Goal: Task Accomplishment & Management: Manage account settings

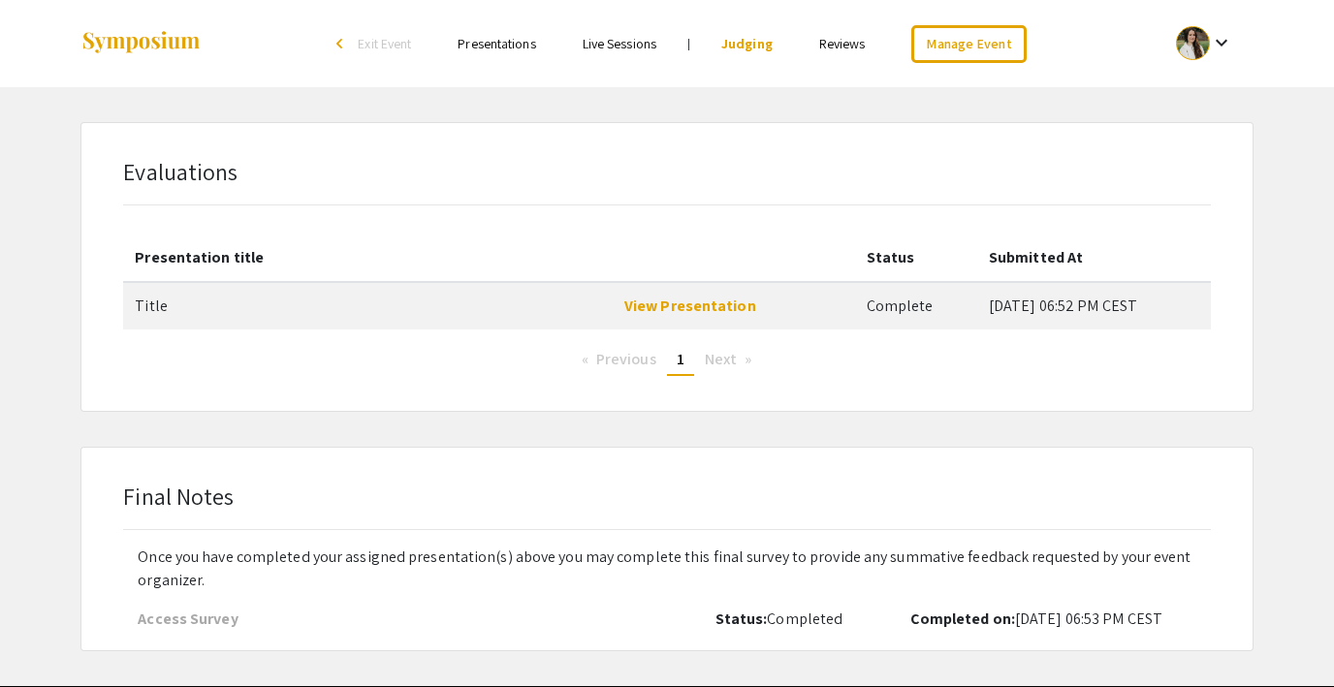
click at [363, 40] on span "Exit Event" at bounding box center [384, 43] width 53 height 17
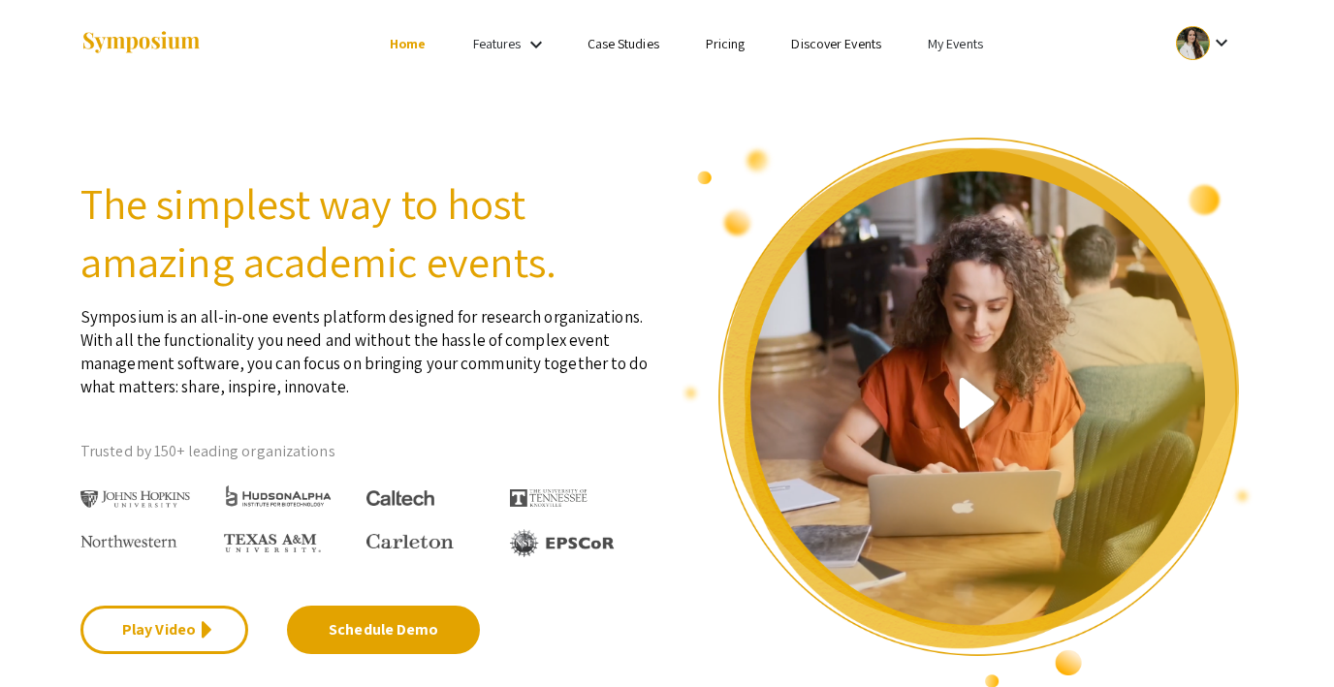
click at [931, 35] on link "My Events" at bounding box center [955, 43] width 55 height 17
click at [951, 85] on button "Events I've organized" at bounding box center [986, 86] width 166 height 47
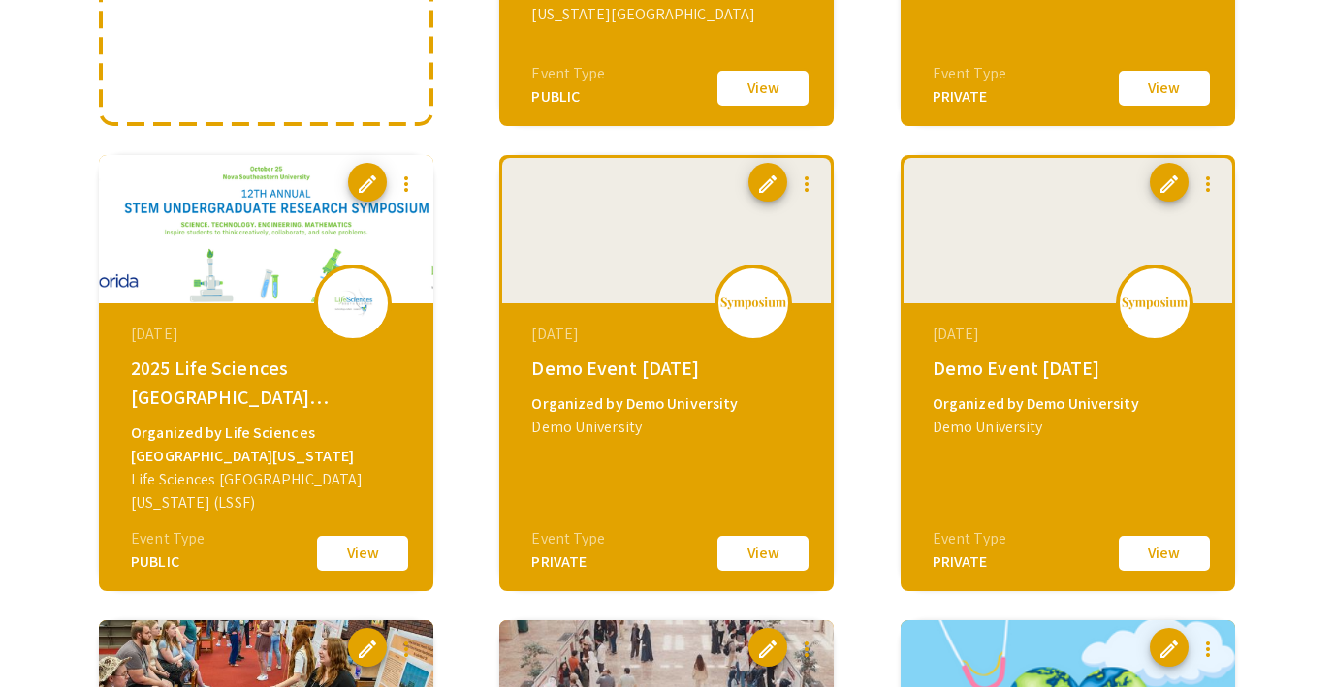
scroll to position [535, 0]
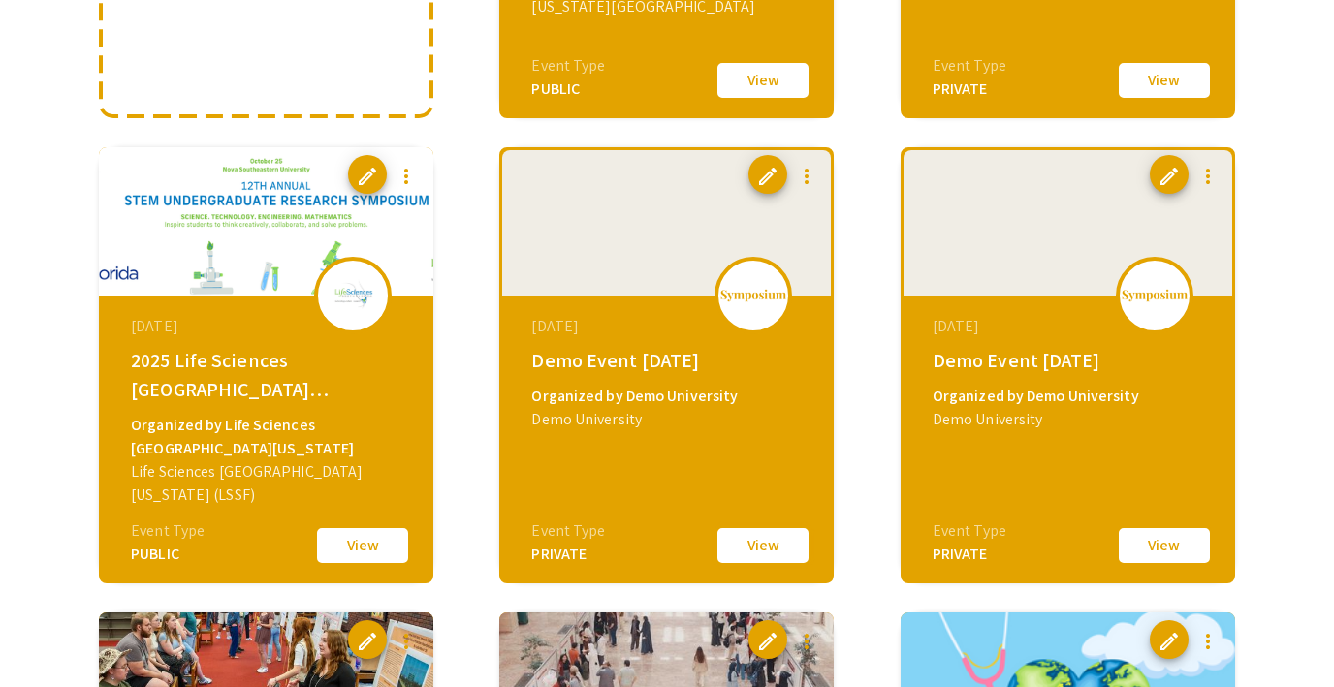
click at [745, 542] on button "View" at bounding box center [762, 545] width 97 height 41
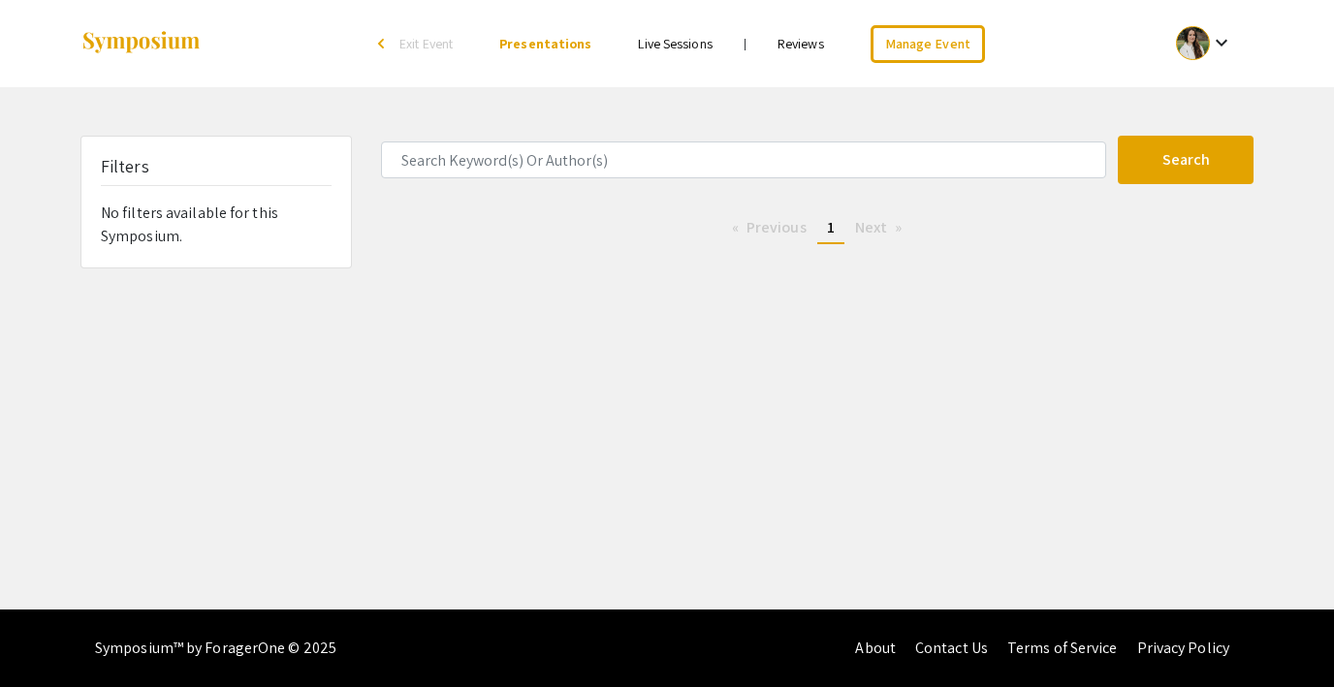
click at [443, 45] on span "Exit Event" at bounding box center [425, 43] width 53 height 17
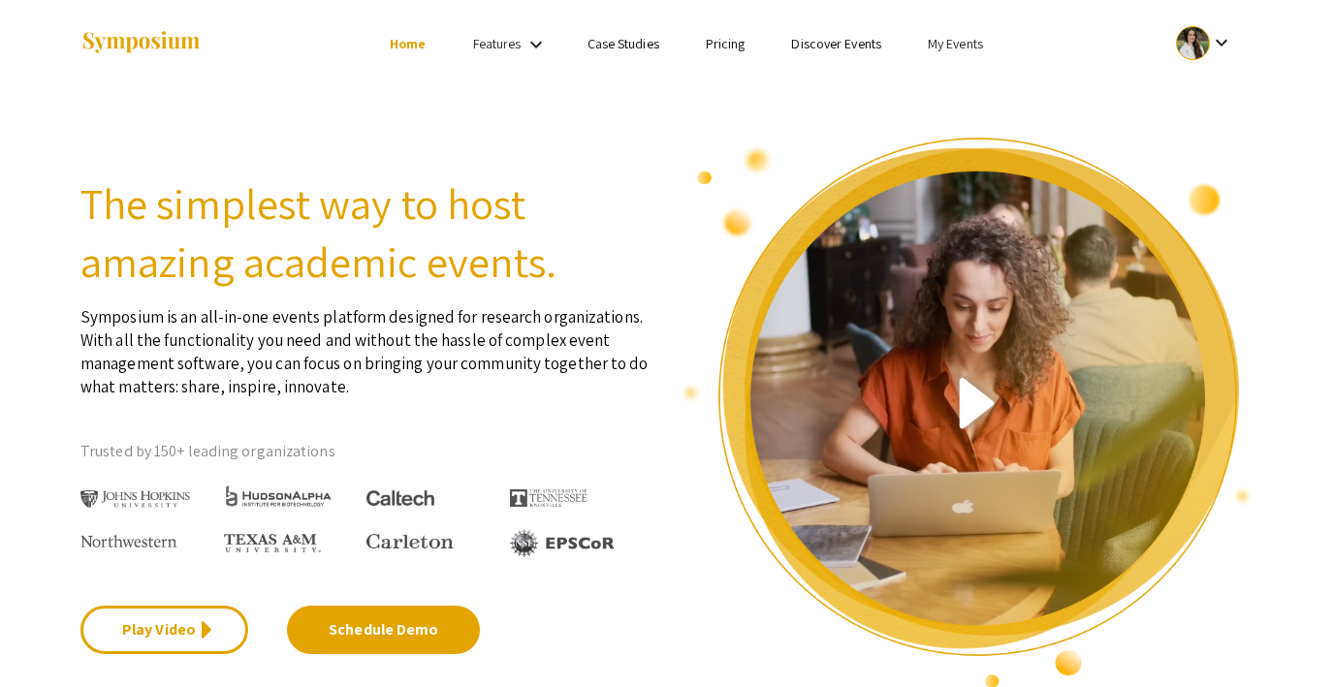
click at [938, 46] on link "My Events" at bounding box center [955, 43] width 55 height 17
click at [962, 85] on button "Events I've organized" at bounding box center [986, 86] width 166 height 47
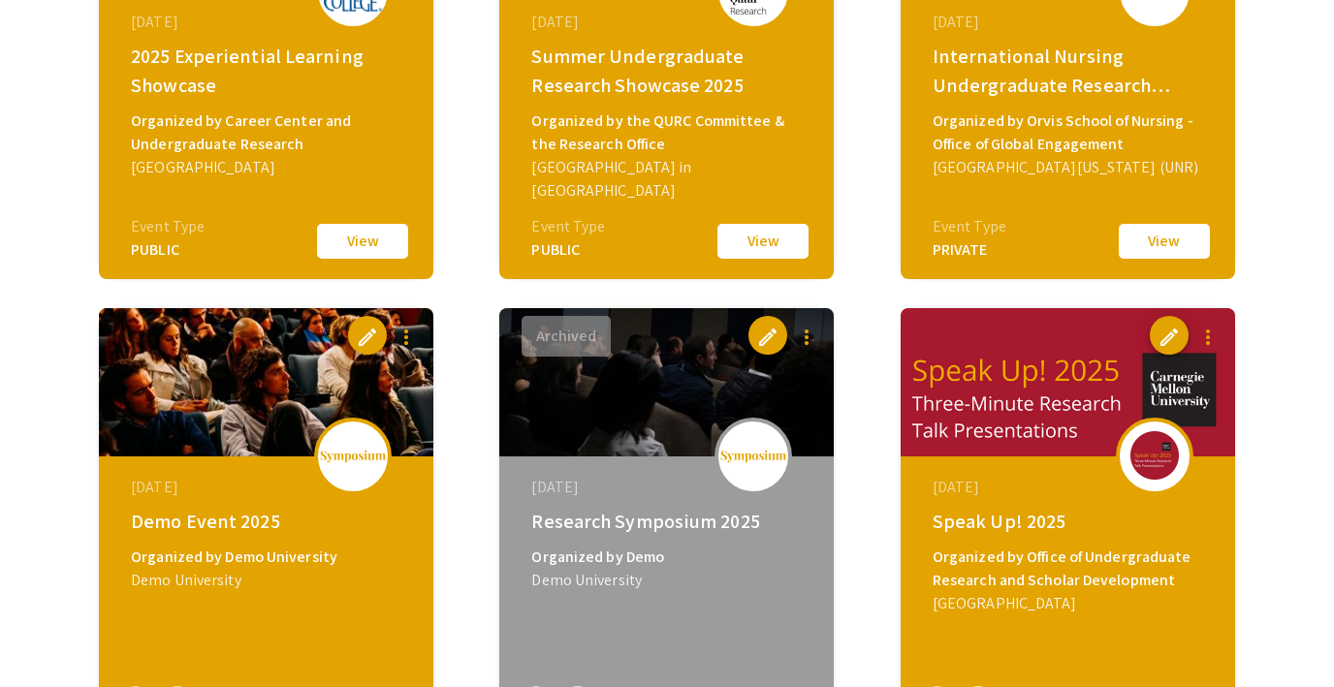
scroll to position [1421, 0]
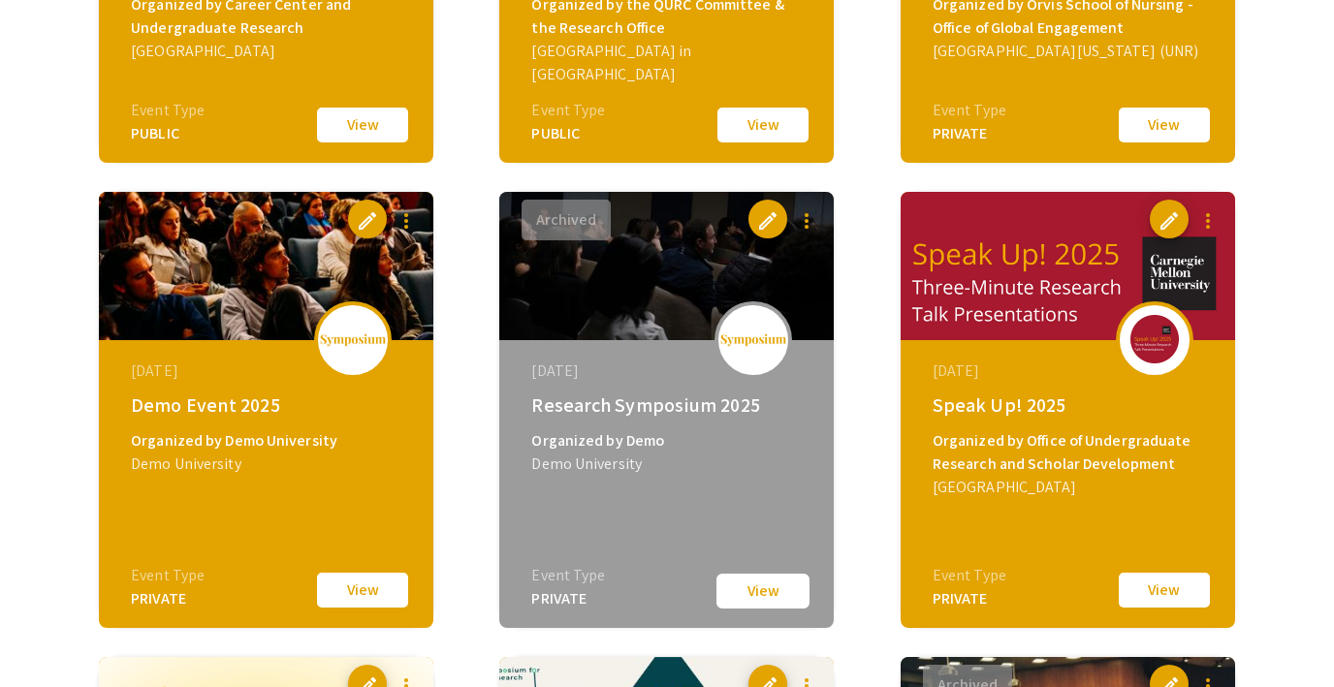
click at [335, 586] on button "View" at bounding box center [362, 590] width 97 height 41
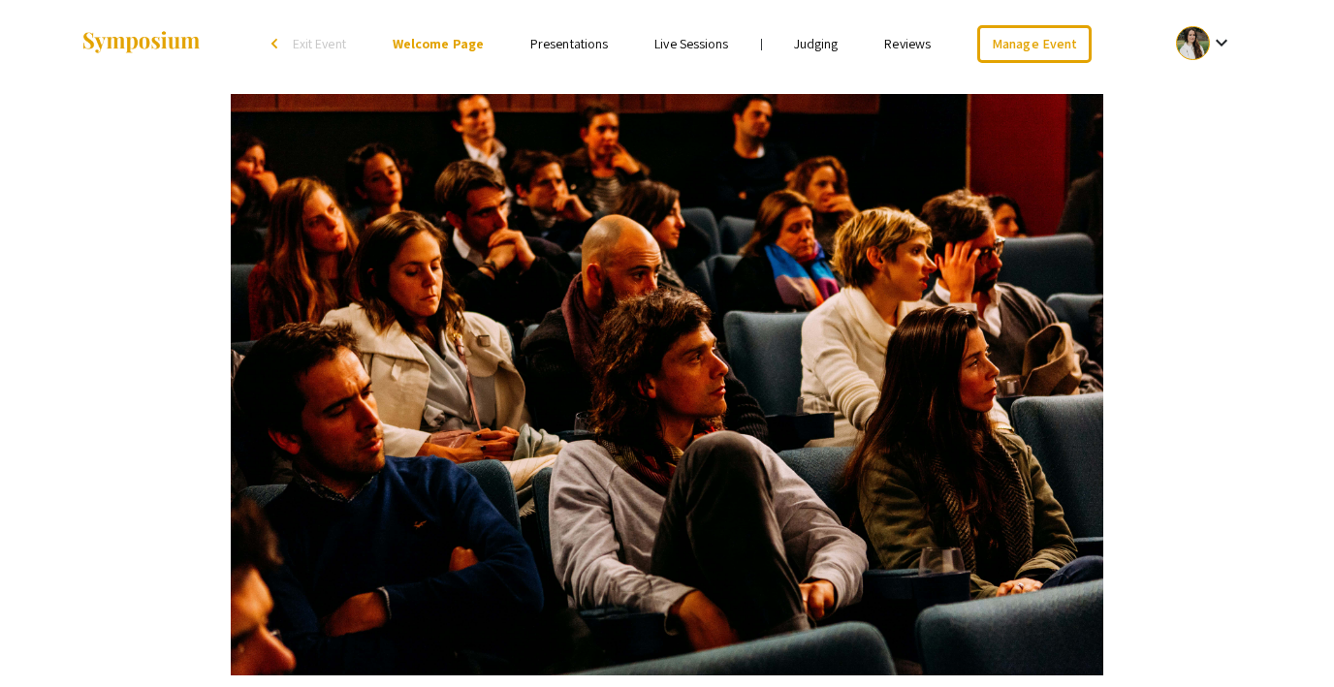
click at [161, 123] on div "Welcome to Demo Event 2025! Hosted on Symposium by ForagerOne Welcome to Future…" at bounding box center [666, 624] width 1231 height 1075
click at [1186, 186] on div "Welcome to Demo Event 2025! Hosted on Symposium by ForagerOne Welcome to Future…" at bounding box center [666, 624] width 1231 height 1075
click at [543, 37] on link "Presentations" at bounding box center [569, 43] width 78 height 17
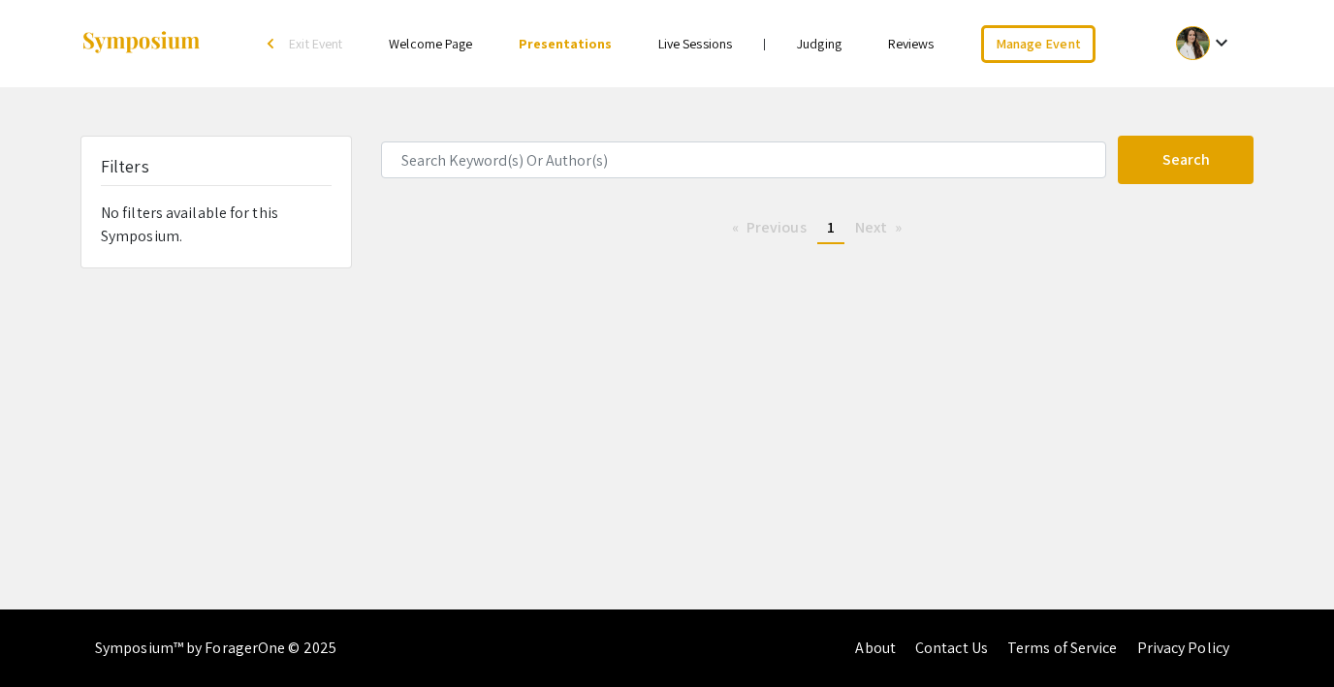
click at [698, 48] on link "Live Sessions" at bounding box center [695, 43] width 74 height 17
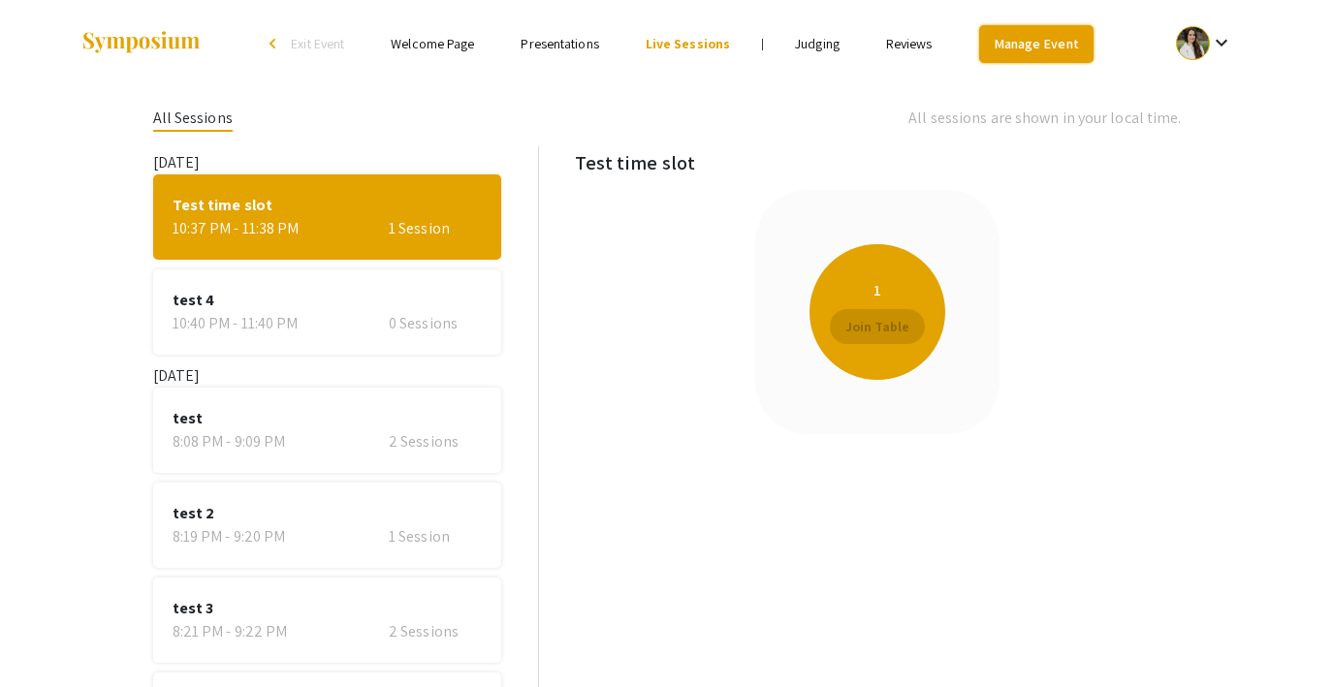
click at [1011, 57] on link "Manage Event" at bounding box center [1036, 44] width 114 height 38
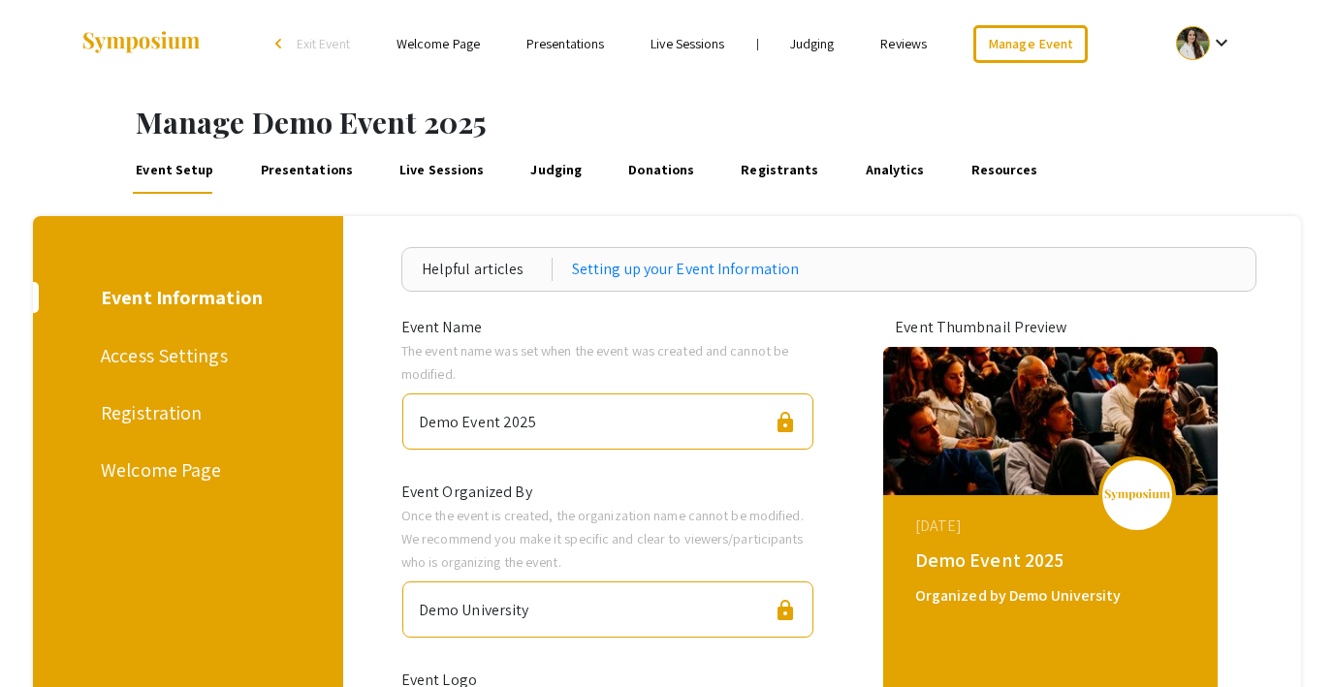
click at [328, 45] on span "Exit Event" at bounding box center [323, 43] width 53 height 17
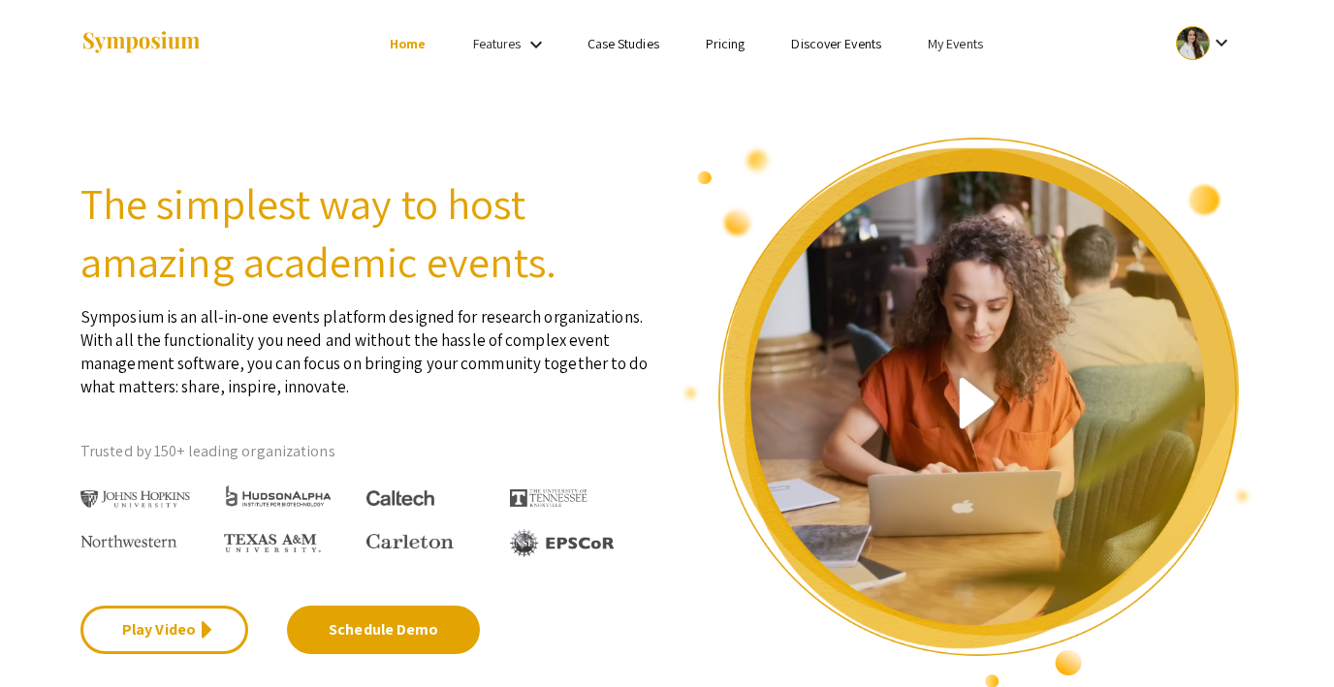
click at [939, 39] on link "My Events" at bounding box center [955, 43] width 55 height 17
click at [954, 96] on button "Events I've organized" at bounding box center [986, 86] width 166 height 47
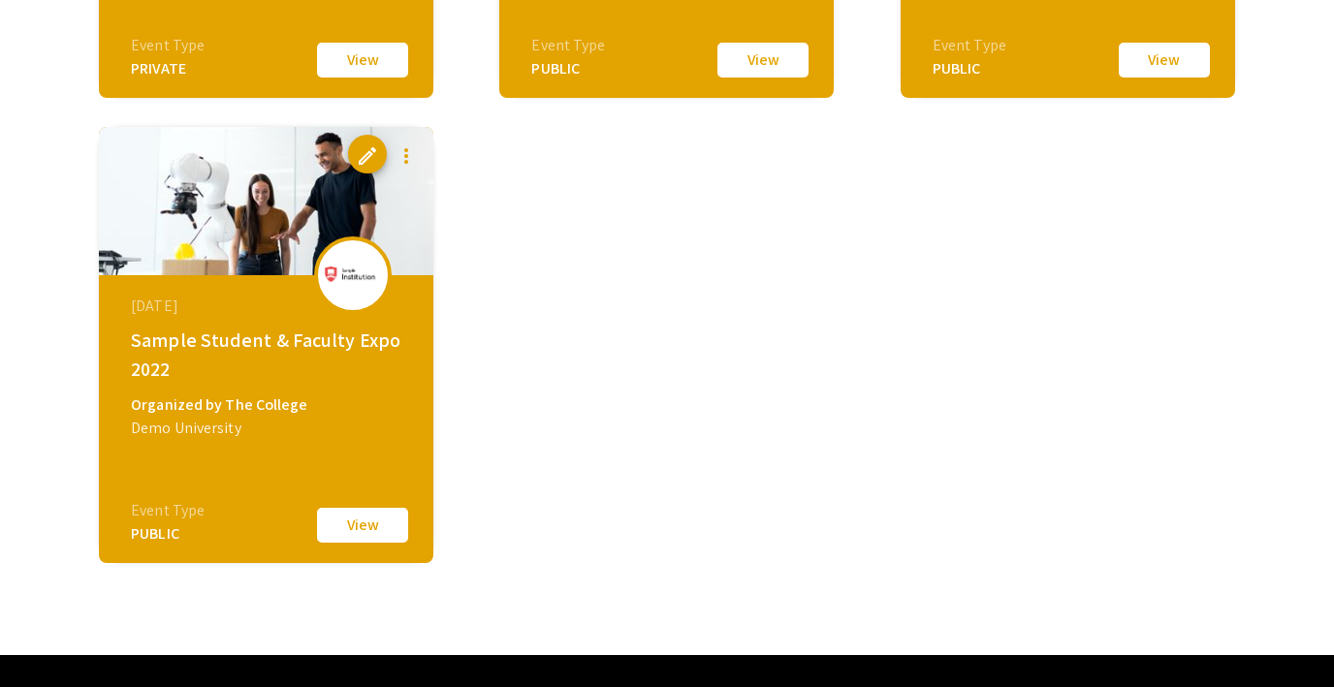
scroll to position [4324, 0]
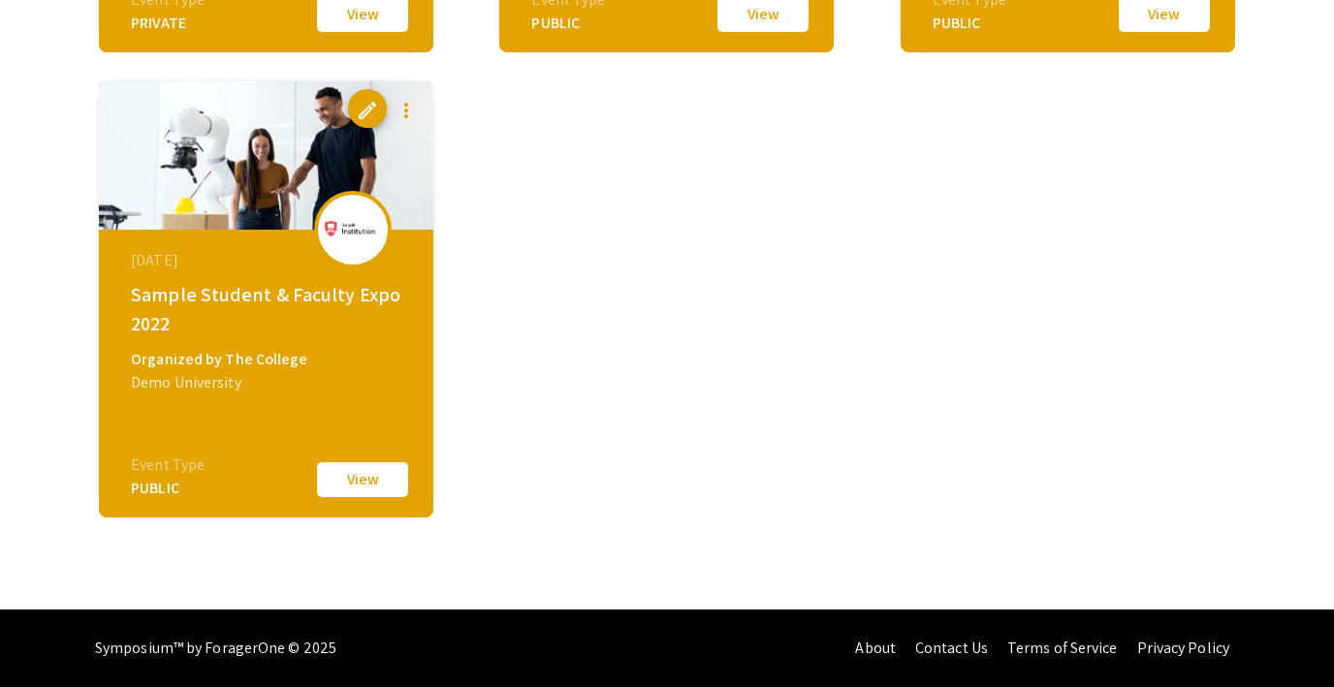
click at [379, 466] on button "View" at bounding box center [362, 479] width 97 height 41
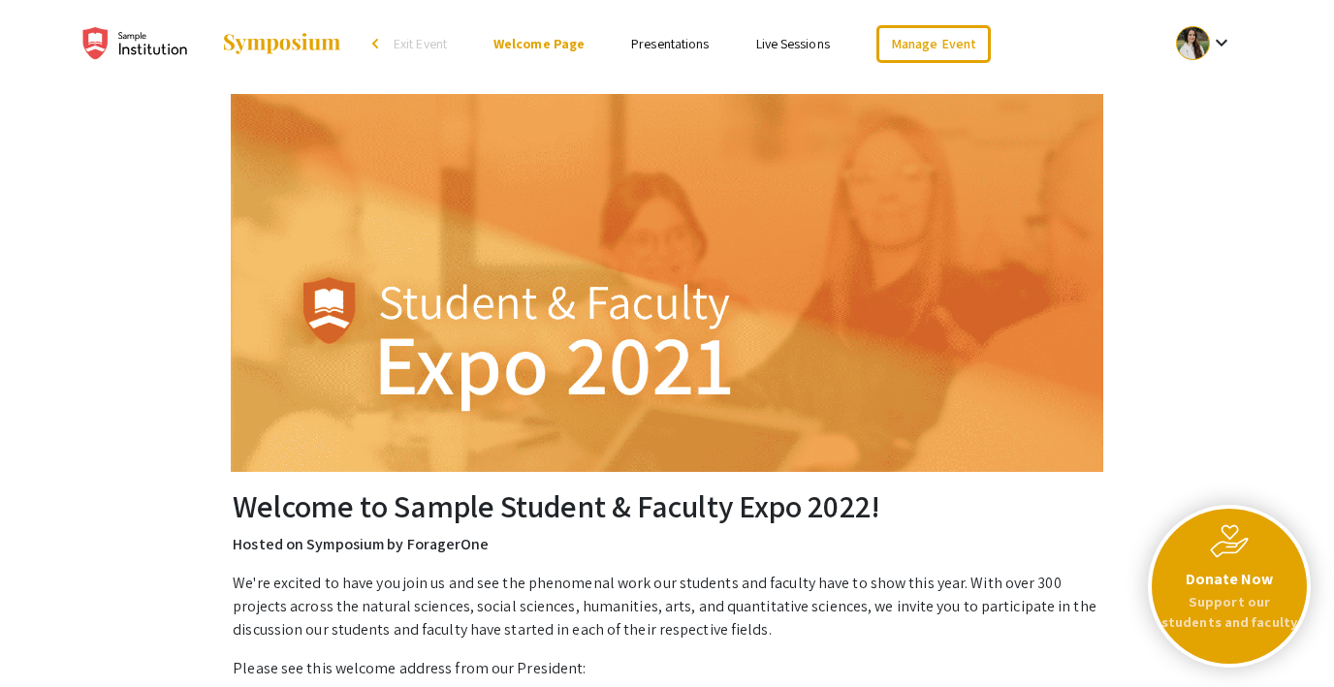
click at [665, 42] on link "Presentations" at bounding box center [670, 43] width 78 height 17
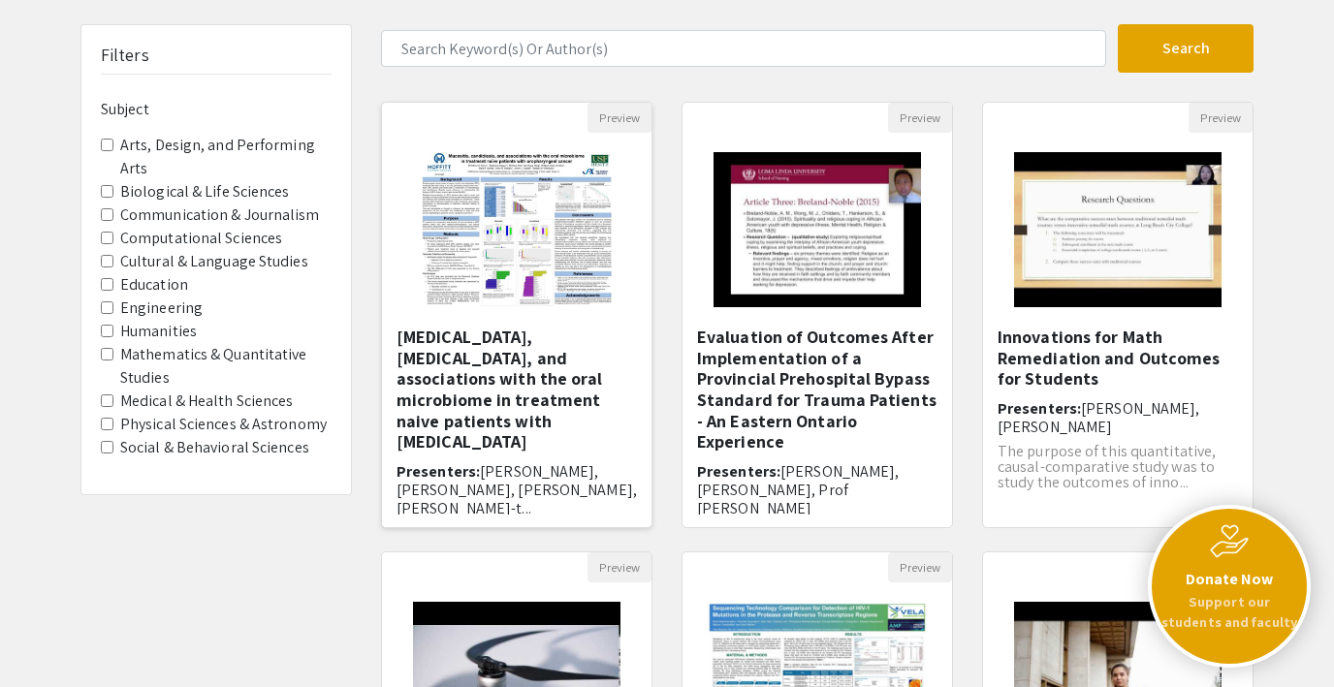
scroll to position [117, 0]
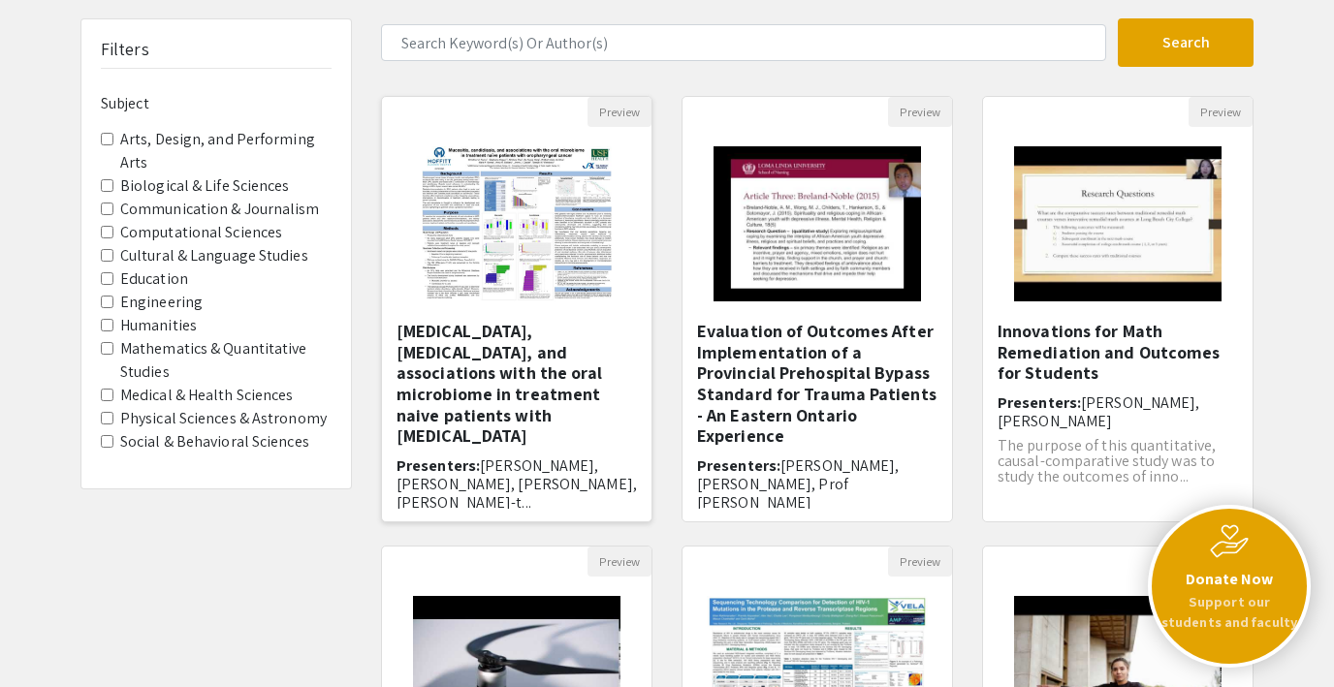
click at [527, 250] on img "Open Presentation <p>Mucositis, candidiasis, and associations with the oral mic…" at bounding box center [516, 224] width 229 height 194
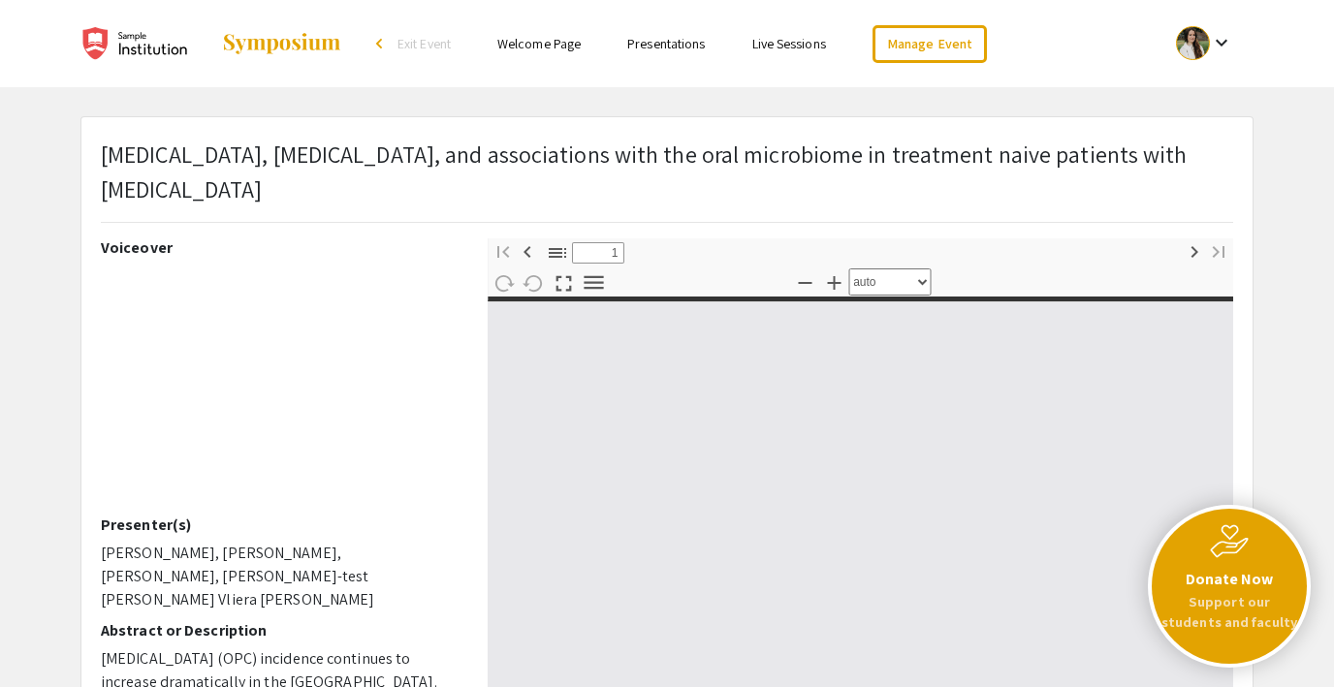
select select "custom"
type input "0"
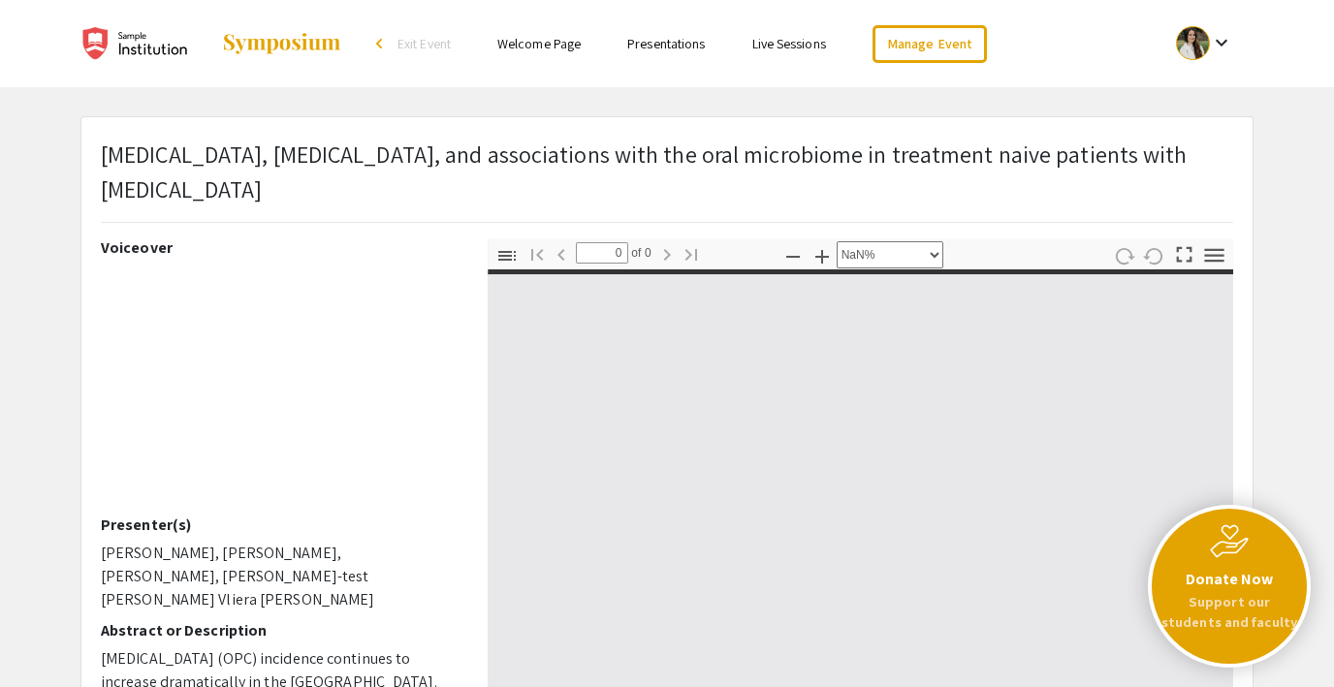
select select "auto"
type input "1"
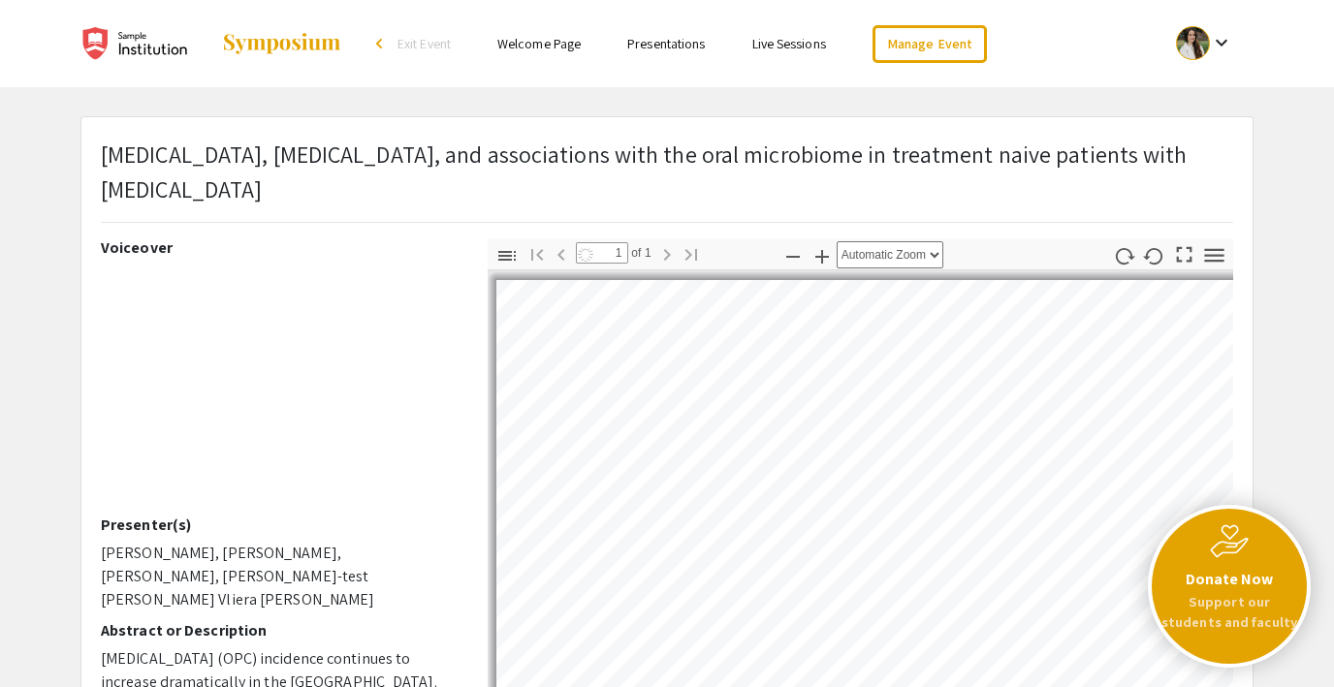
select select "auto"
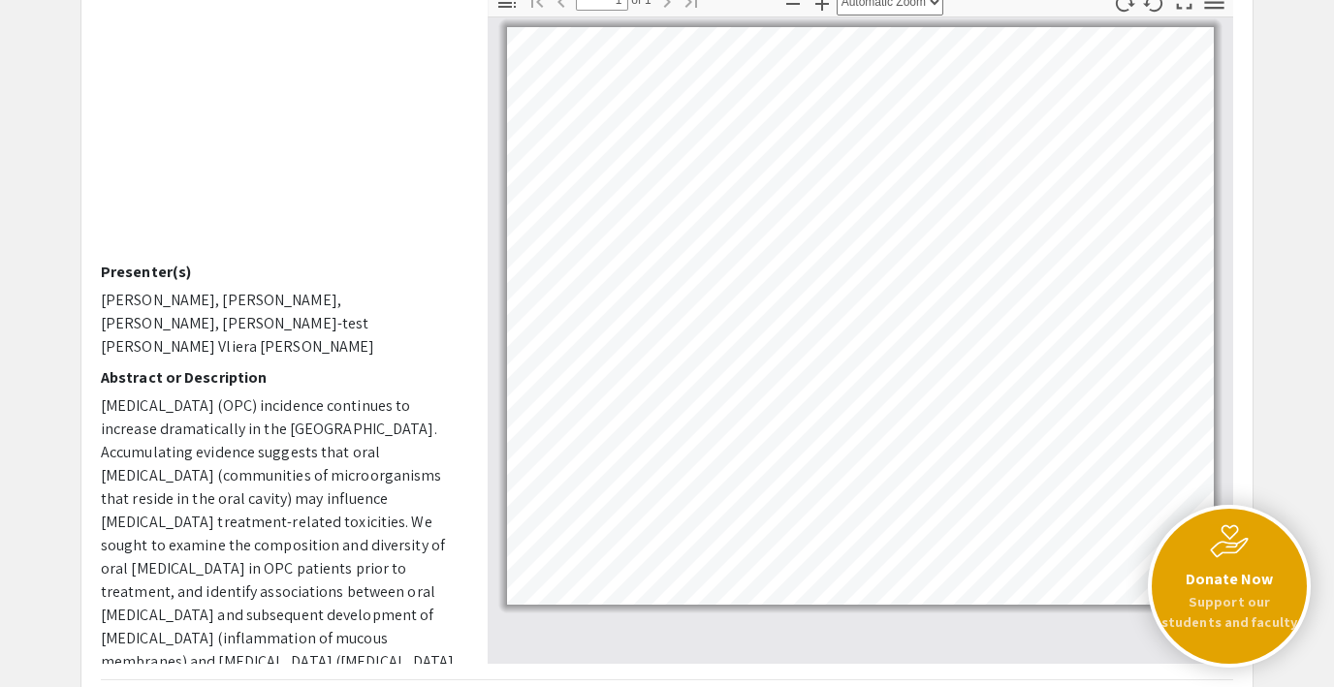
scroll to position [256, 0]
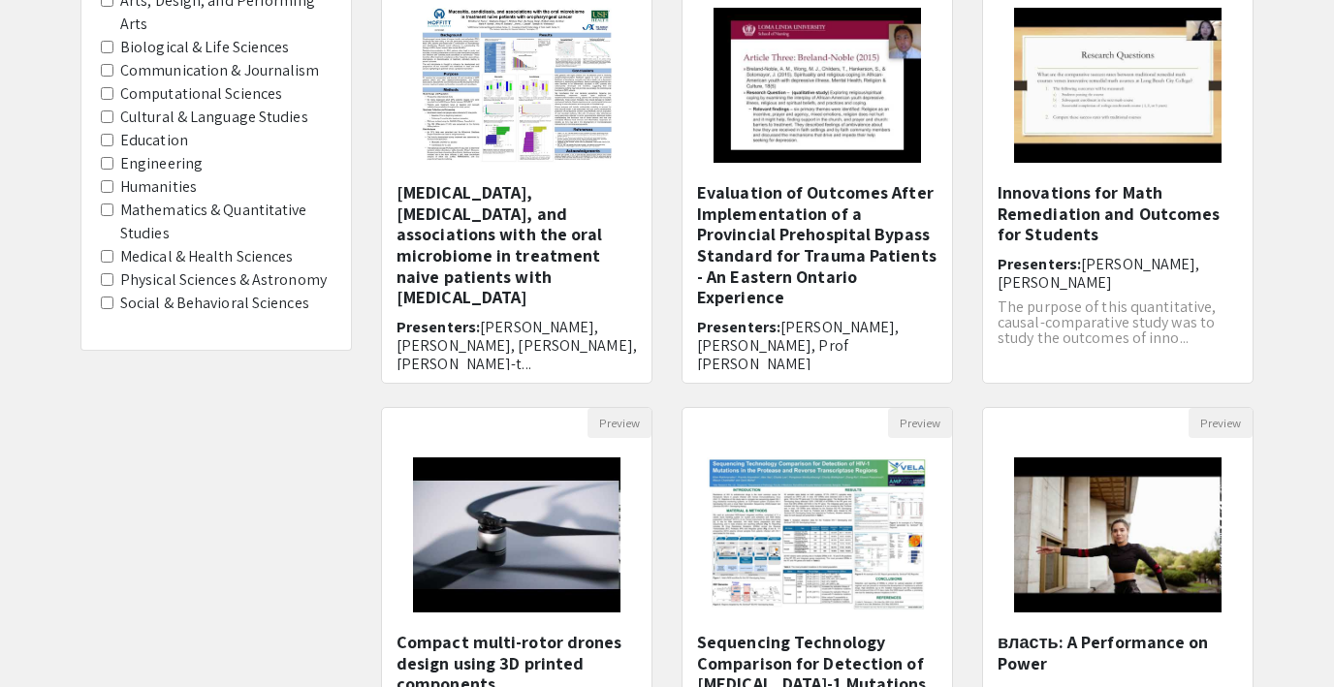
scroll to position [117, 0]
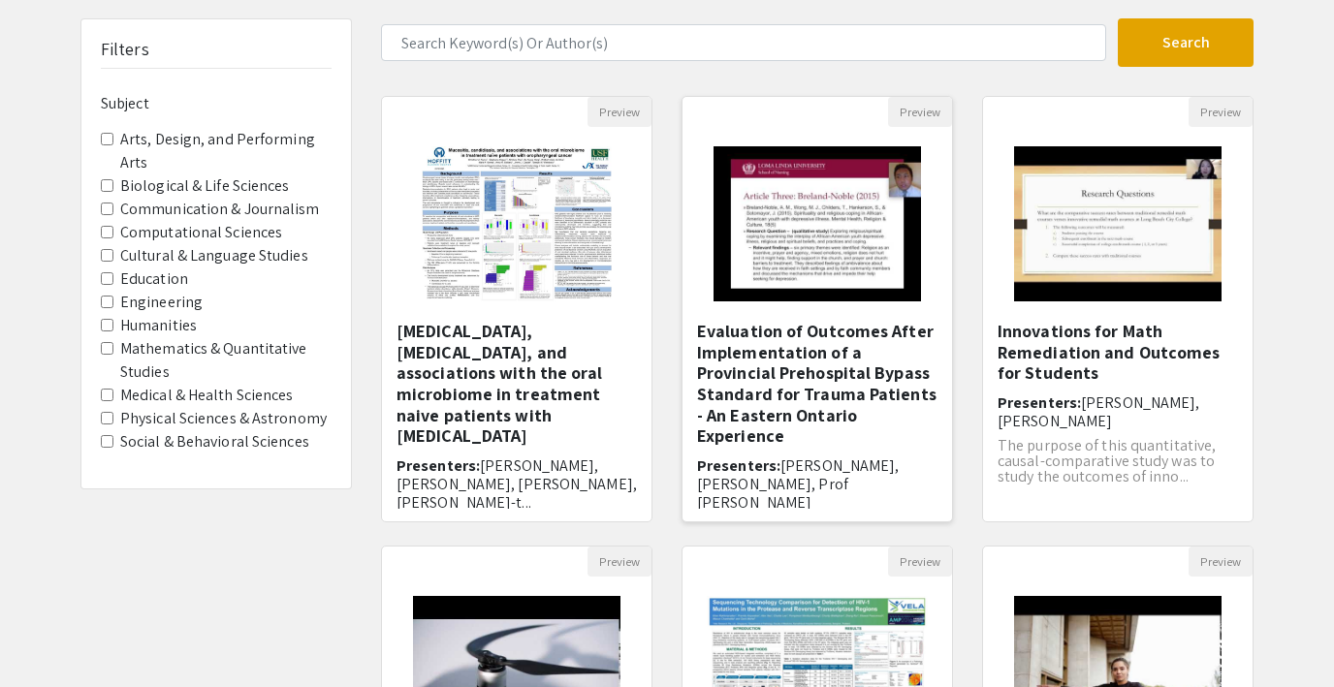
click at [752, 202] on img "Open Presentation <p>Evaluation of Outcomes After Implementation of a Provincia…" at bounding box center [816, 224] width 245 height 194
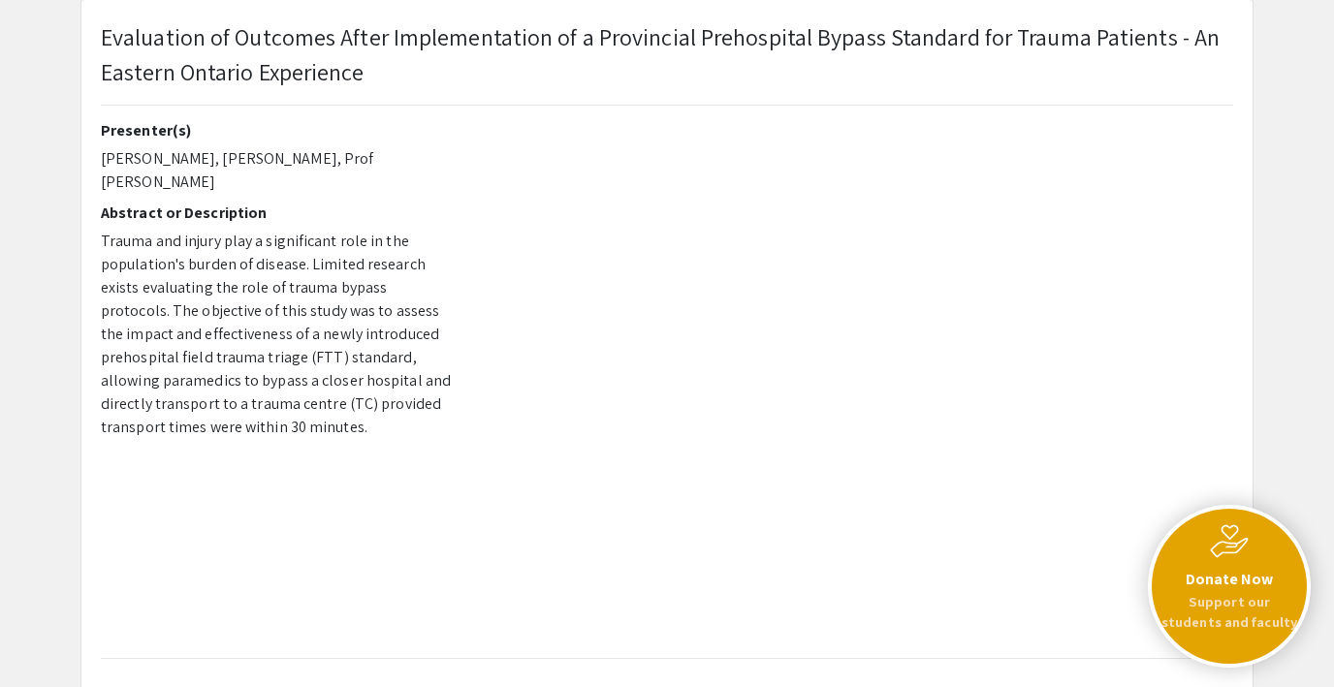
scroll to position [130, 0]
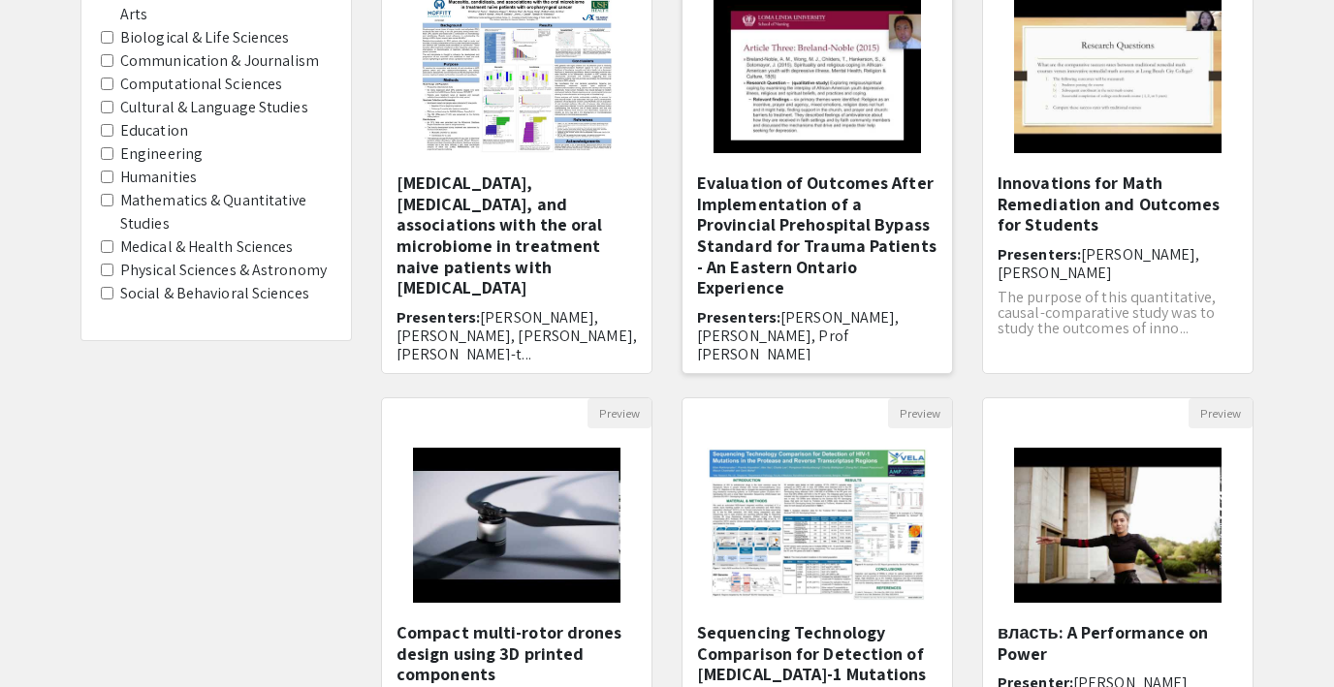
scroll to position [286, 0]
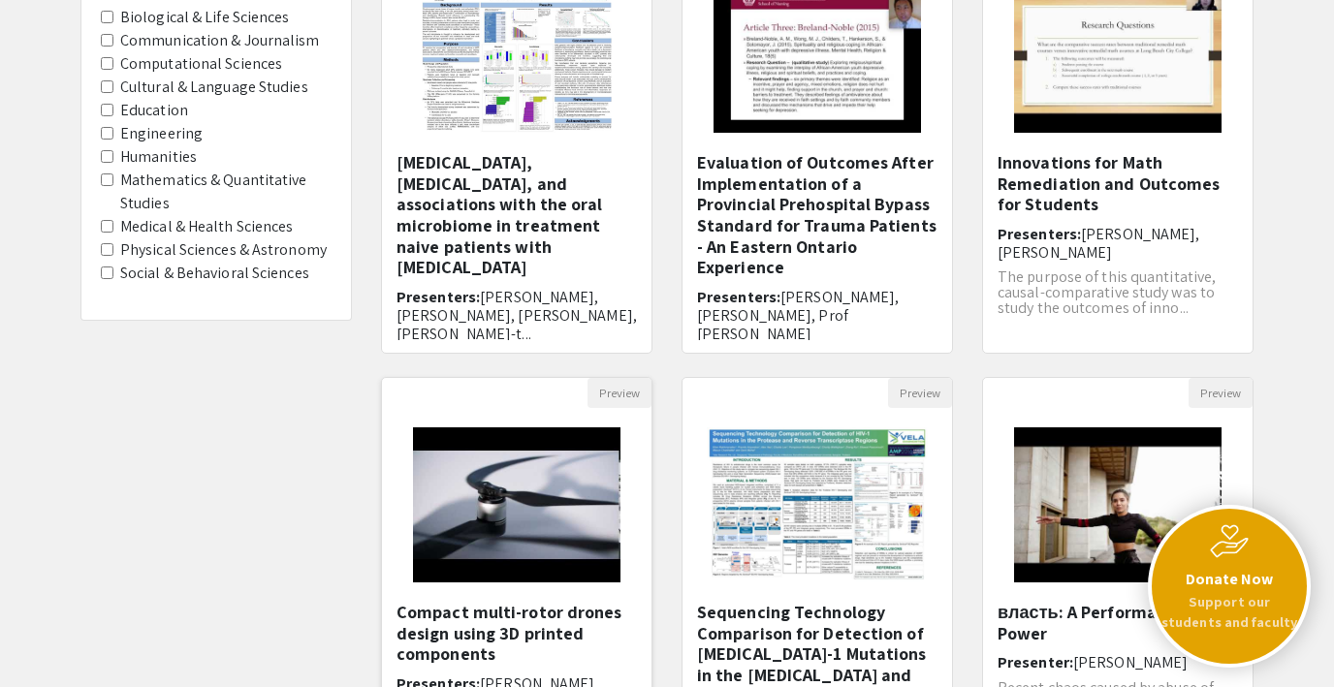
click at [533, 493] on img "Open Presentation <p>Compact multi-rotor drones design using 3D printed compone…" at bounding box center [516, 505] width 245 height 194
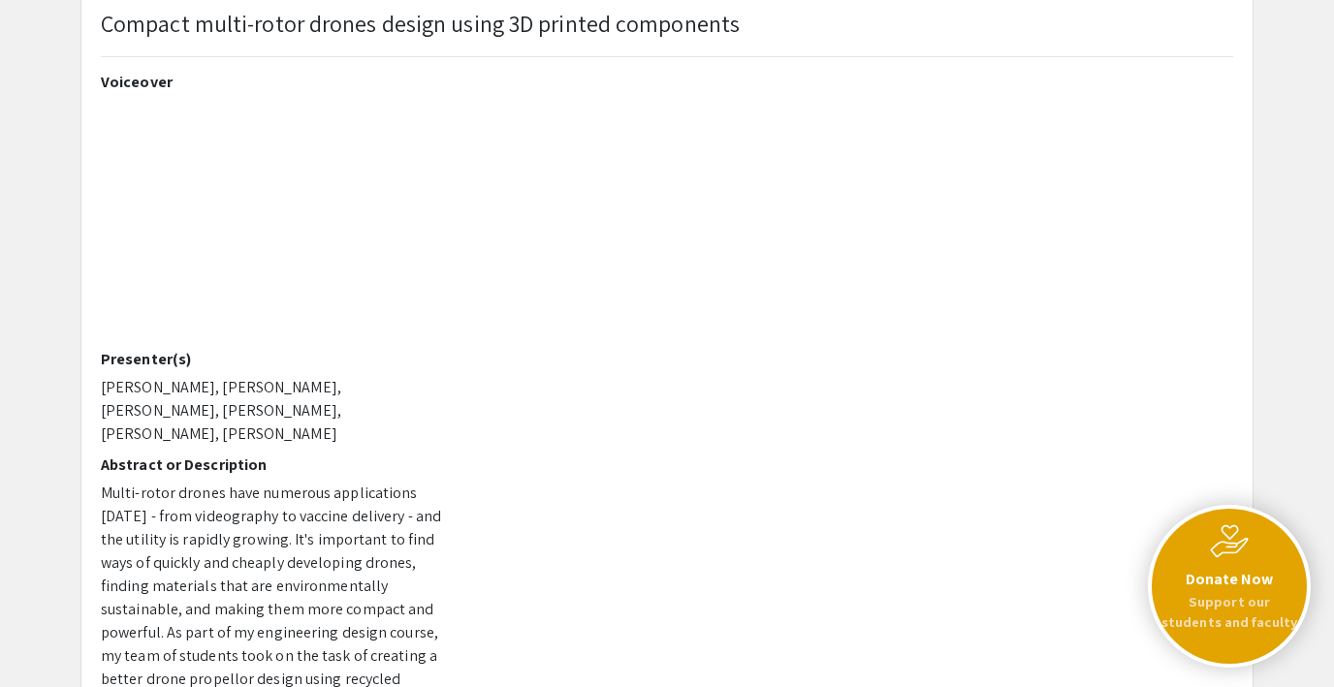
scroll to position [132, 0]
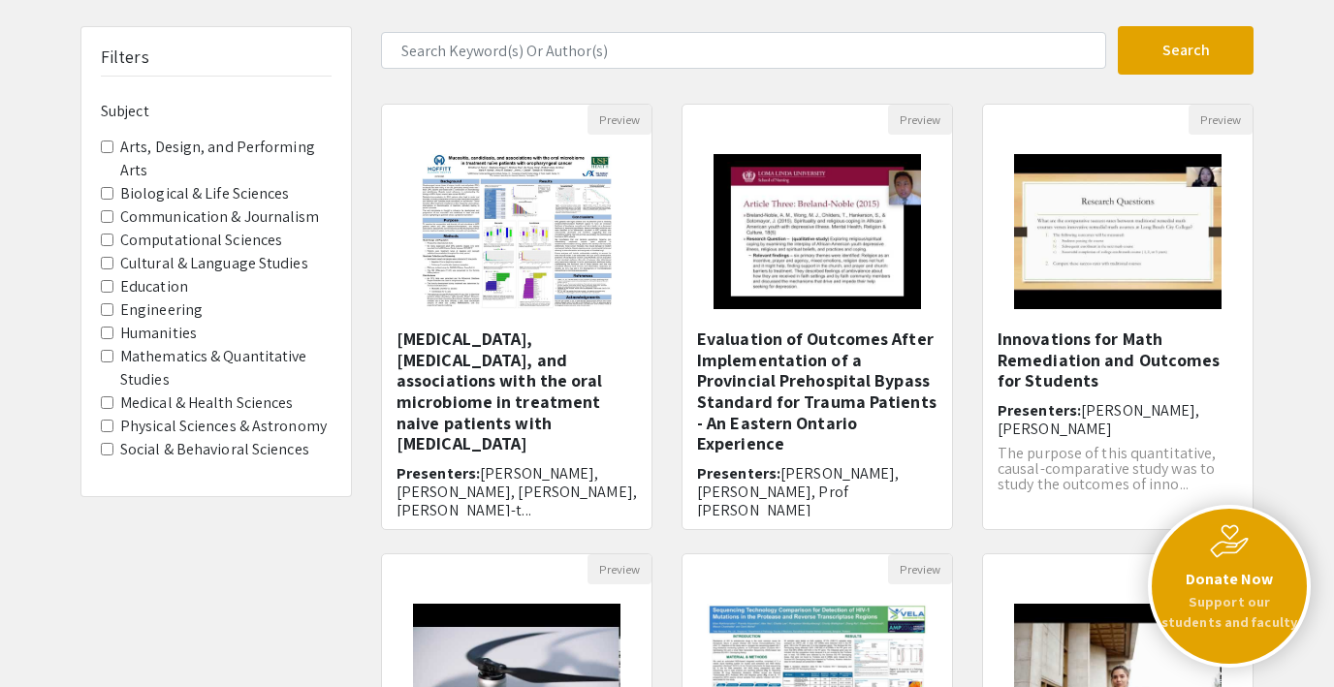
scroll to position [61, 0]
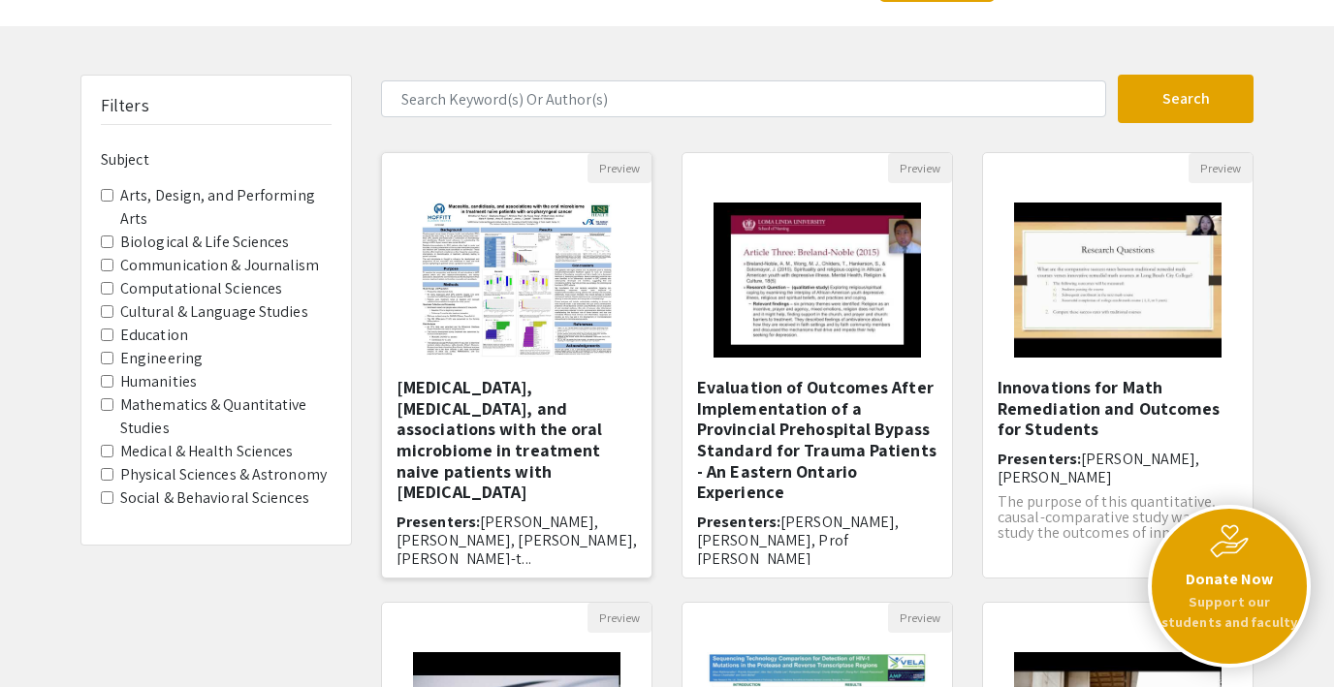
click at [522, 267] on img "Open Presentation <p>Mucositis, candidiasis, and associations with the oral mic…" at bounding box center [516, 280] width 229 height 194
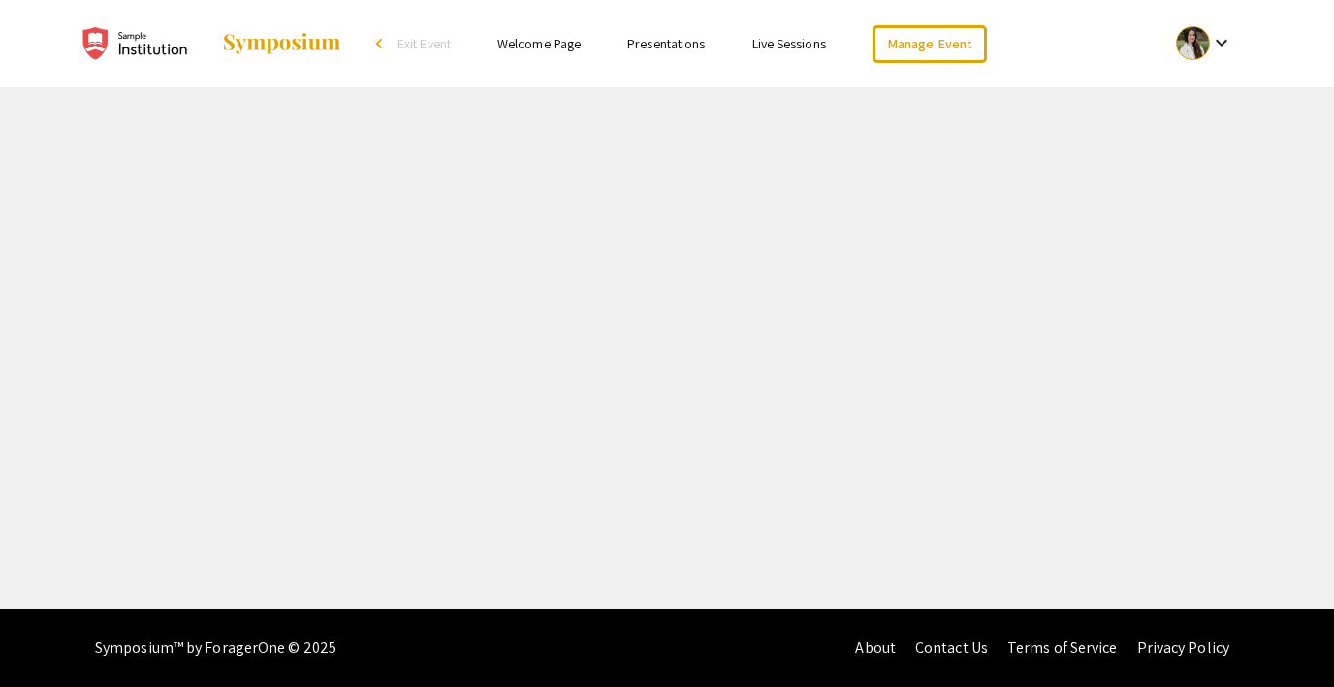
select select "custom"
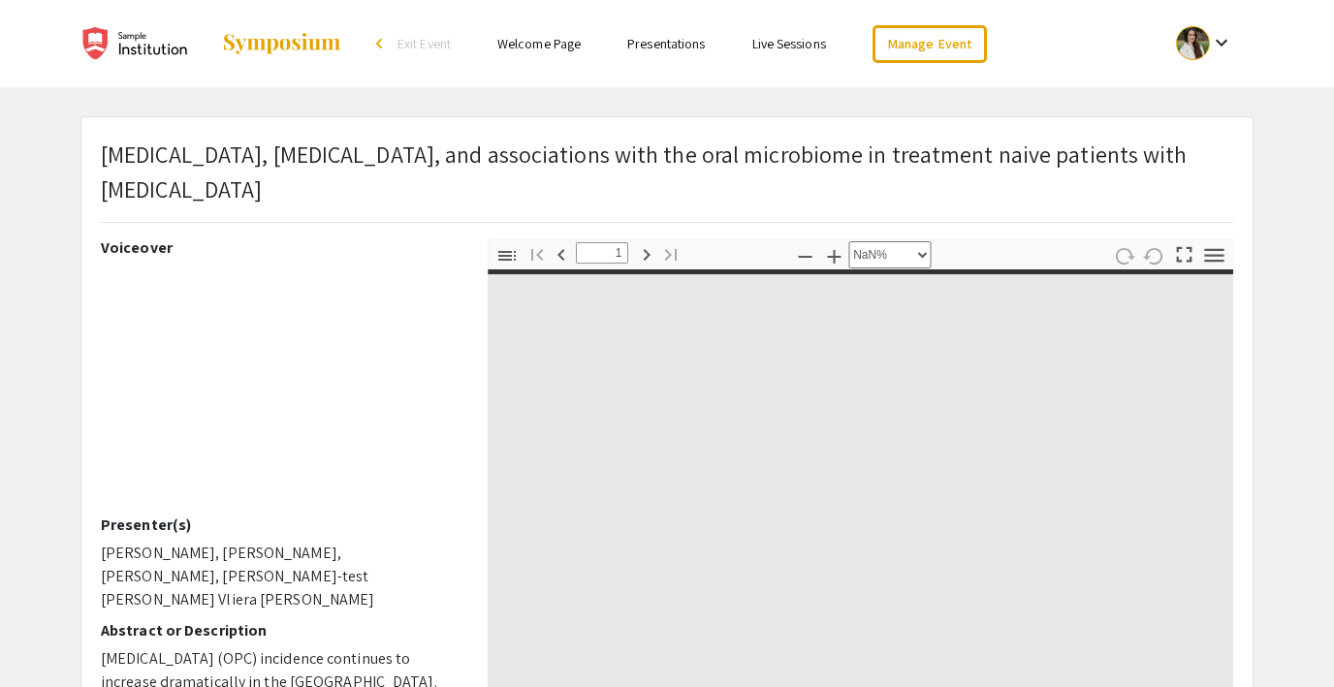
type input "0"
select select "custom"
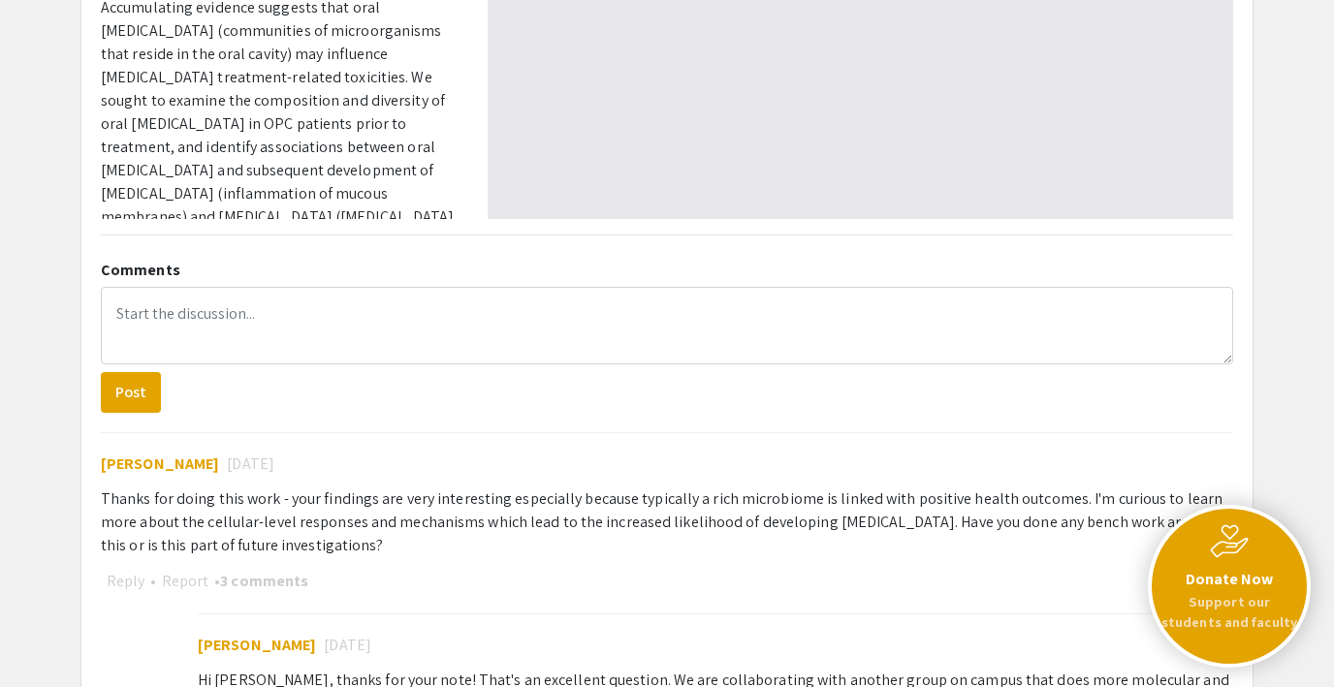
type input "1"
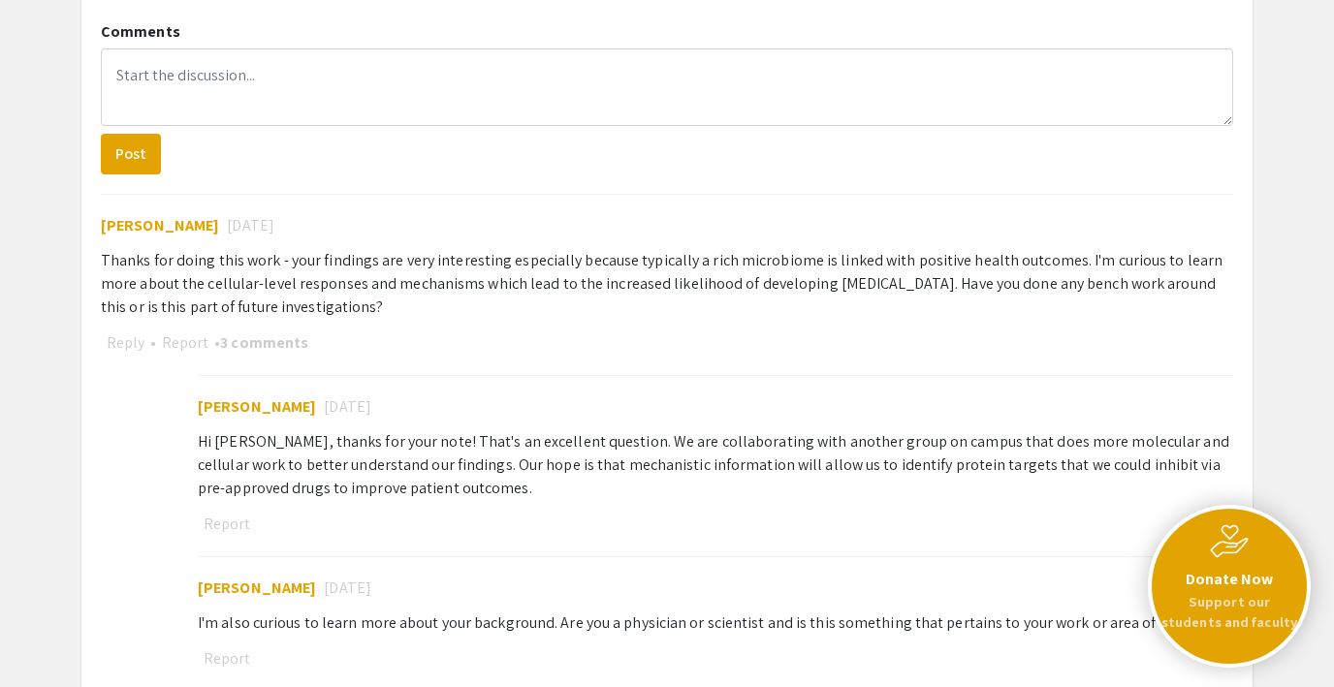
select select "auto"
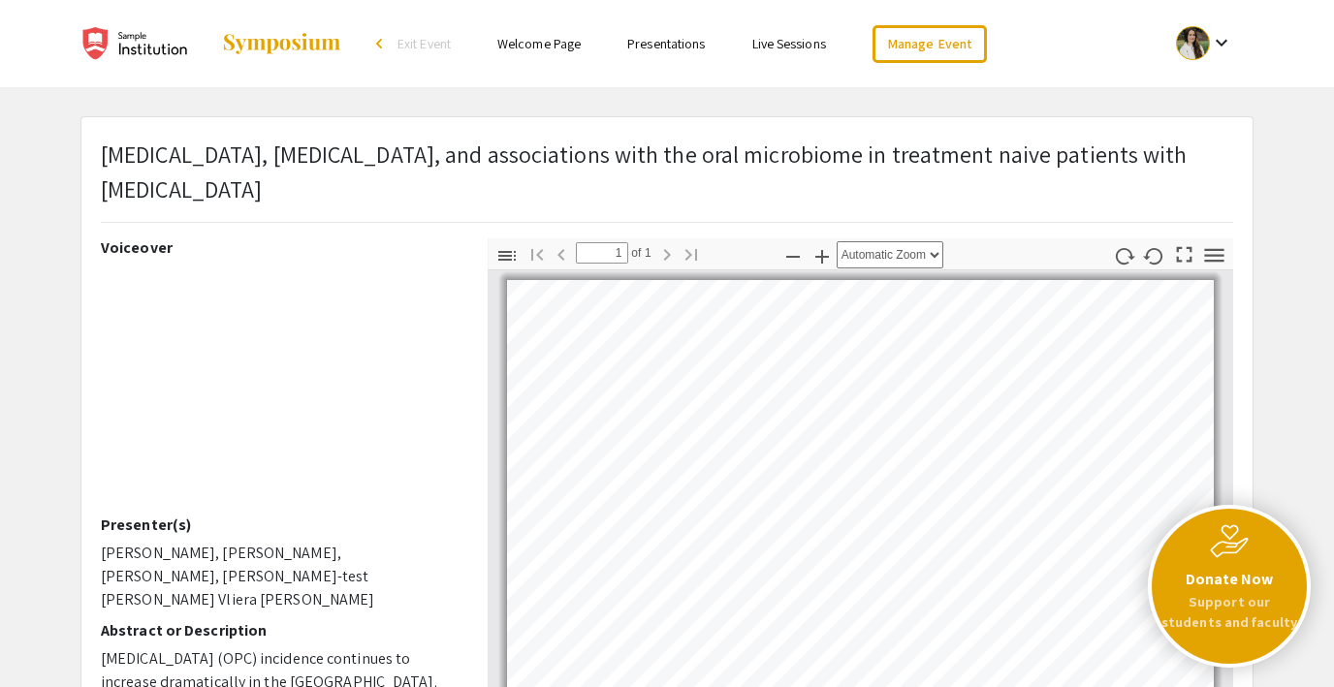
click at [777, 48] on link "Live Sessions" at bounding box center [789, 43] width 74 height 17
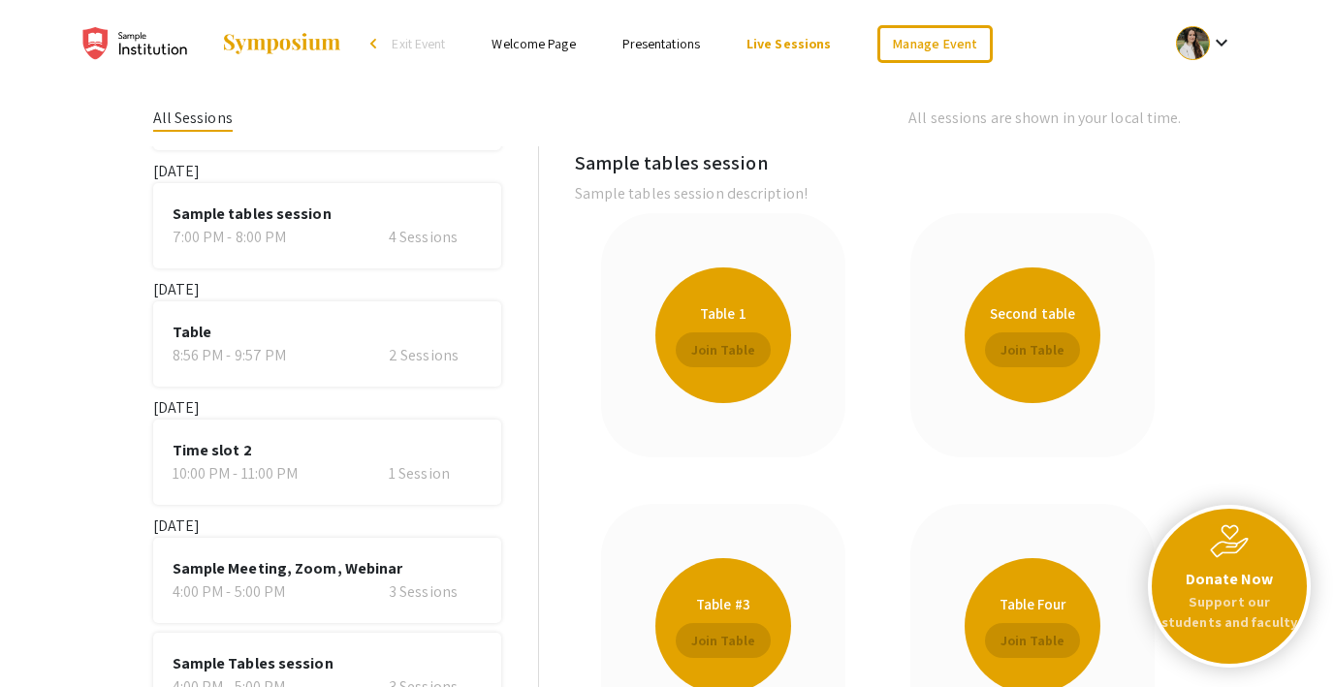
scroll to position [463, 0]
click at [352, 340] on span "Table" at bounding box center [327, 333] width 309 height 23
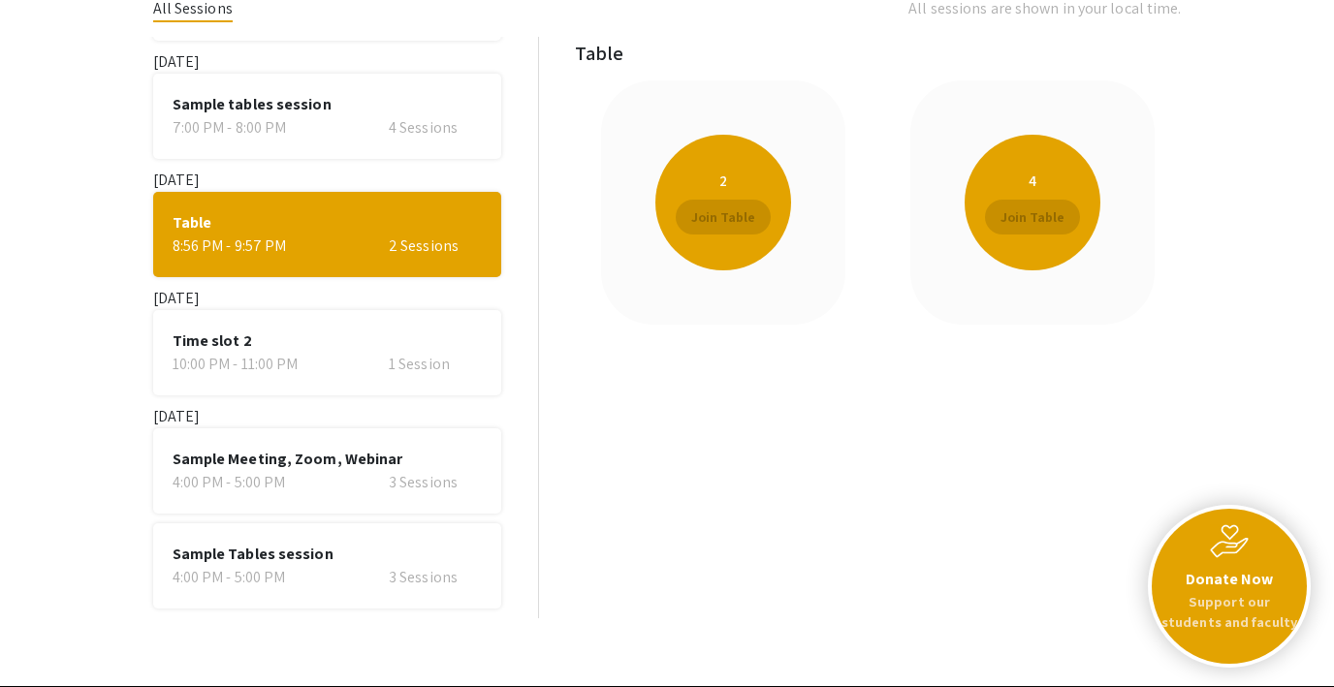
scroll to position [116, 0]
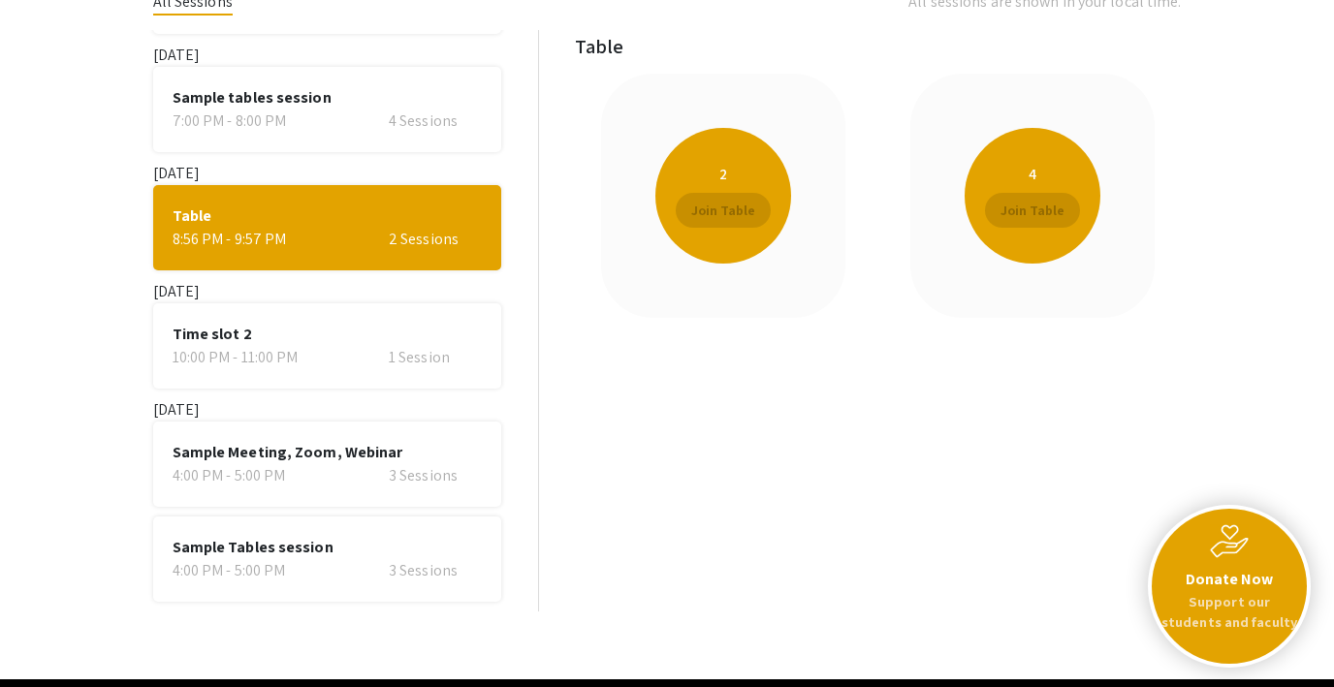
click at [364, 466] on div "4:00 PM - 5:00 PM 3 Sessions" at bounding box center [327, 475] width 309 height 23
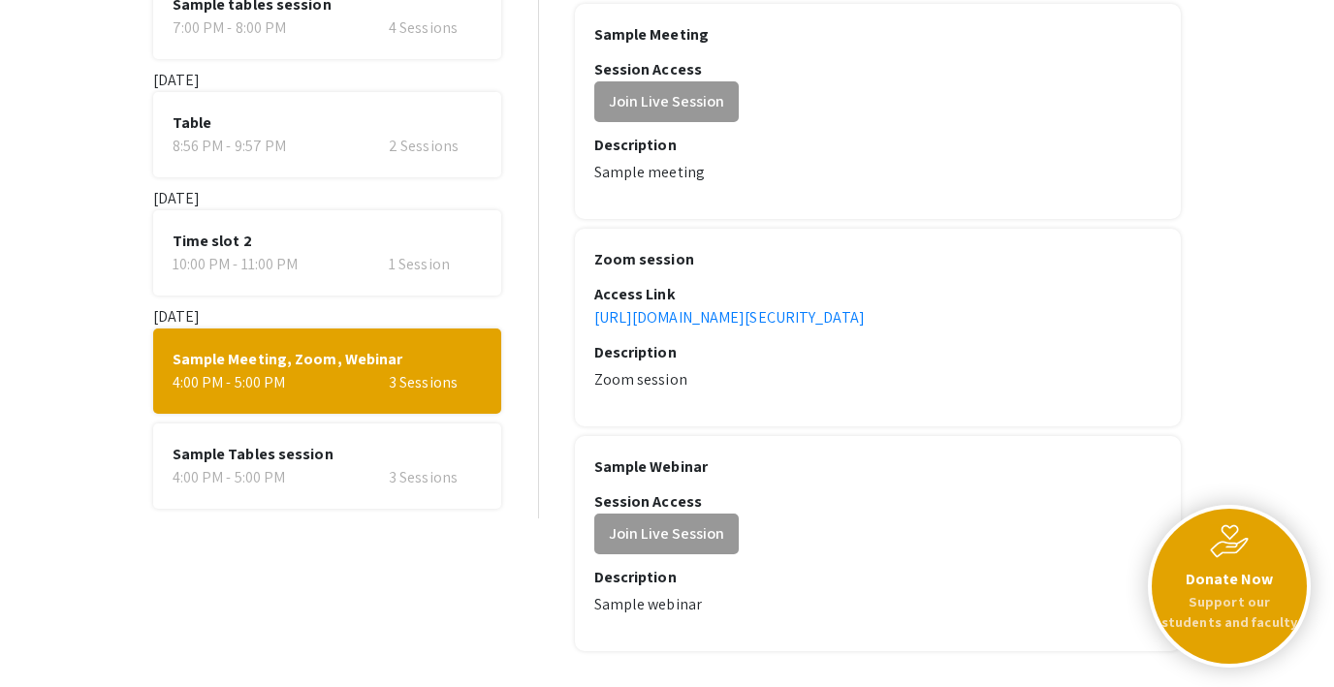
scroll to position [213, 0]
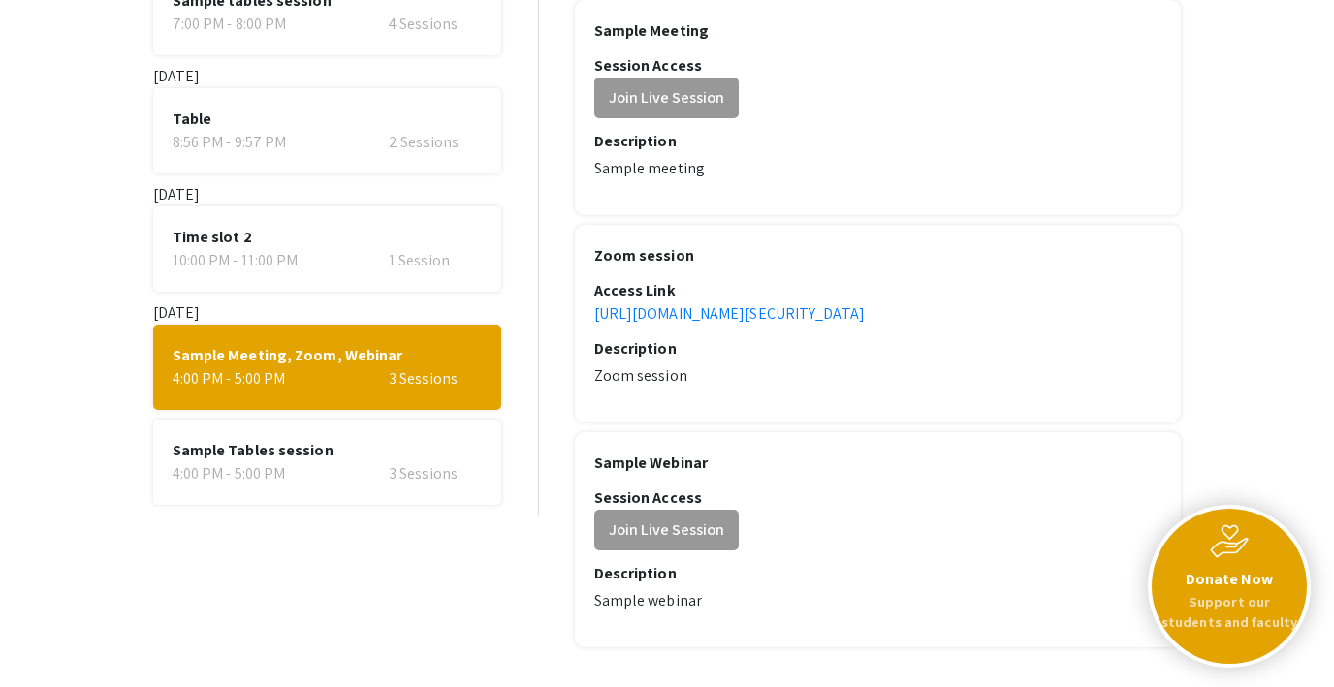
click at [364, 269] on div "10:00 PM - 11:00 PM 1 Session" at bounding box center [327, 260] width 309 height 23
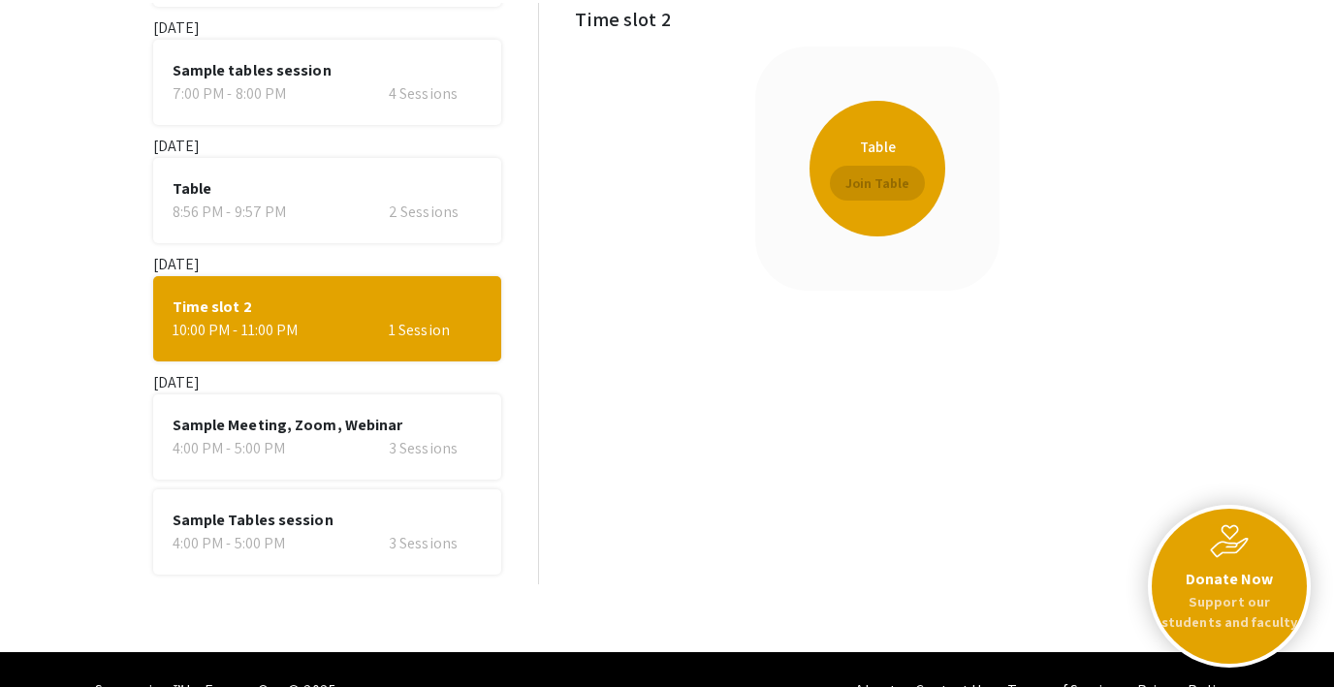
scroll to position [123, 0]
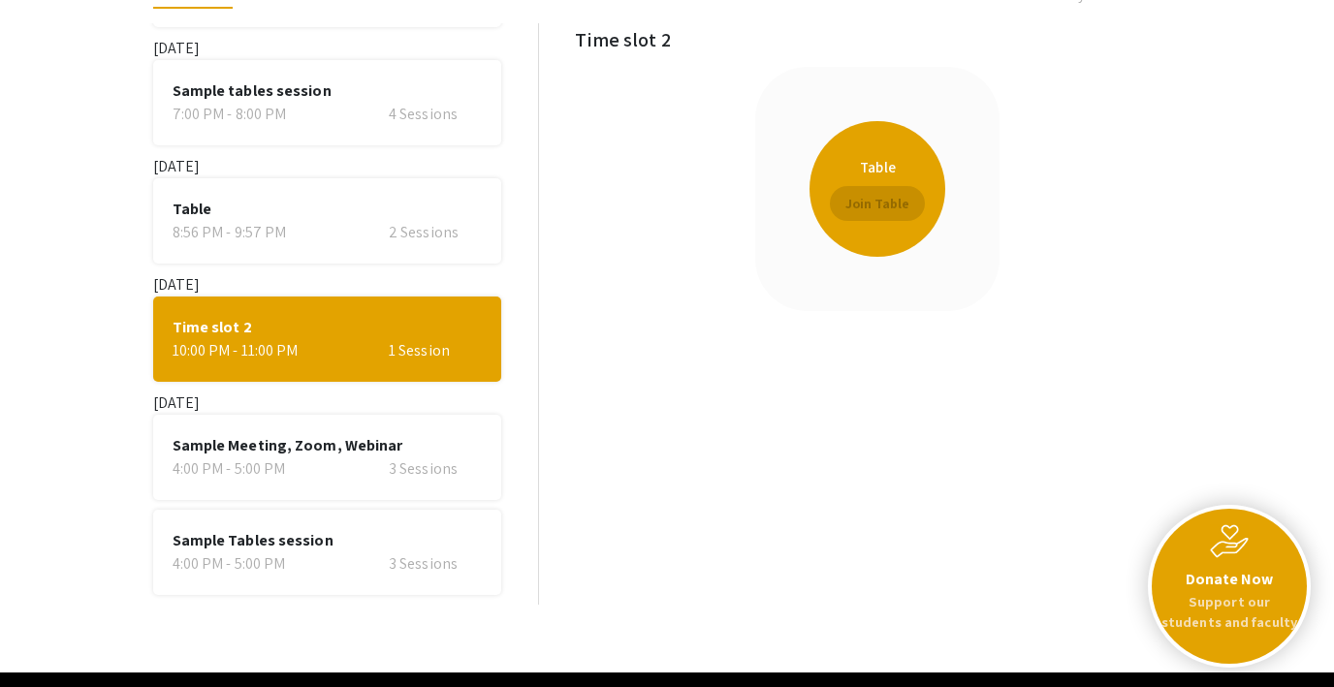
click at [430, 227] on div "2 Sessions" at bounding box center [435, 232] width 93 height 23
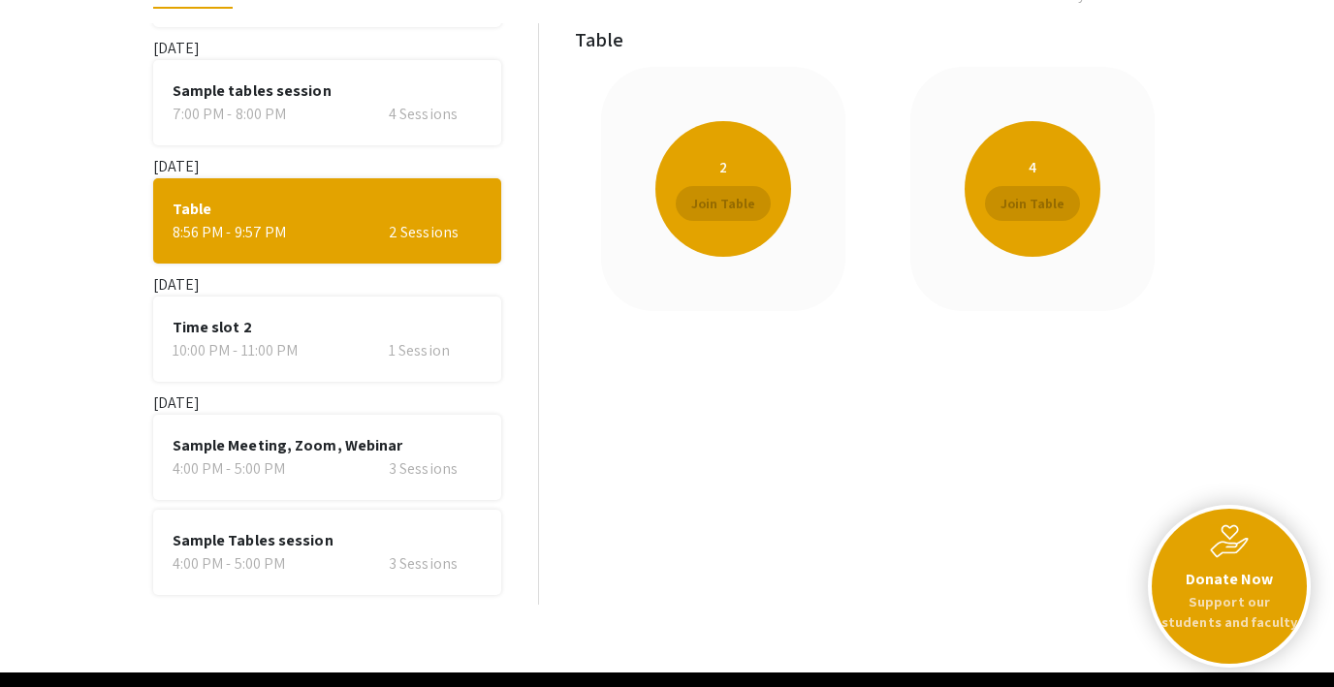
scroll to position [396, 0]
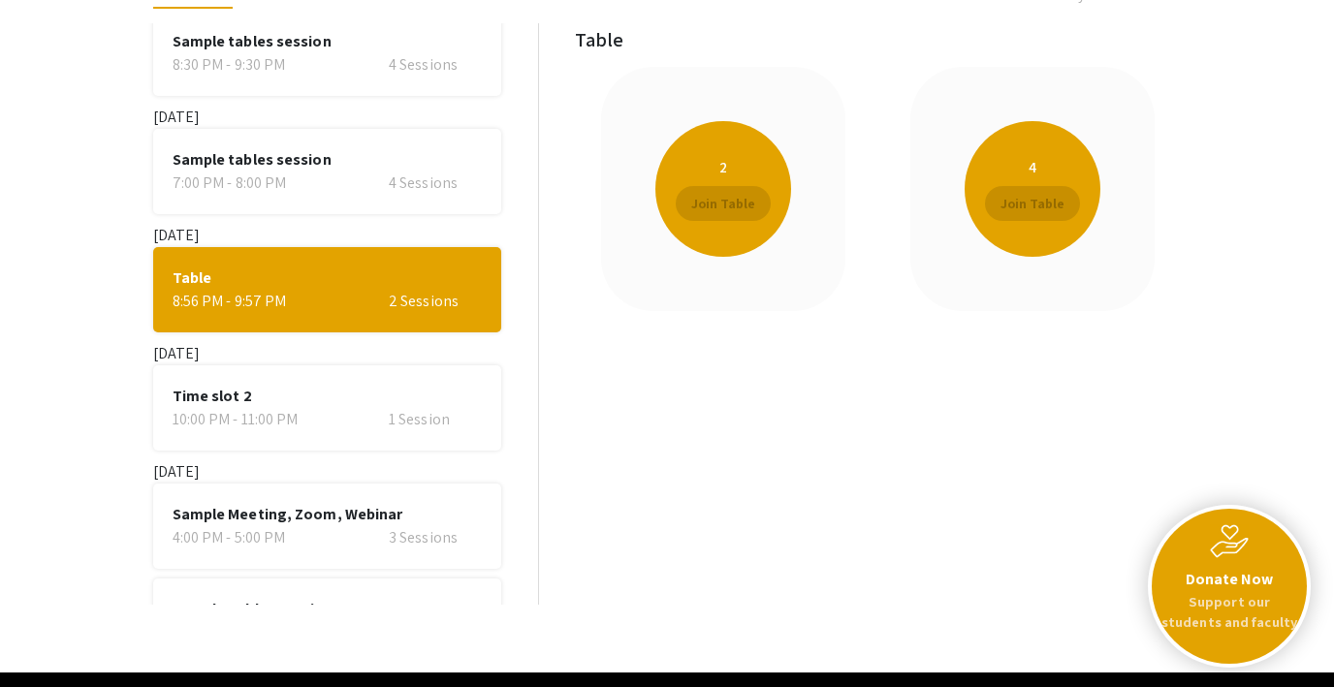
click at [433, 188] on div "4 Sessions" at bounding box center [435, 183] width 93 height 23
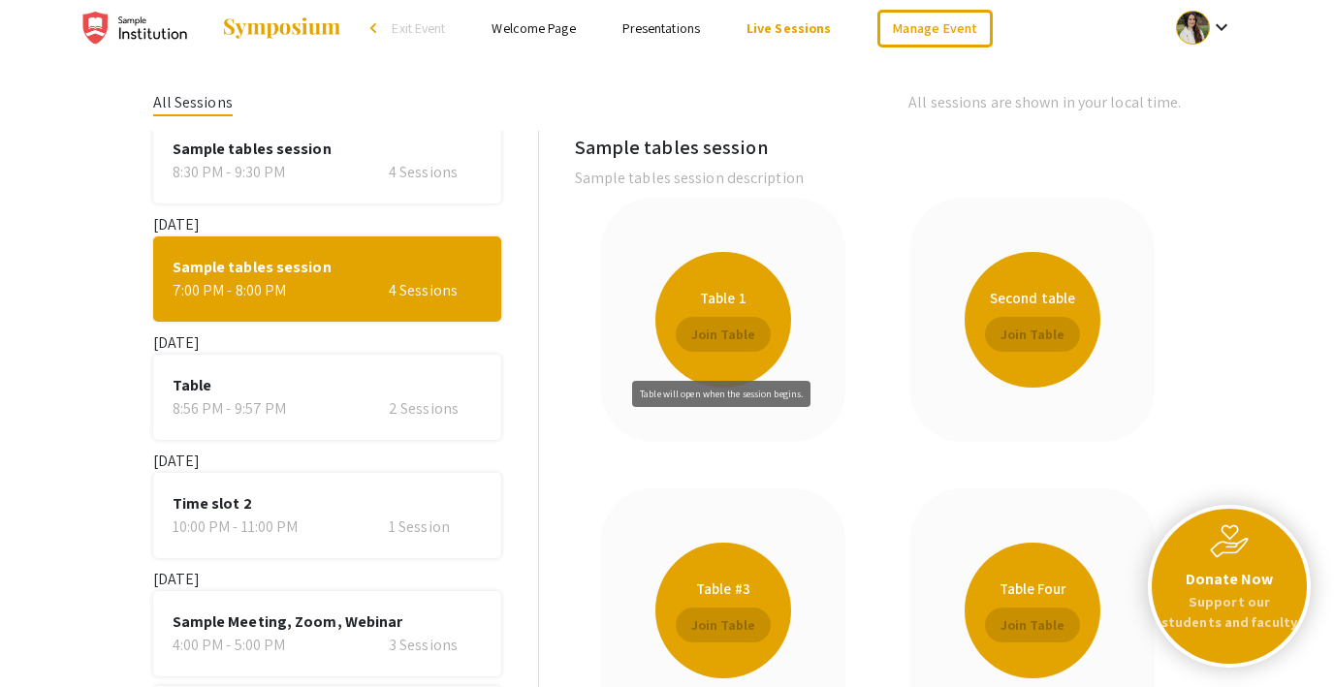
scroll to position [0, 0]
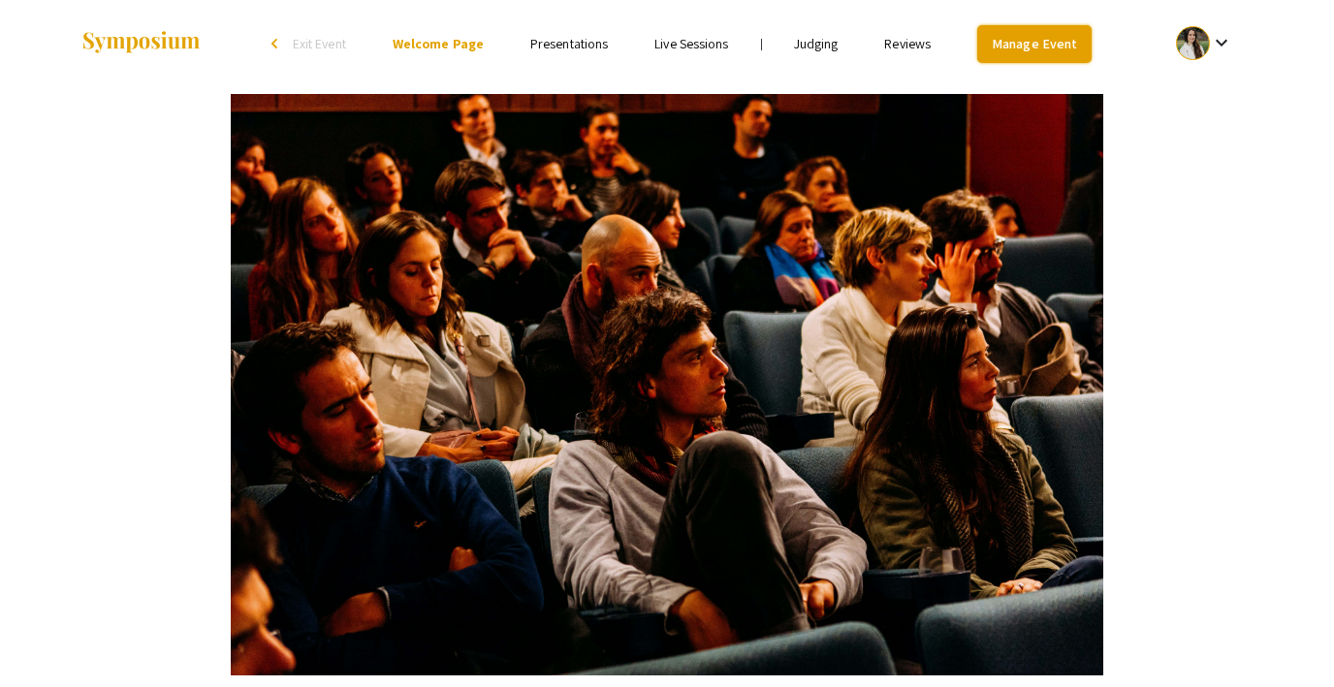
click at [1025, 36] on link "Manage Event" at bounding box center [1034, 44] width 114 height 38
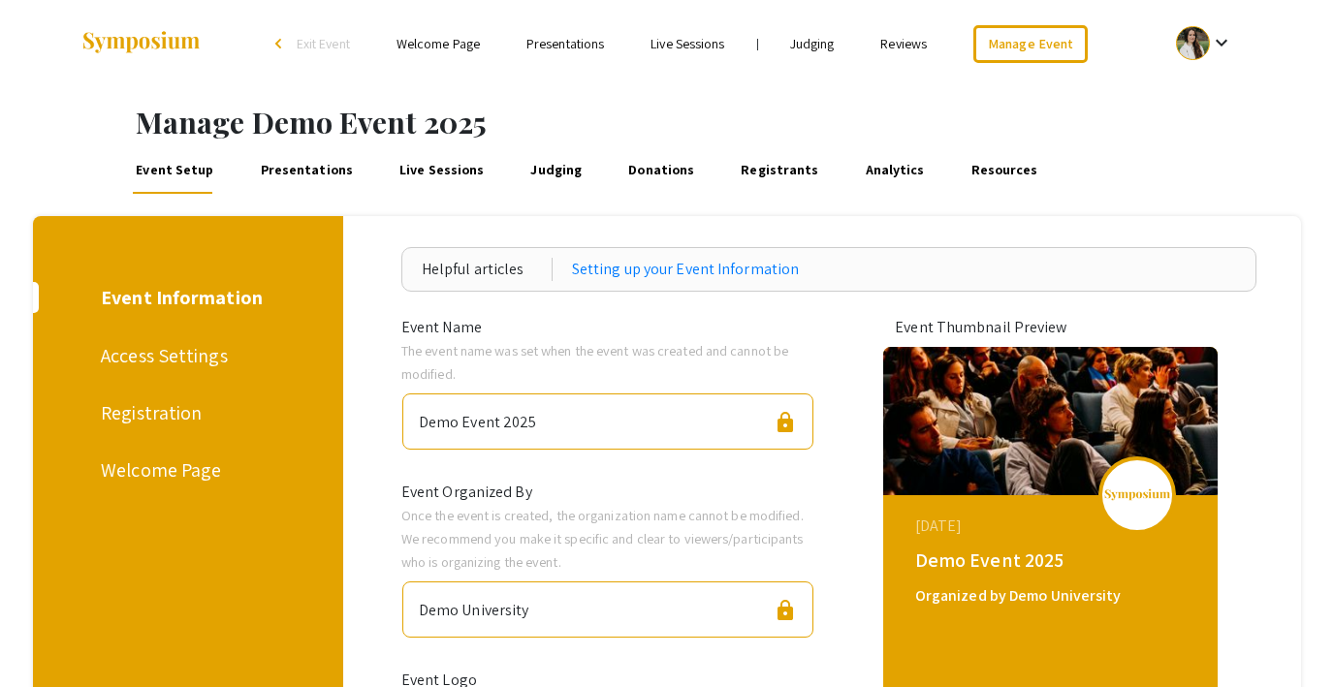
click at [311, 177] on link "Presentations" at bounding box center [306, 170] width 99 height 47
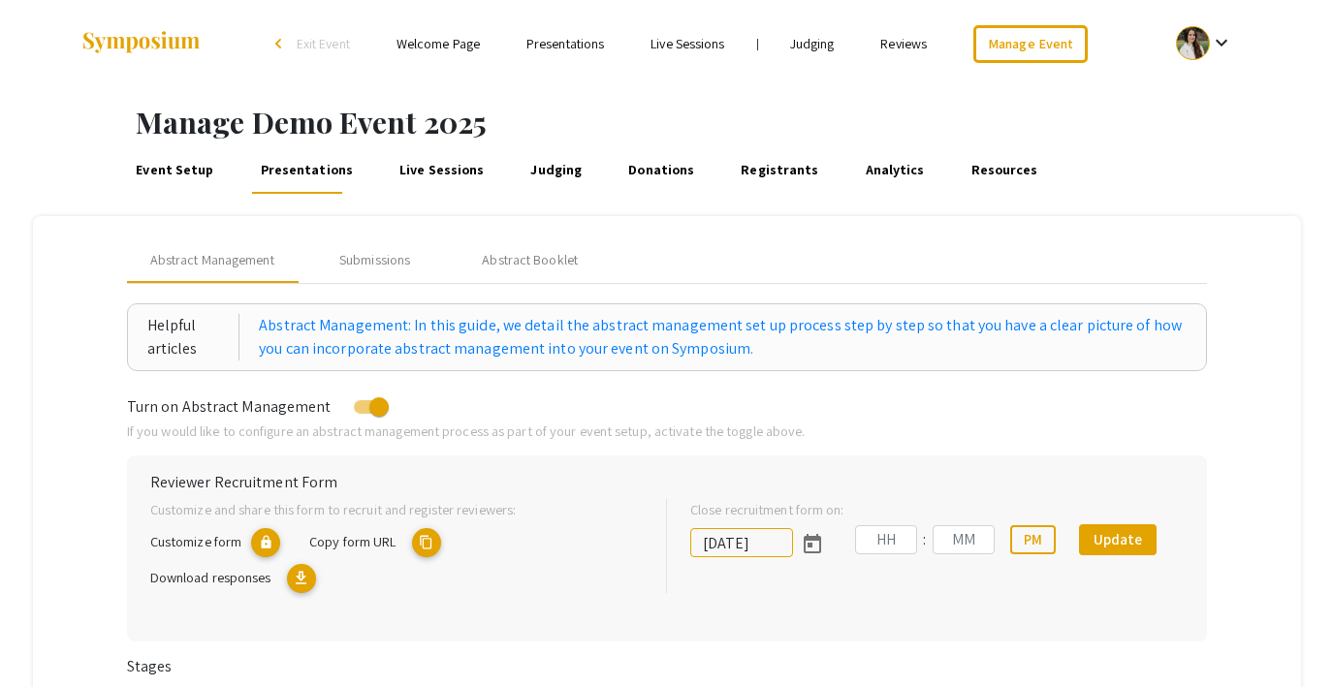
type input "8/1/2025"
type input "07"
type input "00"
click at [392, 272] on div "Submissions" at bounding box center [375, 260] width 155 height 47
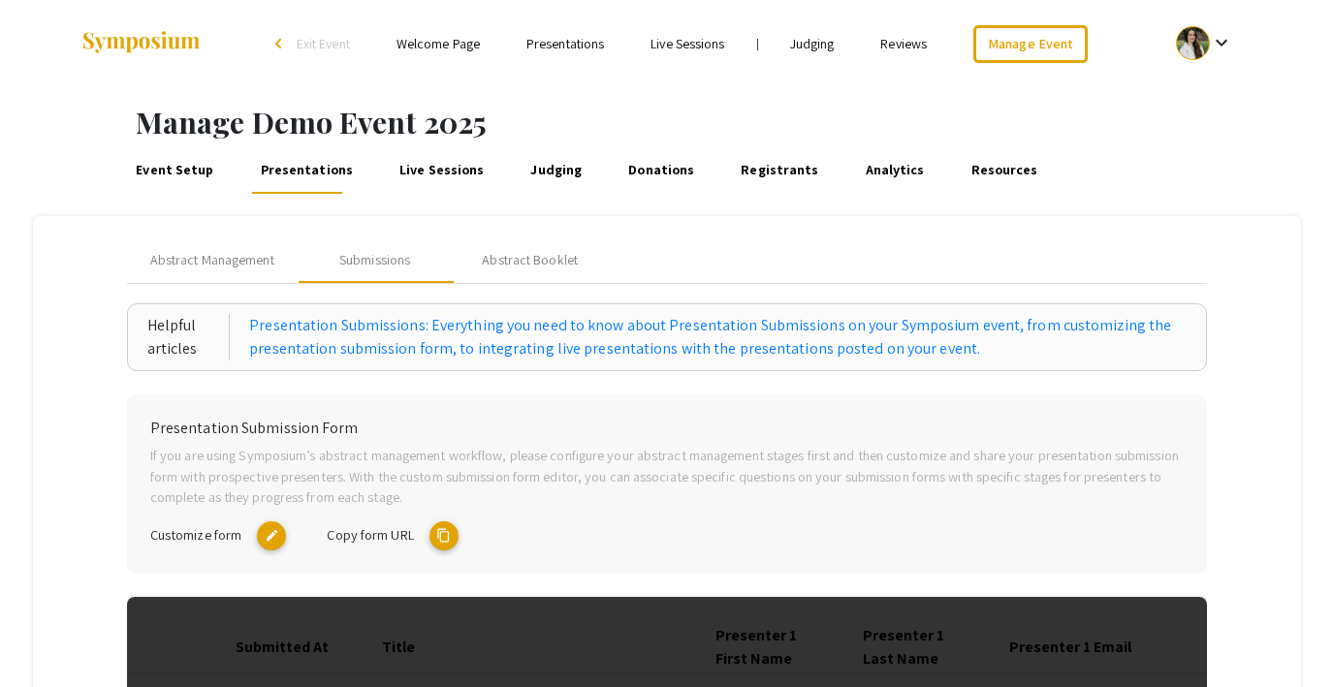
click at [439, 540] on mat-icon "content_copy" at bounding box center [443, 536] width 29 height 29
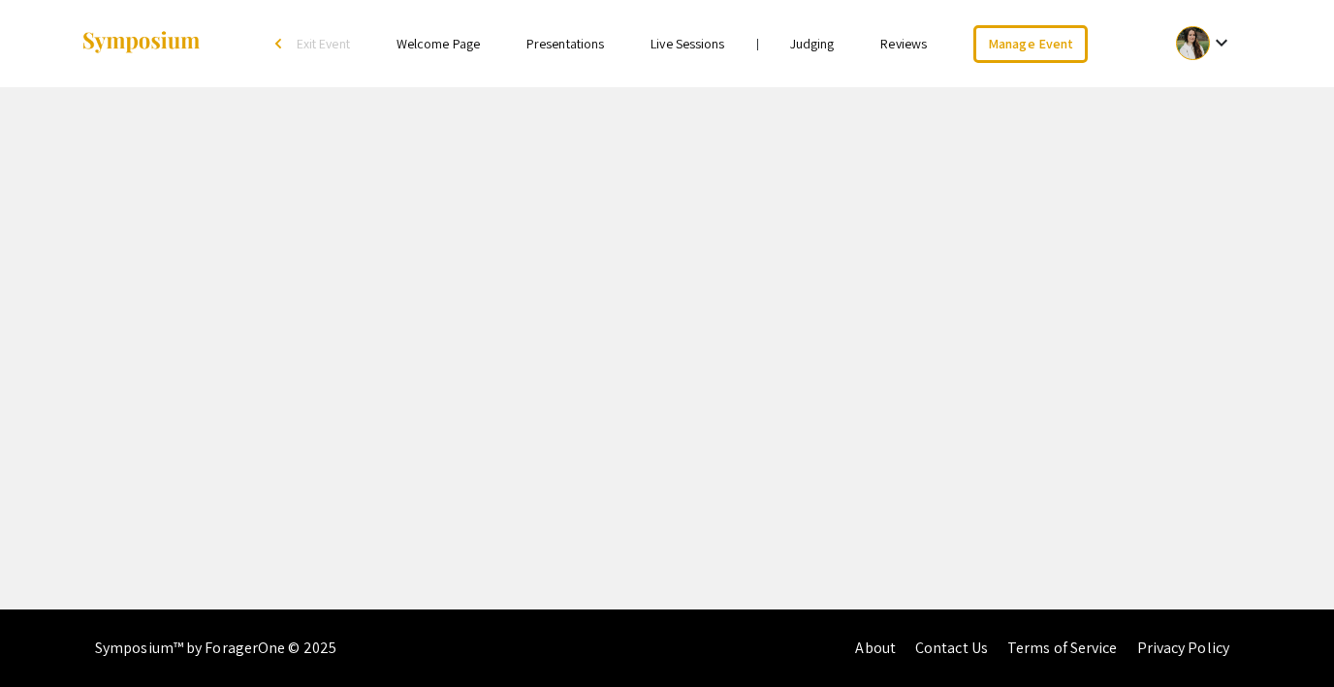
select select "8"
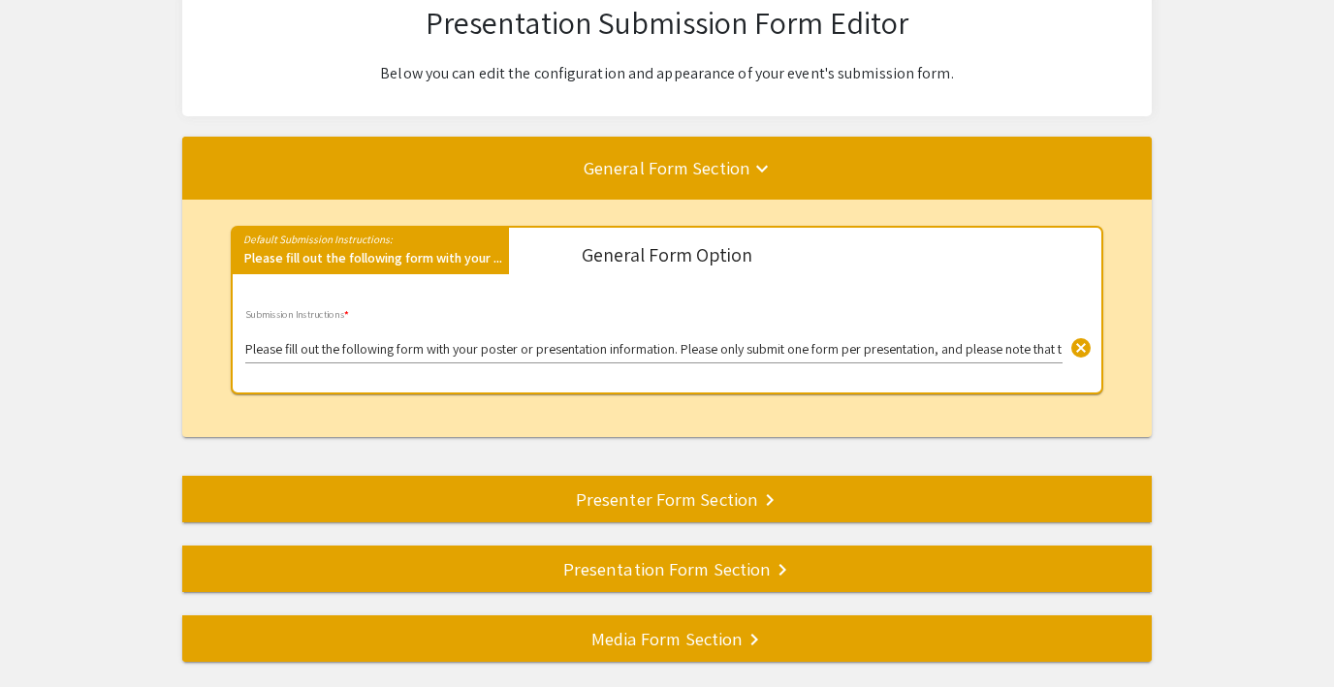
scroll to position [303, 0]
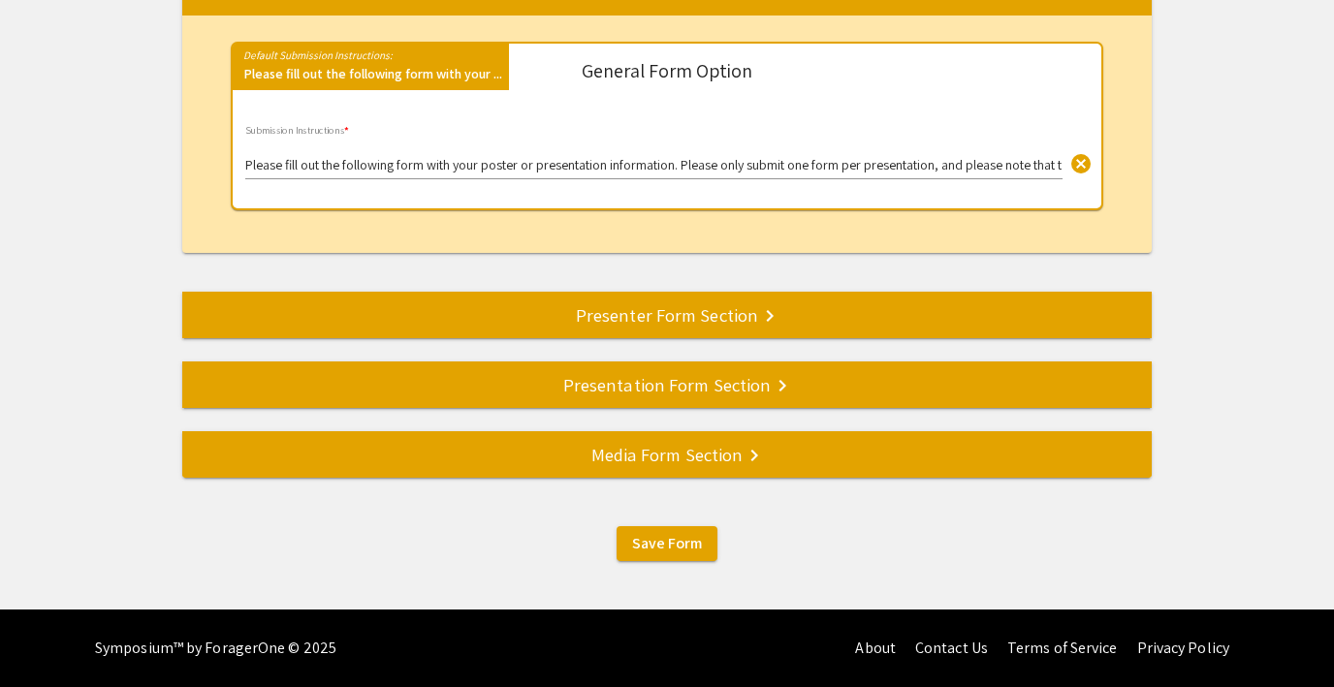
click at [600, 459] on div "Media Form Section keyboard_arrow_right" at bounding box center [666, 454] width 969 height 27
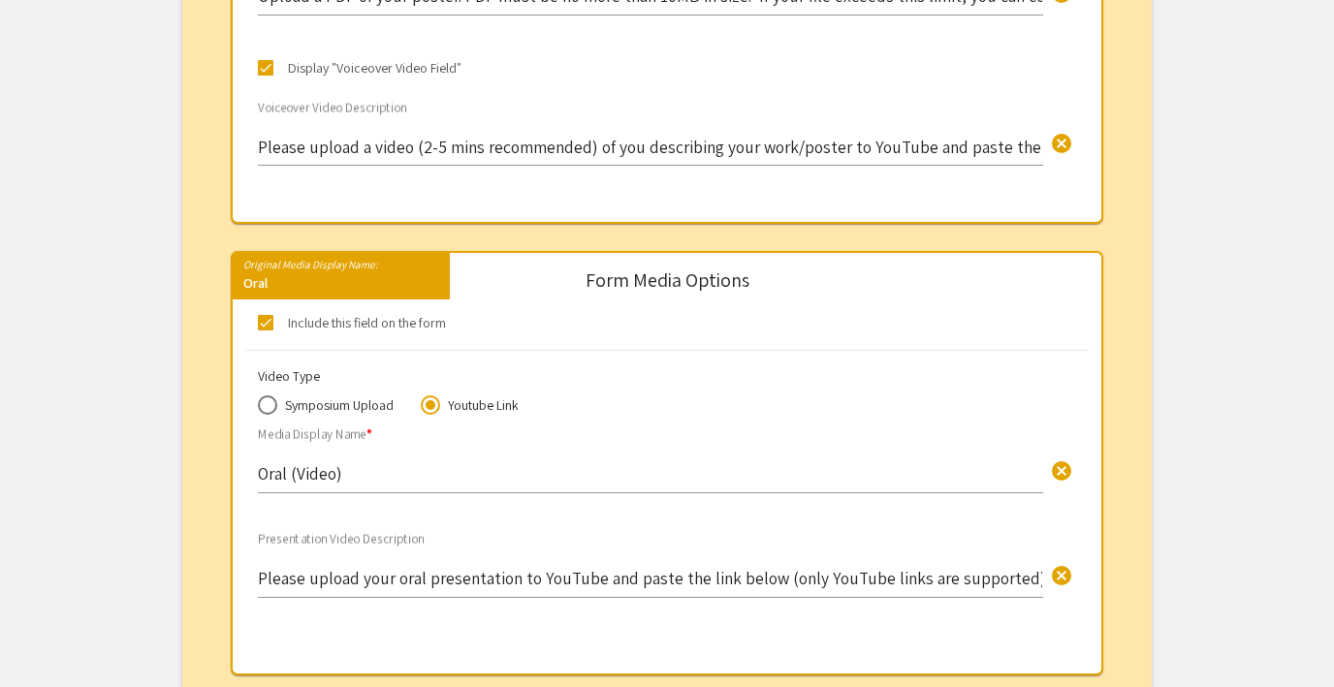
scroll to position [0, 0]
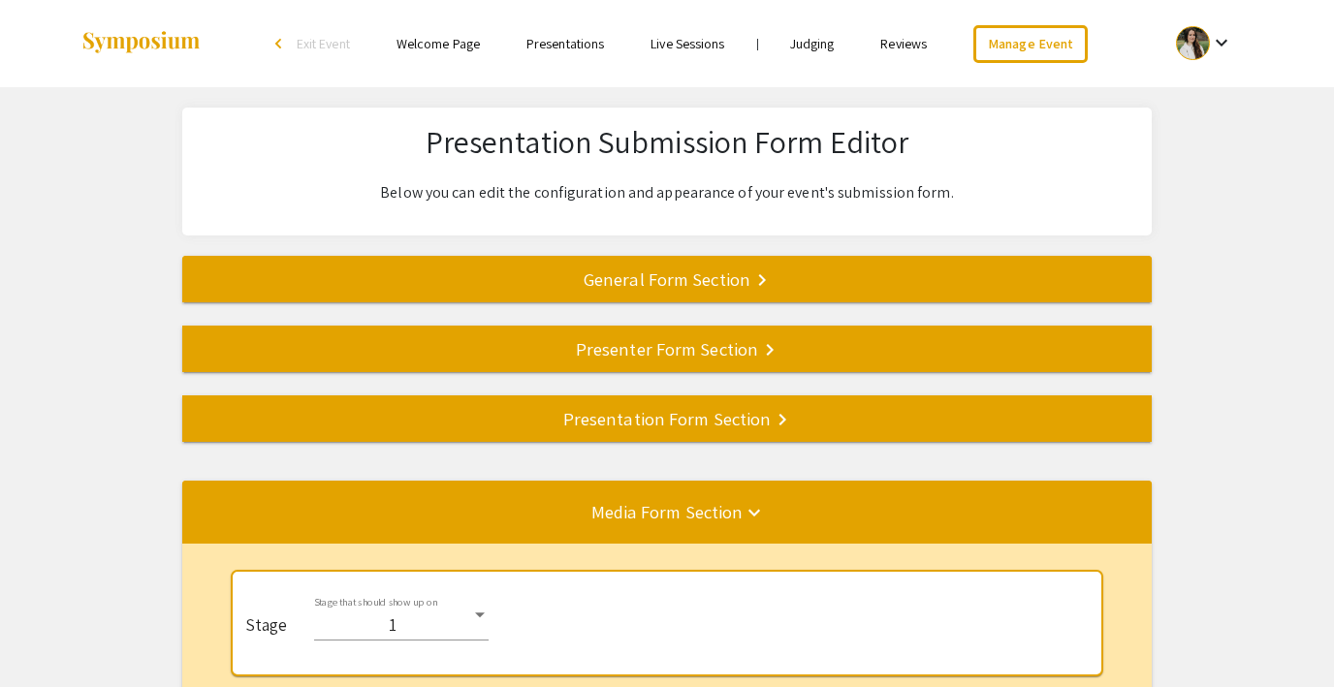
click at [603, 349] on div "Presenter Form Section keyboard_arrow_right" at bounding box center [666, 348] width 969 height 27
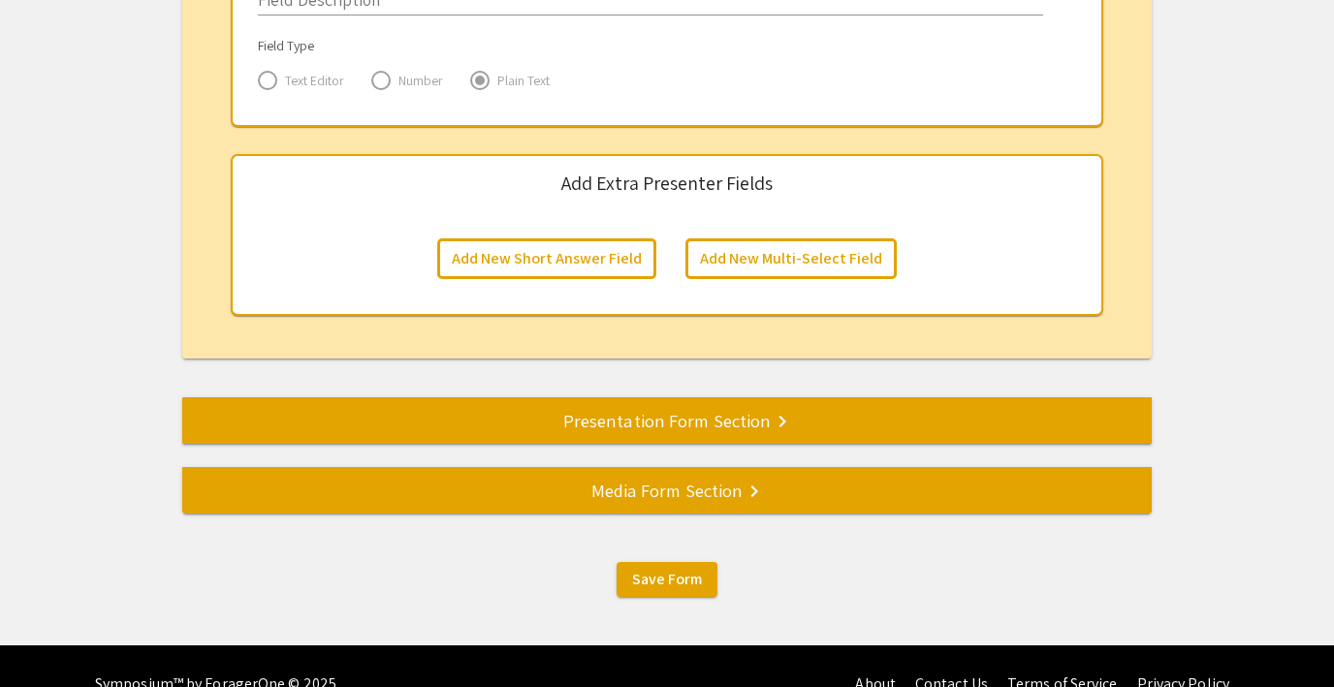
scroll to position [3373, 0]
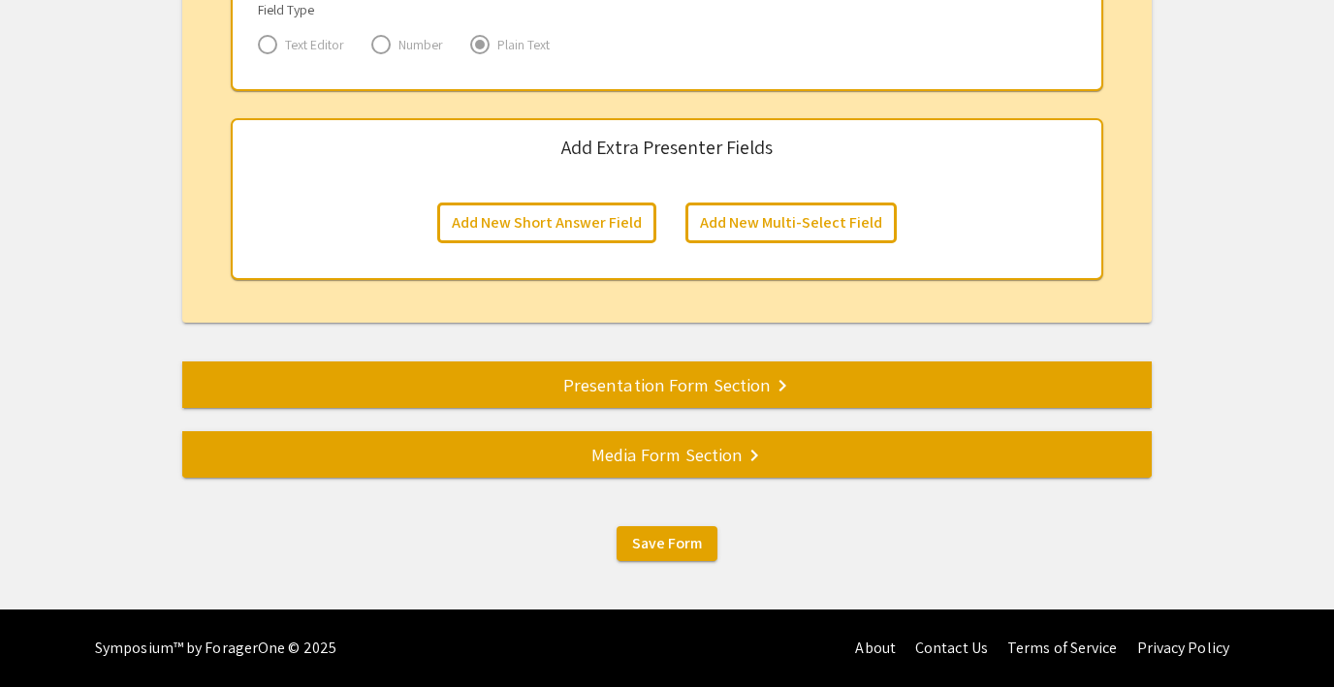
click at [715, 391] on div "Presentation Form Section keyboard_arrow_right" at bounding box center [666, 384] width 969 height 27
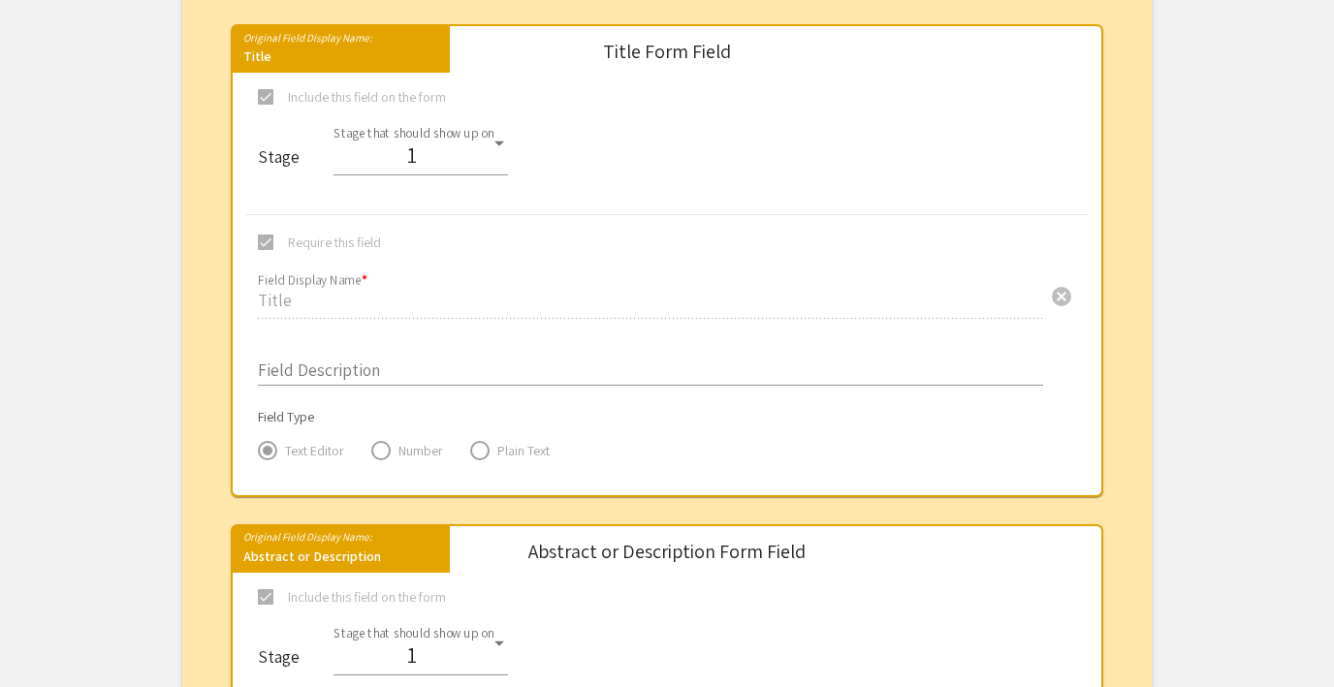
scroll to position [480, 0]
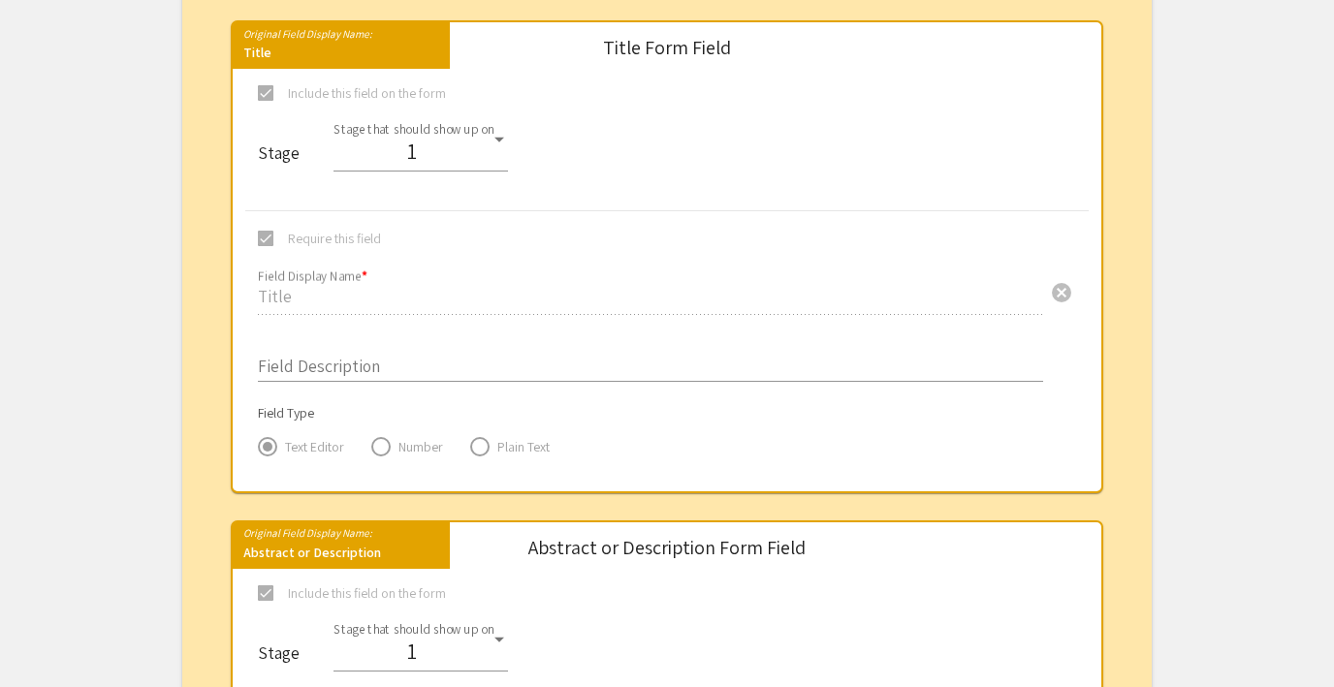
click at [263, 94] on span at bounding box center [266, 93] width 16 height 16
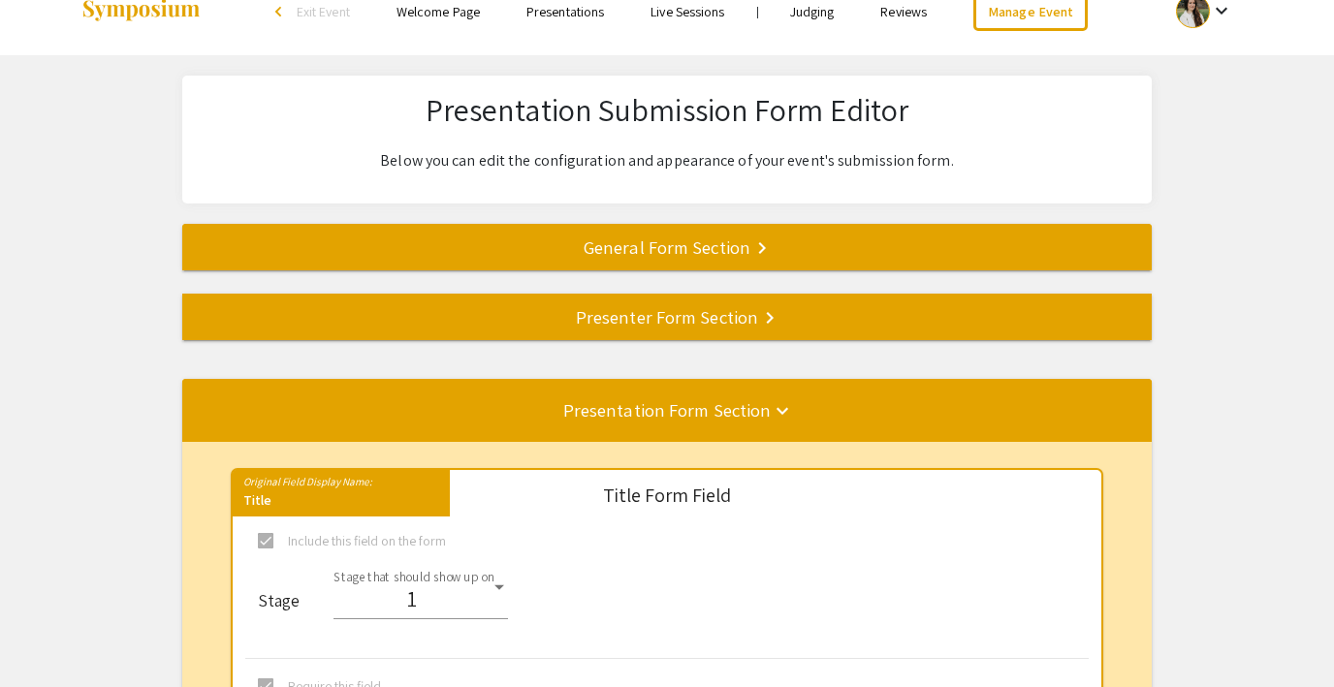
scroll to position [0, 0]
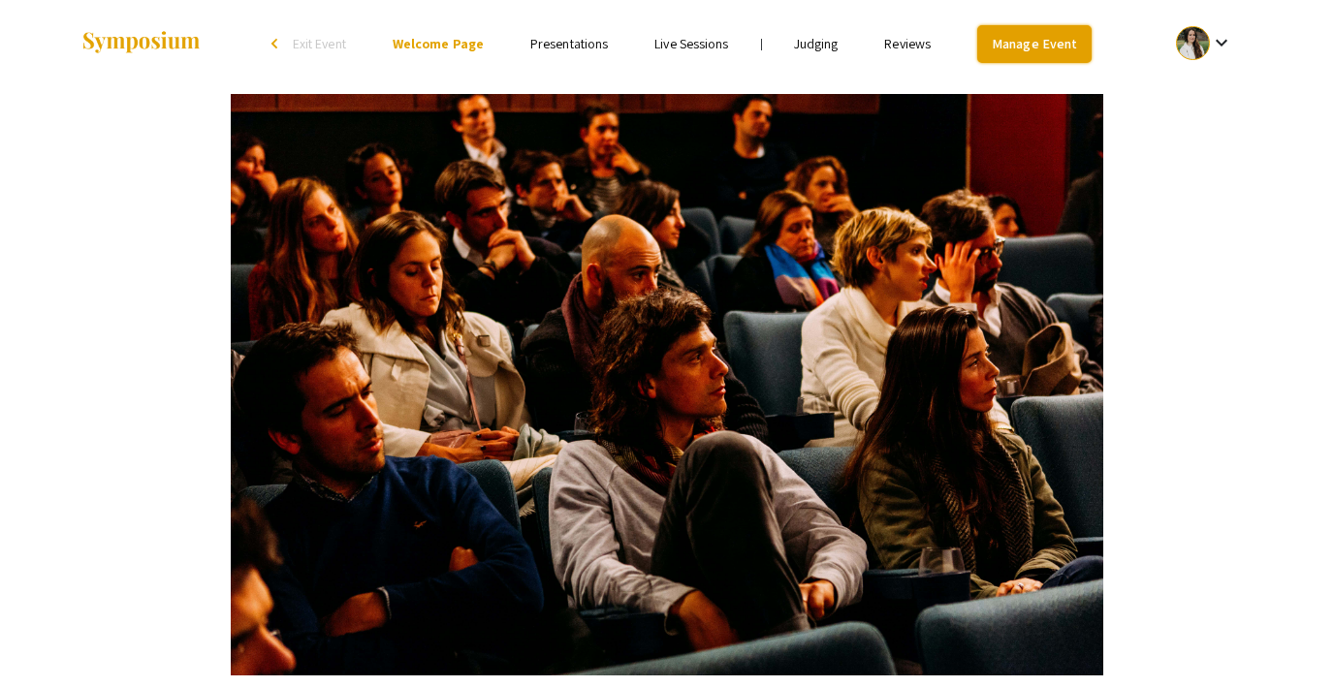
click at [1002, 46] on link "Manage Event" at bounding box center [1034, 44] width 114 height 38
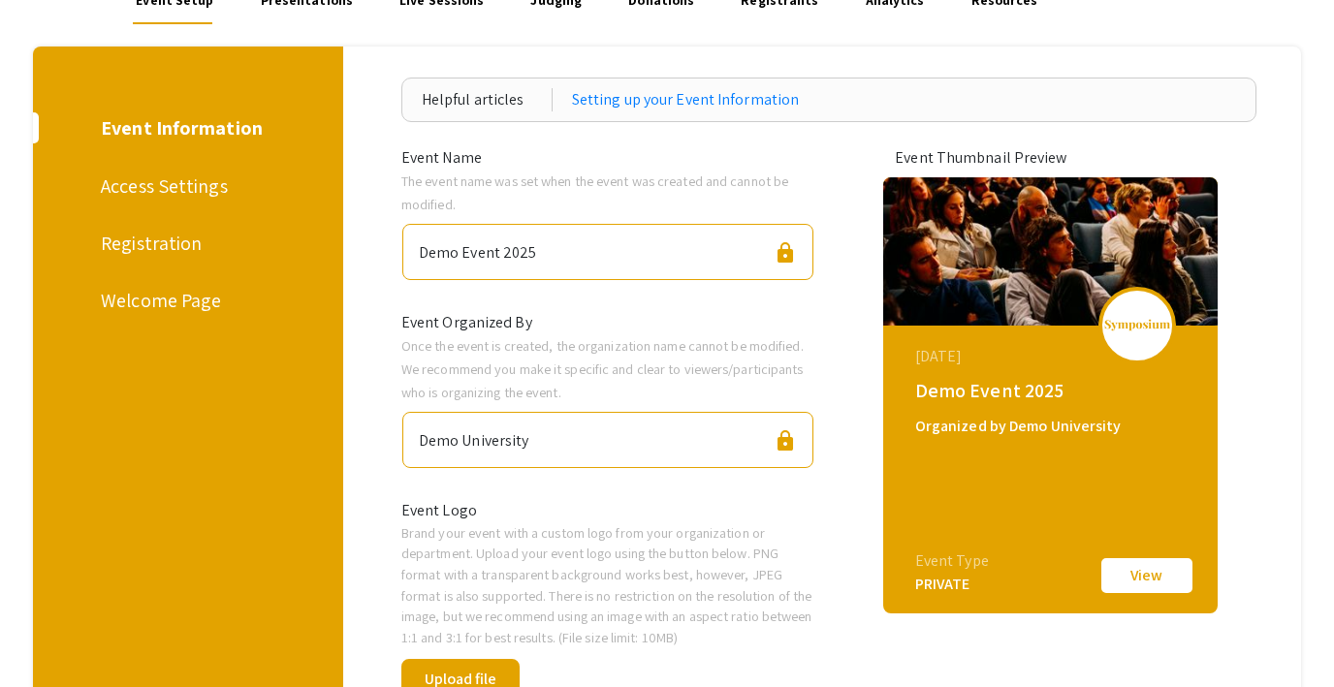
scroll to position [169, 0]
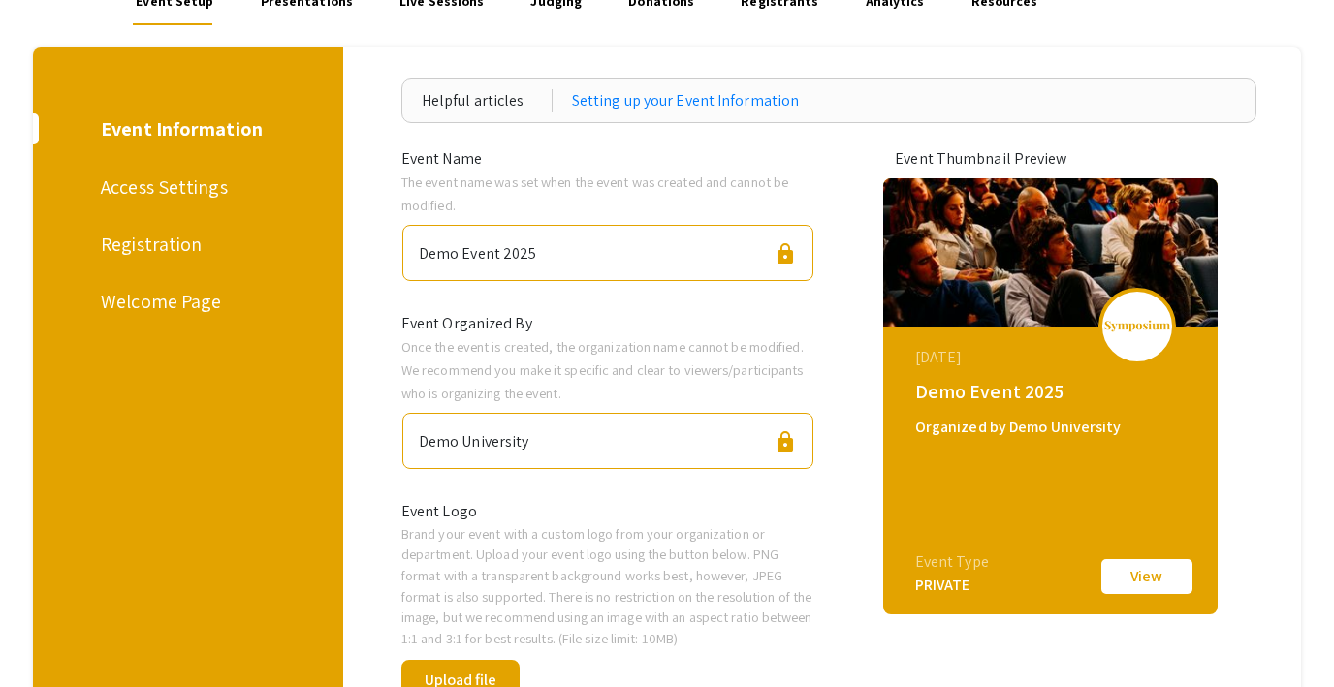
click at [165, 184] on div "Access Settings" at bounding box center [185, 187] width 168 height 29
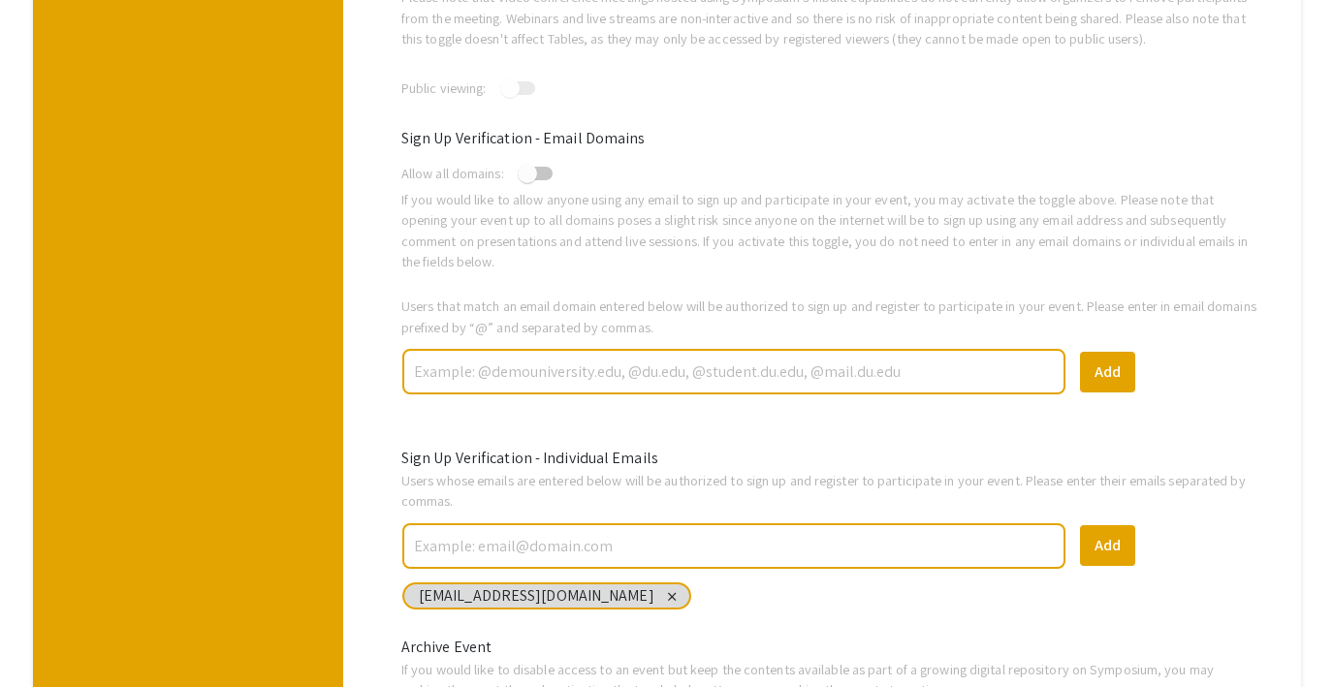
scroll to position [648, 0]
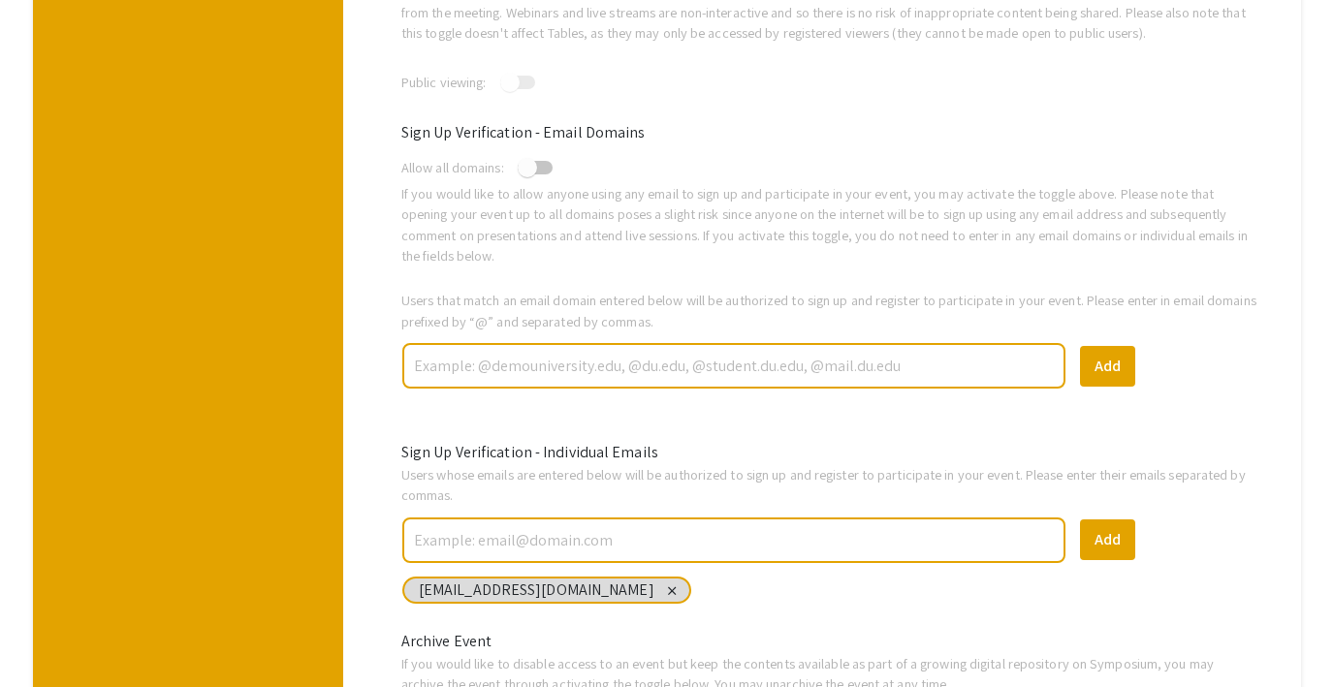
click at [474, 359] on input "text" at bounding box center [734, 366] width 644 height 34
type input "@jhu.edu"
click at [530, 167] on span at bounding box center [527, 167] width 19 height 19
click at [527, 174] on input "checkbox" at bounding box center [526, 174] width 1 height 1
checkbox input "true"
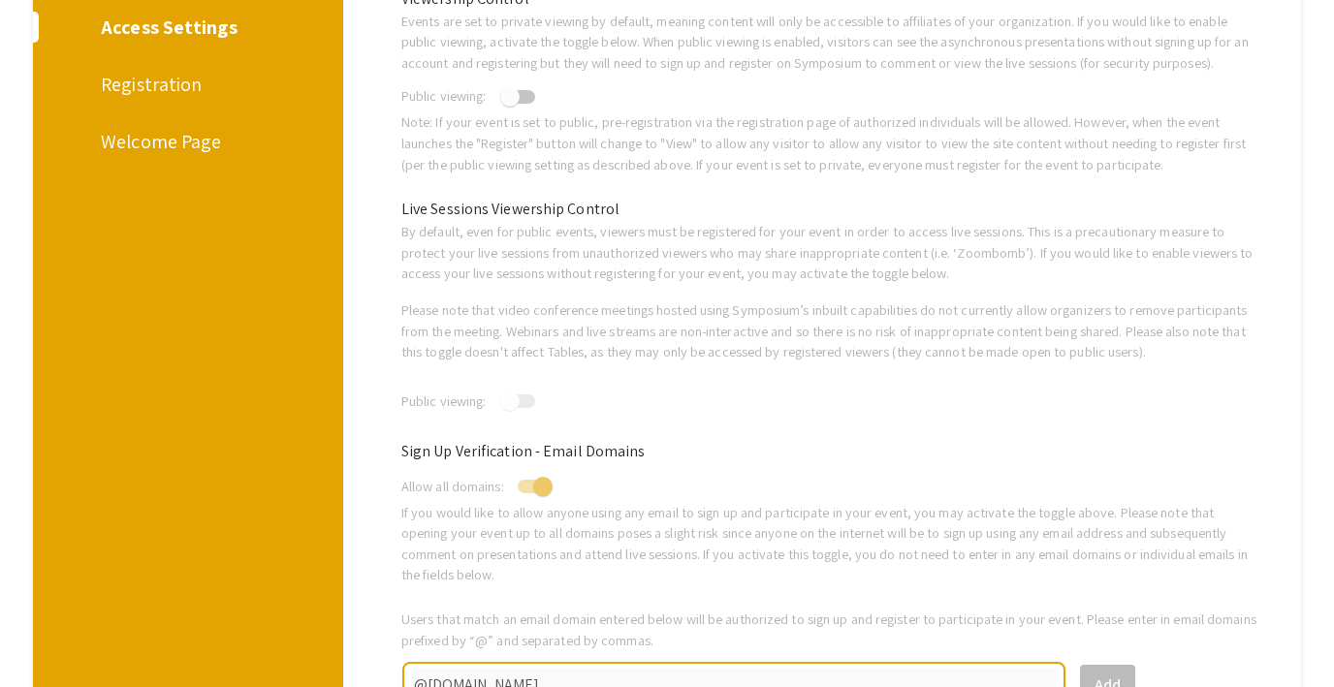
scroll to position [0, 0]
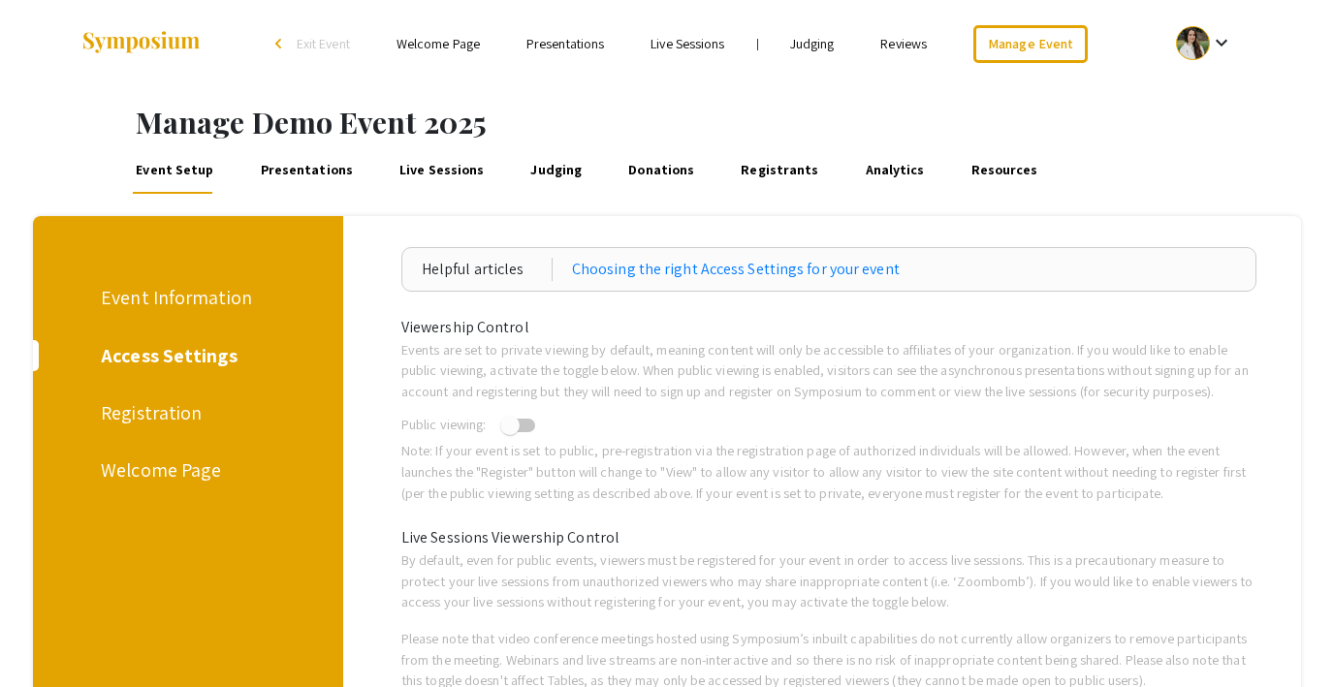
click at [148, 408] on div "Registration" at bounding box center [185, 412] width 168 height 29
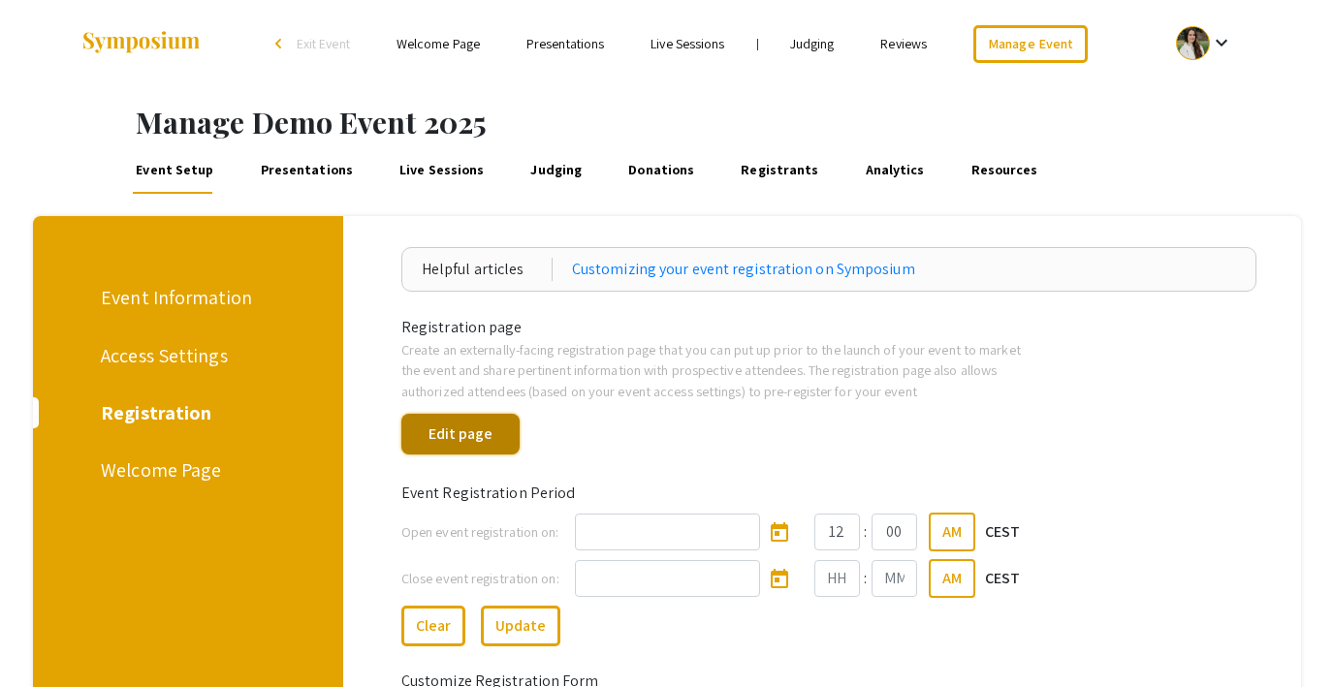
click at [477, 425] on button "Edit page" at bounding box center [460, 434] width 118 height 41
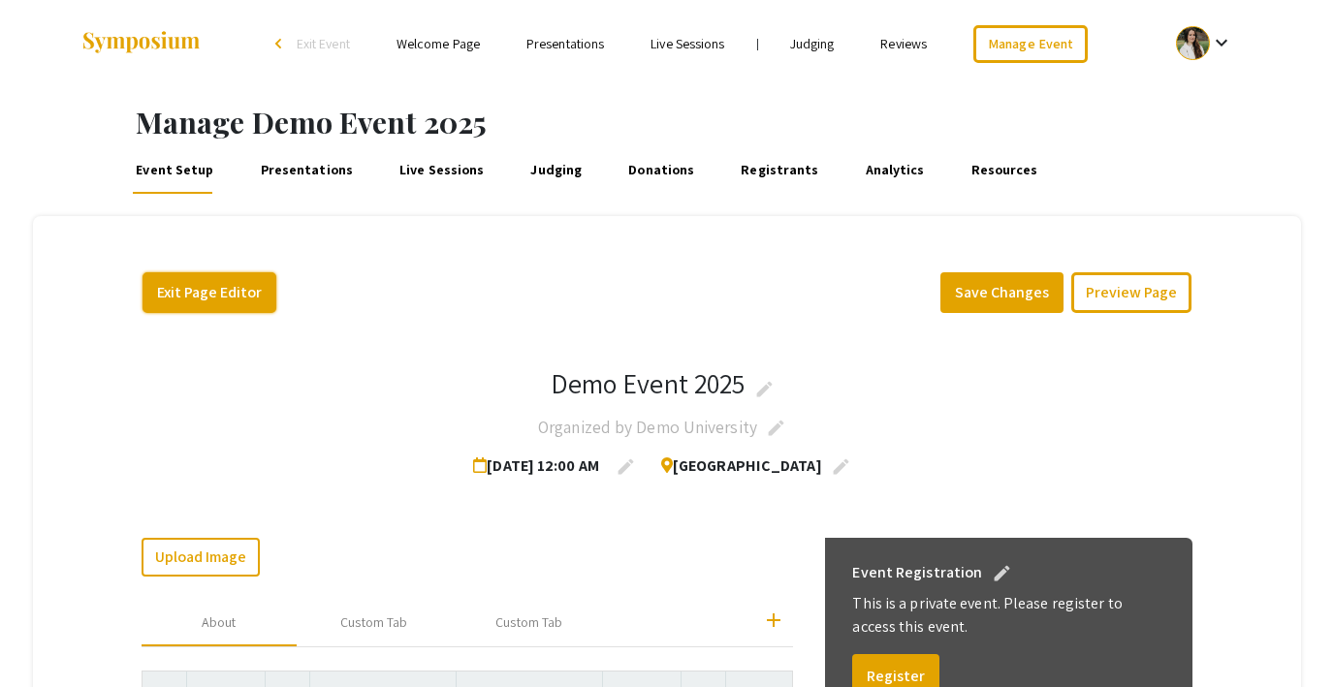
click at [174, 289] on button "Exit Page Editor" at bounding box center [210, 292] width 134 height 41
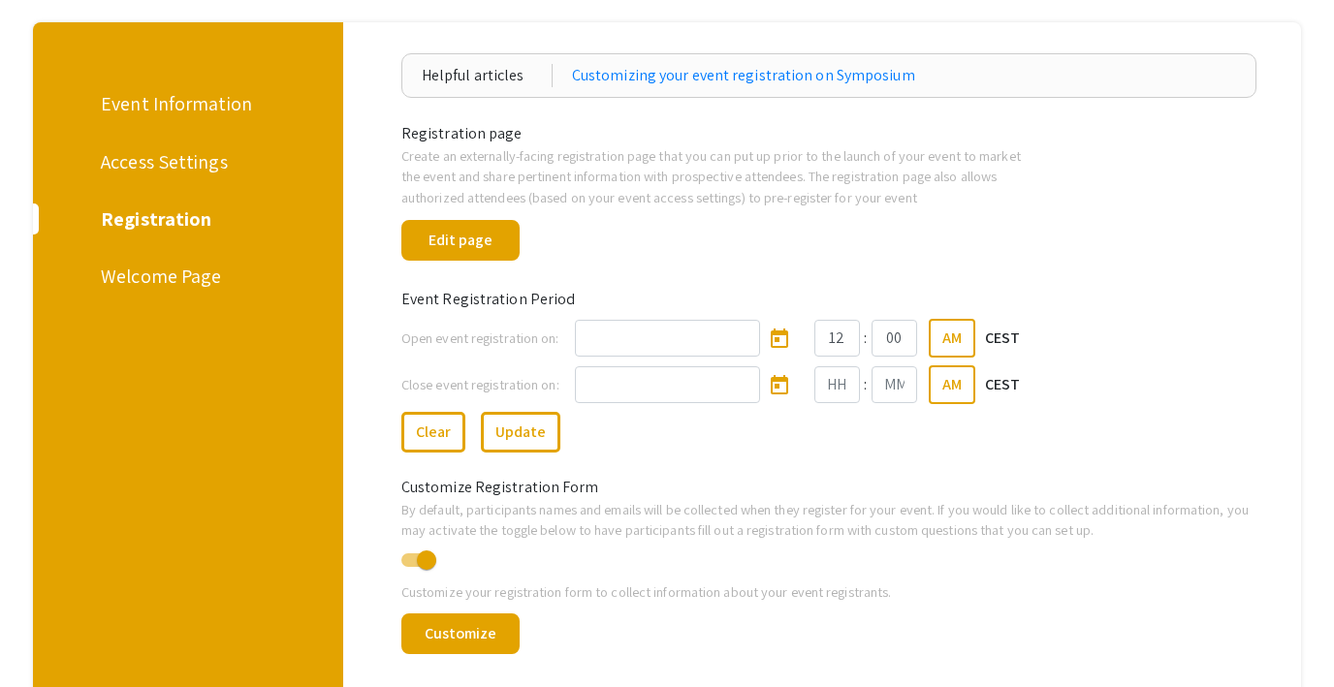
scroll to position [208, 0]
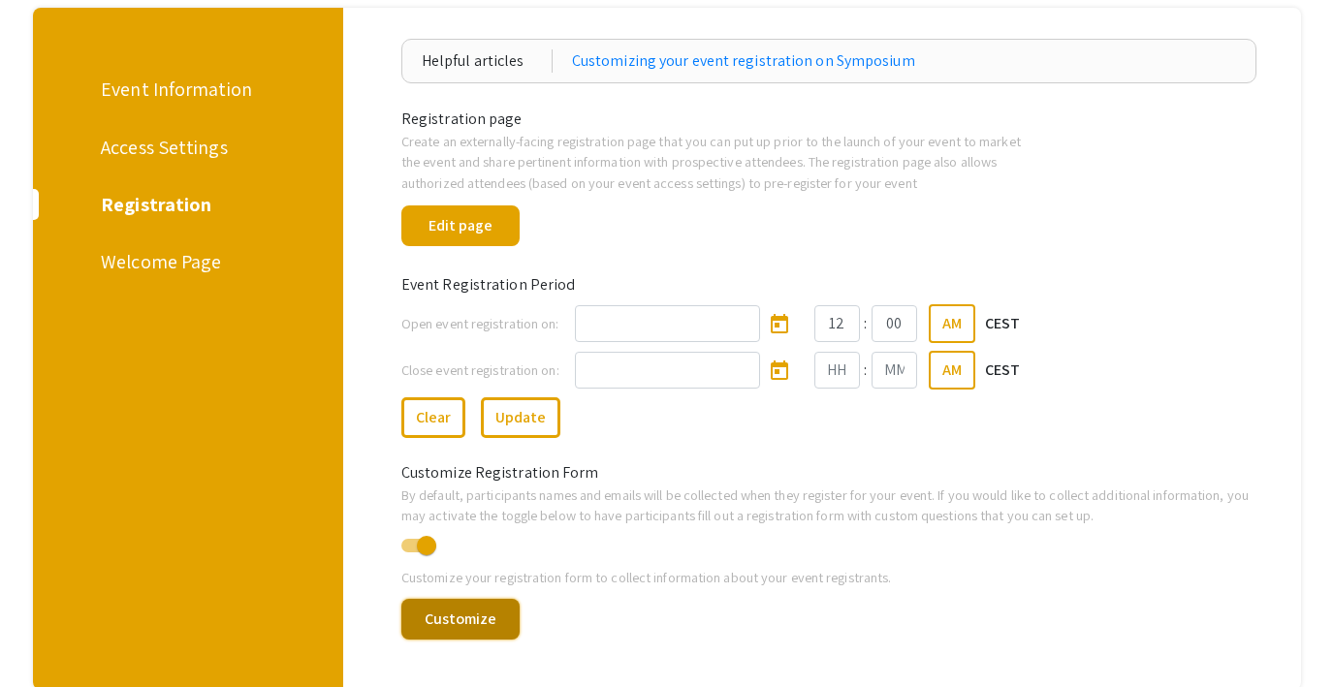
click at [480, 617] on button "Customize" at bounding box center [460, 619] width 118 height 41
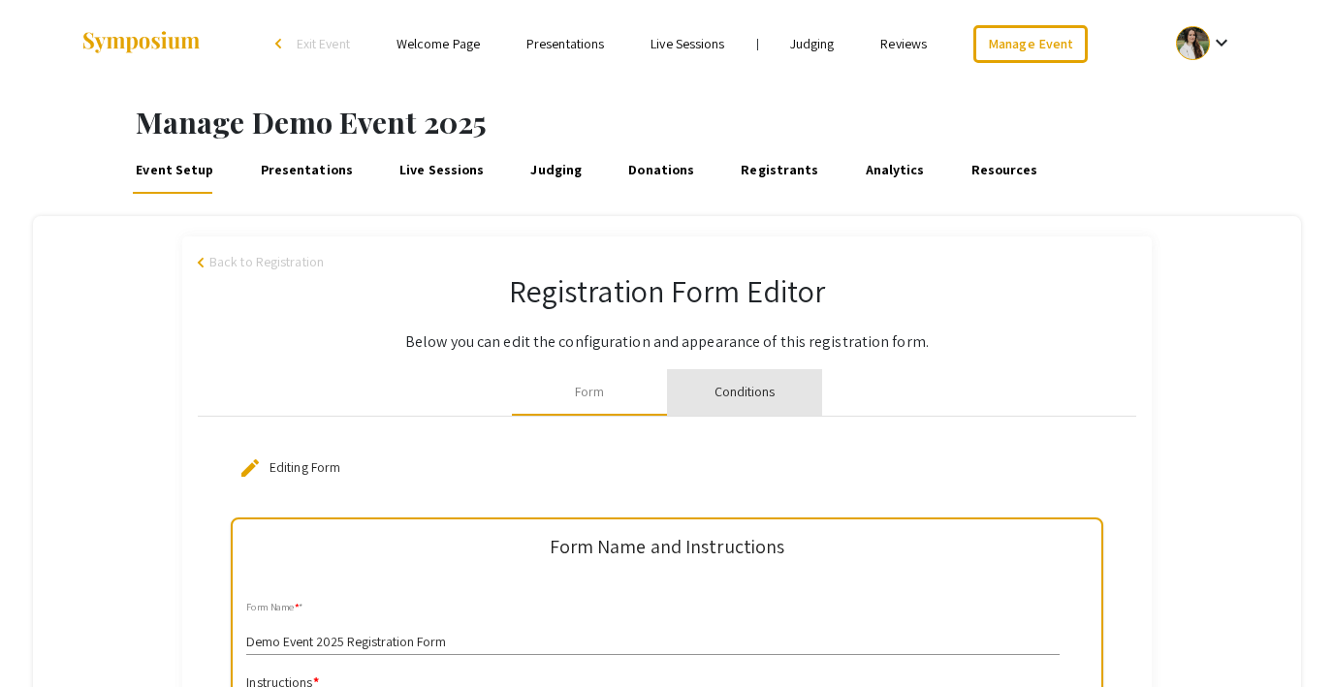
click at [754, 391] on div "Conditions" at bounding box center [744, 392] width 61 height 20
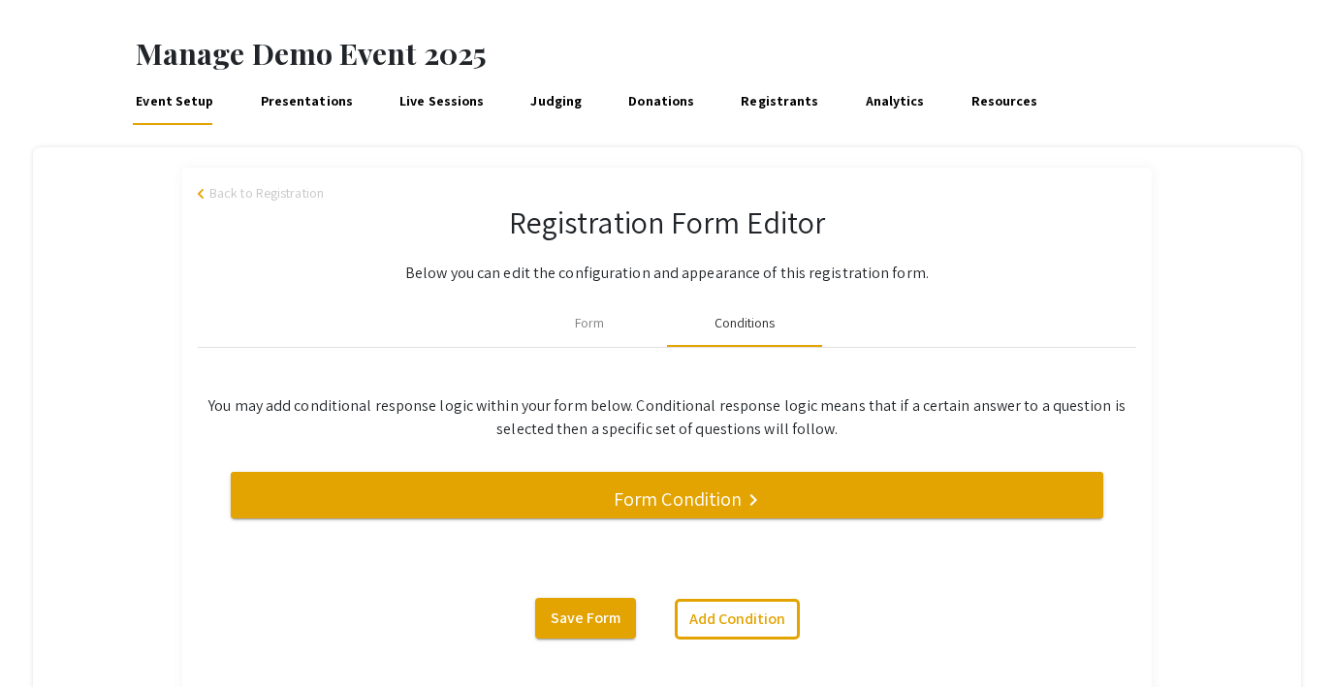
scroll to position [75, 0]
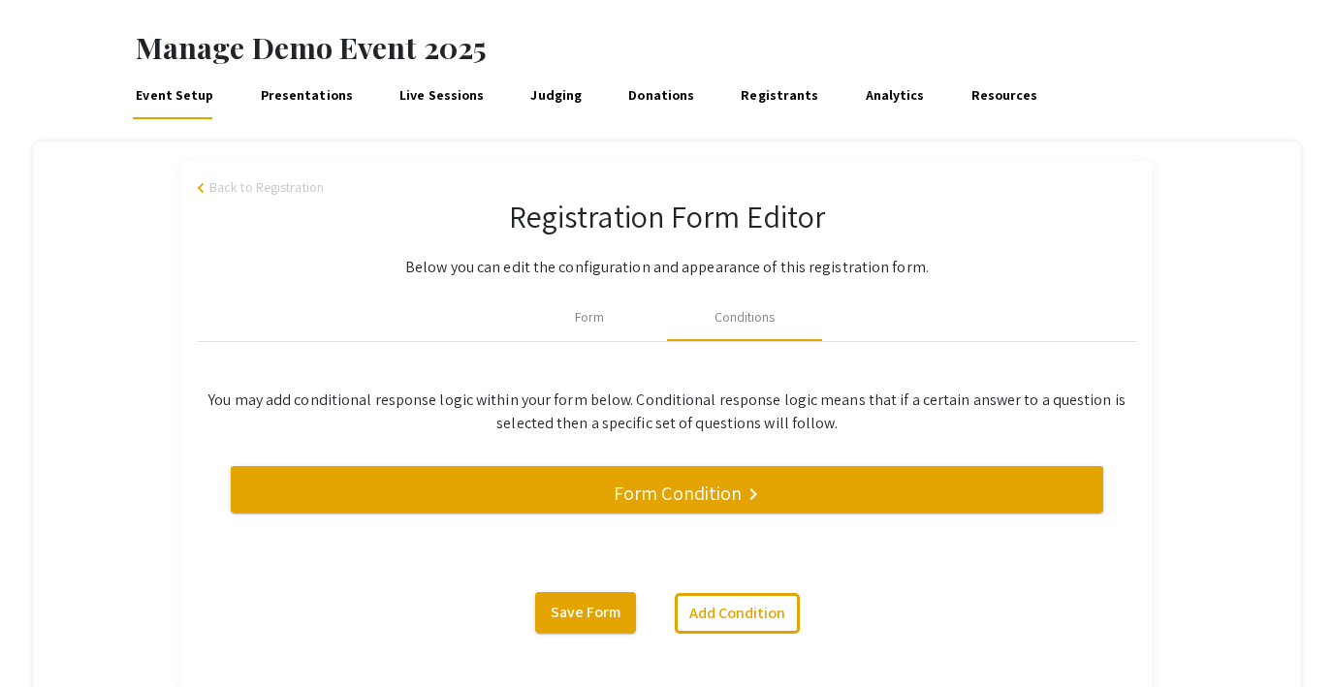
click at [631, 482] on h5 "Form Condition" at bounding box center [678, 493] width 128 height 23
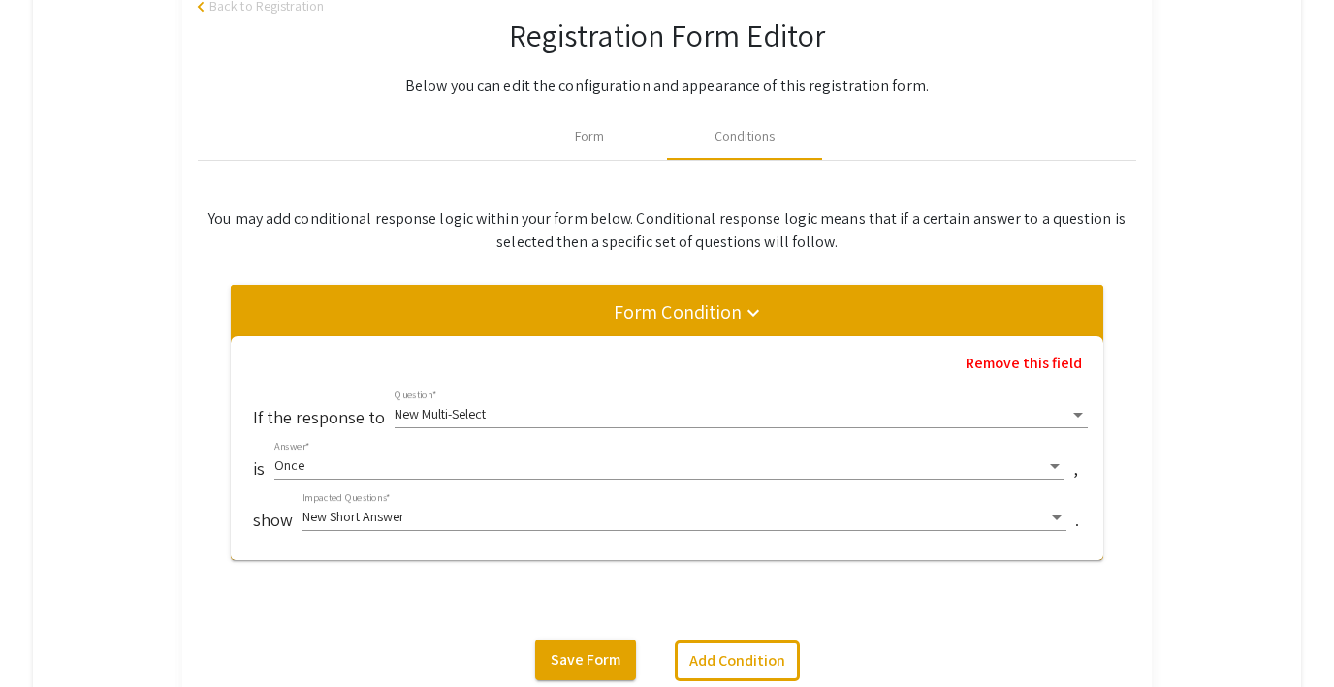
scroll to position [0, 0]
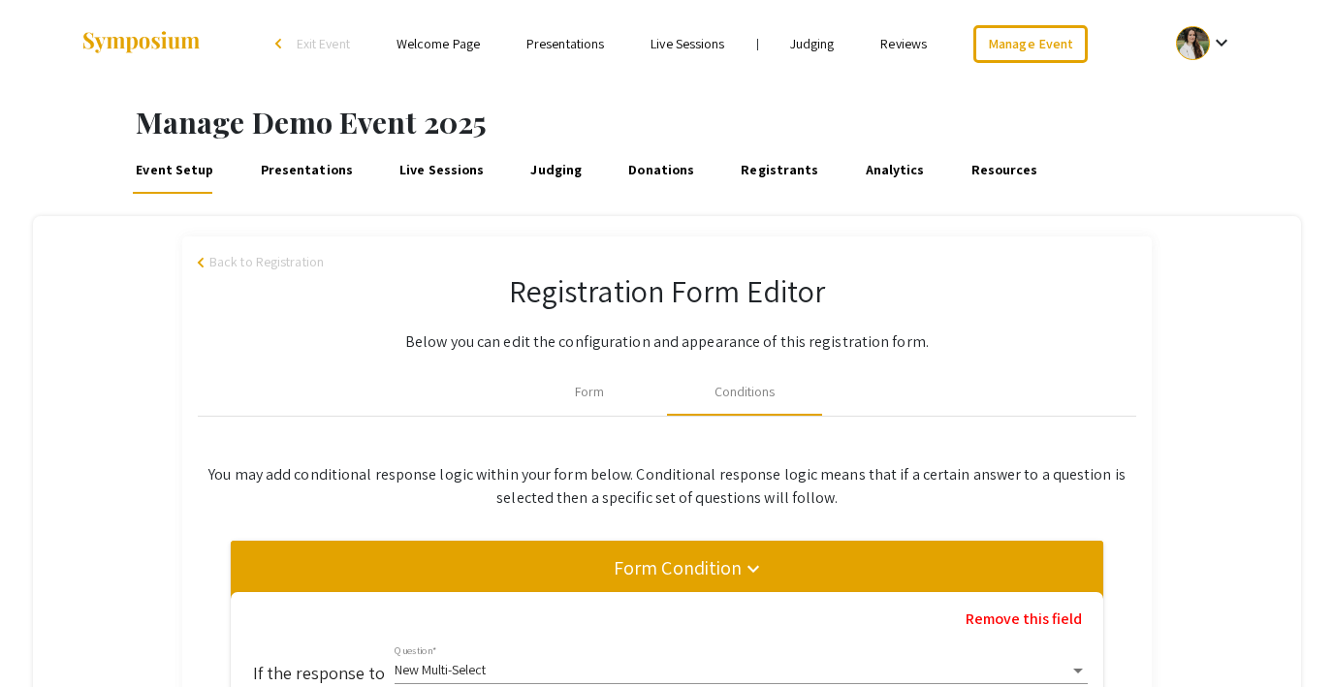
click at [244, 255] on span "Back to Registration" at bounding box center [266, 262] width 114 height 20
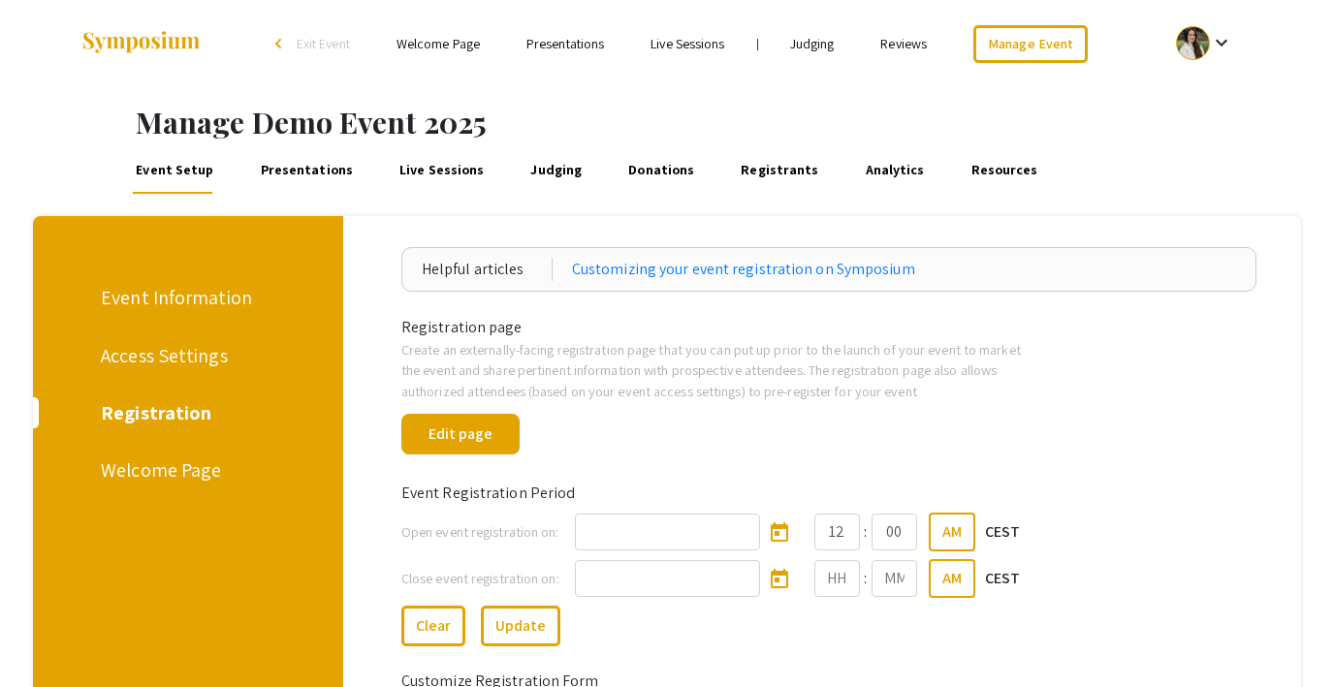
click at [166, 466] on div "Welcome Page" at bounding box center [185, 470] width 168 height 29
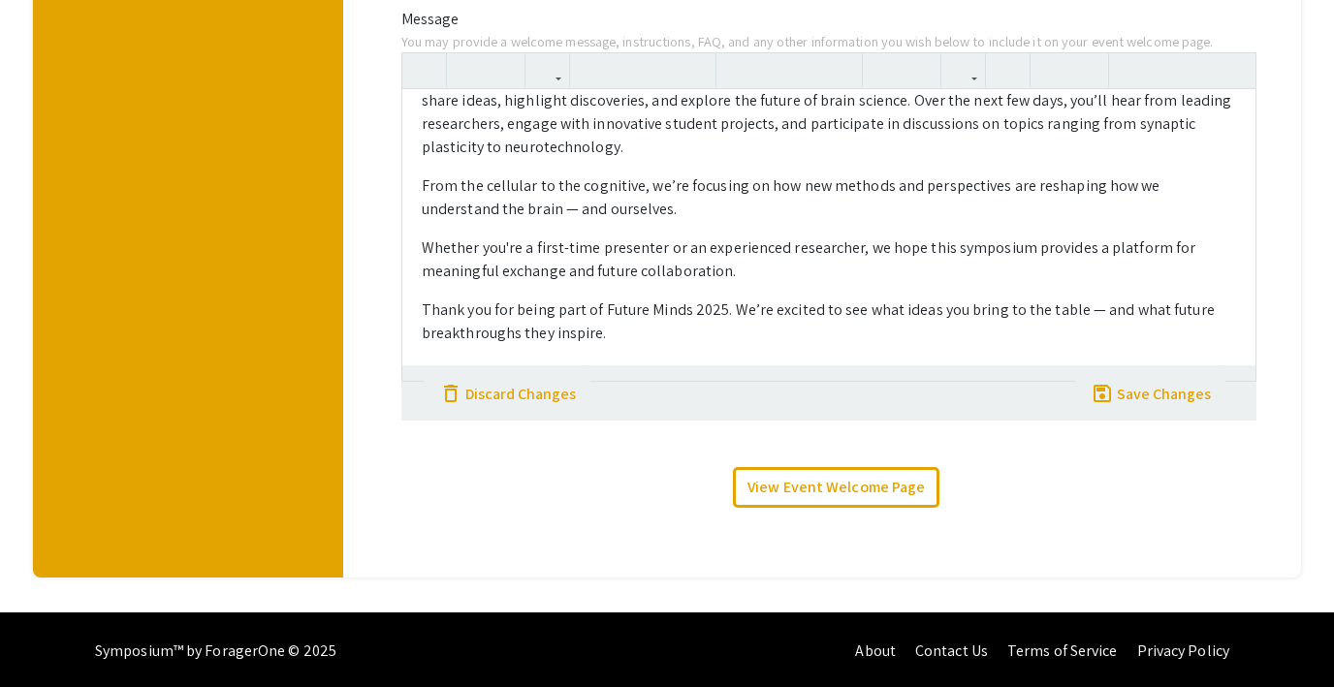
scroll to position [694, 0]
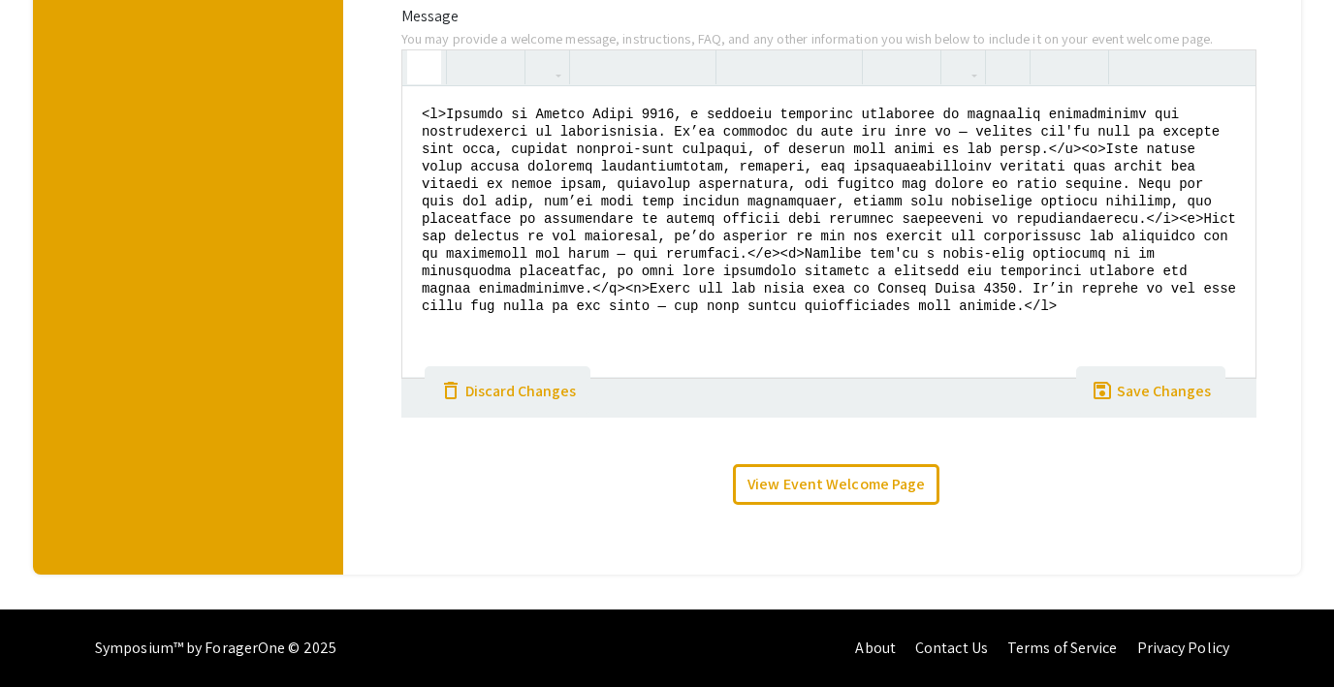
click at [422, 64] on icon "button" at bounding box center [424, 67] width 16 height 32
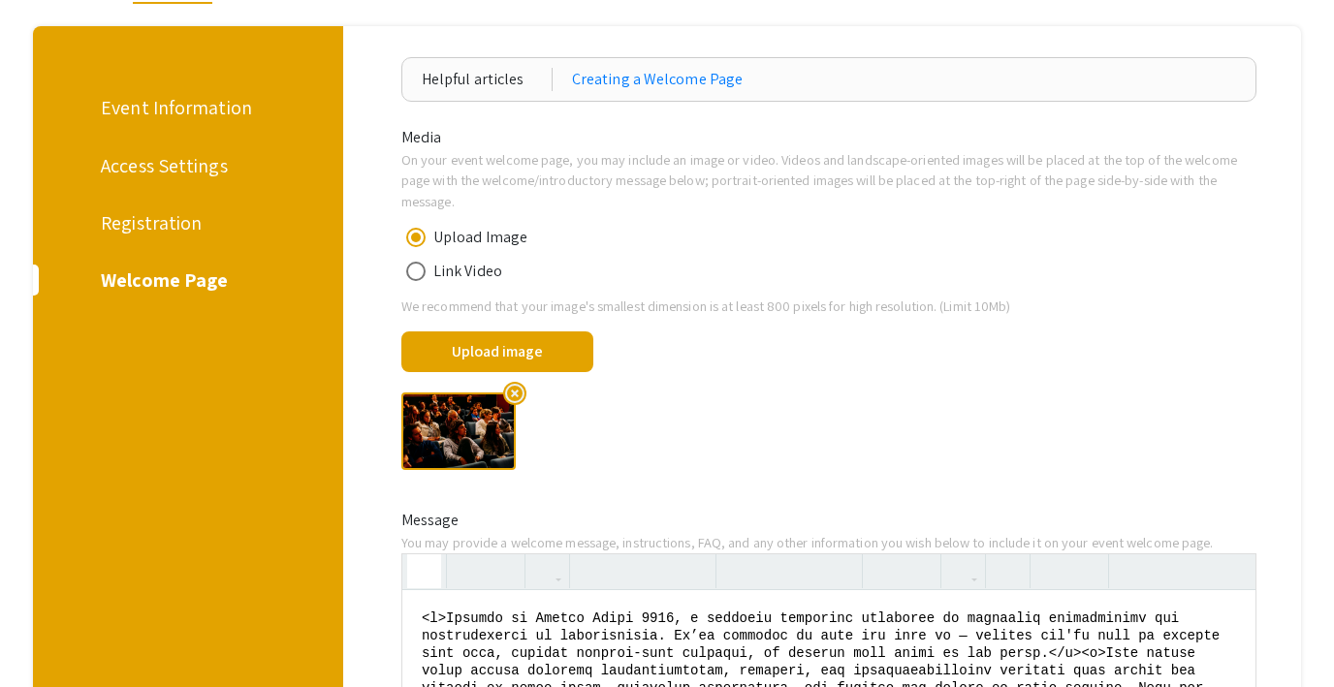
scroll to position [0, 0]
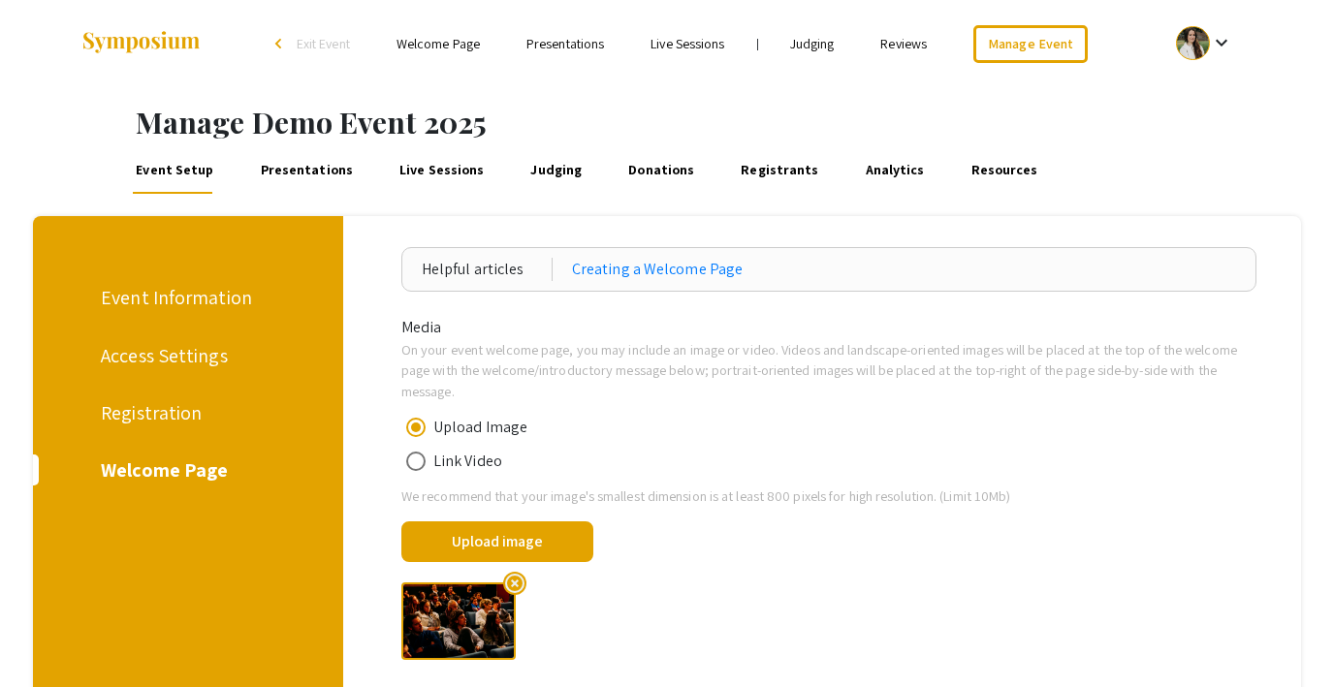
click at [301, 176] on link "Presentations" at bounding box center [306, 170] width 99 height 47
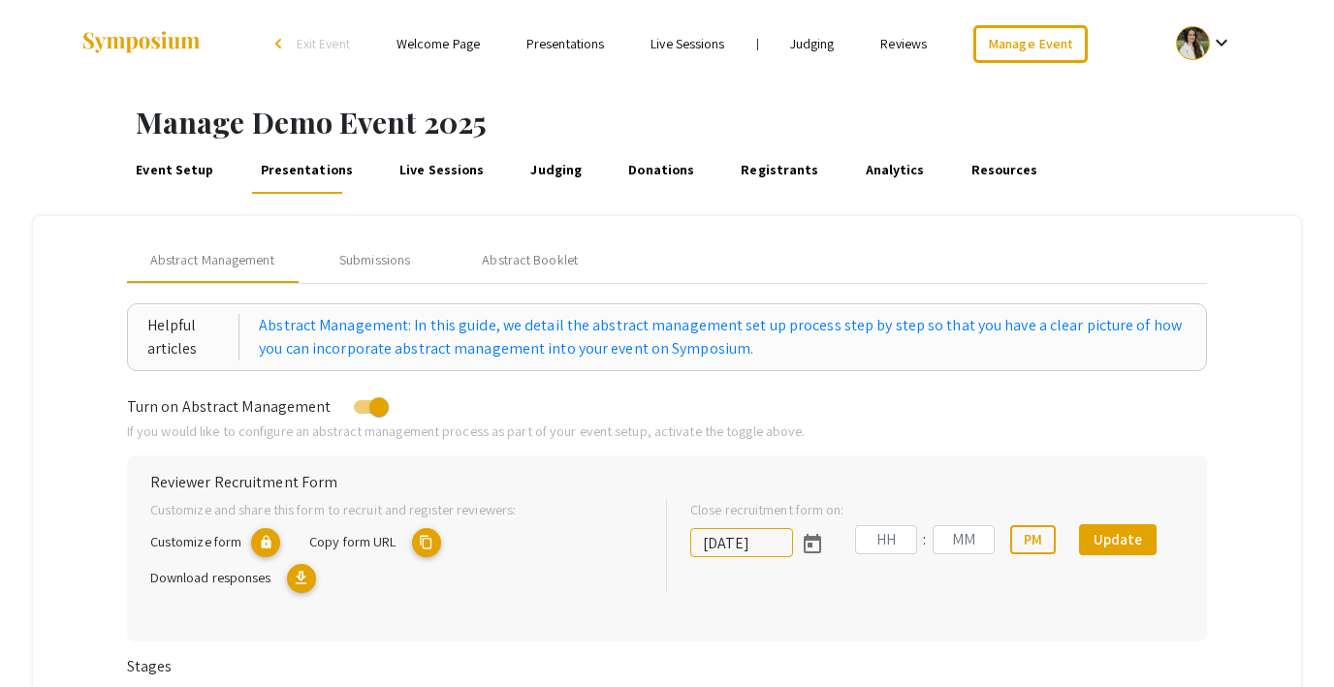
type input "8/1/2025"
type input "07"
type input "00"
click at [378, 257] on div "Submissions" at bounding box center [374, 260] width 71 height 20
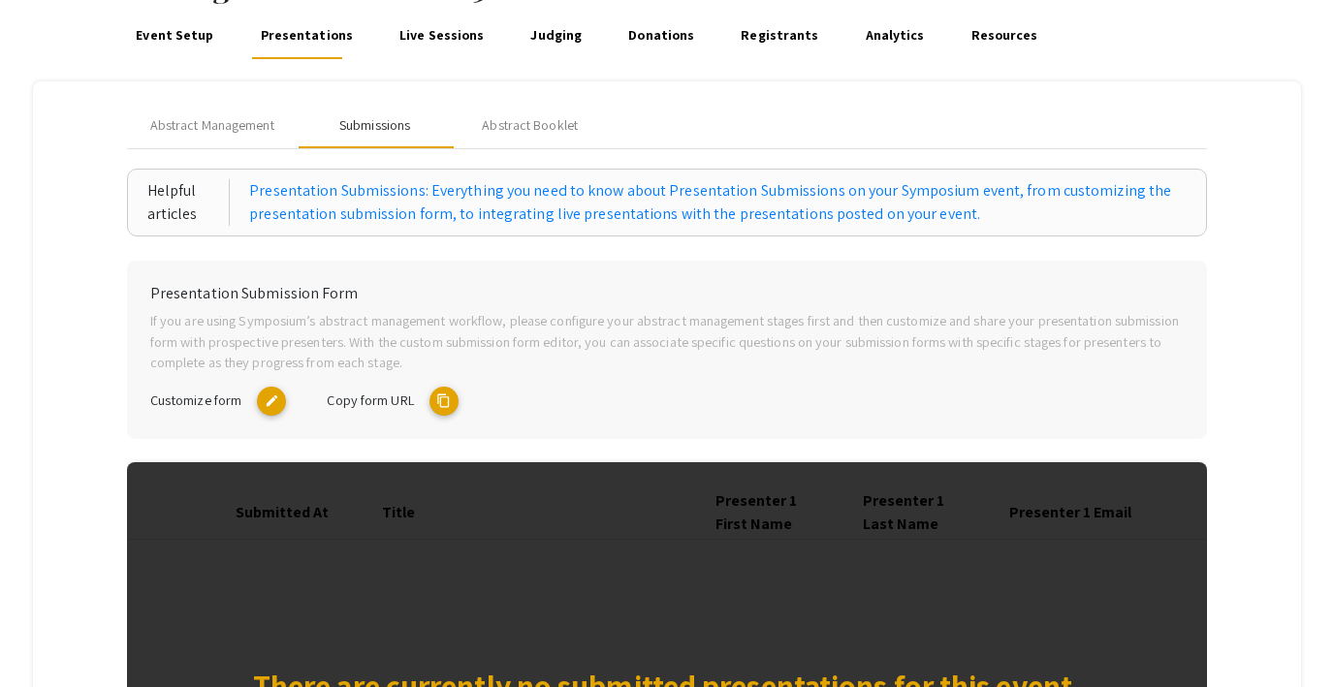
scroll to position [74, 0]
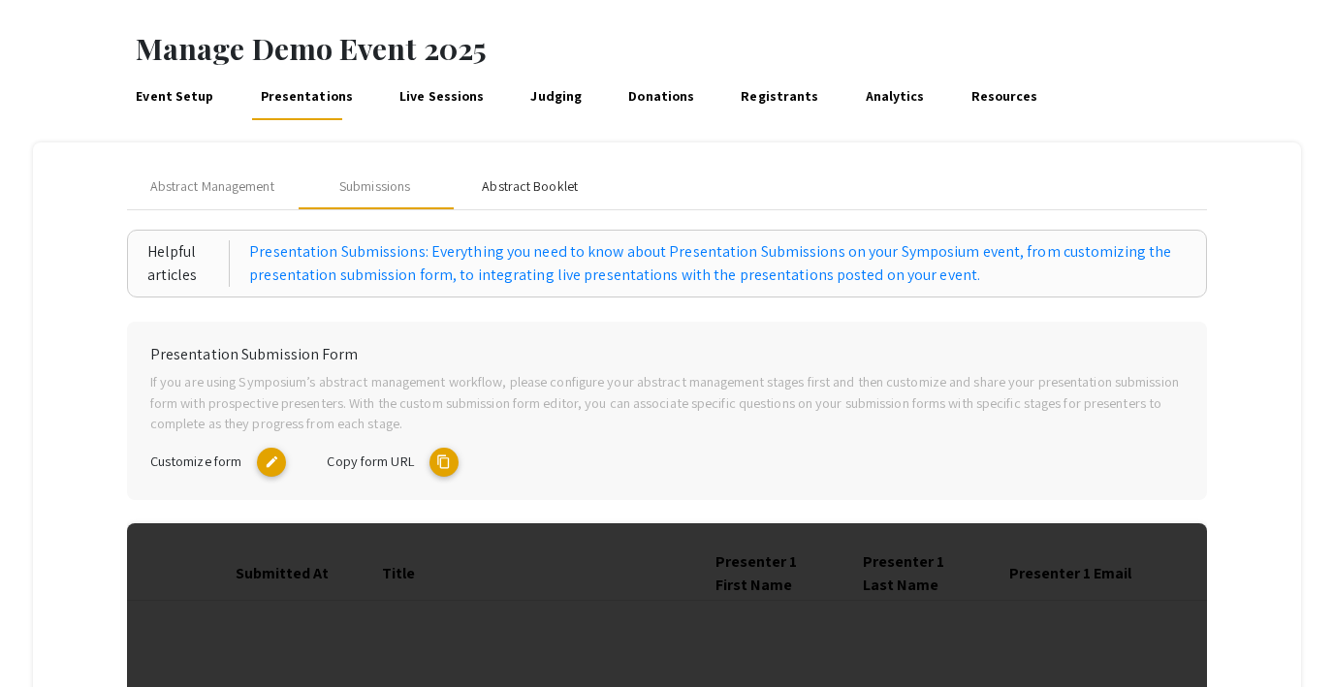
click at [523, 182] on div "Abstract Booklet" at bounding box center [530, 186] width 96 height 20
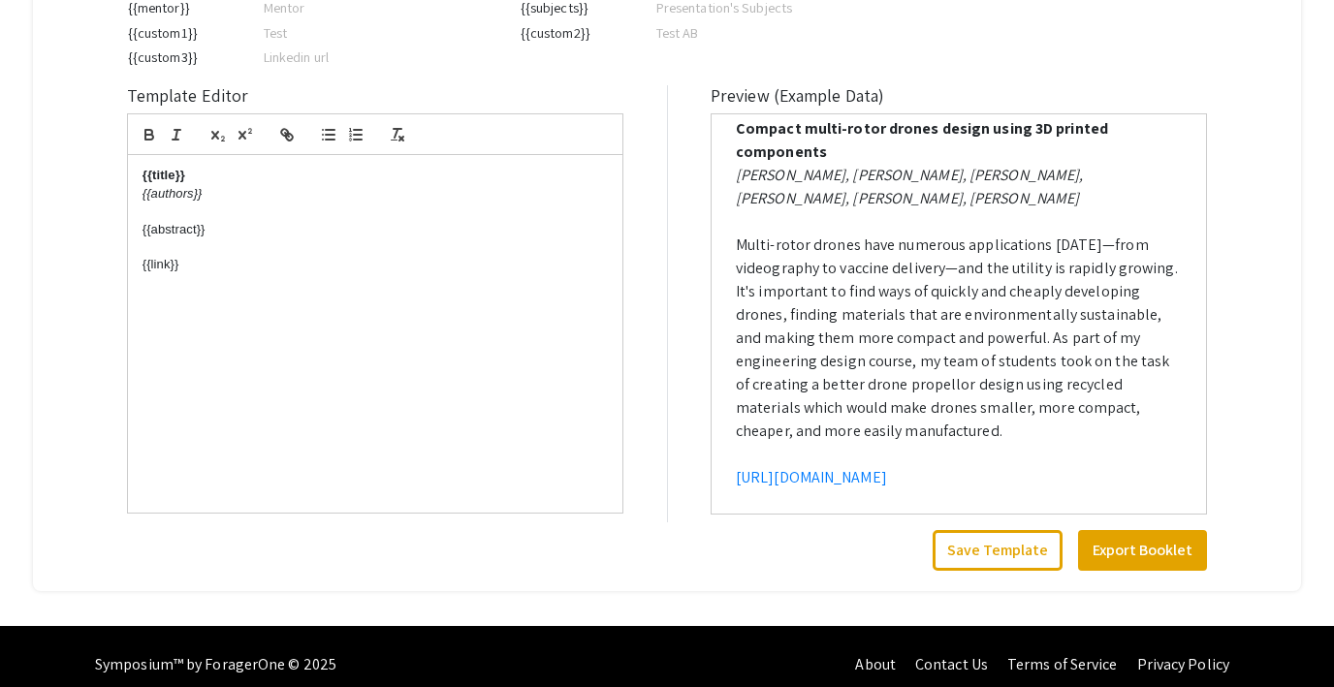
scroll to position [597, 0]
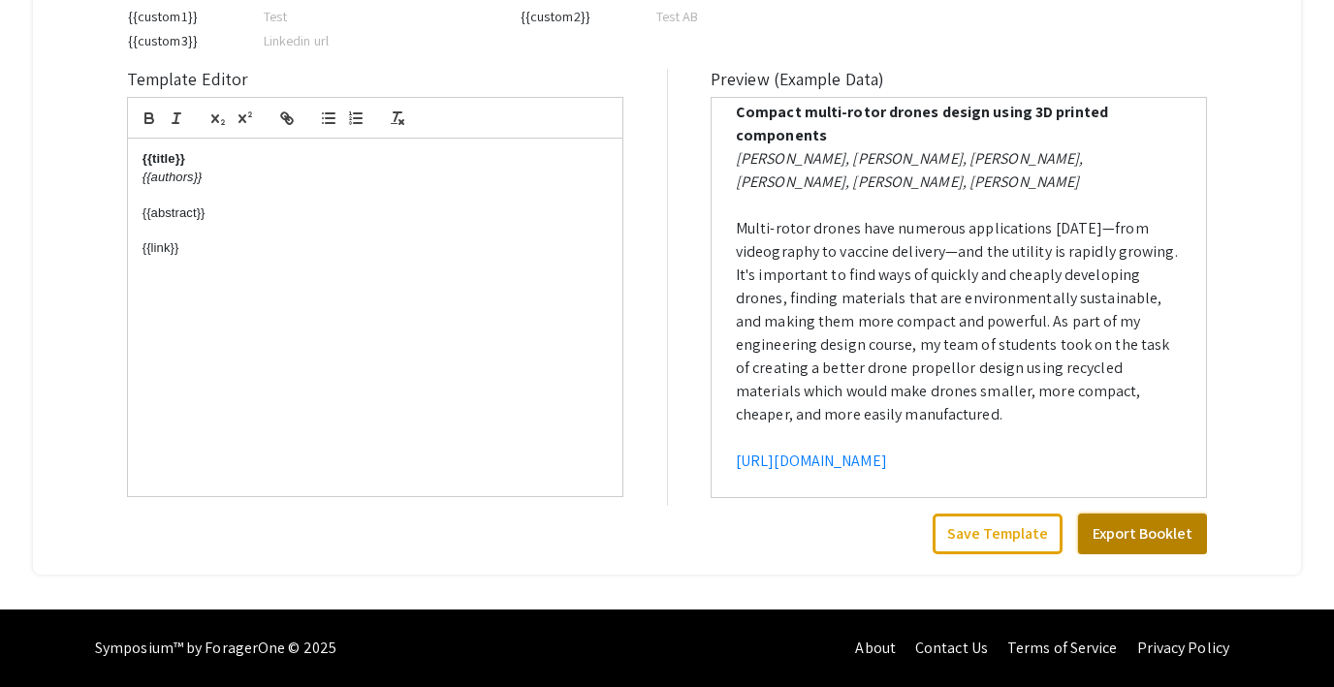
click at [1156, 534] on button "Export Booklet" at bounding box center [1142, 534] width 129 height 41
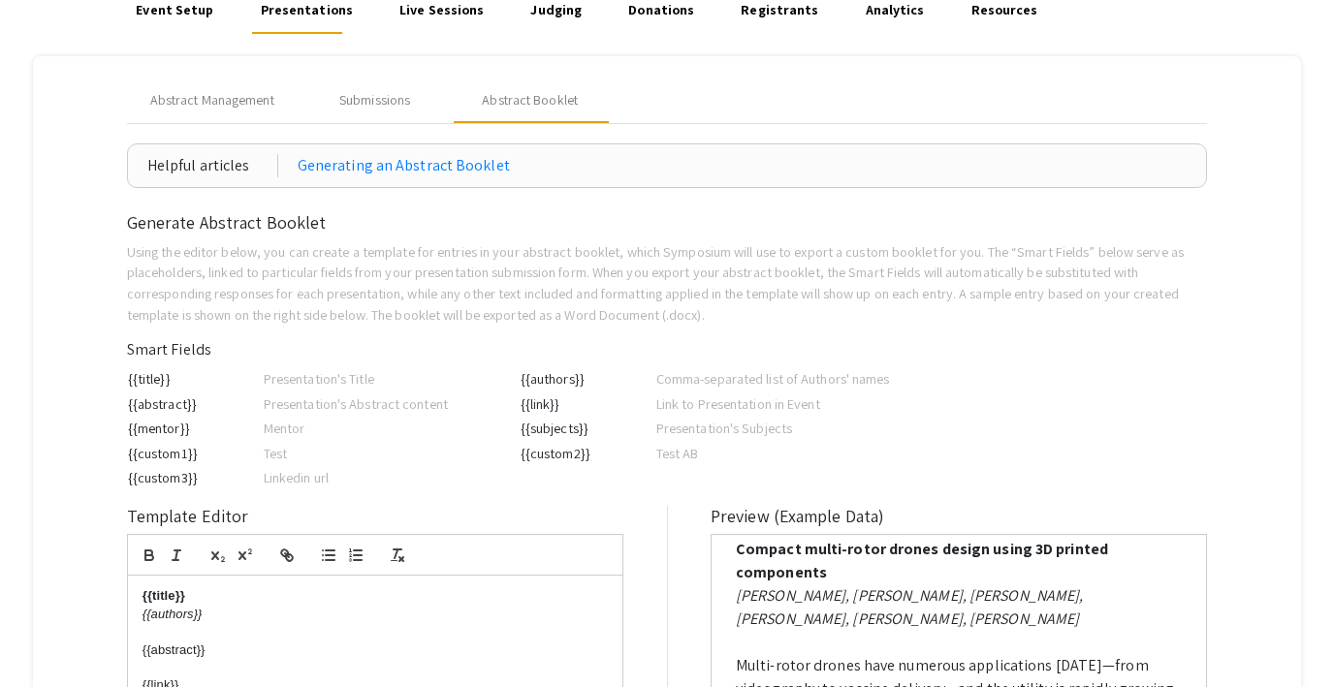
scroll to position [151, 0]
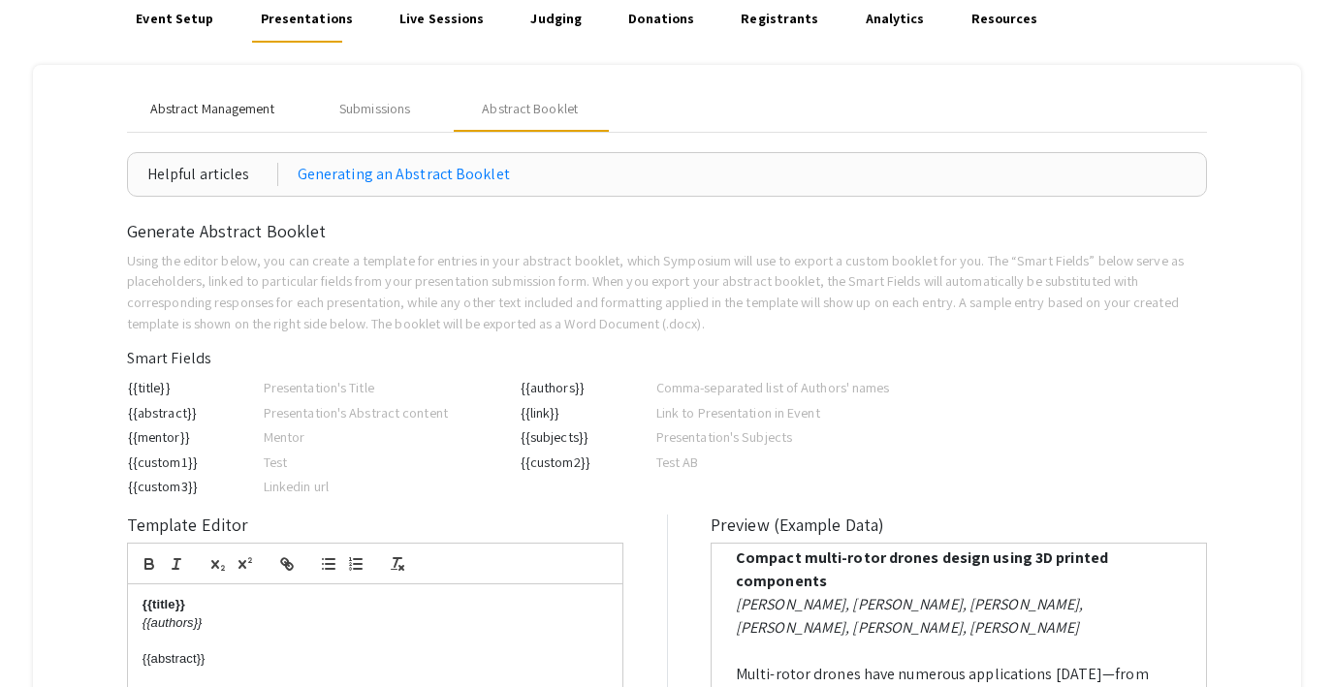
click at [243, 114] on span "Abstract Management" at bounding box center [212, 109] width 124 height 20
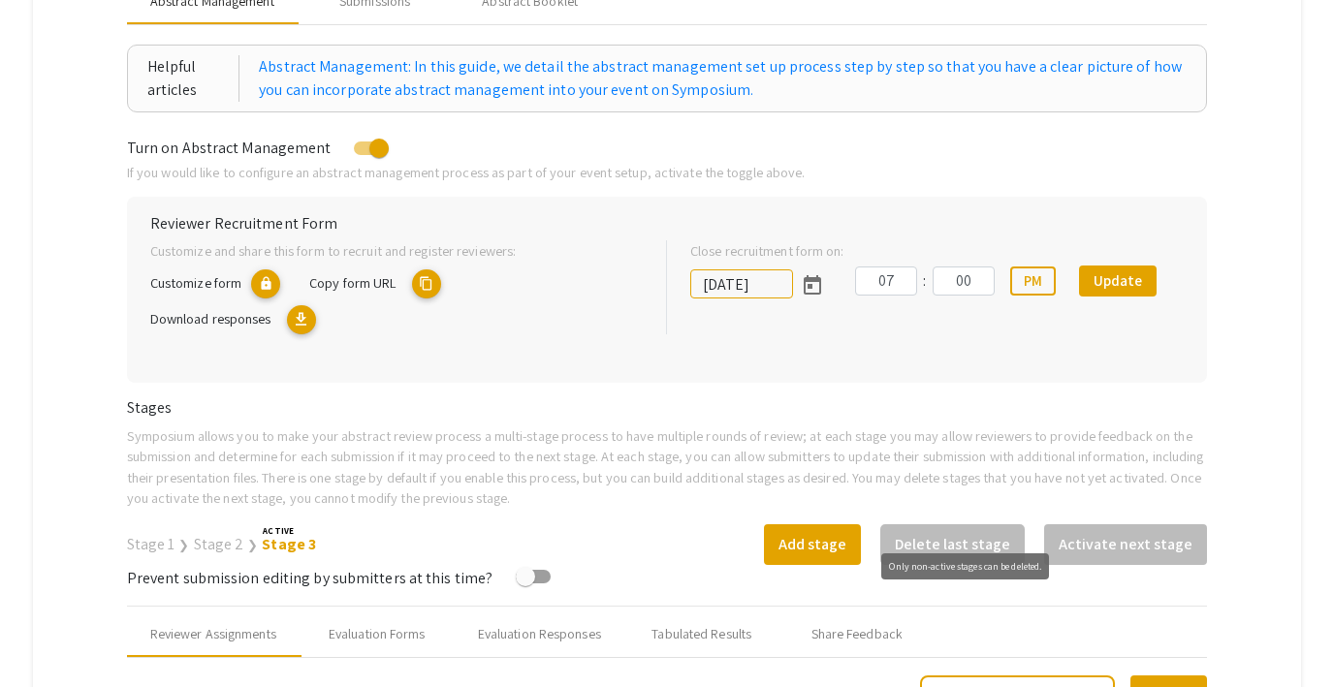
scroll to position [315, 0]
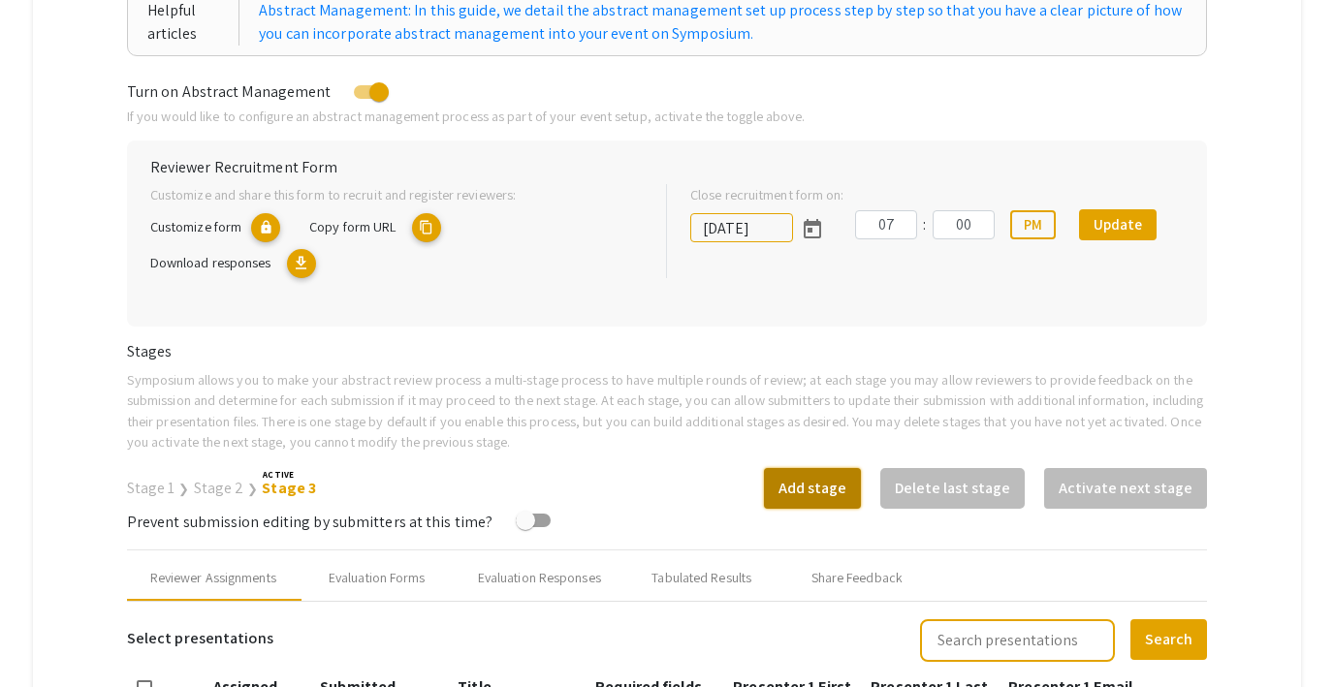
click at [846, 495] on button "Add stage" at bounding box center [812, 488] width 97 height 41
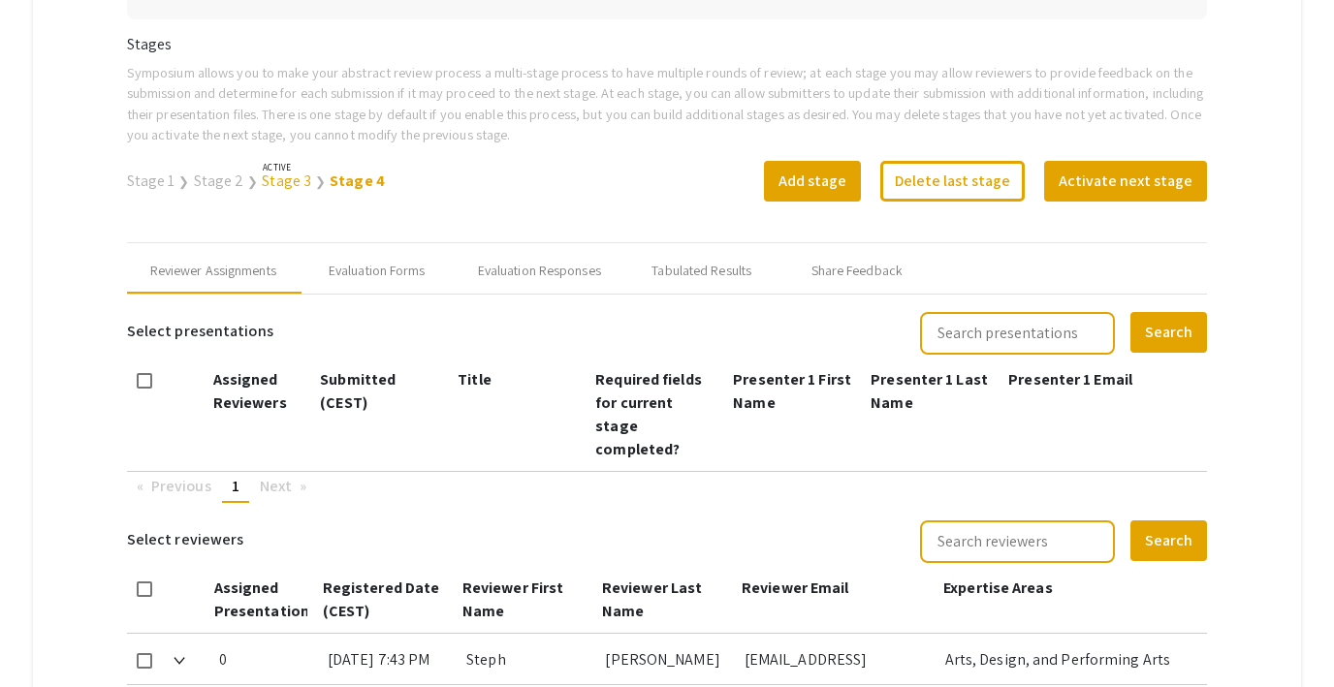
scroll to position [732, 0]
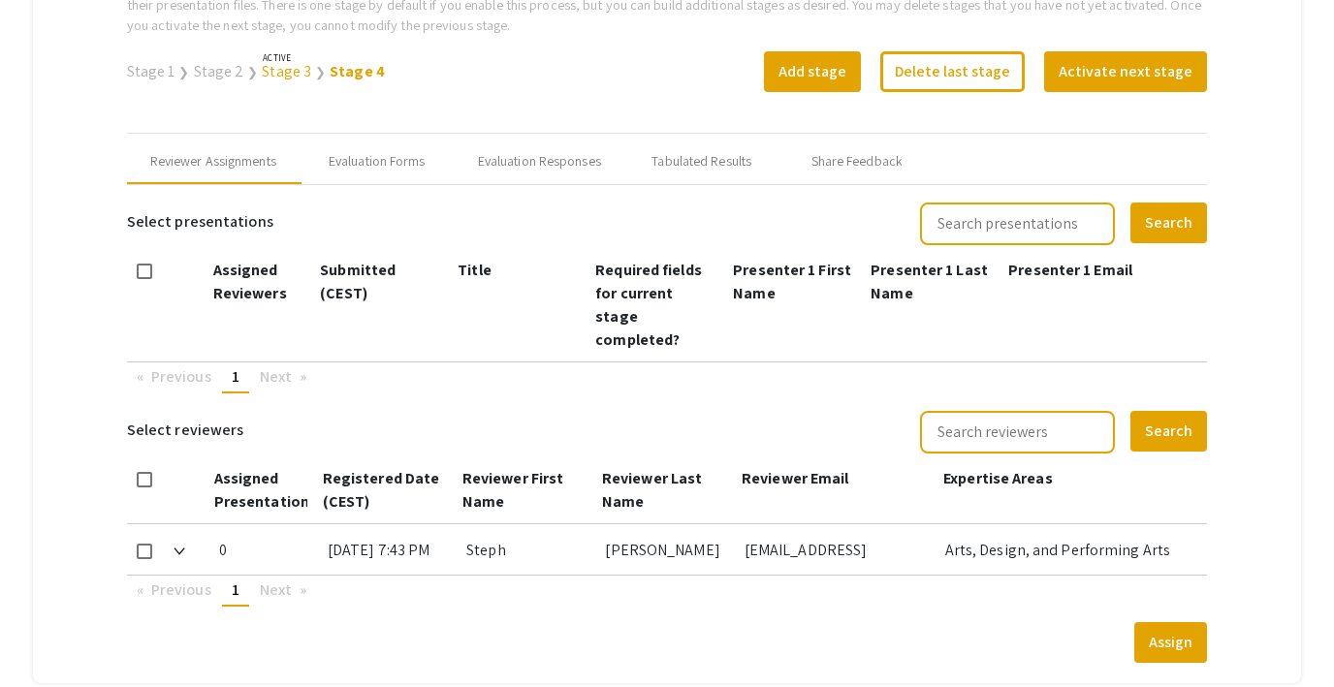
click at [149, 269] on span at bounding box center [145, 272] width 16 height 16
click at [144, 279] on input "checkbox" at bounding box center [143, 279] width 1 height 1
click at [148, 270] on span at bounding box center [145, 272] width 16 height 16
click at [144, 279] on input "checkbox" at bounding box center [143, 279] width 1 height 1
checkbox input "false"
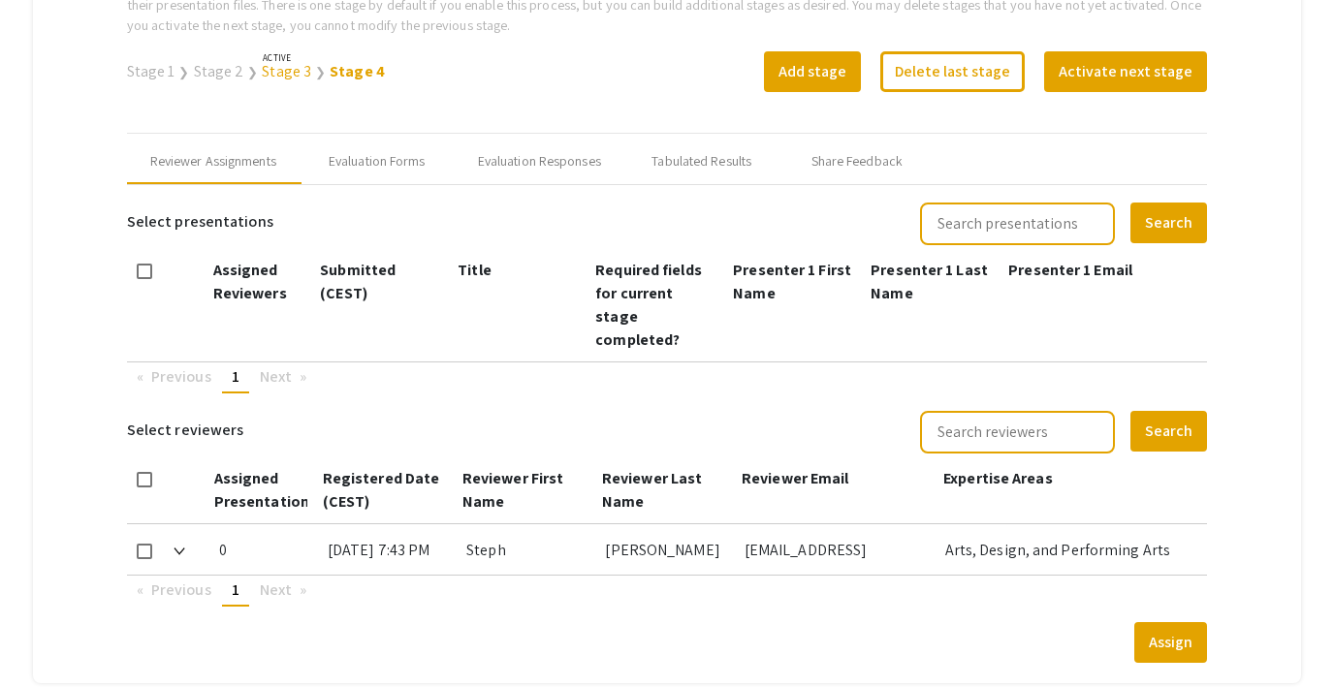
click at [160, 69] on link "Stage 1" at bounding box center [151, 71] width 48 height 20
click at [145, 276] on span at bounding box center [145, 272] width 16 height 16
click at [144, 279] on input "checkbox" at bounding box center [143, 279] width 1 height 1
checkbox input "true"
click at [146, 544] on span at bounding box center [145, 552] width 16 height 16
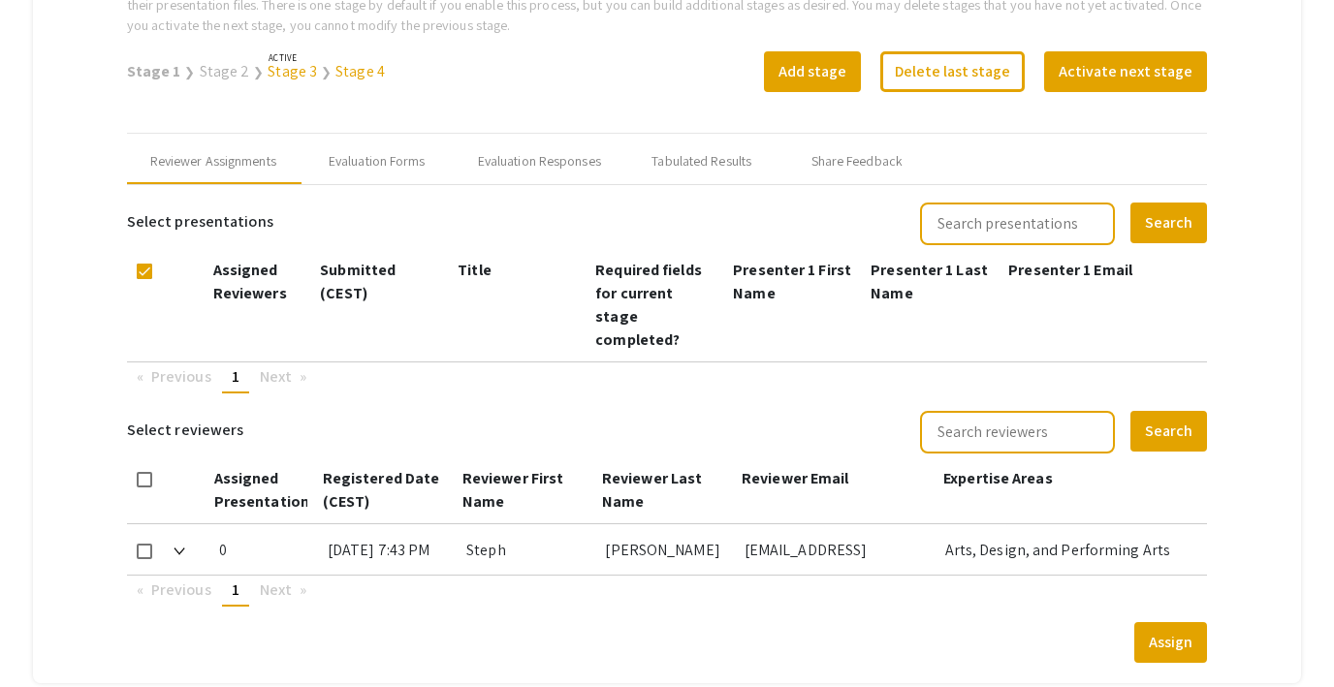
click at [144, 559] on input "checkbox" at bounding box center [143, 559] width 1 height 1
checkbox input "true"
click at [1176, 627] on button "Assign" at bounding box center [1170, 642] width 73 height 41
click at [364, 161] on div "Evaluation Forms" at bounding box center [377, 161] width 97 height 20
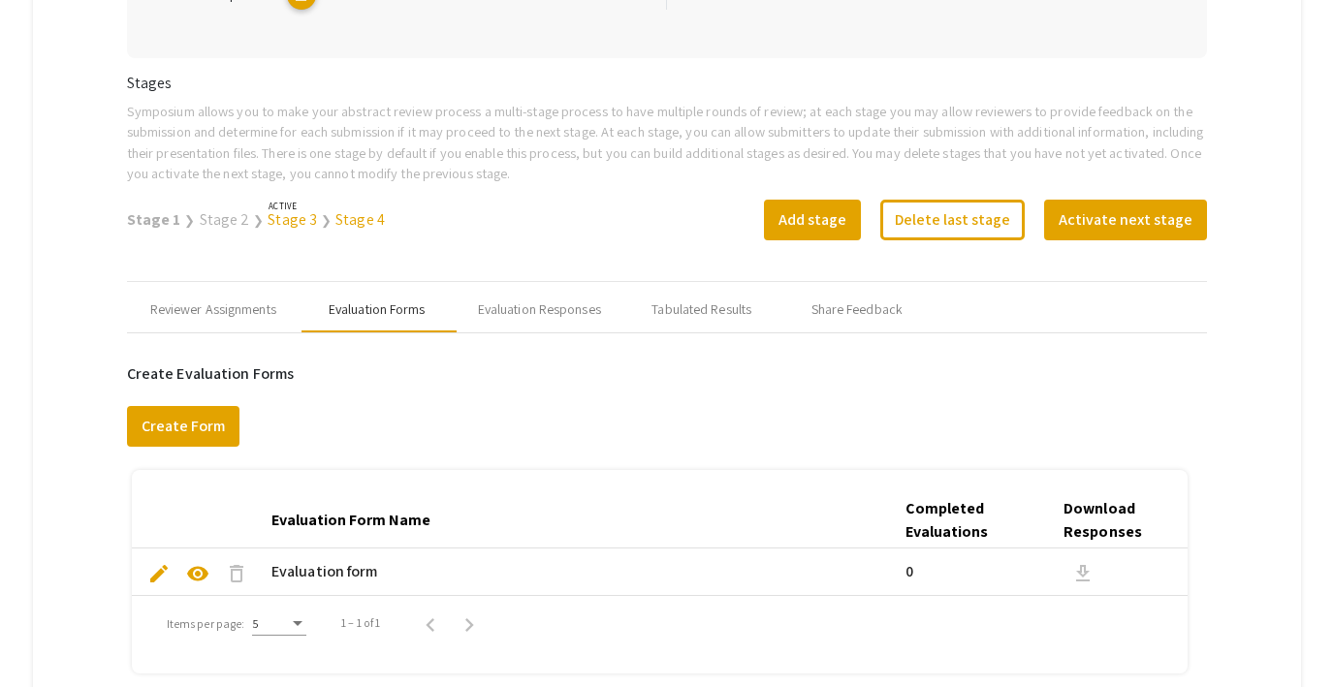
scroll to position [576, 0]
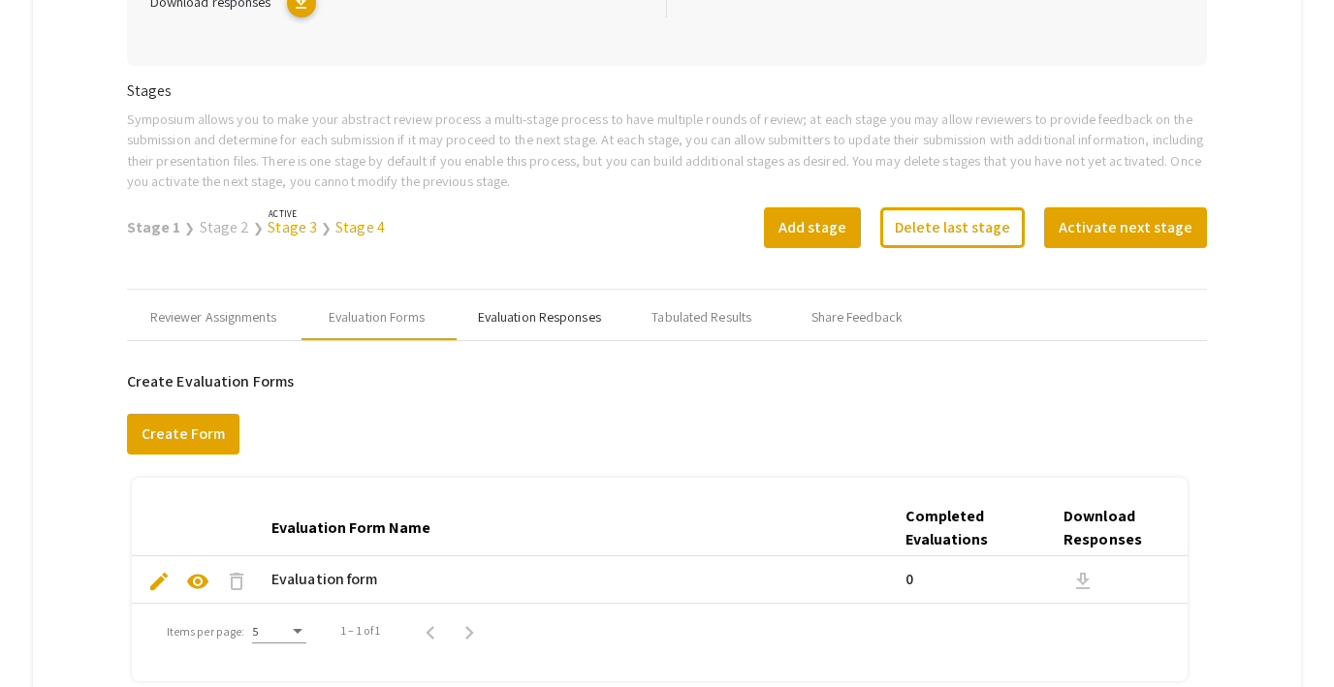
click at [507, 314] on div "Evaluation Responses" at bounding box center [539, 317] width 123 height 20
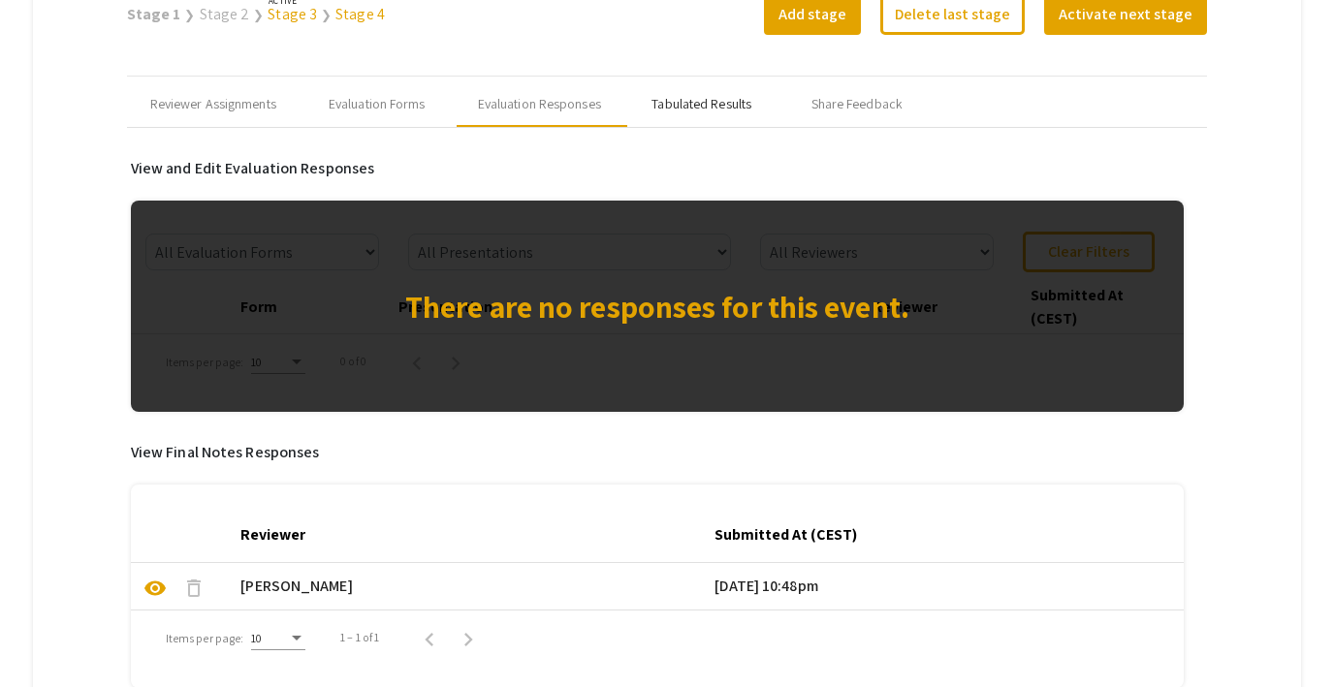
click at [691, 104] on div "Tabulated Results" at bounding box center [701, 104] width 100 height 20
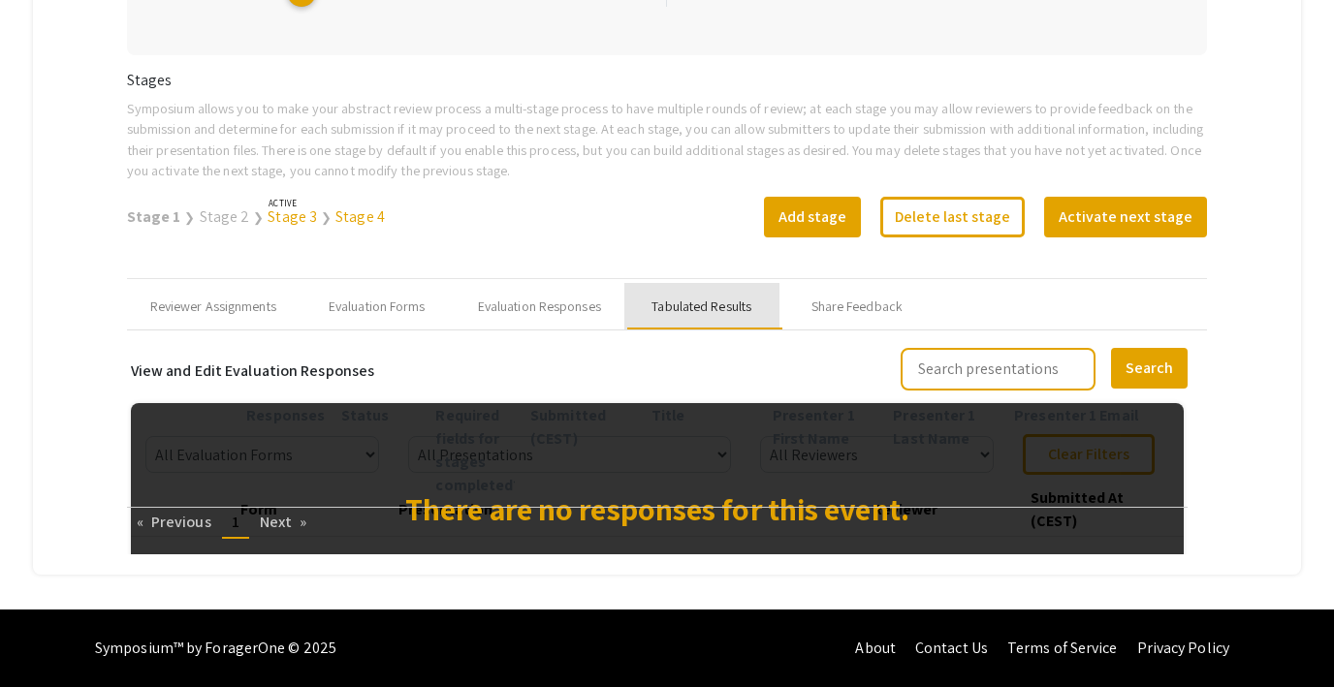
scroll to position [586, 0]
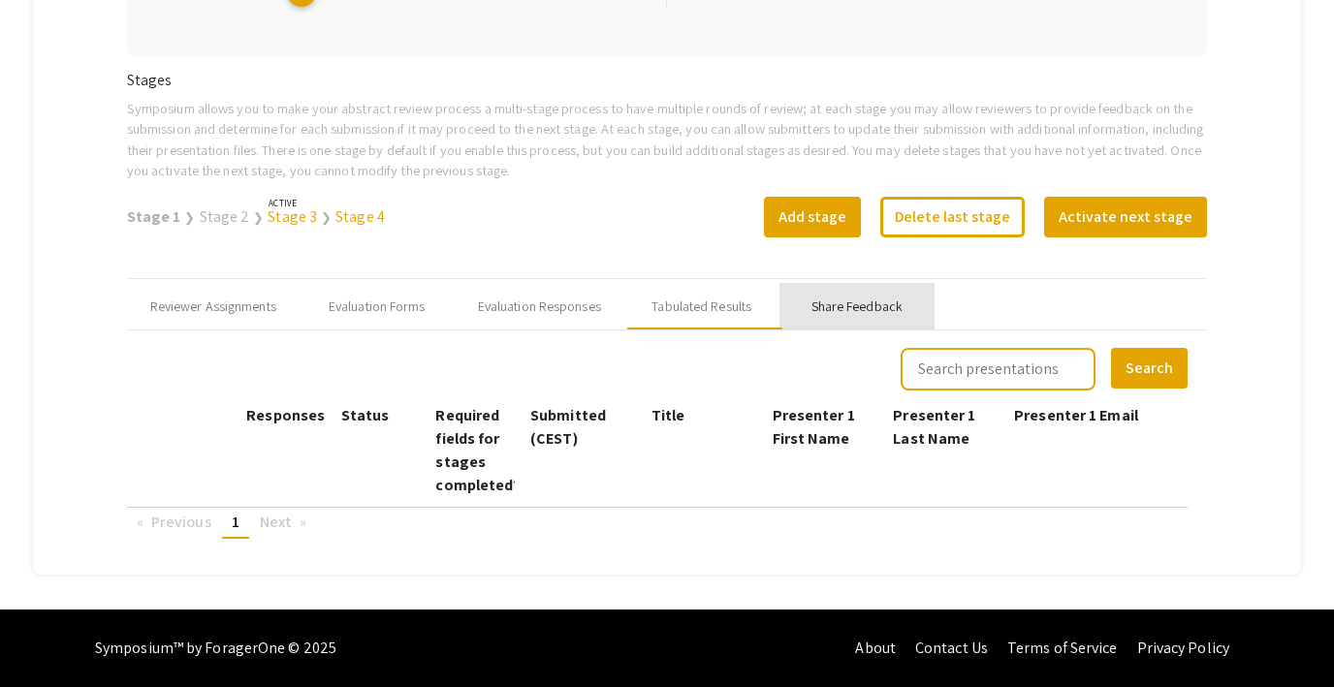
click at [865, 303] on div "Share Feedback" at bounding box center [856, 307] width 91 height 20
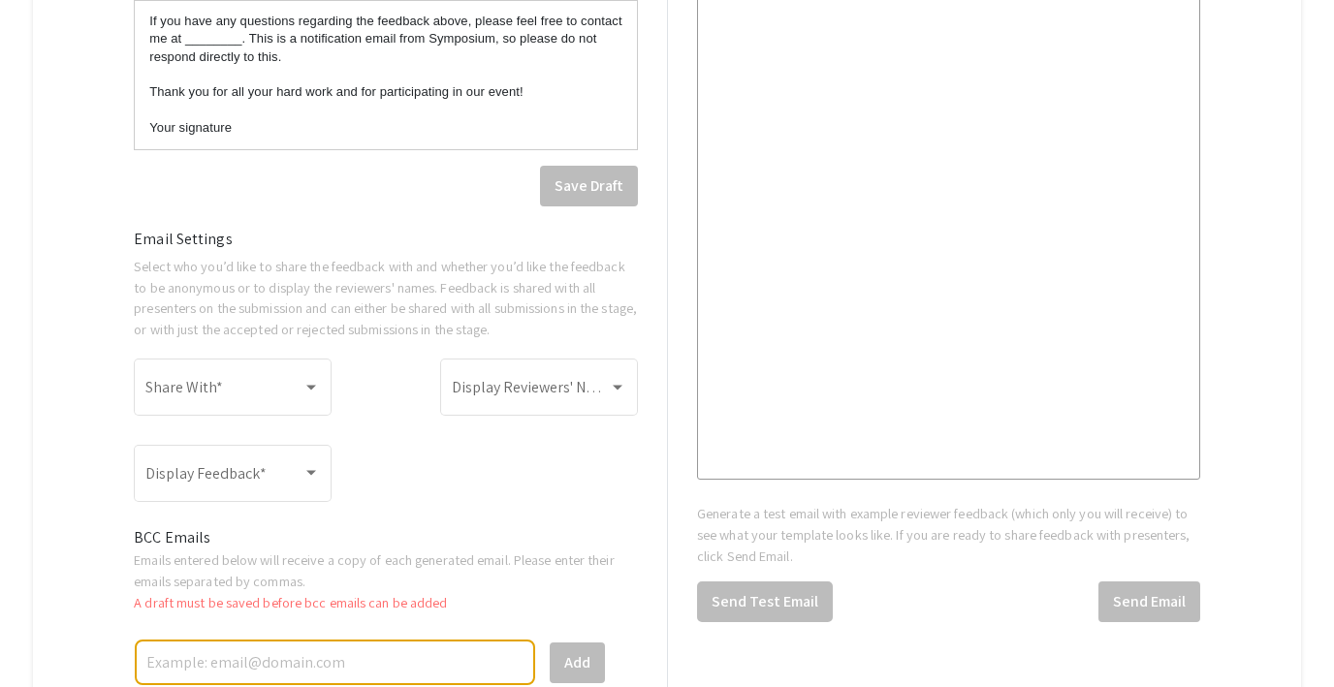
scroll to position [1373, 0]
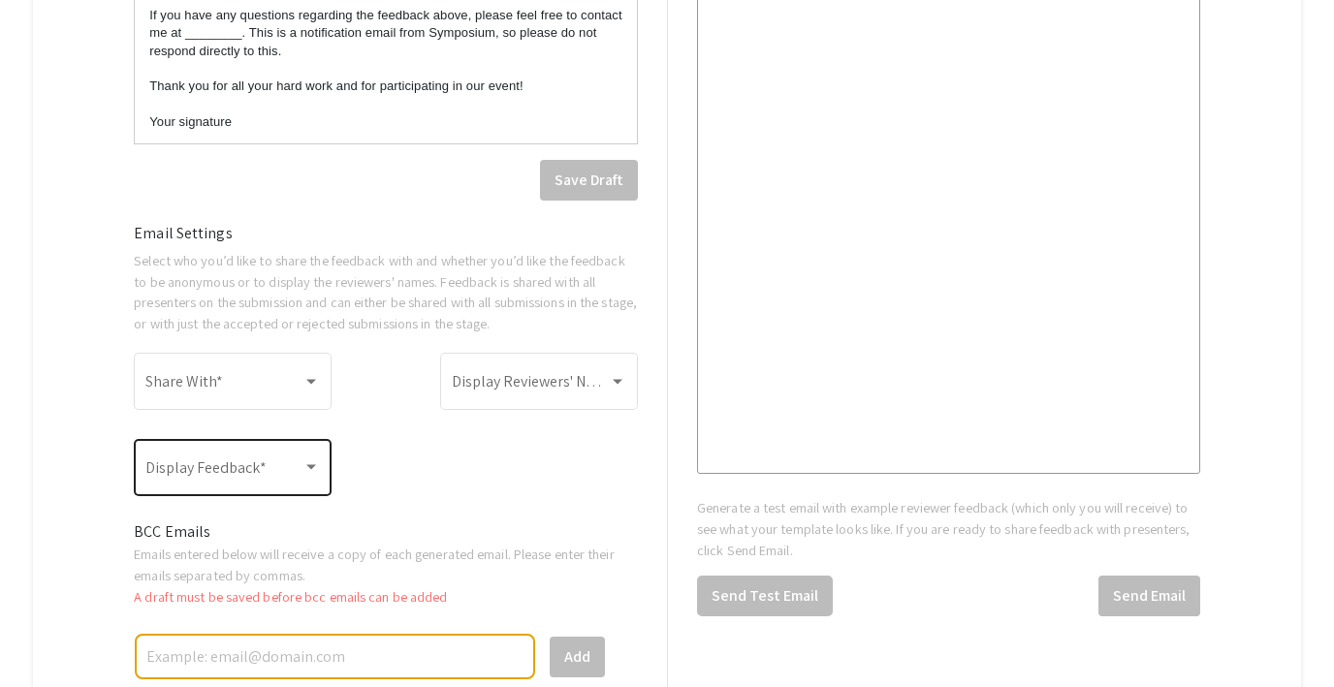
click at [280, 466] on span at bounding box center [223, 471] width 157 height 17
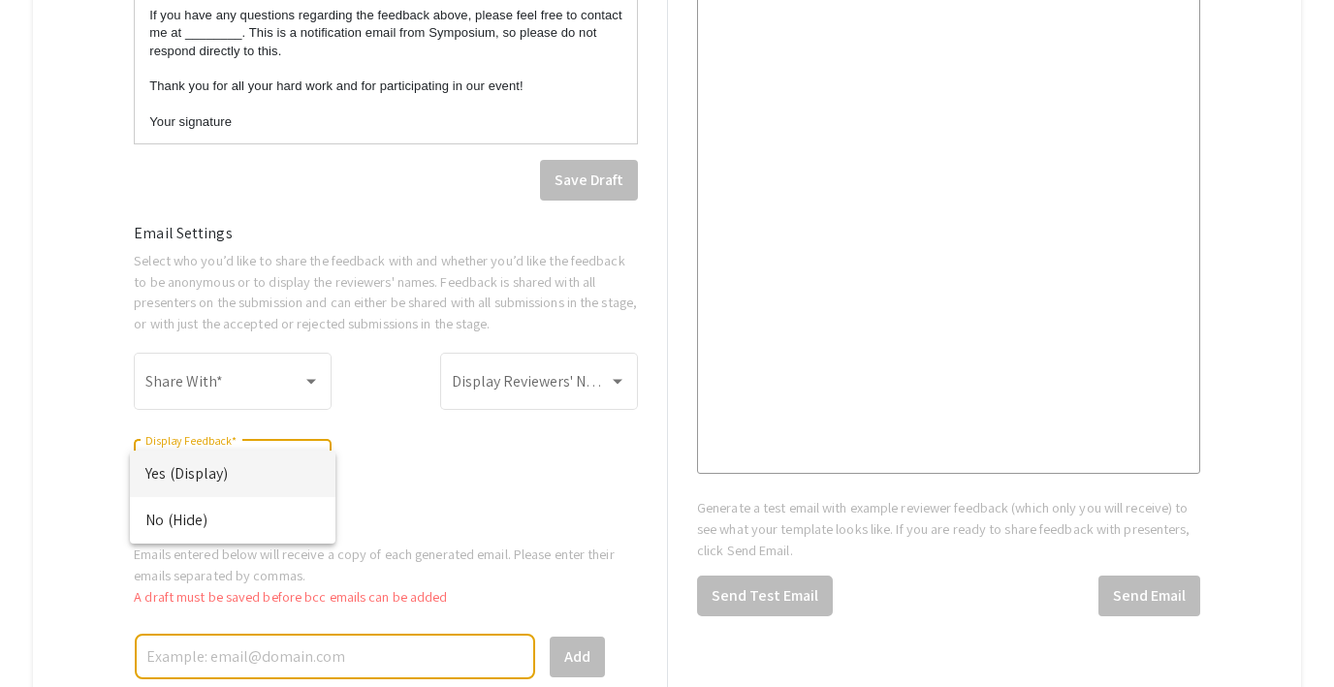
click at [431, 486] on div at bounding box center [667, 343] width 1334 height 687
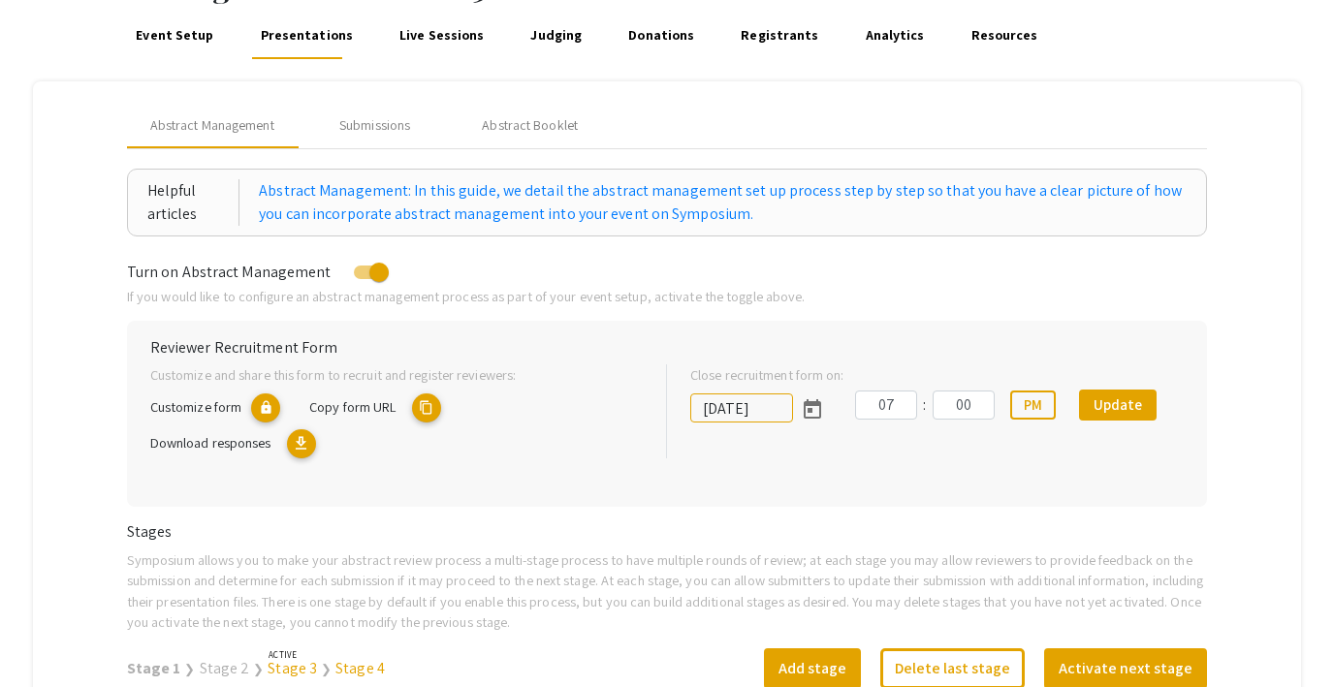
scroll to position [122, 0]
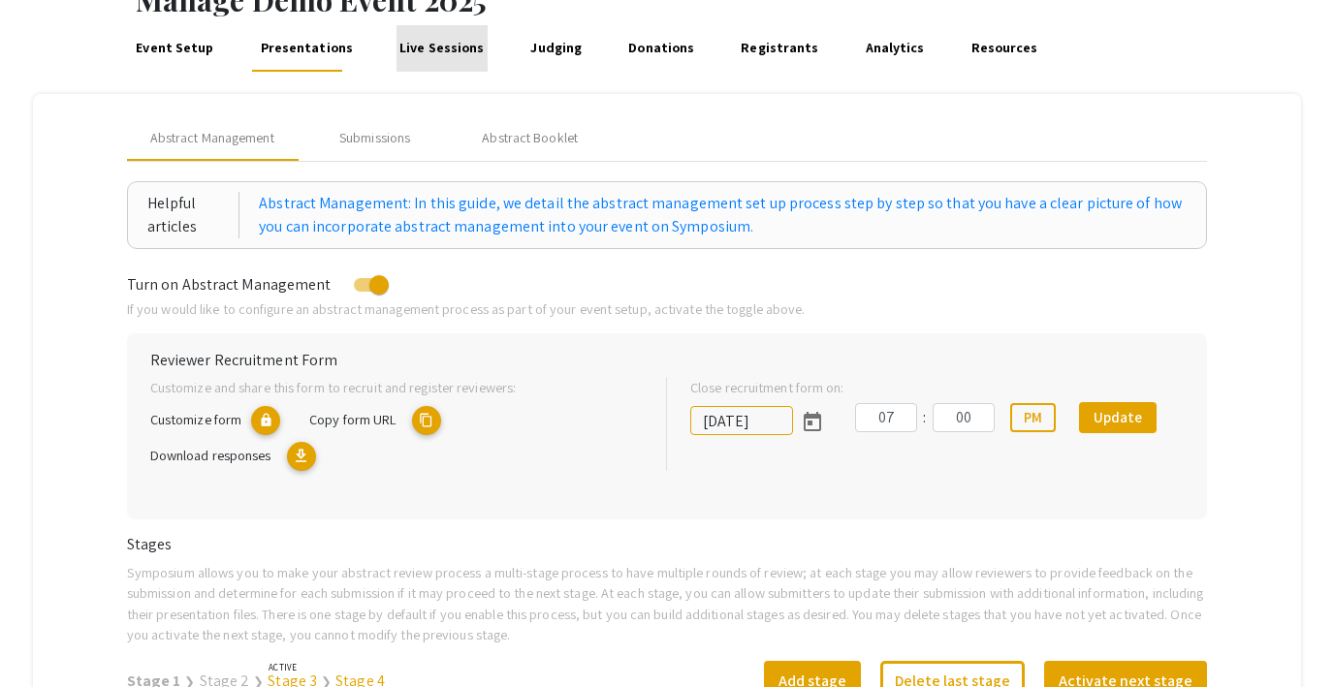
click at [442, 48] on link "Live Sessions" at bounding box center [441, 48] width 91 height 47
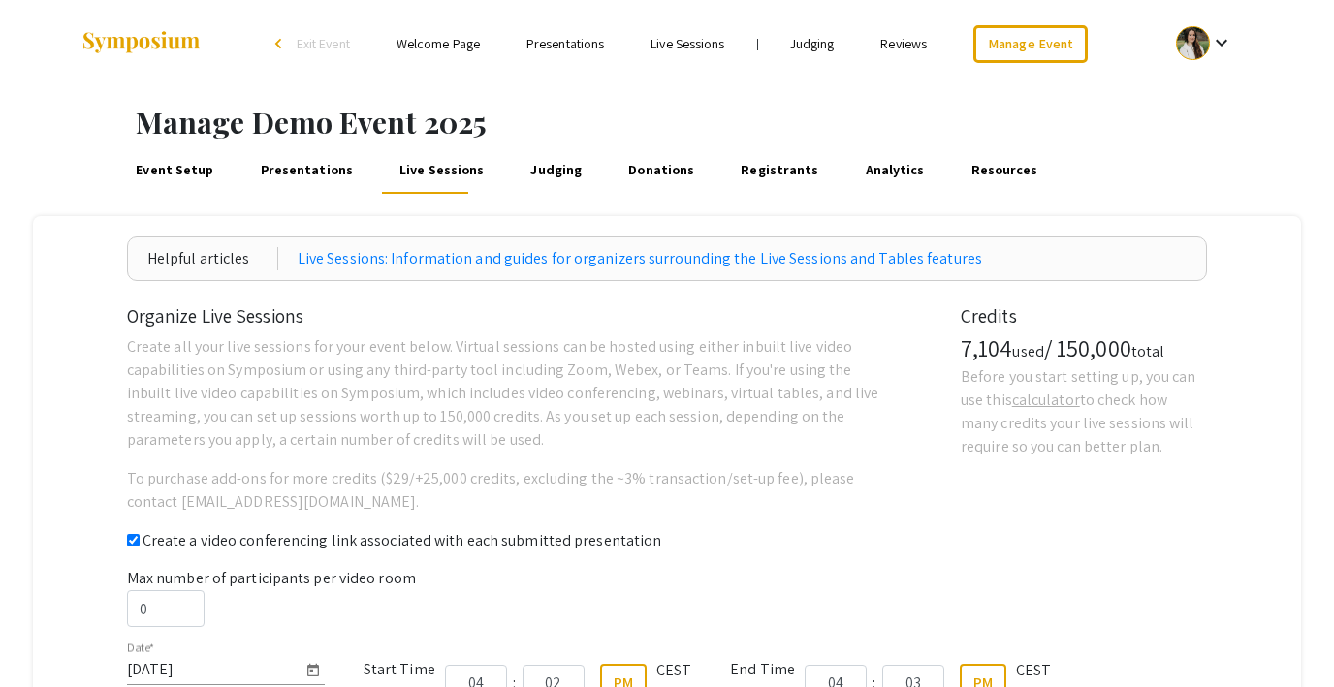
checkbox input "true"
click at [551, 166] on link "Judging" at bounding box center [556, 170] width 58 height 47
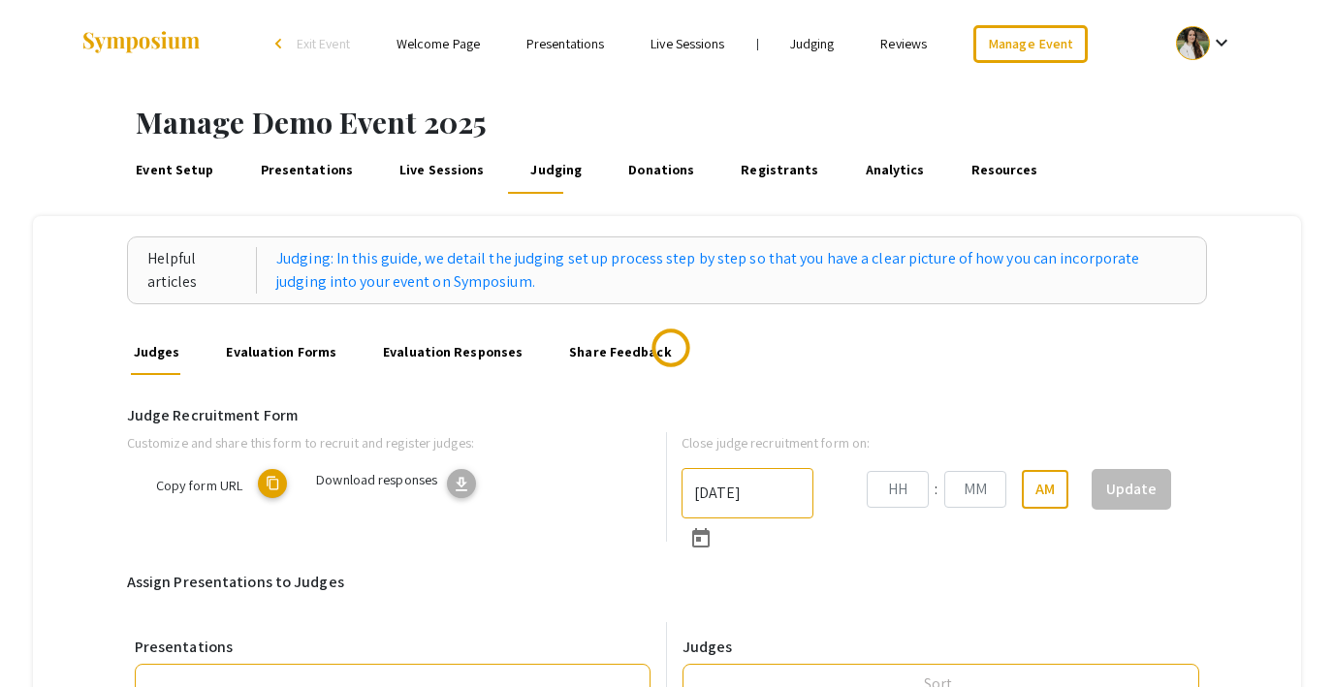
type input "8/31/2025"
type input "07"
type input "43"
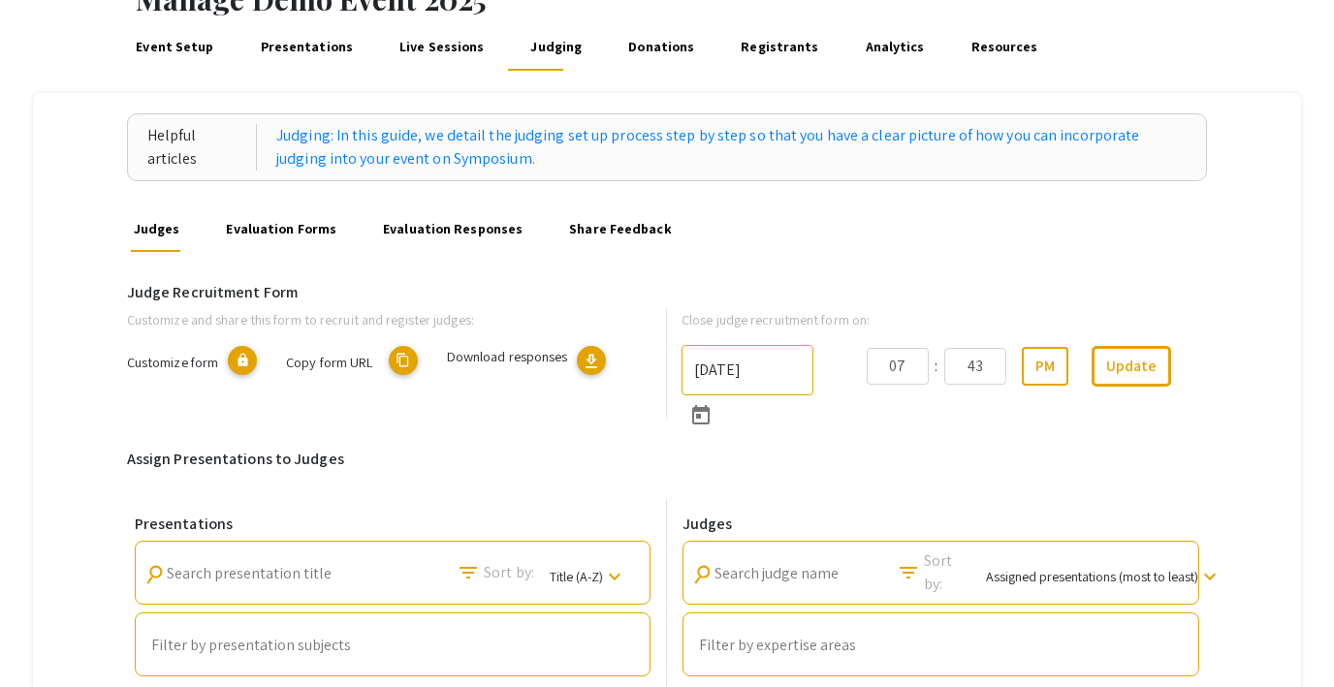
scroll to position [214, 0]
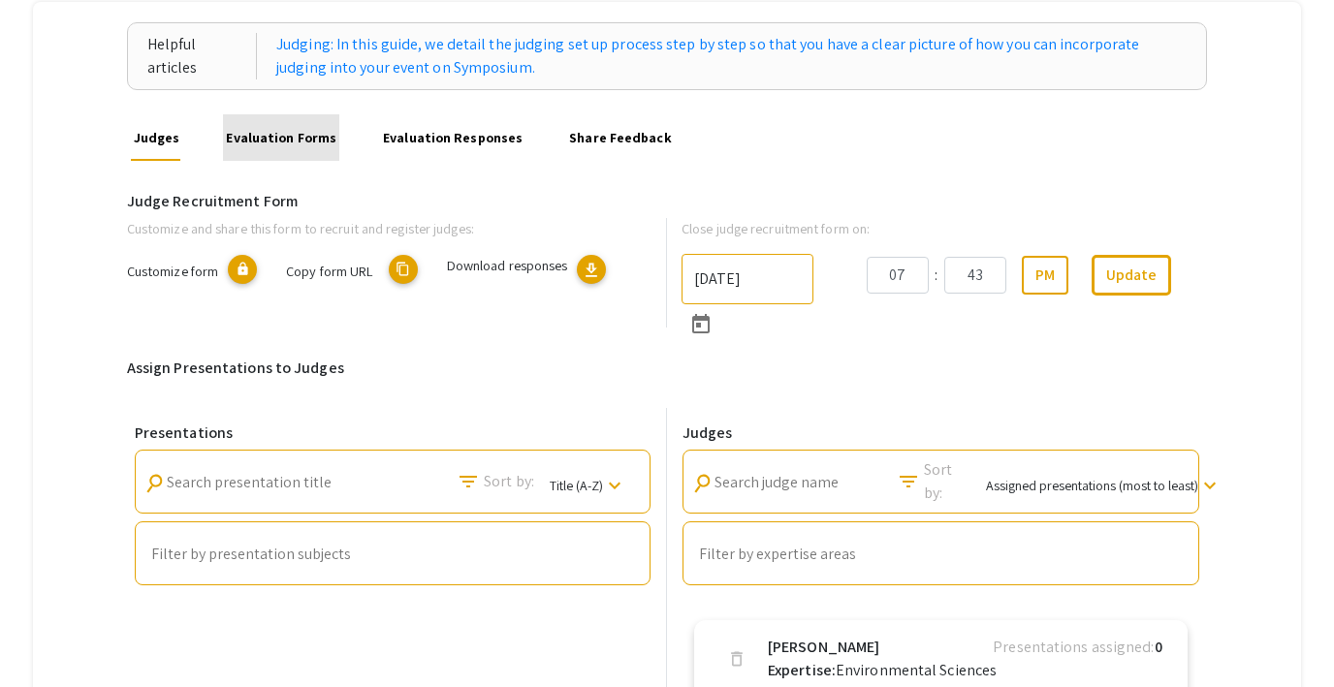
click at [286, 132] on link "Evaluation Forms" at bounding box center [281, 137] width 116 height 47
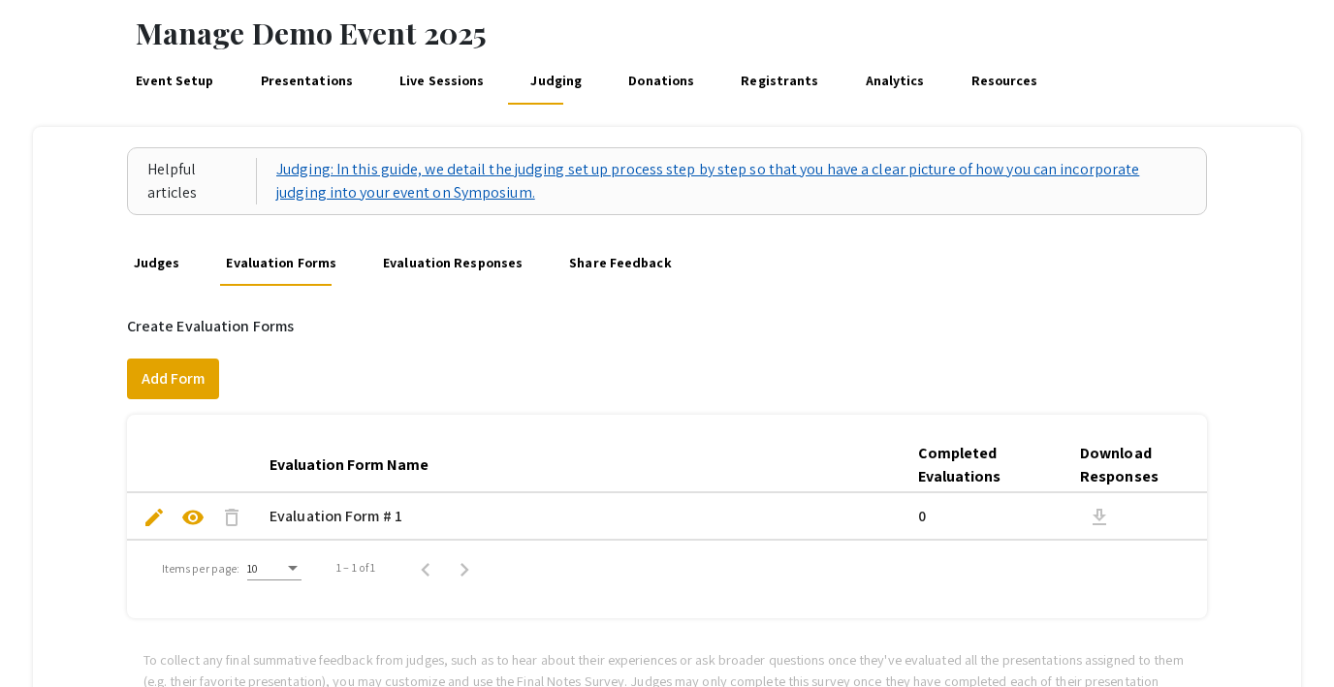
scroll to position [115, 0]
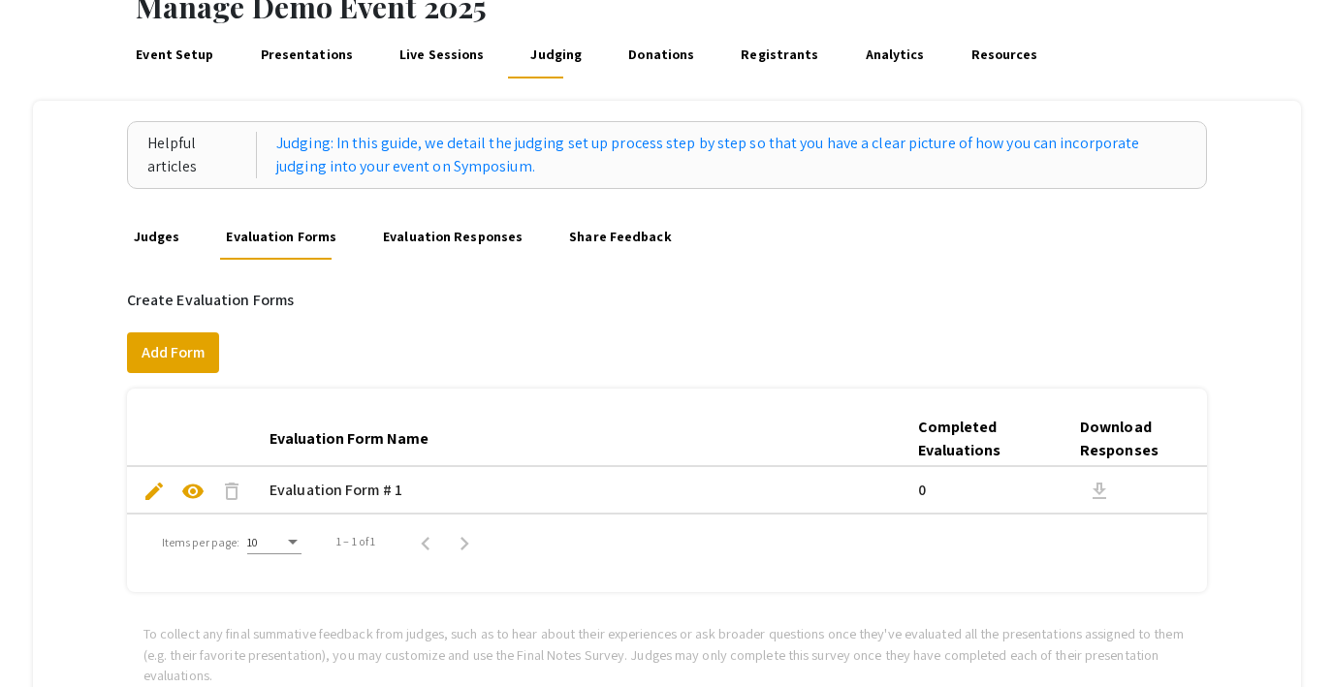
click at [406, 238] on link "Evaluation Responses" at bounding box center [453, 236] width 146 height 47
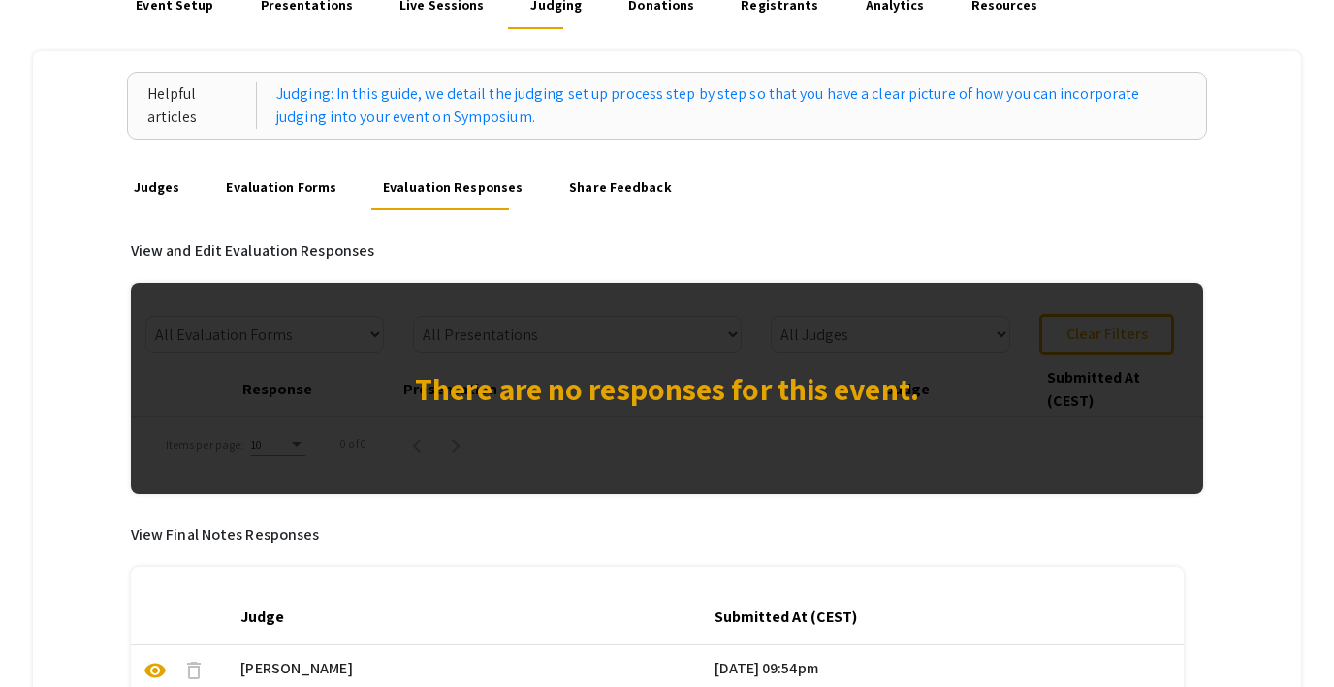
scroll to position [241, 0]
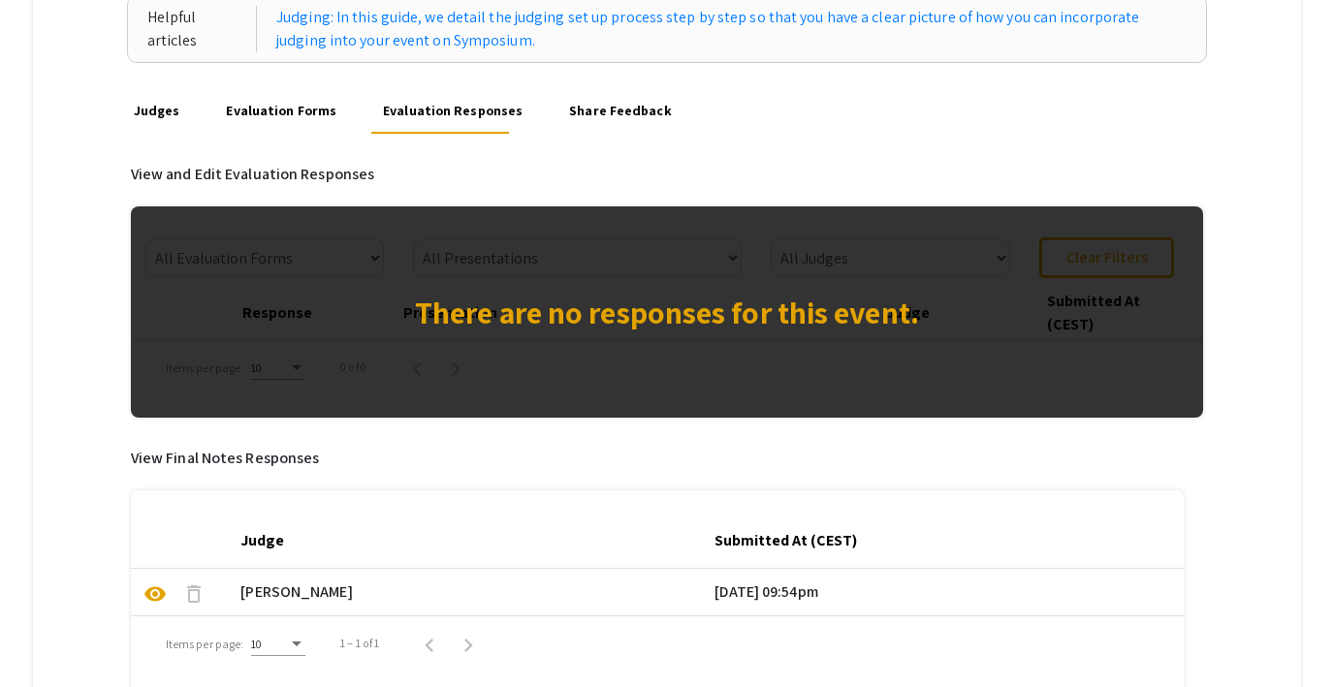
click at [587, 112] on link "Share Feedback" at bounding box center [620, 110] width 109 height 47
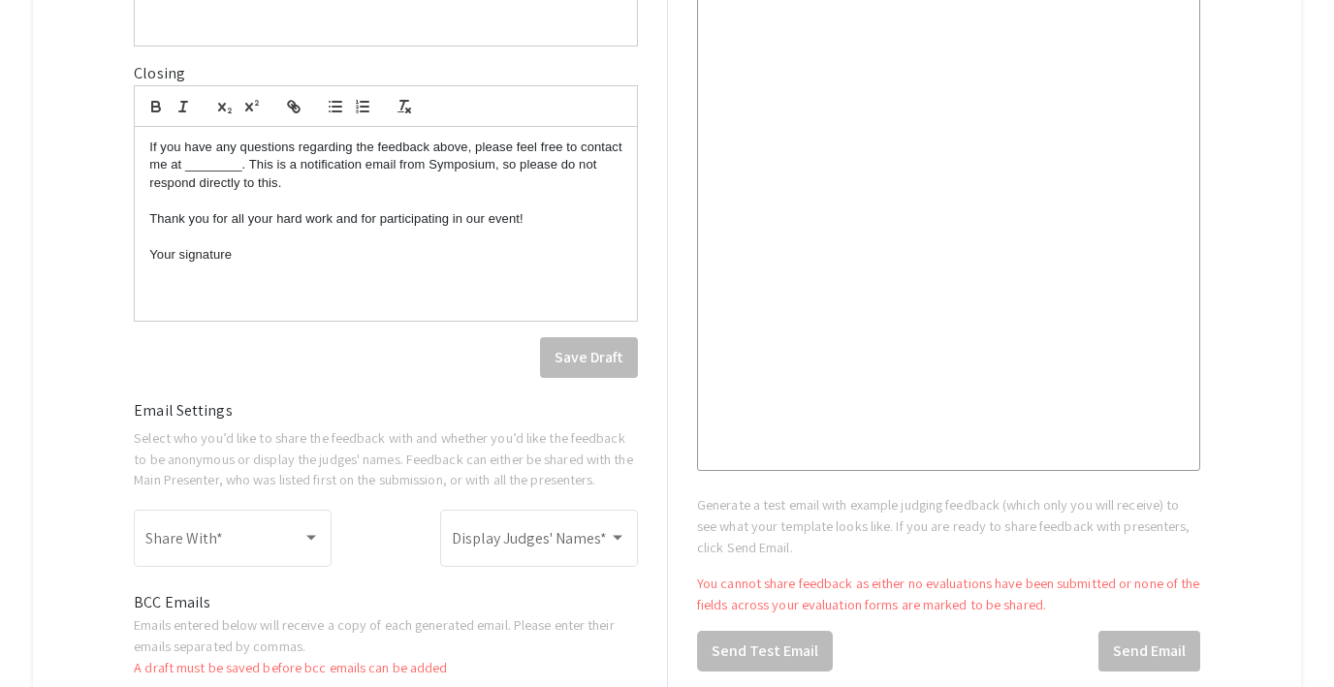
scroll to position [868, 0]
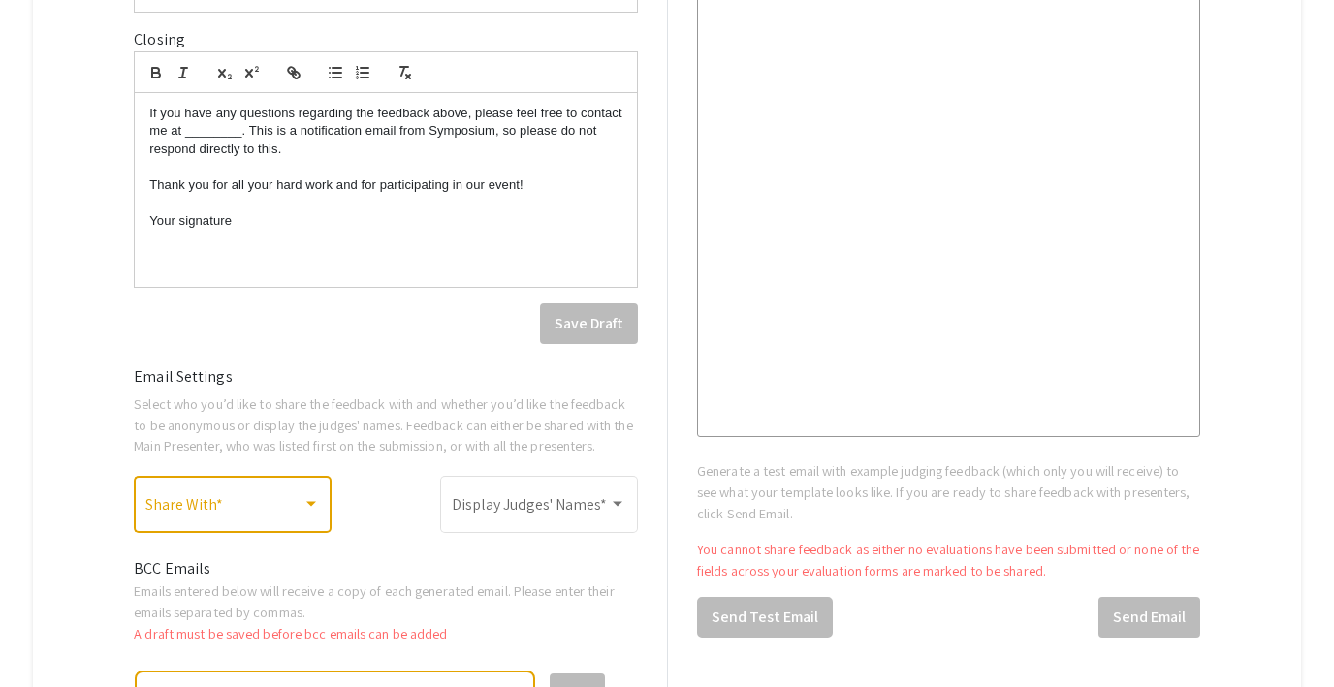
click at [249, 501] on span at bounding box center [223, 508] width 157 height 17
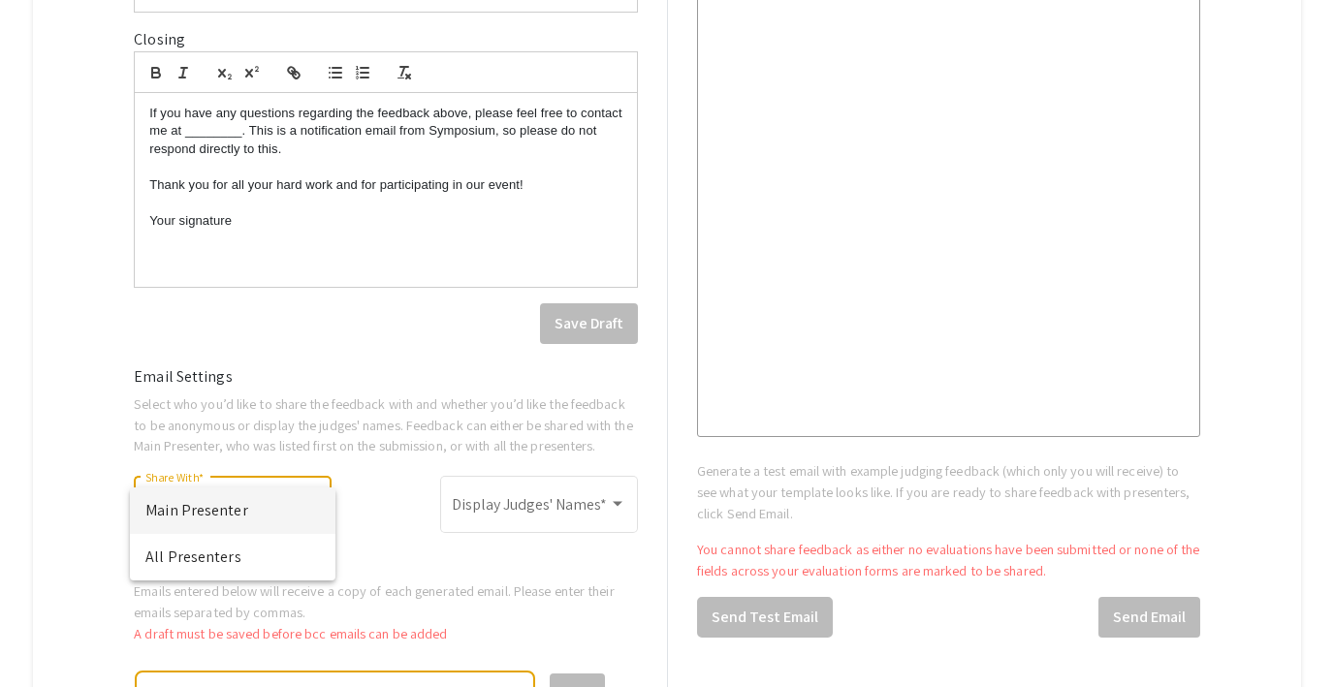
click at [535, 516] on div at bounding box center [667, 343] width 1334 height 687
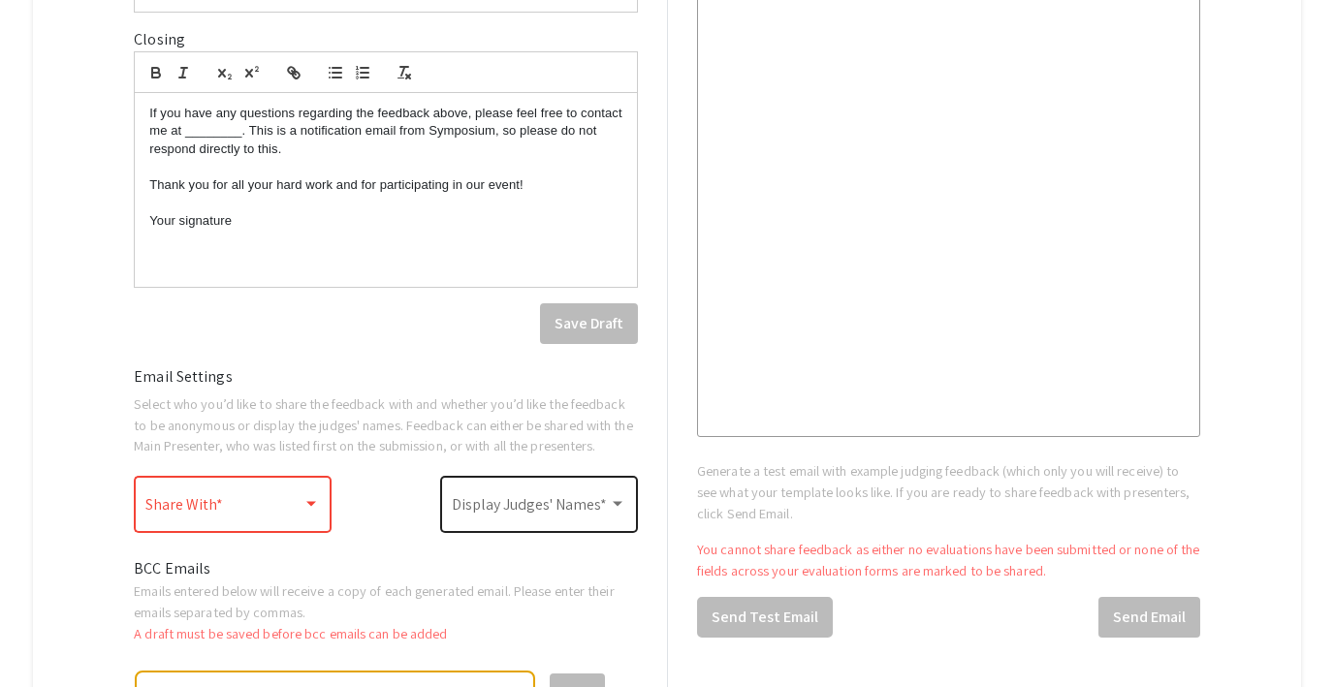
click at [522, 507] on span at bounding box center [530, 508] width 157 height 17
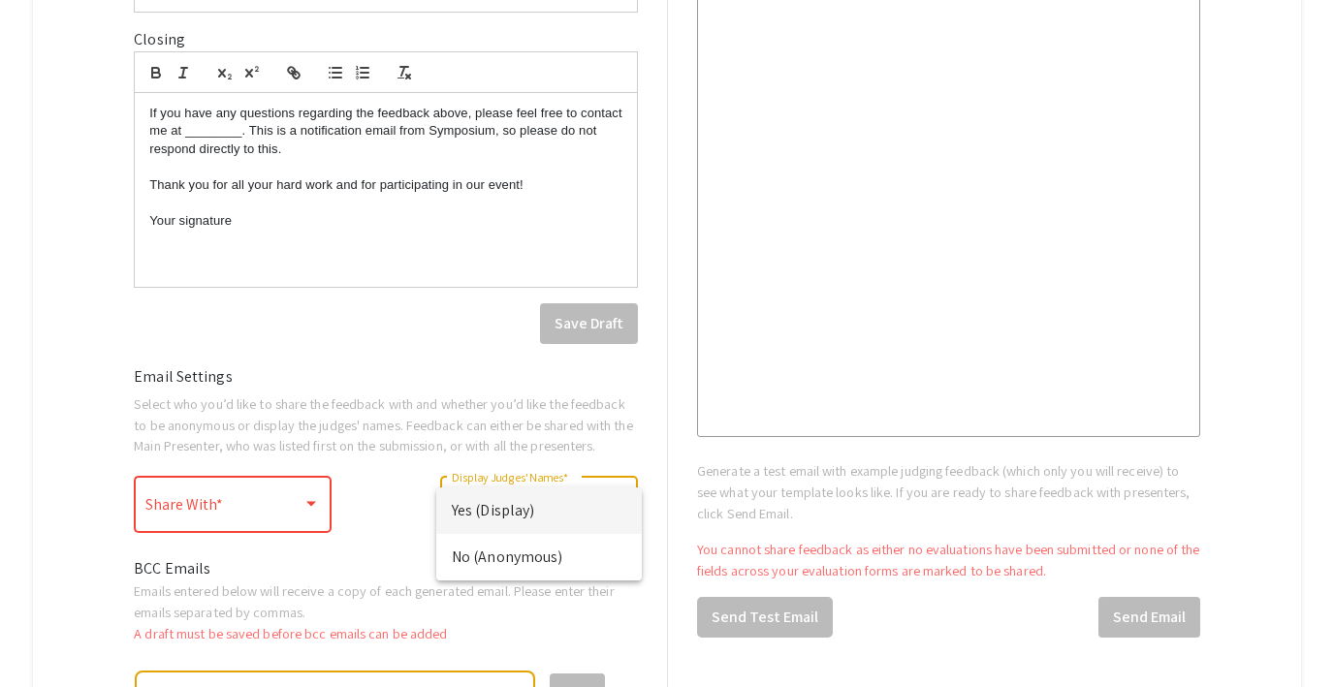
click at [464, 354] on div at bounding box center [667, 343] width 1334 height 687
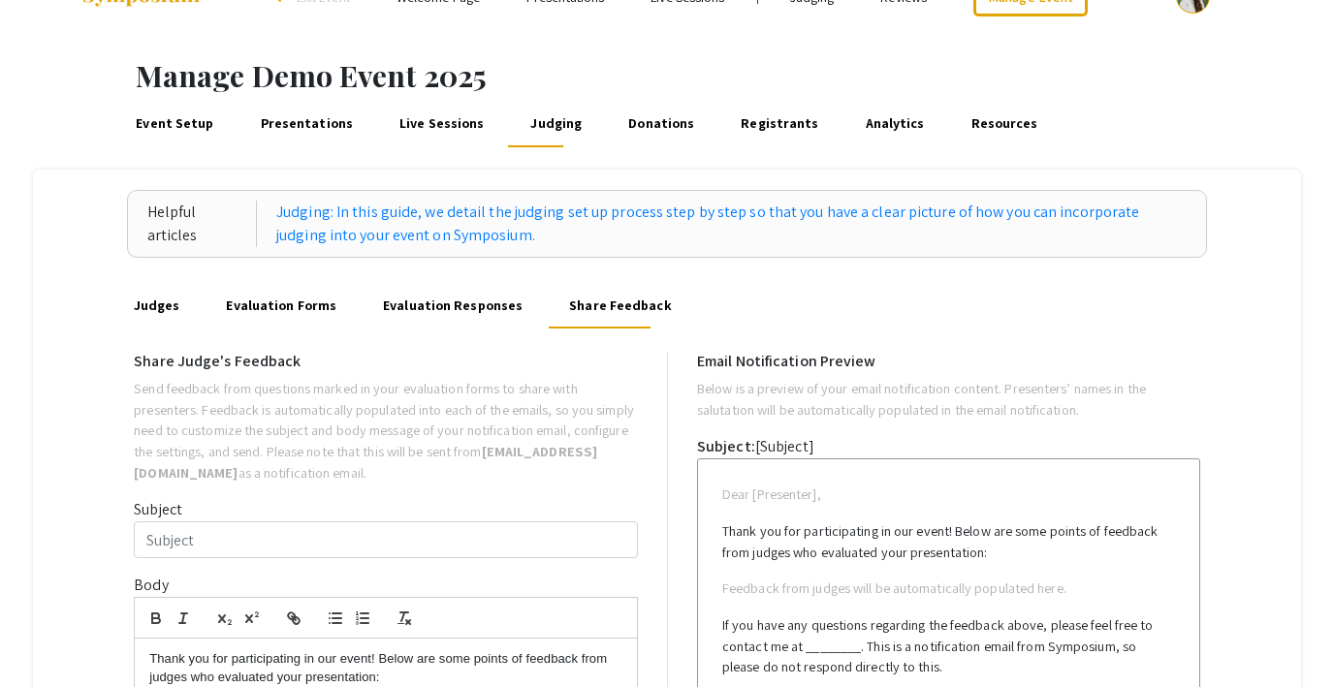
scroll to position [0, 0]
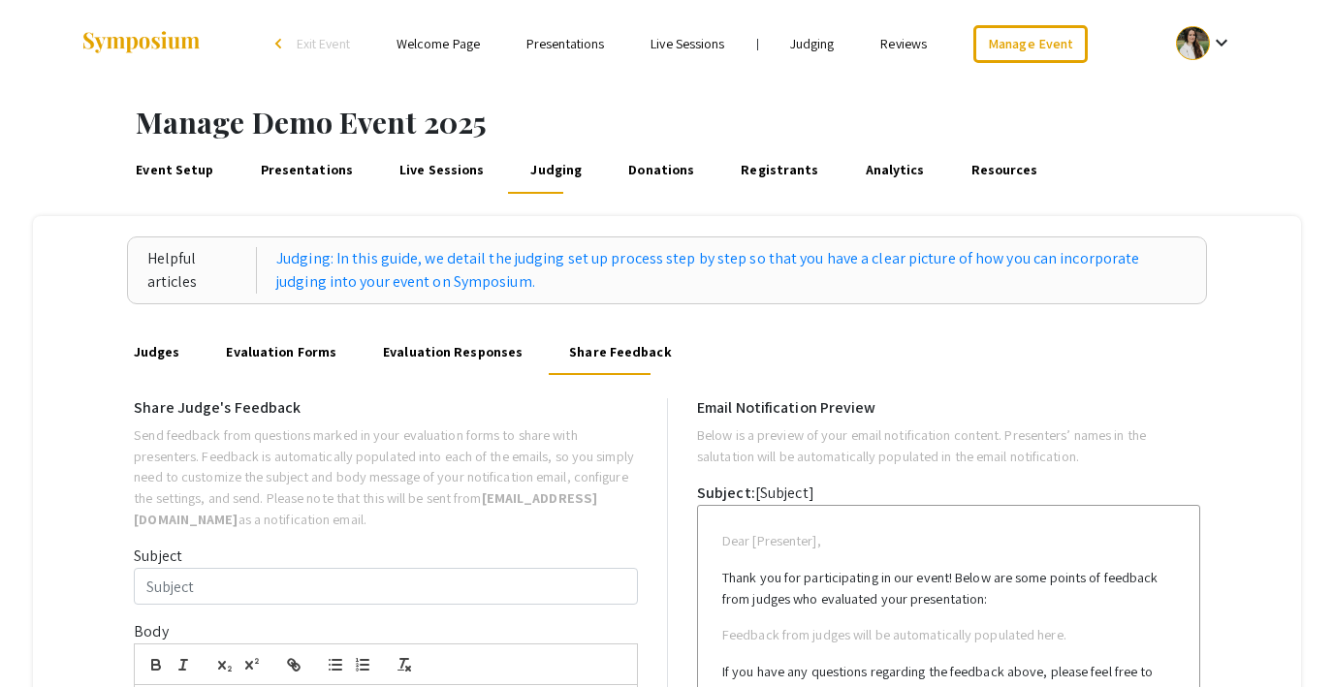
click at [627, 169] on link "Donations" at bounding box center [661, 170] width 73 height 47
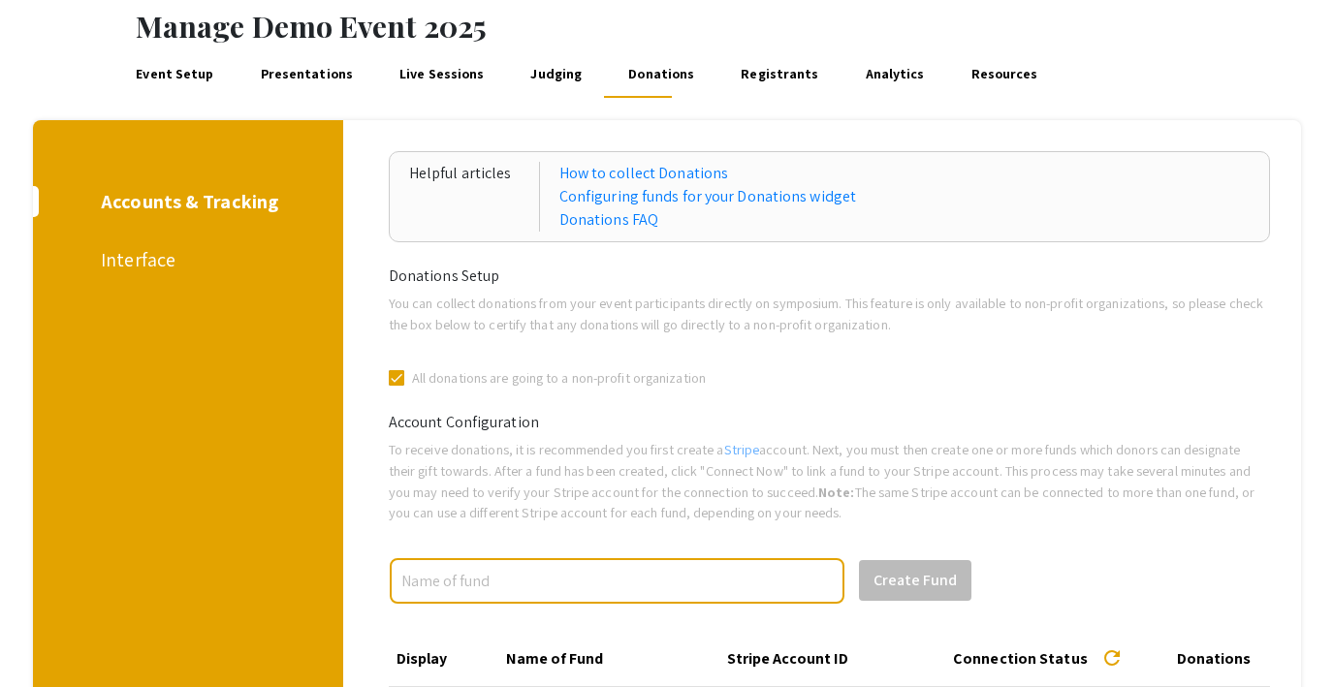
scroll to position [84, 0]
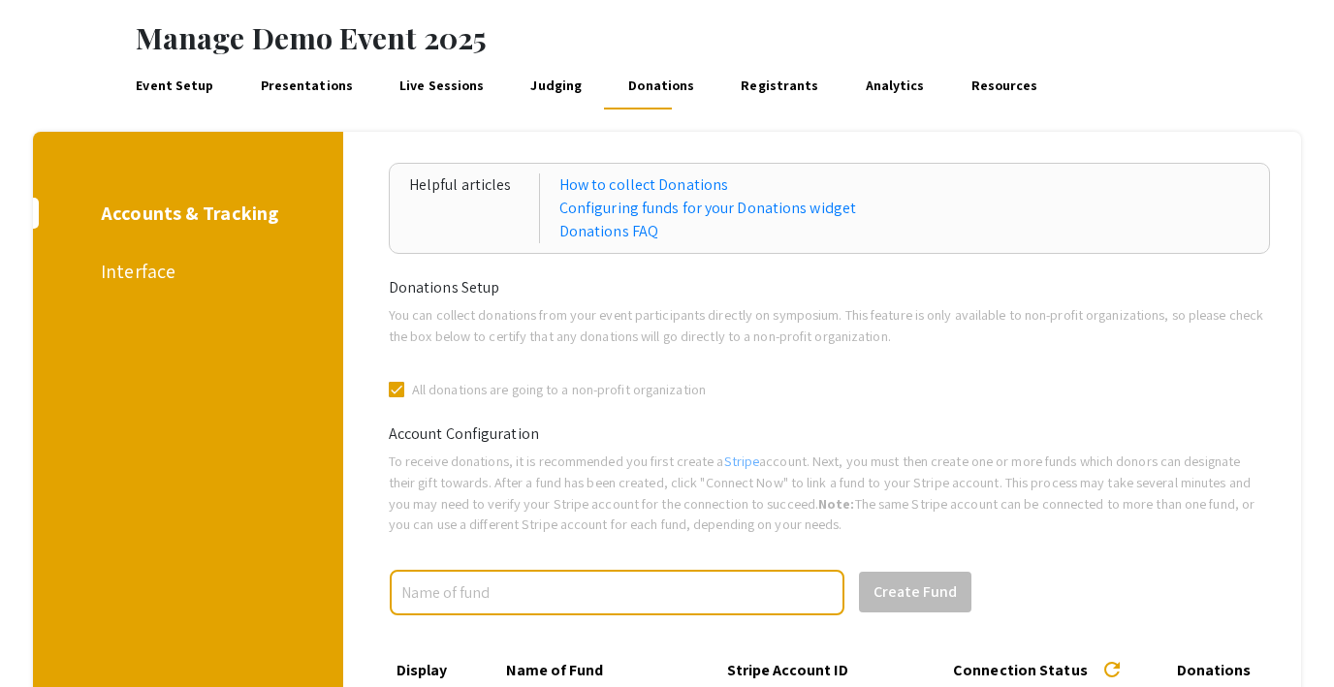
click at [738, 91] on link "Registrants" at bounding box center [780, 86] width 84 height 47
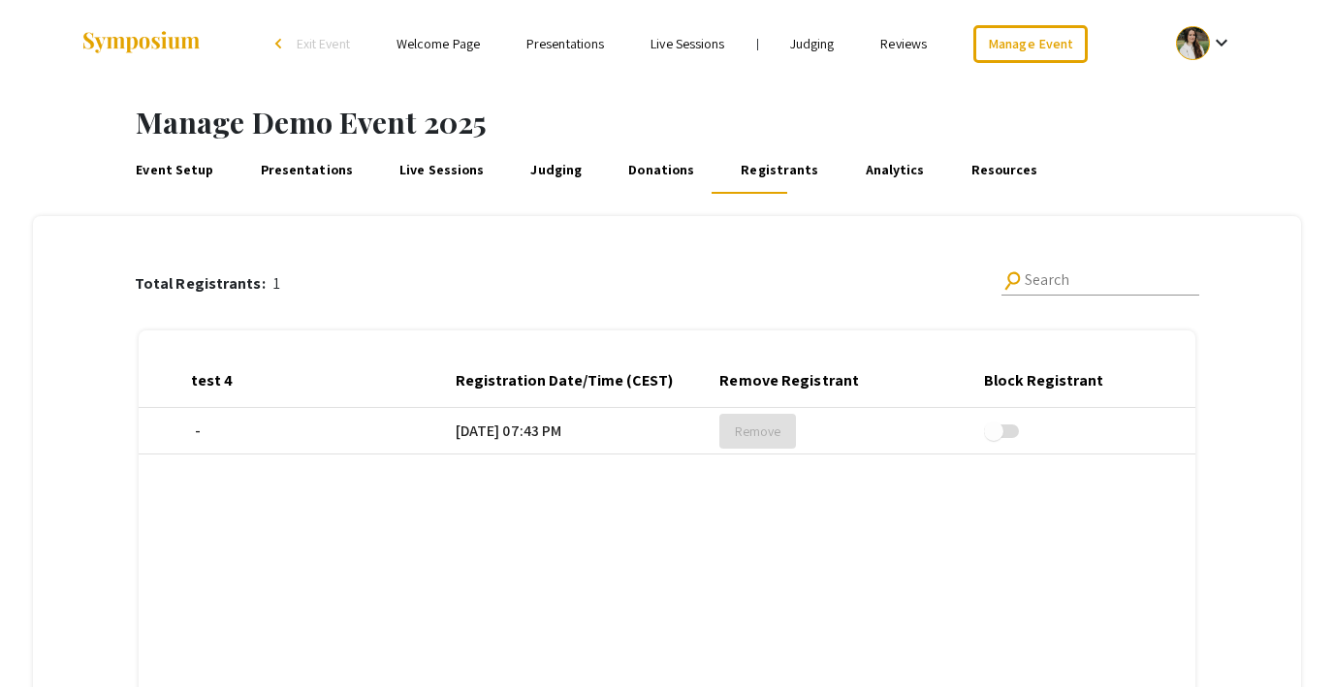
scroll to position [0, 1057]
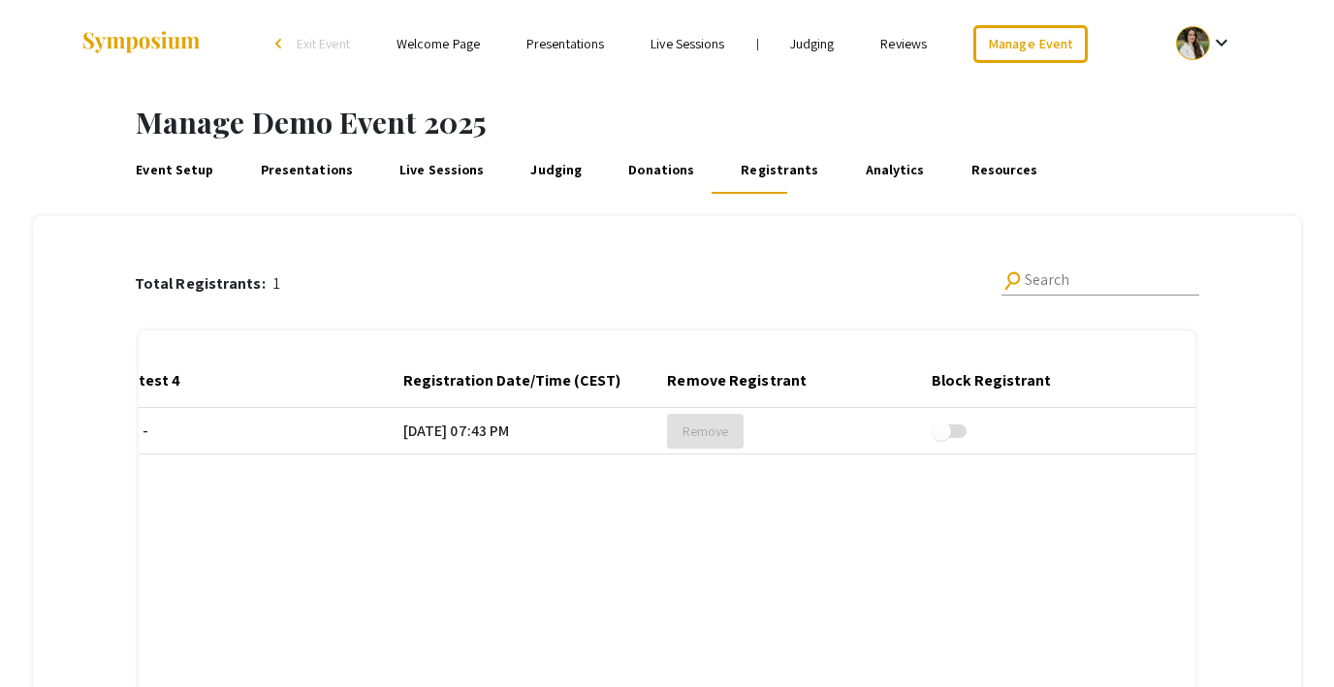
click at [862, 166] on link "Analytics" at bounding box center [895, 170] width 66 height 47
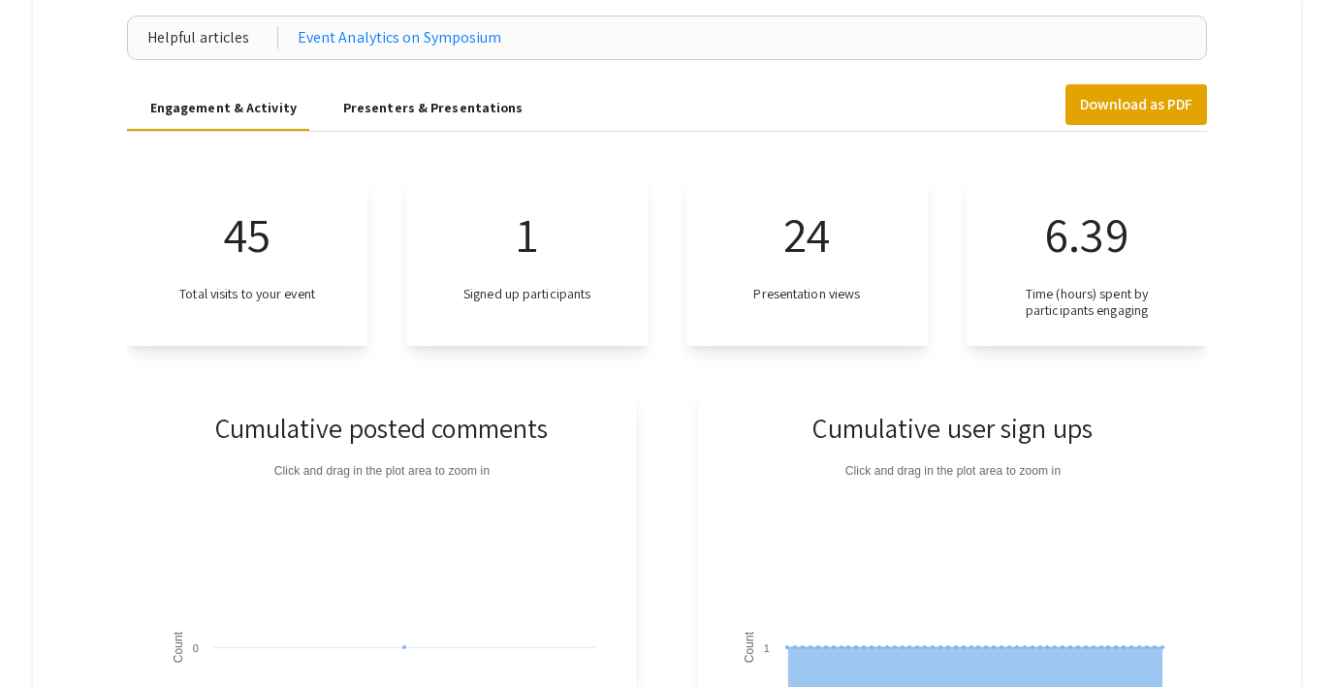
scroll to position [269, 0]
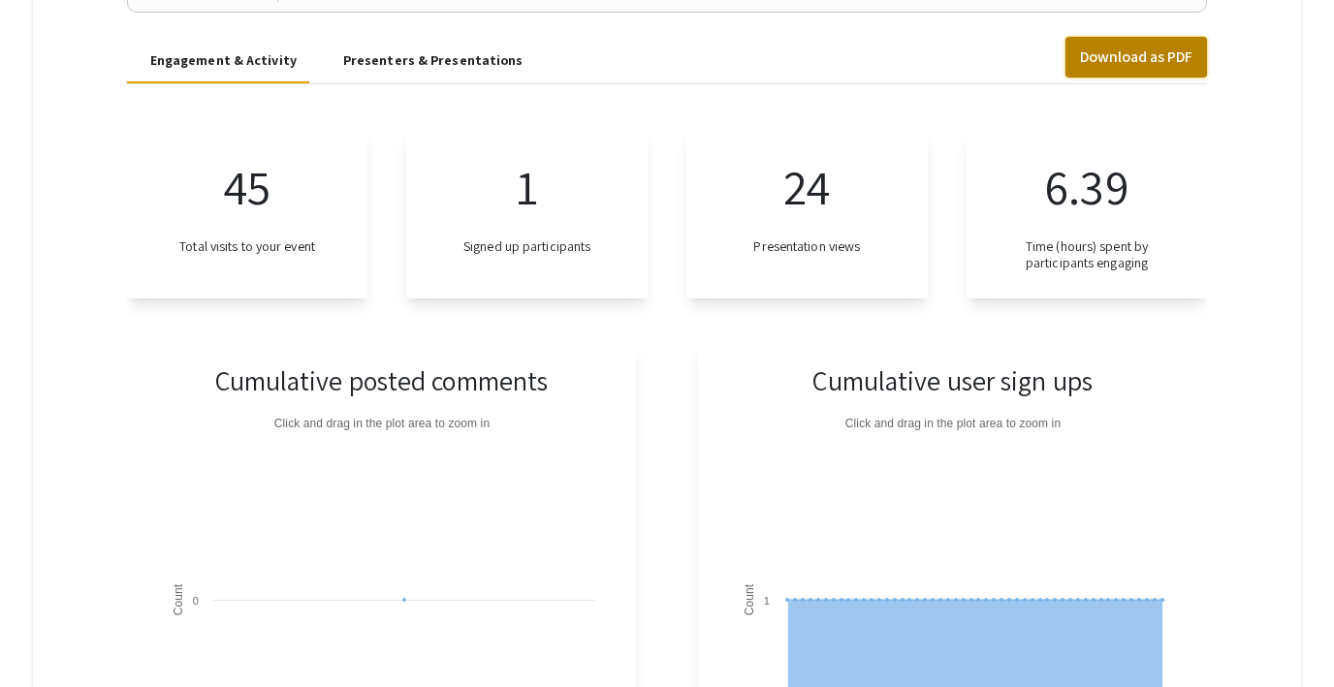
click at [1105, 48] on button "Download as PDF" at bounding box center [1136, 57] width 142 height 41
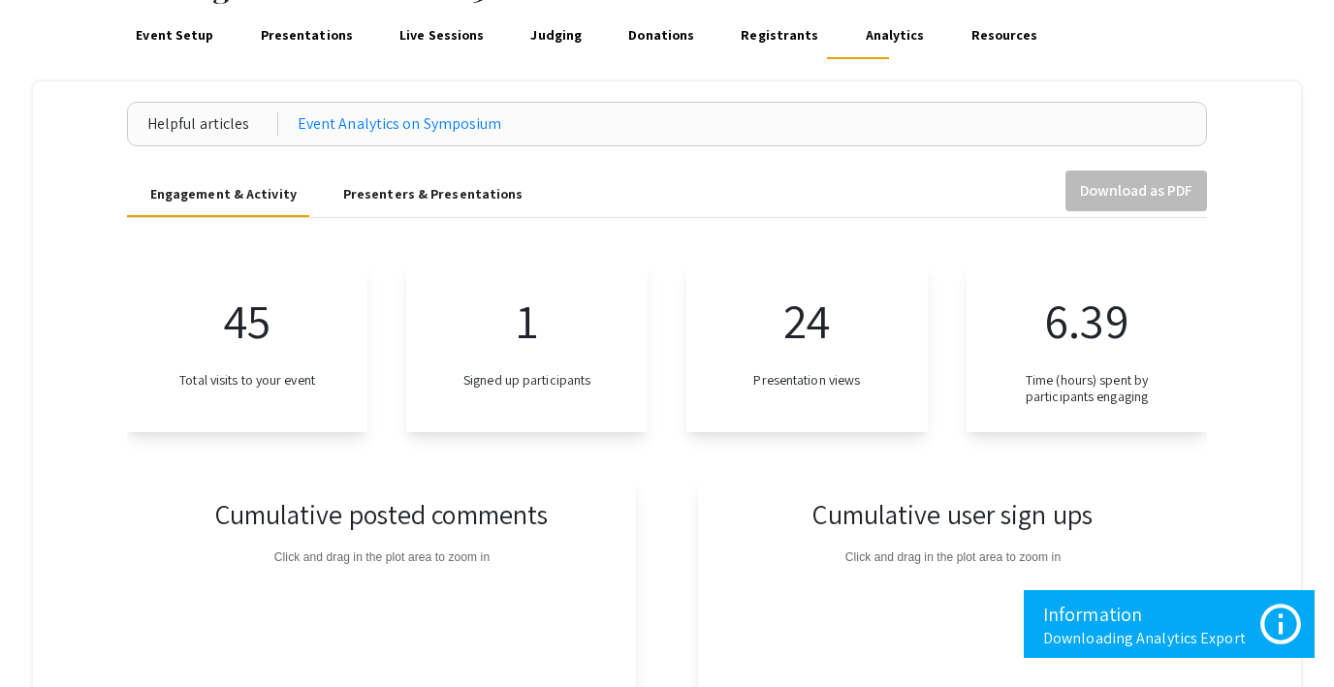
scroll to position [64, 0]
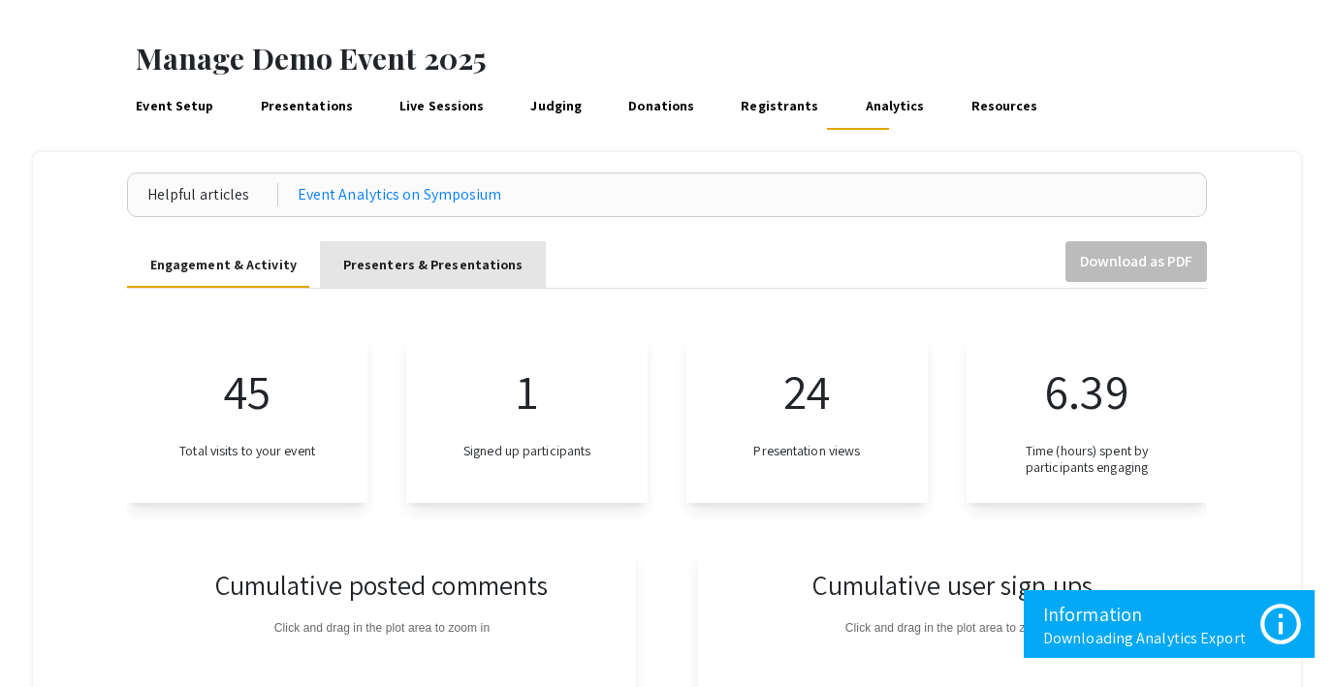
click at [429, 259] on div "Presenters & Presentations" at bounding box center [433, 265] width 180 height 20
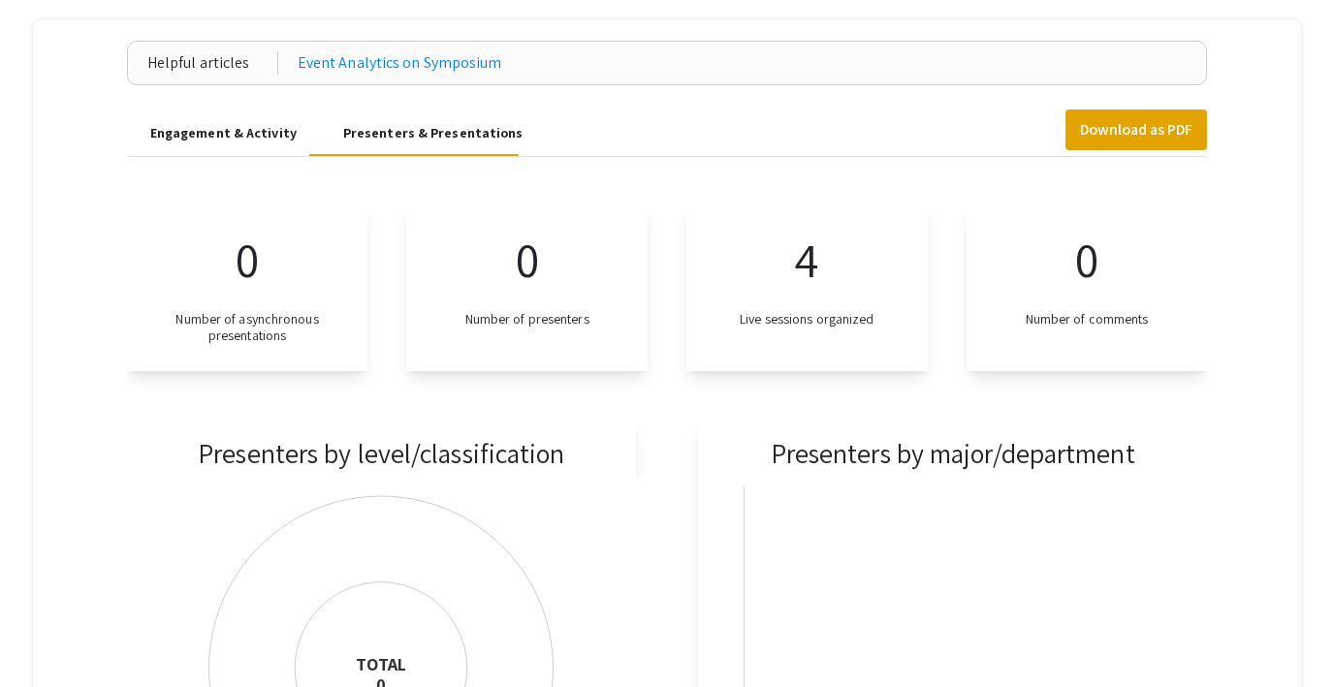
scroll to position [0, 0]
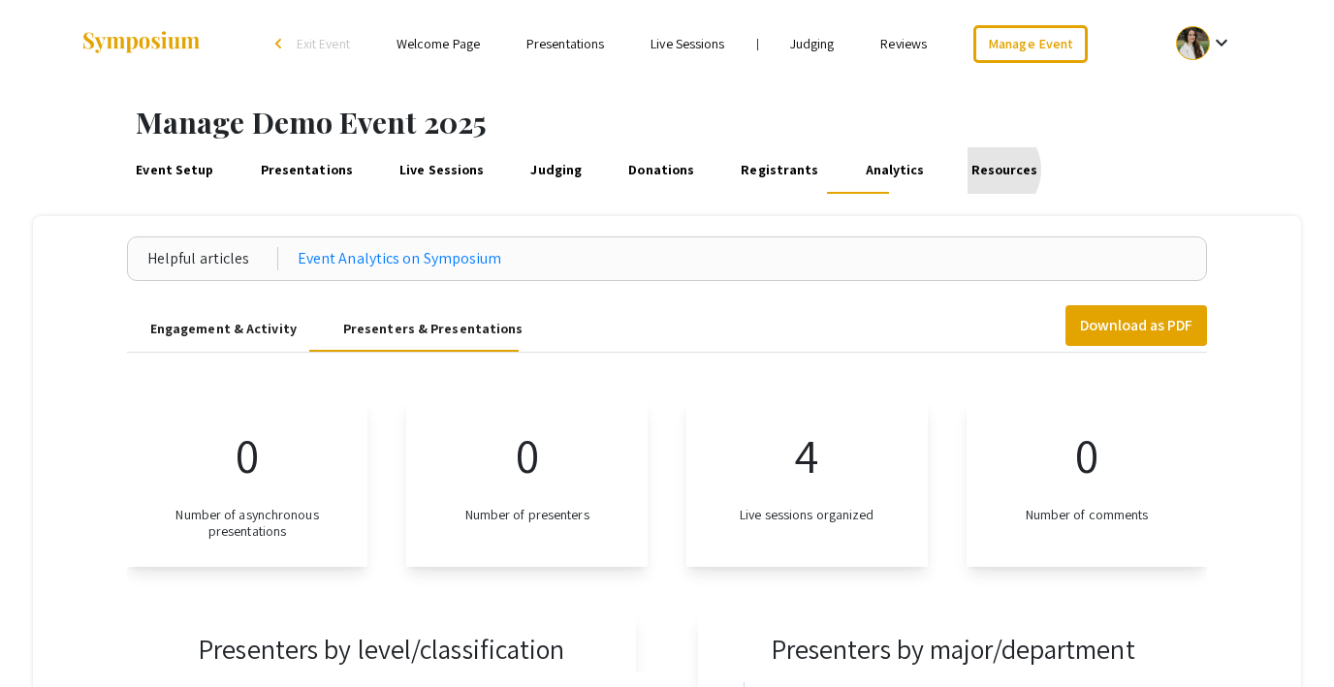
click at [967, 170] on link "Resources" at bounding box center [1004, 170] width 74 height 47
click at [1167, 111] on h1 "Manage Demo Event 2025" at bounding box center [735, 122] width 1198 height 35
click at [615, 326] on div "Engagement & Activity Presenters & Presentations" at bounding box center [667, 328] width 1081 height 47
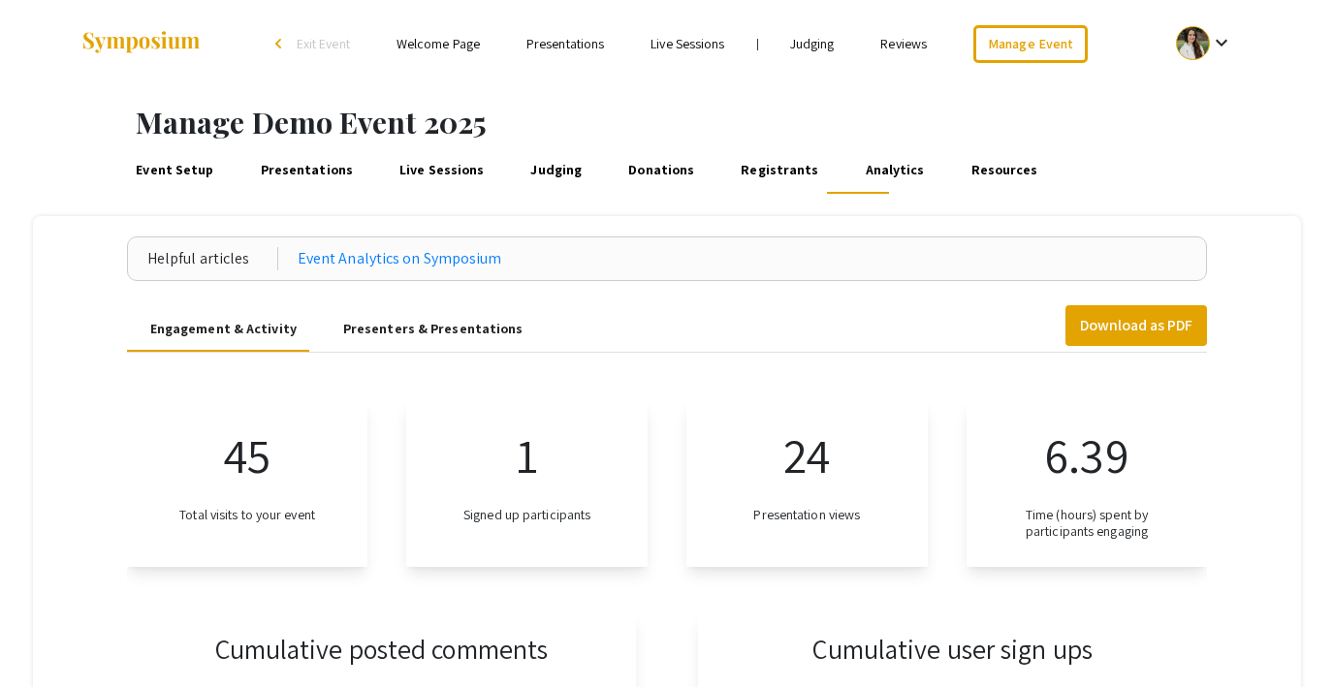
click at [198, 165] on link "Event Setup" at bounding box center [175, 170] width 84 height 47
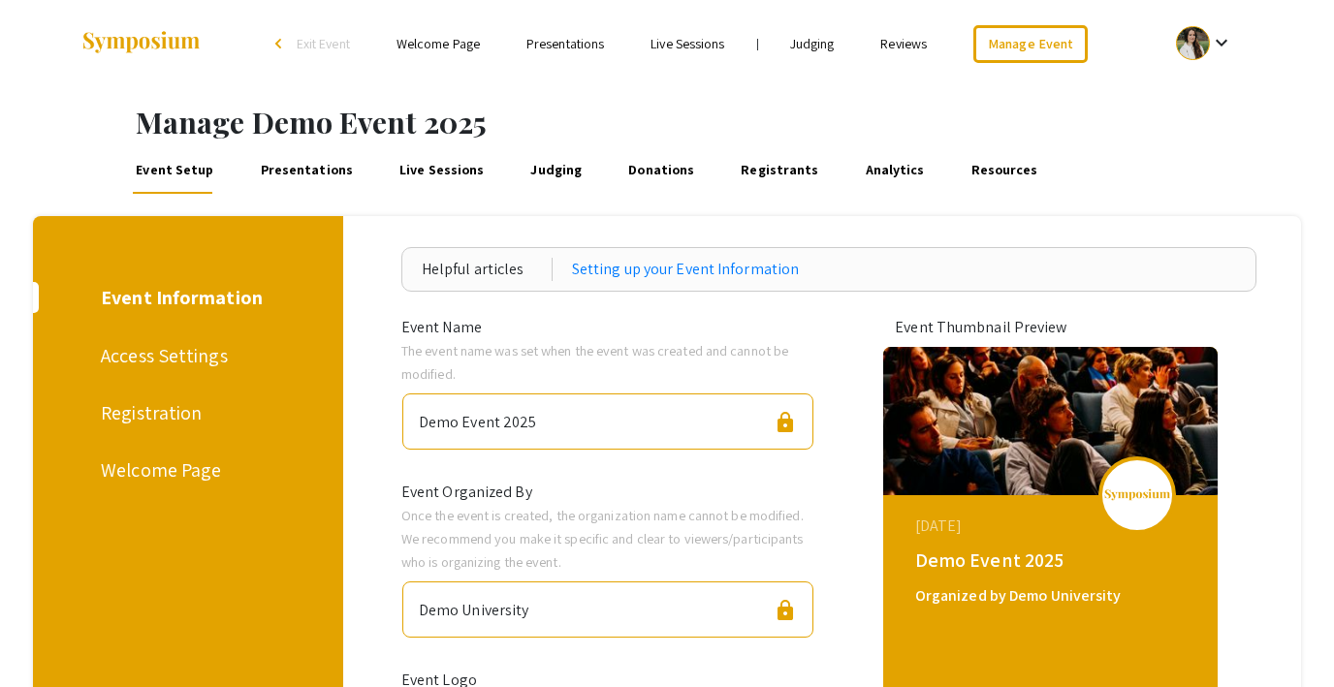
click at [168, 359] on div "Access Settings" at bounding box center [185, 355] width 168 height 29
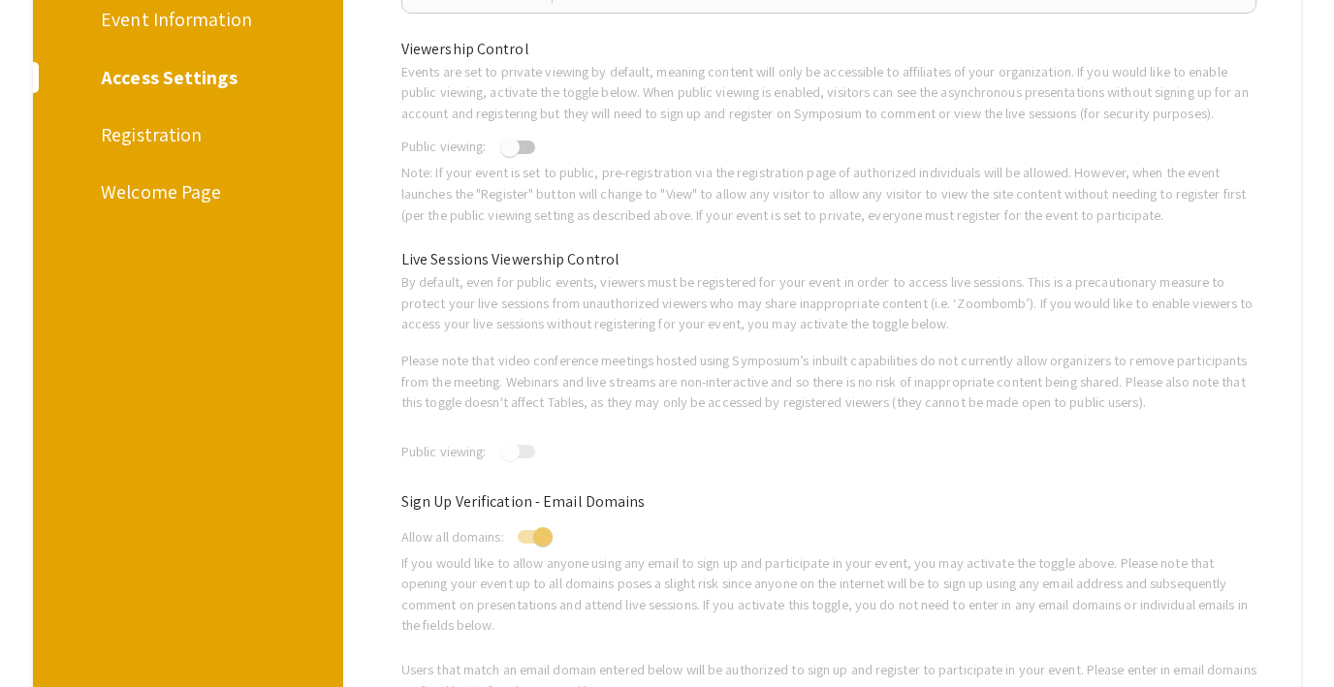
scroll to position [284, 0]
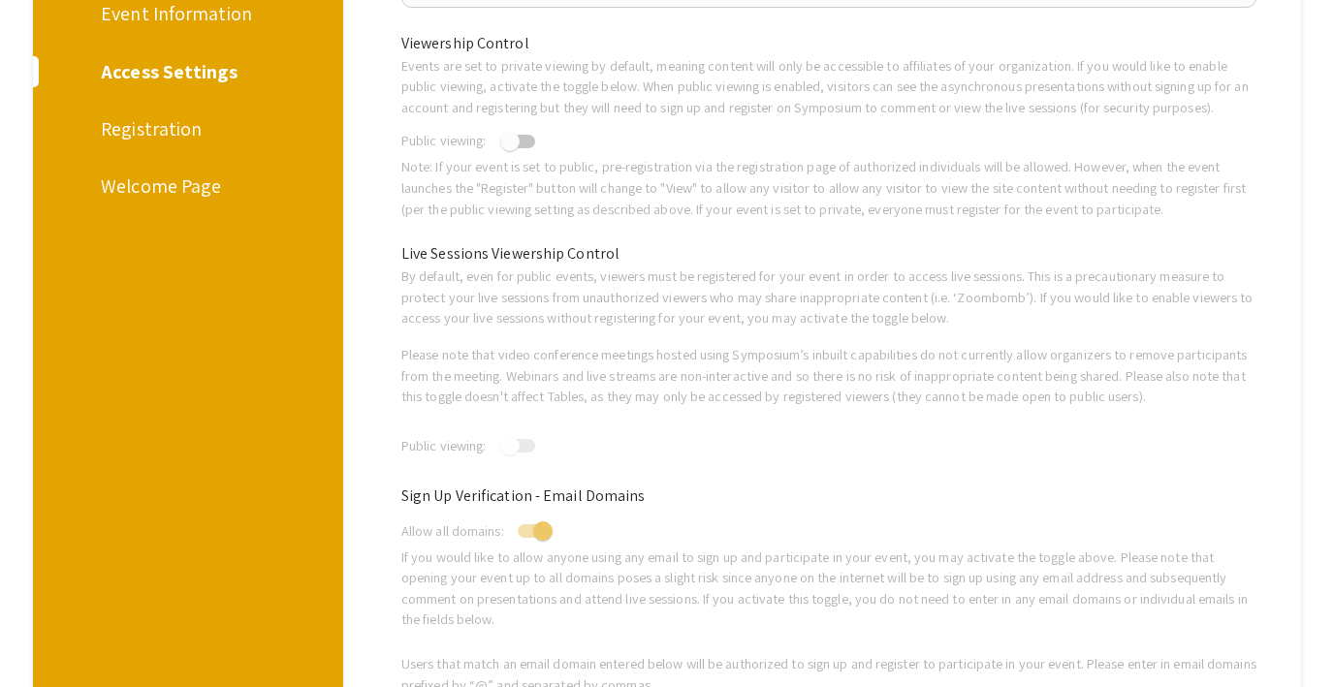
click at [140, 135] on div "Registration" at bounding box center [185, 128] width 168 height 29
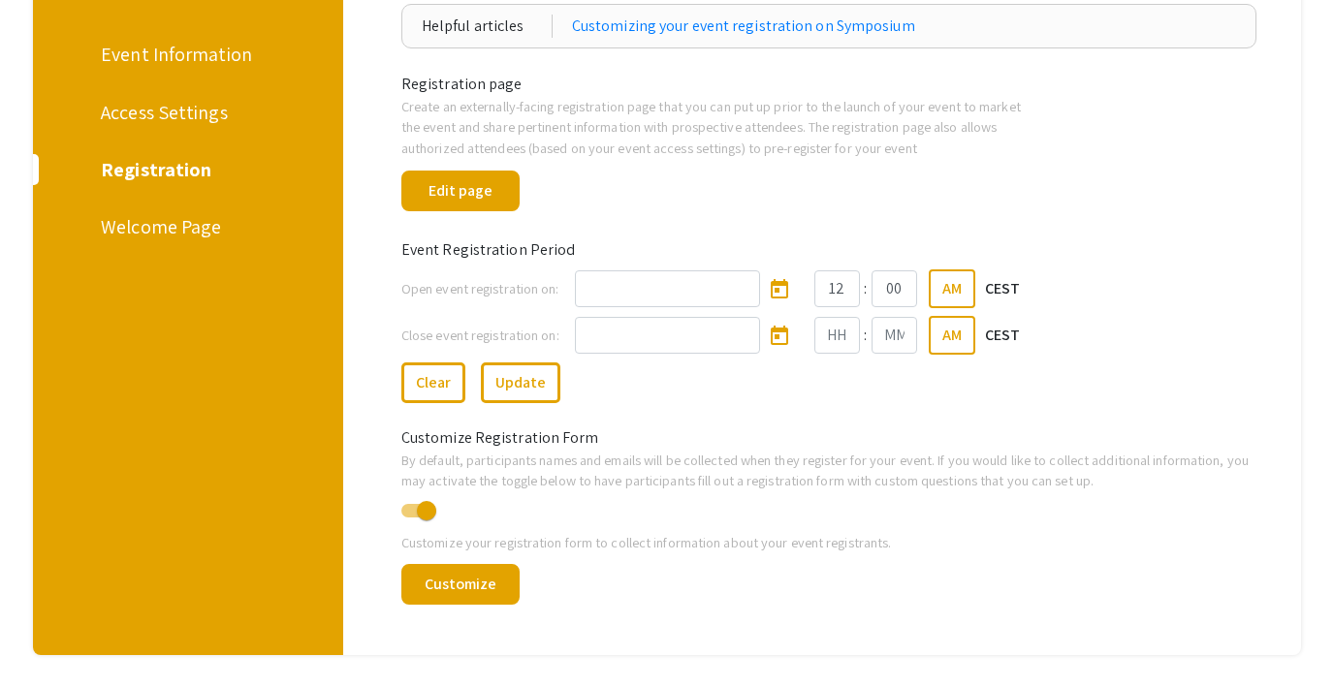
scroll to position [226, 0]
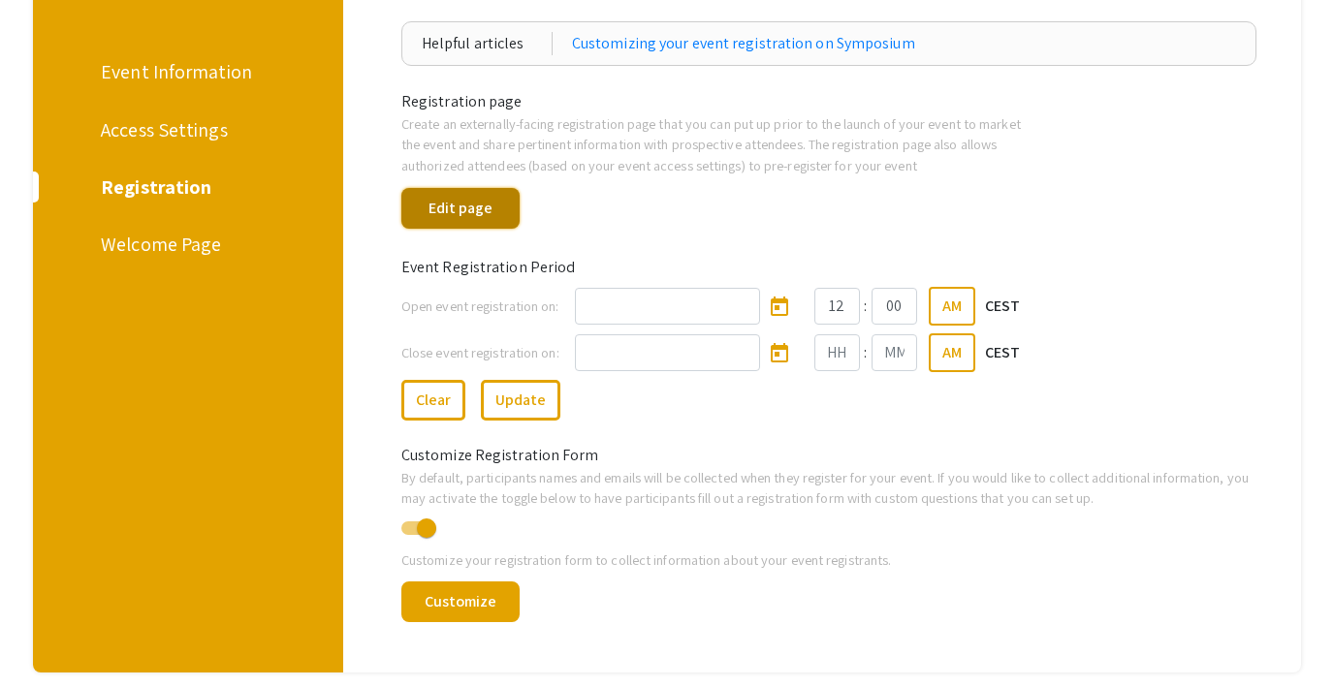
click at [470, 222] on button "Edit page" at bounding box center [460, 208] width 118 height 41
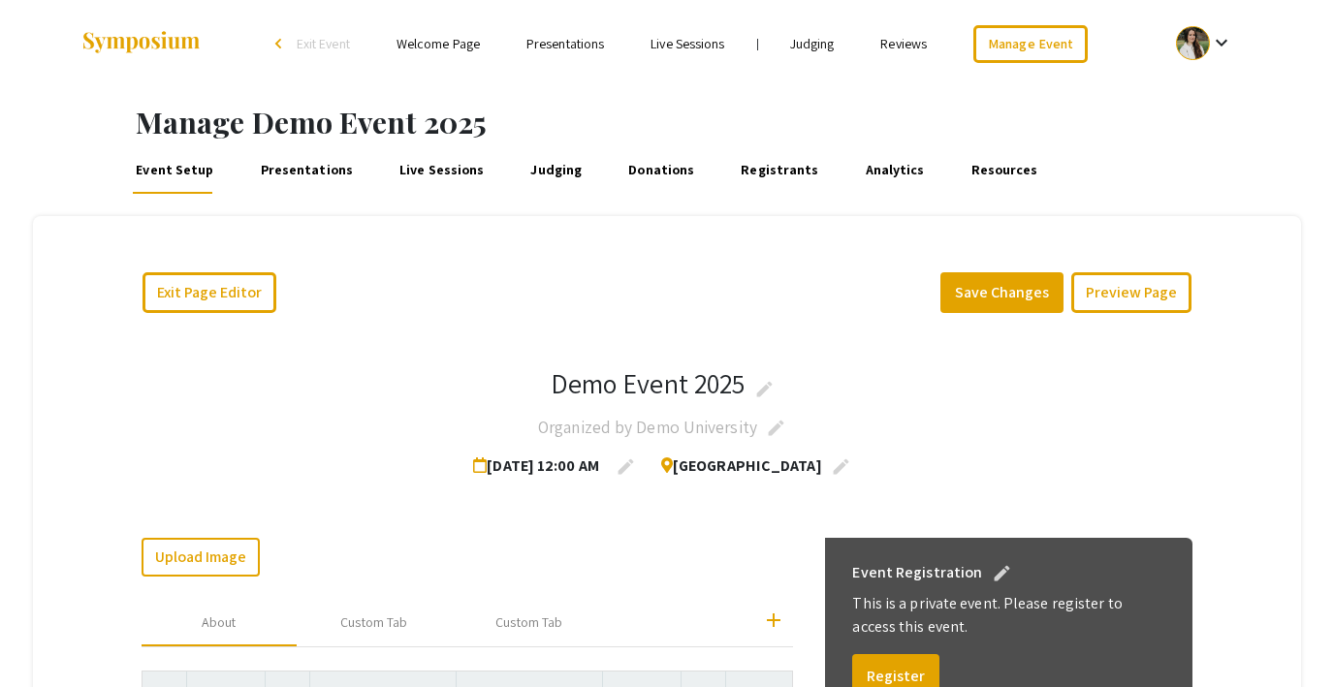
click at [816, 289] on div "Exit Page Editor Save Changes Preview Page" at bounding box center [667, 293] width 1081 height 72
click at [1135, 302] on button "Preview Page" at bounding box center [1131, 292] width 120 height 41
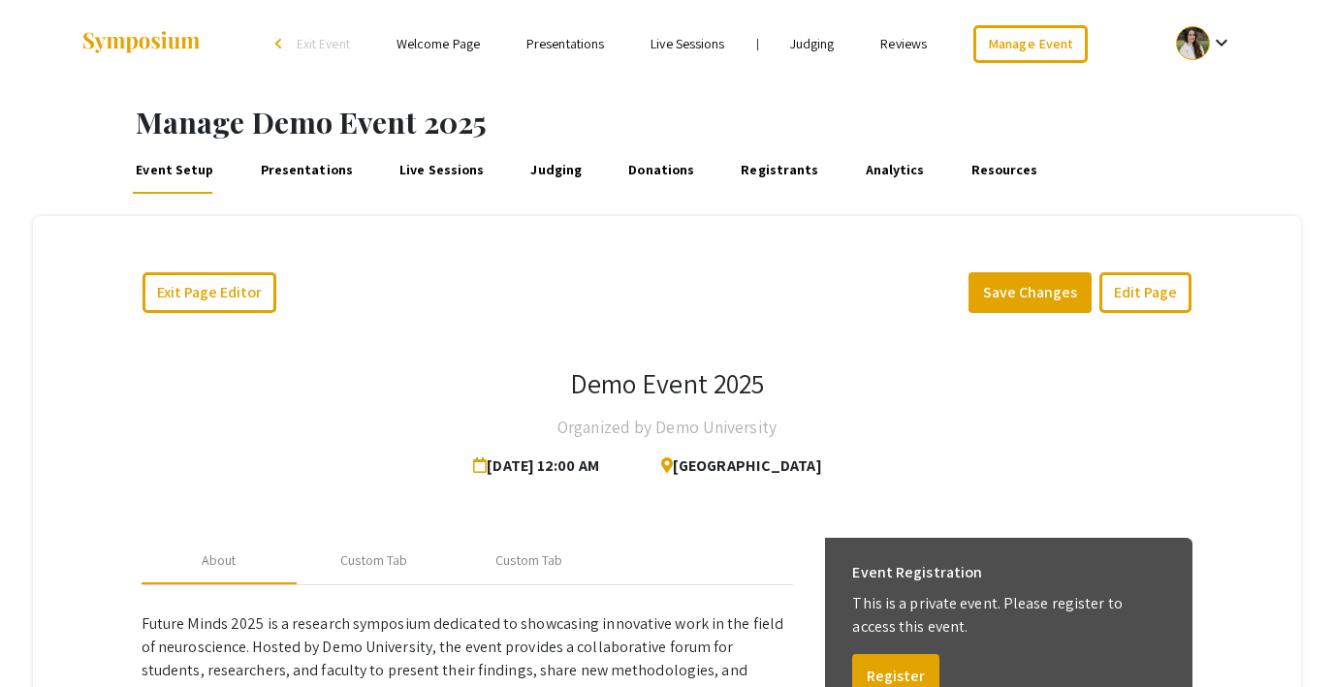
click at [441, 211] on div "Manage Demo Event 2025 Event Setup Presentations Live Sessions Judging Donation…" at bounding box center [667, 631] width 1334 height 1089
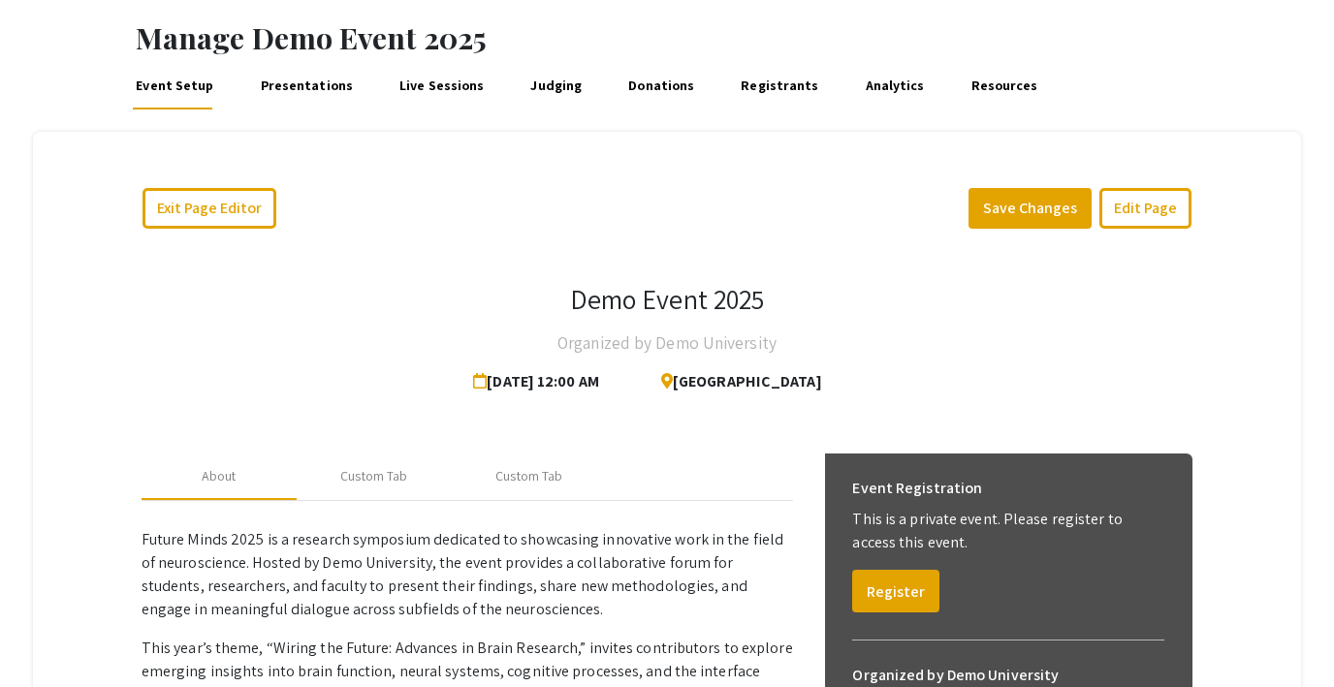
scroll to position [96, 0]
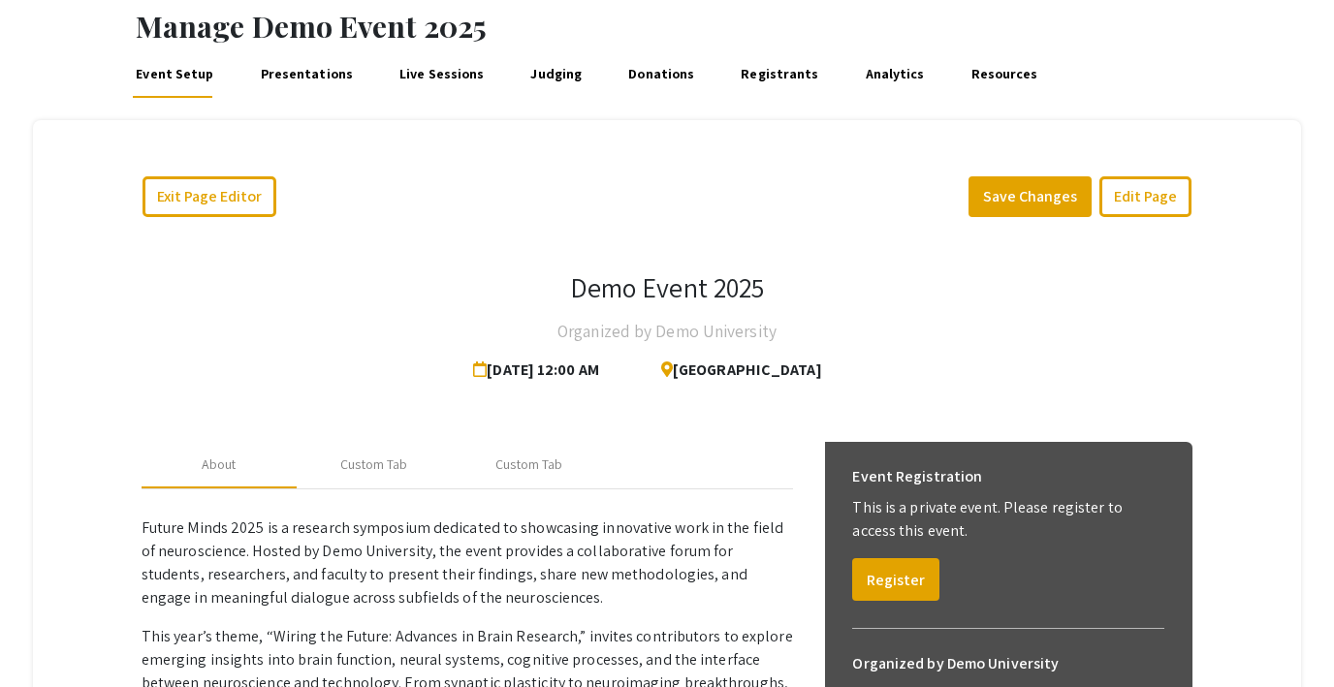
click at [942, 347] on div "Demo Event 2025 Organized by Demo University Aug 2, 2025 12:00 AM Demo Universi…" at bounding box center [668, 330] width 1052 height 118
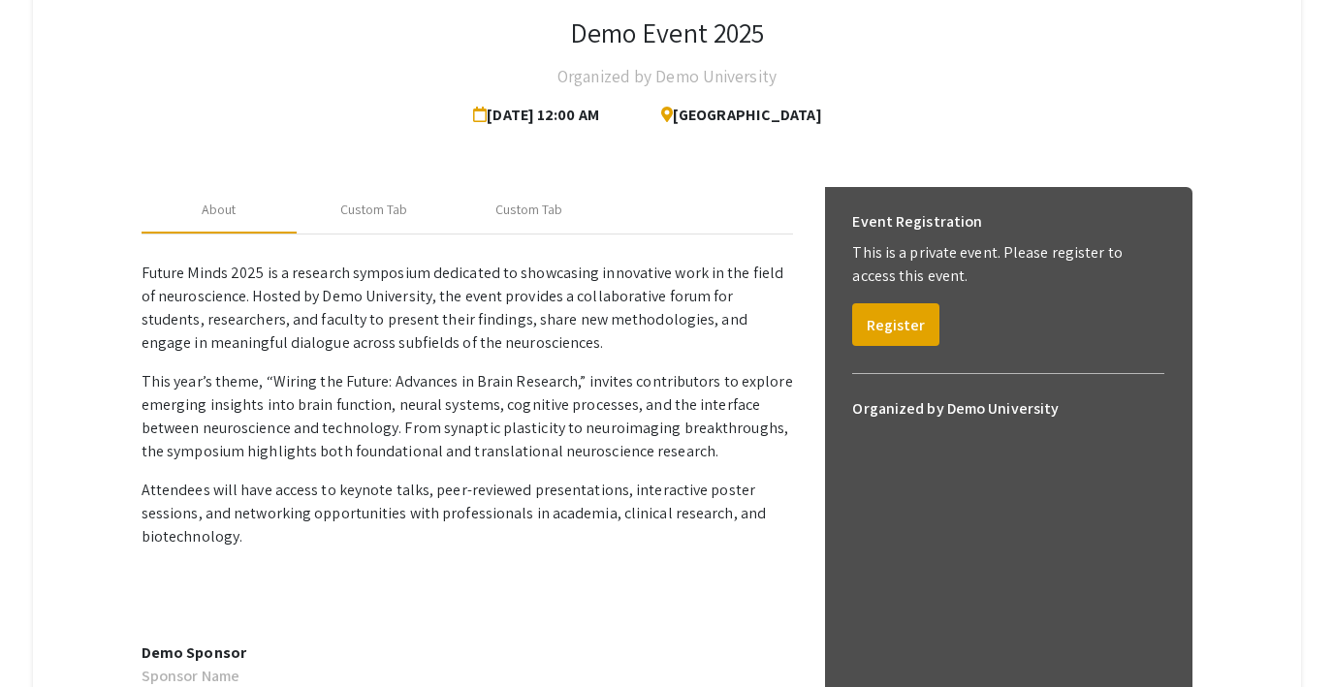
scroll to position [356, 0]
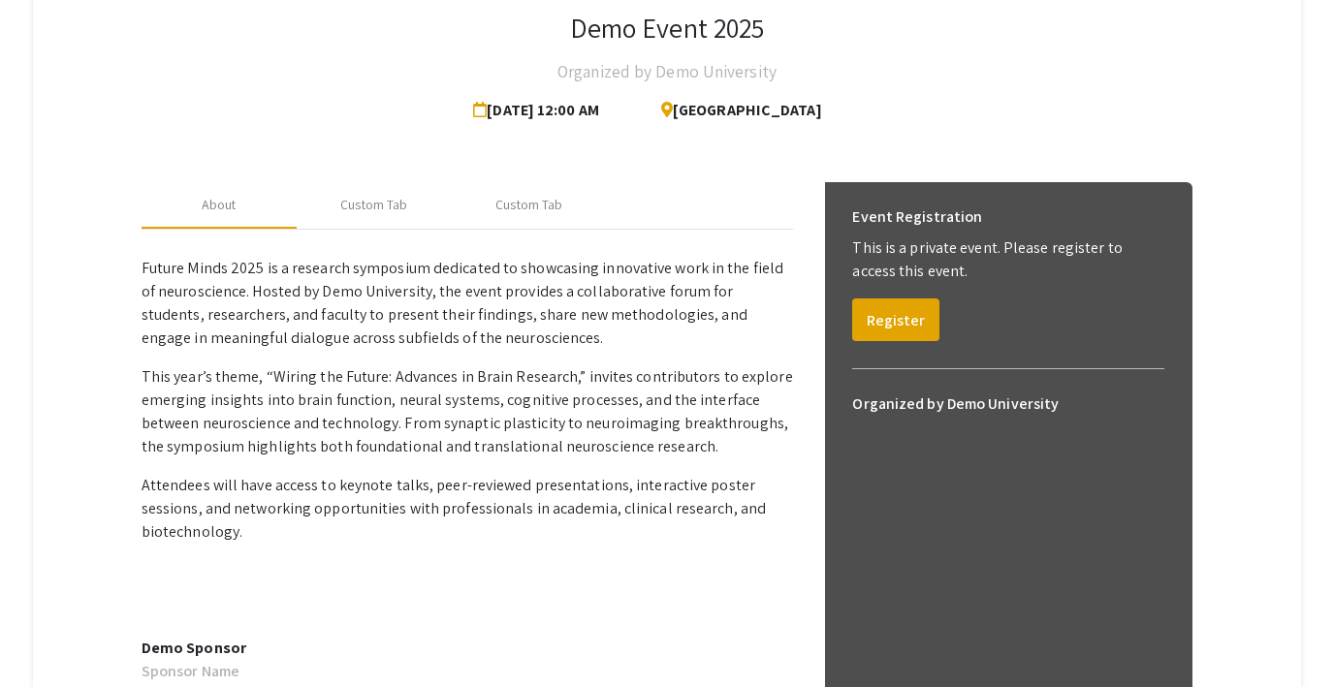
click at [437, 53] on div "Demo Event 2025 Organized by Demo University Aug 2, 2025 12:00 AM Demo Universi…" at bounding box center [668, 71] width 1052 height 118
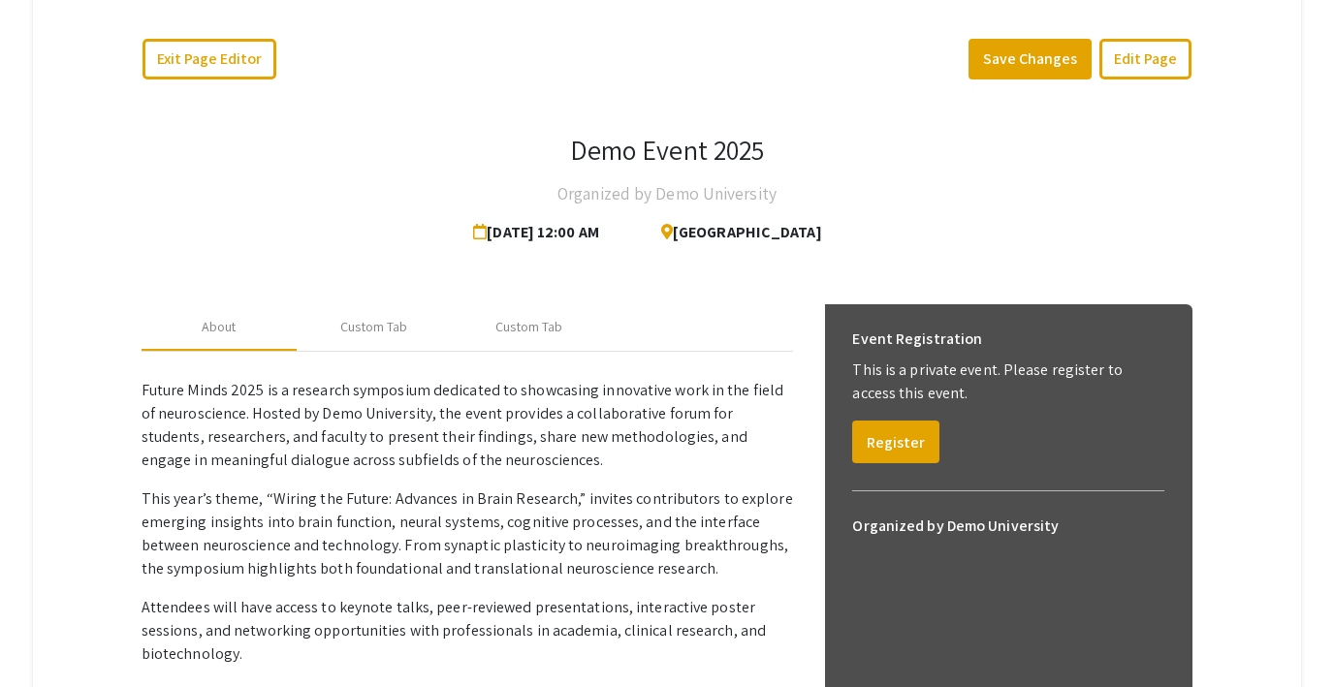
scroll to position [235, 0]
click at [609, 280] on div "About Custom Tab Custom Tab Future Minds 2025 is a research symposium dedicated…" at bounding box center [668, 583] width 1052 height 606
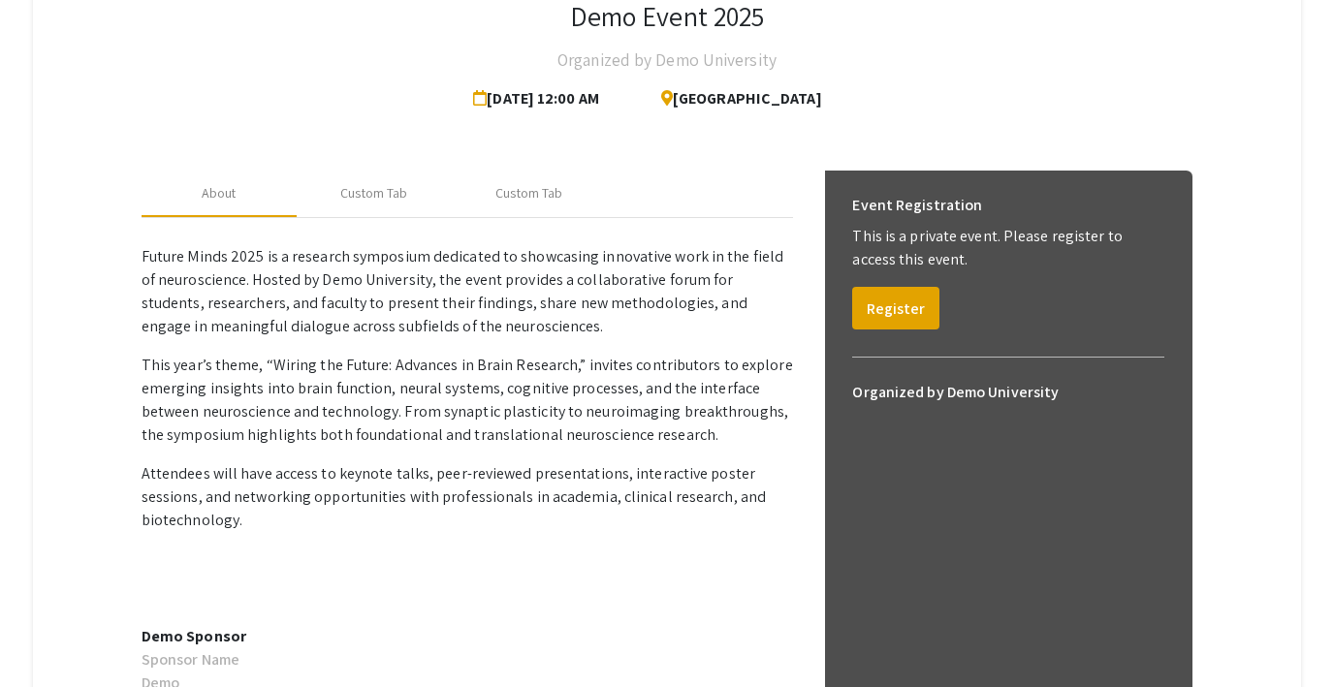
scroll to position [0, 0]
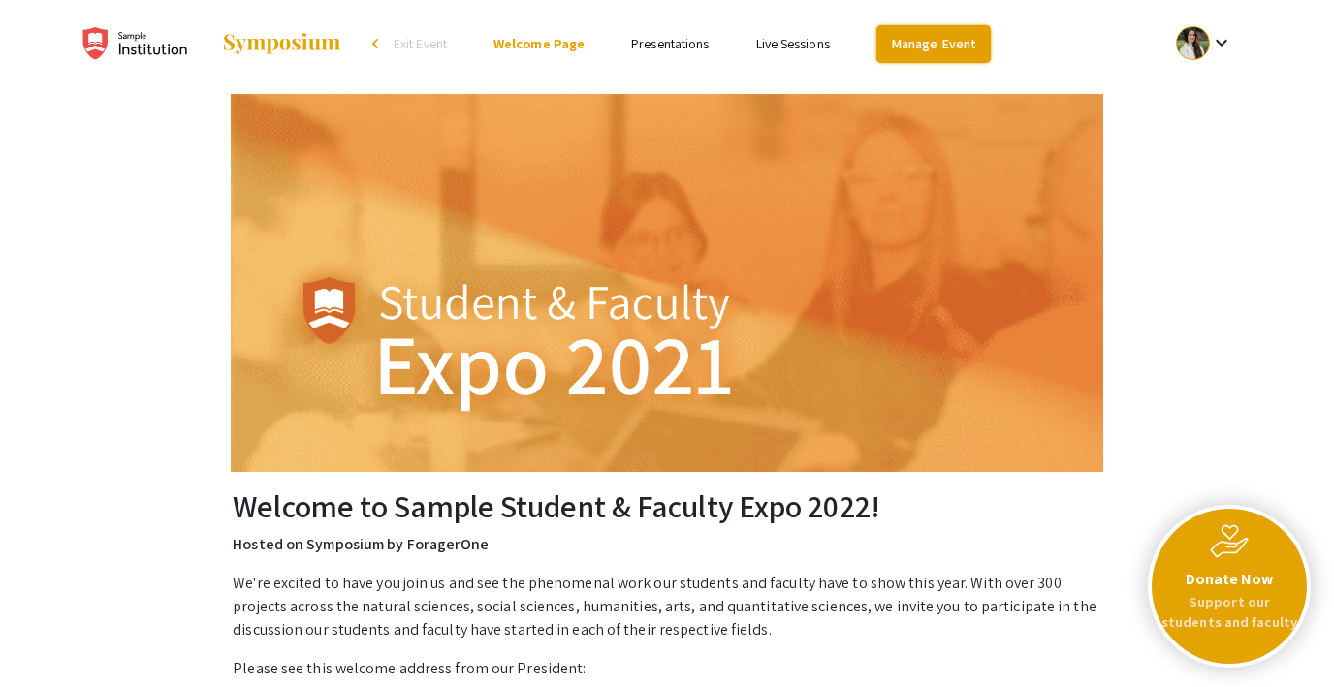
click at [951, 56] on link "Manage Event" at bounding box center [933, 44] width 114 height 38
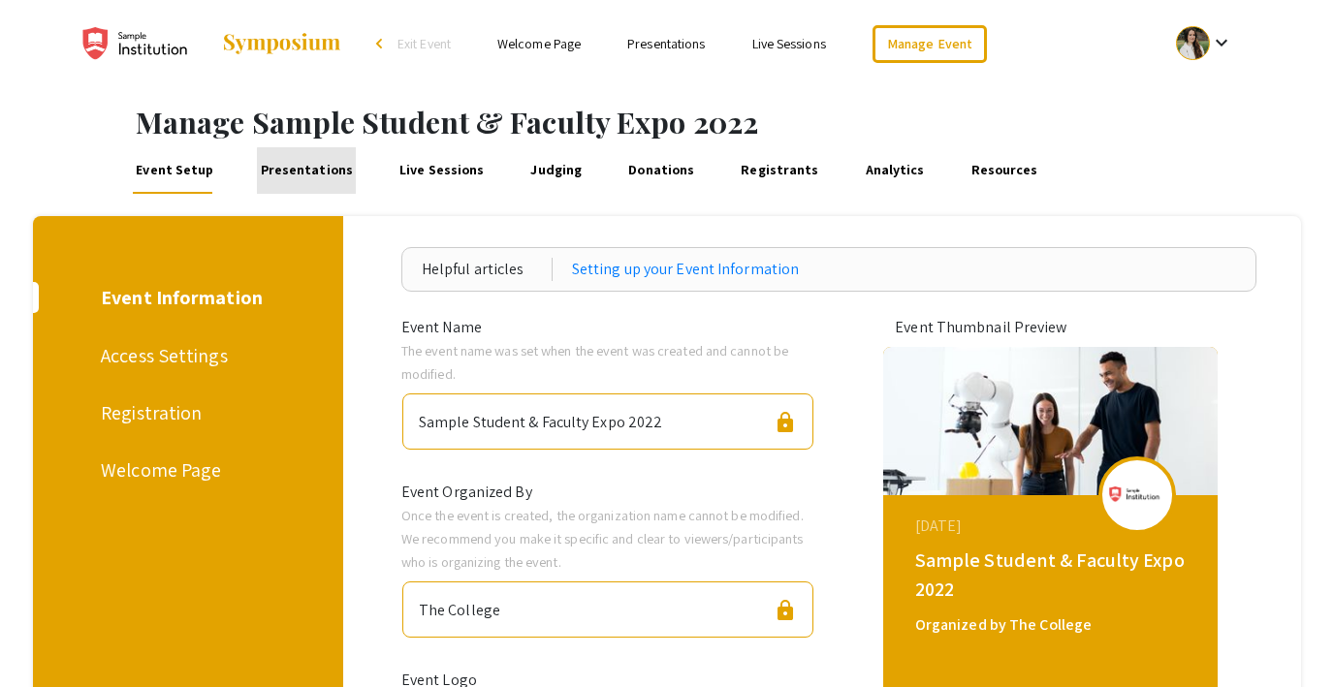
click at [311, 175] on link "Presentations" at bounding box center [306, 170] width 99 height 47
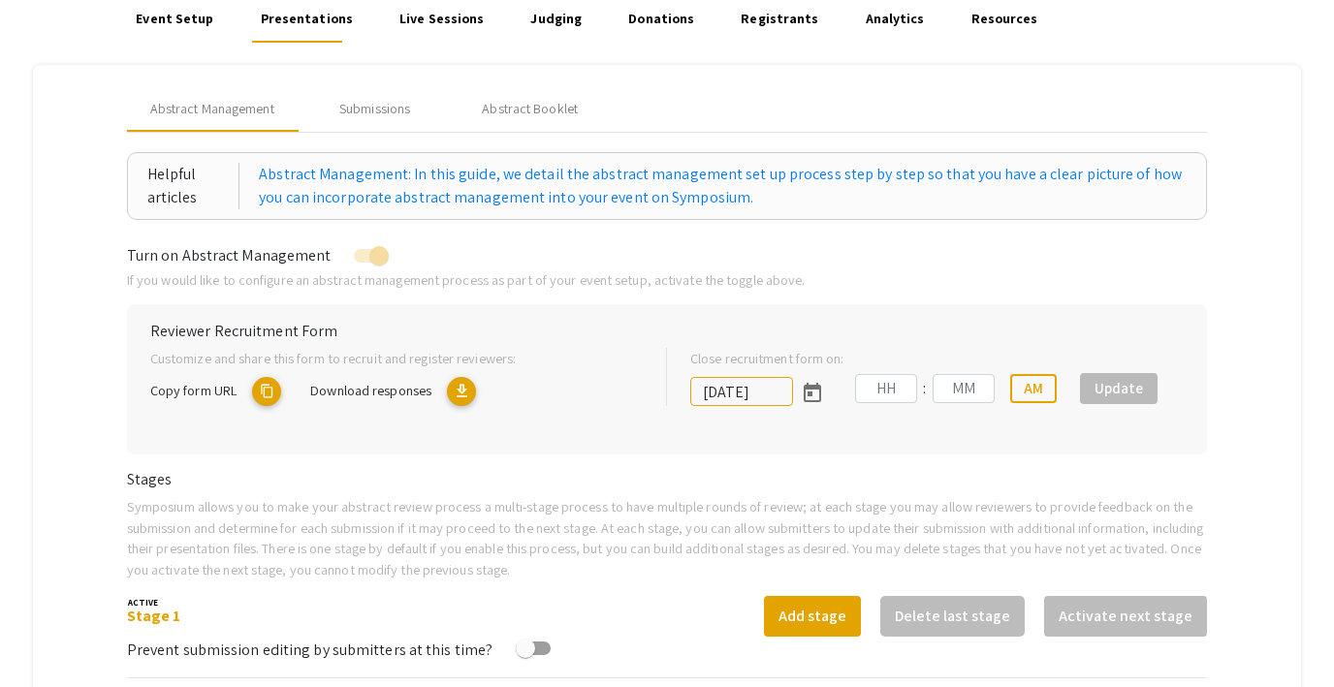
type input "[DATE]"
type input "09"
type input "00"
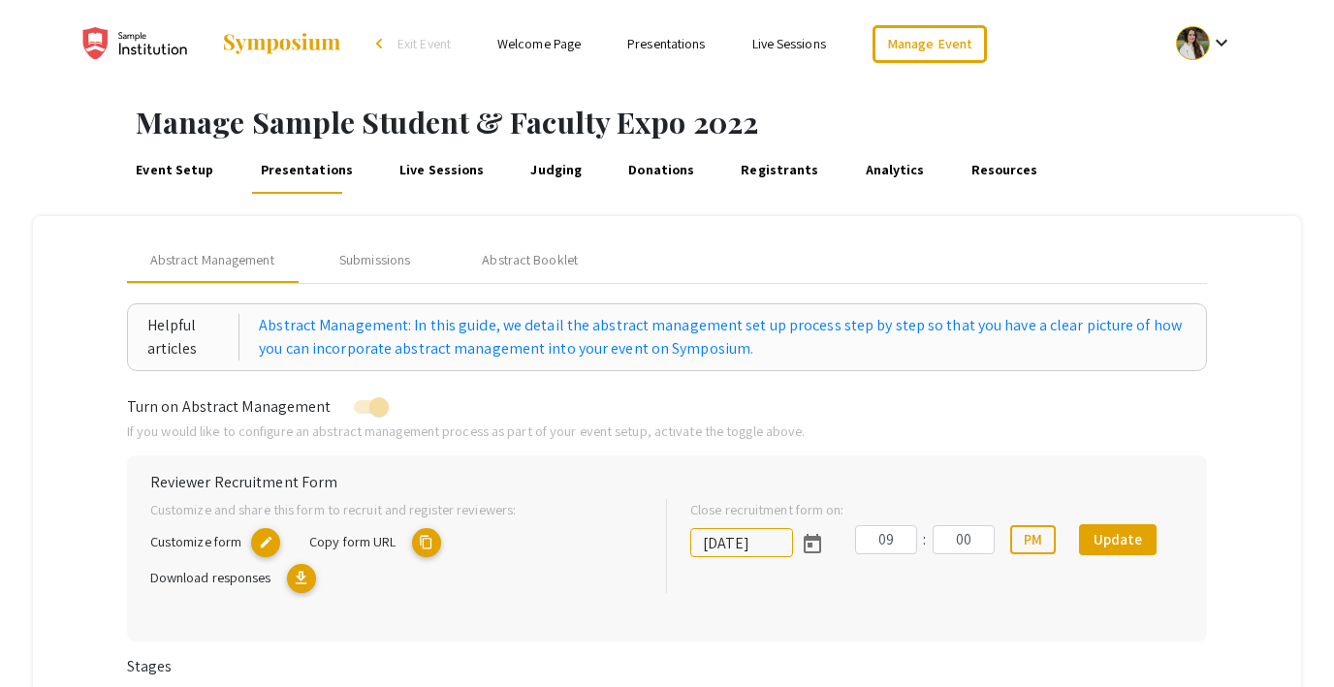
click at [443, 179] on link "Live Sessions" at bounding box center [441, 170] width 91 height 47
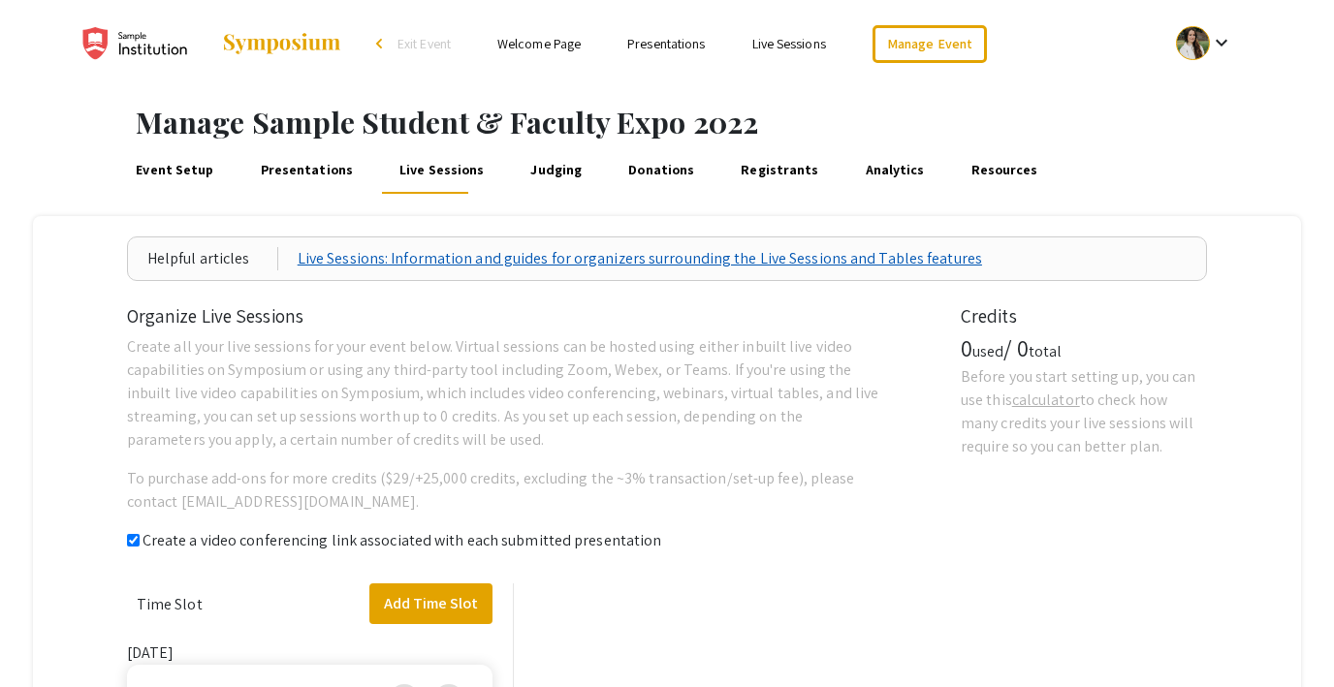
checkbox input "true"
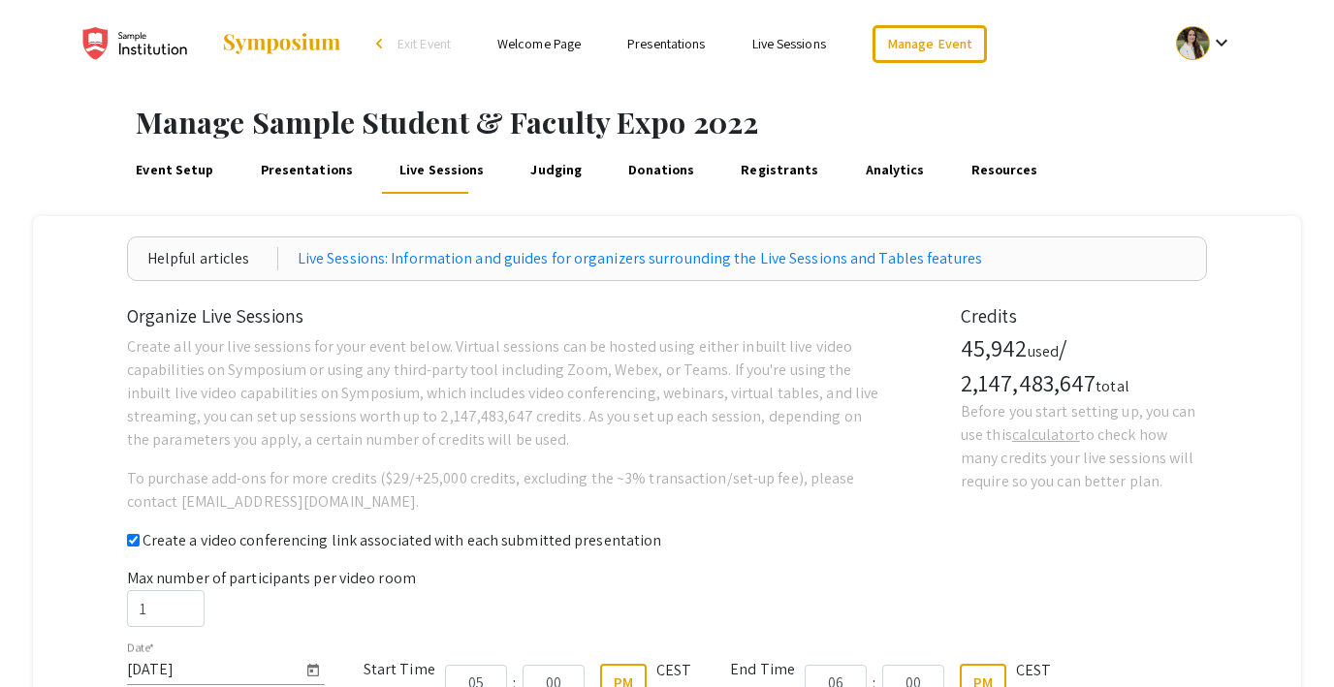
click at [539, 180] on link "Judging" at bounding box center [556, 170] width 58 height 47
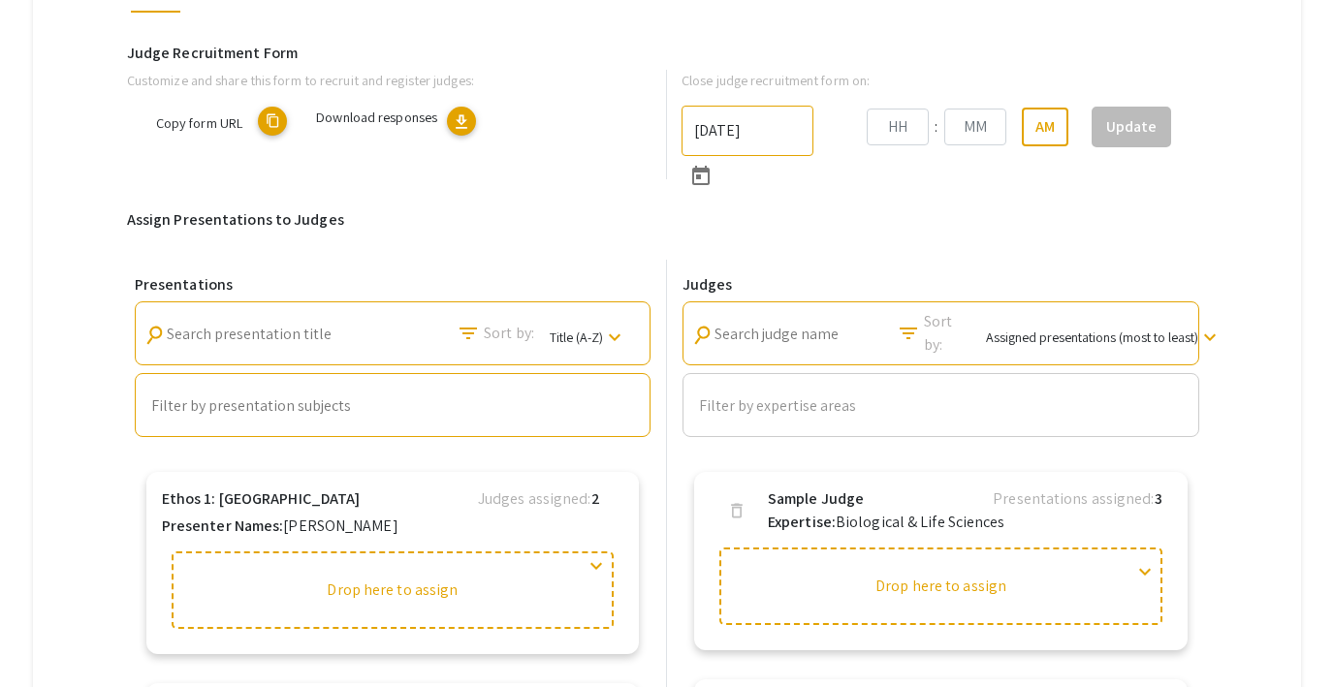
type input "[DATE]"
type input "09"
type input "00"
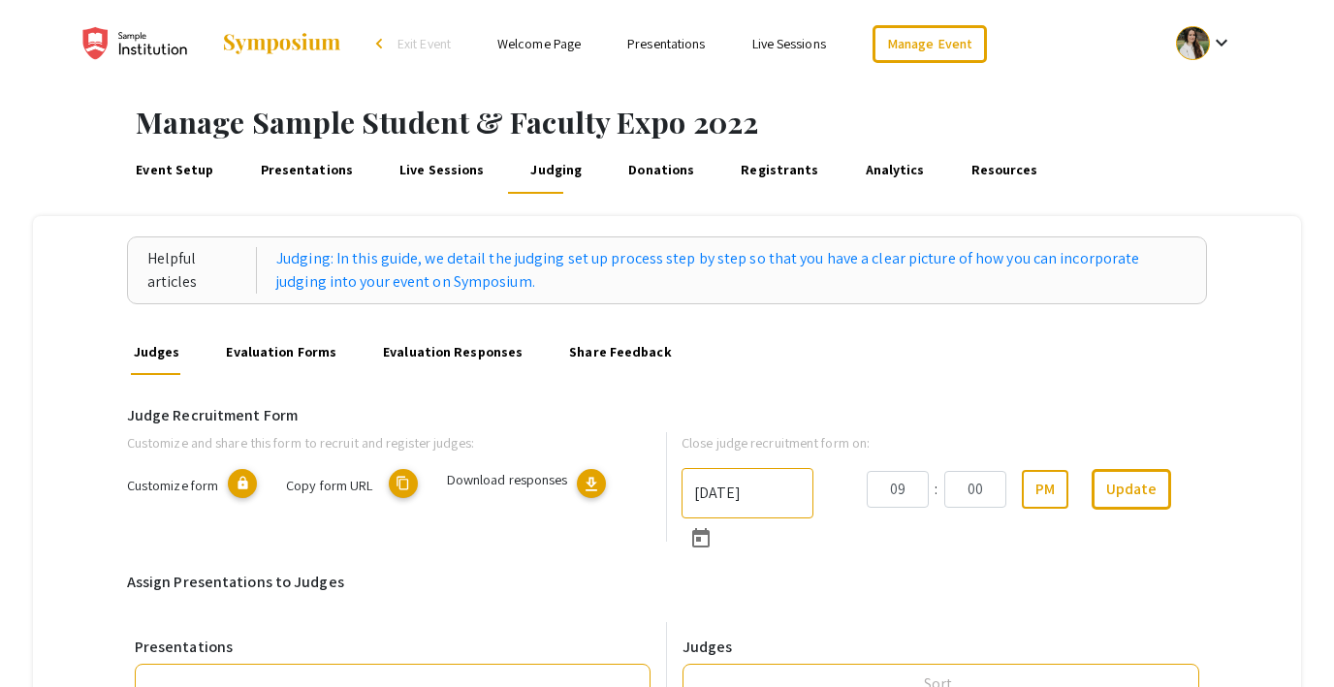
click at [638, 174] on link "Donations" at bounding box center [661, 170] width 73 height 47
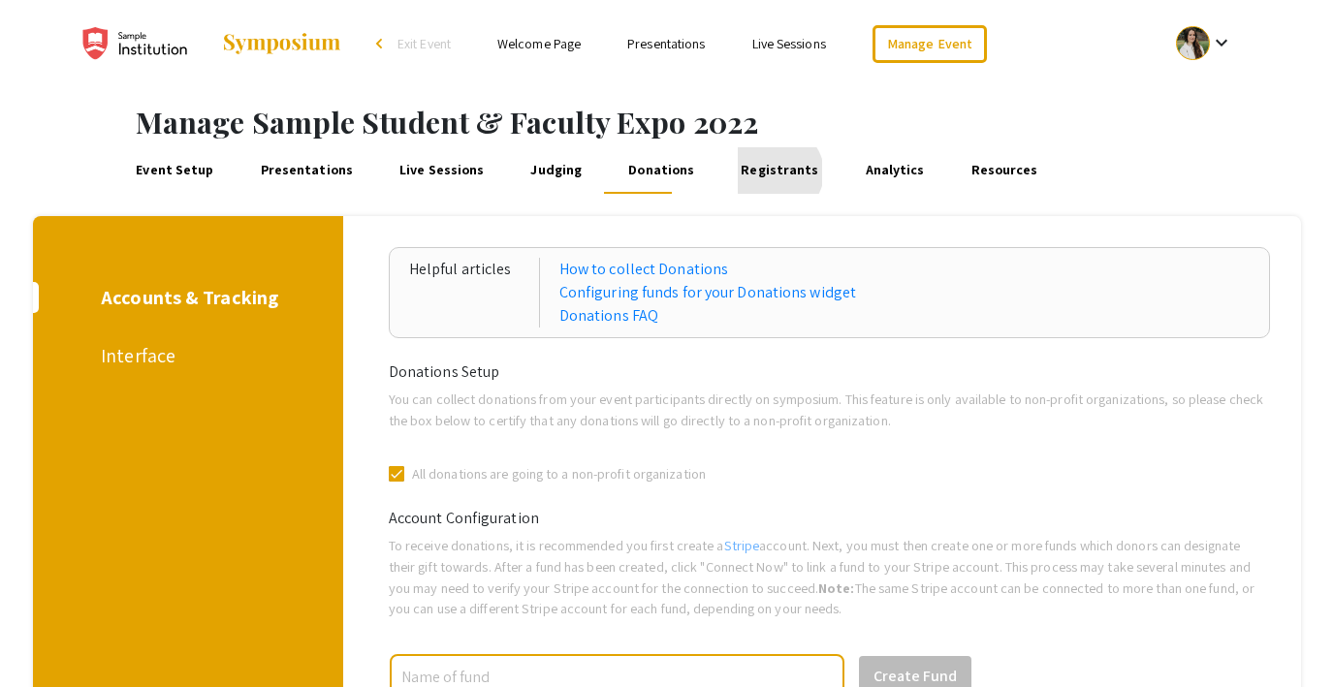
click at [751, 173] on link "Registrants" at bounding box center [780, 170] width 84 height 47
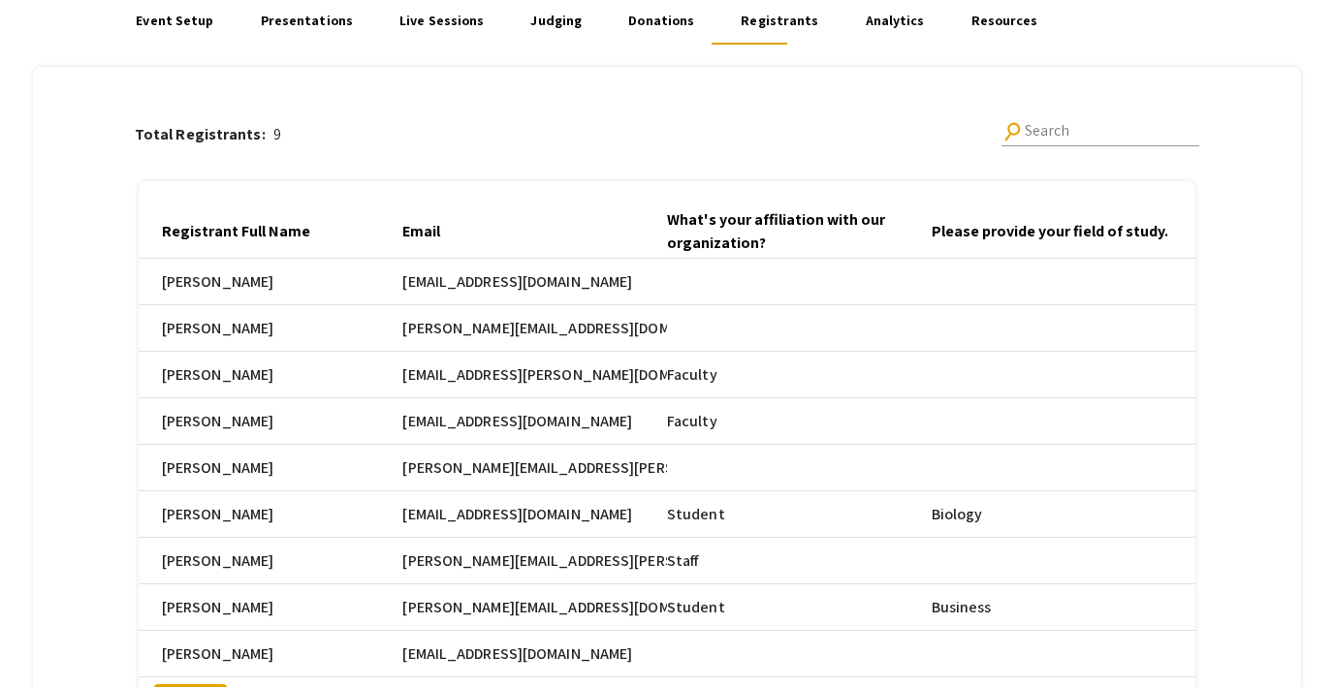
scroll to position [66, 0]
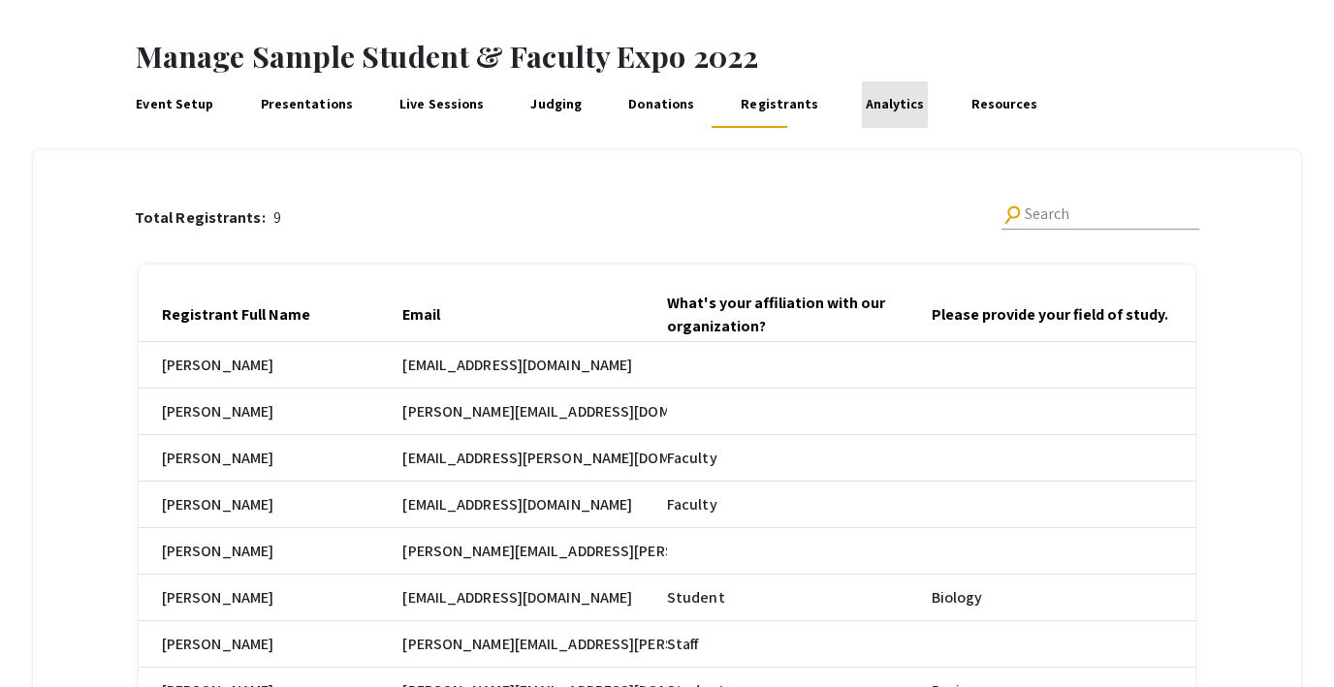
click at [862, 94] on link "Analytics" at bounding box center [895, 104] width 66 height 47
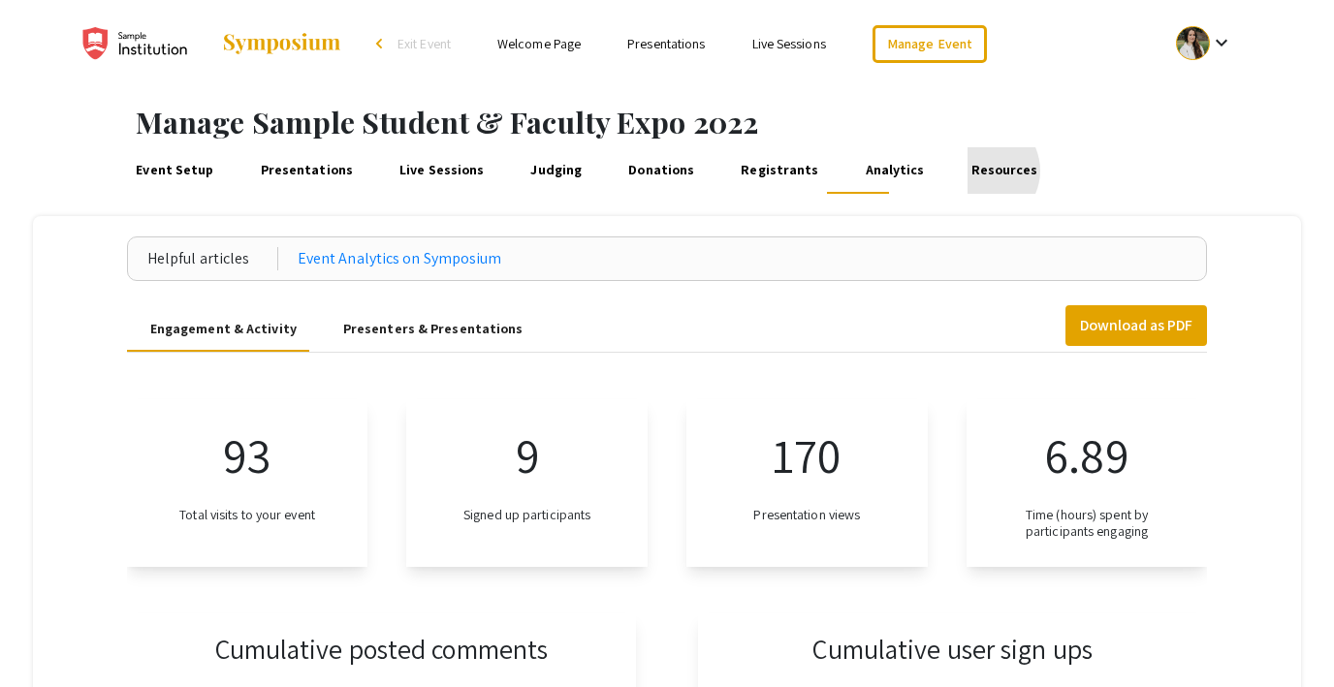
click at [967, 171] on link "Resources" at bounding box center [1004, 170] width 74 height 47
click at [292, 171] on link "Presentations" at bounding box center [306, 170] width 99 height 47
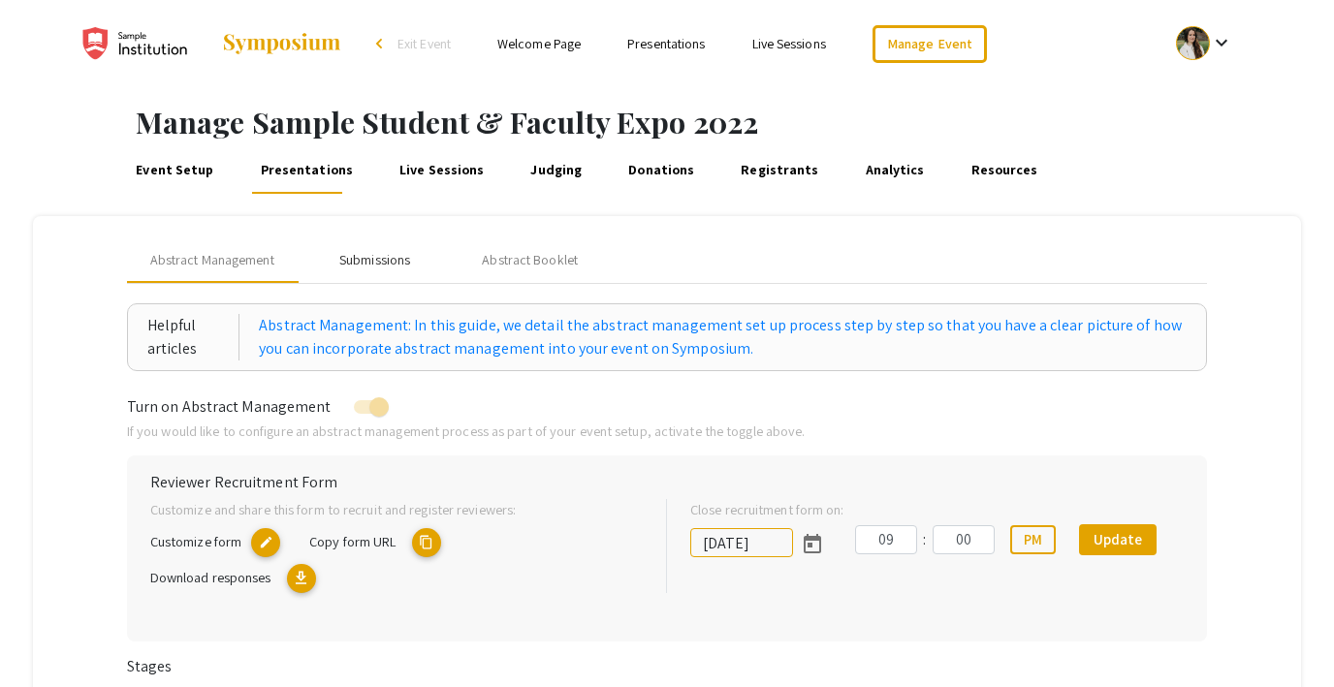
click at [380, 263] on div "Submissions" at bounding box center [374, 260] width 71 height 20
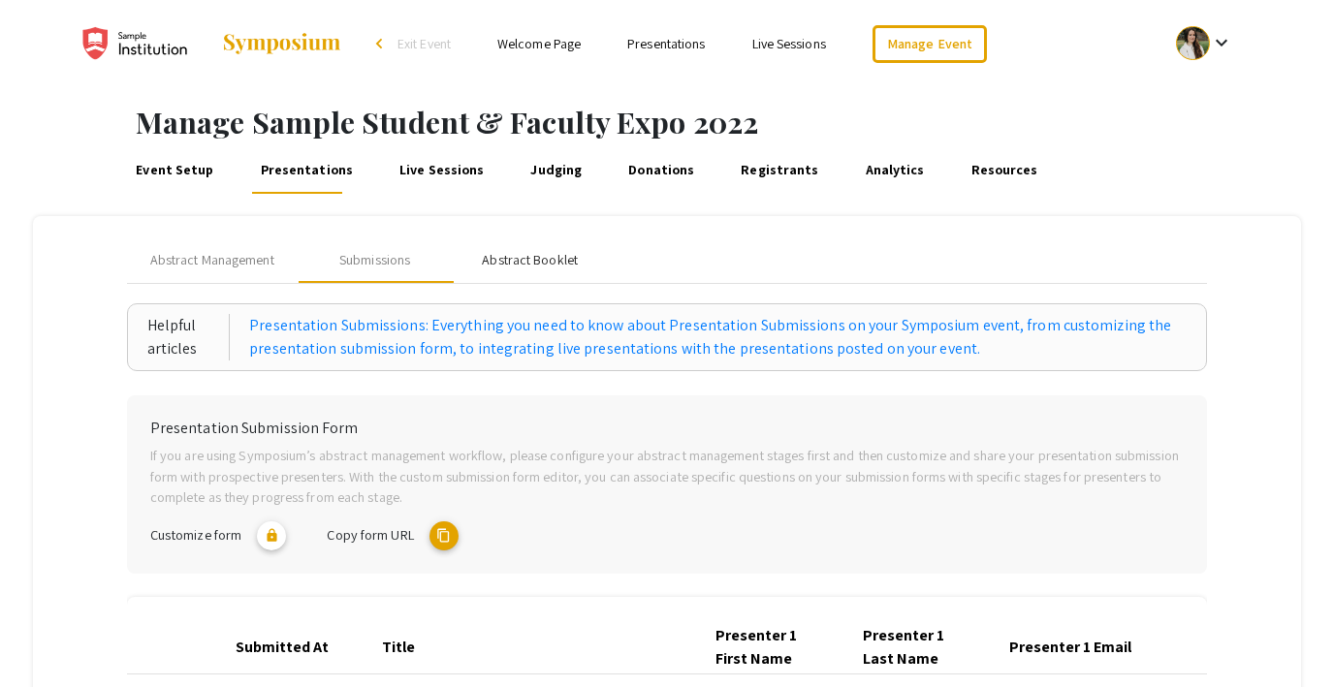
click at [495, 263] on div "Abstract Booklet" at bounding box center [530, 260] width 96 height 20
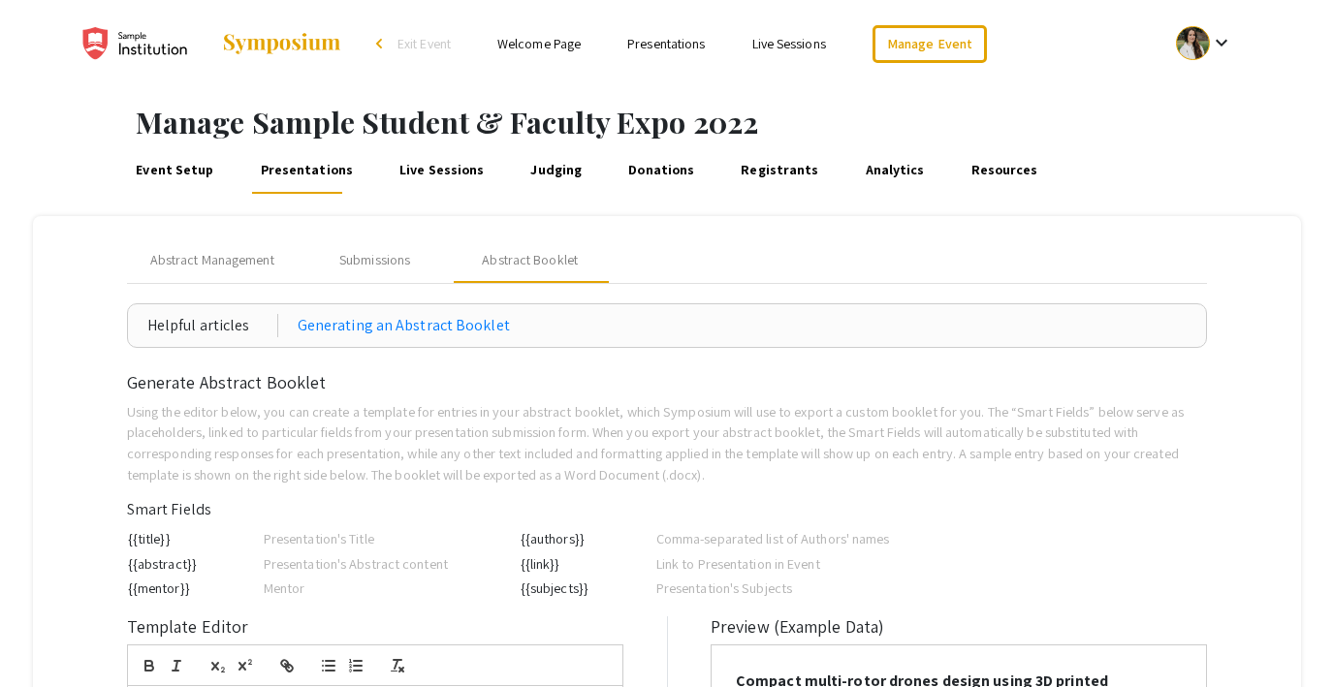
click at [433, 169] on link "Live Sessions" at bounding box center [441, 170] width 91 height 47
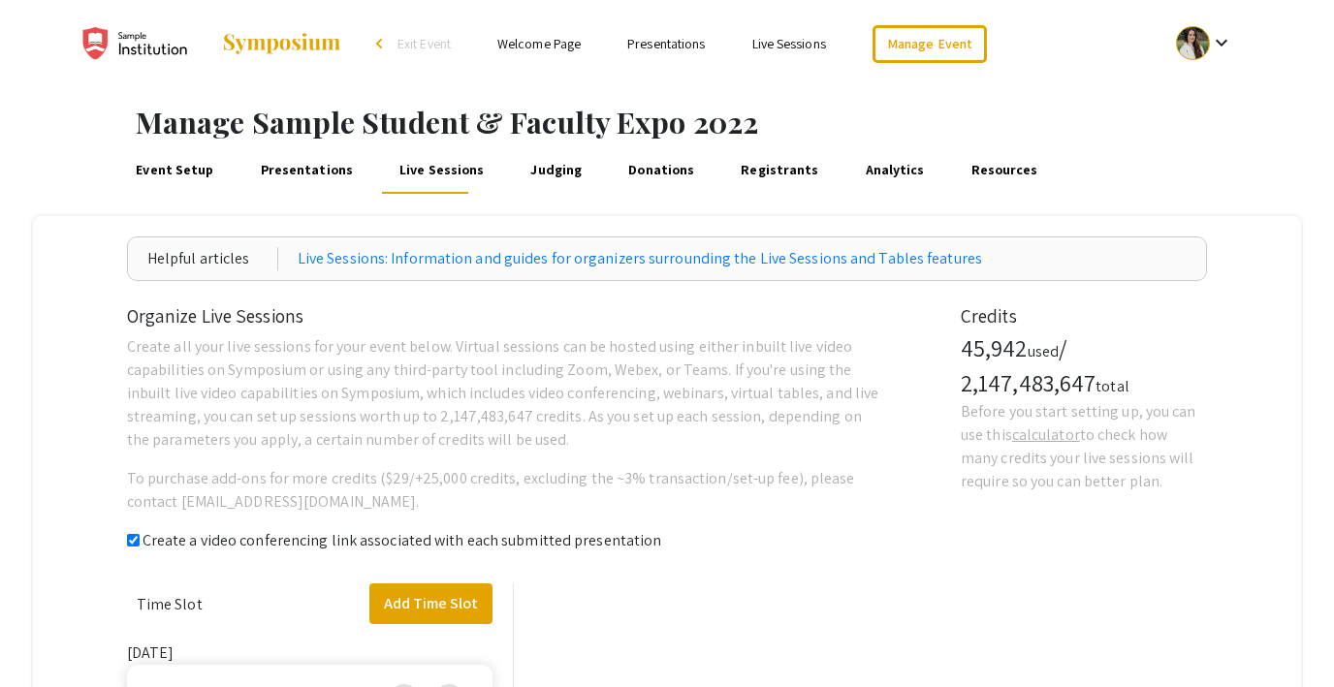
checkbox input "true"
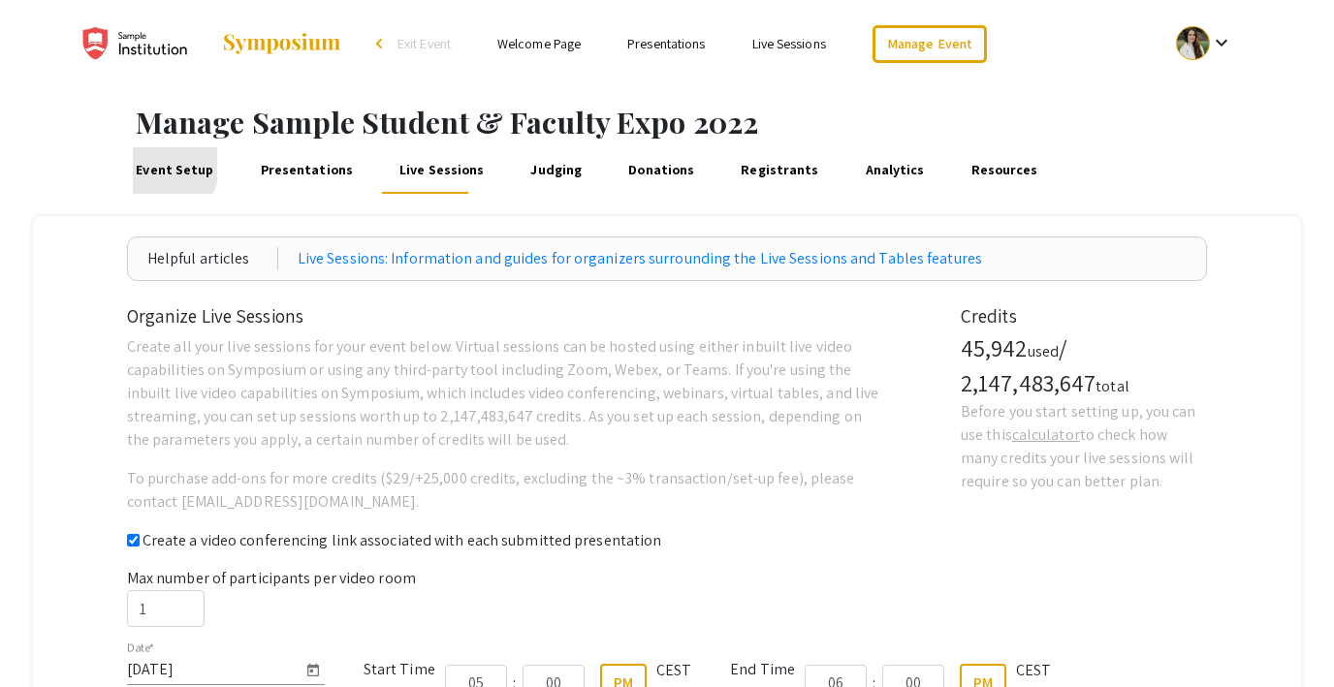
click at [162, 165] on link "Event Setup" at bounding box center [175, 170] width 84 height 47
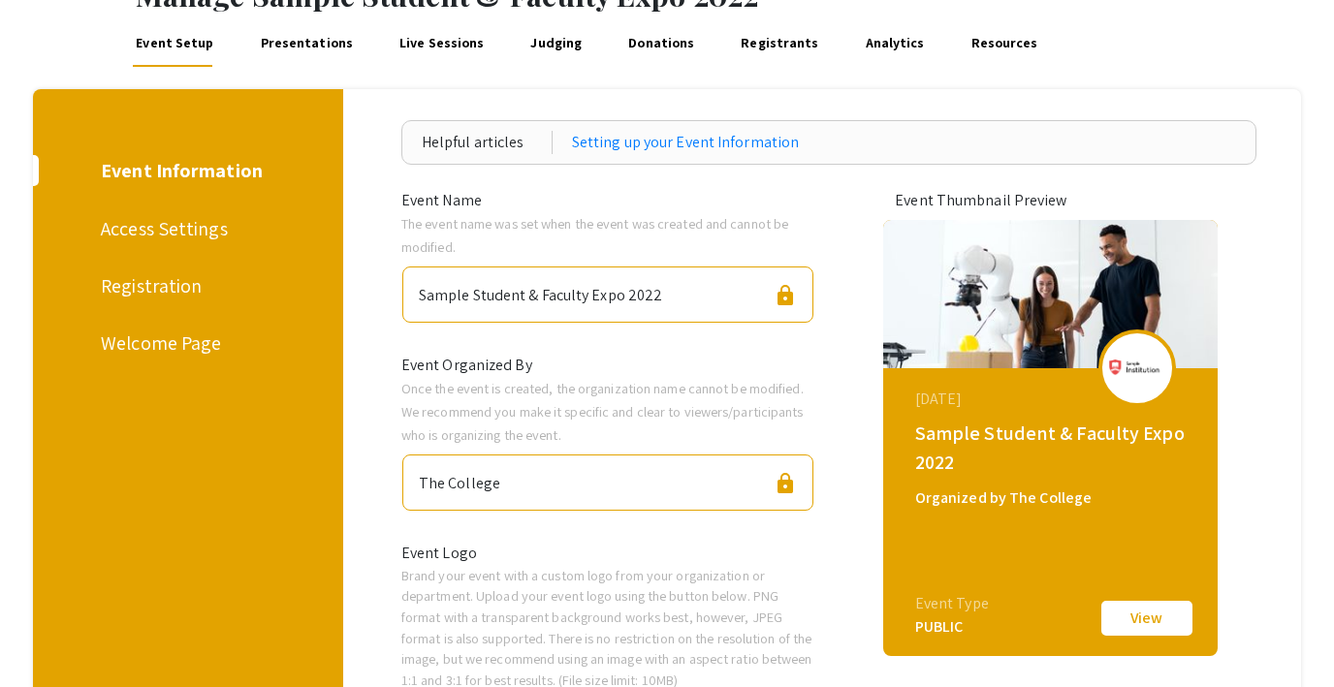
scroll to position [124, 0]
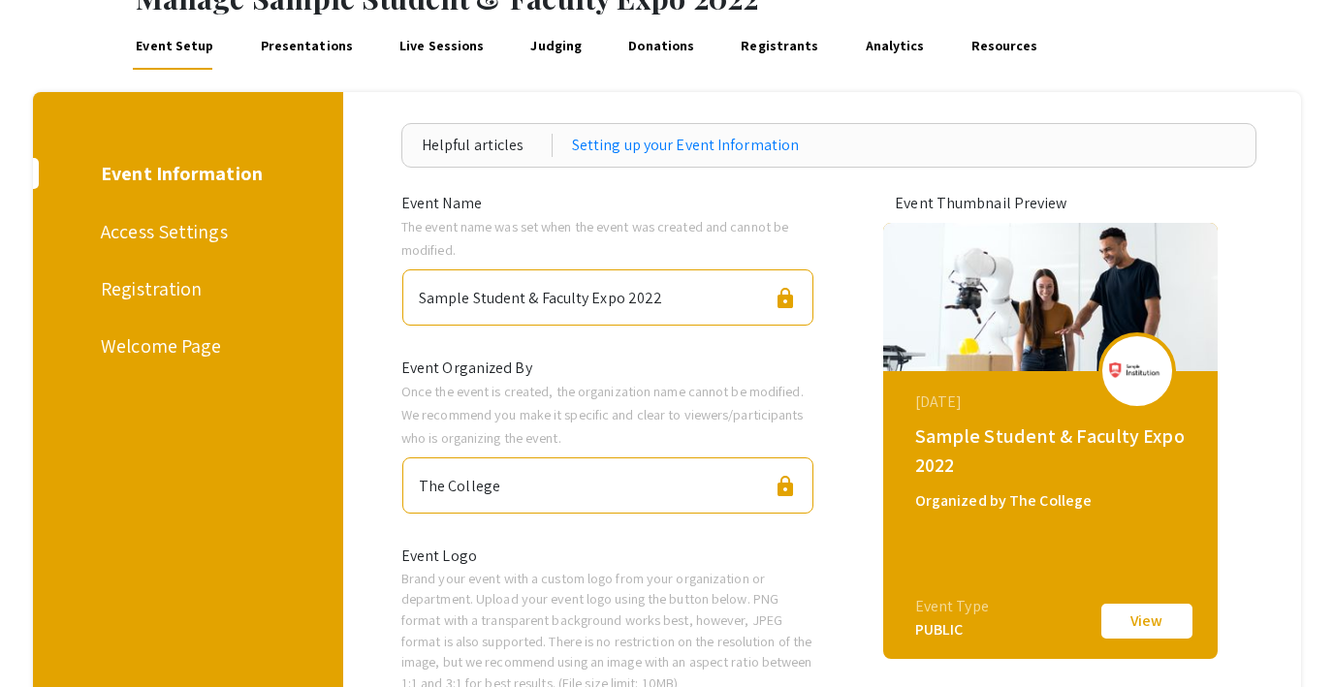
click at [155, 226] on div "Access Settings" at bounding box center [185, 231] width 168 height 29
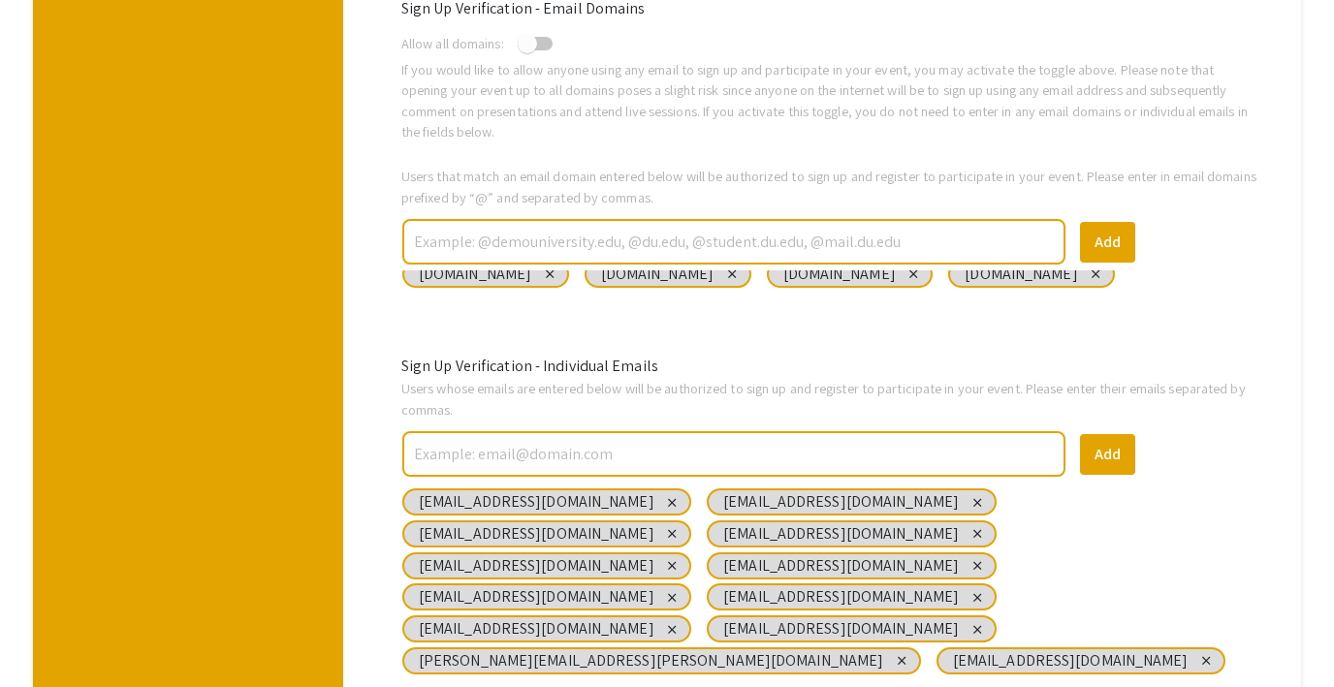
scroll to position [776, 0]
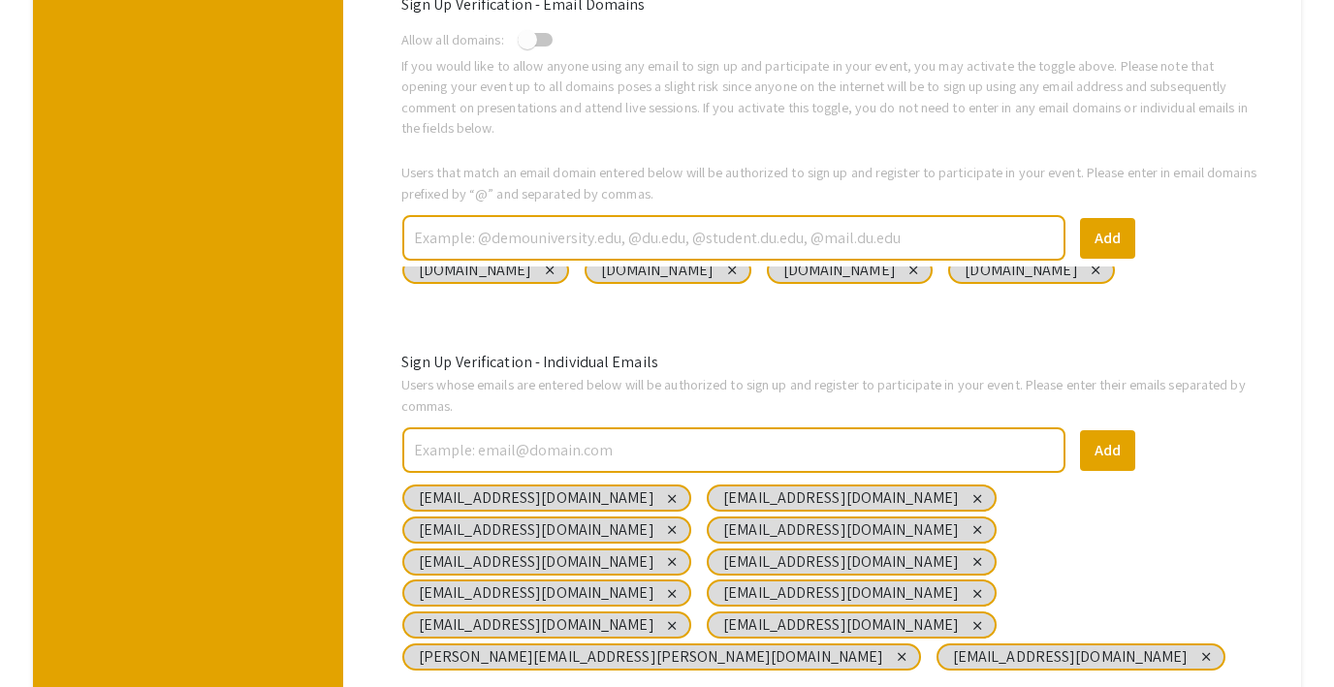
click at [550, 238] on input "text" at bounding box center [734, 238] width 644 height 34
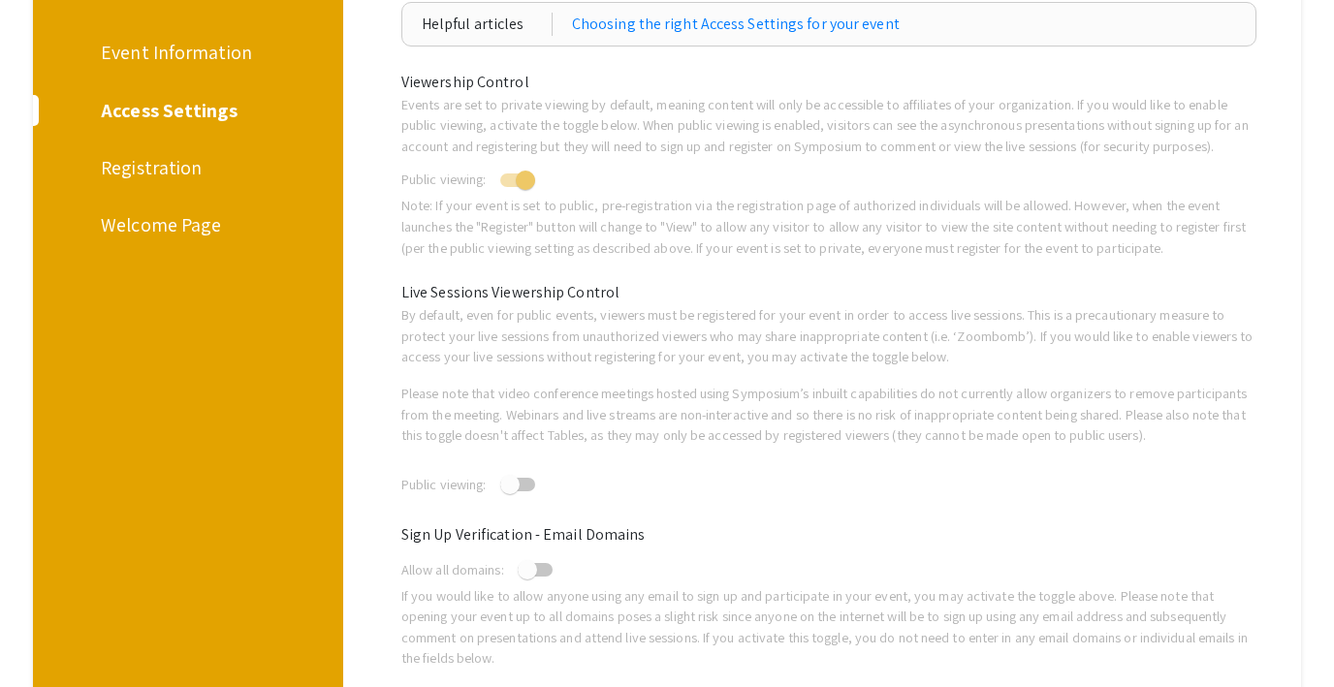
scroll to position [0, 0]
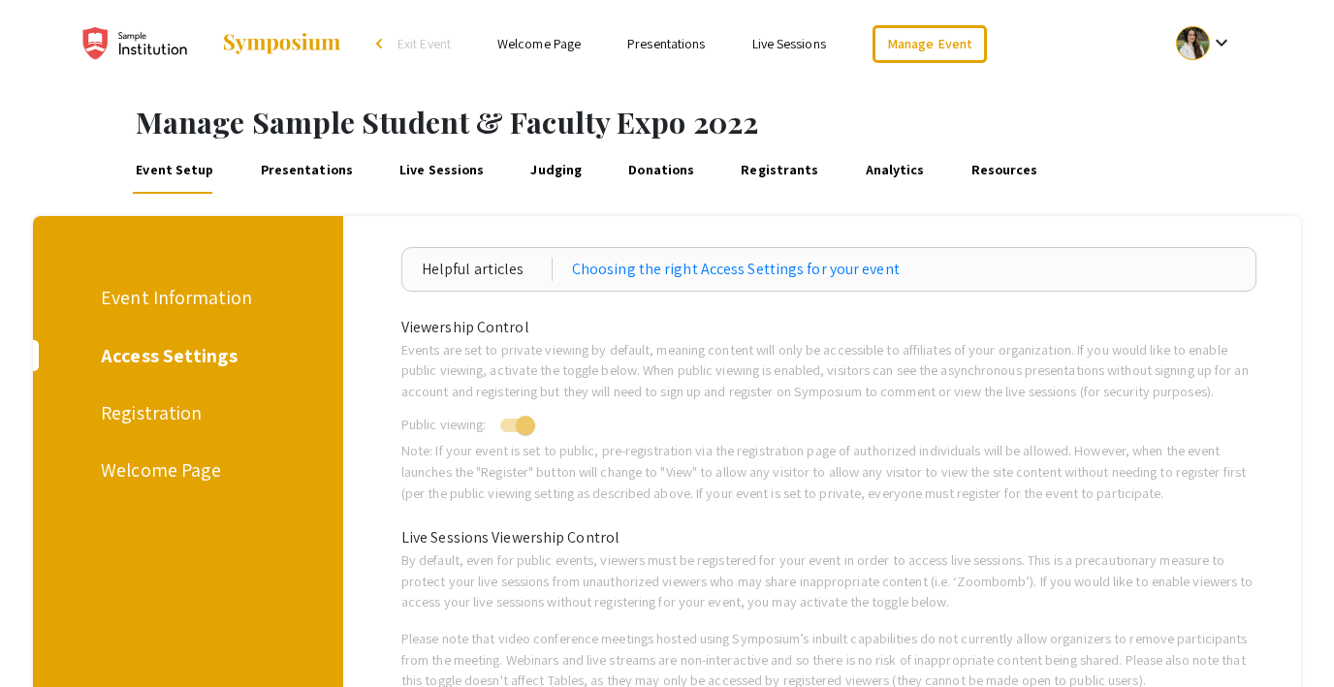
click at [171, 418] on div "Registration" at bounding box center [185, 412] width 168 height 29
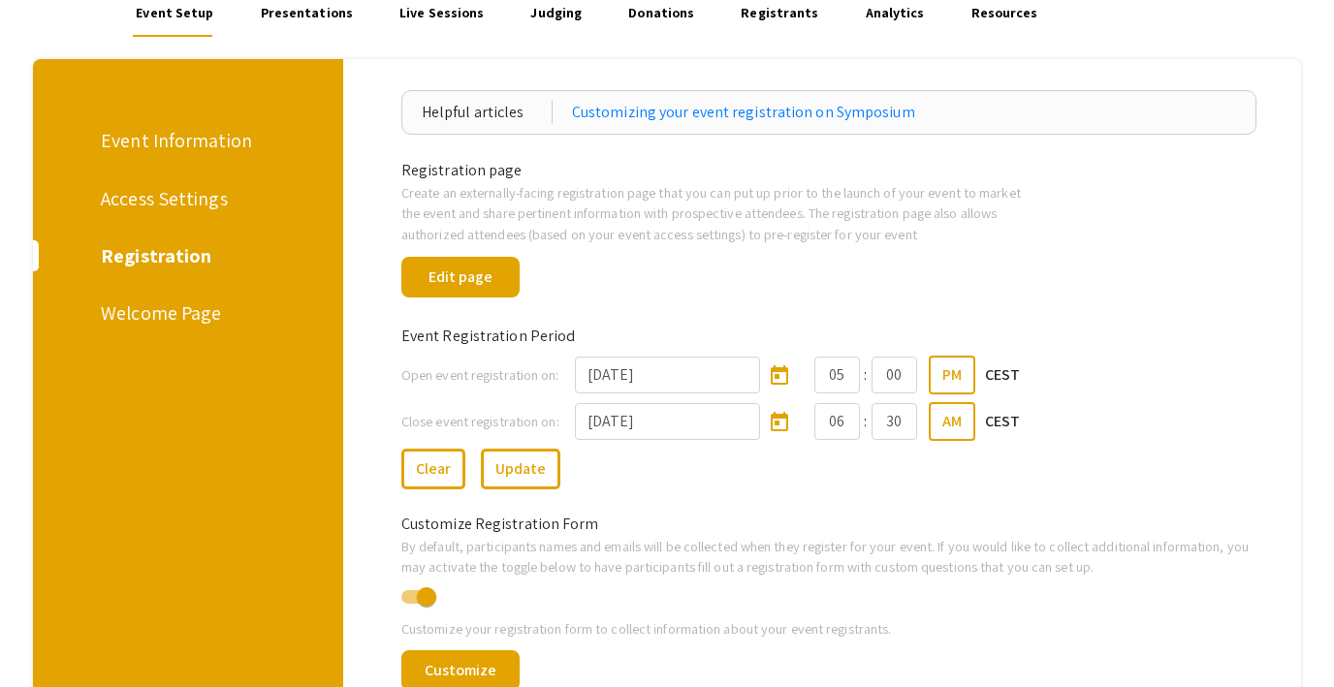
scroll to position [175, 0]
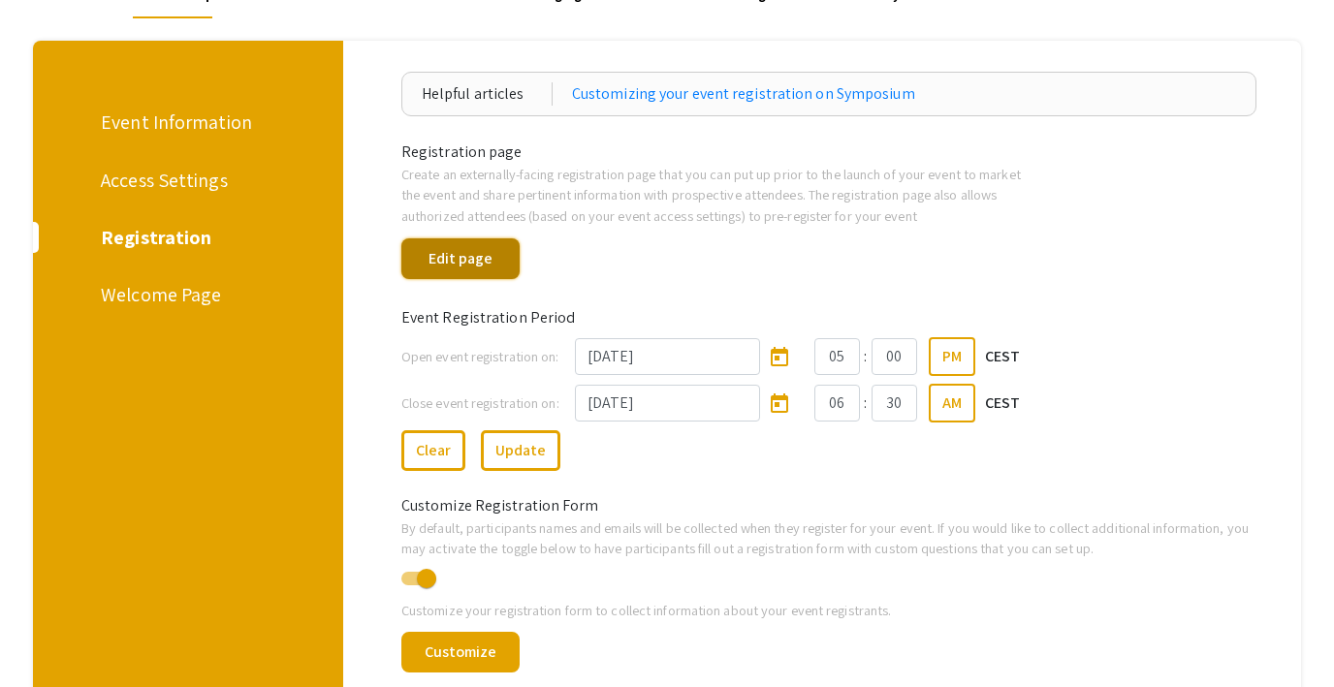
click at [491, 261] on button "Edit page" at bounding box center [460, 258] width 118 height 41
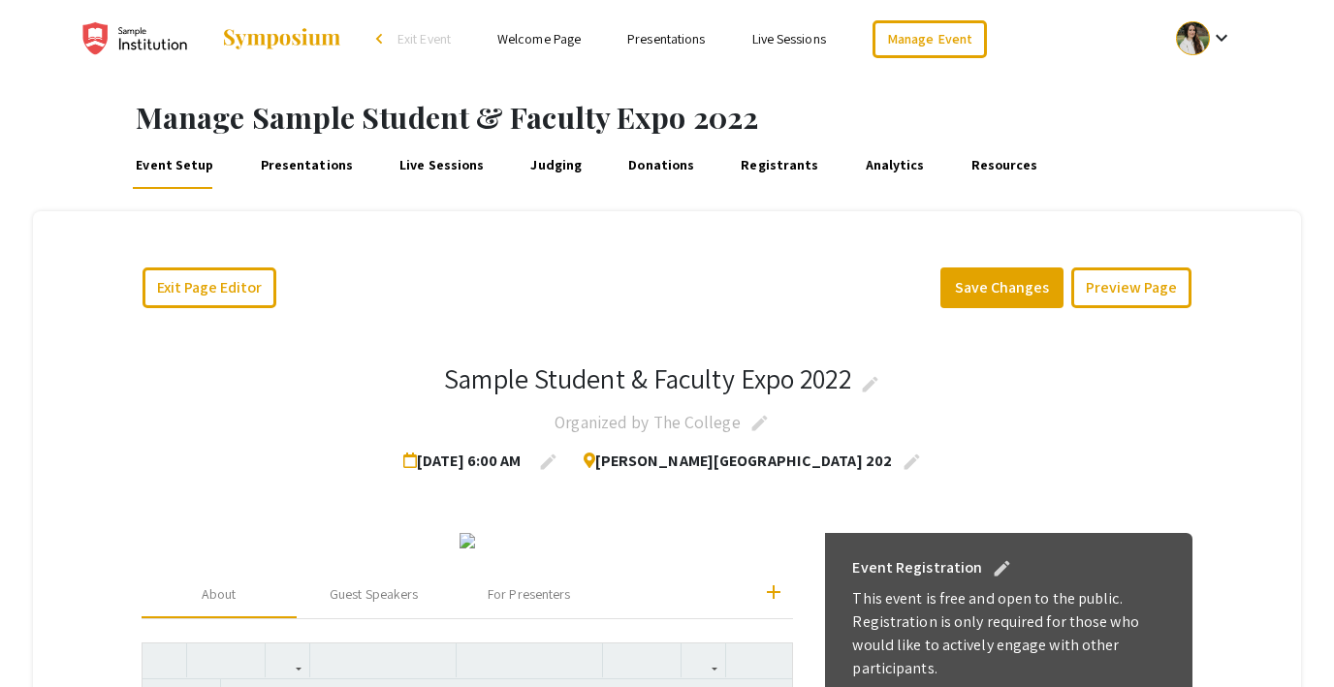
scroll to position [3, 0]
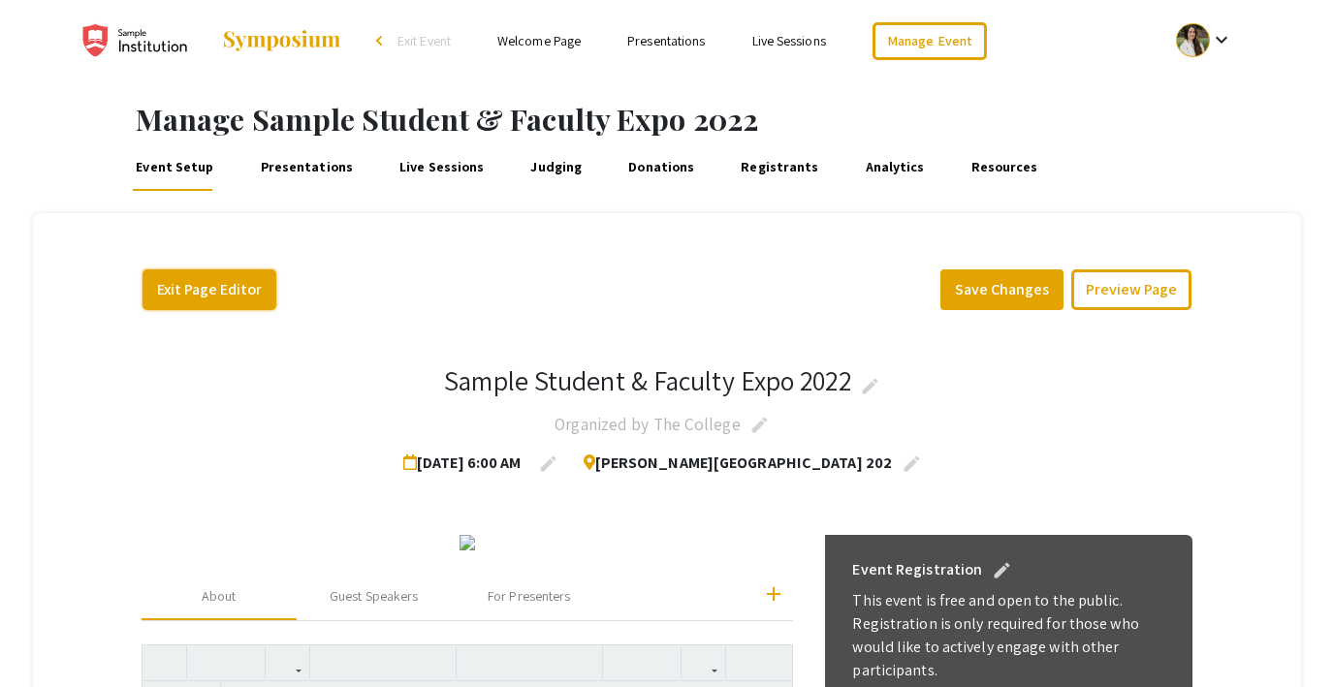
click at [174, 286] on button "Exit Page Editor" at bounding box center [210, 289] width 134 height 41
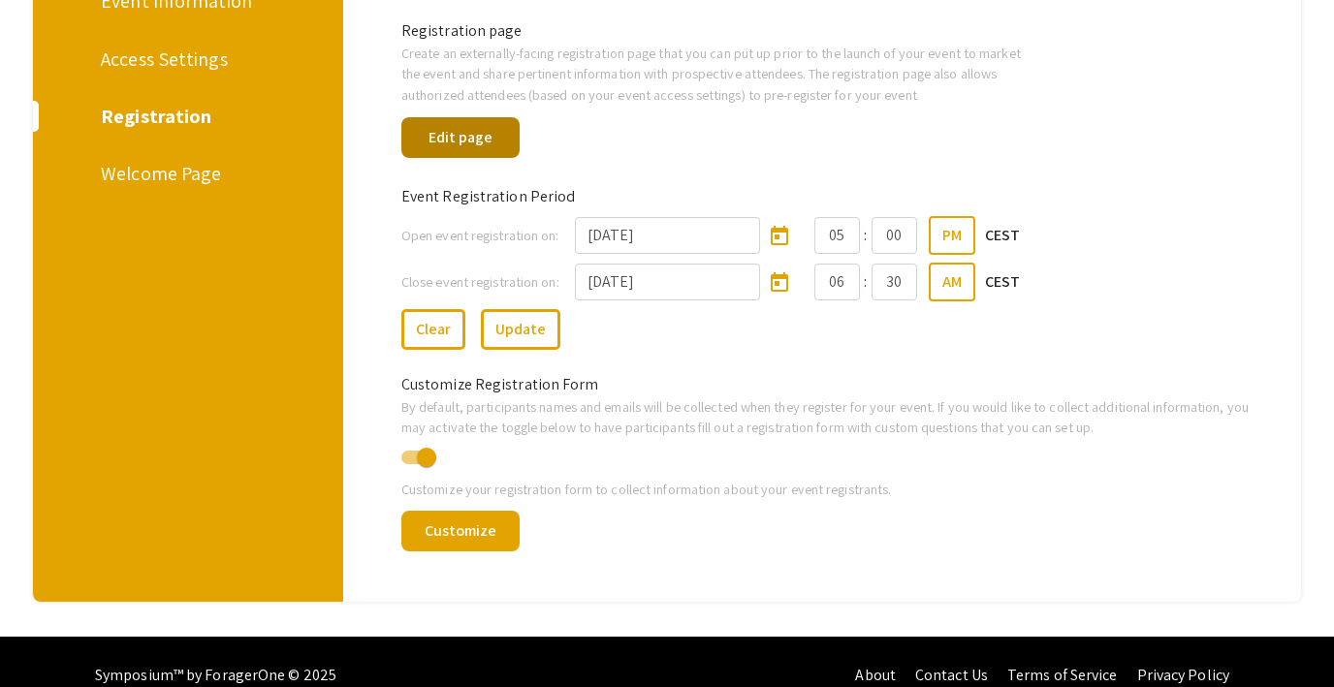
scroll to position [299, 0]
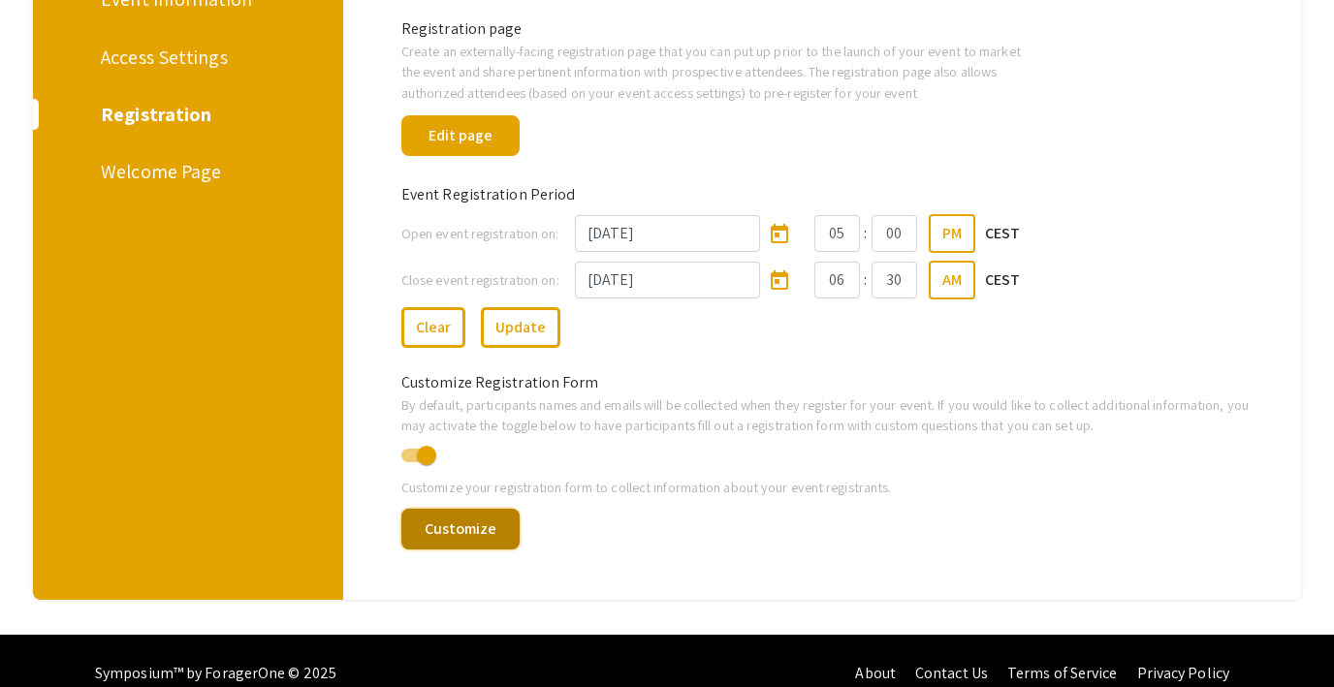
click at [477, 525] on button "Customize" at bounding box center [460, 529] width 118 height 41
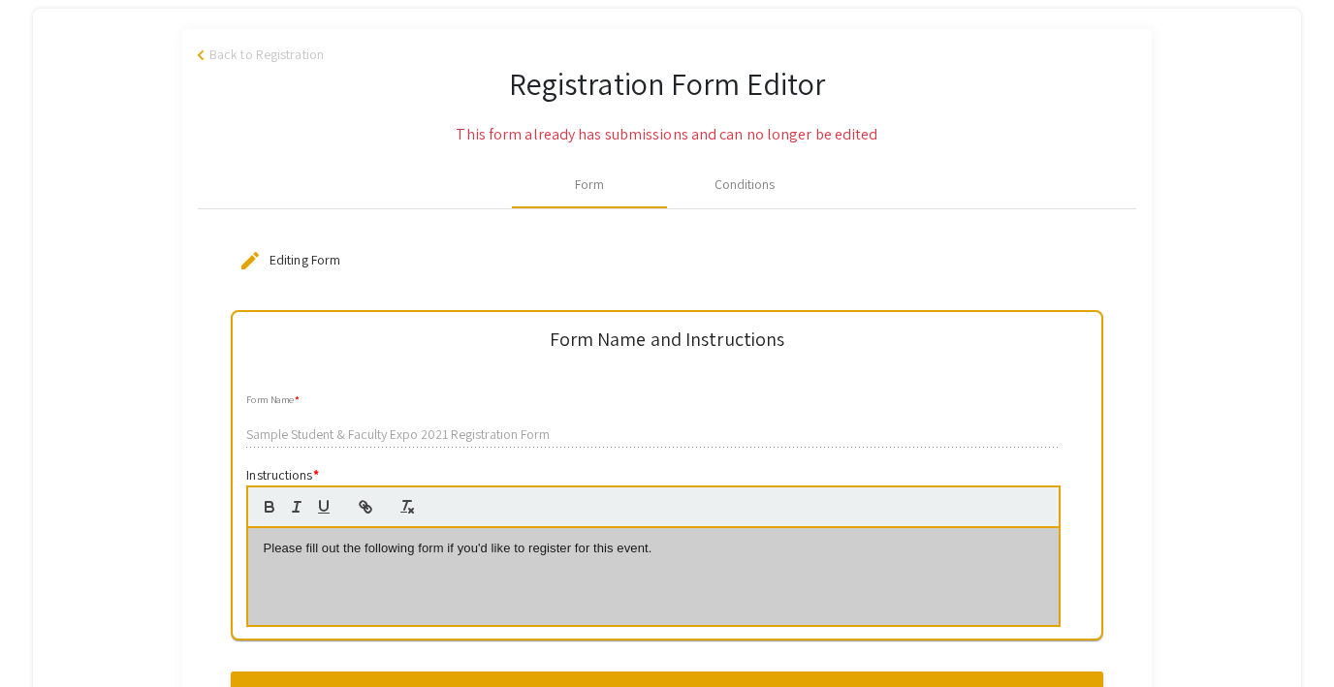
scroll to position [205, 0]
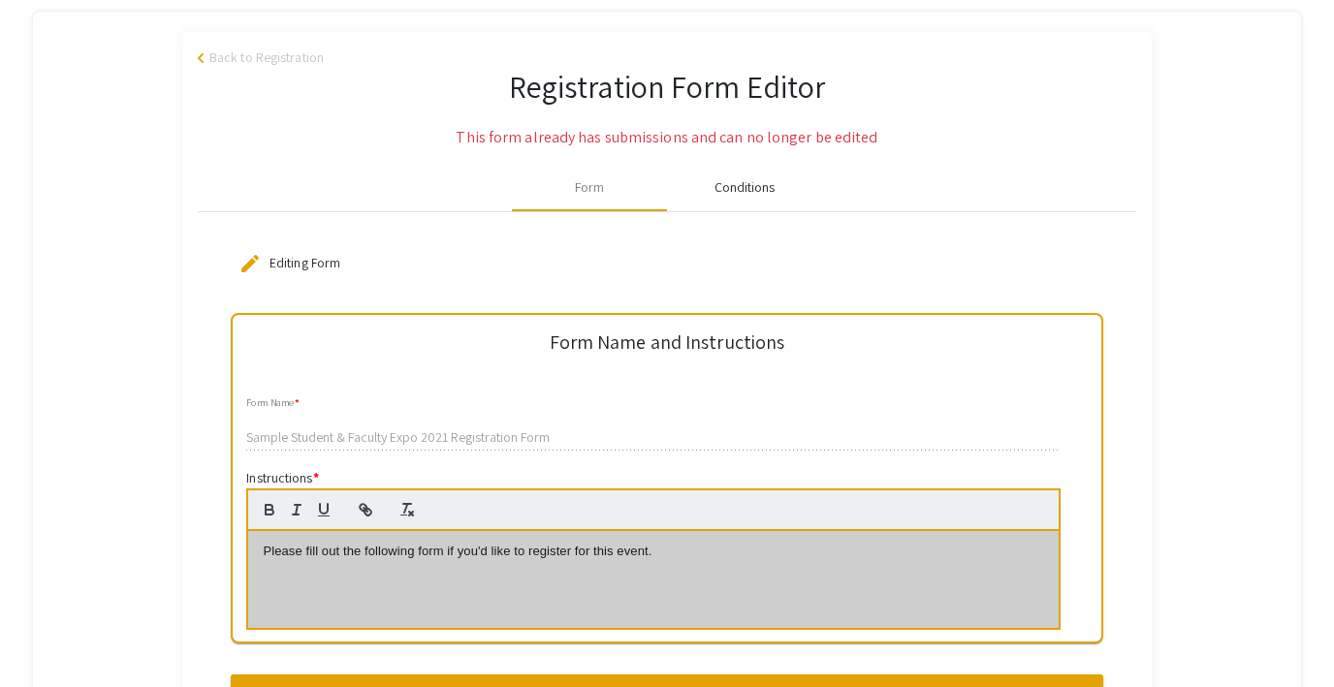
click at [746, 186] on div "Conditions" at bounding box center [744, 187] width 61 height 20
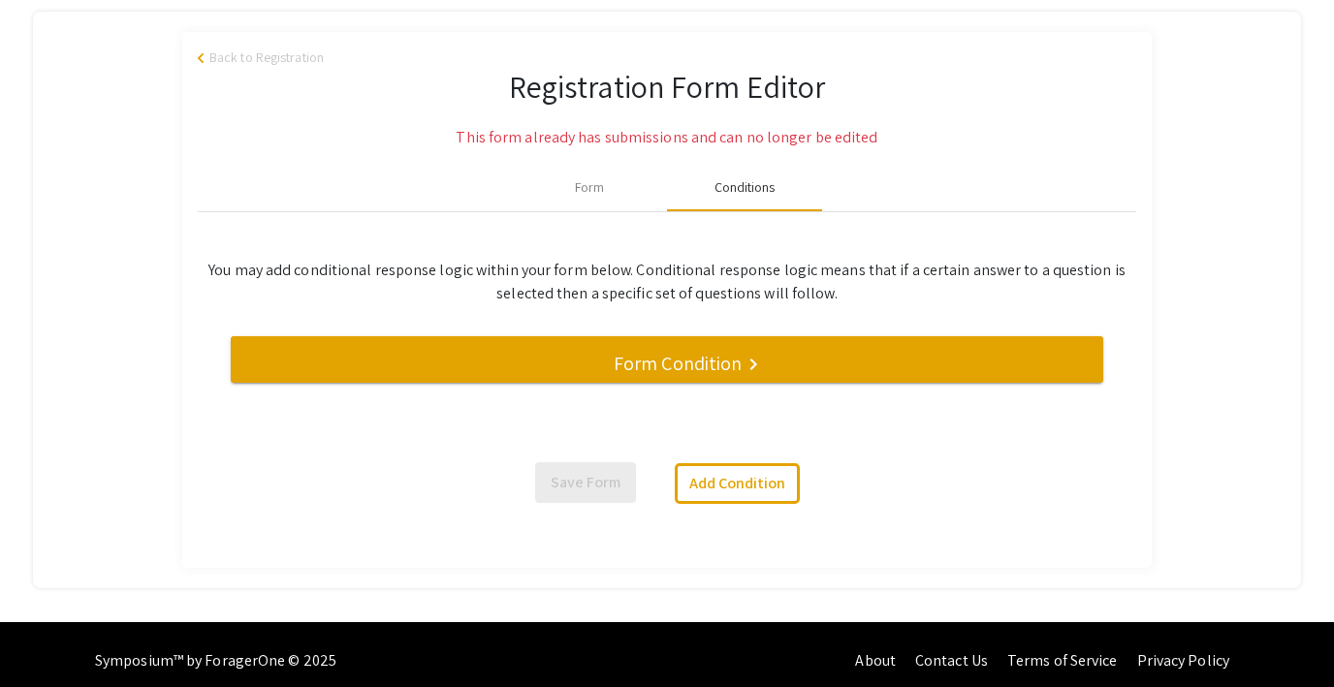
scroll to position [218, 0]
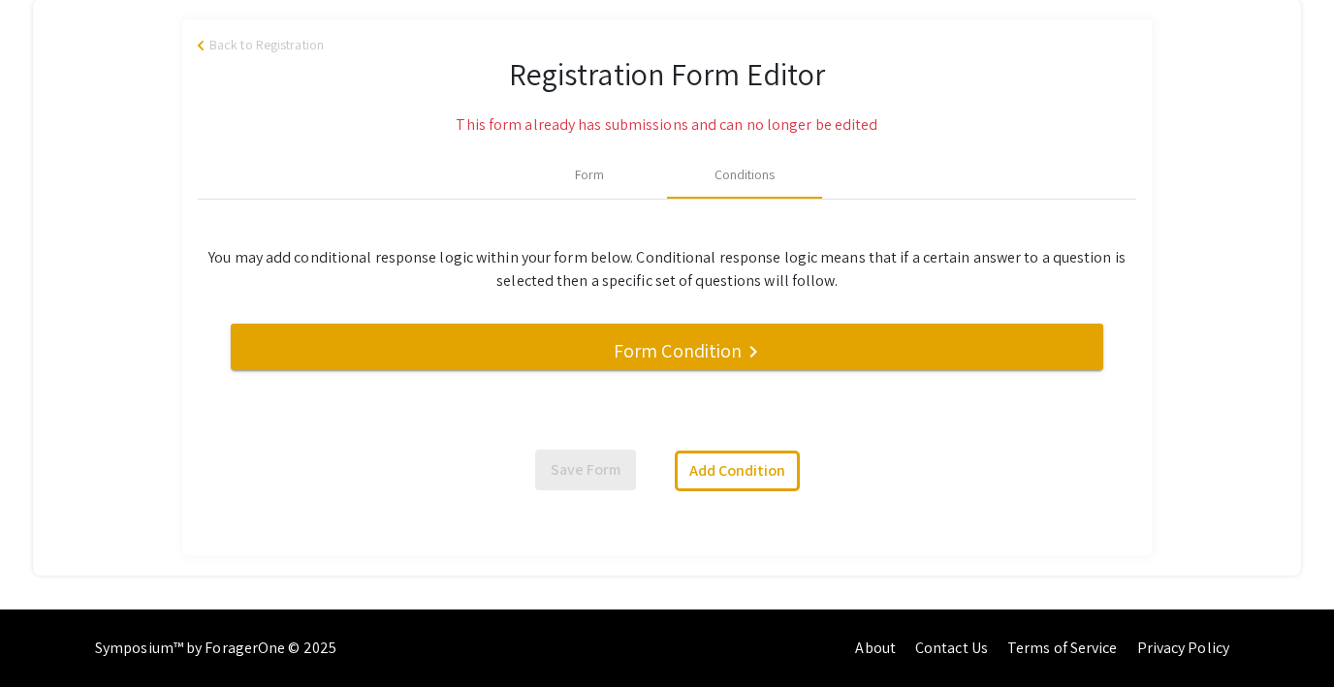
click at [778, 355] on mat-divider at bounding box center [898, 356] width 1334 height 64
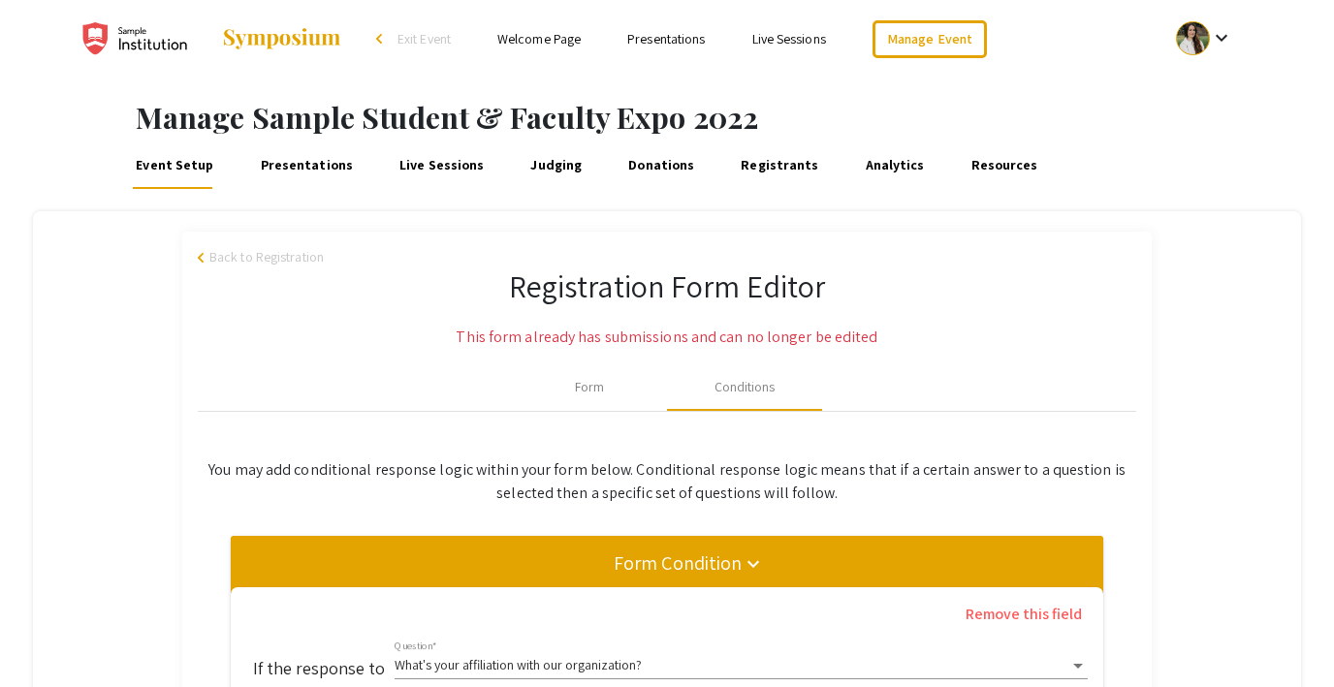
scroll to position [0, 0]
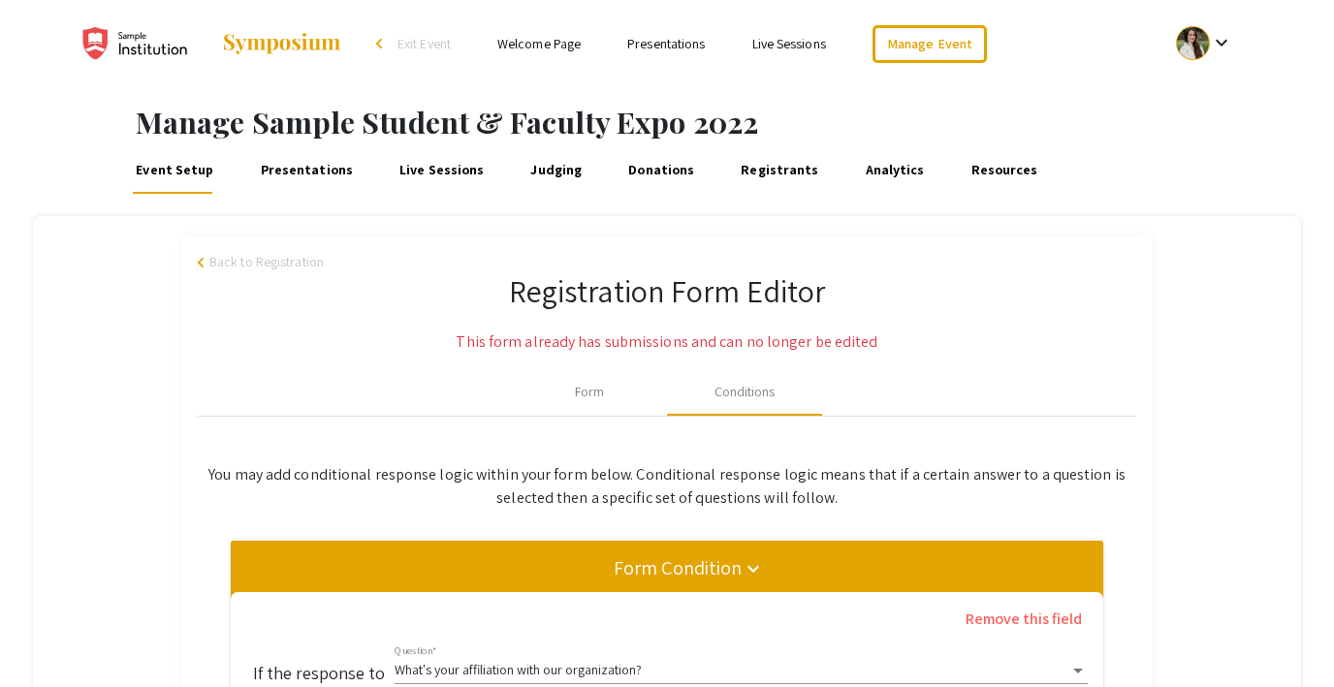
click at [243, 268] on span "Back to Registration" at bounding box center [266, 262] width 114 height 20
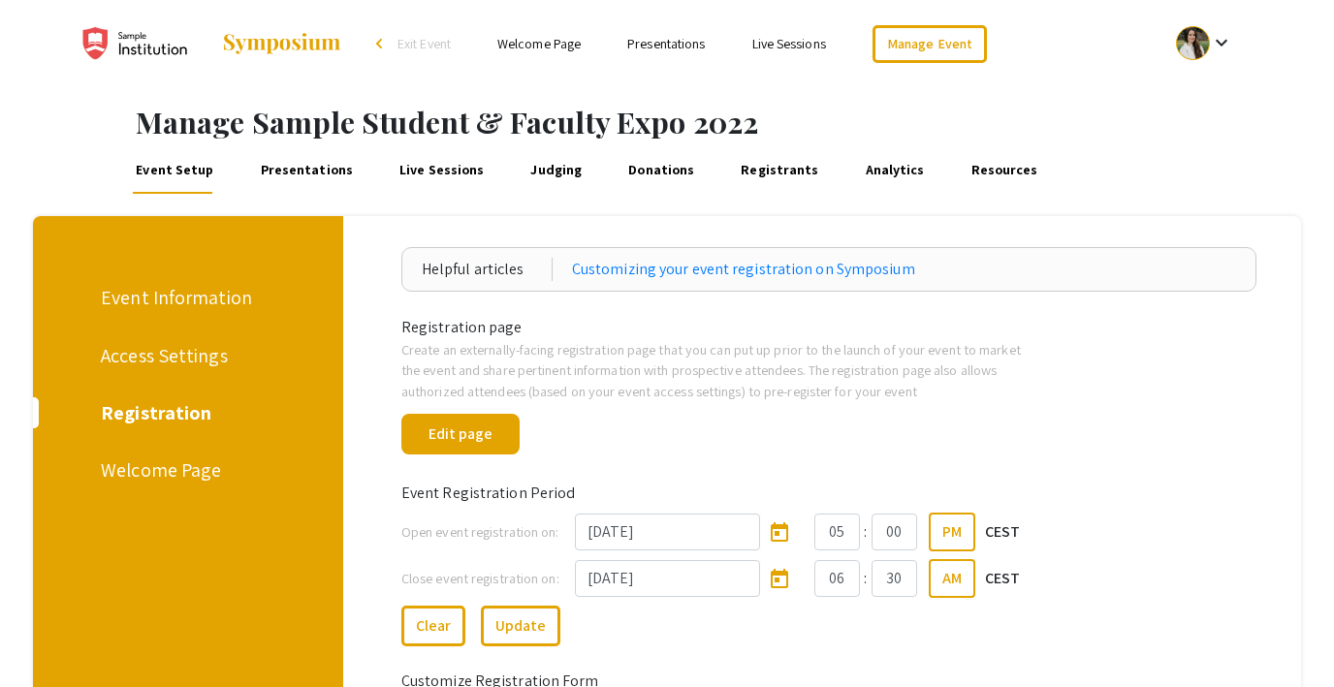
click at [159, 469] on div "Welcome Page" at bounding box center [185, 470] width 168 height 29
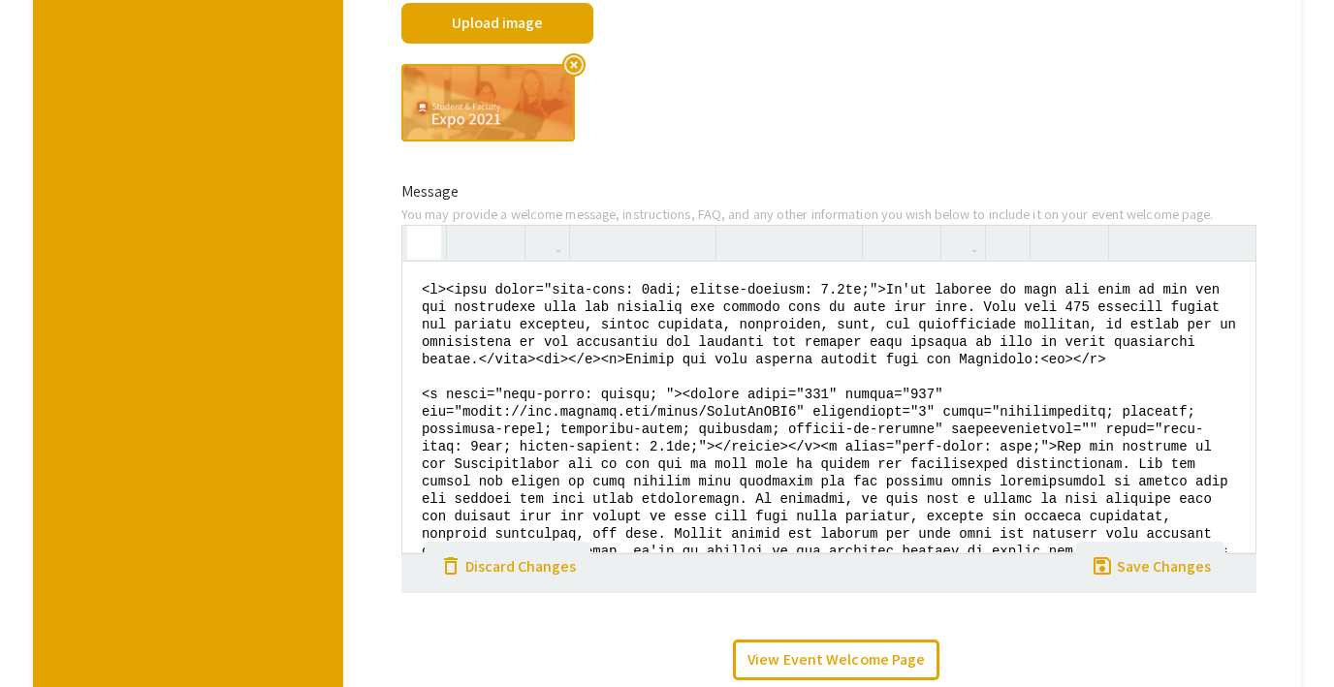
click at [432, 244] on button "button" at bounding box center [424, 243] width 34 height 34
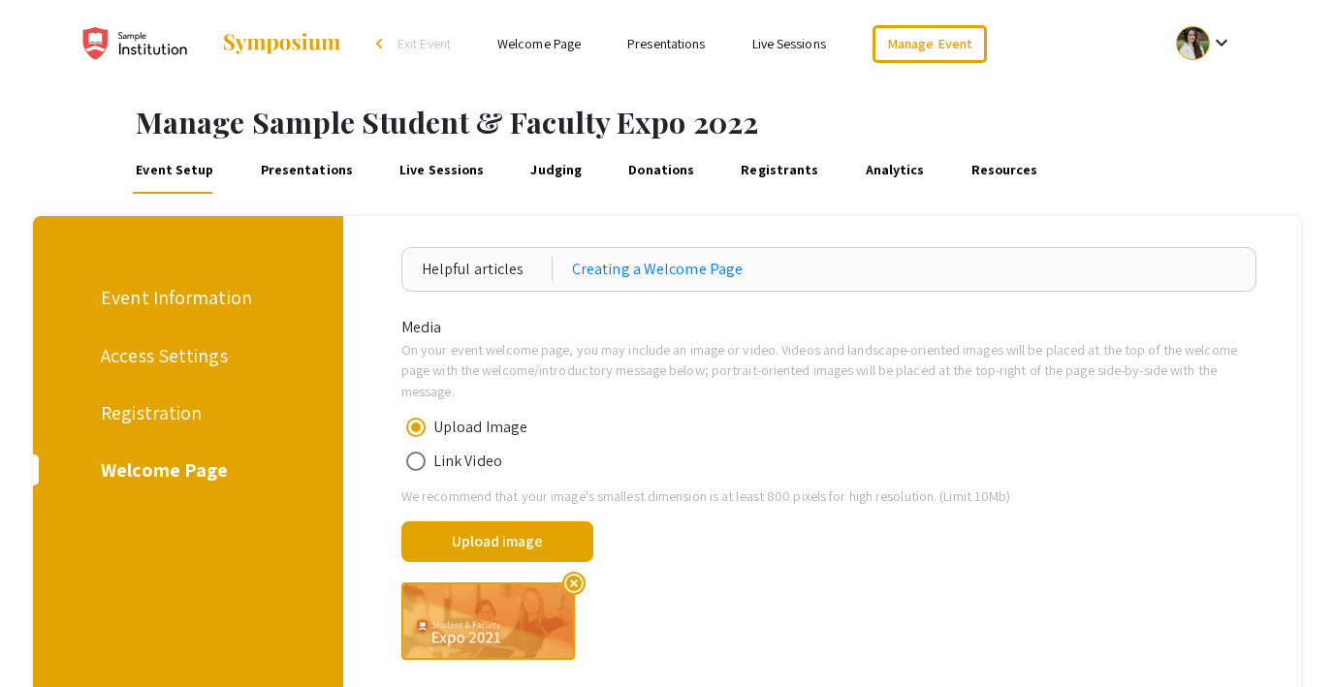
click at [312, 174] on link "Presentations" at bounding box center [306, 170] width 99 height 47
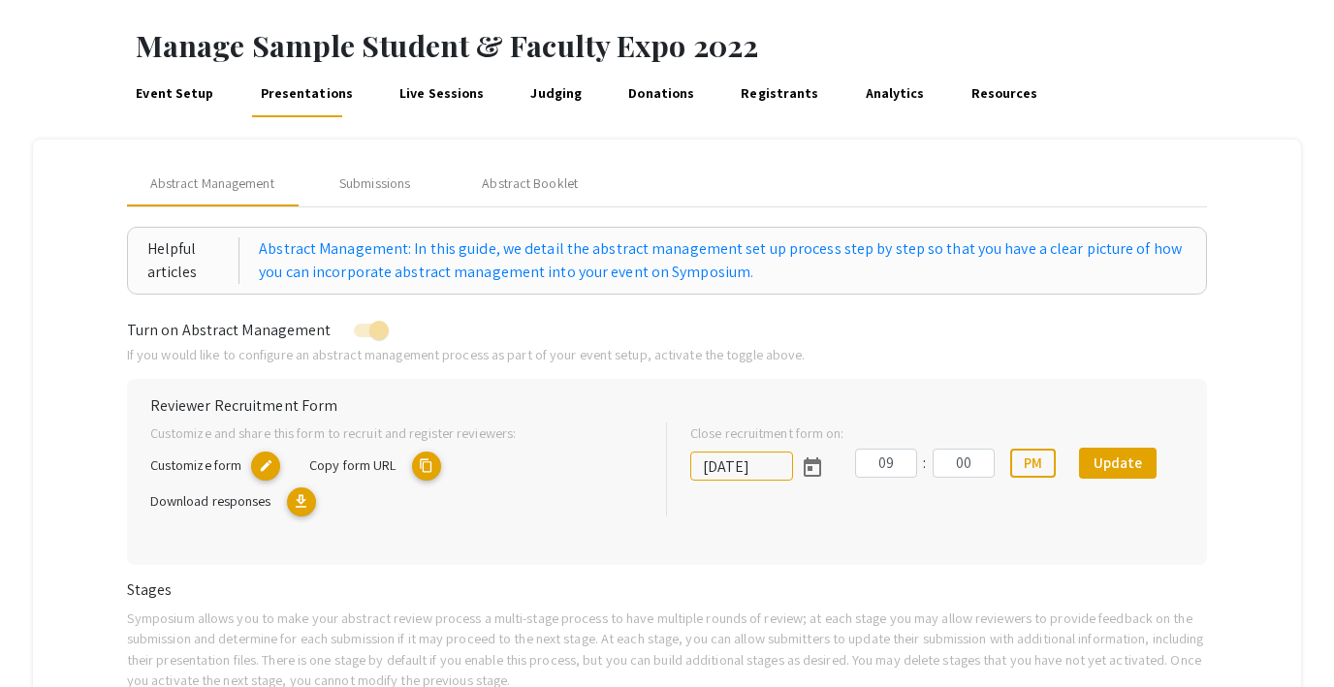
scroll to position [72, 0]
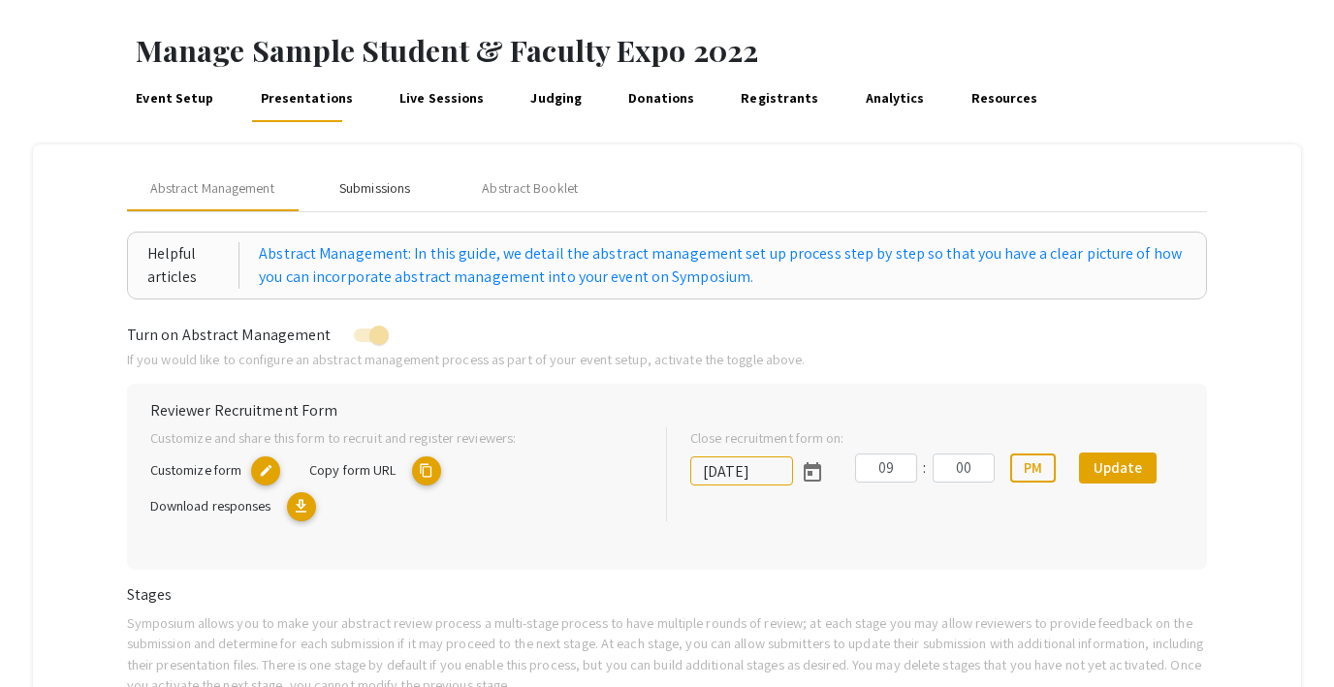
click at [380, 192] on div "Submissions" at bounding box center [374, 188] width 71 height 20
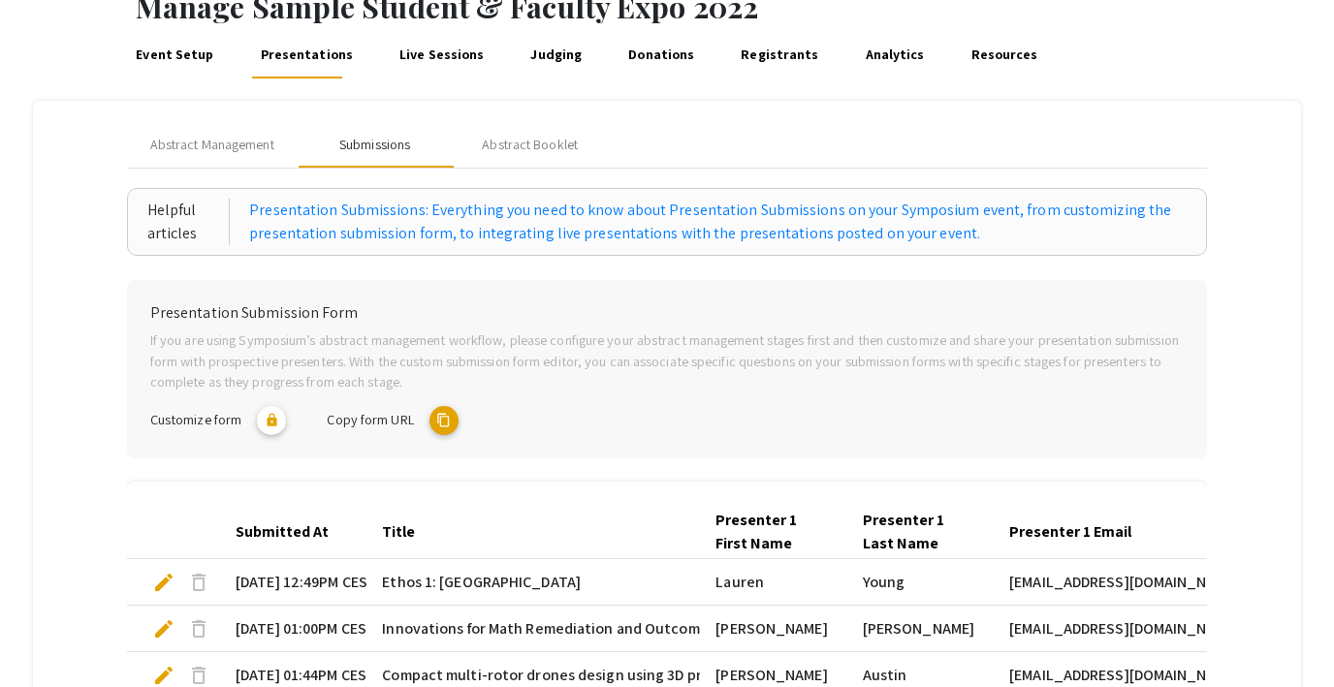
scroll to position [94, 0]
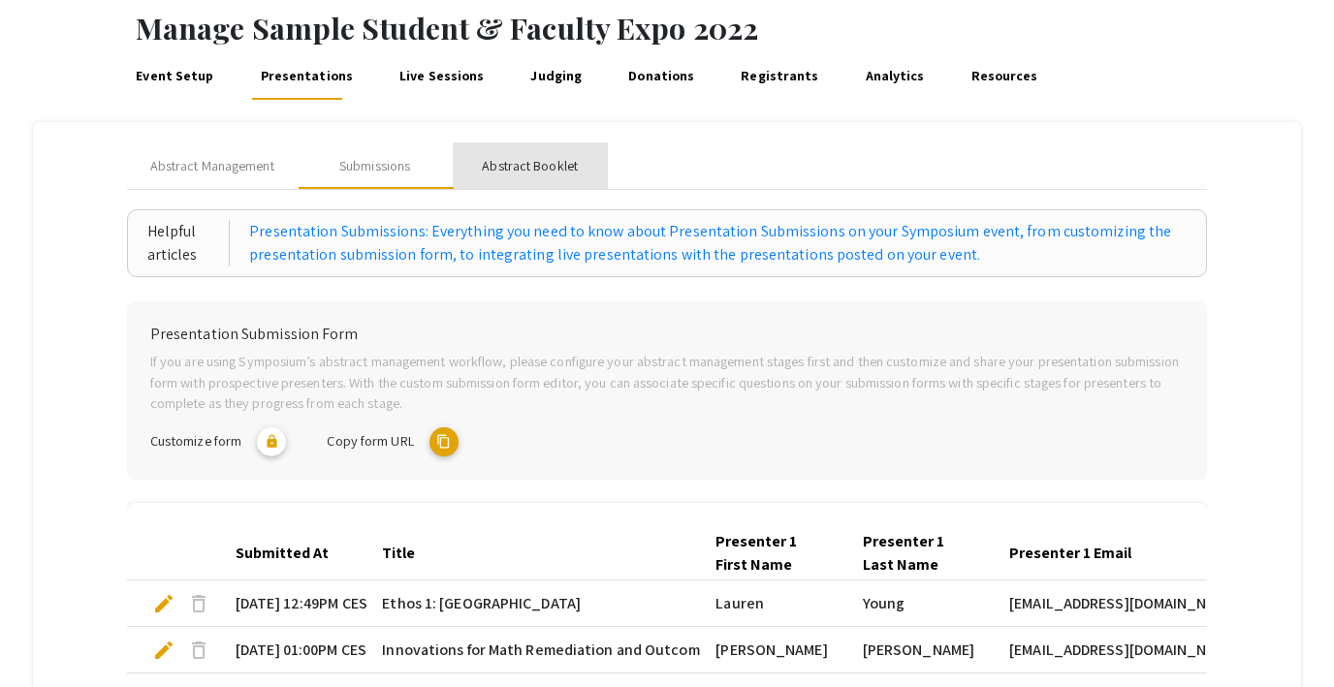
click at [544, 167] on div "Abstract Booklet" at bounding box center [530, 166] width 96 height 20
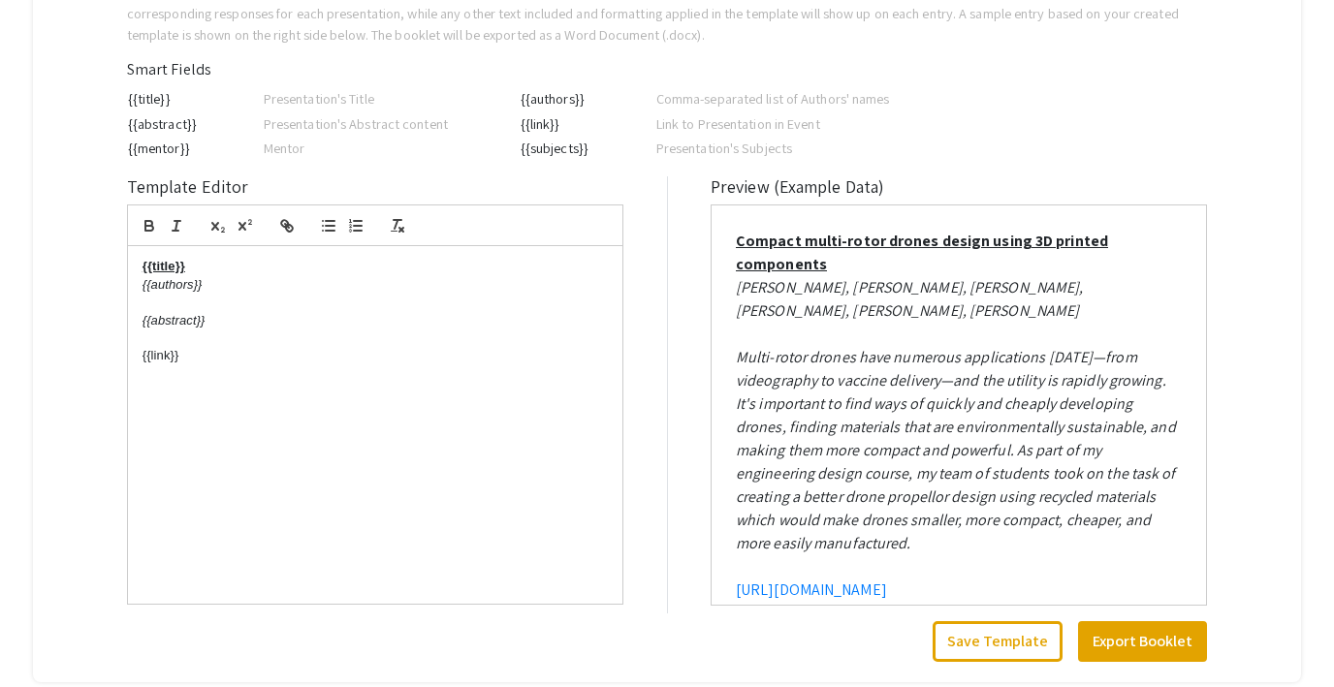
scroll to position [442, 0]
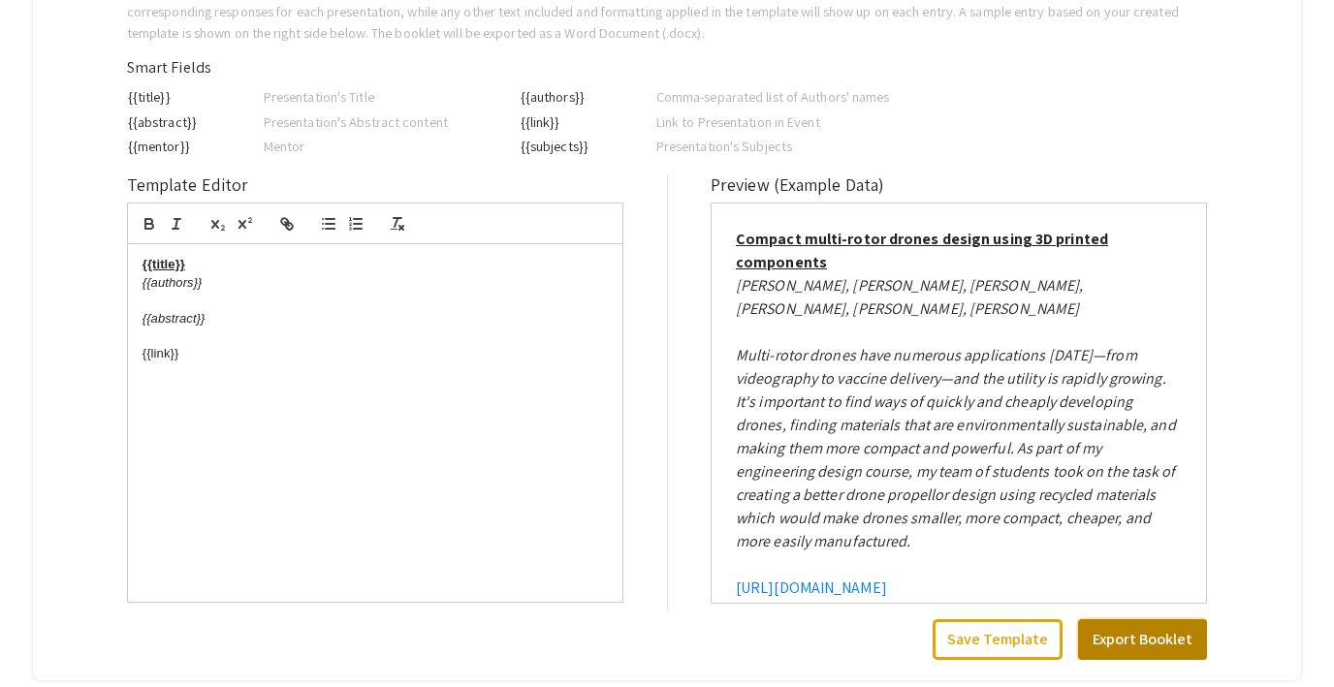
click at [1175, 643] on button "Export Booklet" at bounding box center [1142, 639] width 129 height 41
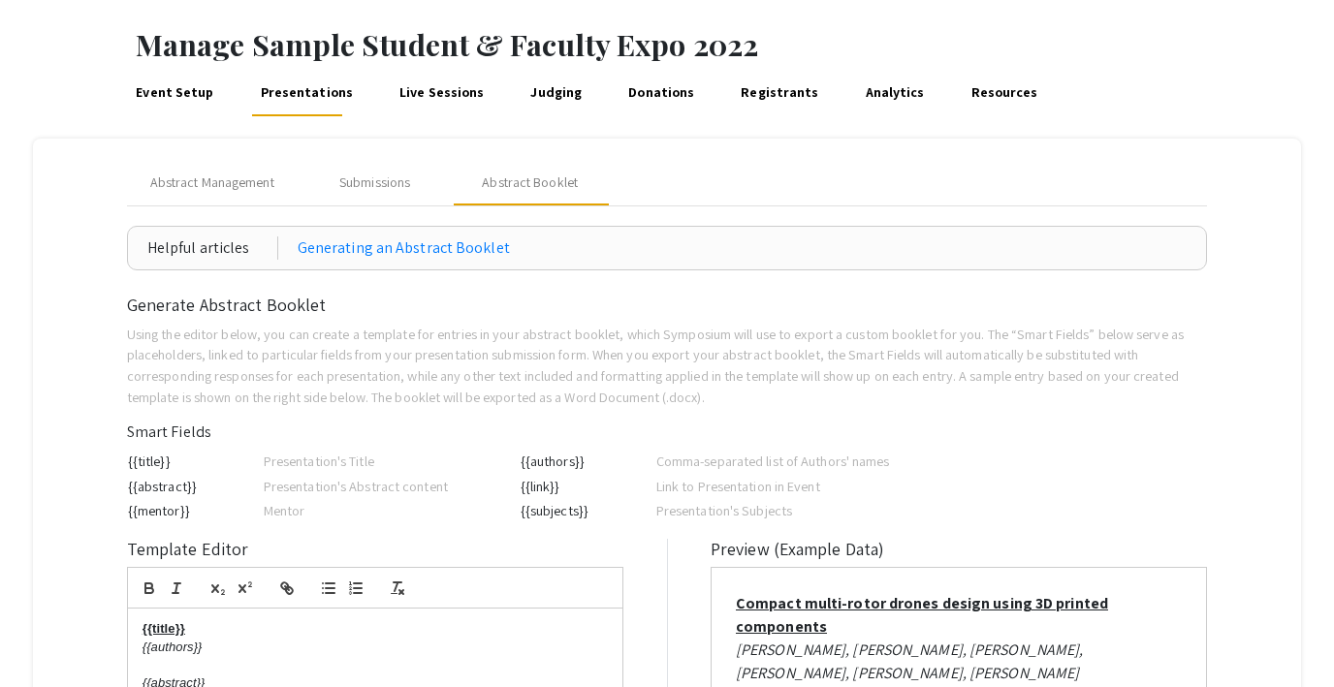
scroll to position [21, 0]
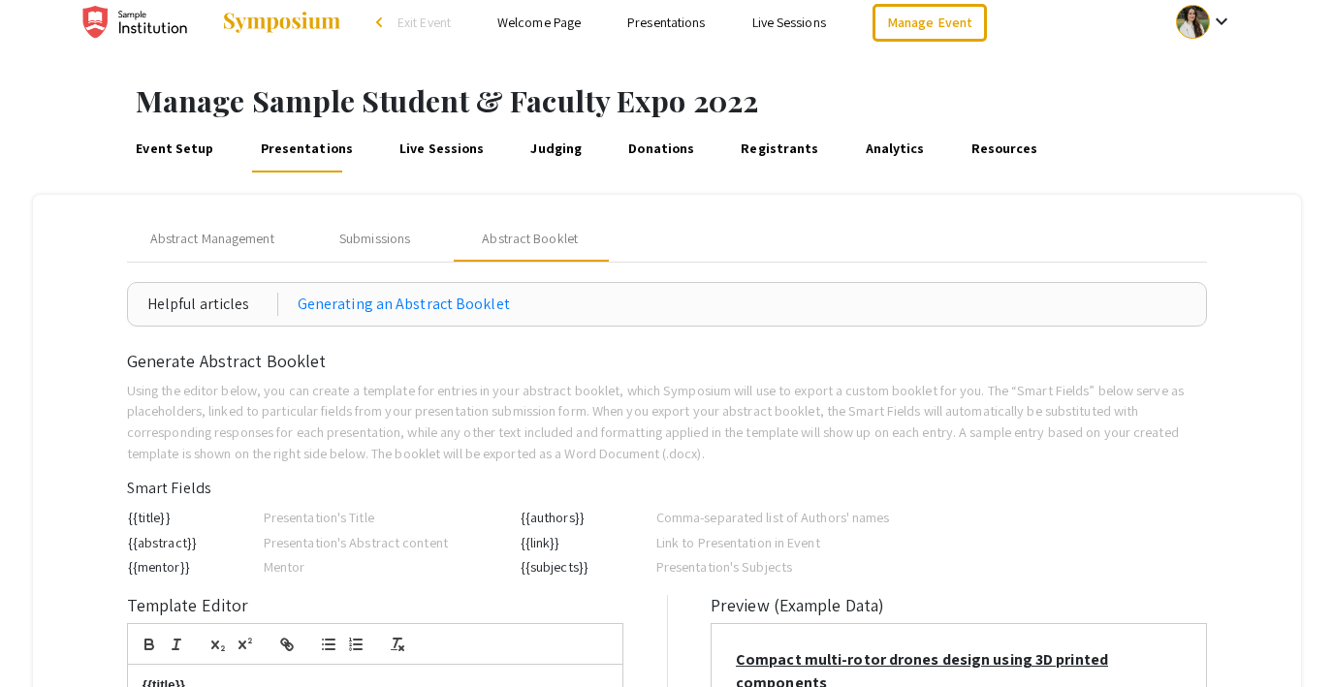
click at [420, 152] on link "Live Sessions" at bounding box center [441, 149] width 91 height 47
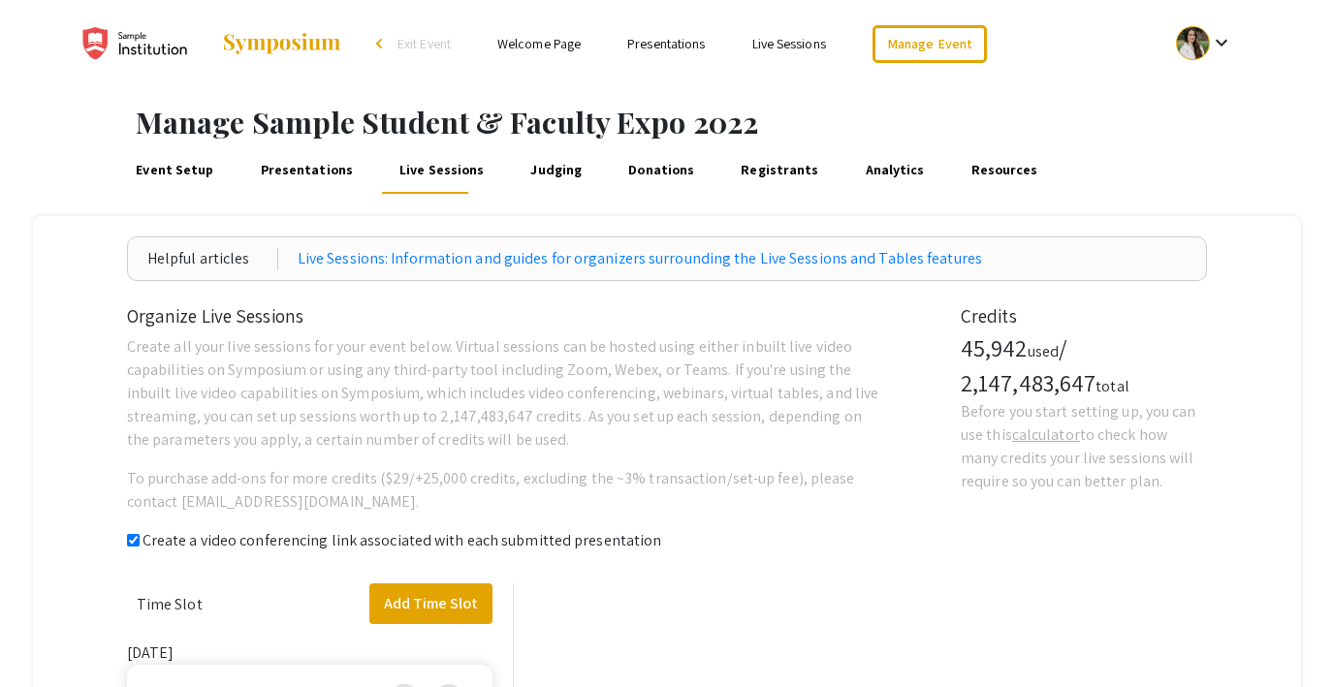
checkbox input "true"
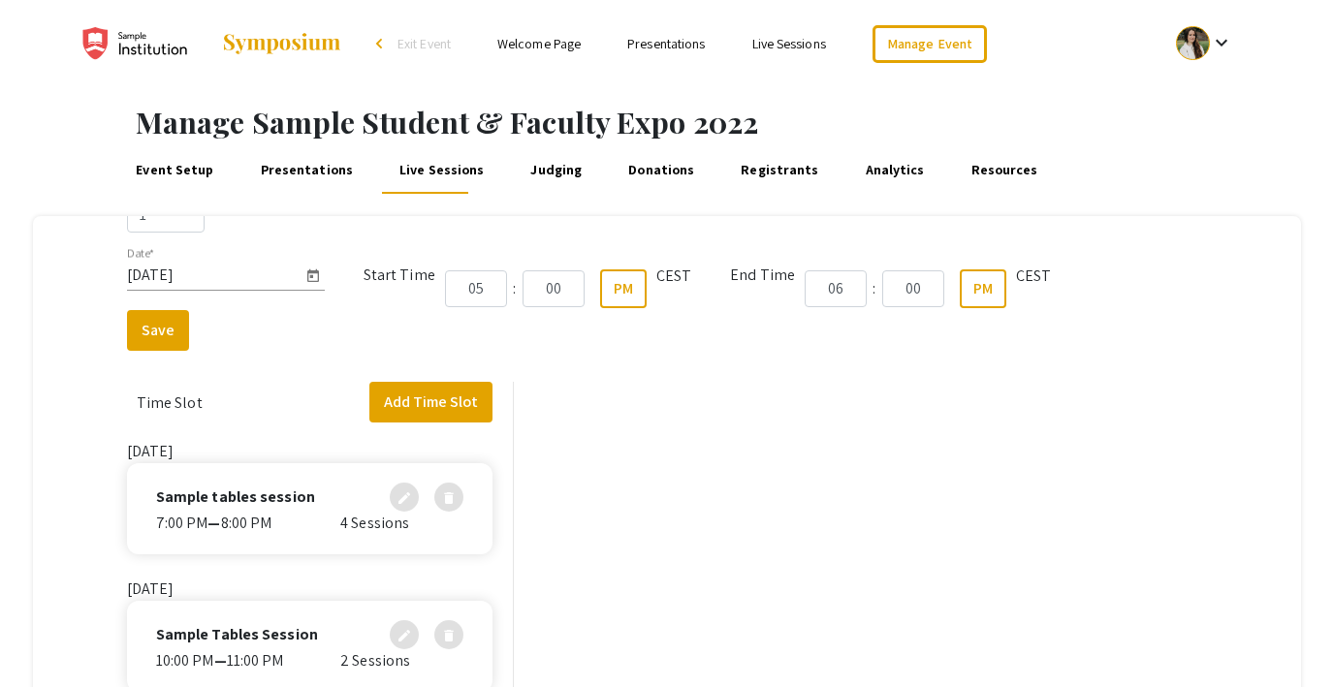
scroll to position [399, 0]
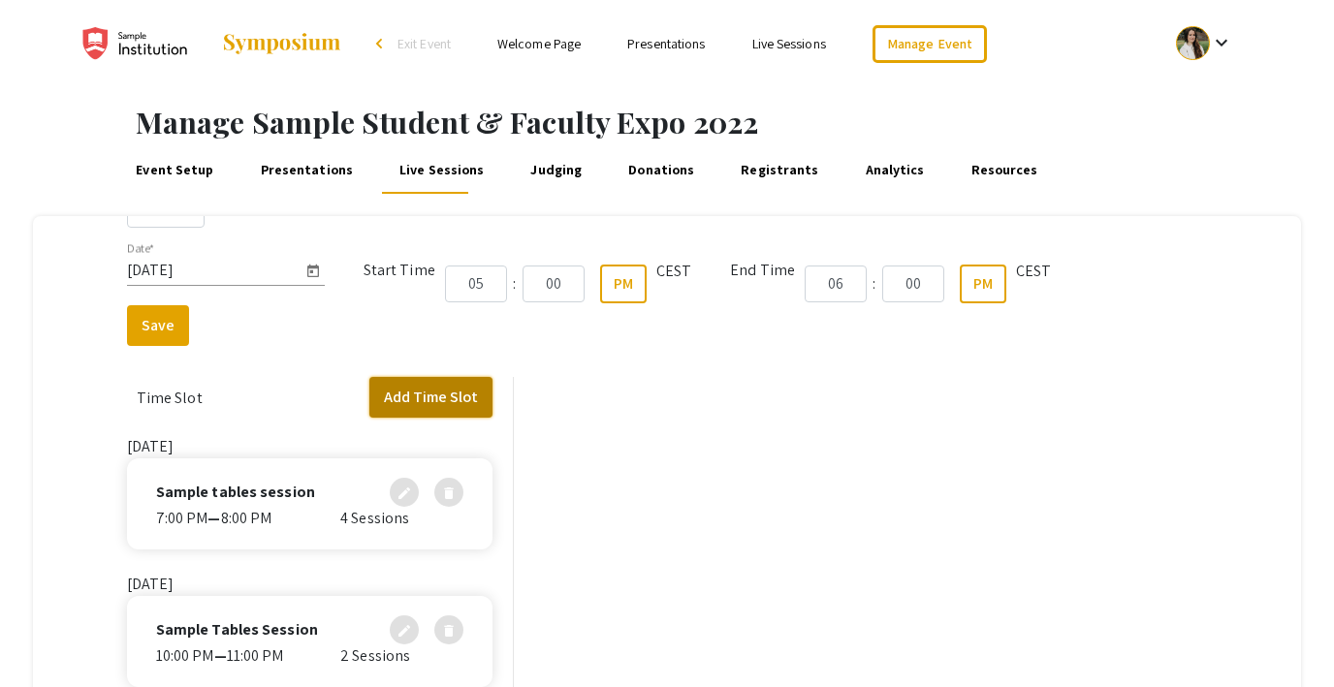
click at [444, 401] on button "Add Time Slot" at bounding box center [430, 397] width 123 height 41
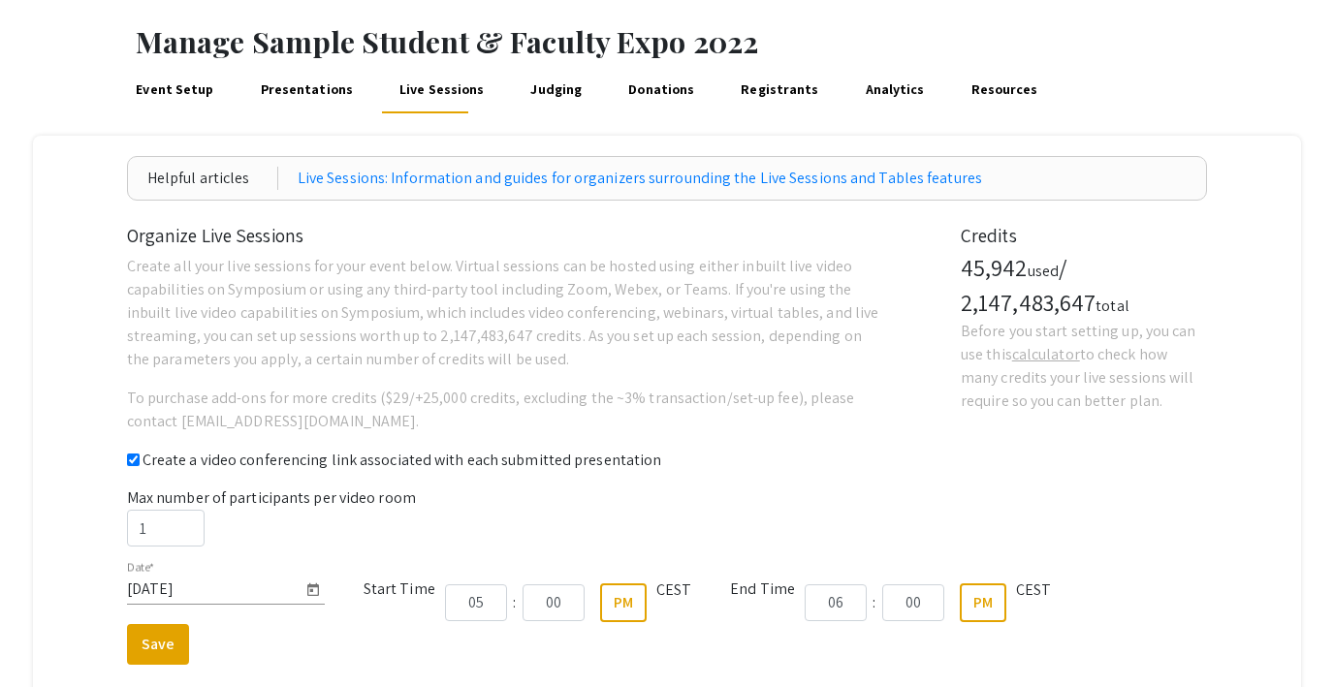
scroll to position [51, 0]
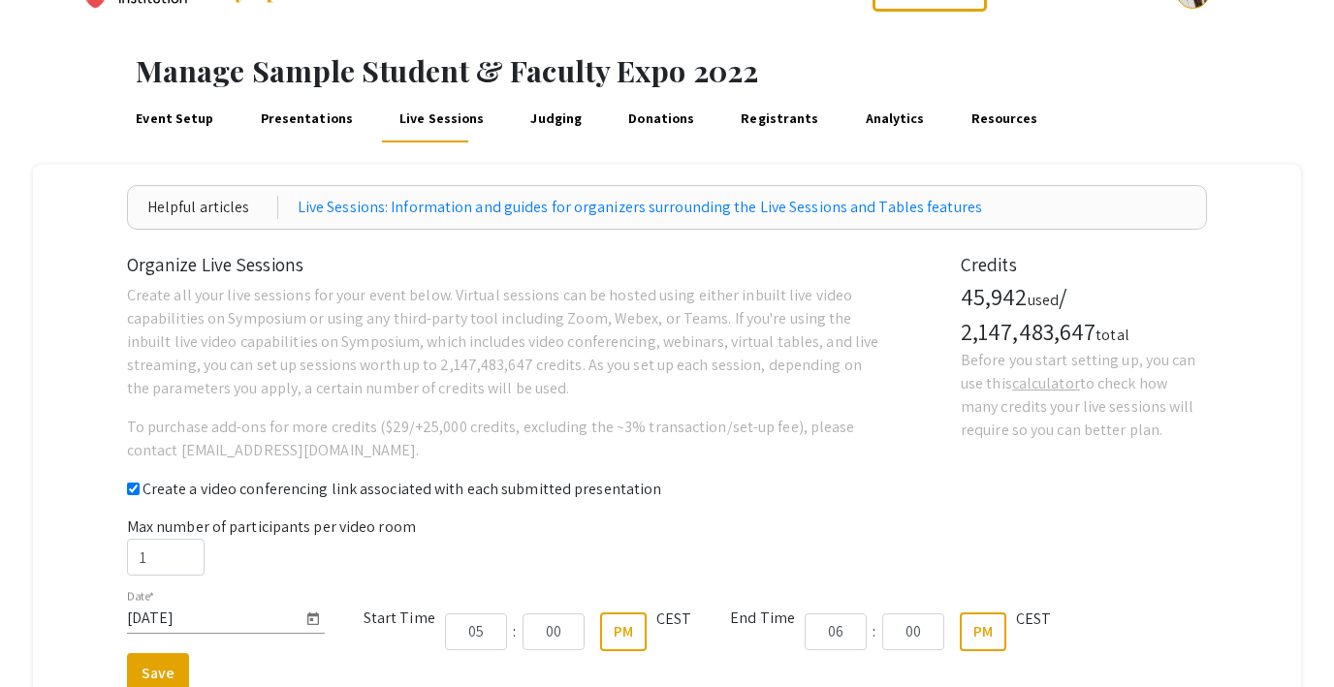
click at [542, 123] on link "Judging" at bounding box center [556, 119] width 58 height 47
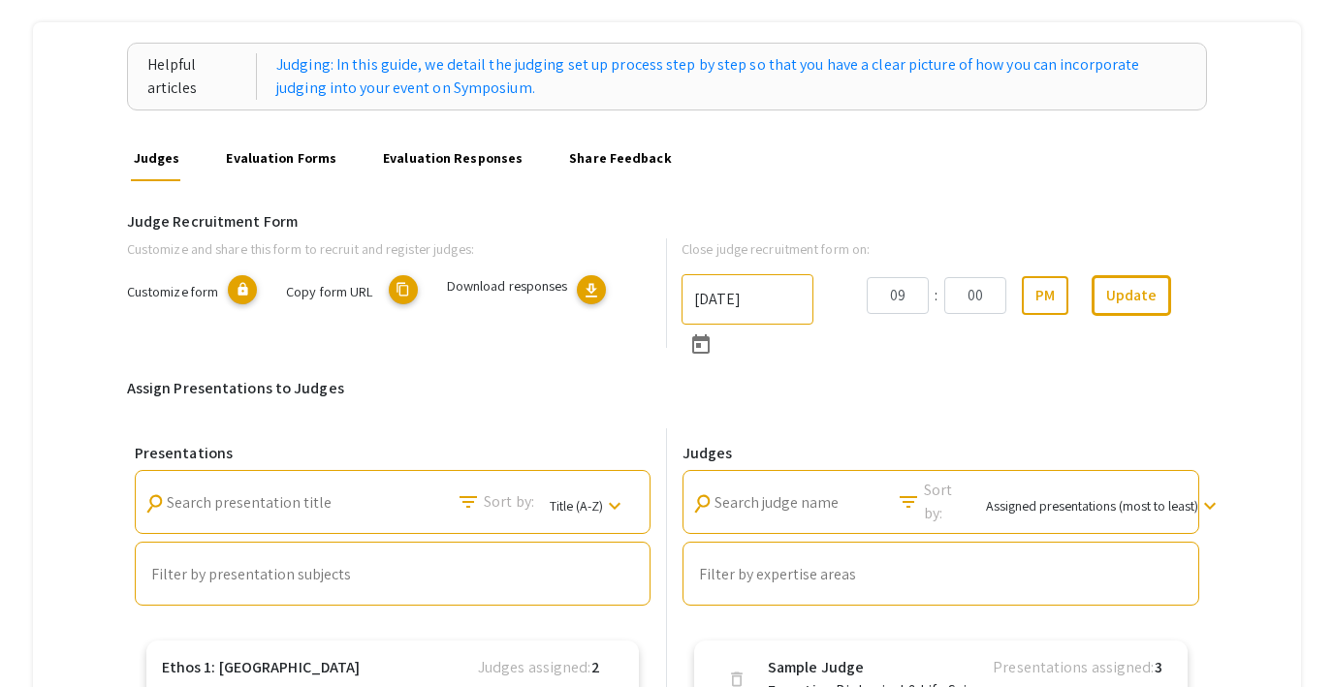
scroll to position [191, 0]
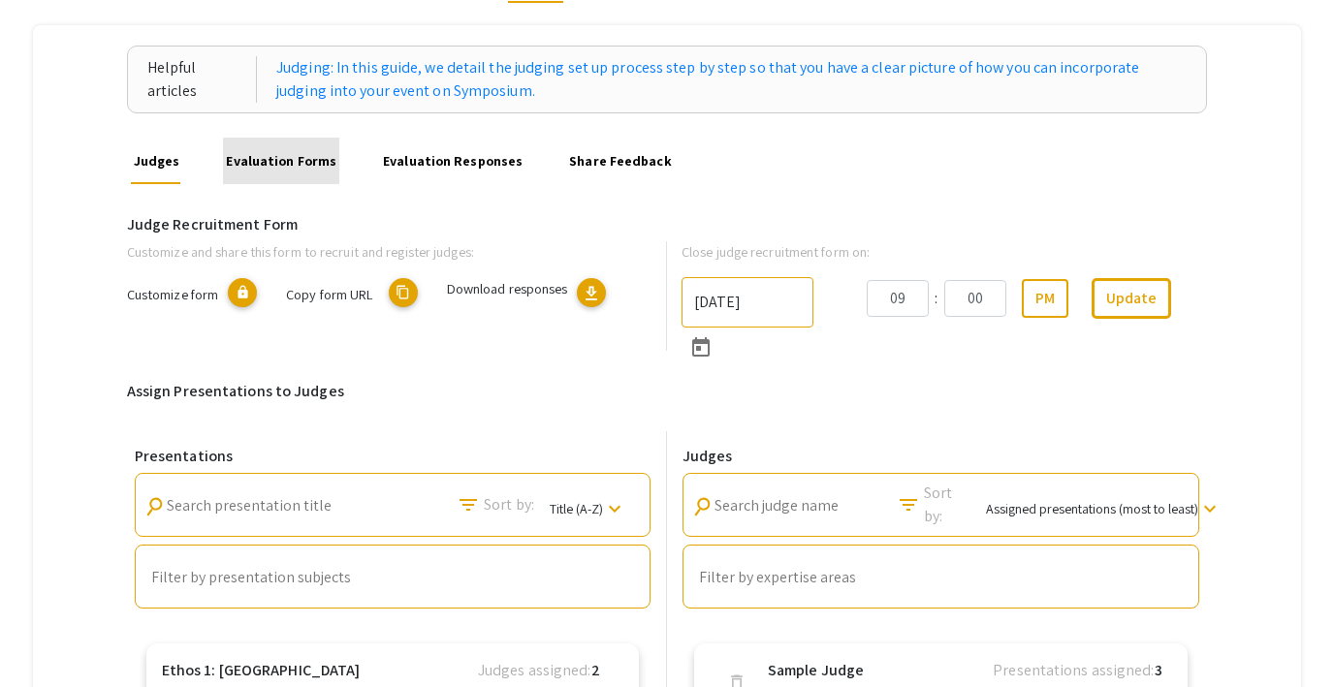
click at [301, 160] on link "Evaluation Forms" at bounding box center [281, 161] width 116 height 47
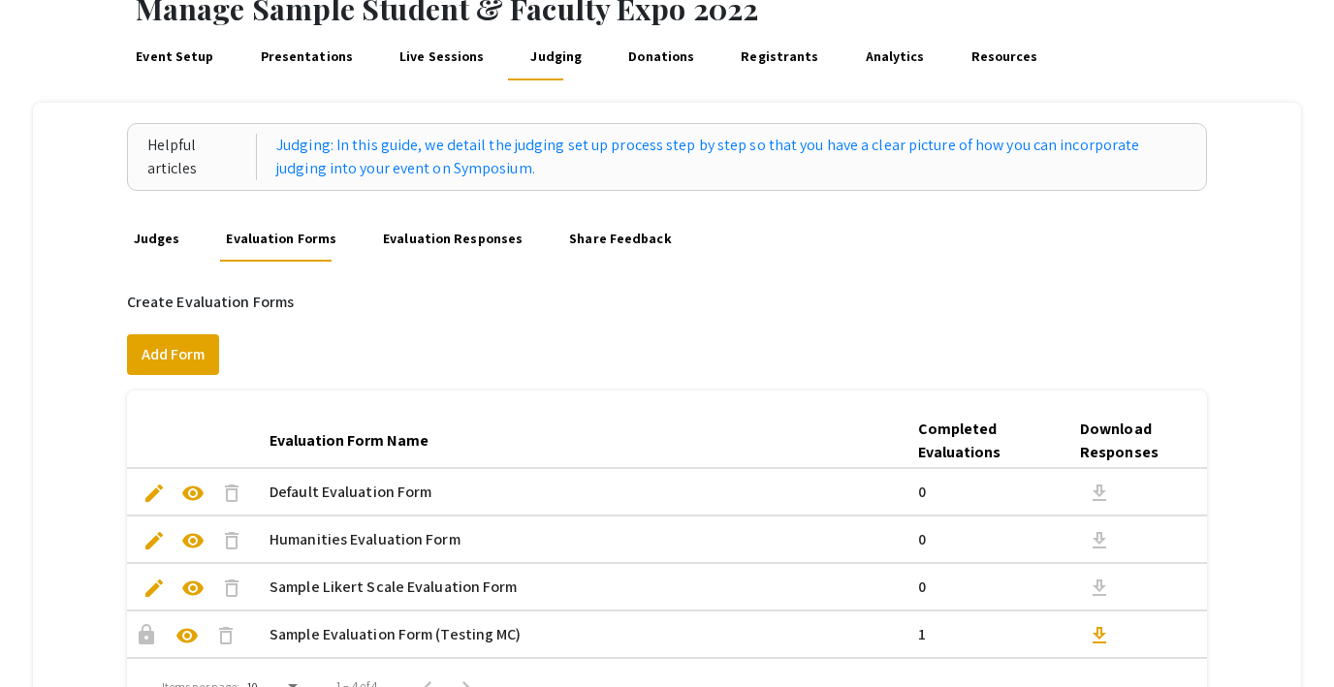
scroll to position [105, 0]
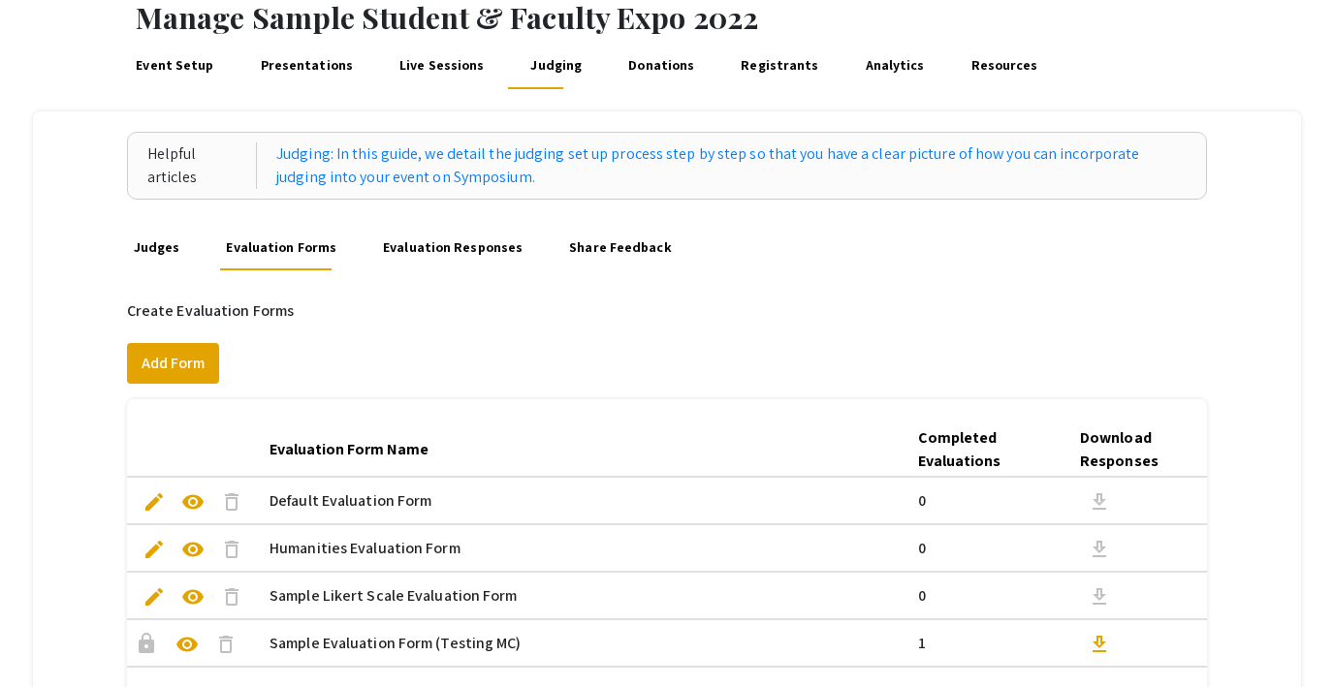
click at [431, 249] on link "Evaluation Responses" at bounding box center [453, 247] width 146 height 47
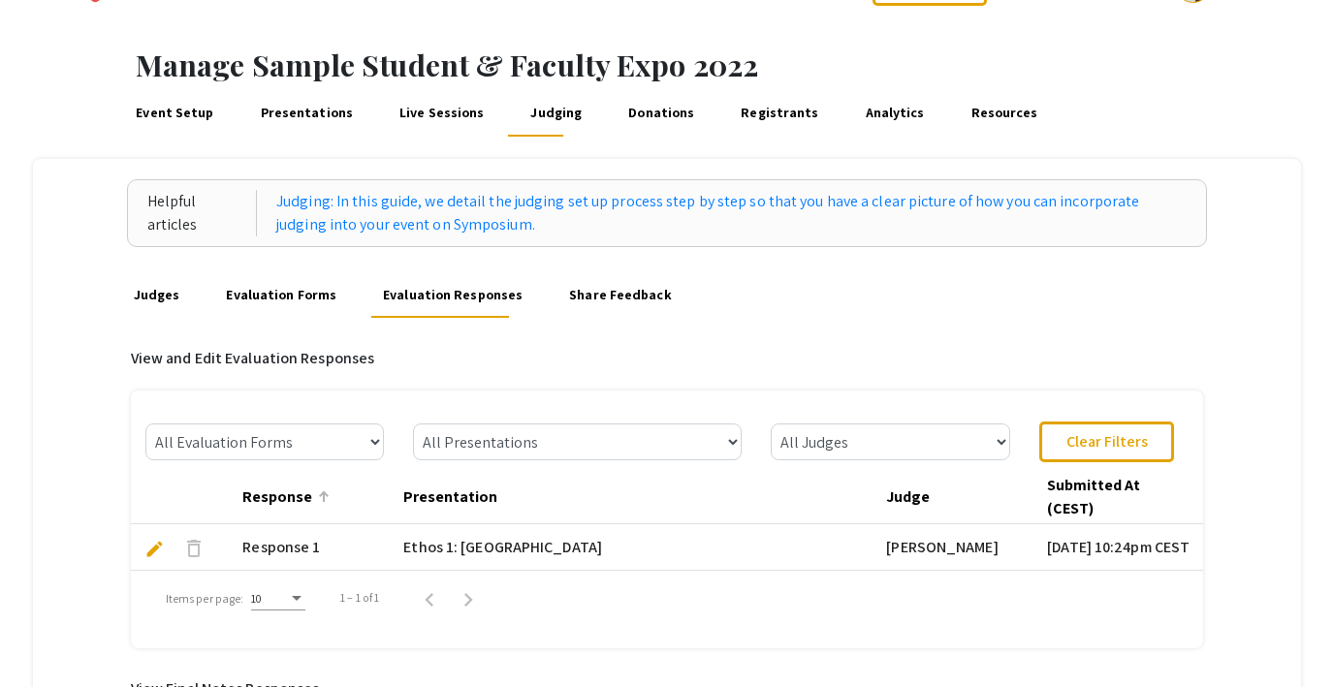
scroll to position [55, 0]
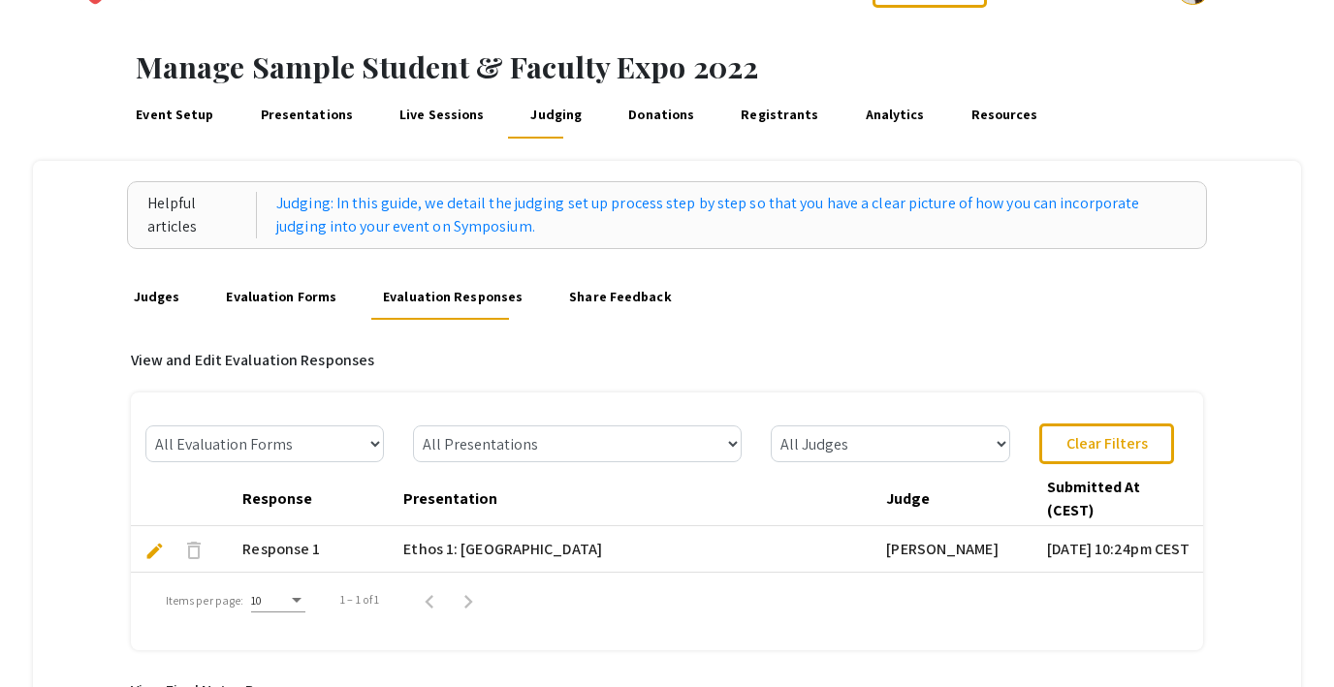
click at [610, 291] on link "Share Feedback" at bounding box center [620, 296] width 109 height 47
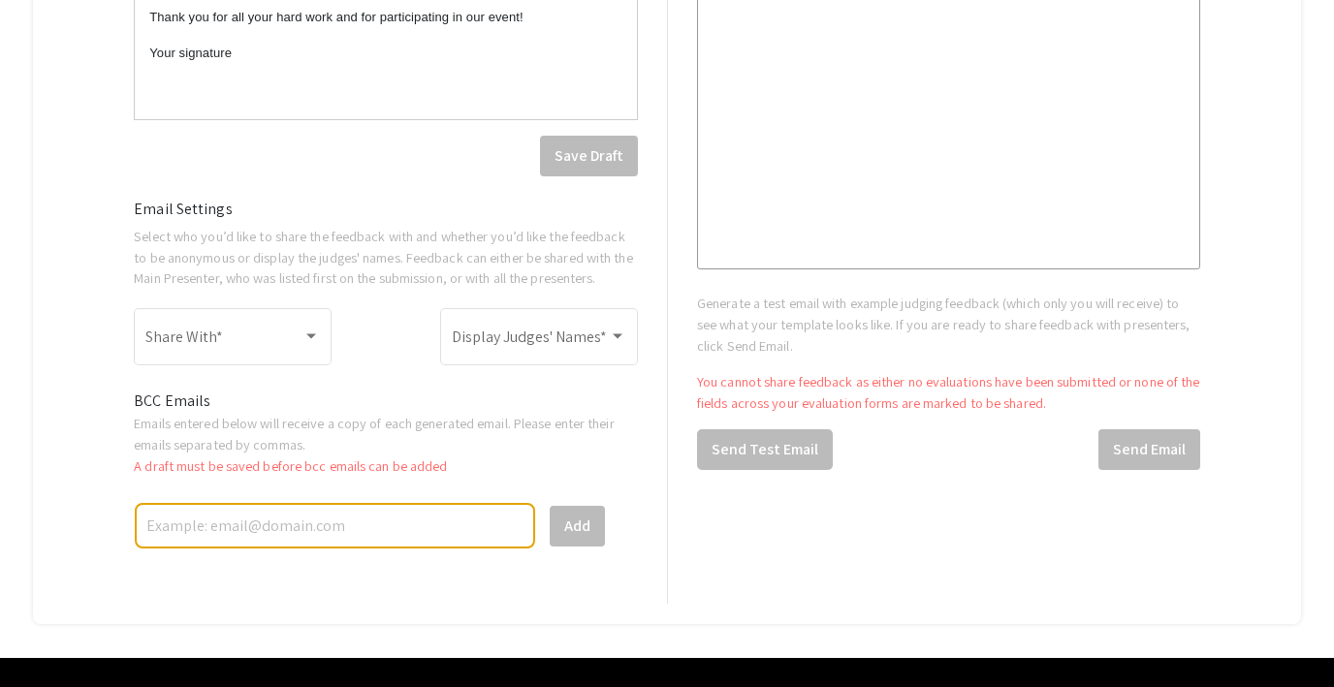
scroll to position [1036, 0]
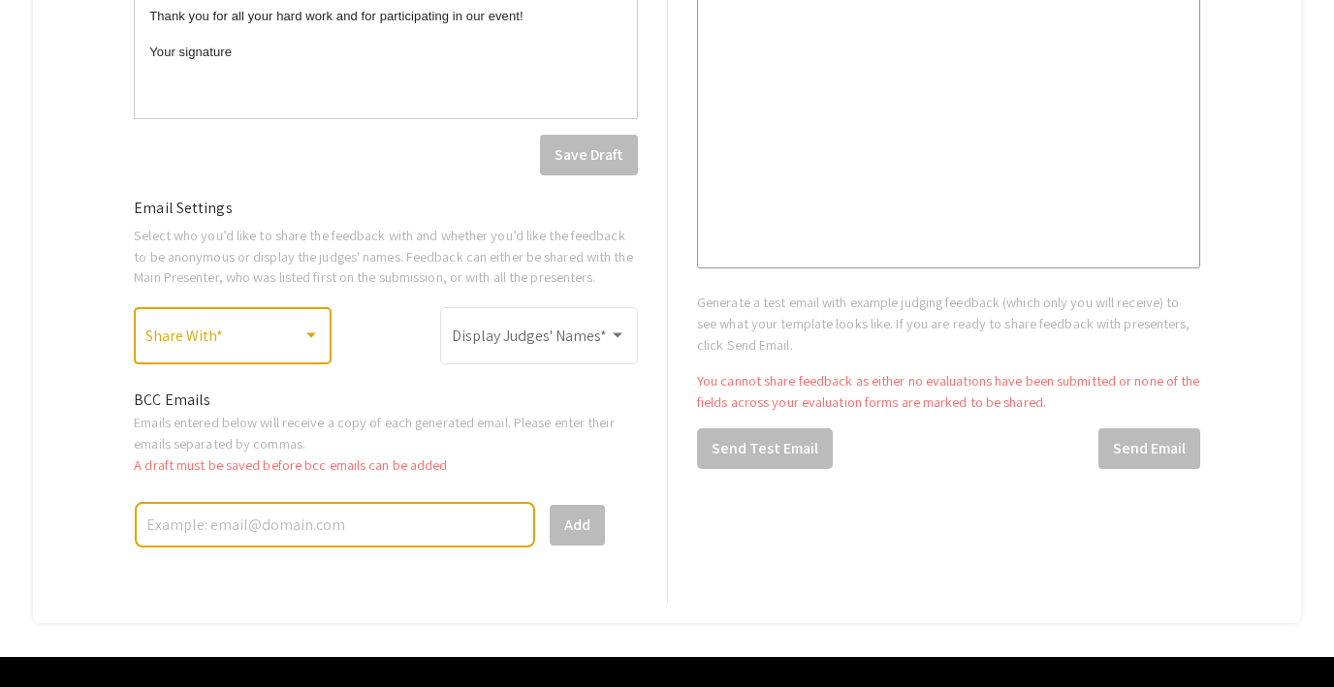
click at [281, 347] on span at bounding box center [223, 340] width 157 height 17
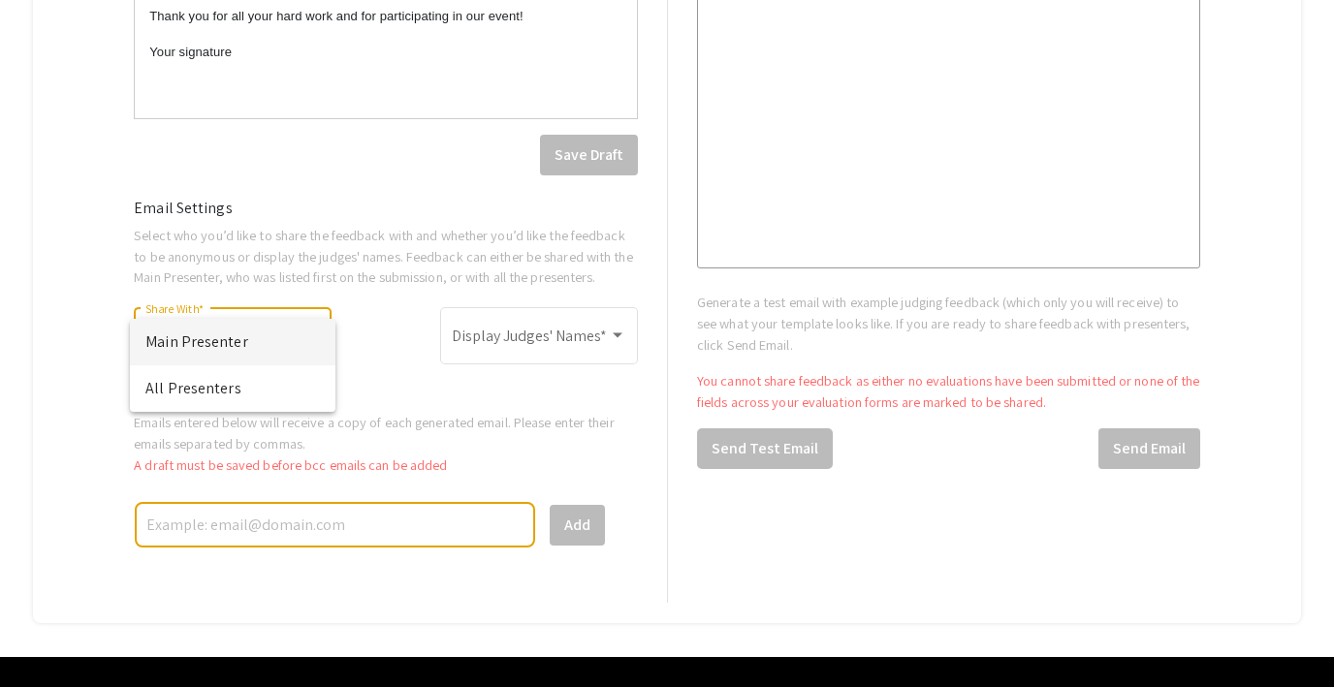
click at [535, 341] on div at bounding box center [667, 343] width 1334 height 687
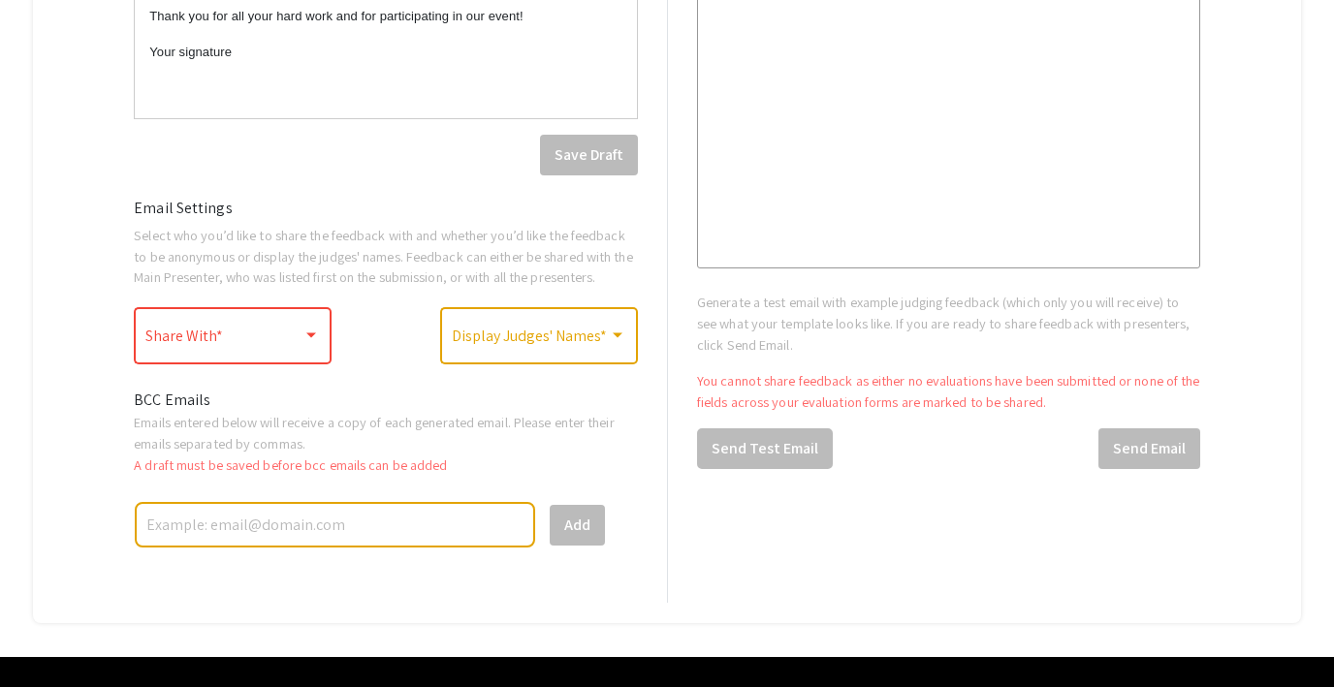
click at [514, 334] on span at bounding box center [530, 340] width 157 height 17
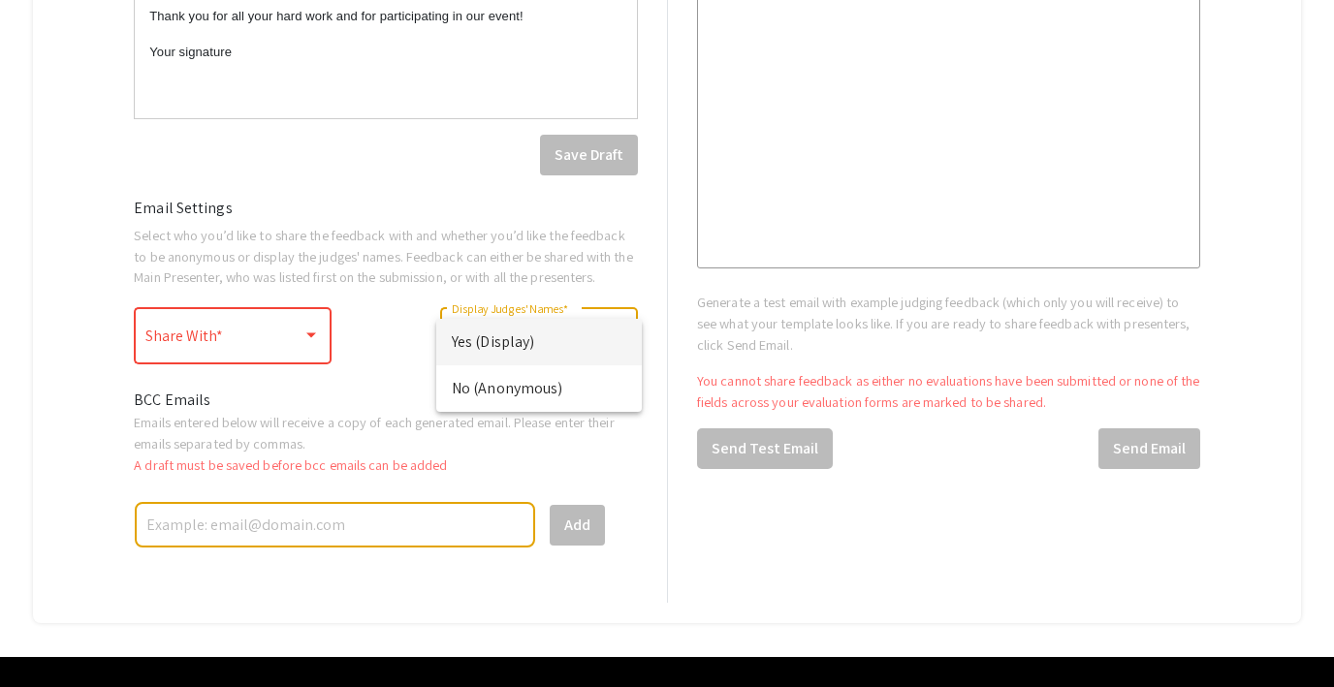
click at [672, 445] on div at bounding box center [667, 343] width 1334 height 687
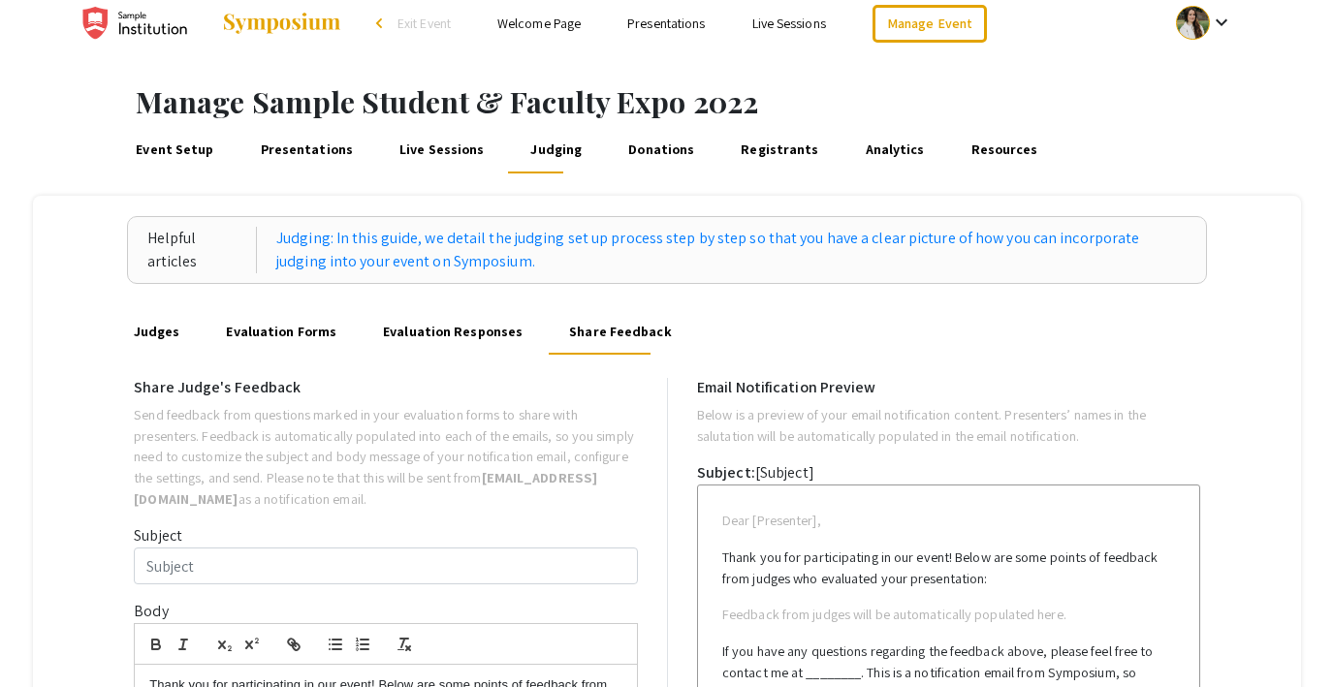
scroll to position [4, 0]
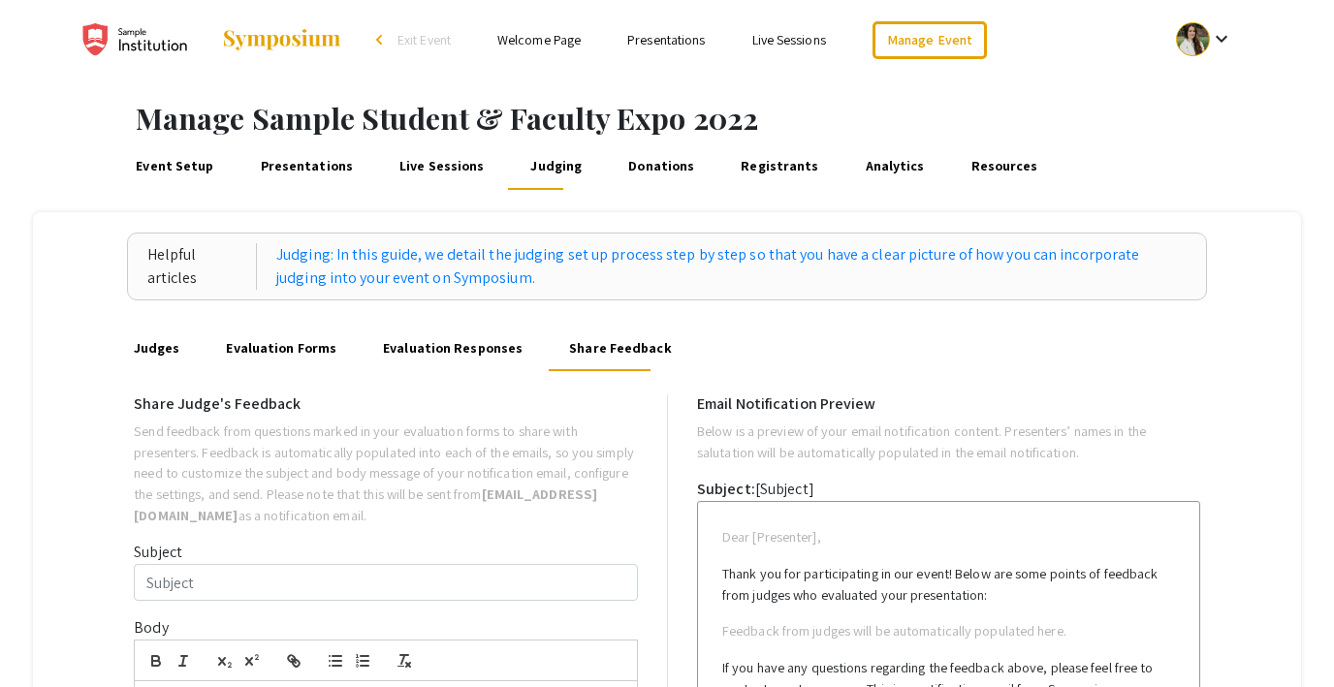
click at [625, 166] on link "Donations" at bounding box center [661, 166] width 73 height 47
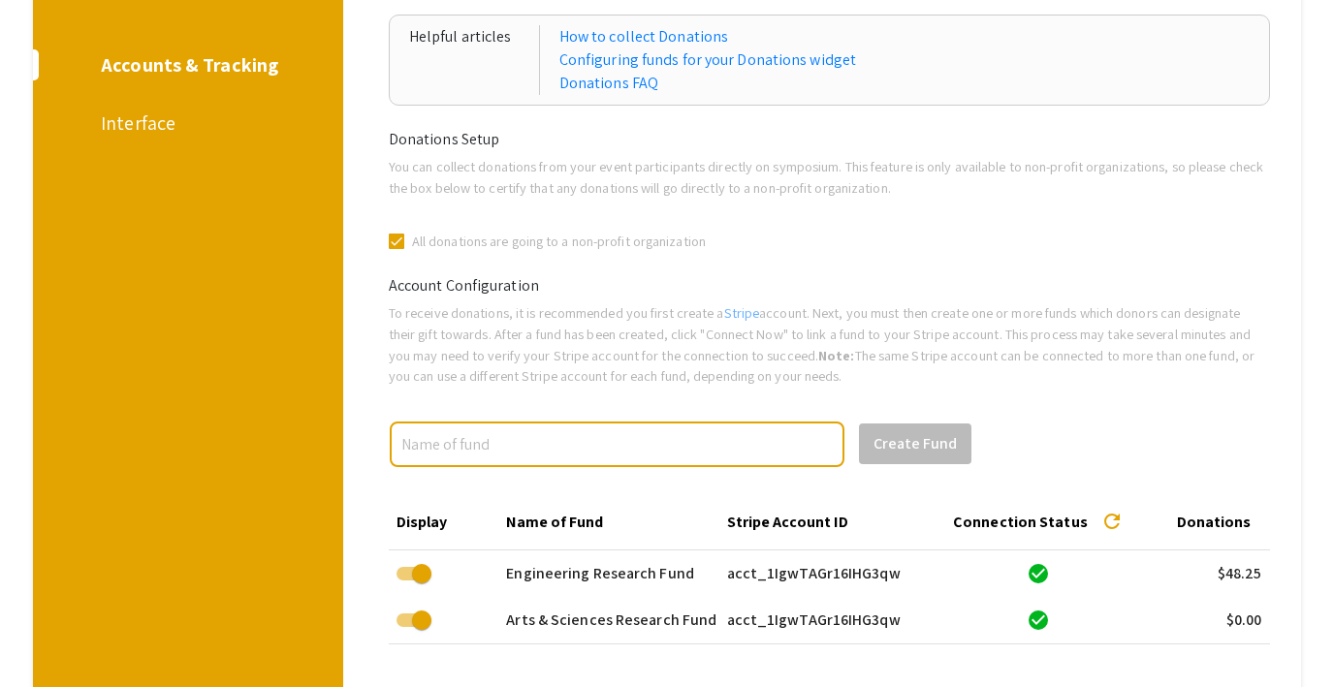
scroll to position [230, 0]
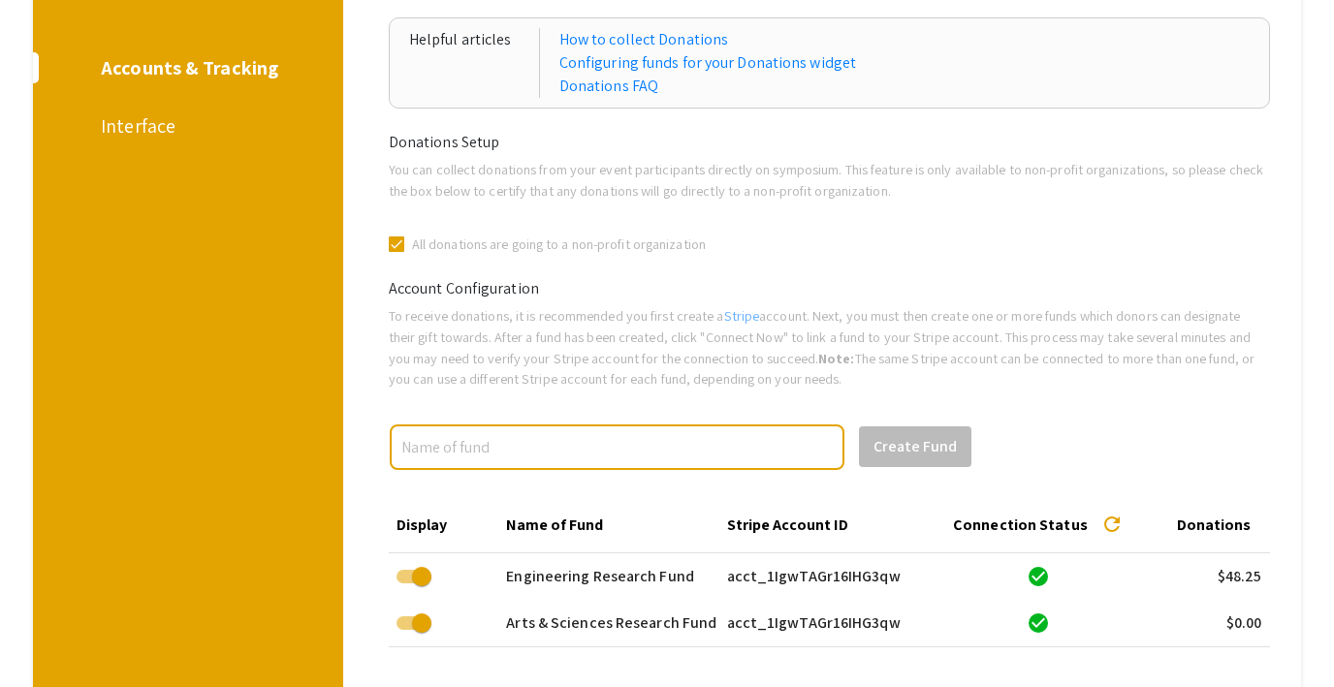
click at [157, 122] on div "Interface" at bounding box center [185, 125] width 168 height 29
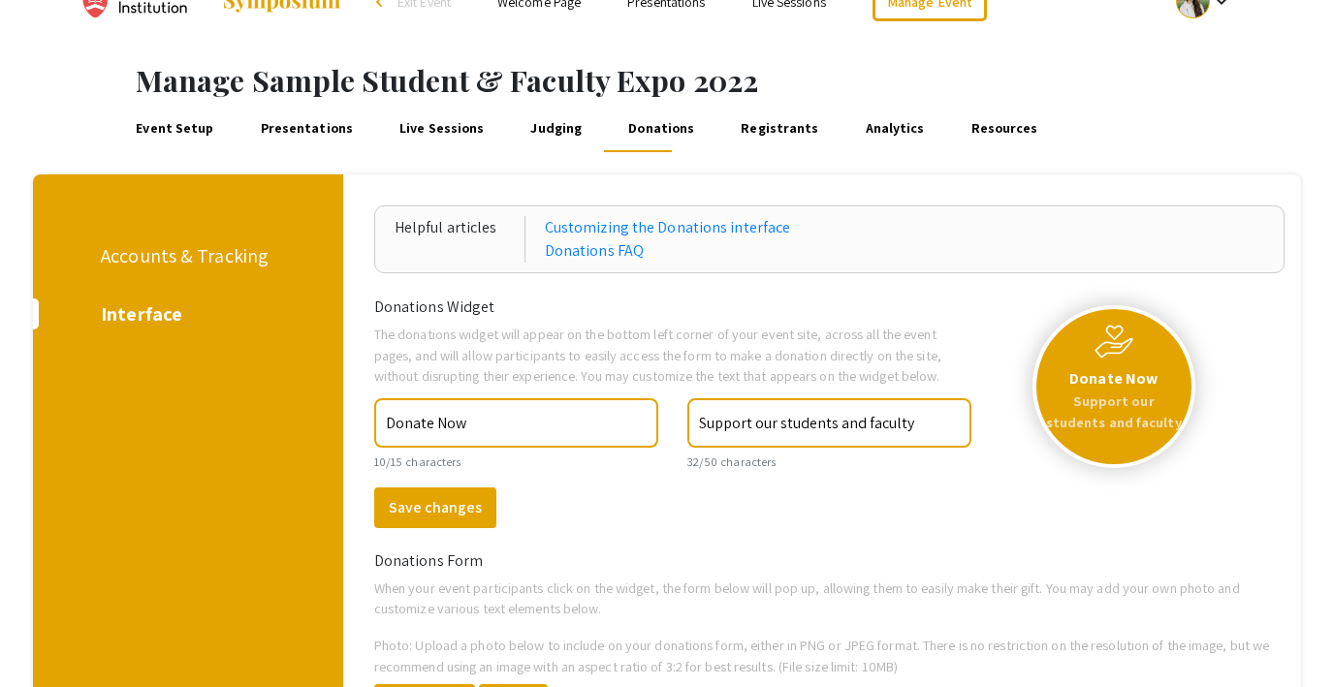
scroll to position [21, 0]
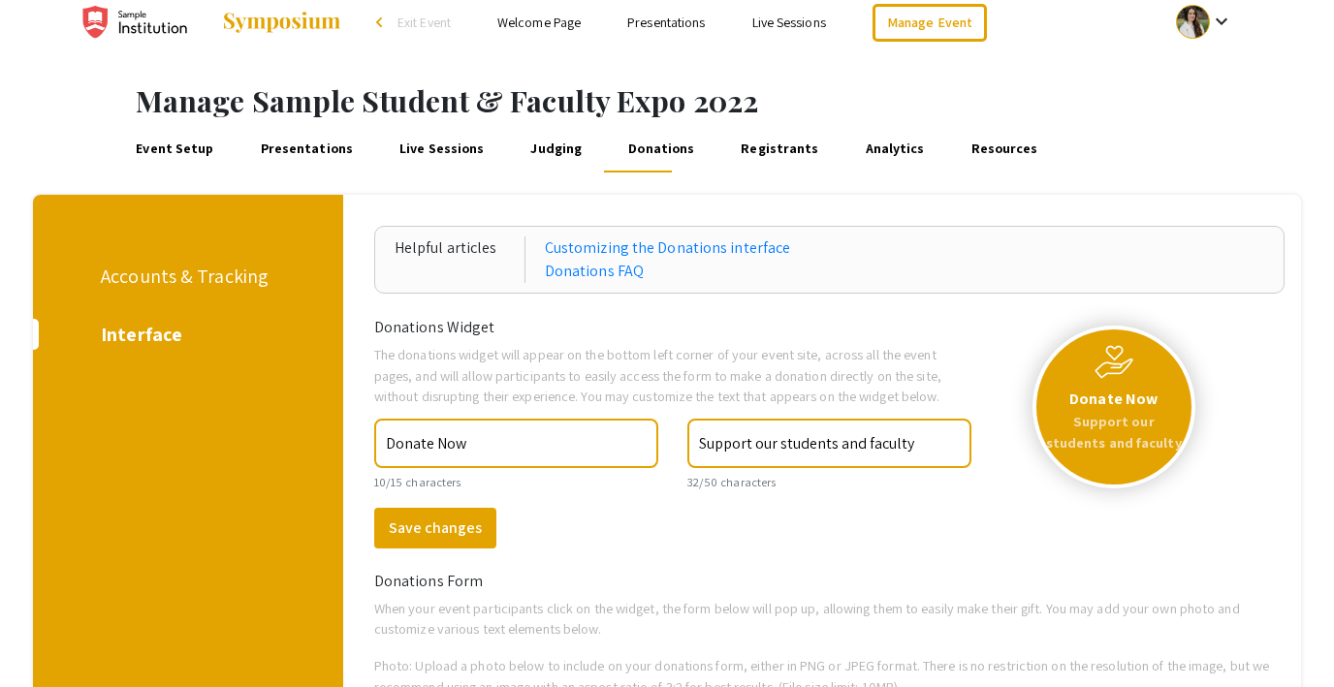
click at [757, 143] on link "Registrants" at bounding box center [780, 149] width 84 height 47
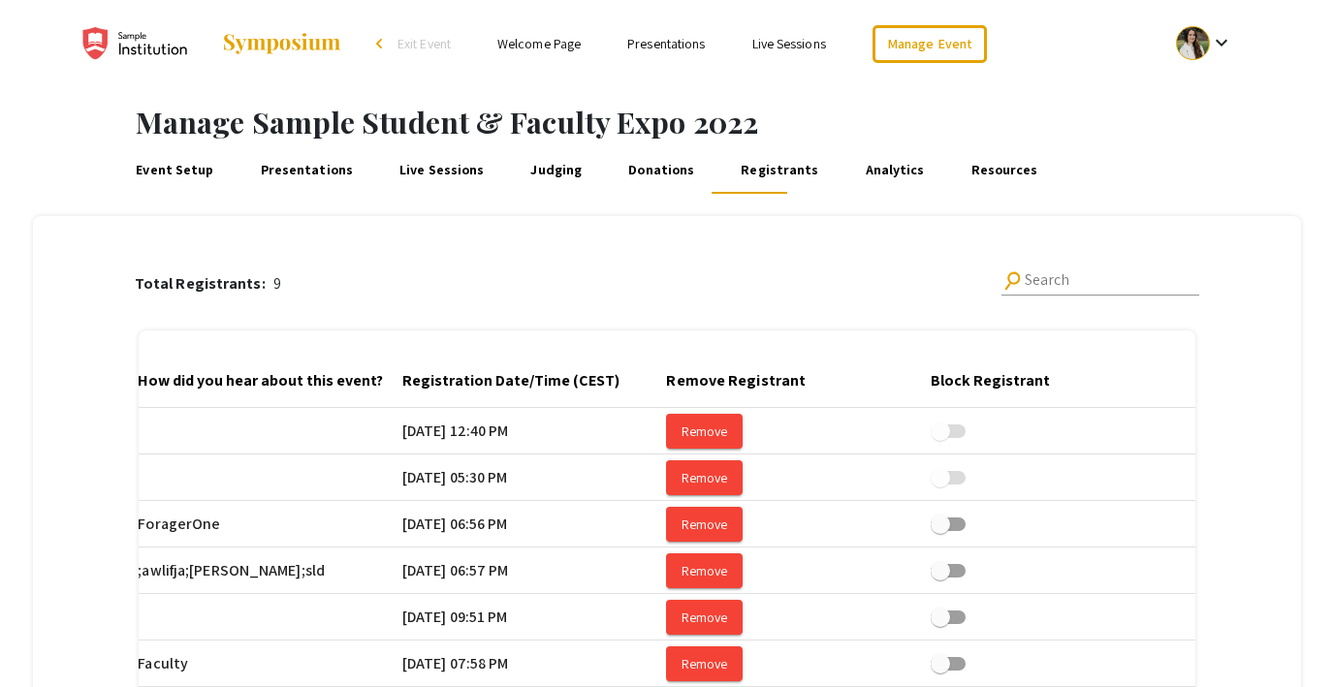
click at [862, 167] on link "Analytics" at bounding box center [895, 170] width 66 height 47
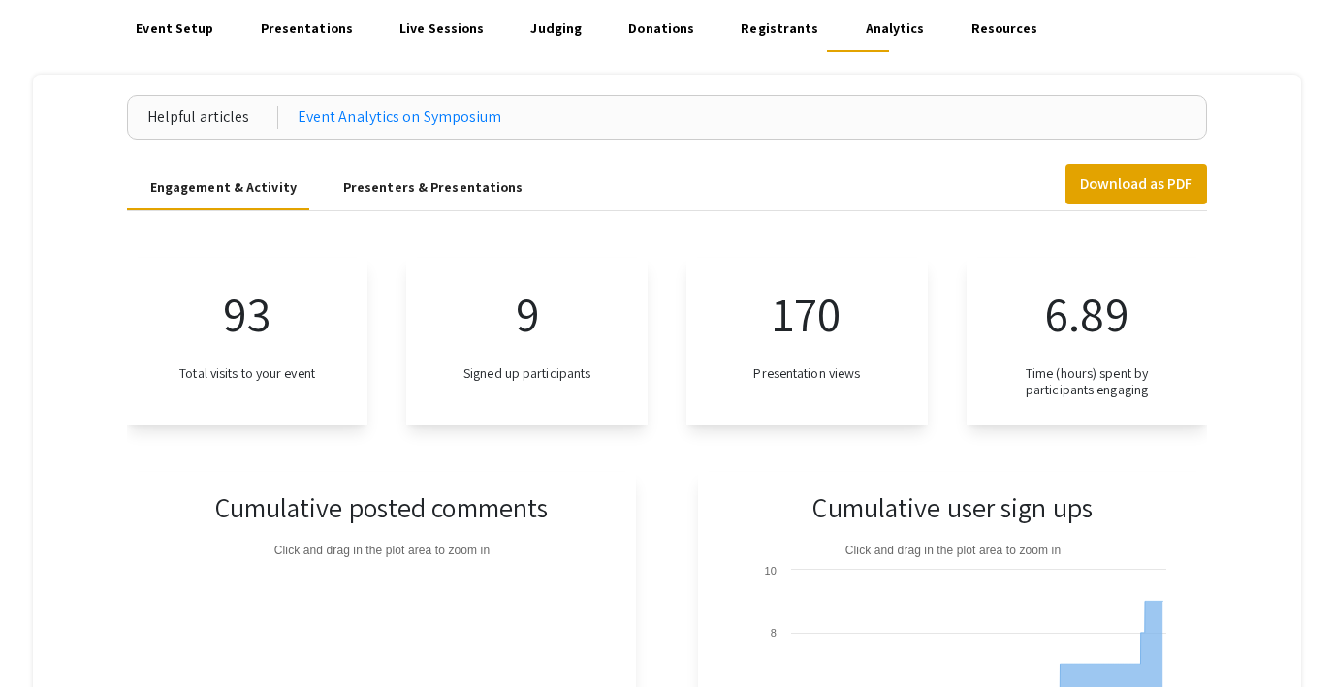
scroll to position [135, 0]
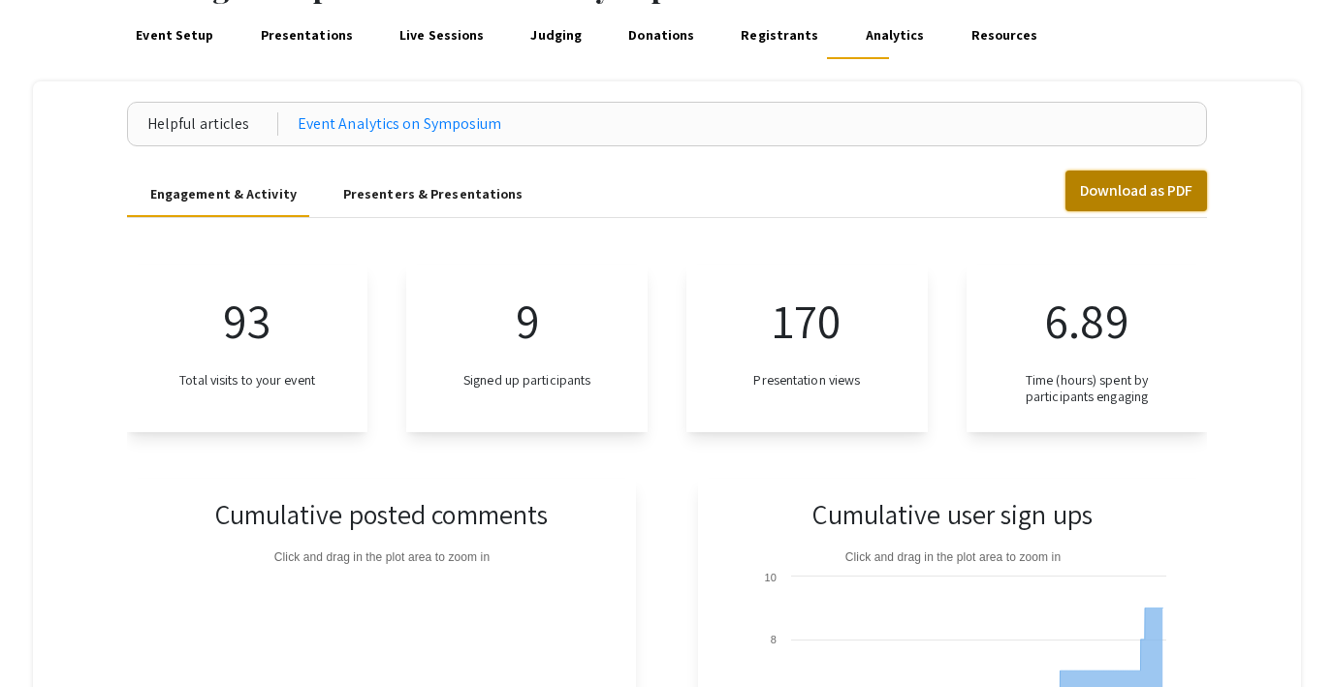
click at [1113, 196] on button "Download as PDF" at bounding box center [1136, 191] width 142 height 41
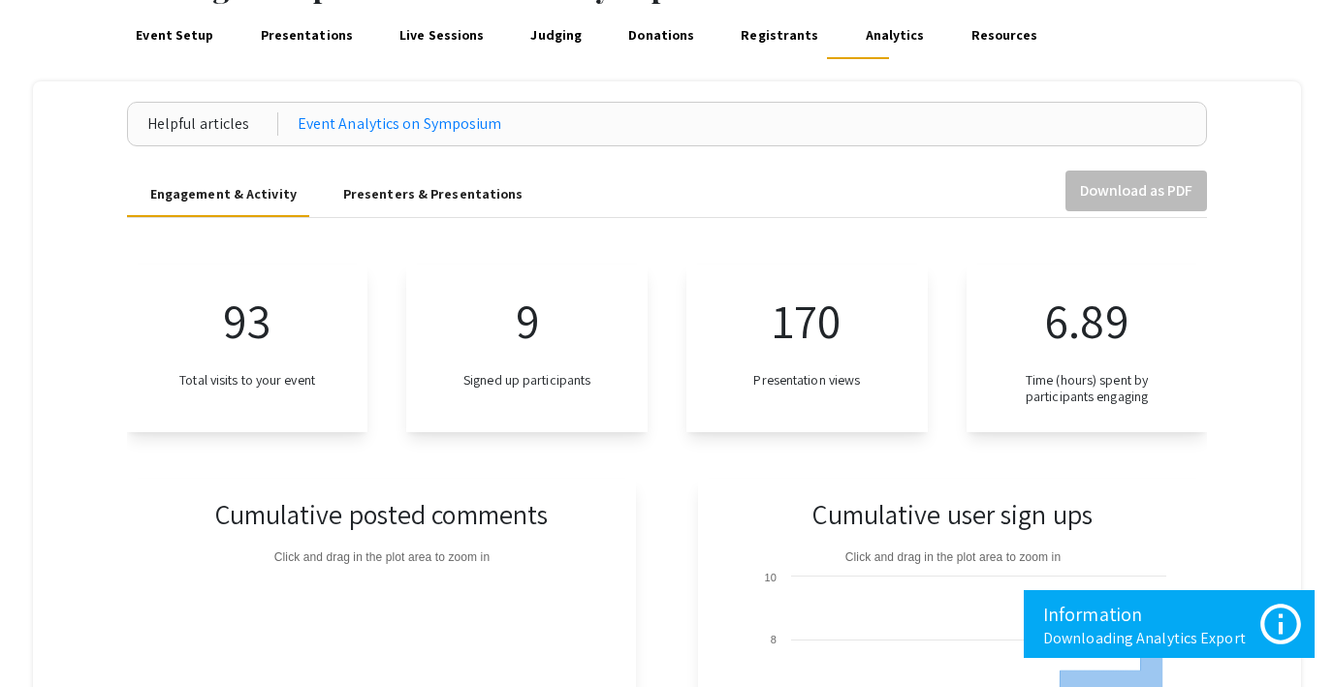
click at [431, 193] on div "Presenters & Presentations" at bounding box center [433, 194] width 180 height 20
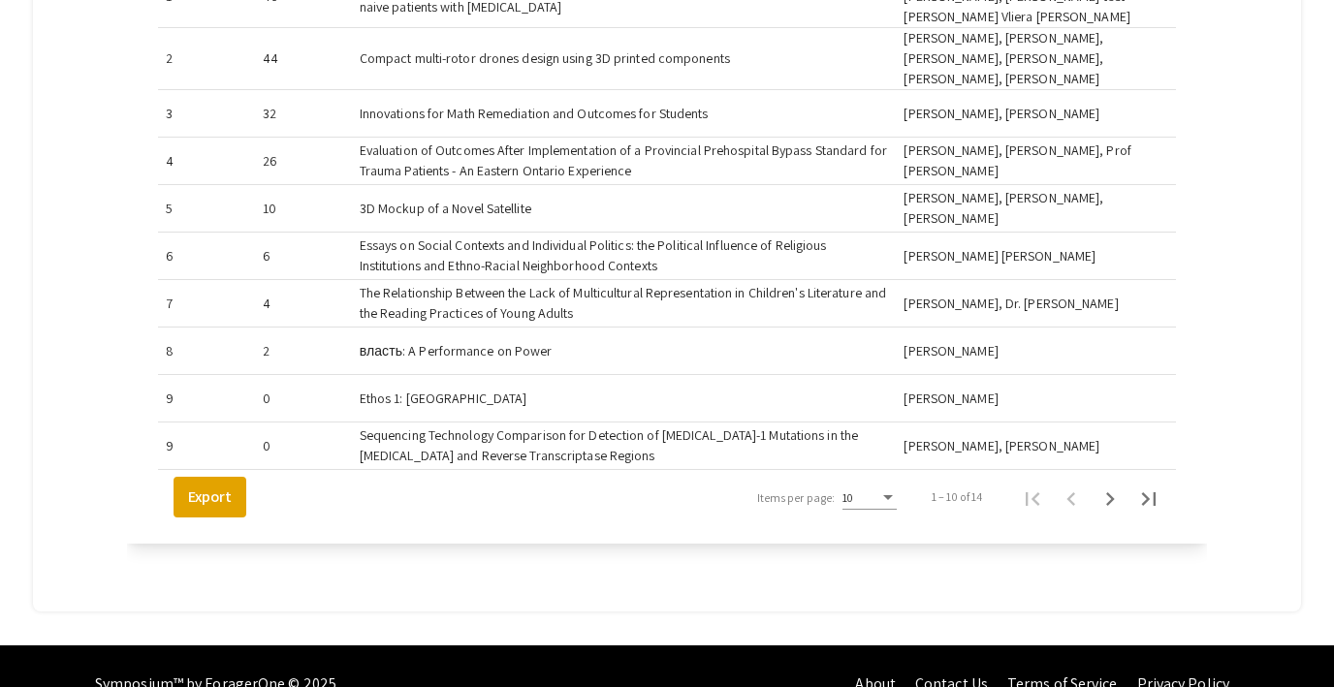
scroll to position [1836, 0]
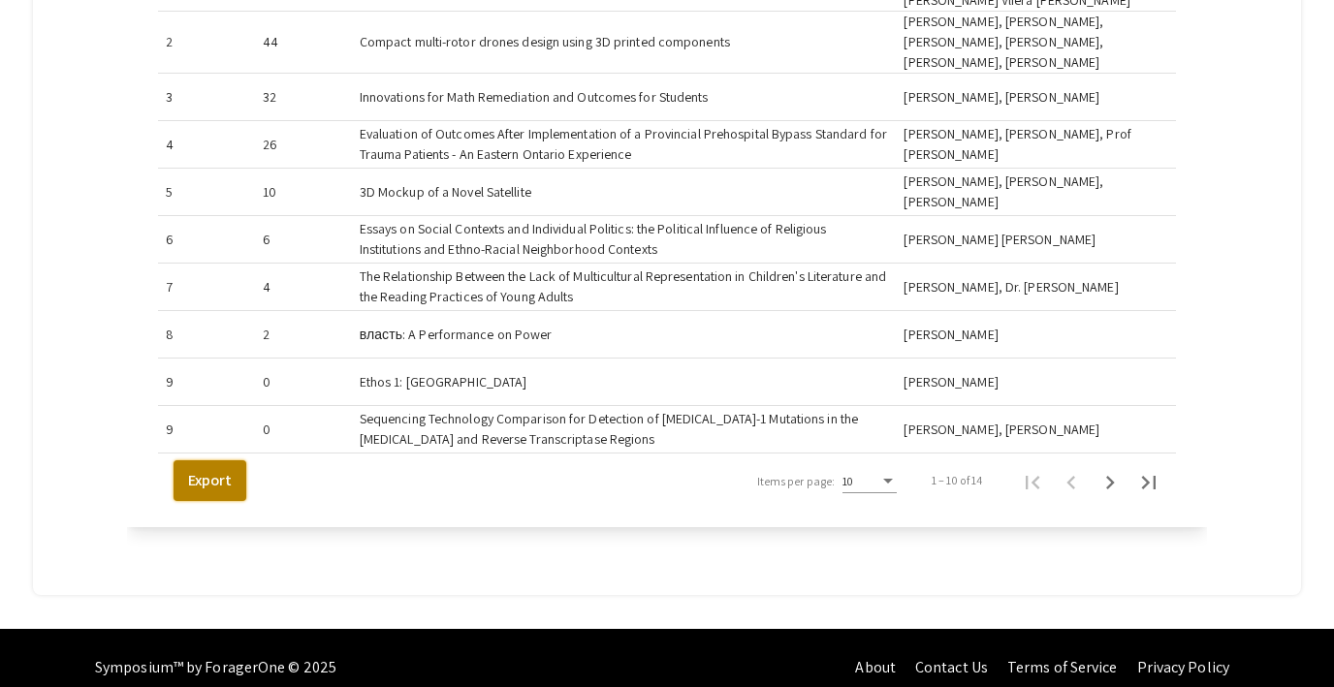
click at [199, 474] on button "Export" at bounding box center [210, 480] width 73 height 41
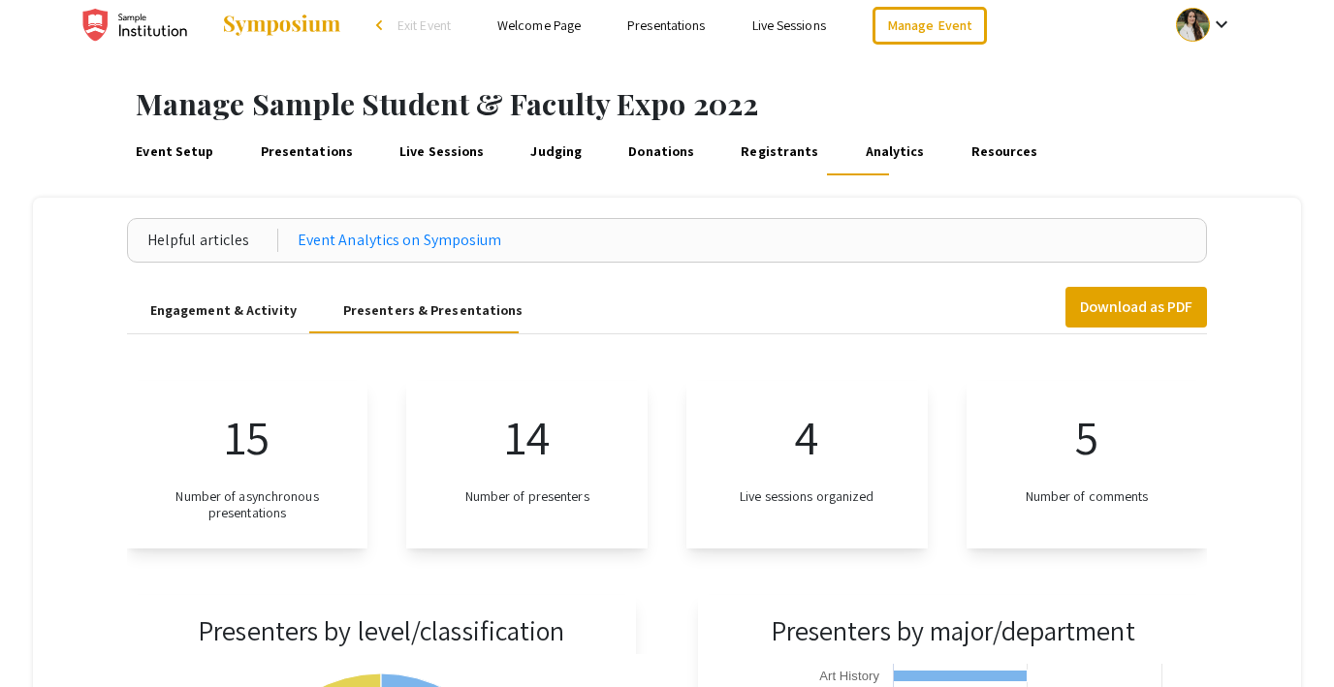
scroll to position [0, 0]
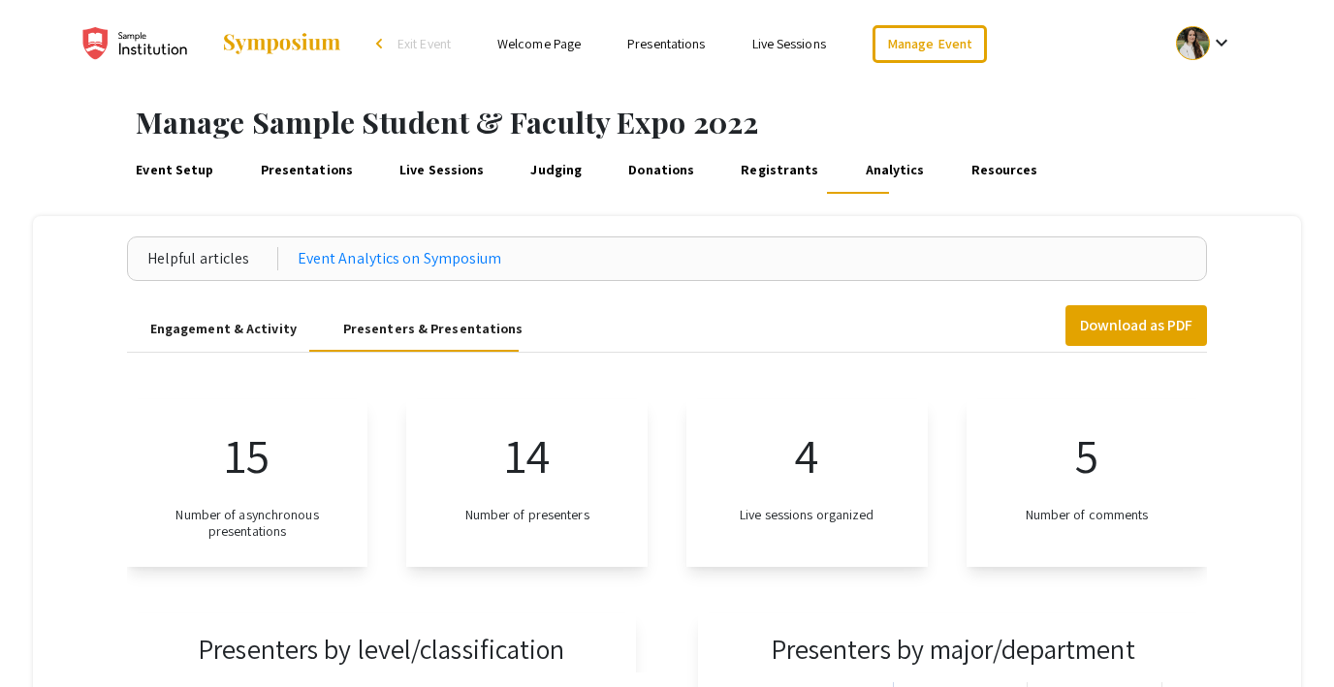
click at [977, 172] on link "Resources" at bounding box center [1004, 170] width 74 height 47
click at [301, 167] on link "Presentations" at bounding box center [306, 170] width 99 height 47
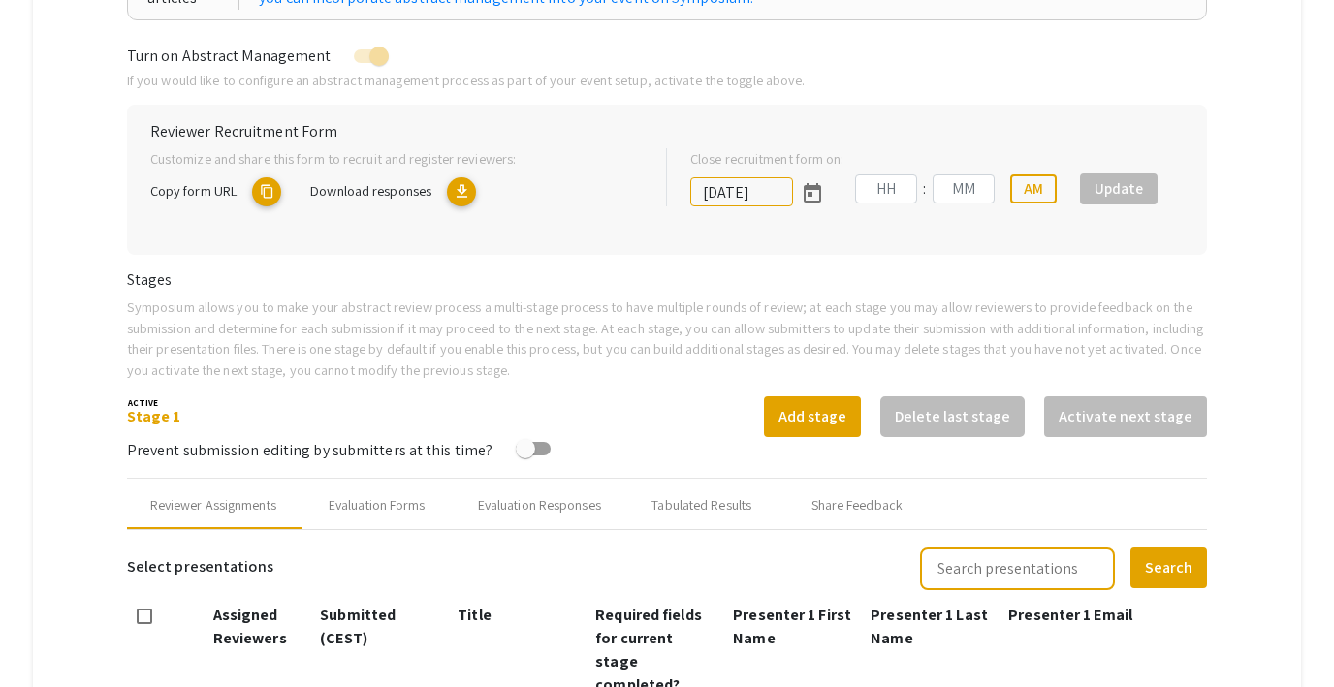
type input "[DATE]"
type input "09"
type input "00"
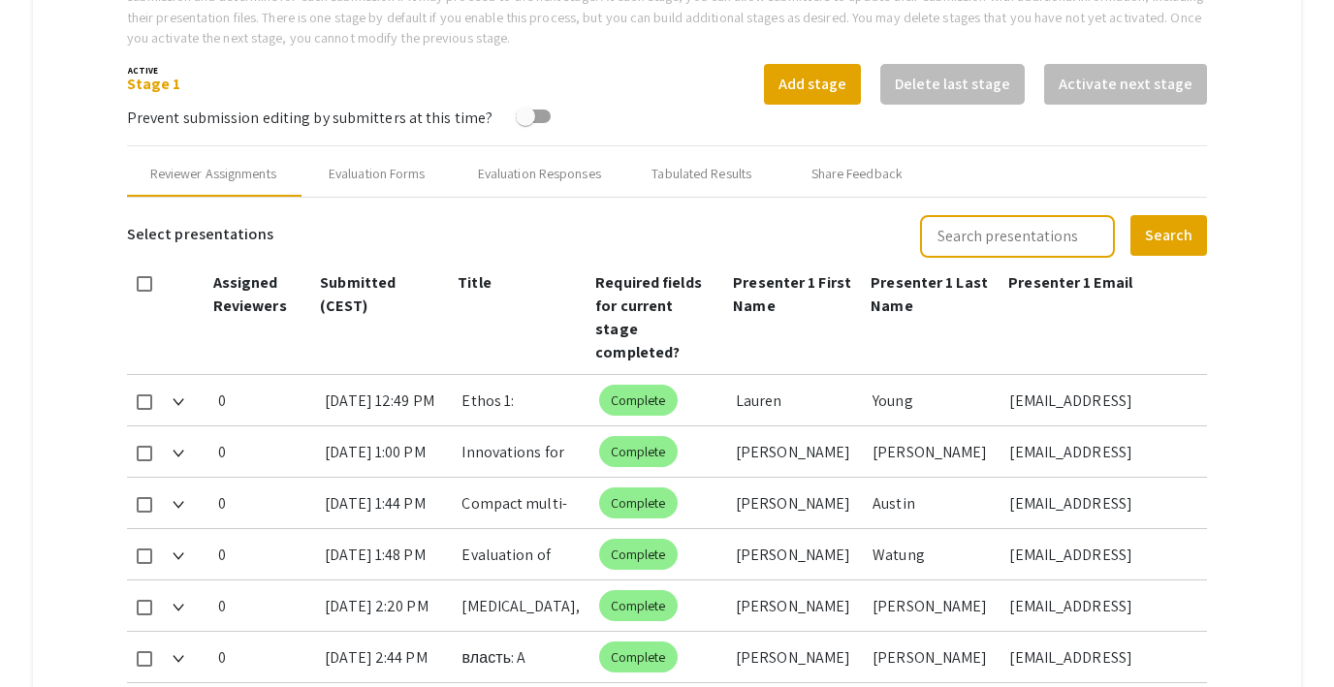
scroll to position [529, 0]
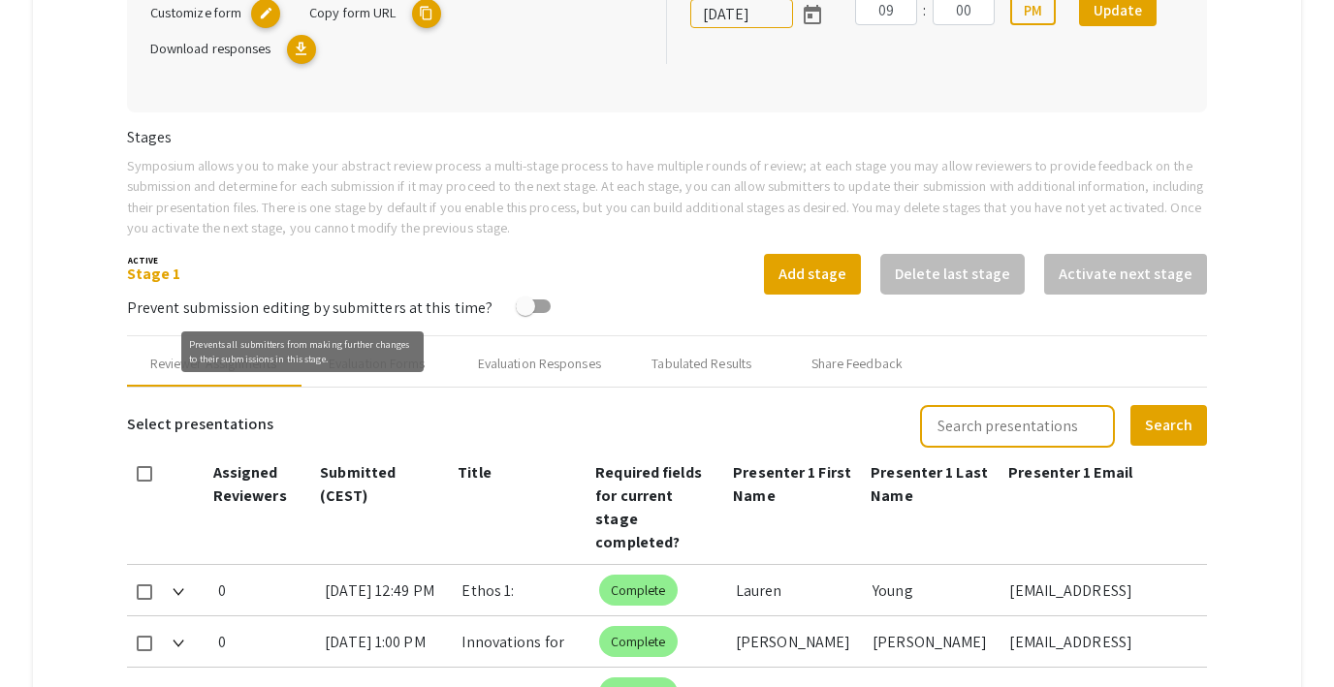
click at [425, 366] on mat-tooltip-component "Prevents all submitters from making further changes to their submissions in thi…" at bounding box center [302, 352] width 269 height 68
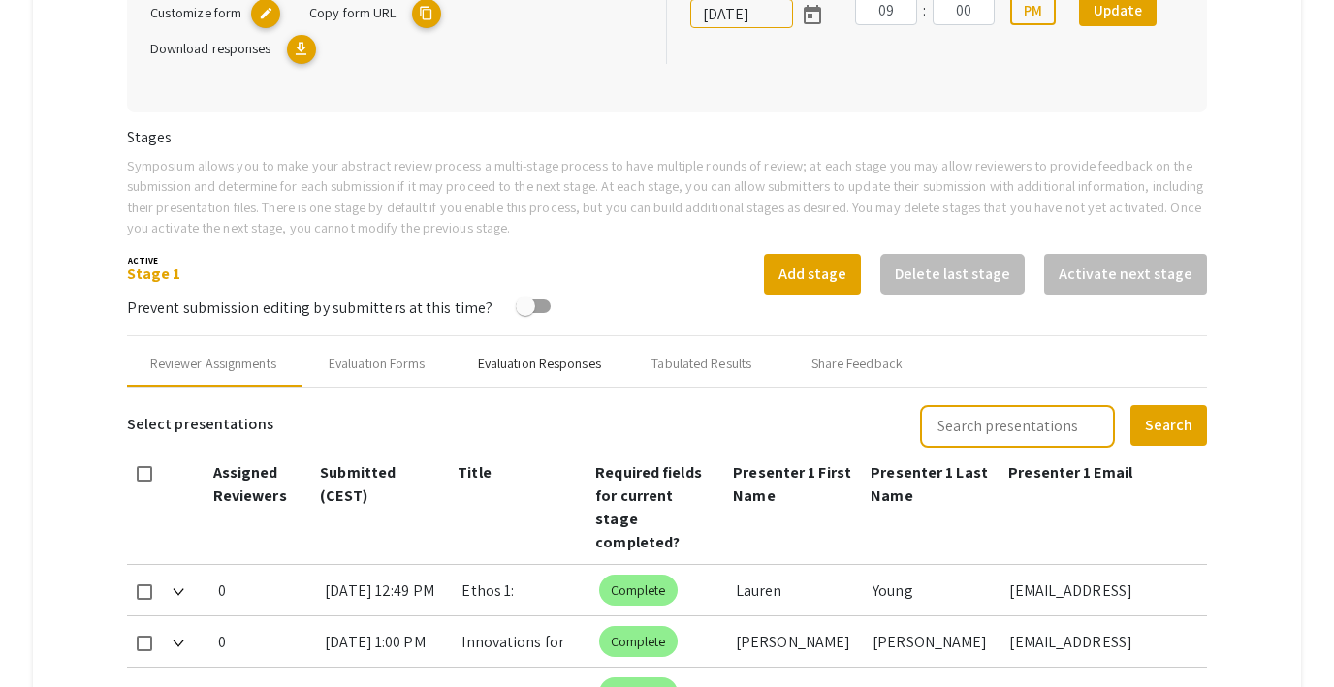
click at [509, 362] on div "Evaluation Responses" at bounding box center [539, 364] width 123 height 20
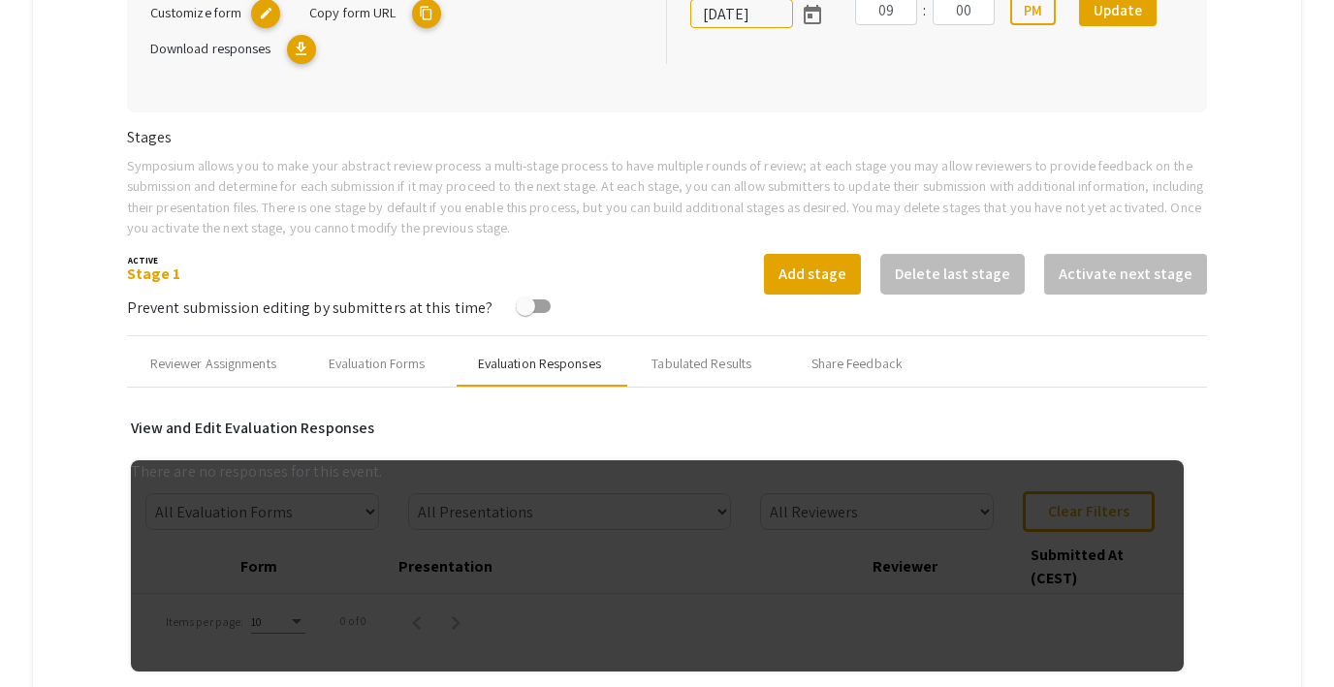
scroll to position [631, 0]
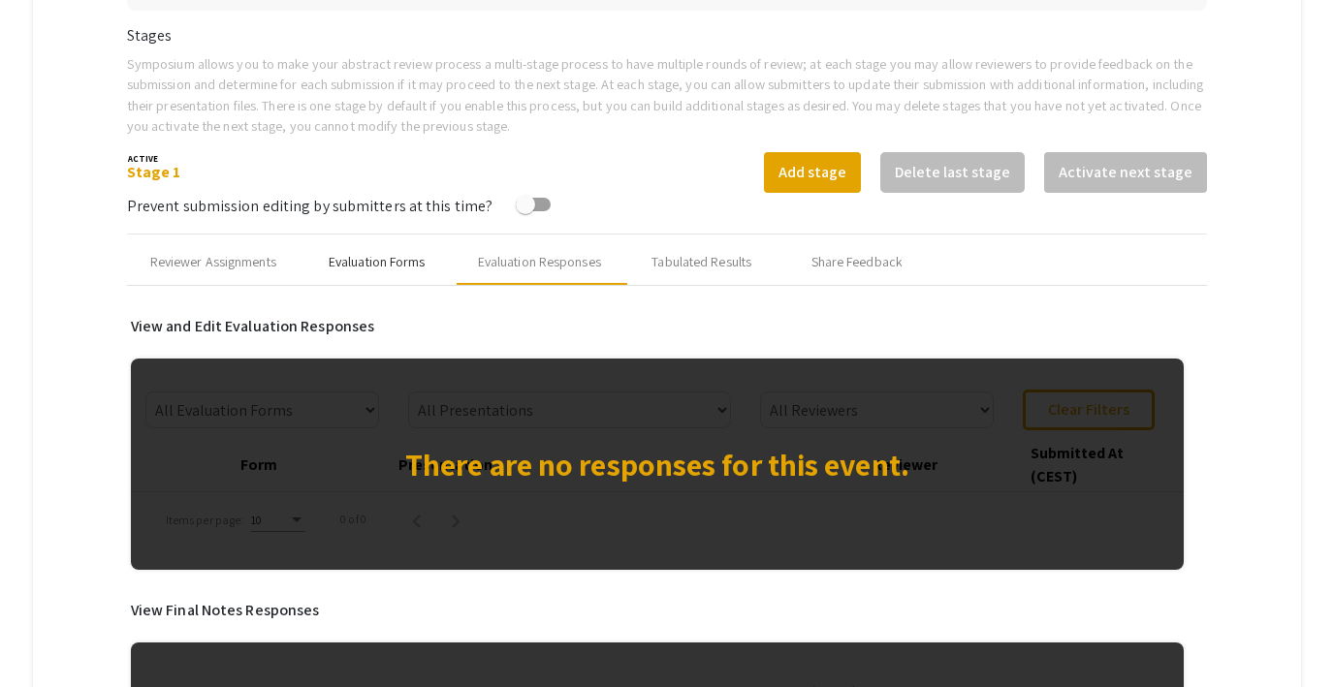
click at [397, 256] on div "Evaluation Forms" at bounding box center [377, 262] width 97 height 20
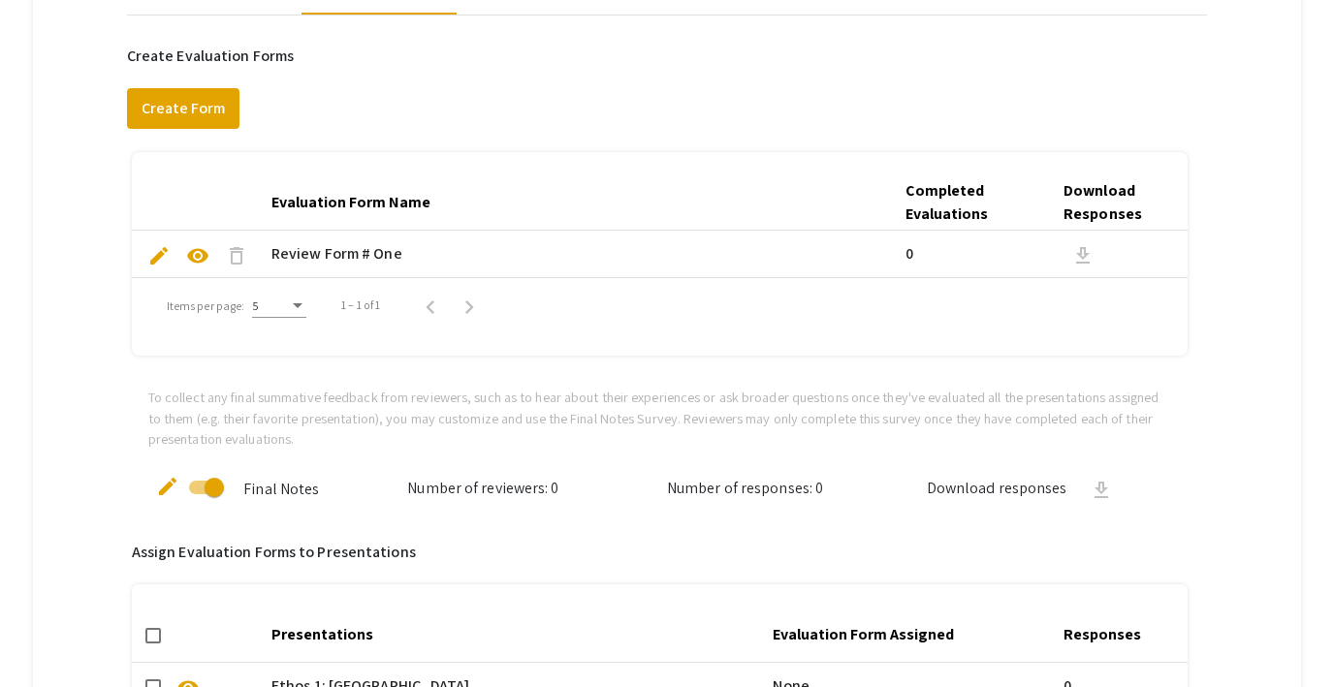
scroll to position [739, 0]
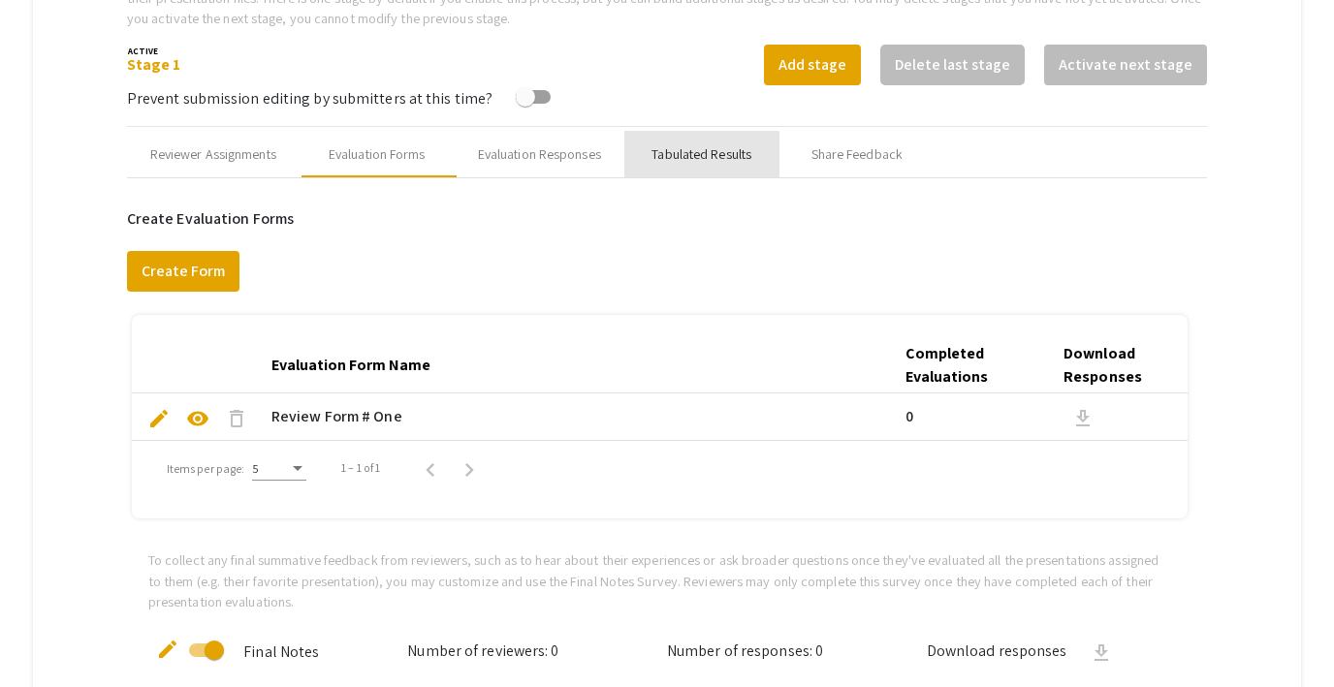
click at [683, 167] on div "Tabulated Results" at bounding box center [701, 154] width 155 height 47
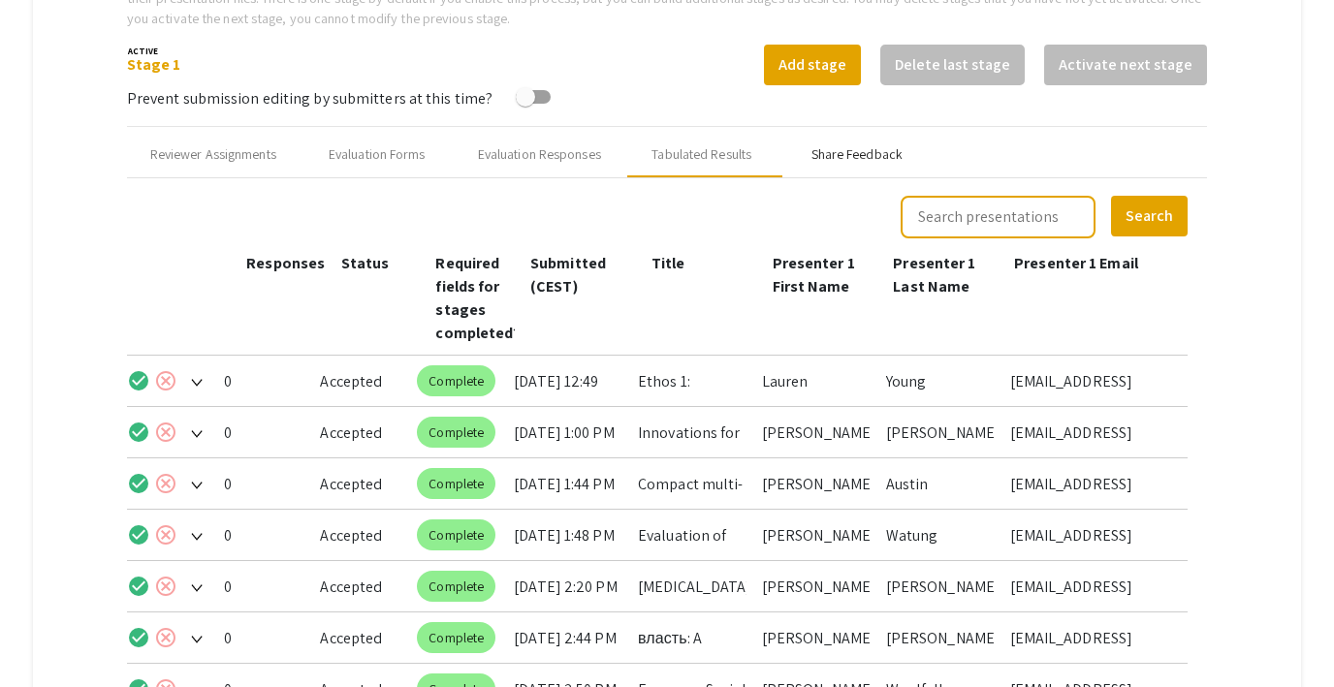
click at [848, 151] on div "Share Feedback" at bounding box center [856, 154] width 91 height 20
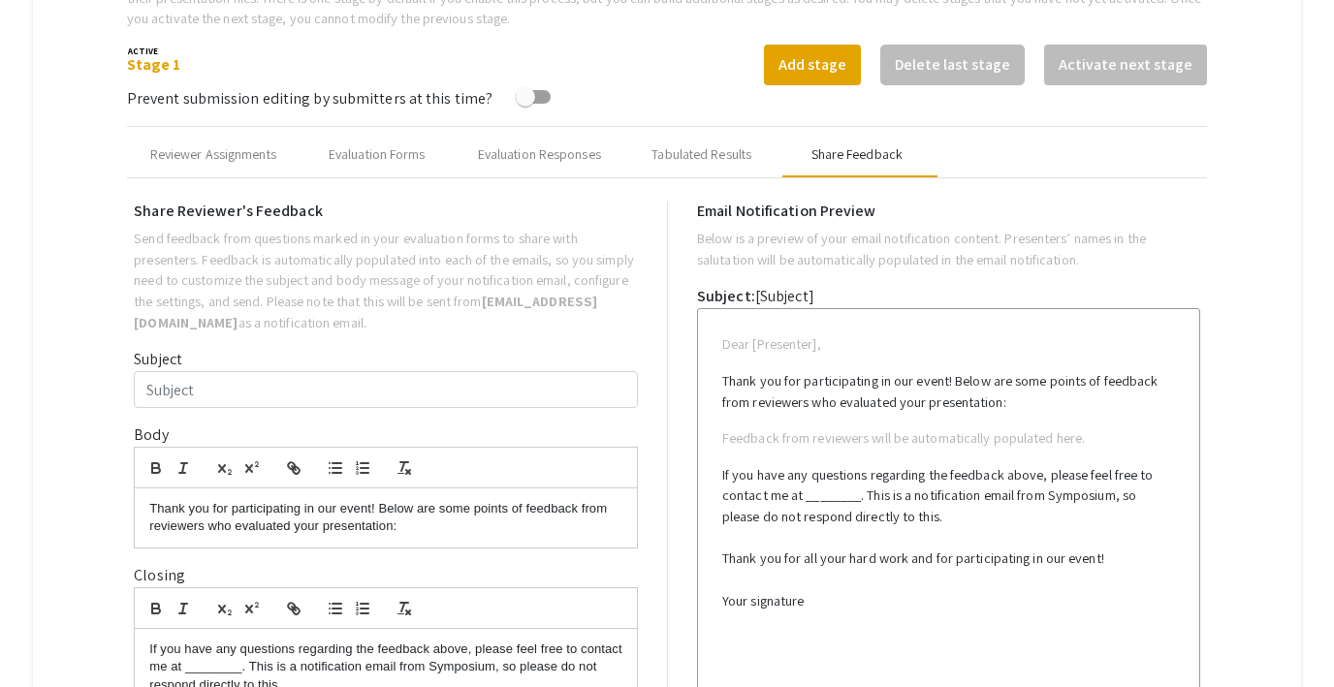
type input "Test Email for multiple co-presenters"
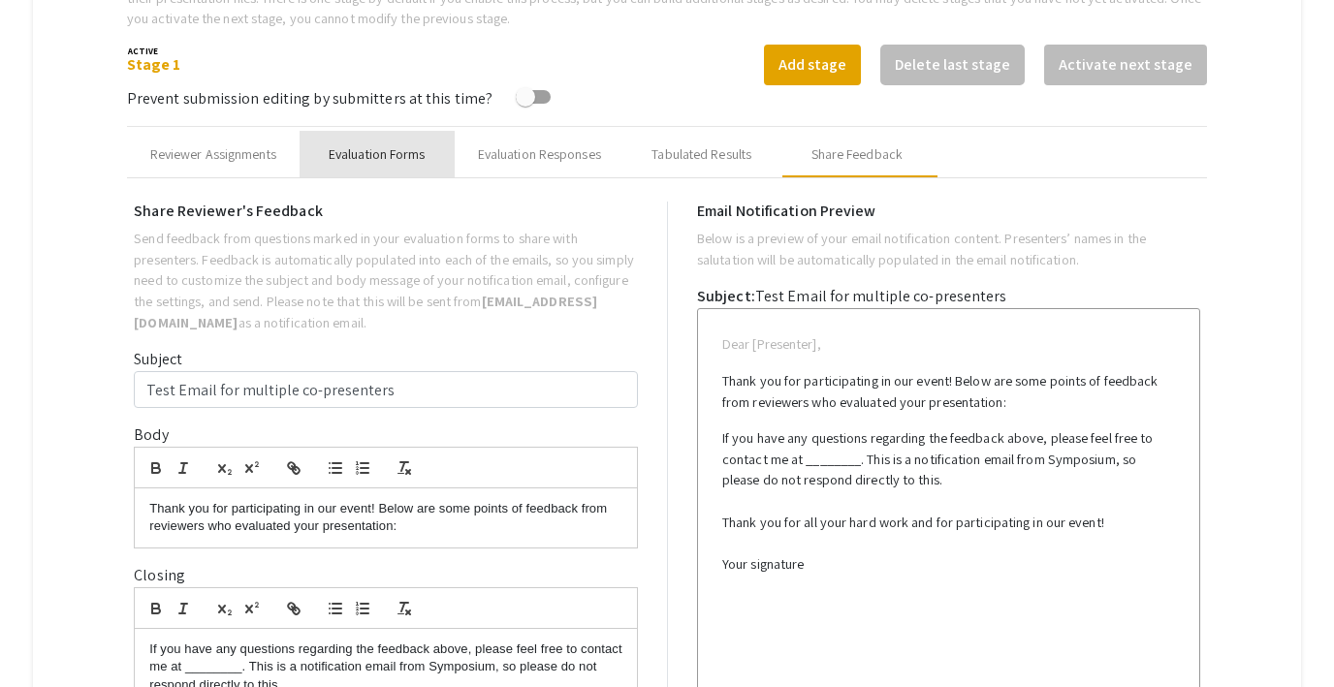
click at [368, 157] on div "Evaluation Forms" at bounding box center [377, 154] width 97 height 20
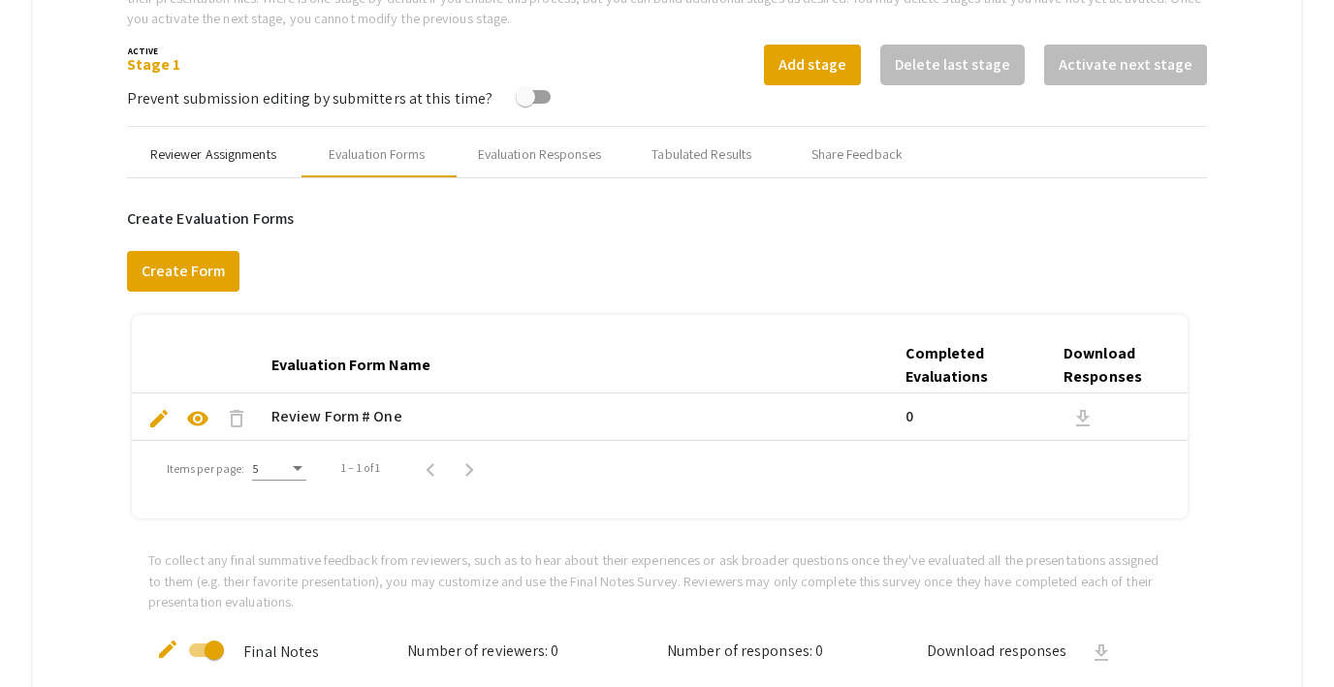
click at [242, 149] on div "Reviewer Assignments" at bounding box center [213, 154] width 126 height 20
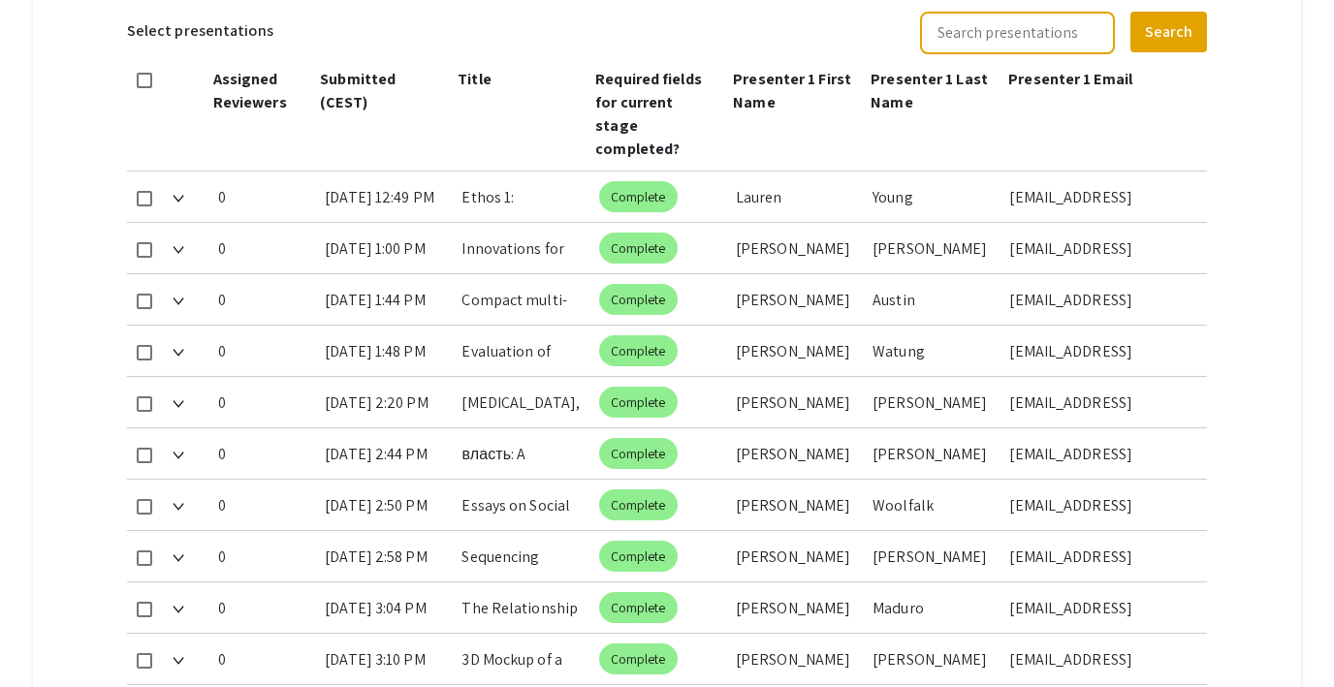
scroll to position [849, 0]
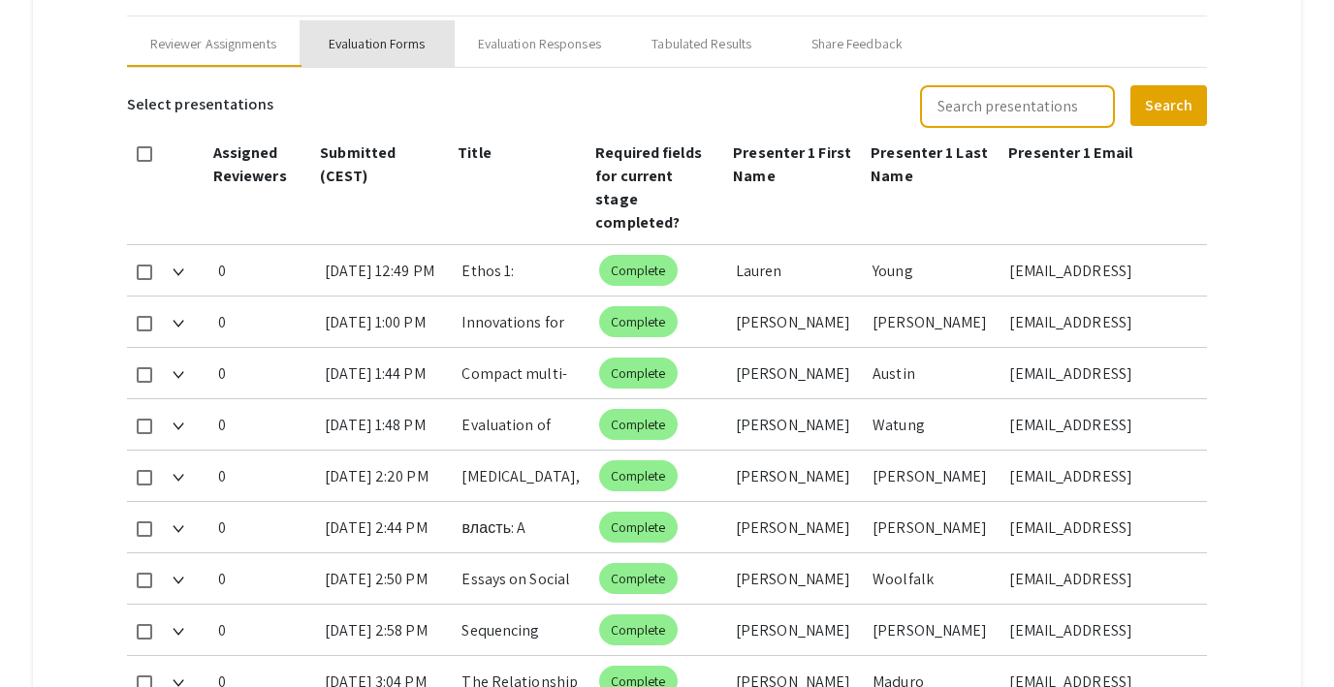
click at [418, 41] on div "Evaluation Forms" at bounding box center [377, 44] width 97 height 20
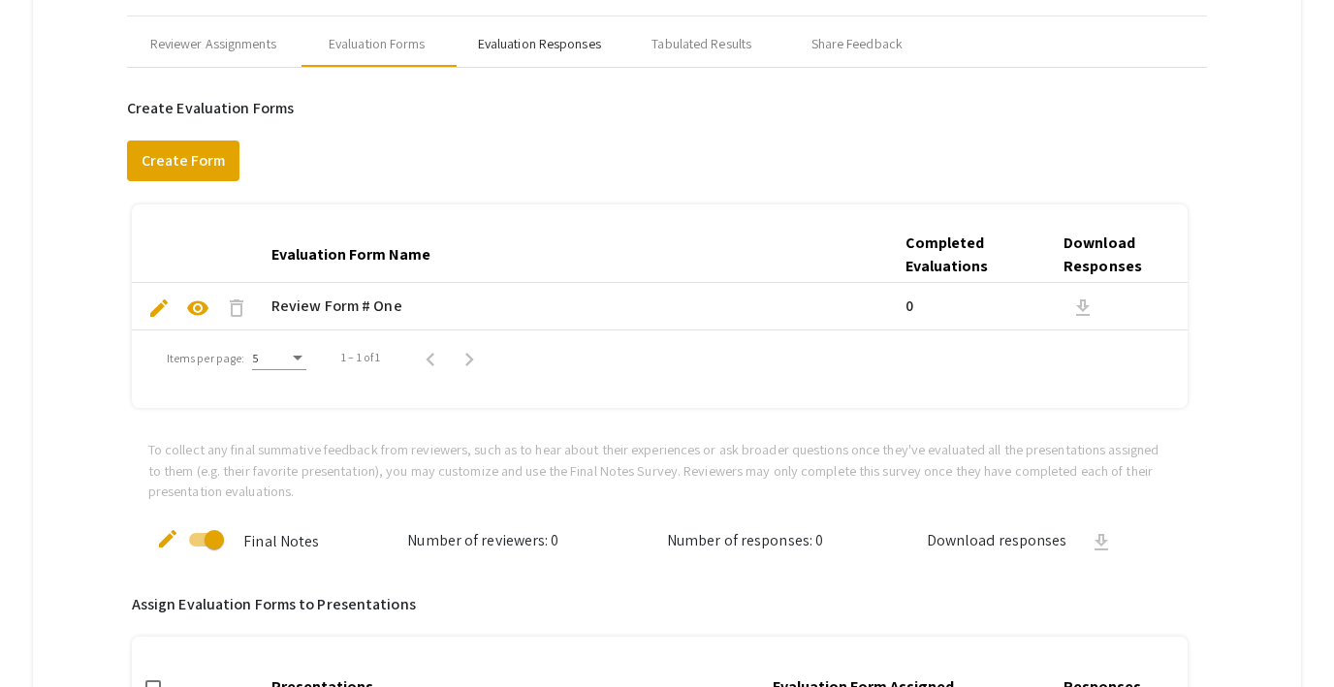
click at [538, 39] on div "Evaluation Responses" at bounding box center [539, 44] width 123 height 20
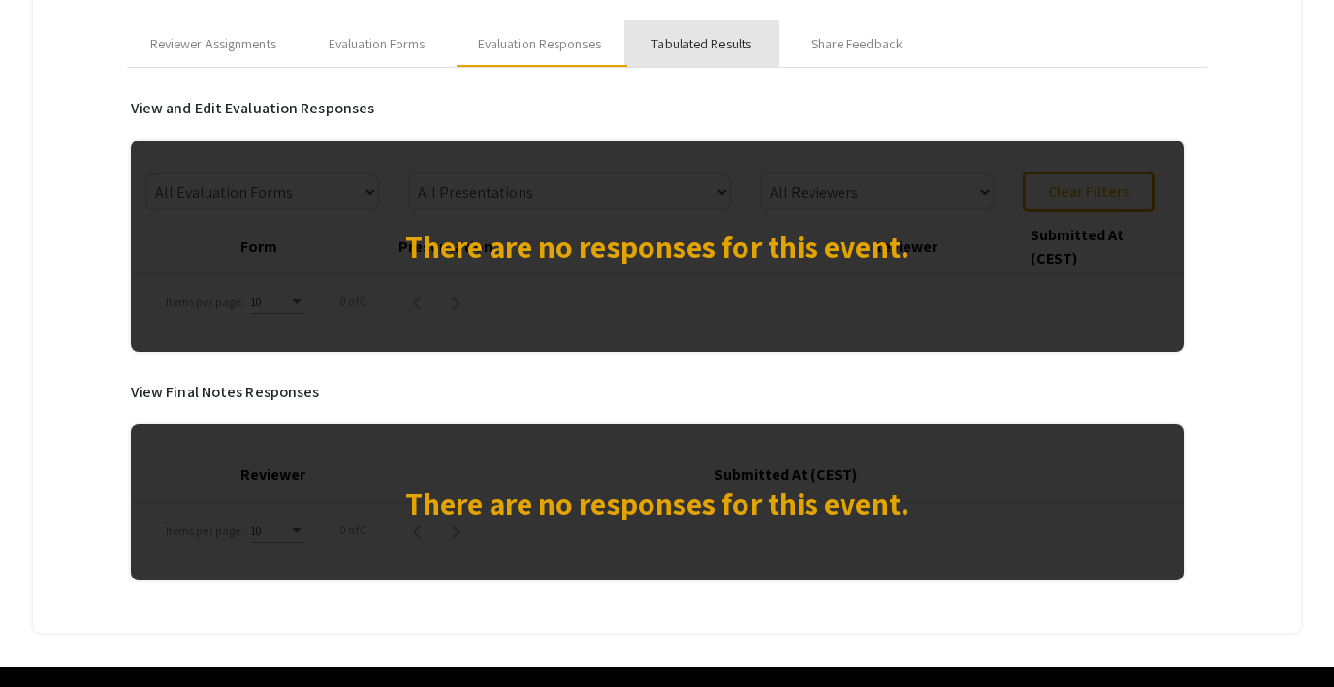
click at [713, 30] on div "Tabulated Results" at bounding box center [701, 43] width 155 height 47
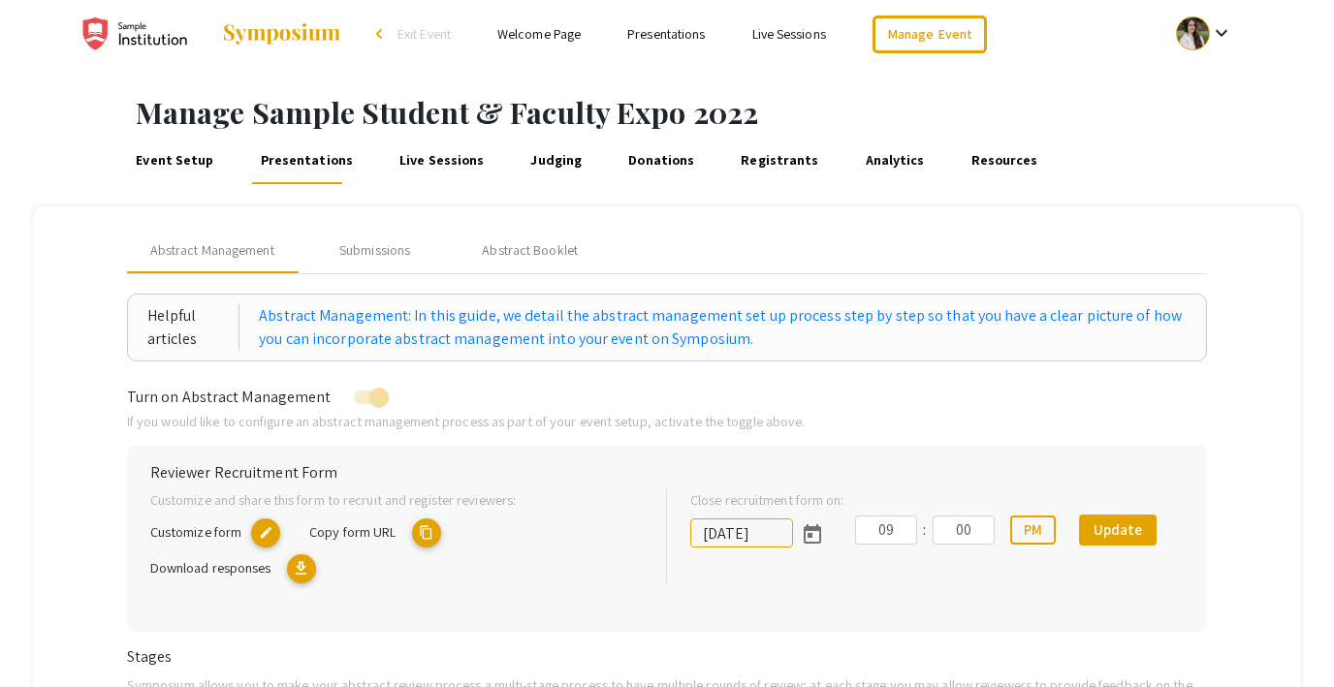
scroll to position [0, 0]
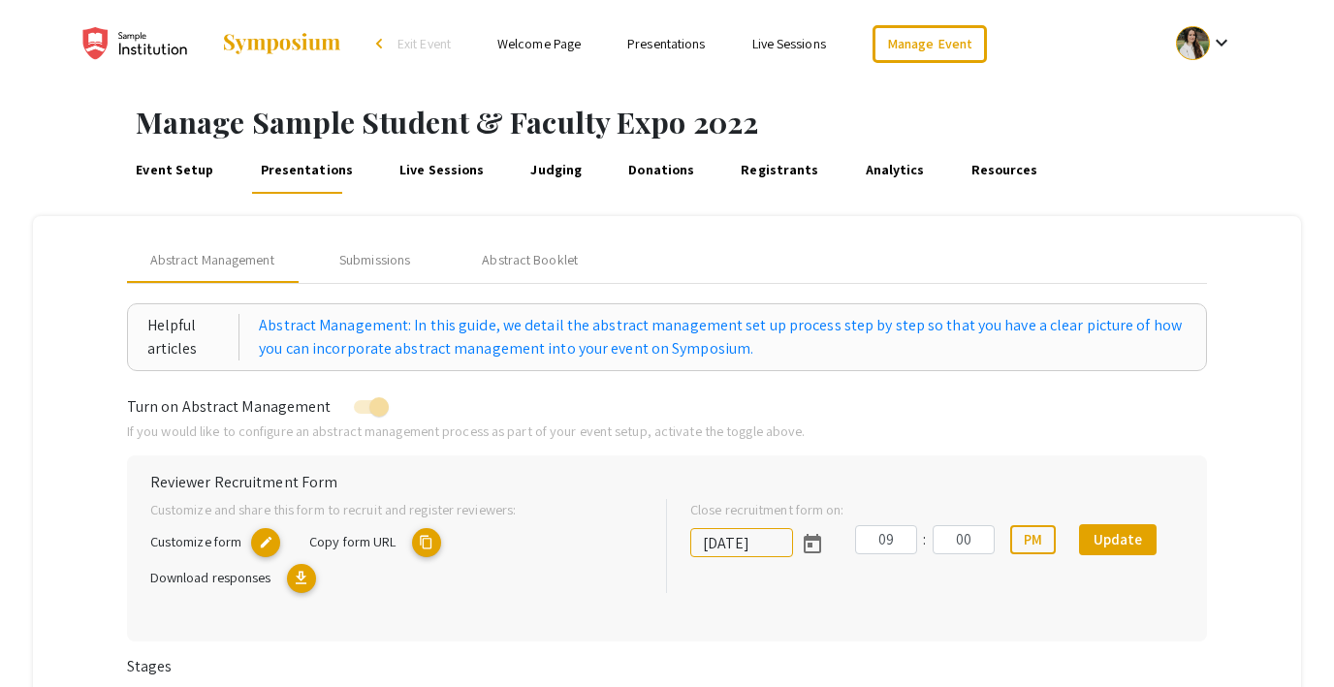
click at [170, 172] on link "Event Setup" at bounding box center [175, 170] width 84 height 47
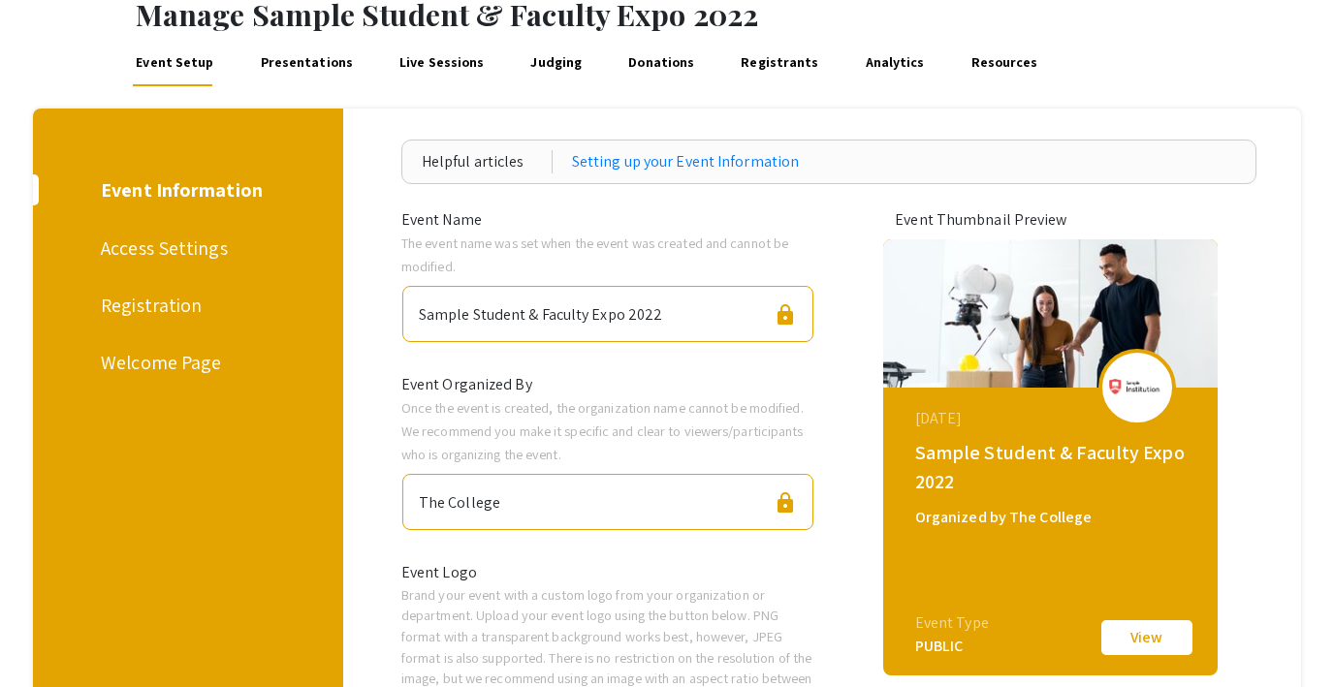
scroll to position [94, 0]
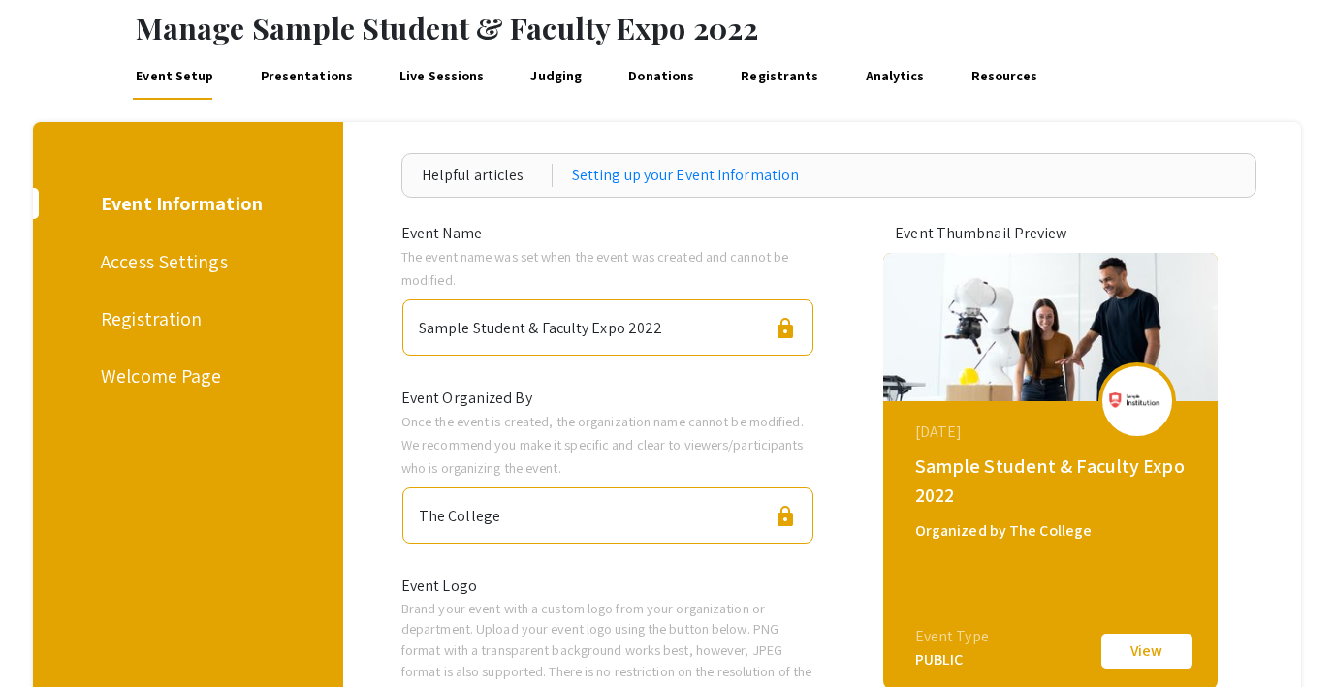
click at [150, 257] on div "Access Settings" at bounding box center [185, 261] width 168 height 29
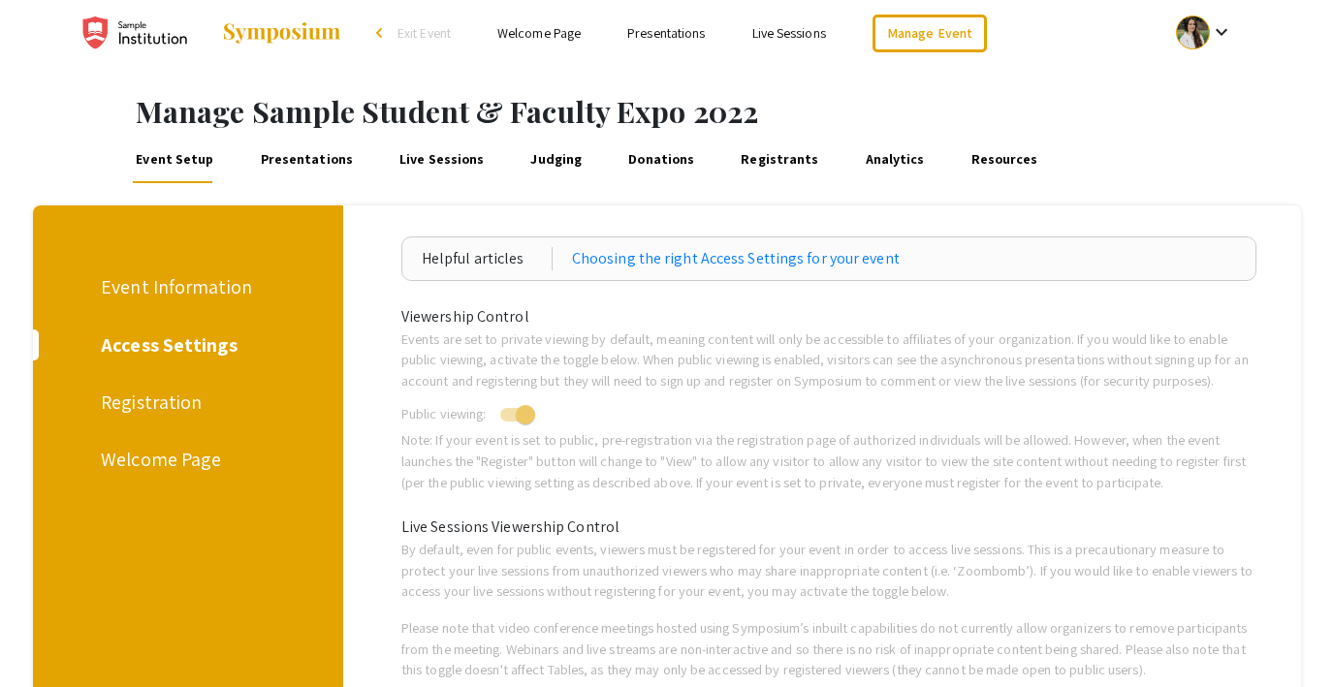
scroll to position [8, 0]
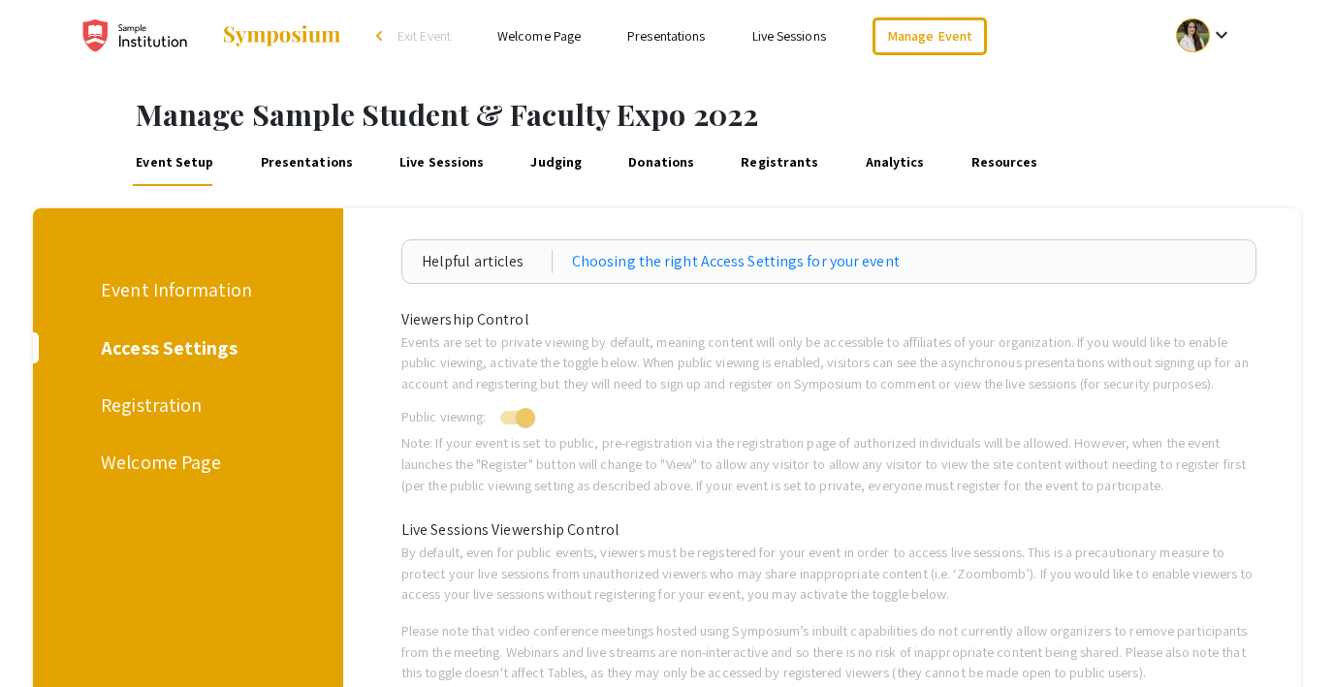
click at [146, 408] on div "Registration" at bounding box center [185, 405] width 168 height 29
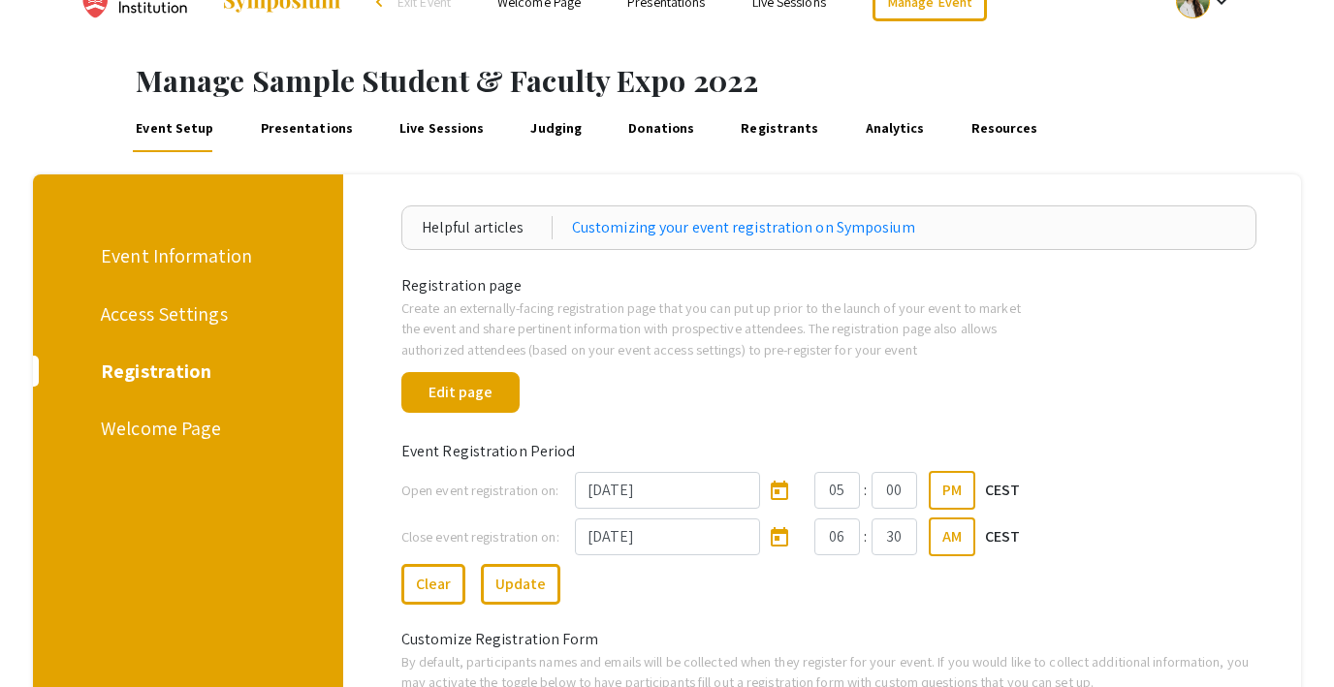
scroll to position [43, 0]
click at [470, 395] on button "Edit page" at bounding box center [460, 391] width 118 height 41
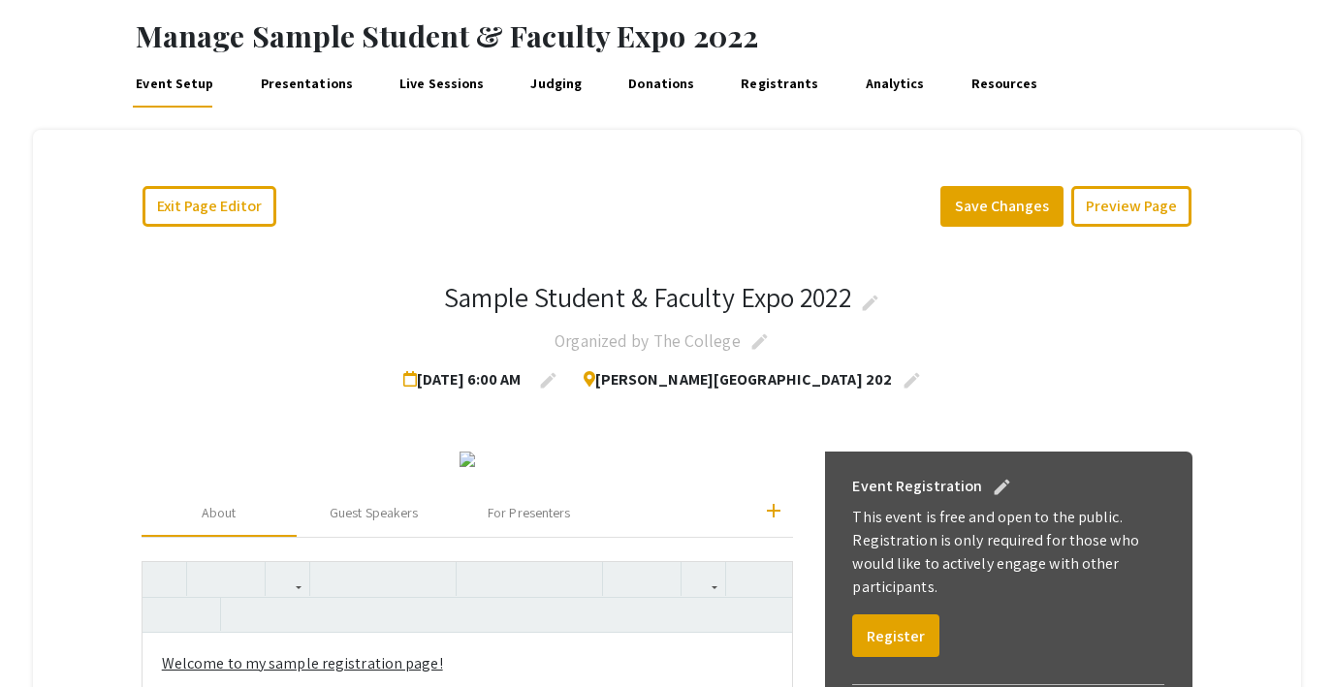
scroll to position [84, 0]
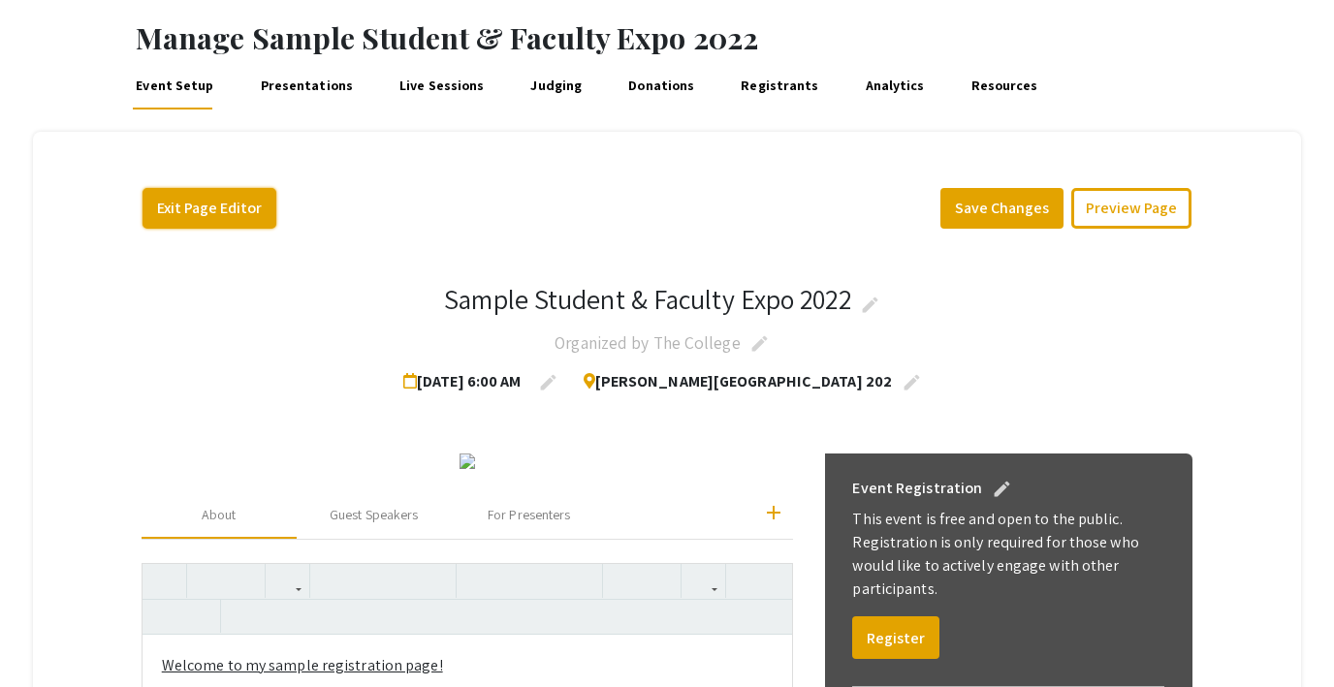
click at [202, 213] on button "Exit Page Editor" at bounding box center [210, 208] width 134 height 41
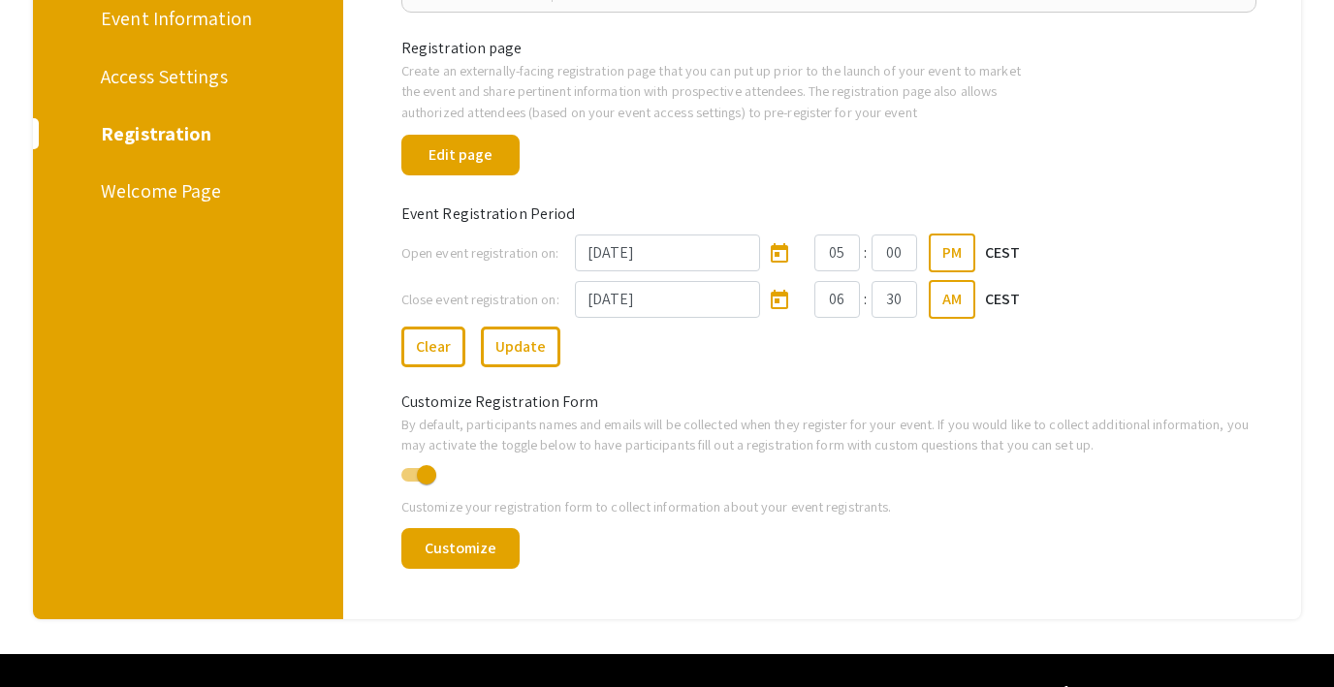
scroll to position [284, 0]
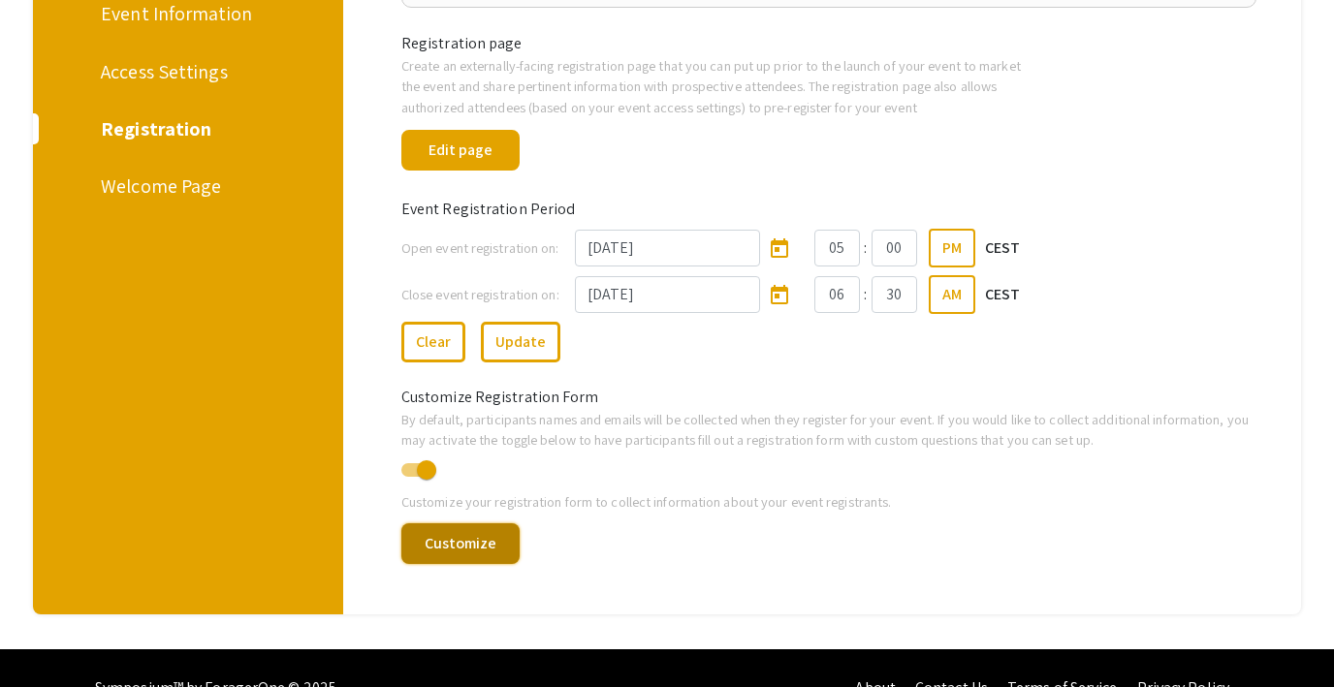
click at [492, 544] on button "Customize" at bounding box center [460, 543] width 118 height 41
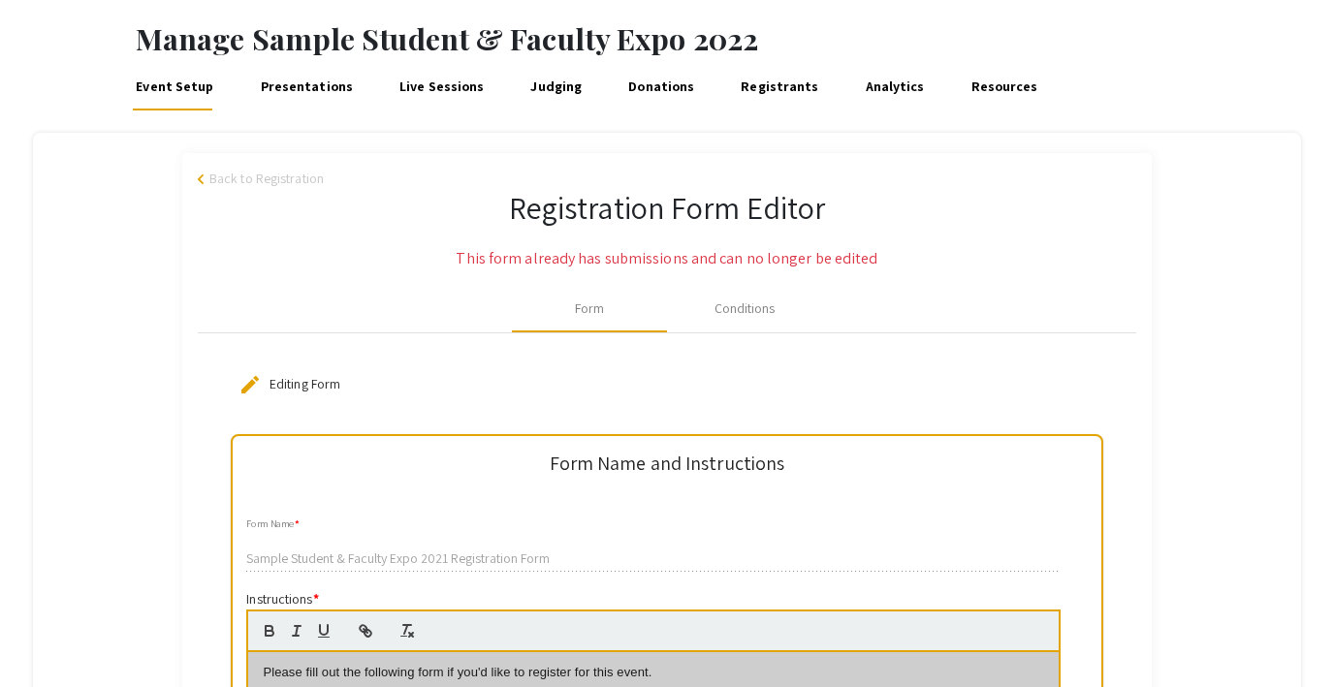
scroll to position [80, 0]
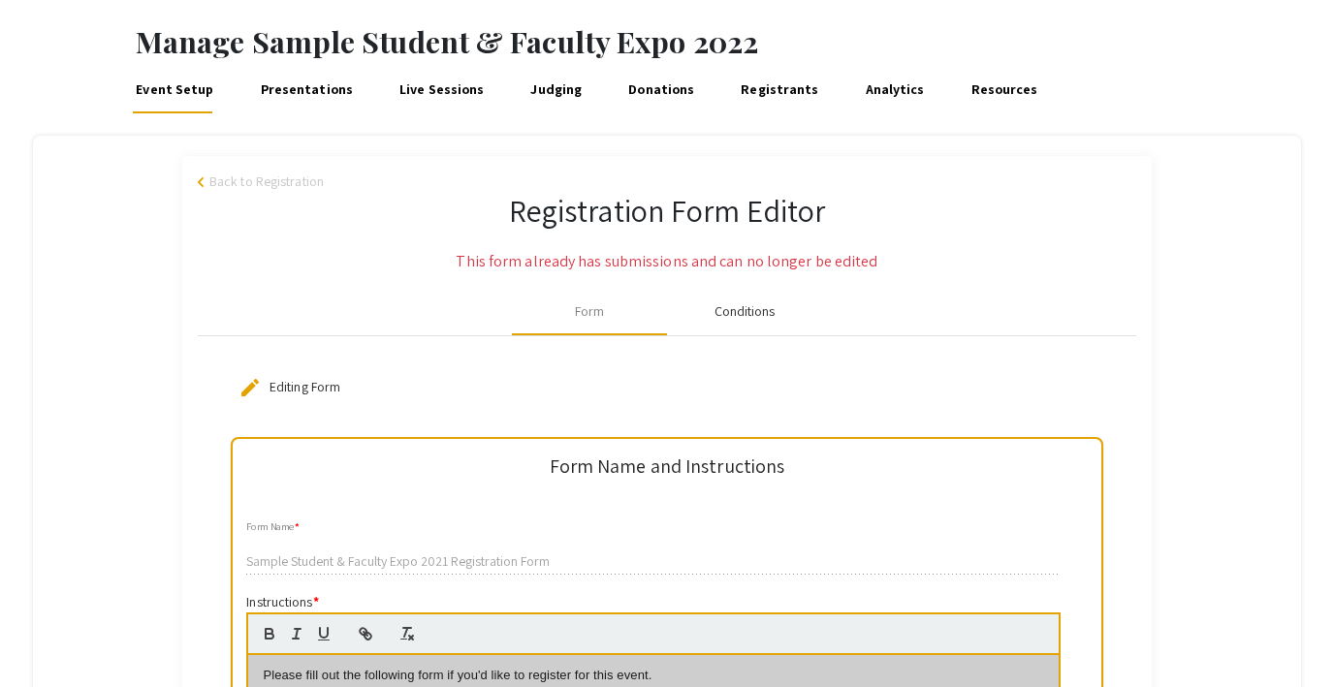
click at [738, 305] on div "Conditions" at bounding box center [744, 311] width 61 height 20
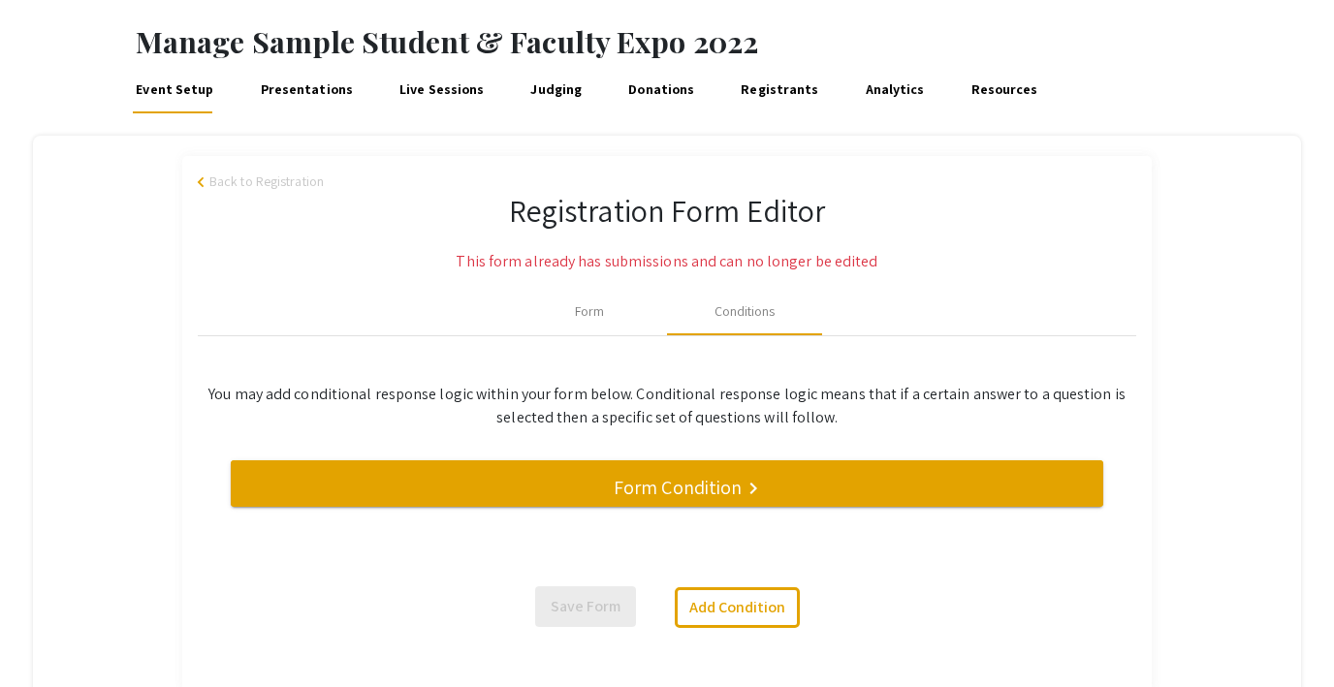
click at [733, 491] on h5 "Form Condition" at bounding box center [678, 487] width 128 height 23
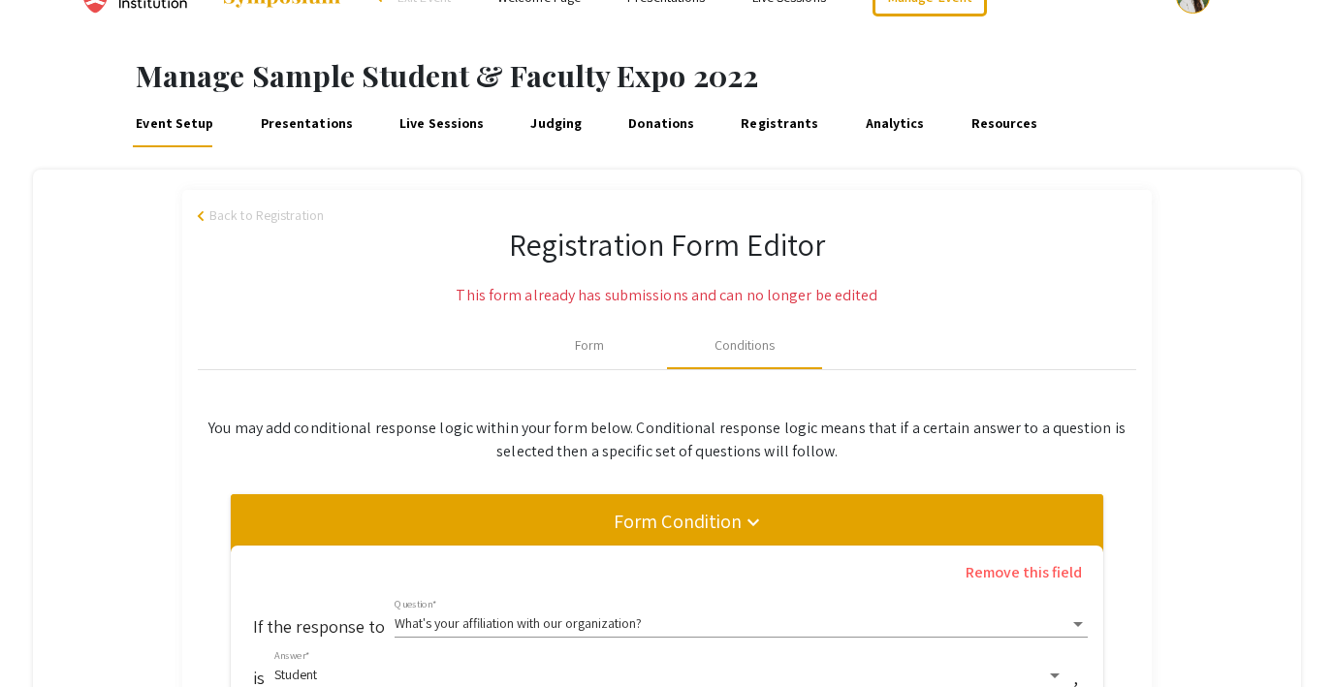
scroll to position [0, 0]
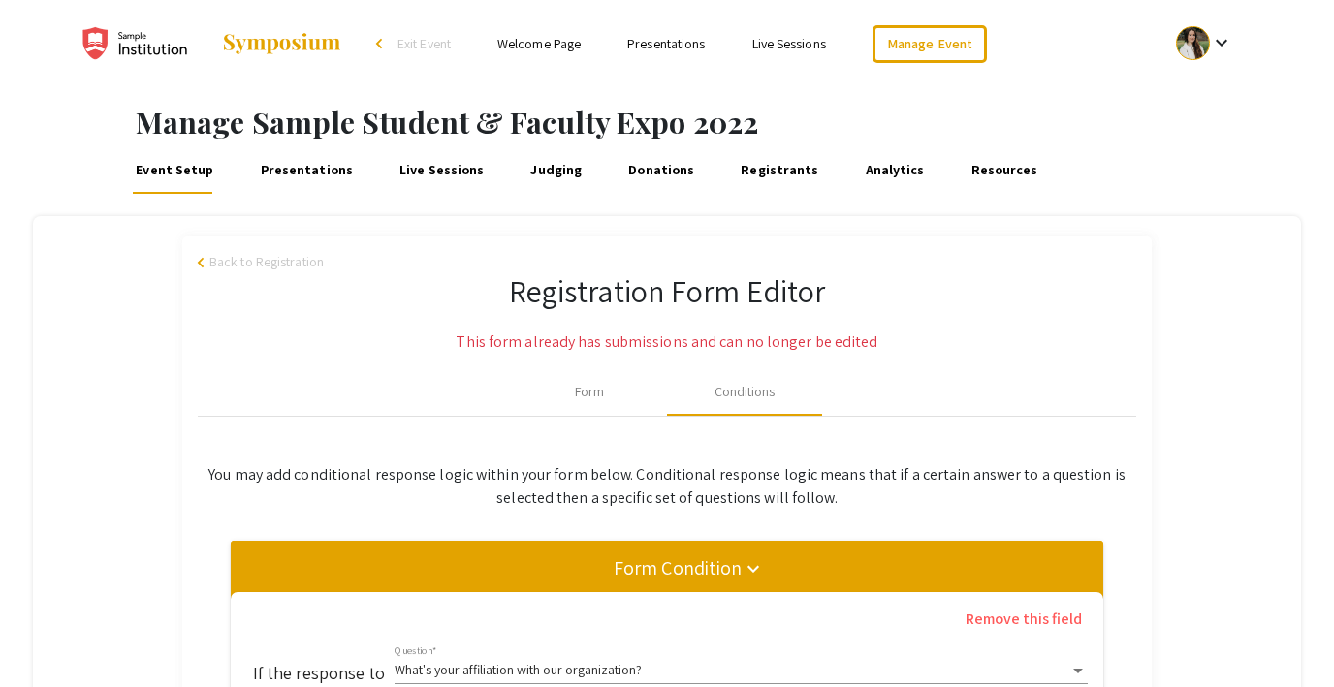
click at [280, 262] on span "Back to Registration" at bounding box center [266, 262] width 114 height 20
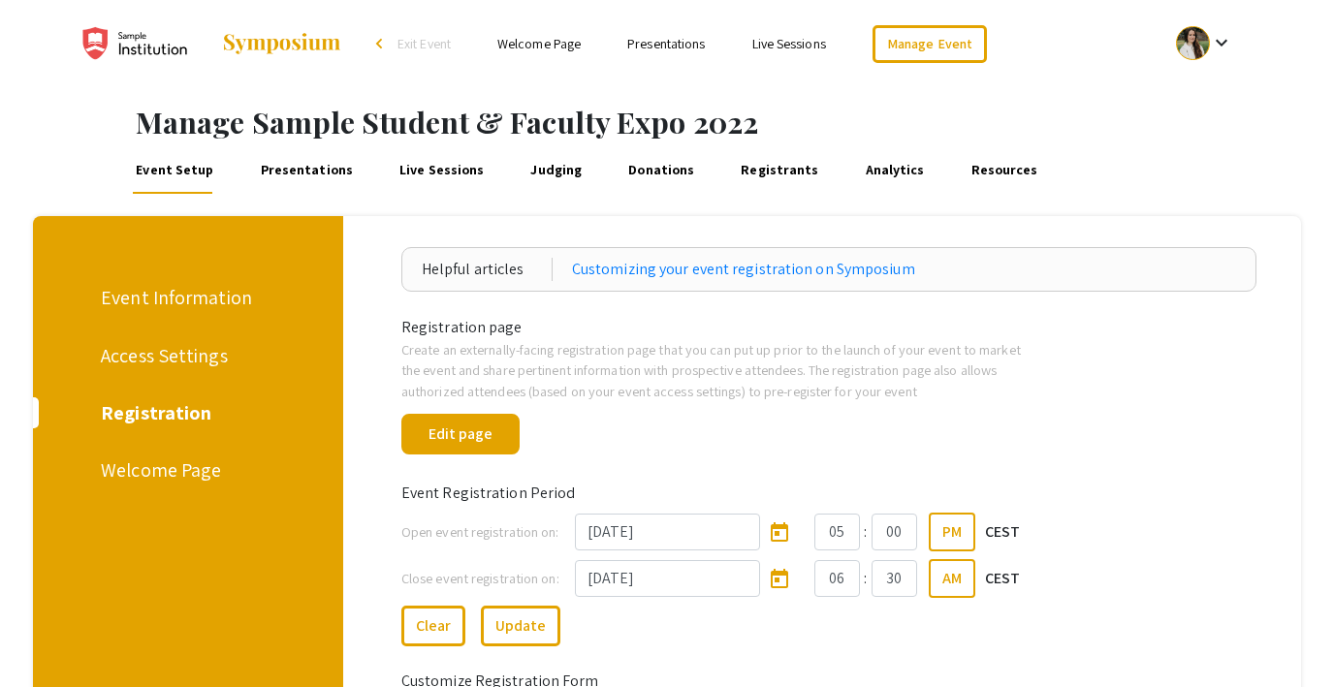
click at [163, 475] on div "Welcome Page" at bounding box center [185, 470] width 168 height 29
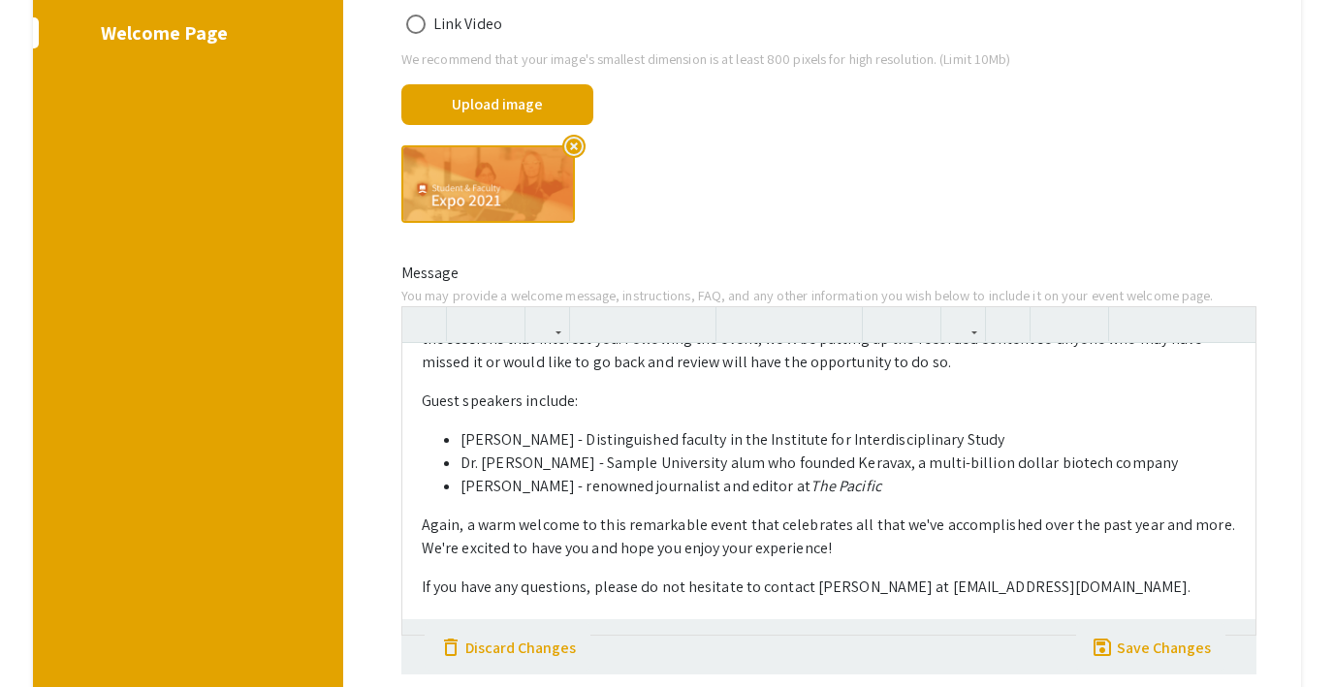
scroll to position [543, 0]
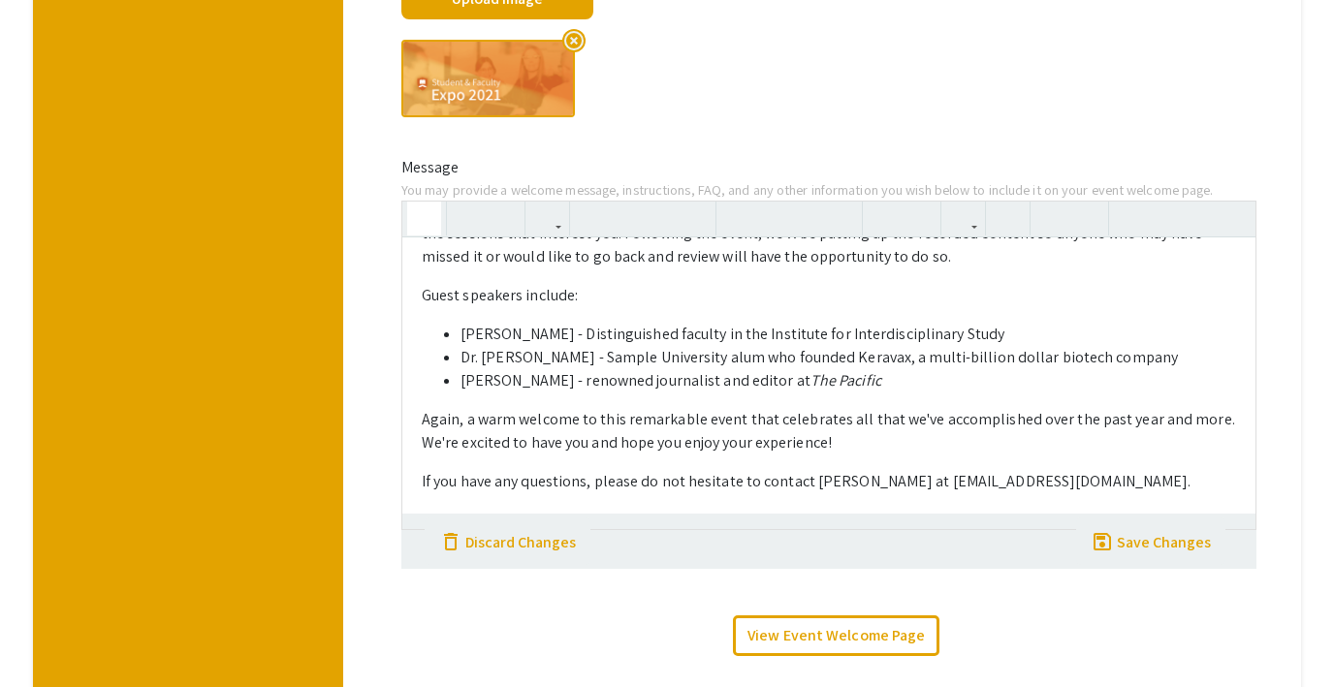
click at [432, 216] on button "button" at bounding box center [424, 219] width 34 height 34
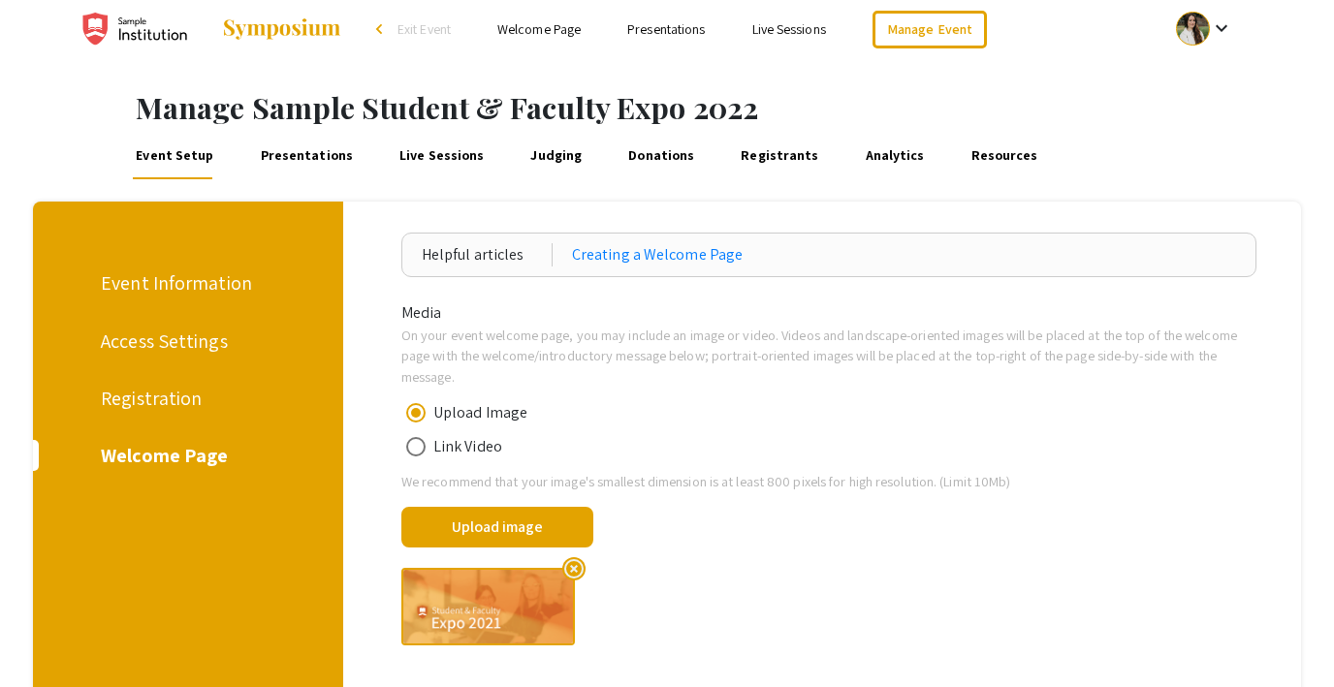
scroll to position [0, 0]
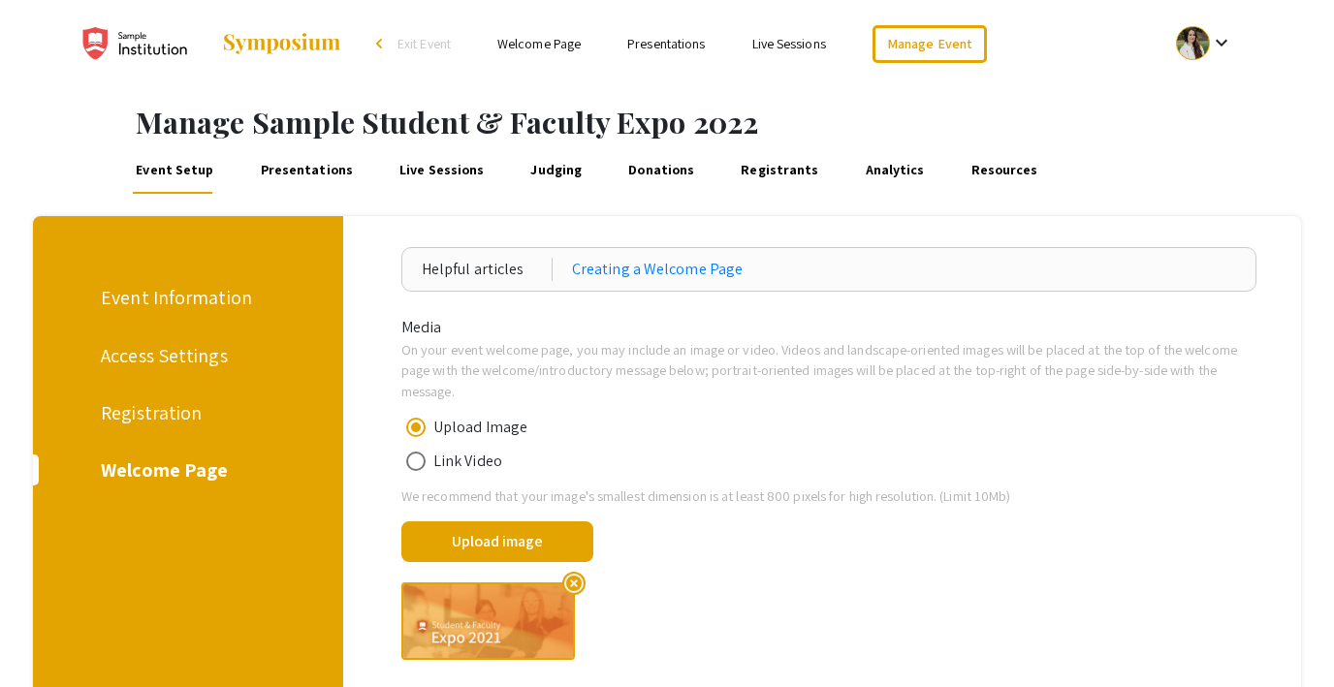
click at [310, 164] on link "Presentations" at bounding box center [306, 170] width 99 height 47
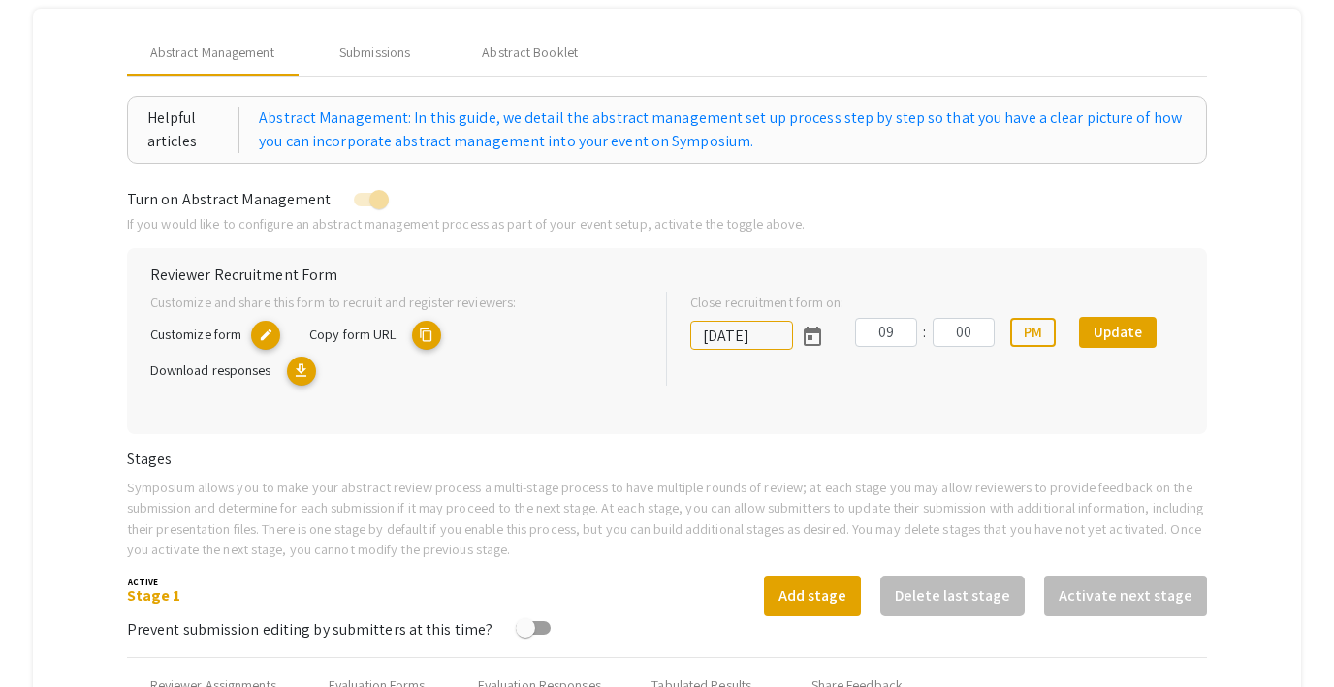
scroll to position [232, 0]
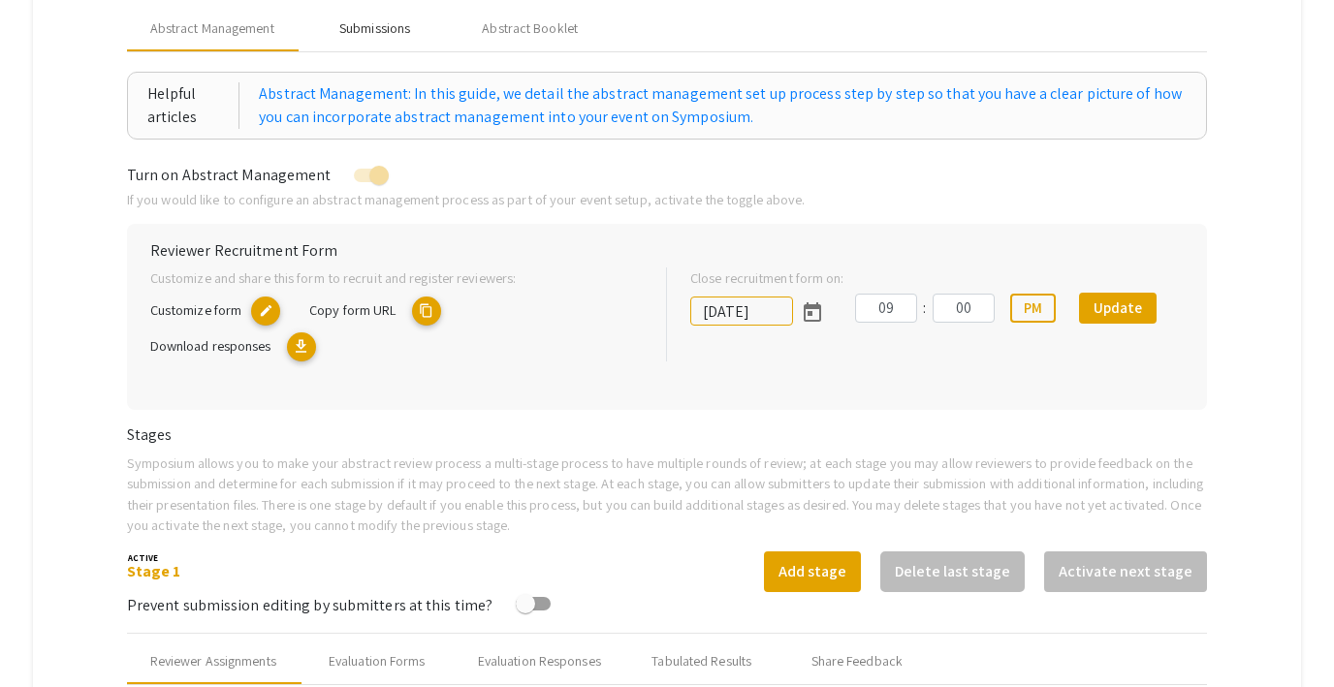
click at [368, 29] on div "Submissions" at bounding box center [374, 28] width 71 height 20
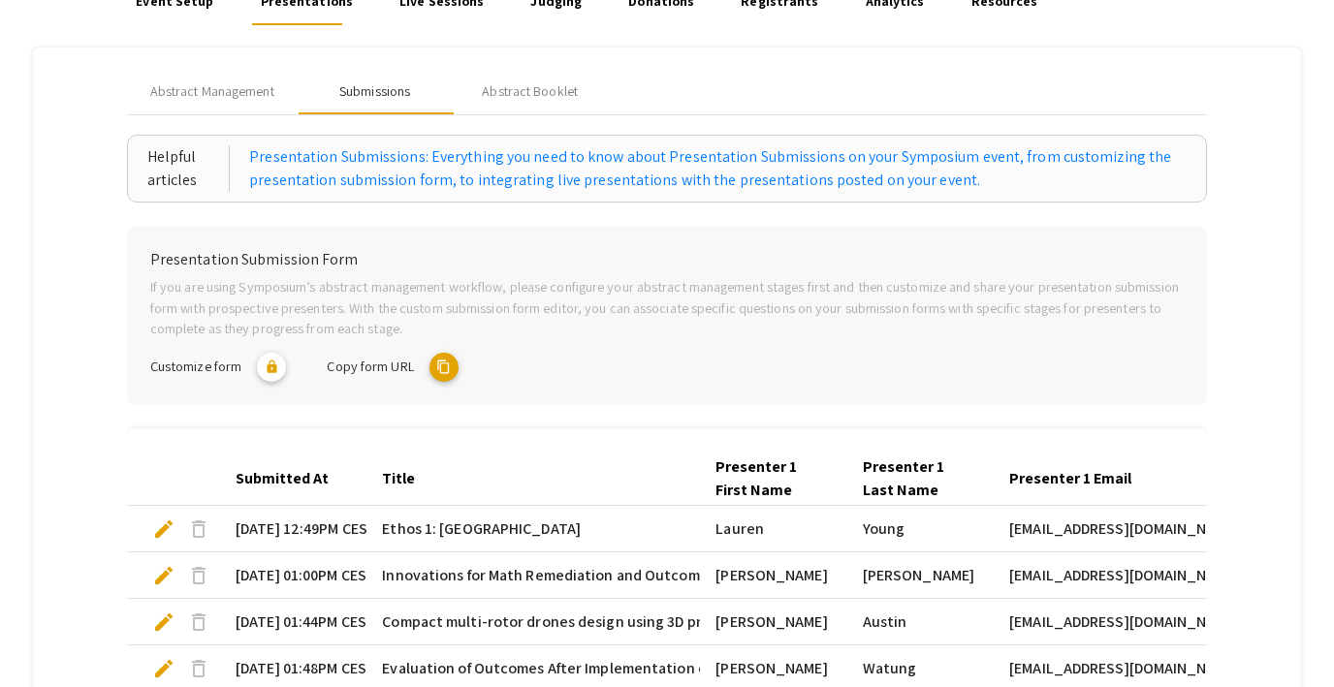
scroll to position [161, 0]
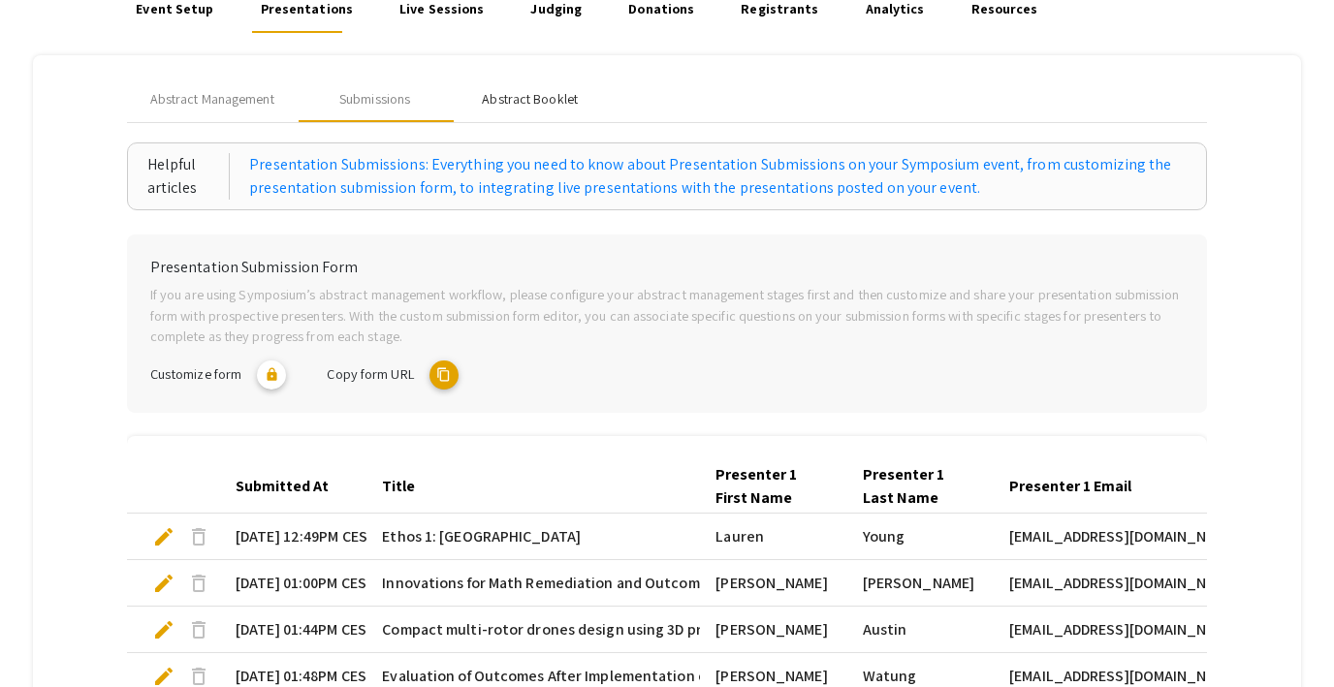
click at [512, 106] on div "Abstract Booklet" at bounding box center [530, 99] width 96 height 20
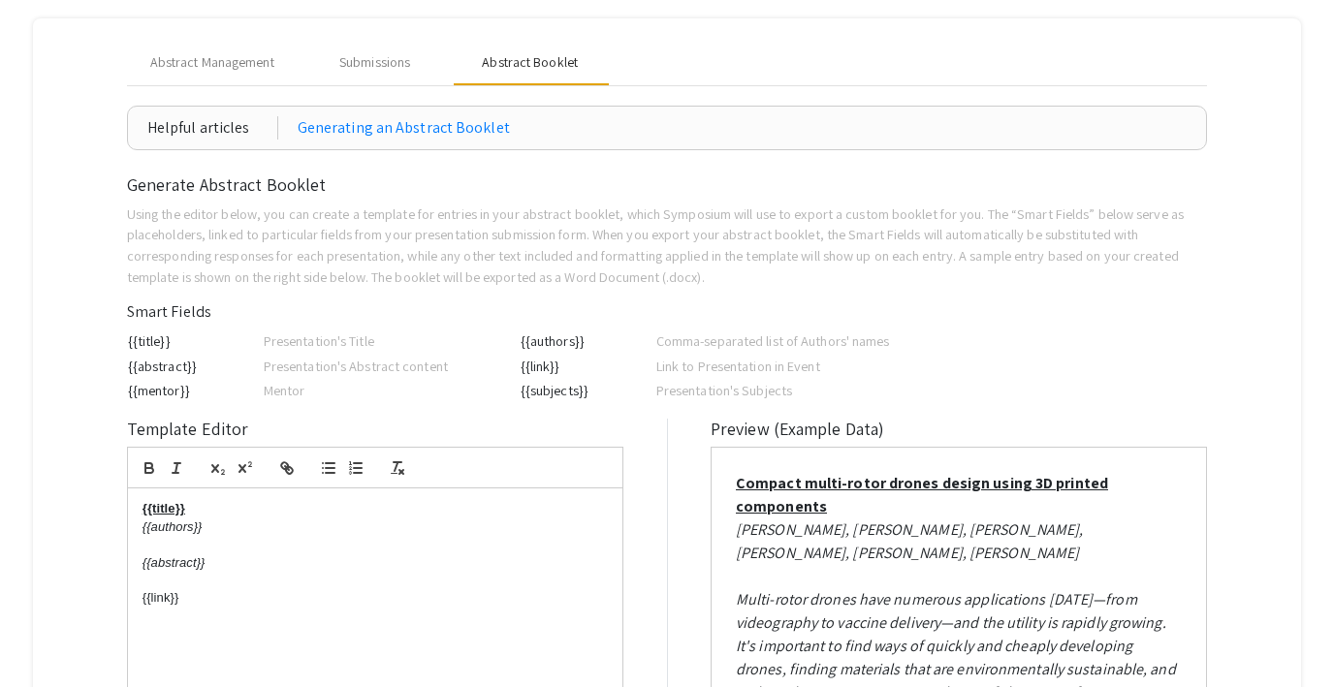
scroll to position [6, 0]
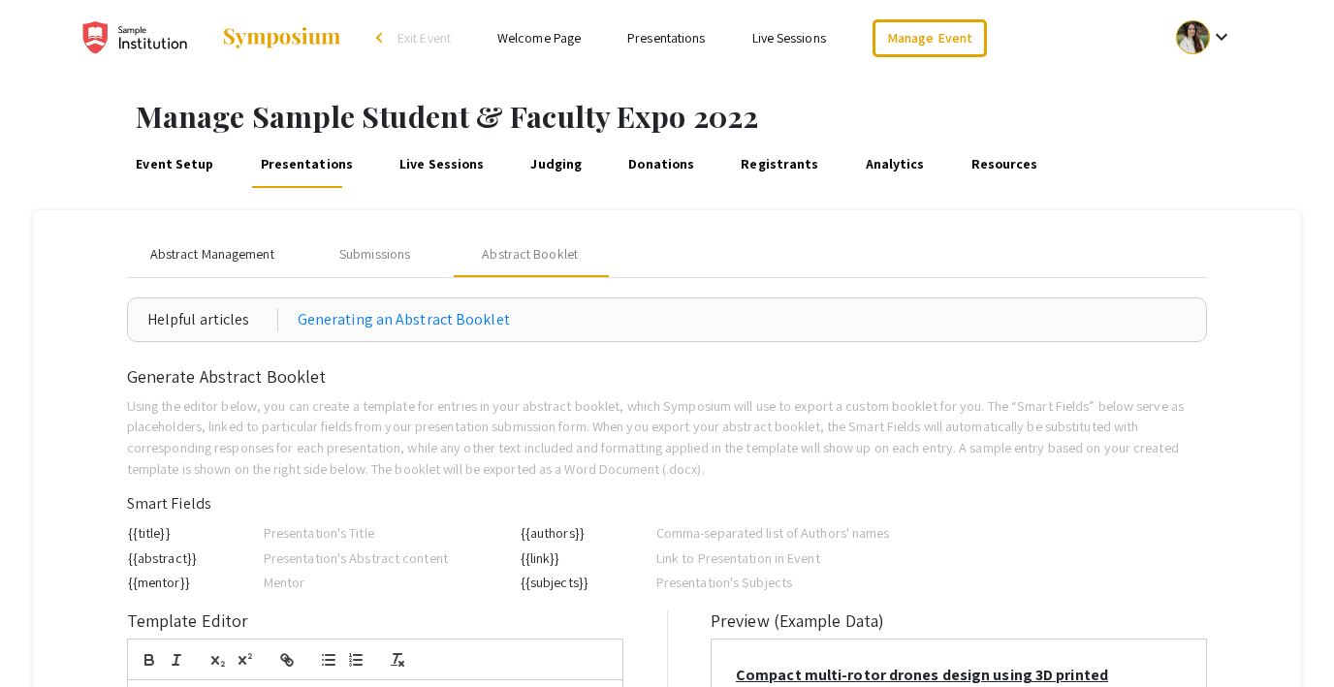
click at [188, 260] on span "Abstract Management" at bounding box center [212, 254] width 124 height 20
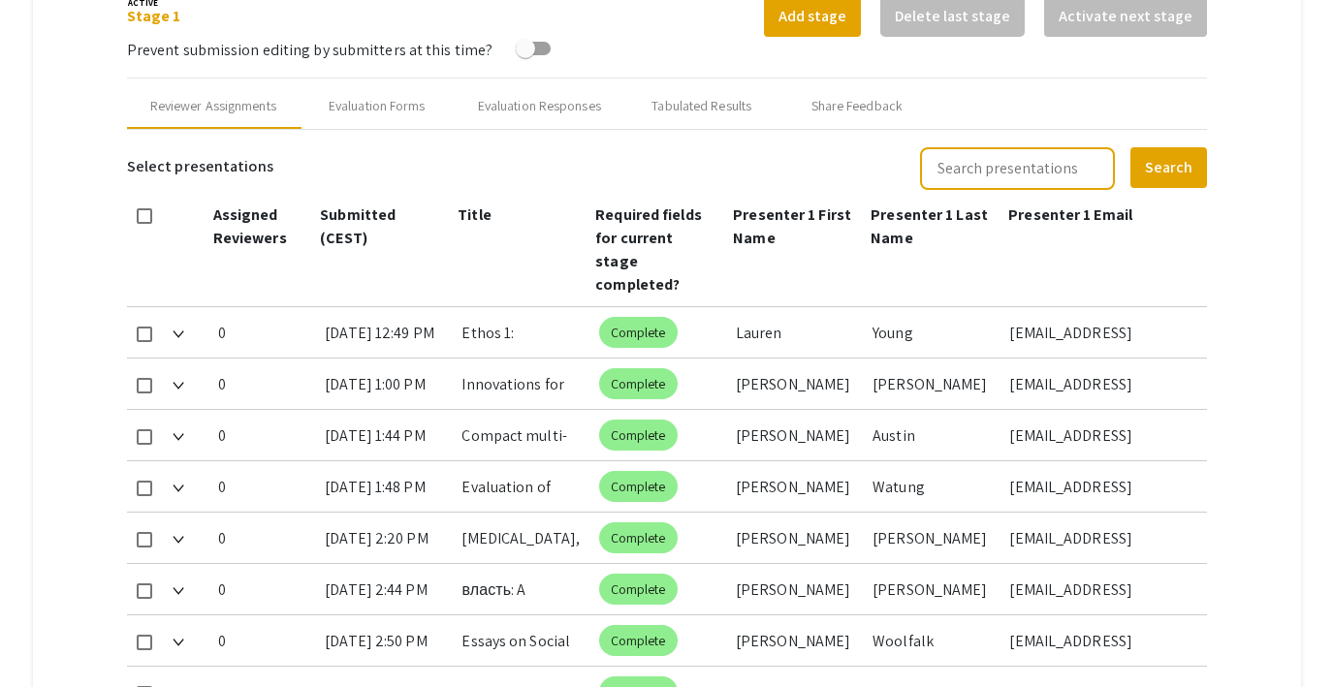
scroll to position [771, 0]
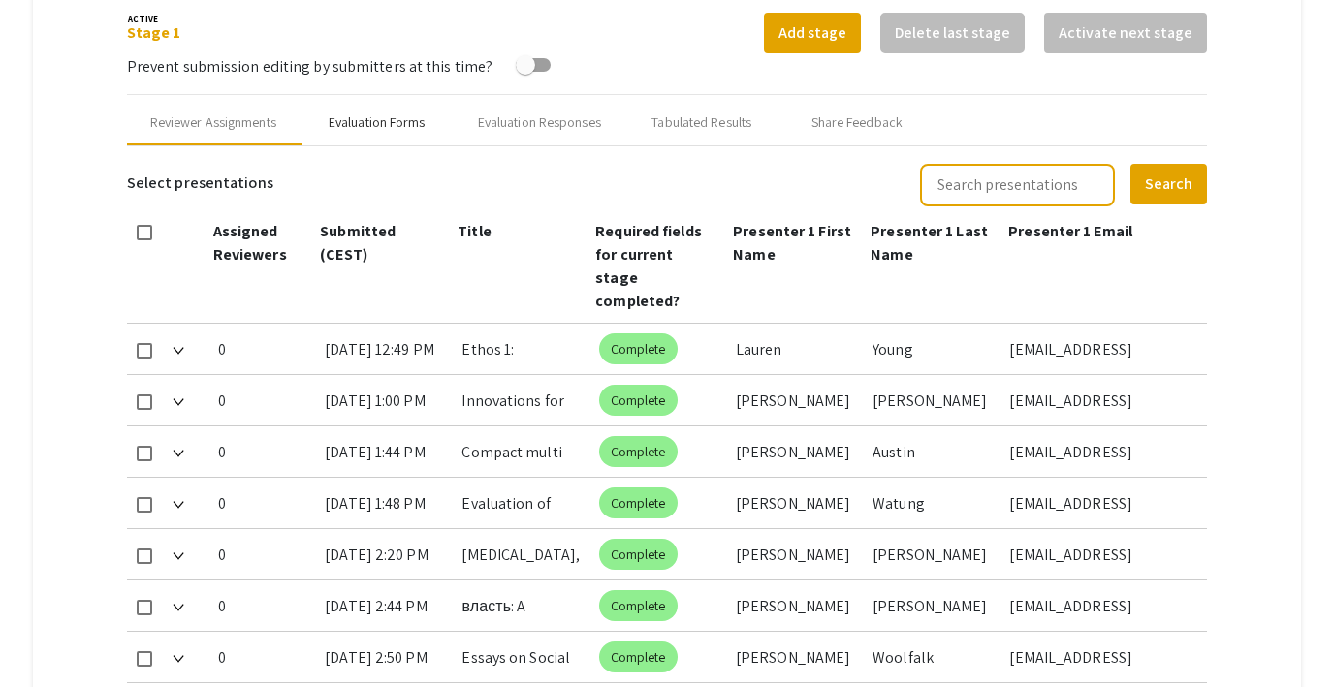
click at [355, 115] on div "Evaluation Forms" at bounding box center [377, 122] width 97 height 20
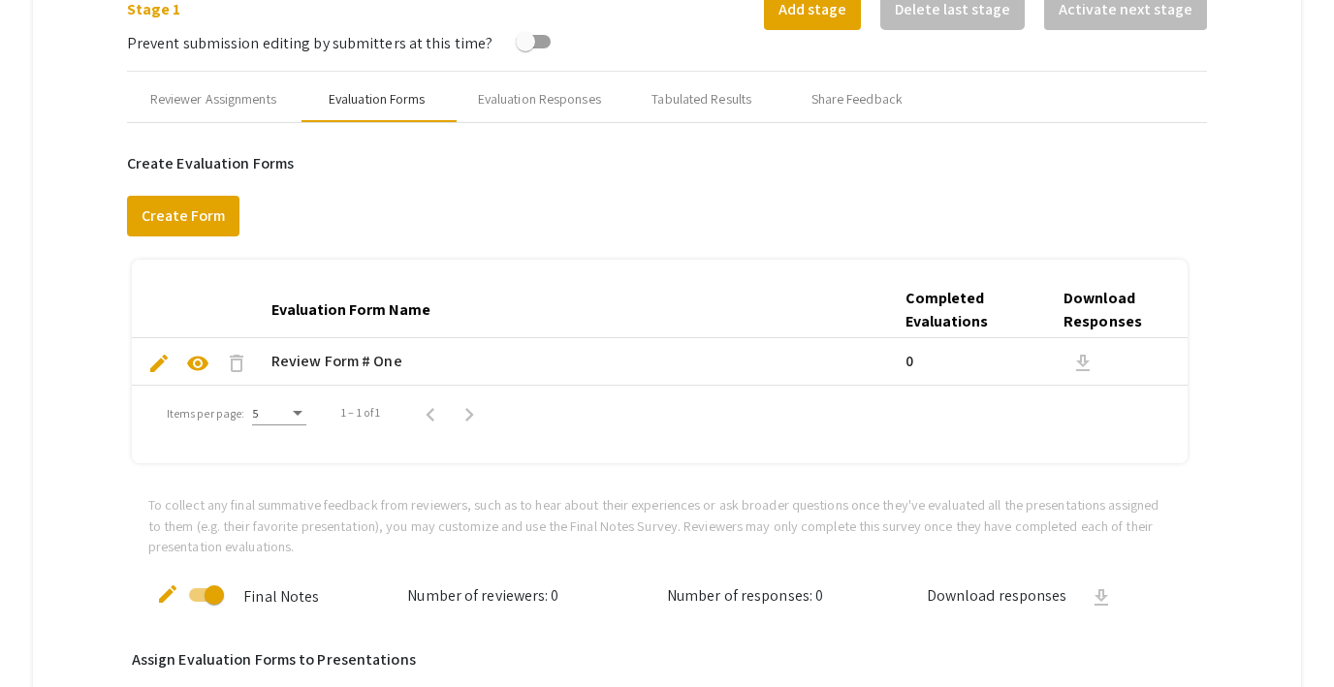
scroll to position [782, 0]
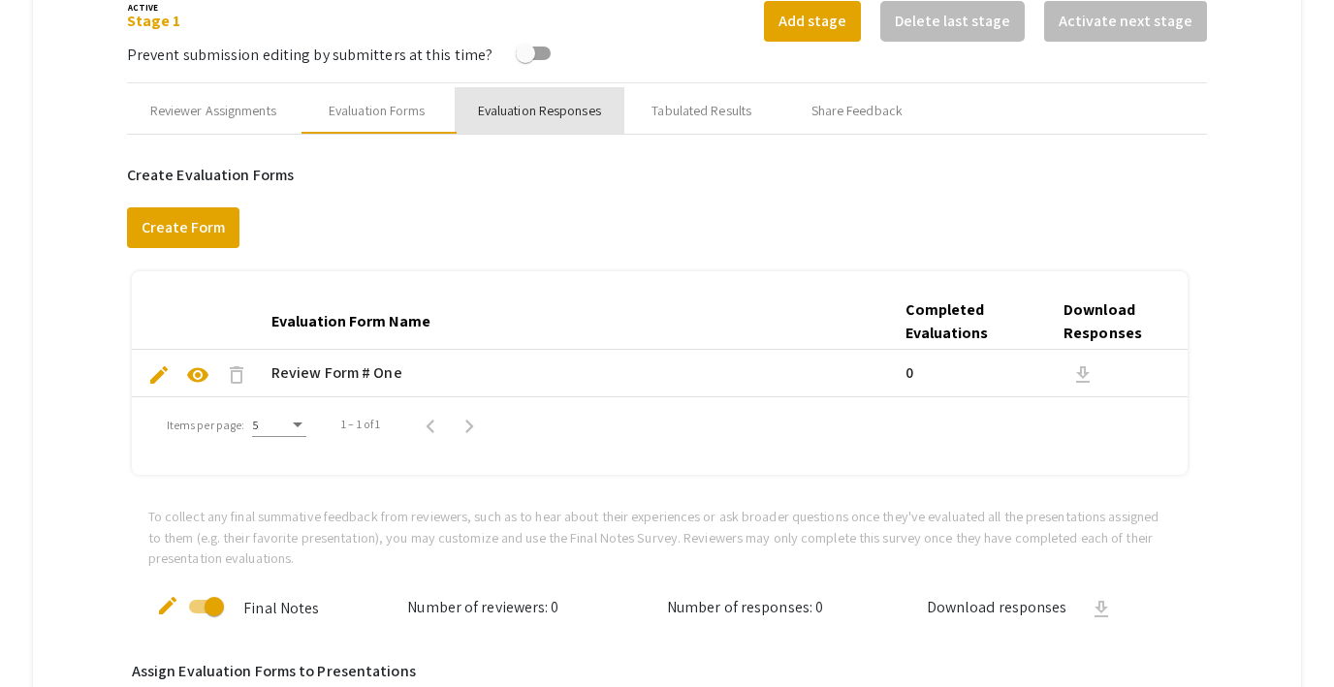
click at [551, 115] on div "Evaluation Responses" at bounding box center [539, 111] width 123 height 20
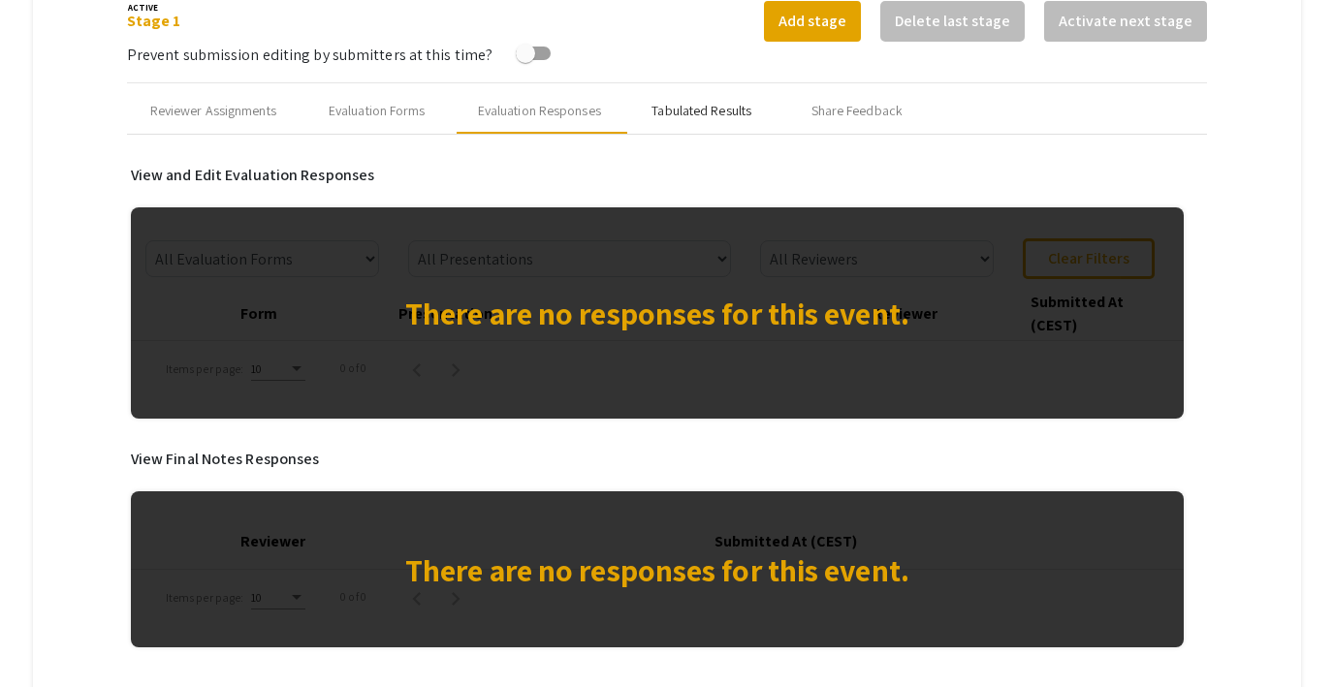
click at [710, 102] on div "Tabulated Results" at bounding box center [701, 111] width 100 height 20
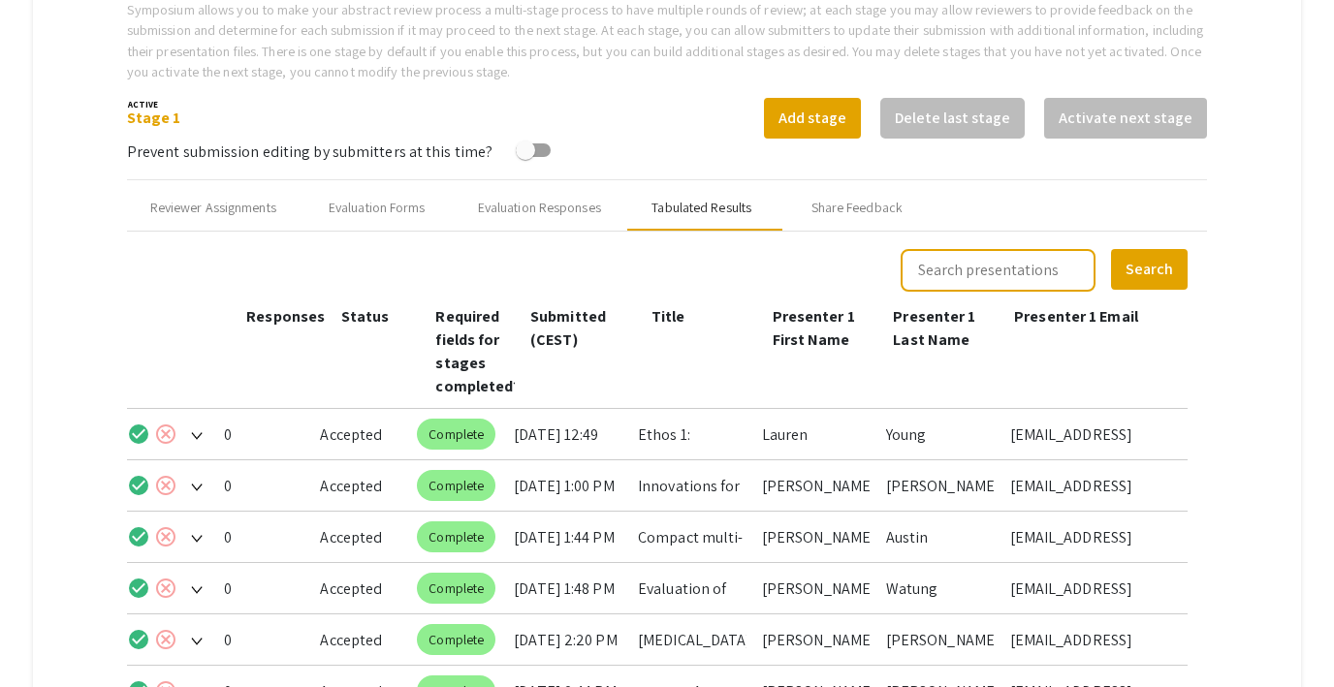
scroll to position [681, 0]
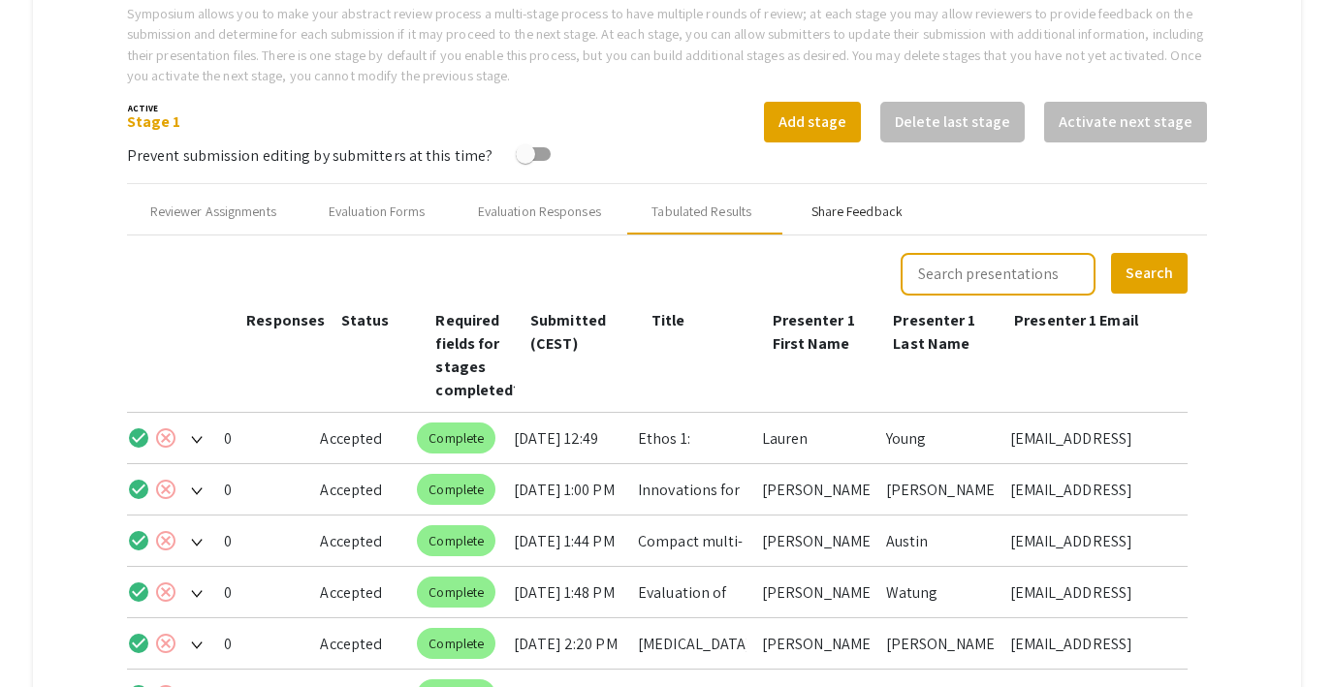
click at [853, 210] on div "Share Feedback" at bounding box center [856, 212] width 91 height 20
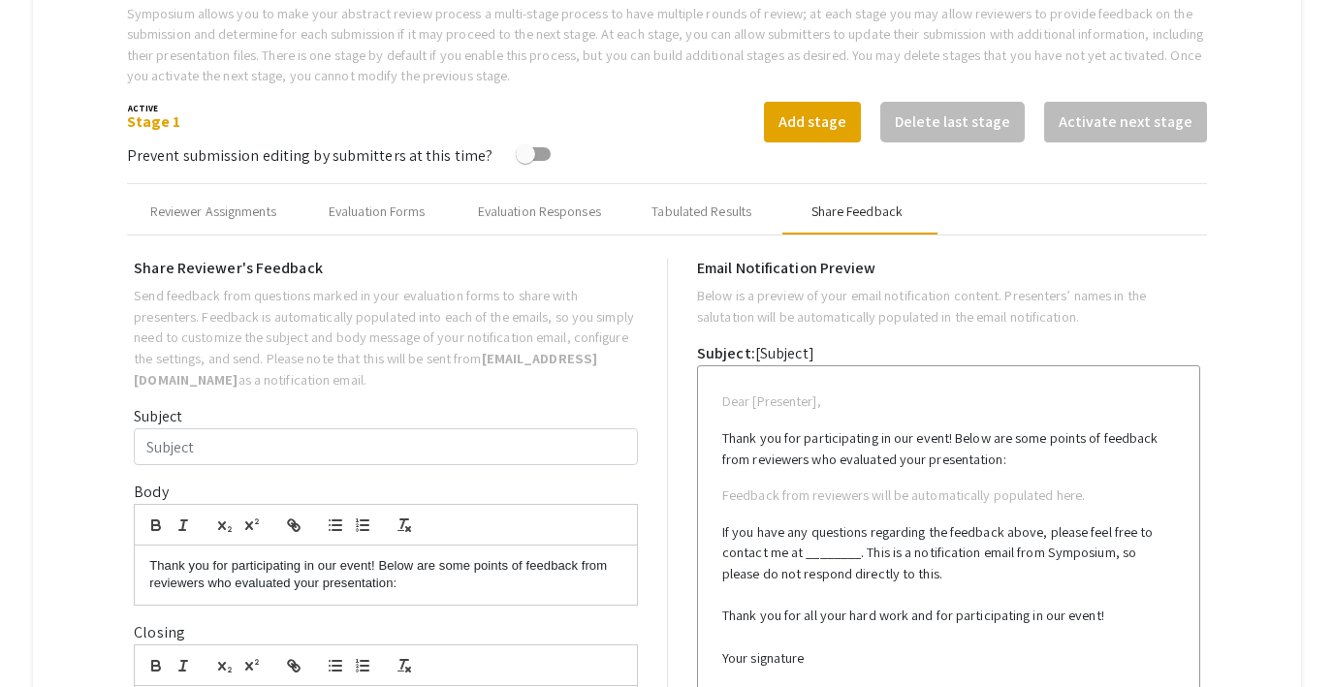
type input "Test Email for multiple co-presenters"
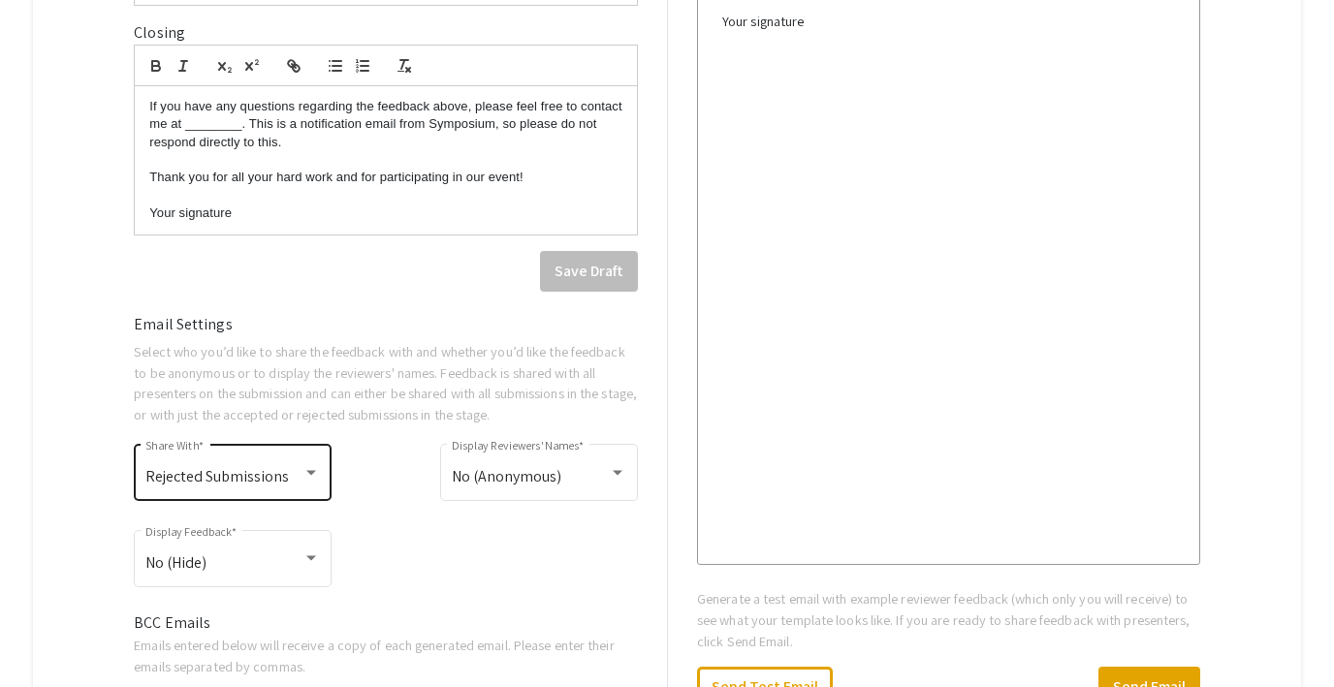
scroll to position [1362, 0]
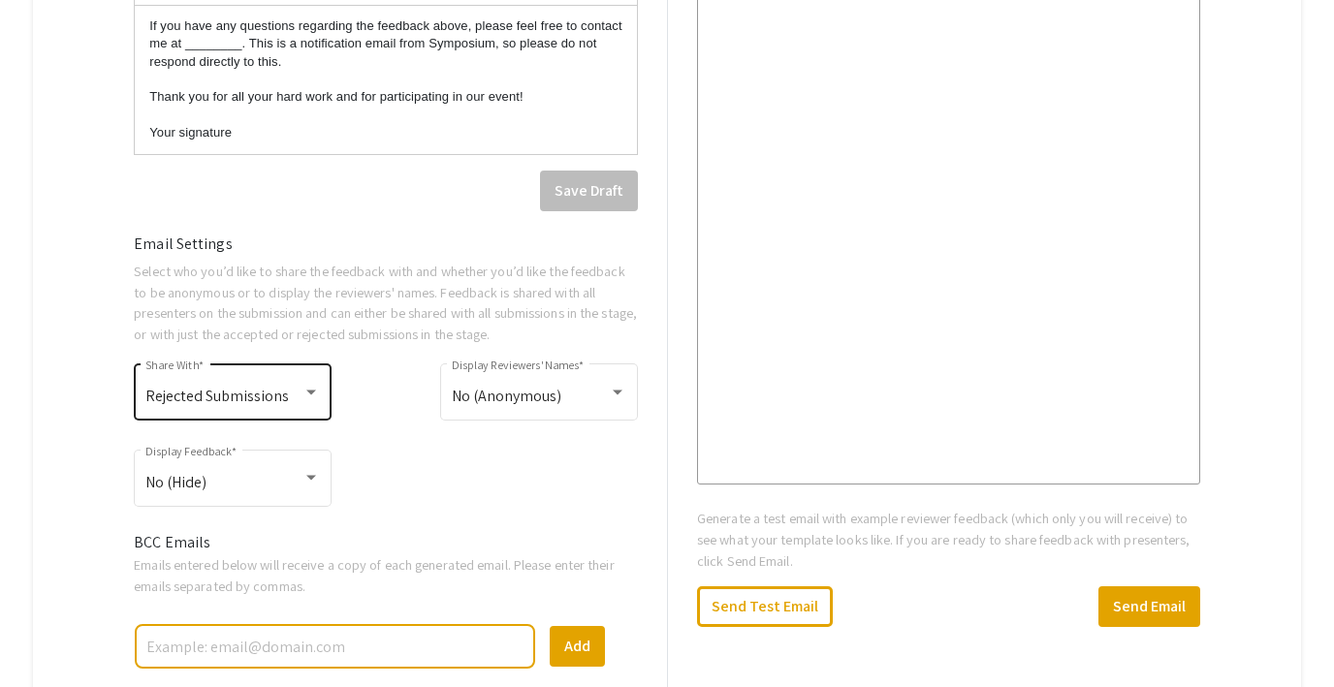
click at [273, 402] on span "Rejected Submissions" at bounding box center [216, 396] width 143 height 20
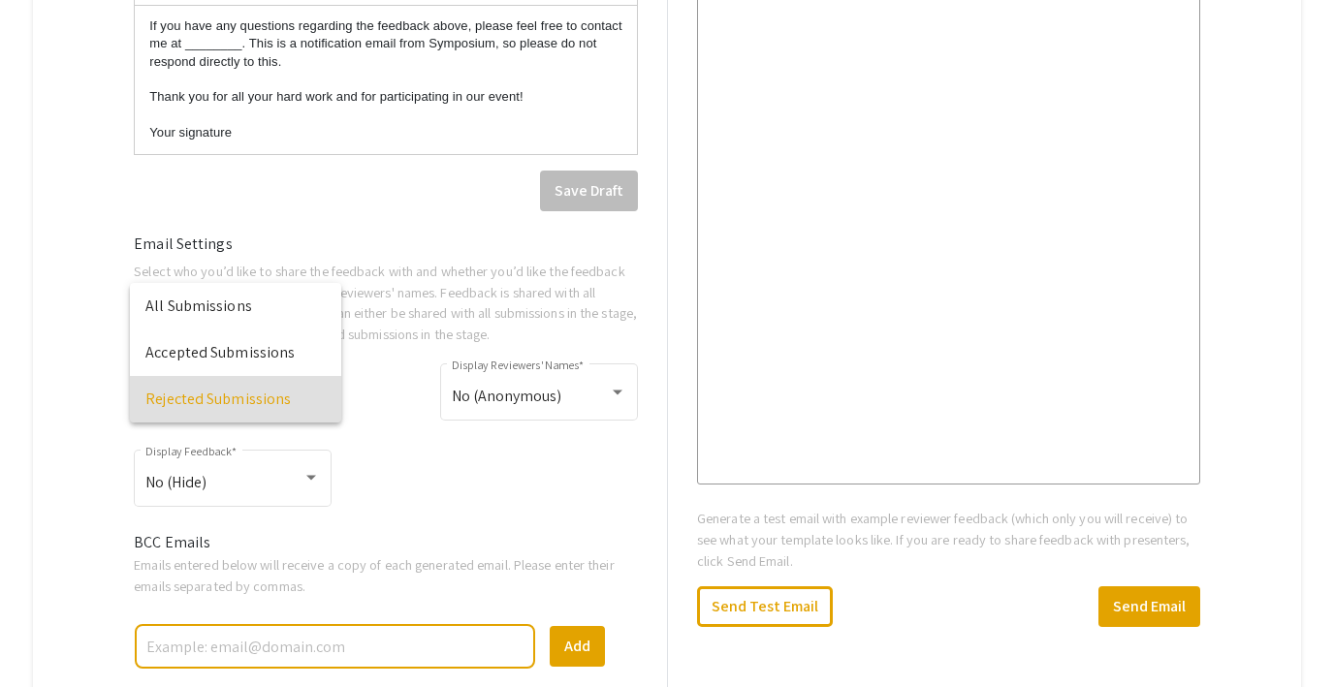
click at [386, 437] on div at bounding box center [667, 343] width 1334 height 687
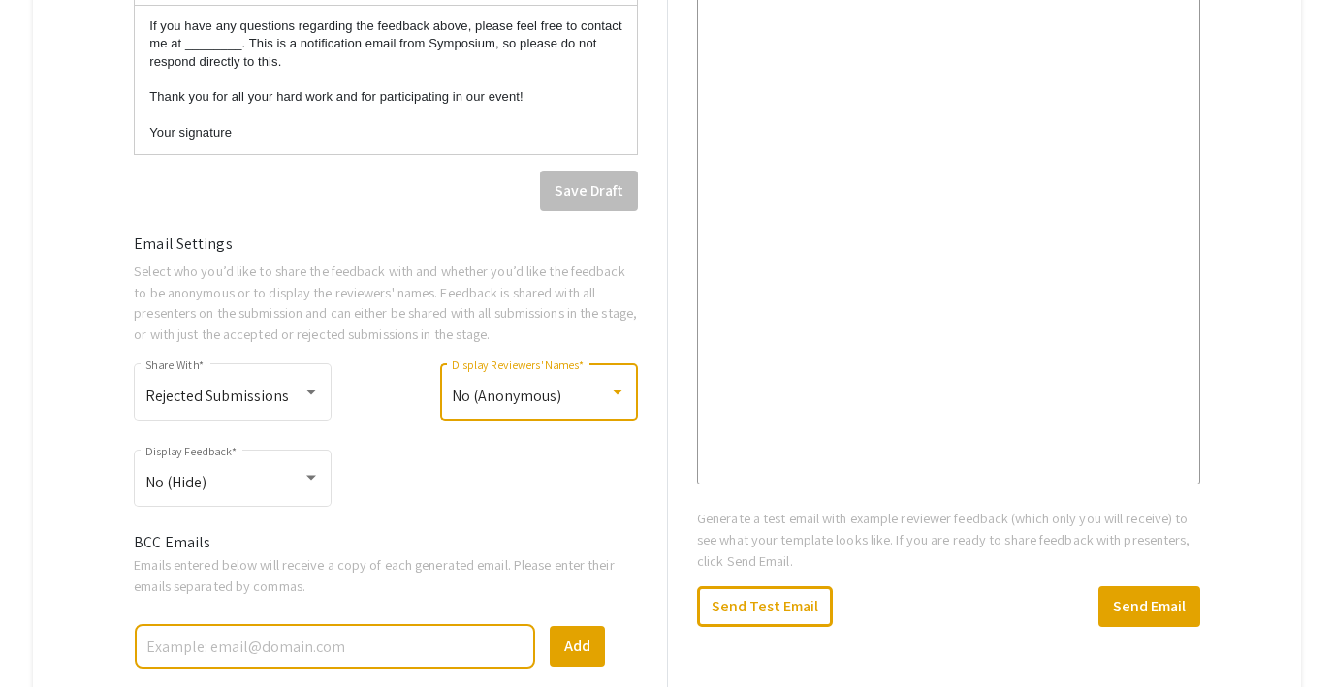
click at [520, 404] on span "No (Anonymous)" at bounding box center [507, 396] width 110 height 20
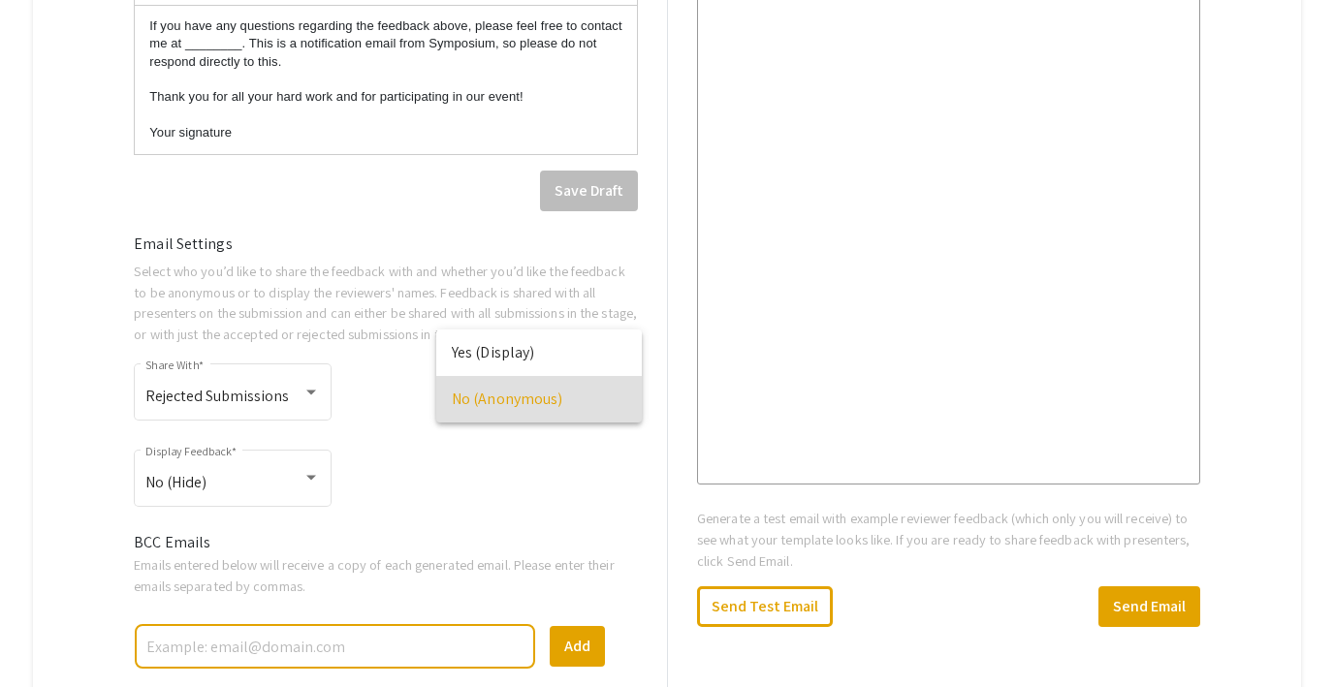
click at [512, 478] on div at bounding box center [667, 343] width 1334 height 687
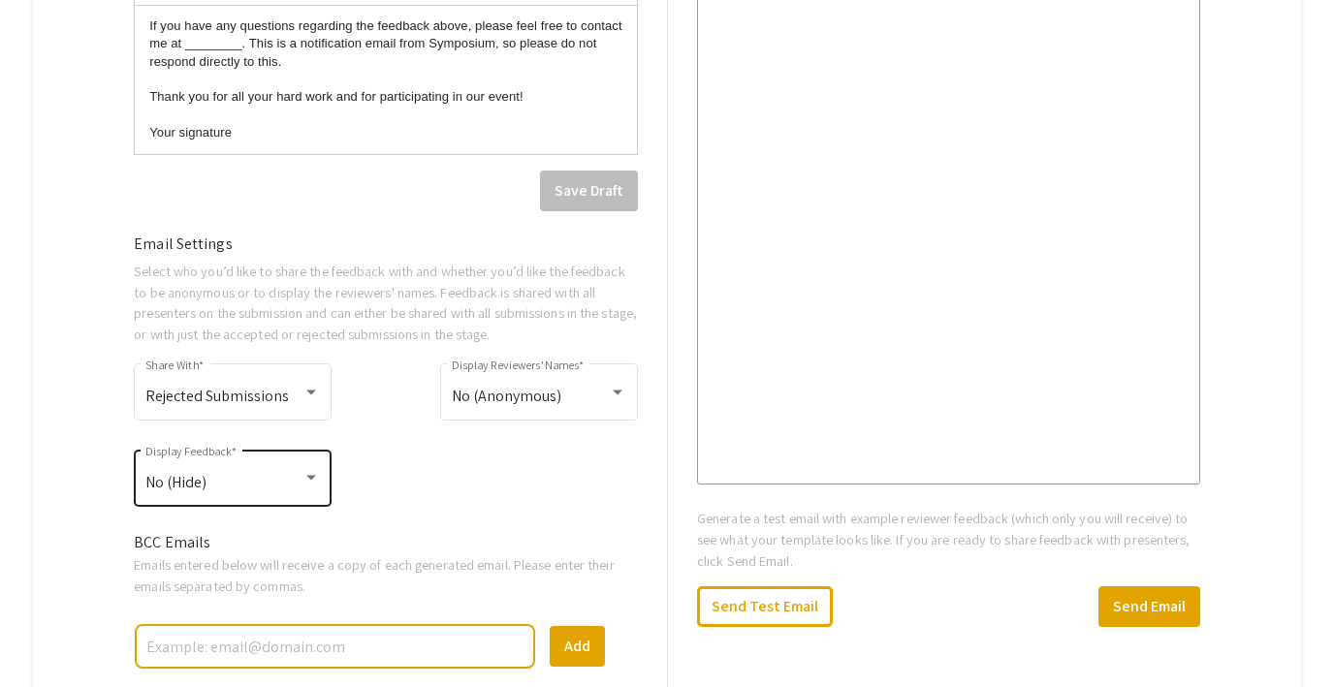
click at [251, 484] on div "No (Hide)" at bounding box center [223, 482] width 157 height 17
click at [451, 479] on div at bounding box center [667, 343] width 1334 height 687
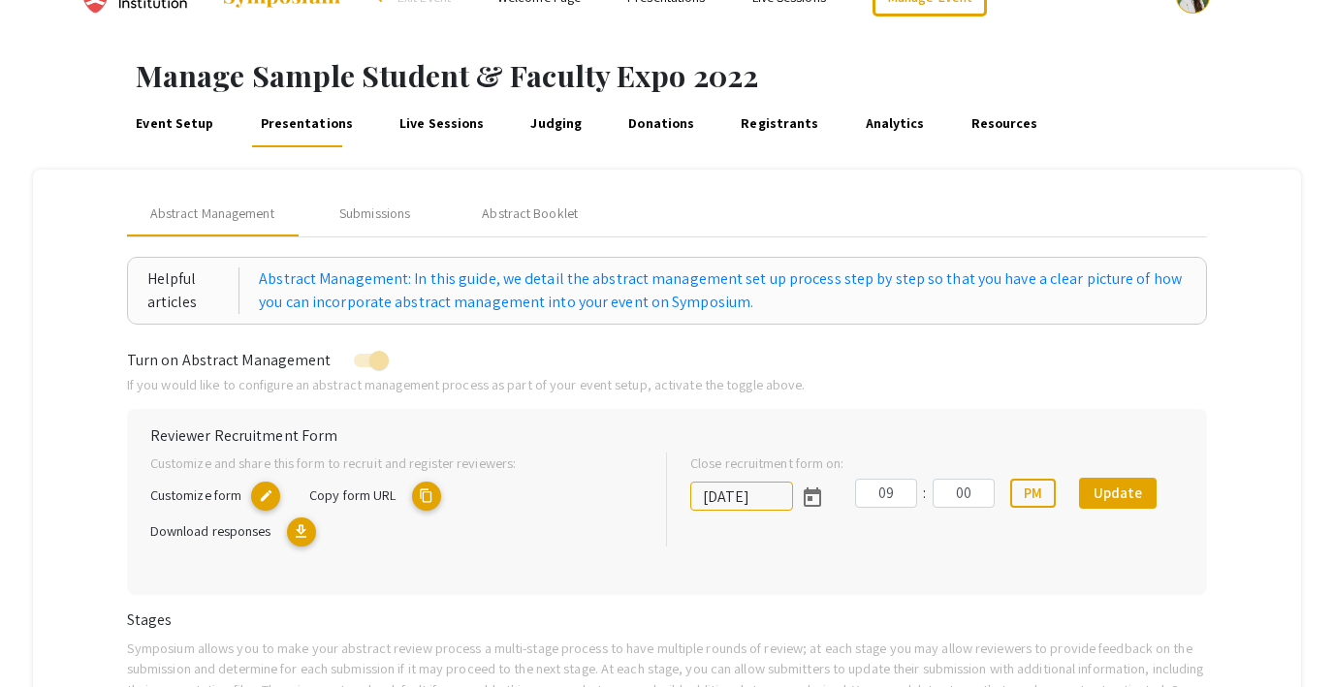
scroll to position [0, 0]
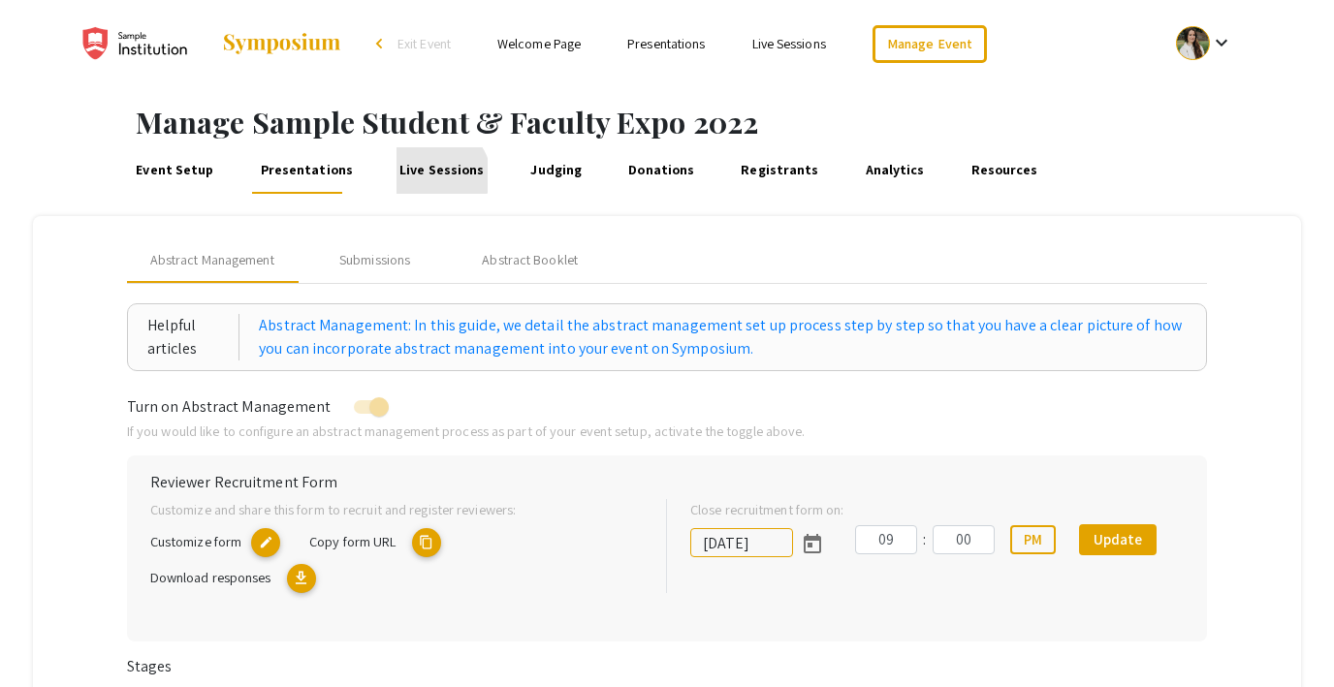
click at [425, 175] on link "Live Sessions" at bounding box center [441, 170] width 91 height 47
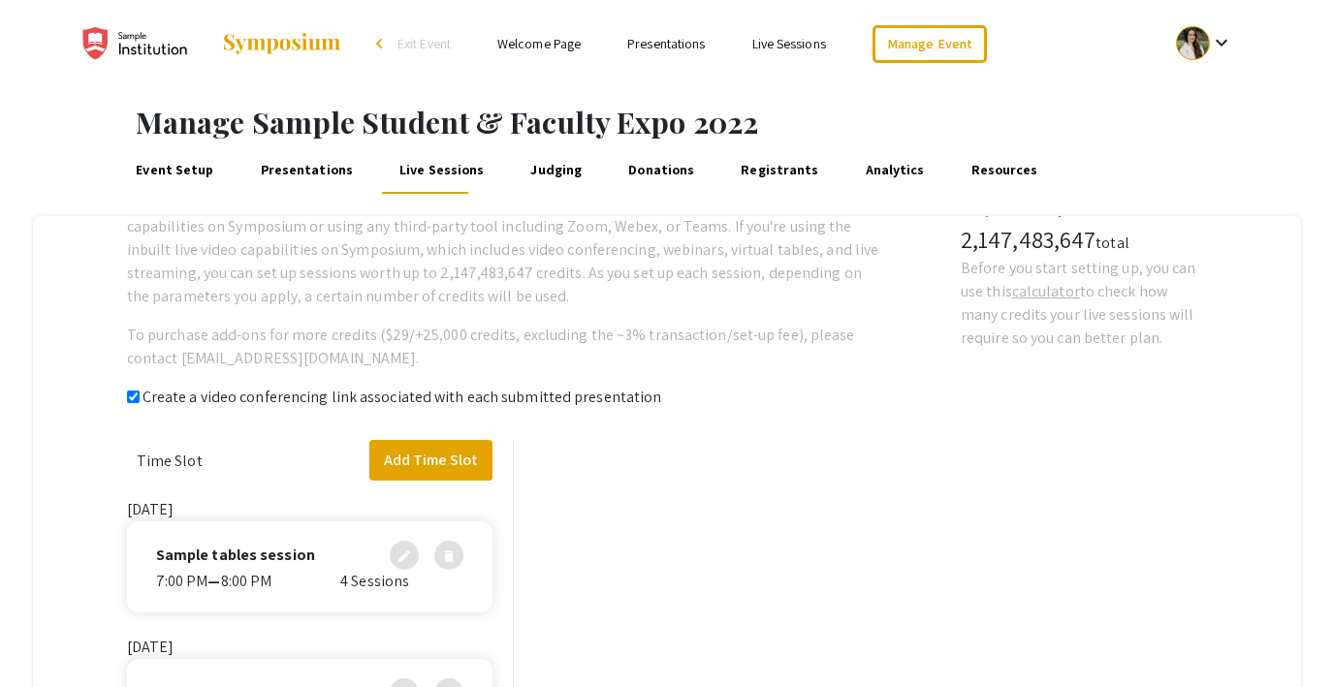
checkbox input "true"
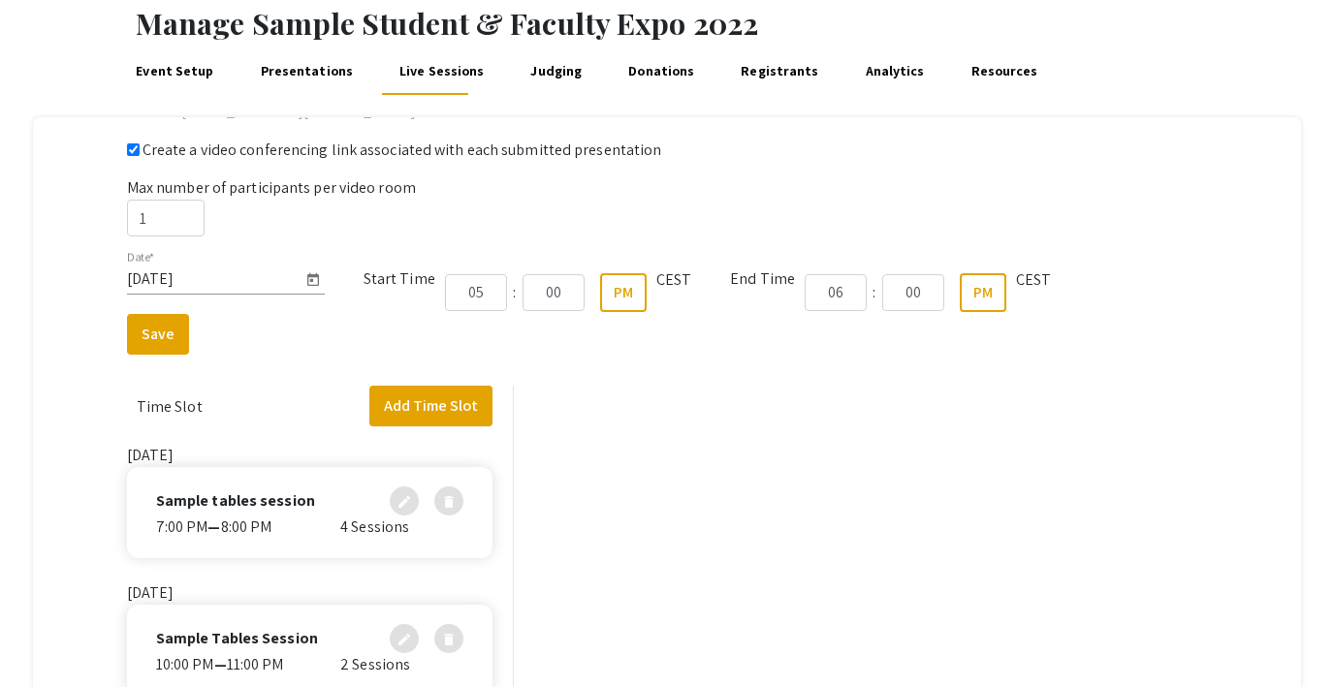
scroll to position [279, 0]
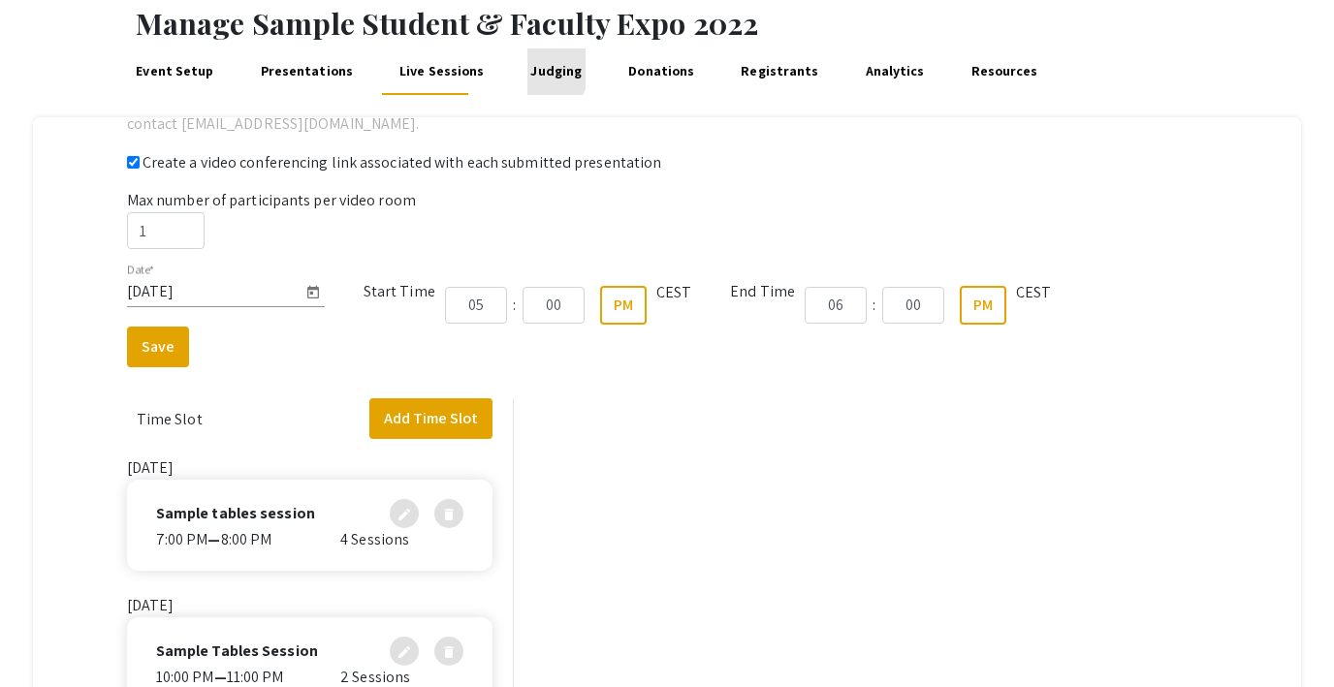
click at [527, 69] on link "Judging" at bounding box center [556, 71] width 58 height 47
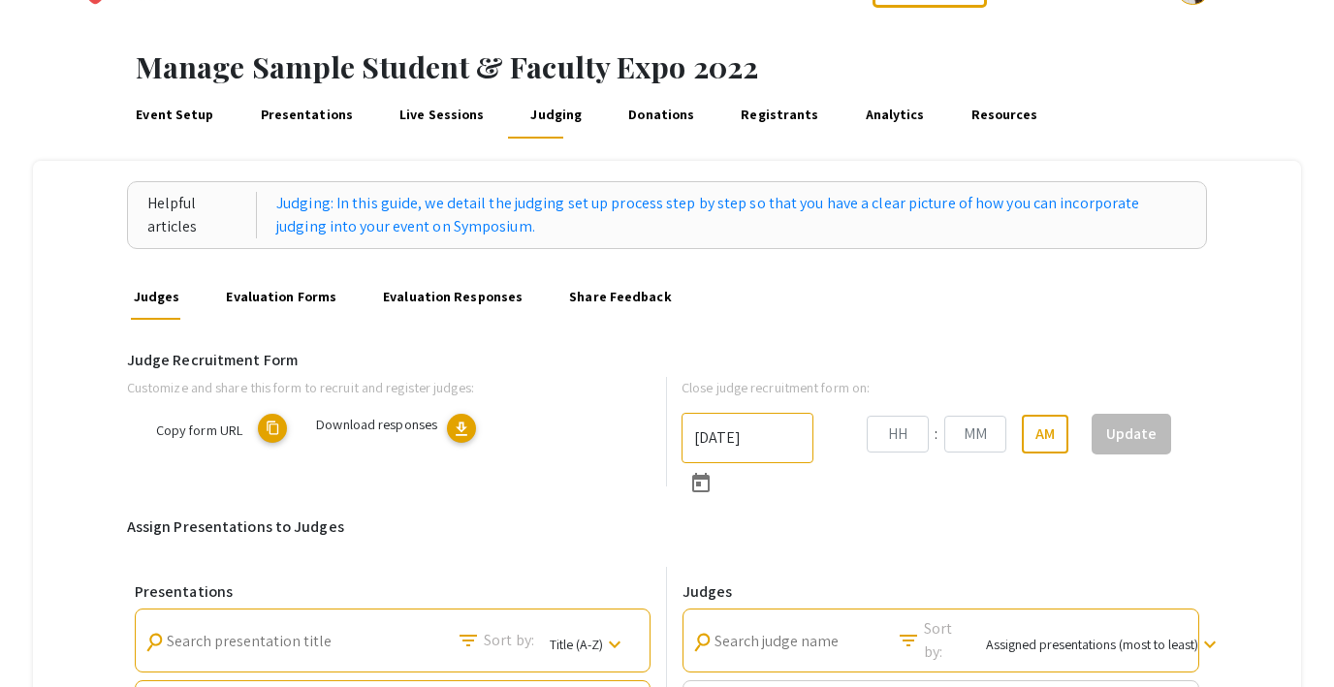
type input "[DATE]"
type input "09"
type input "00"
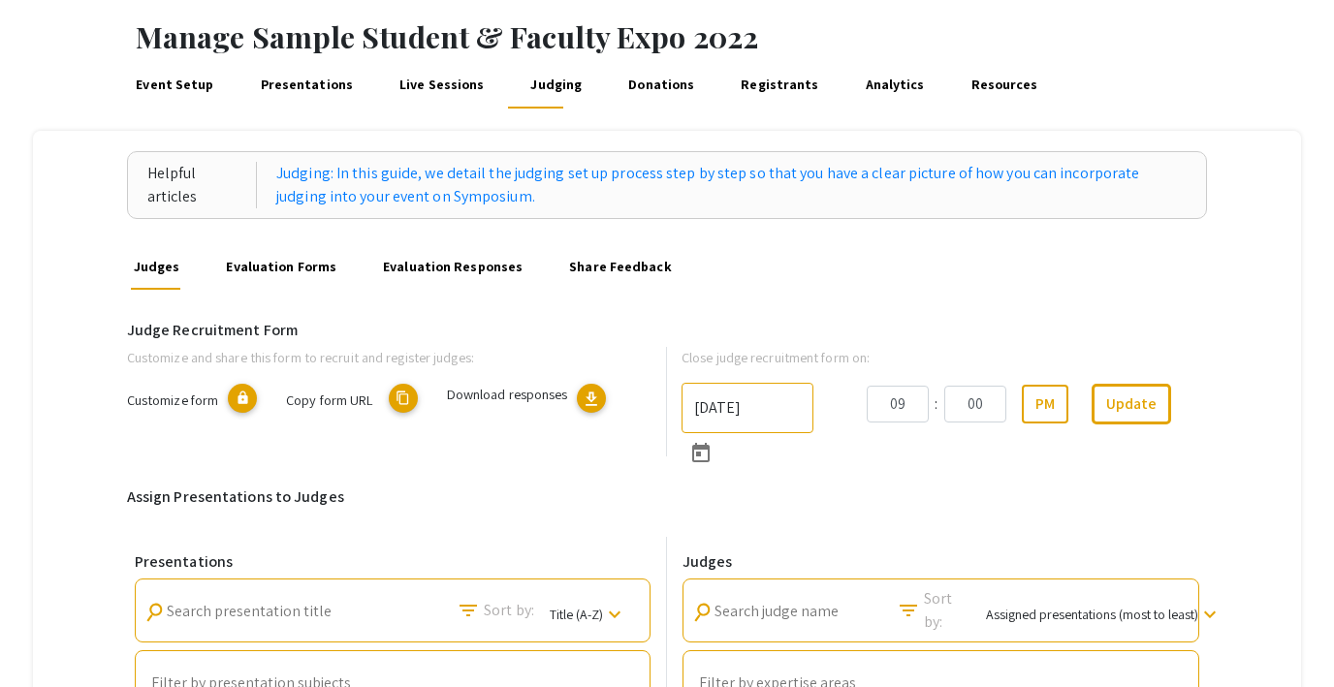
scroll to position [87, 0]
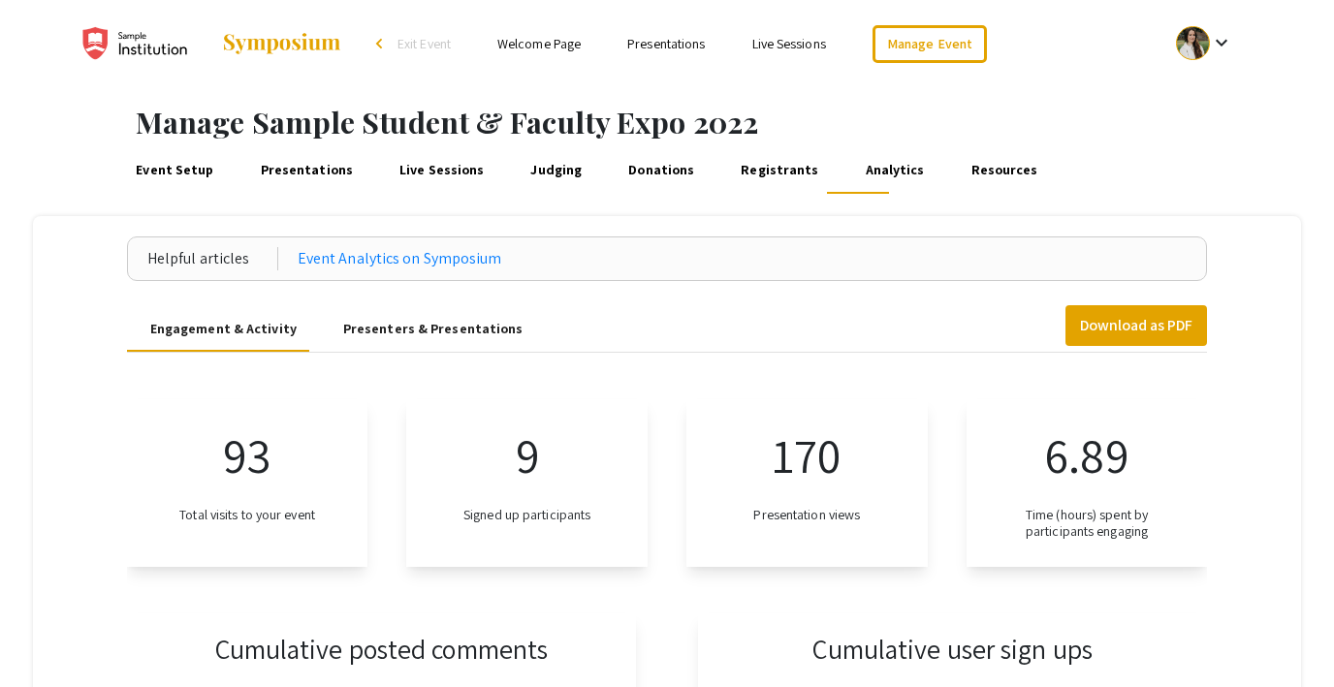
click at [181, 174] on link "Event Setup" at bounding box center [175, 170] width 84 height 47
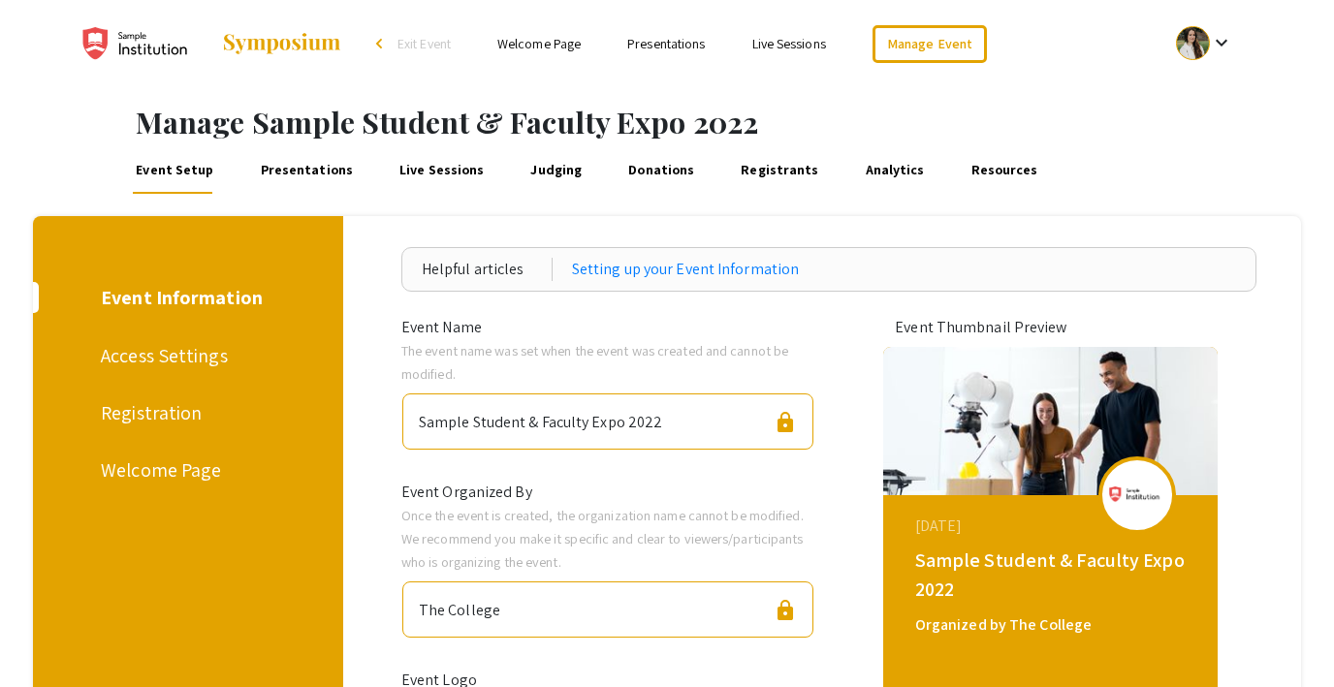
click at [147, 424] on div "Registration" at bounding box center [185, 412] width 168 height 29
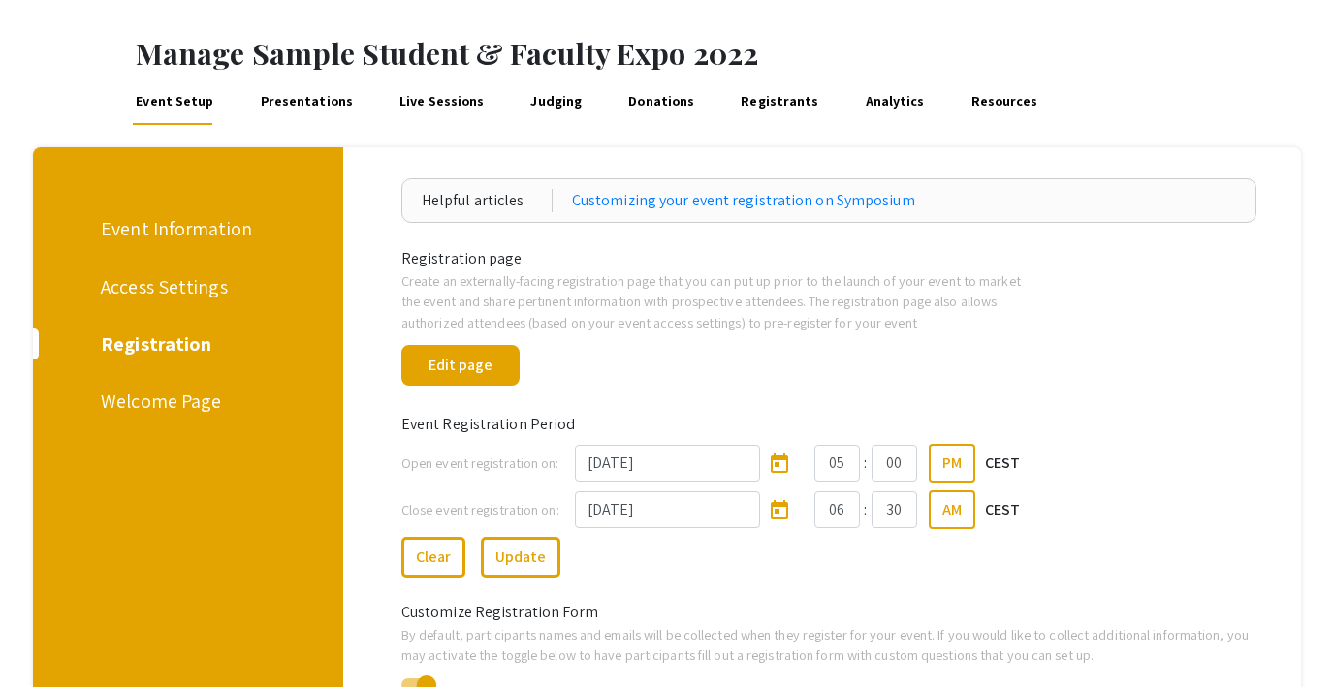
scroll to position [84, 0]
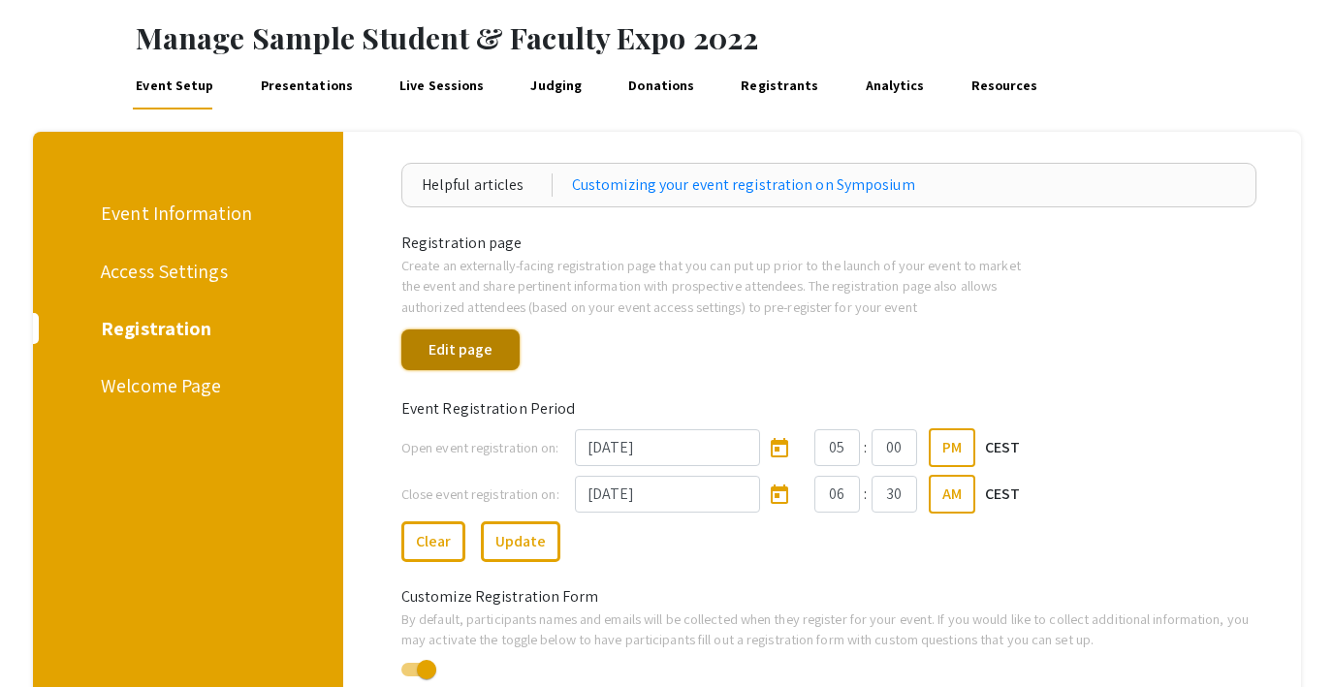
click at [480, 360] on button "Edit page" at bounding box center [460, 350] width 118 height 41
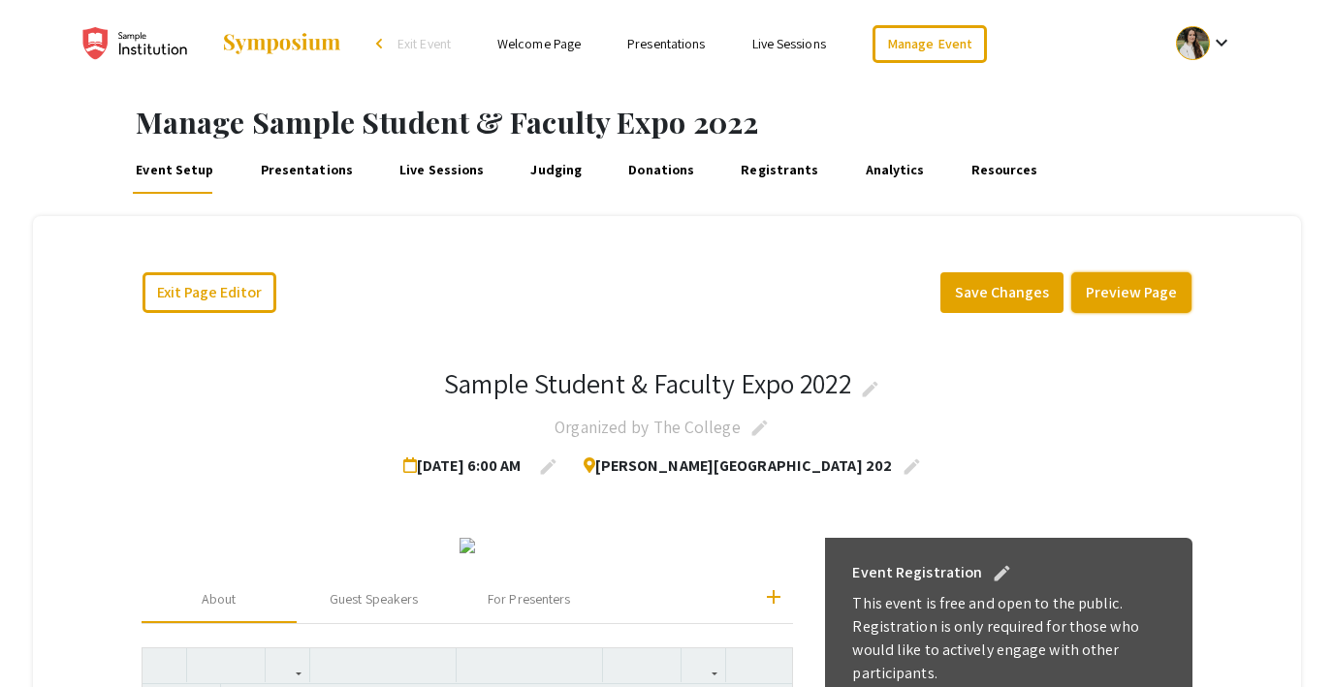
click at [1109, 290] on button "Preview Page" at bounding box center [1131, 292] width 120 height 41
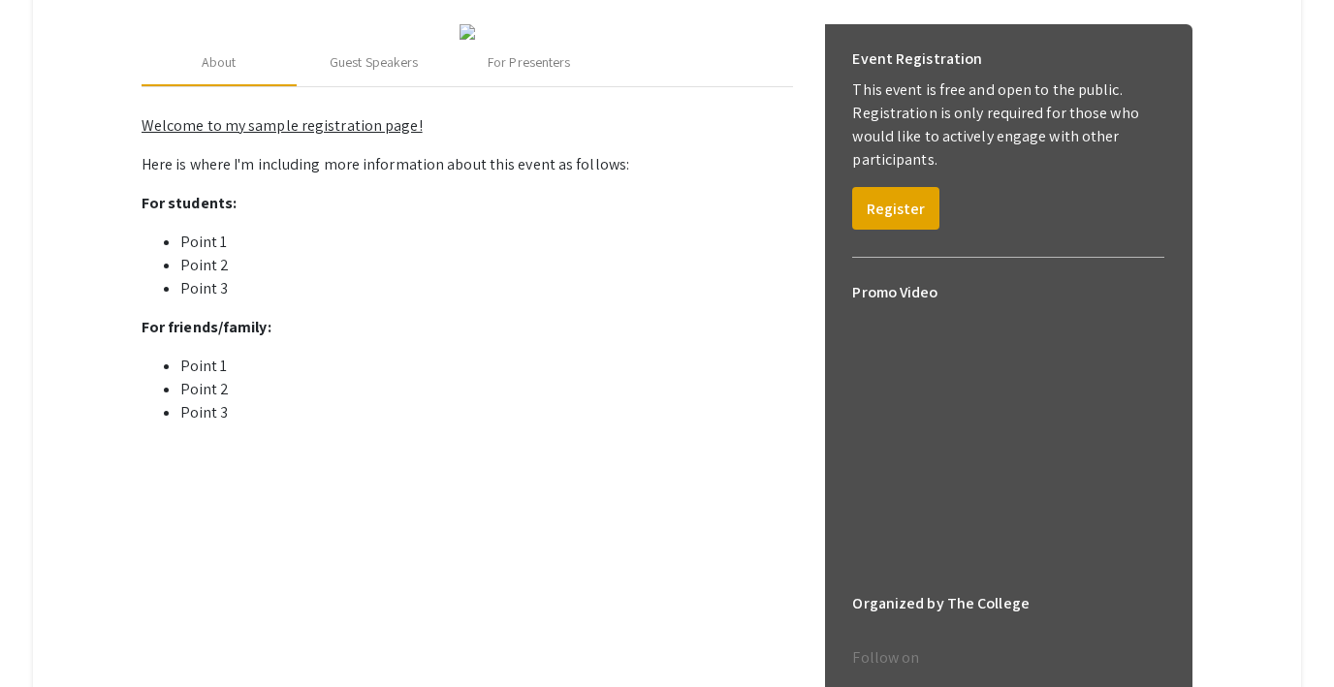
scroll to position [527, 0]
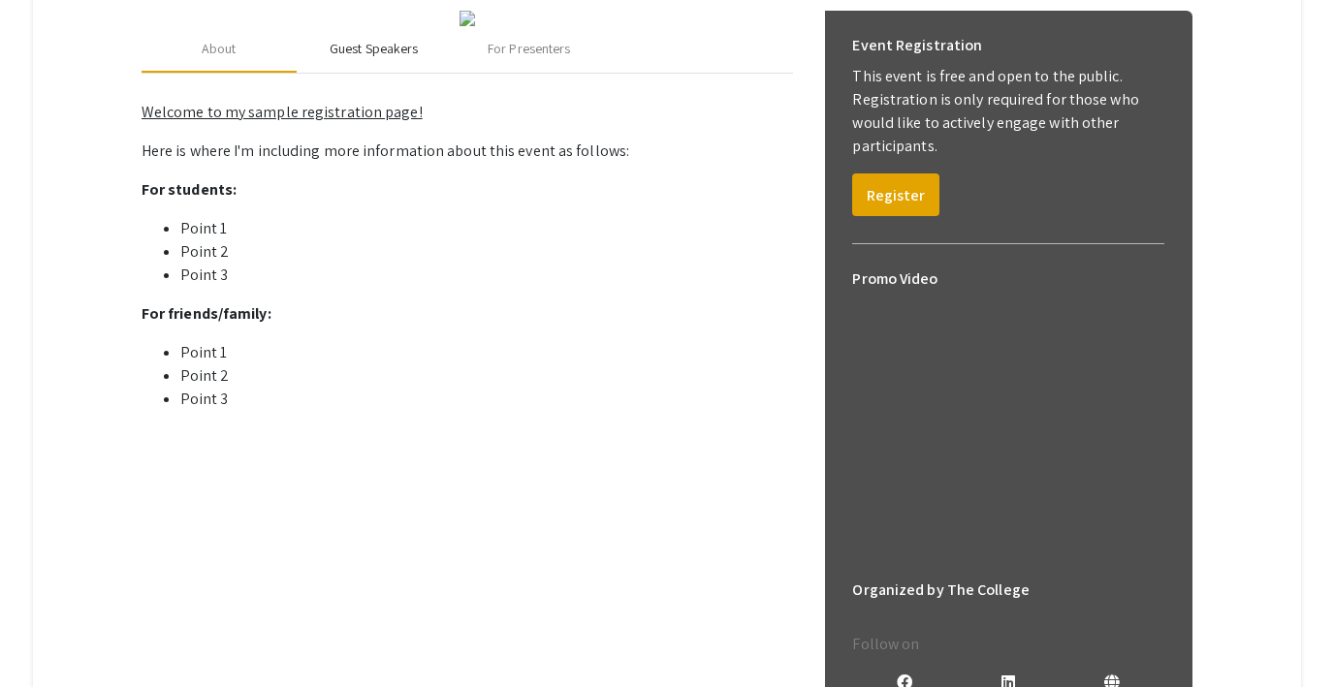
click at [376, 59] on div "Guest Speakers" at bounding box center [374, 49] width 88 height 20
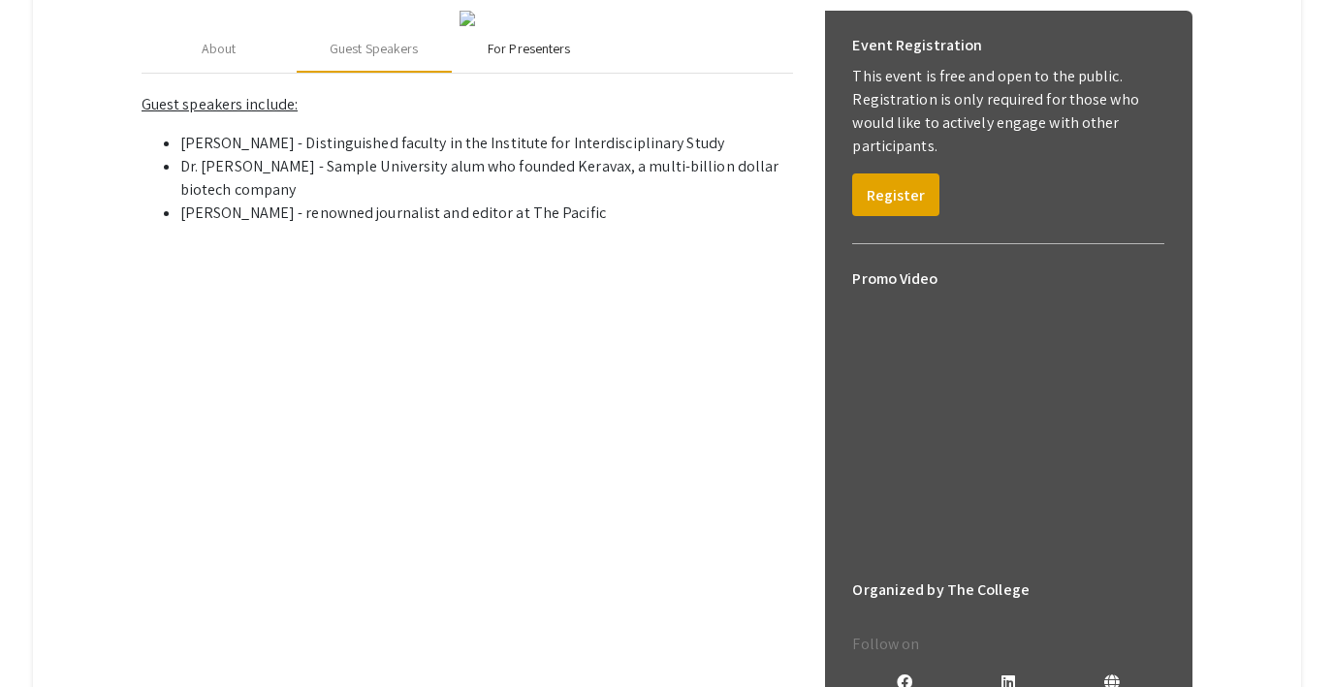
click at [528, 59] on div "For Presenters" at bounding box center [529, 49] width 82 height 20
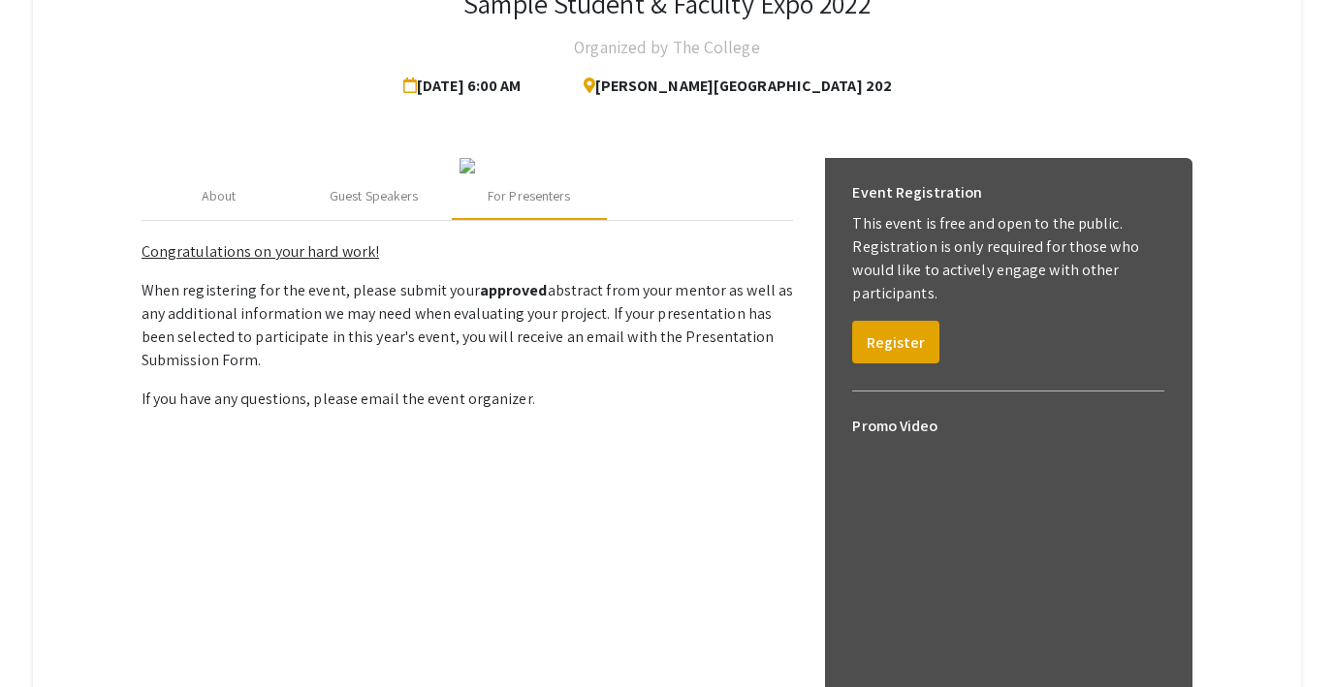
scroll to position [381, 0]
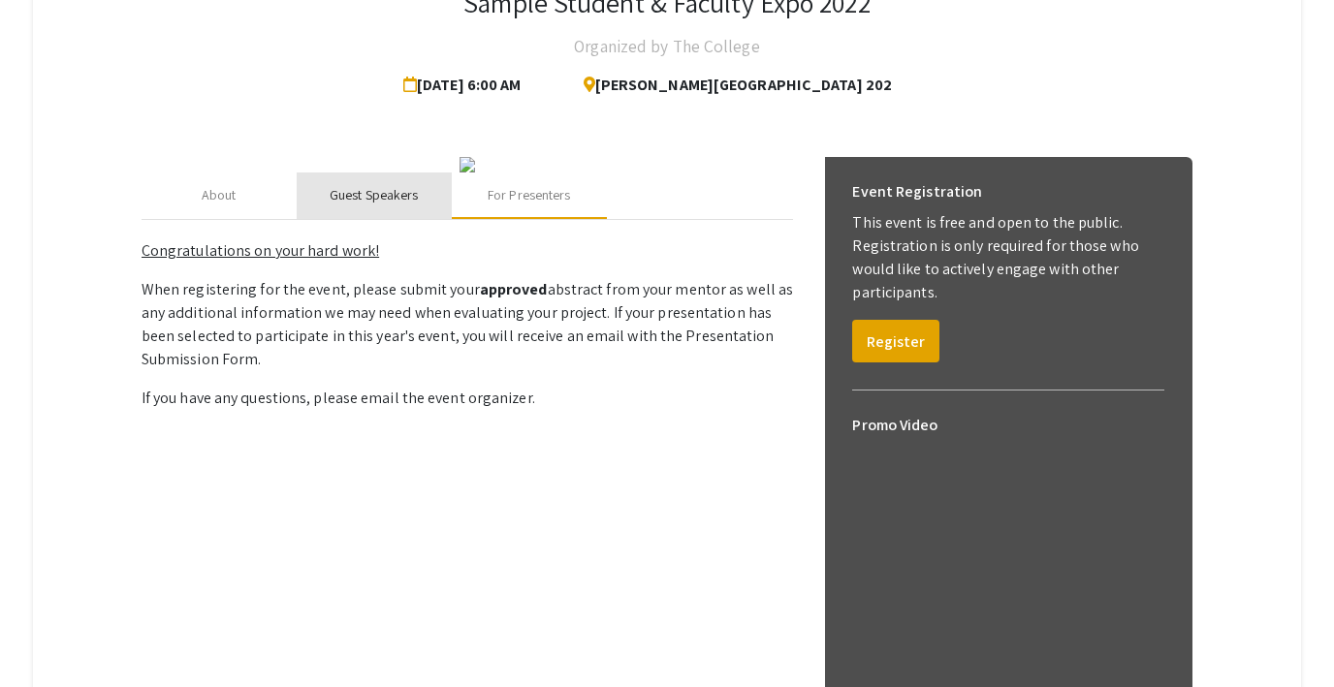
click at [353, 206] on div "Guest Speakers" at bounding box center [374, 195] width 88 height 20
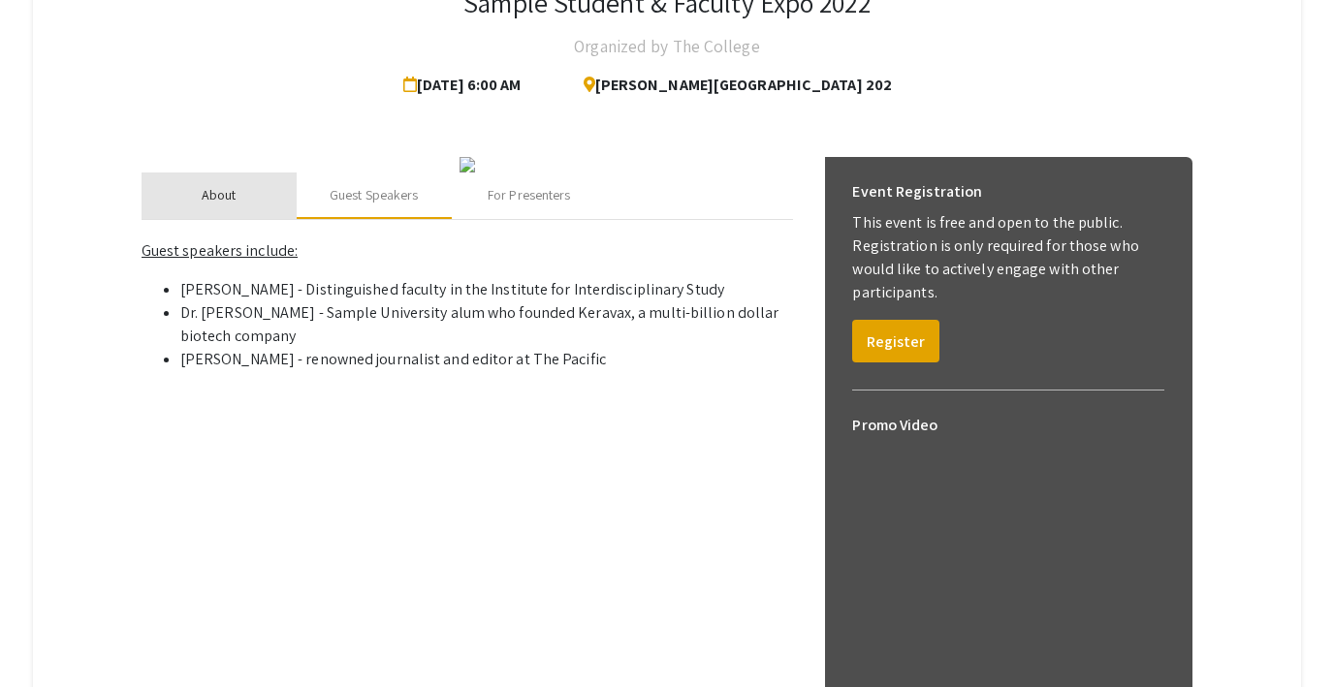
click at [221, 206] on div "About" at bounding box center [219, 195] width 35 height 20
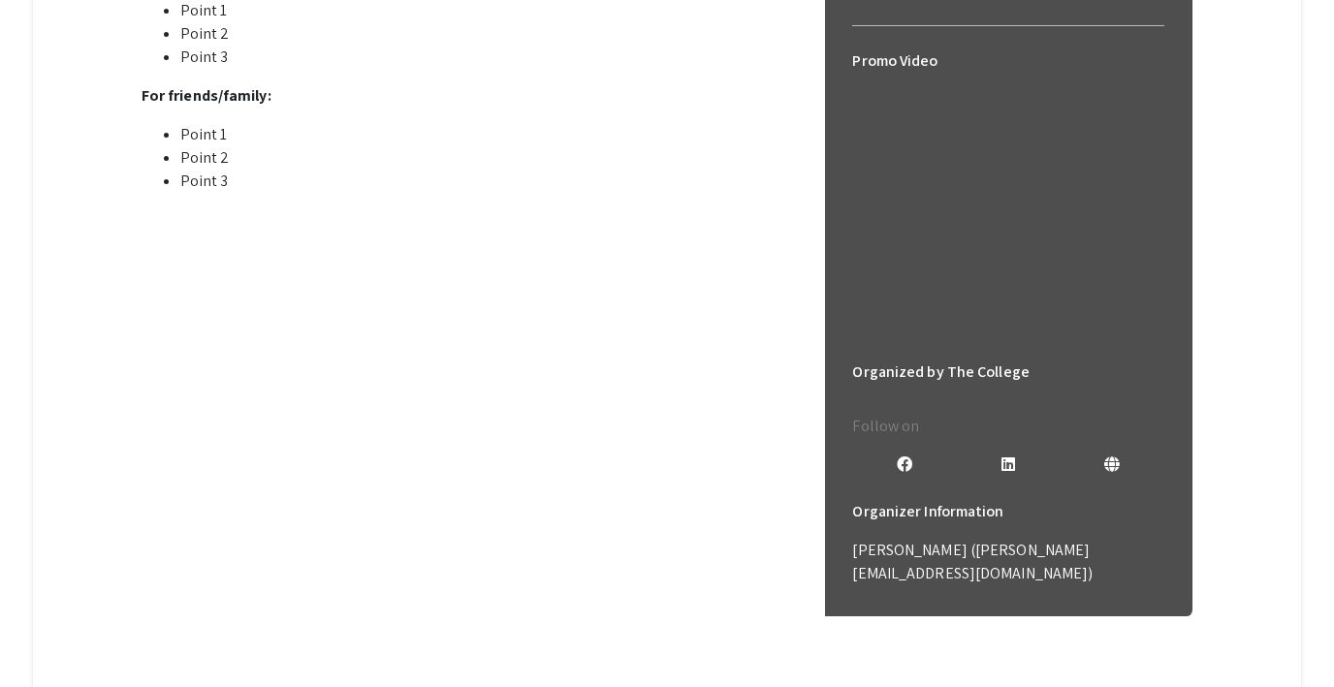
scroll to position [828, 0]
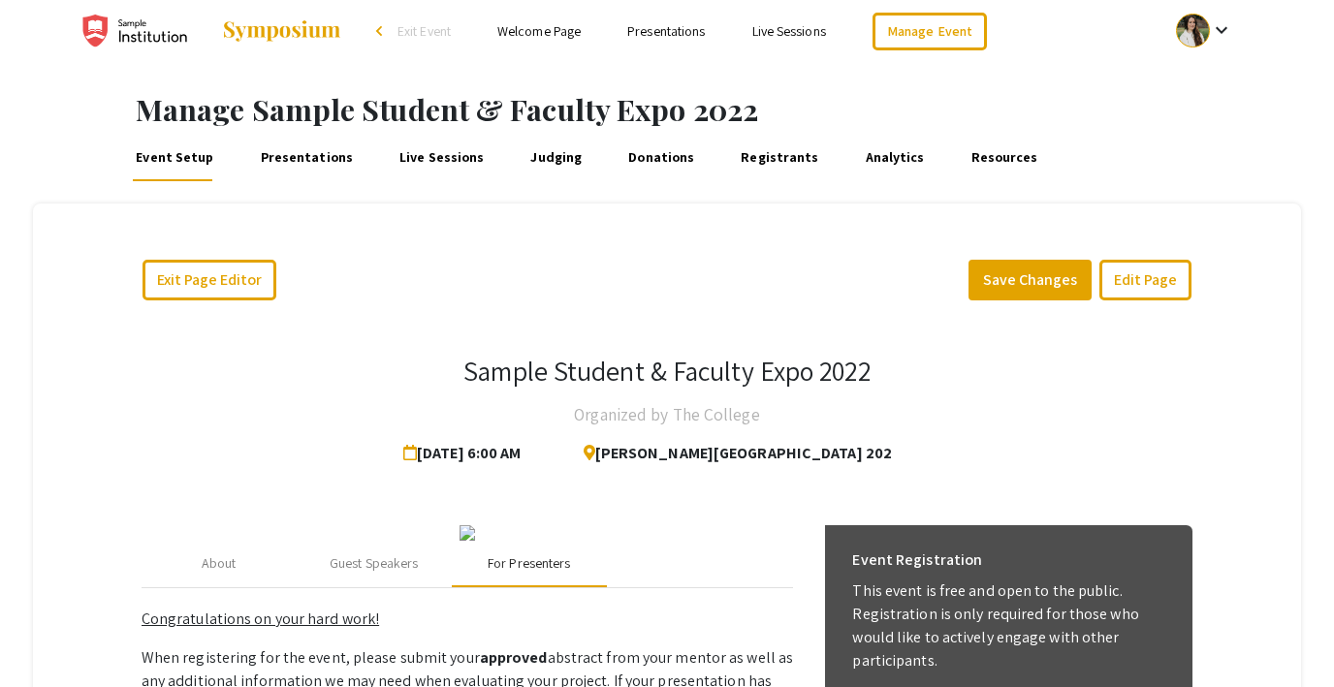
scroll to position [0, 0]
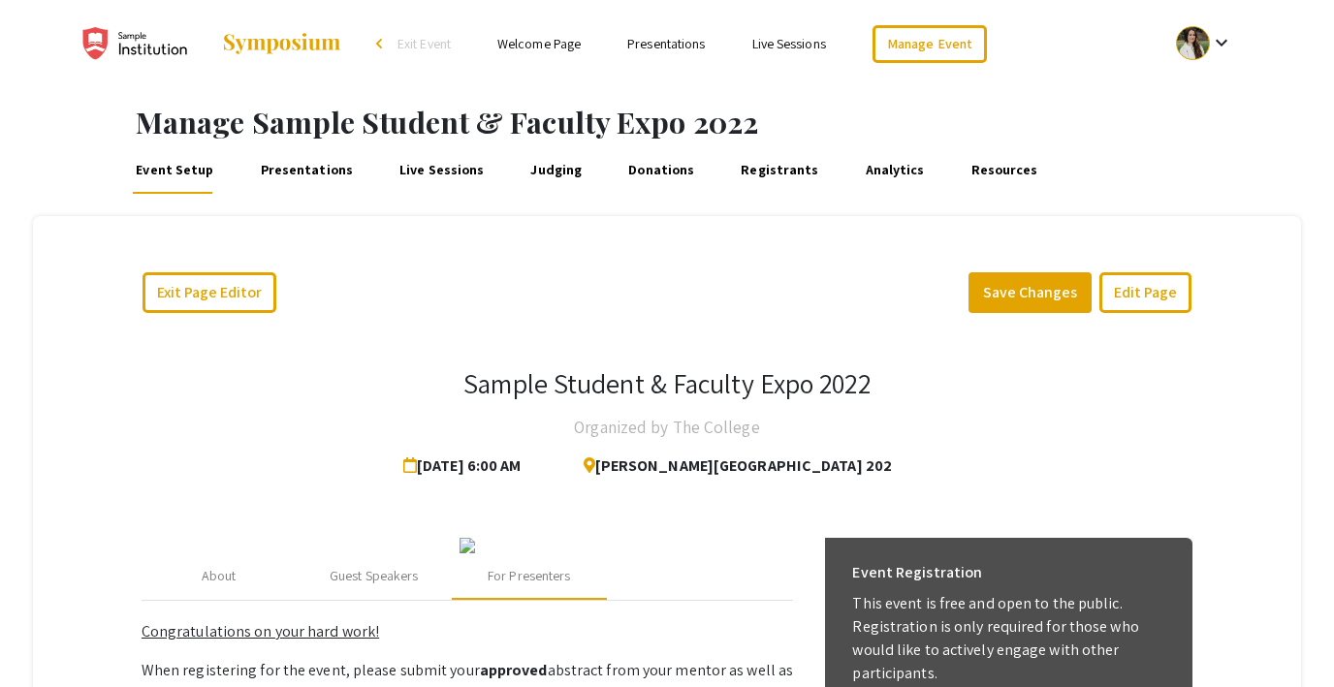
click at [304, 166] on link "Presentations" at bounding box center [306, 170] width 99 height 47
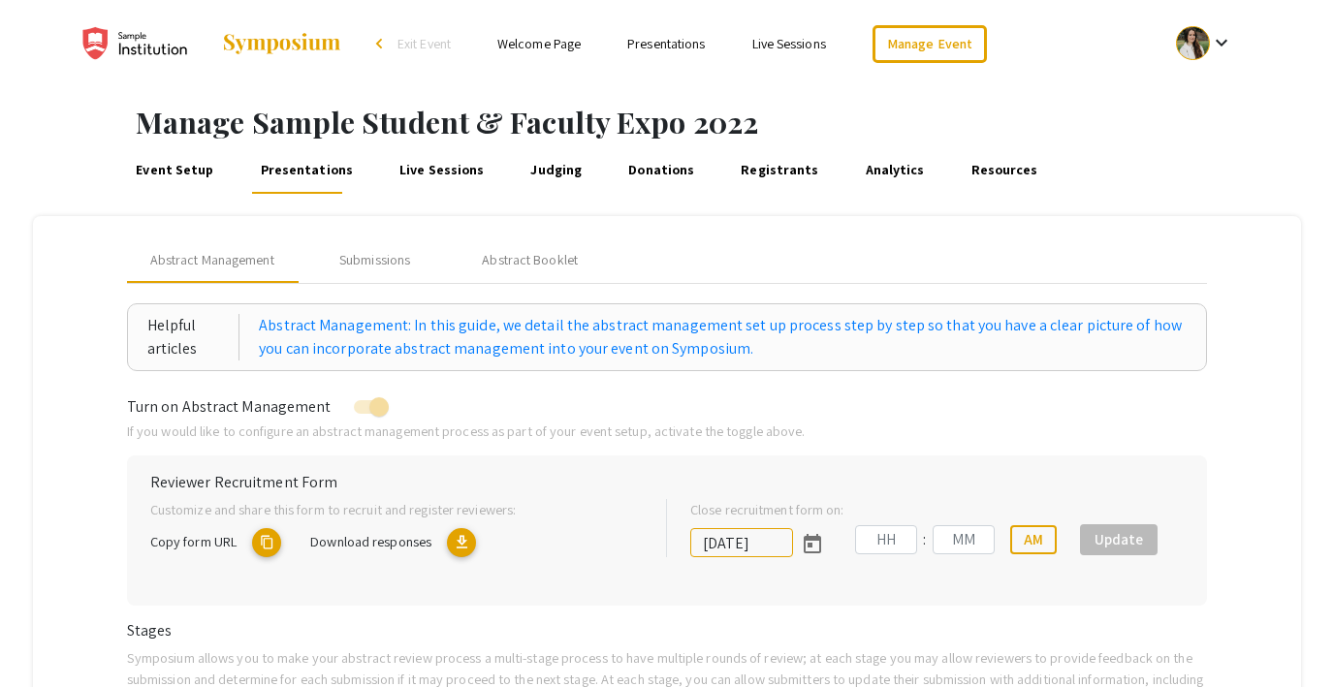
type input "7/8/2022"
type input "09"
type input "00"
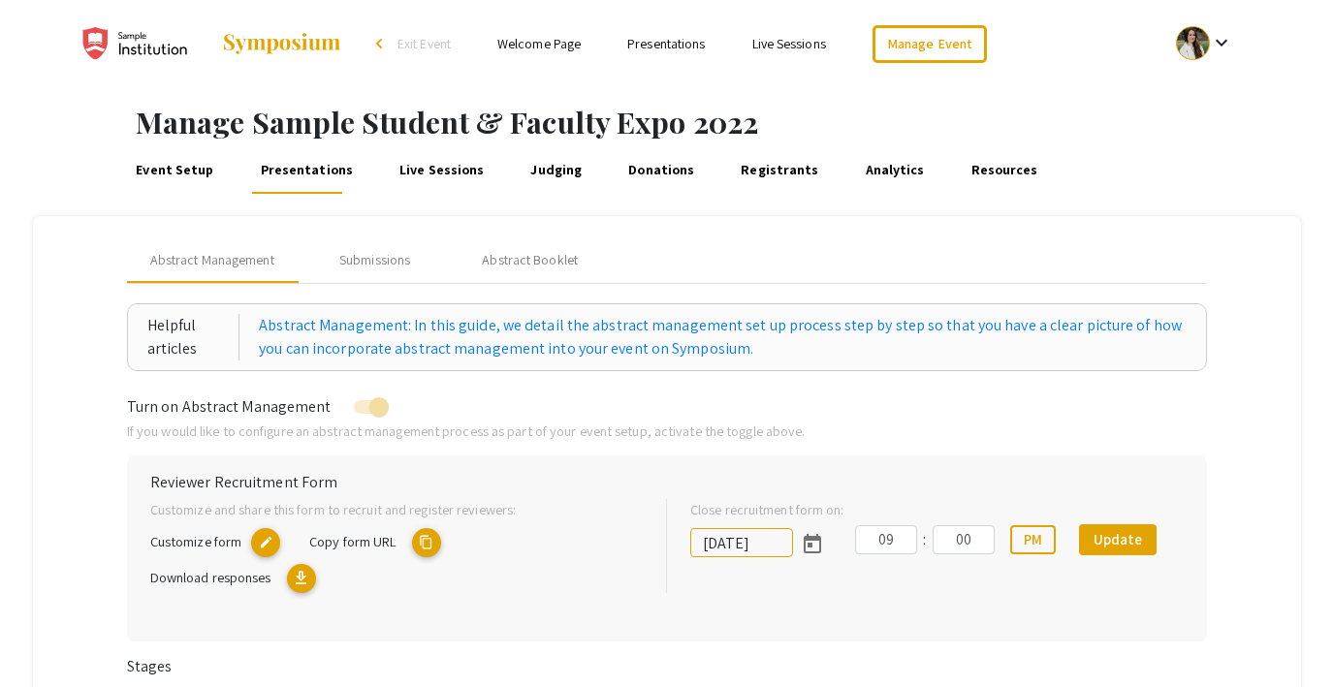
scroll to position [7, 0]
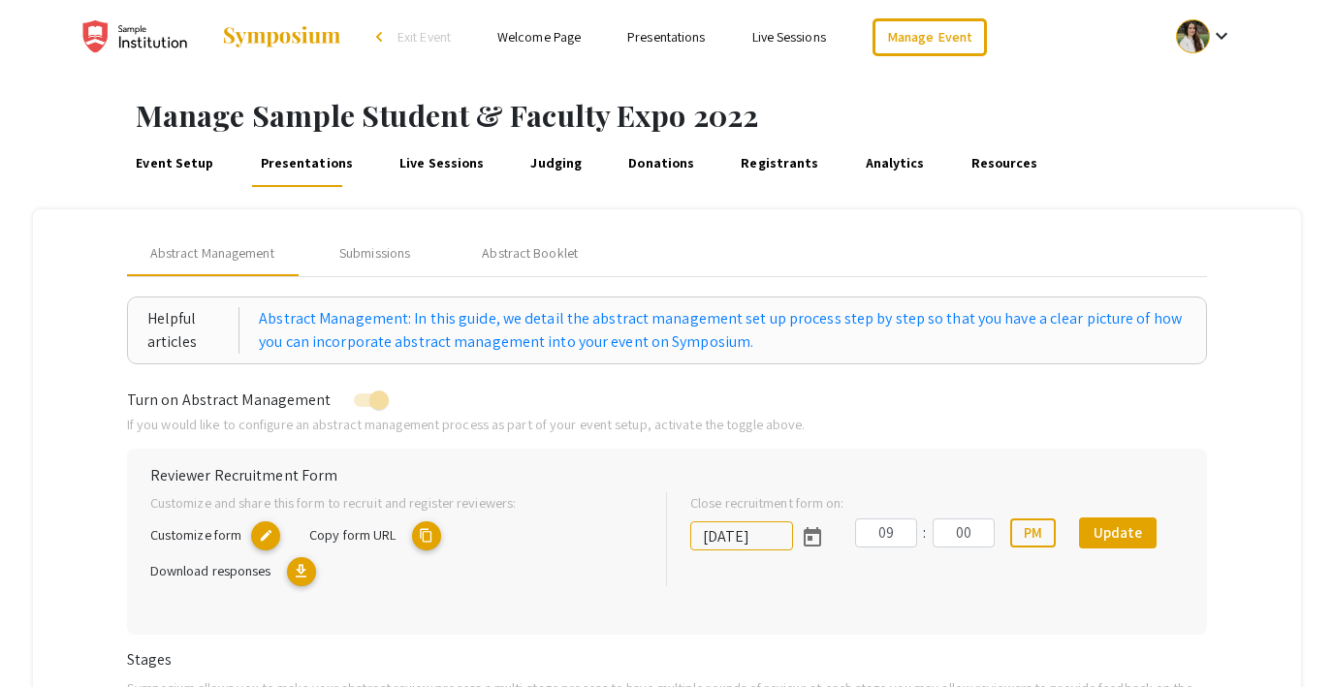
click at [205, 165] on link "Event Setup" at bounding box center [175, 164] width 84 height 47
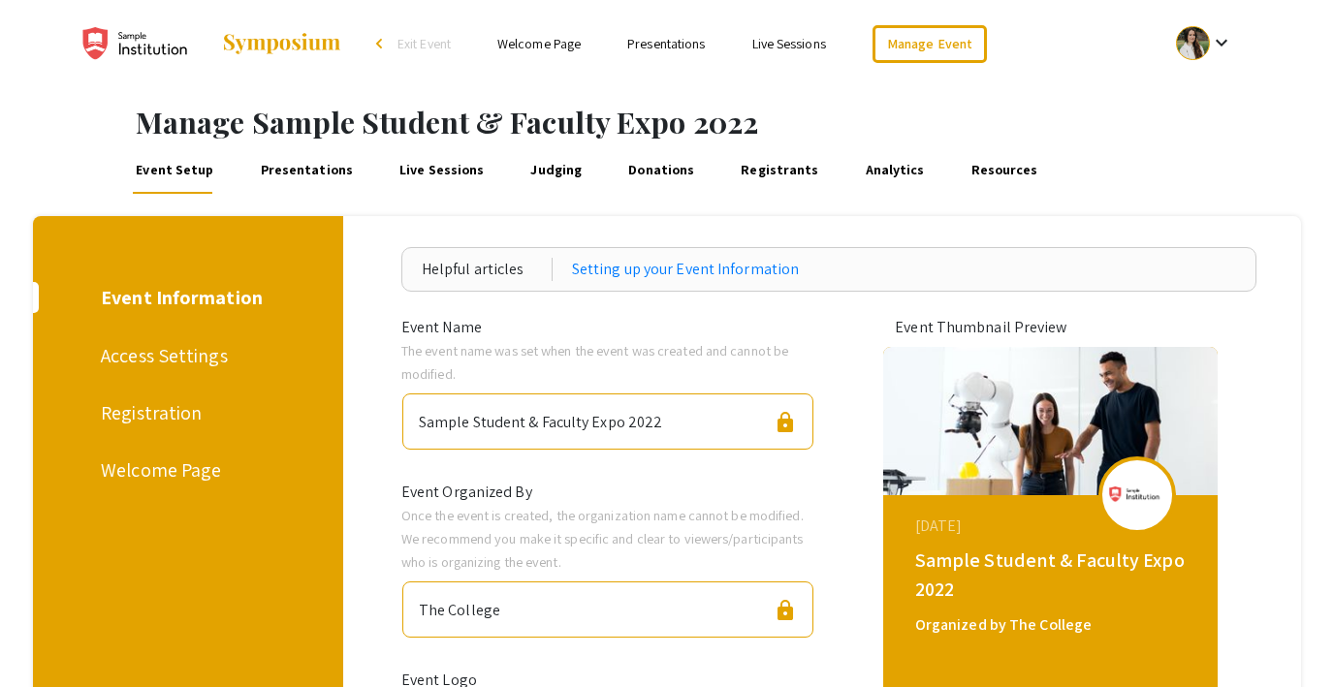
click at [153, 421] on div "Registration" at bounding box center [185, 412] width 168 height 29
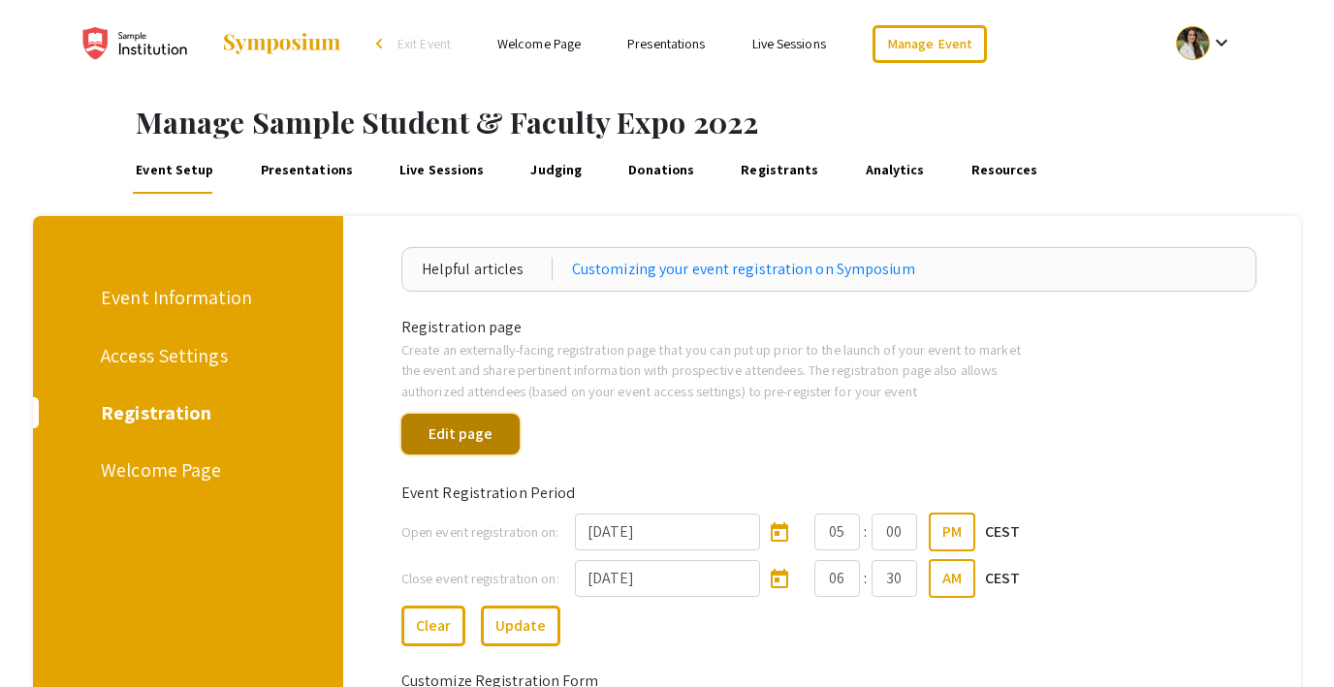
click at [478, 435] on button "Edit page" at bounding box center [460, 434] width 118 height 41
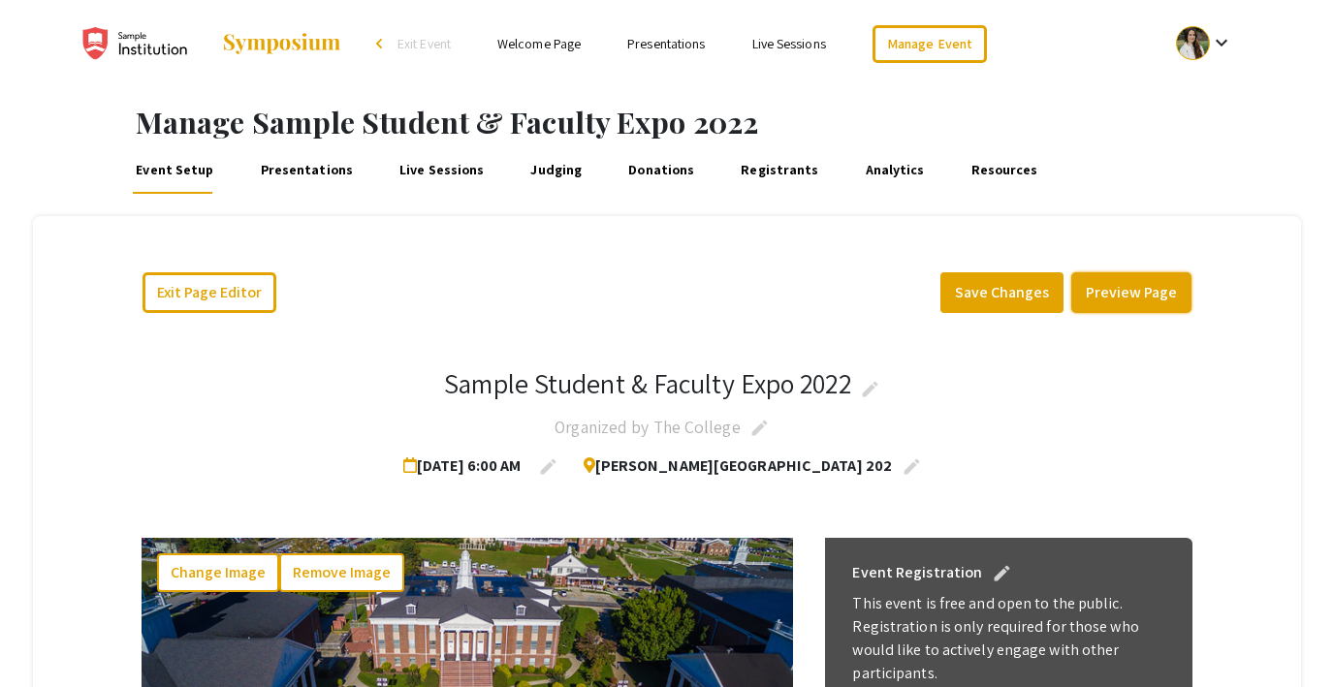
click at [1133, 298] on button "Preview Page" at bounding box center [1131, 292] width 120 height 41
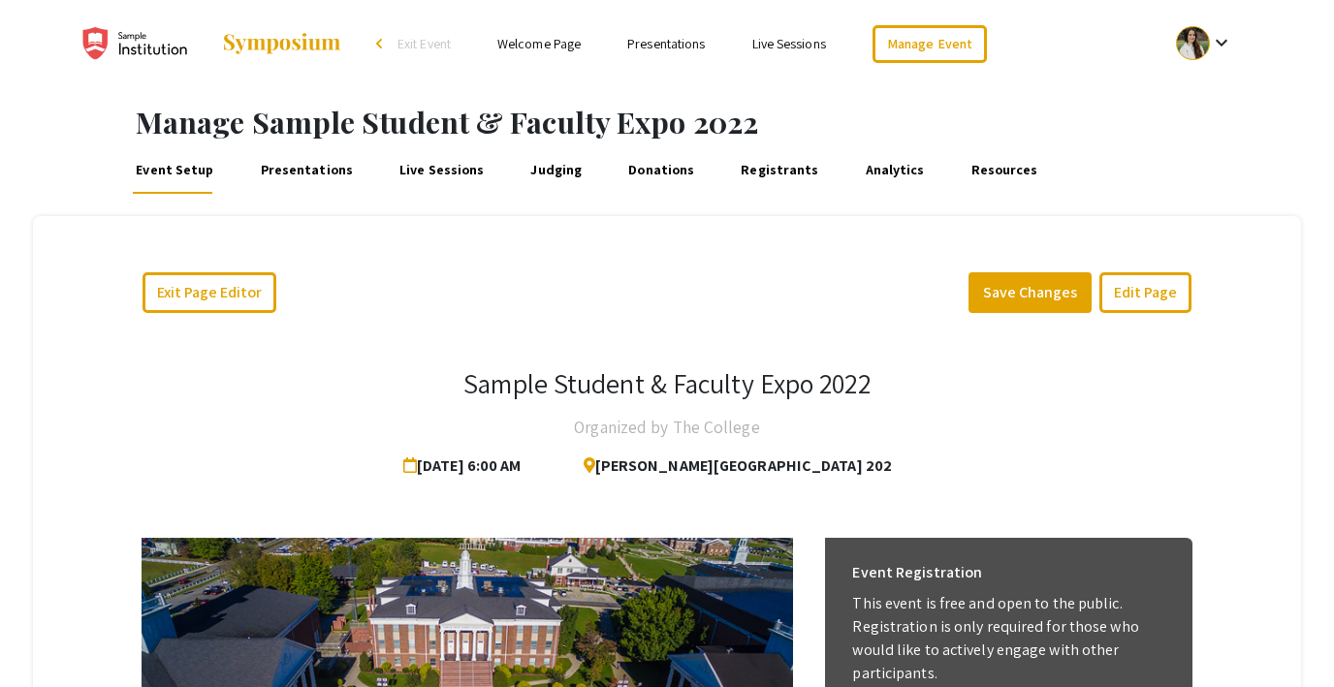
click at [537, 44] on link "Welcome Page" at bounding box center [538, 43] width 83 height 17
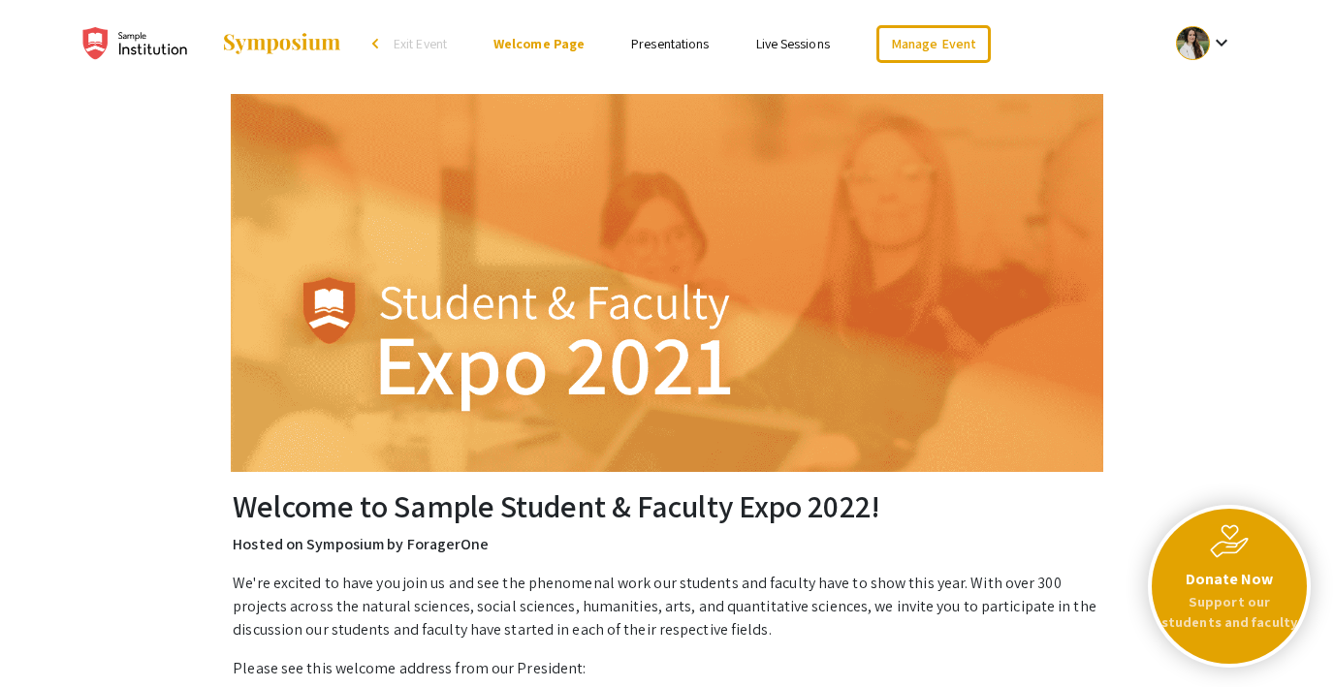
click at [650, 48] on link "Presentations" at bounding box center [670, 43] width 78 height 17
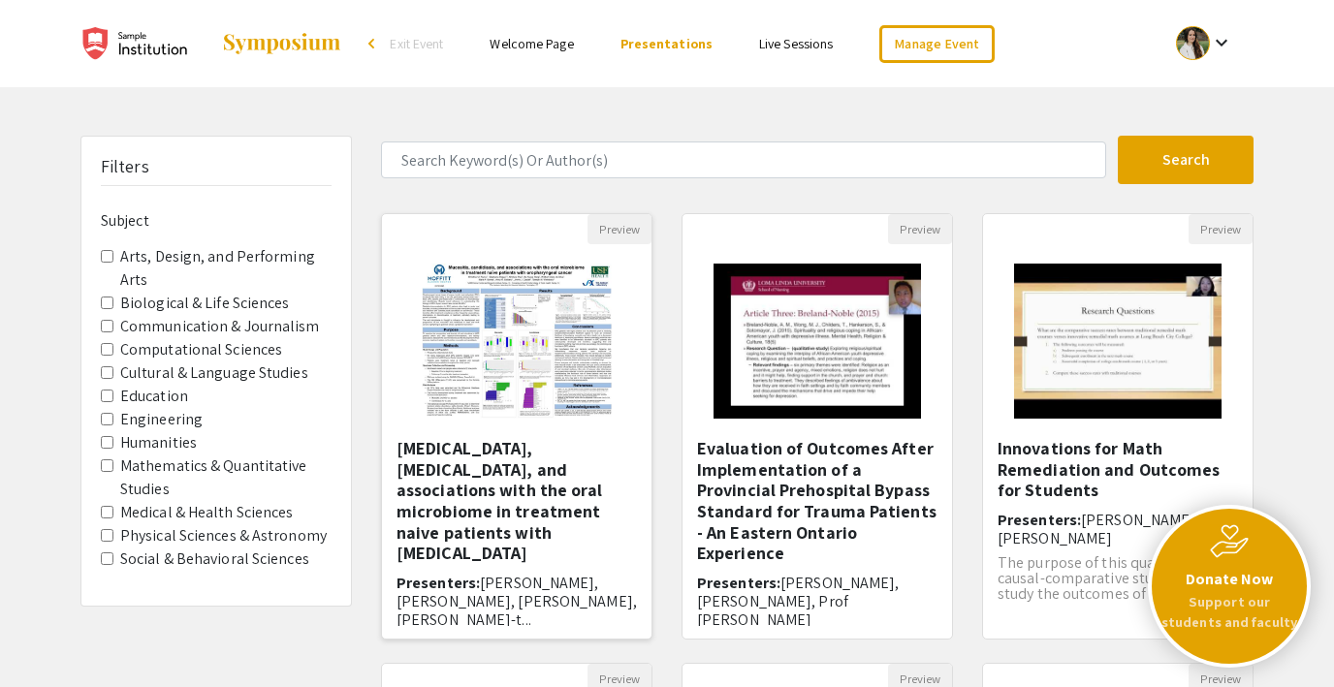
click at [537, 333] on img "Open Presentation <p>Mucositis, candidiasis, and associations with the oral mic…" at bounding box center [516, 341] width 229 height 194
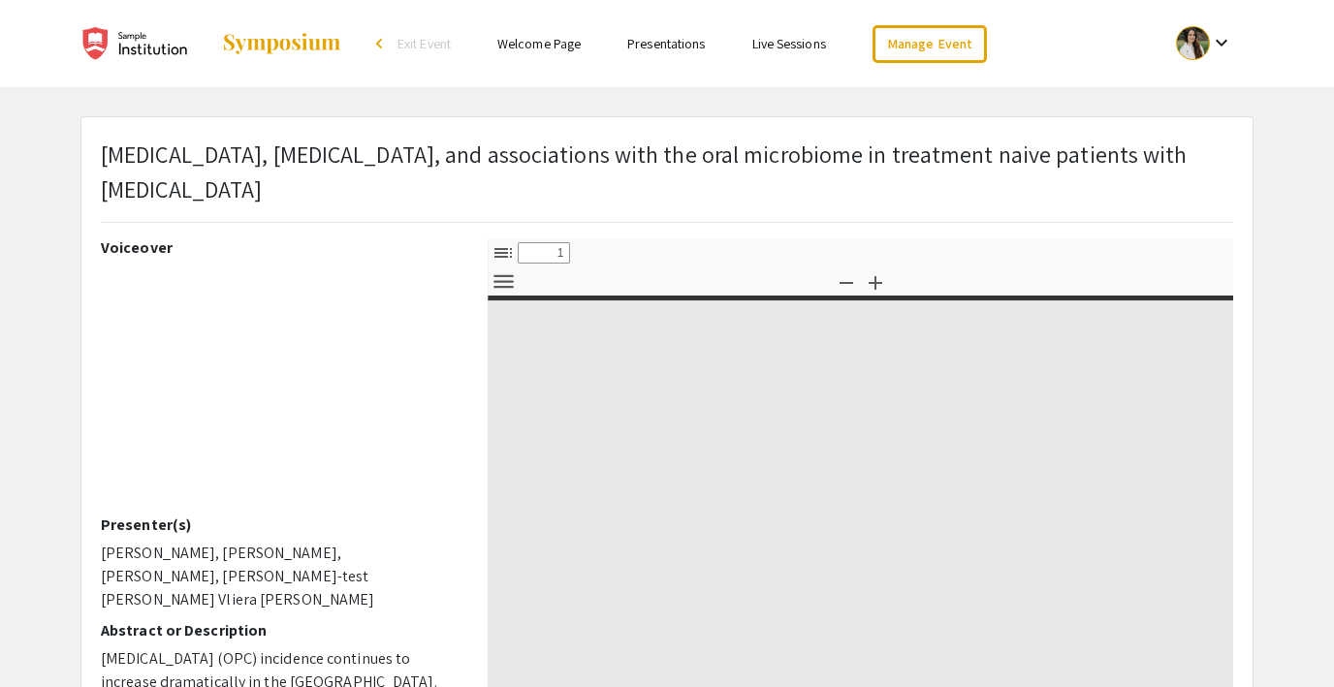
select select "custom"
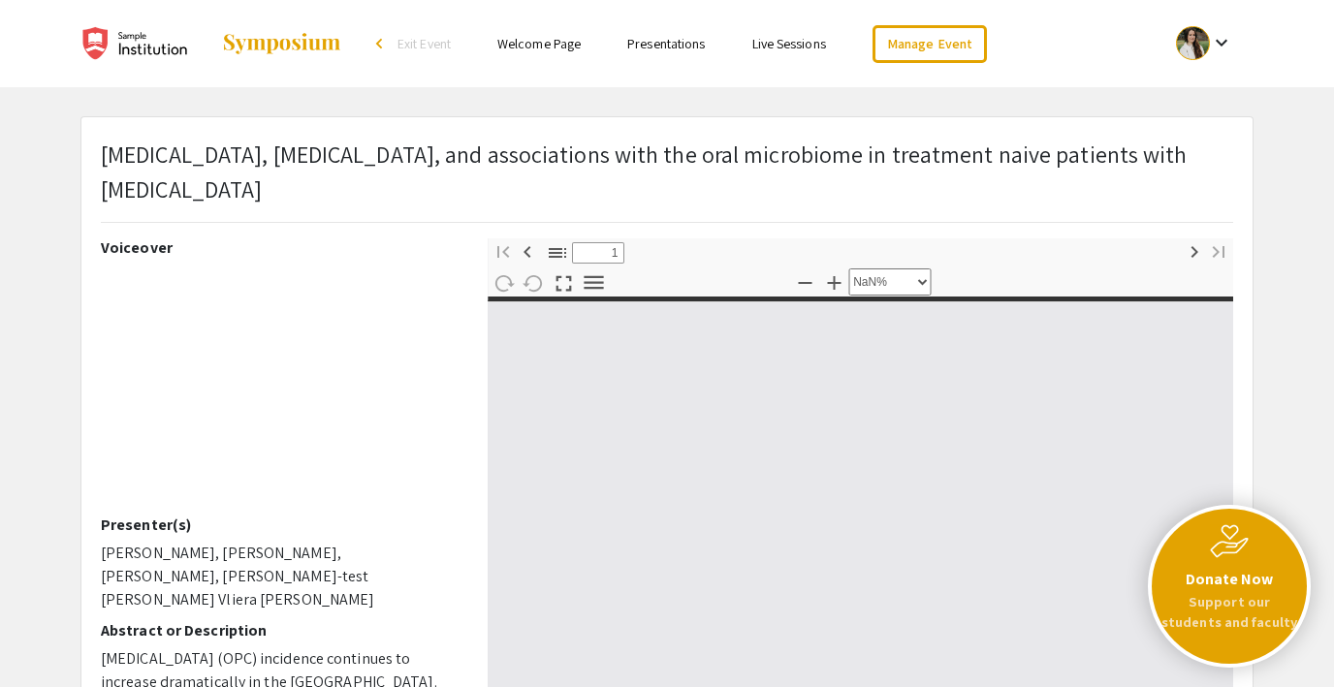
type input "0"
select select "custom"
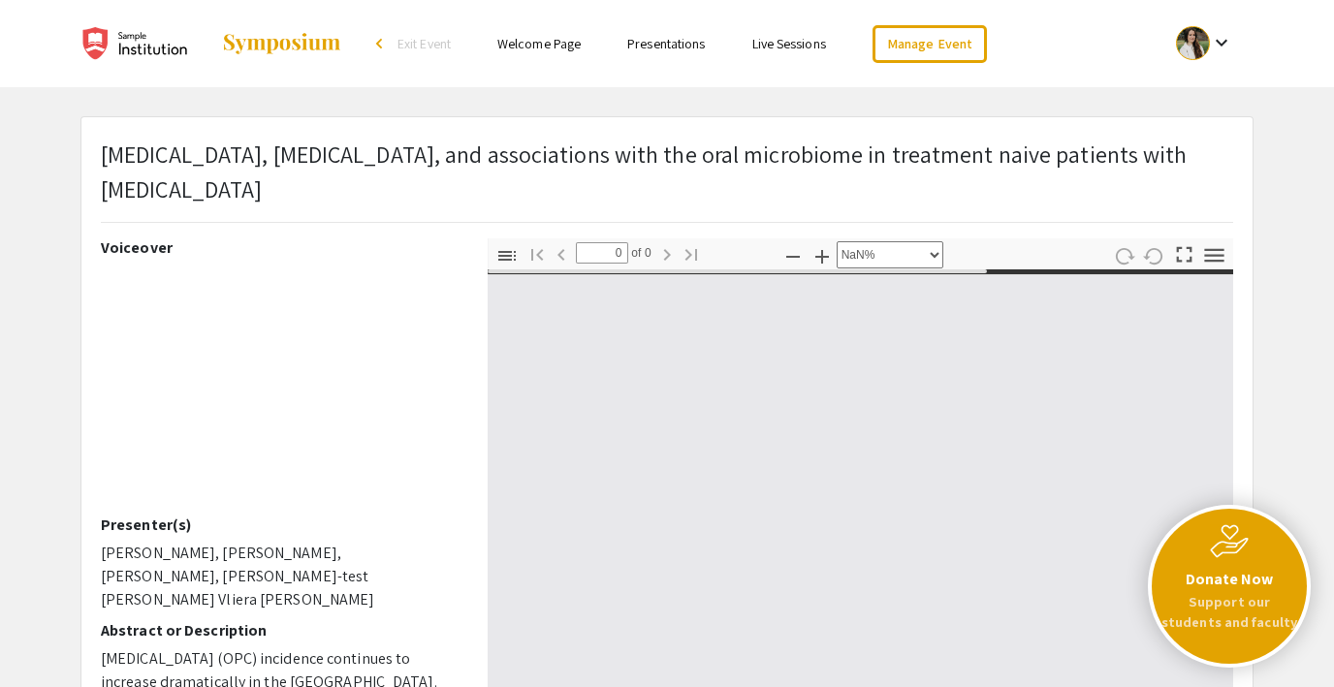
type input "1"
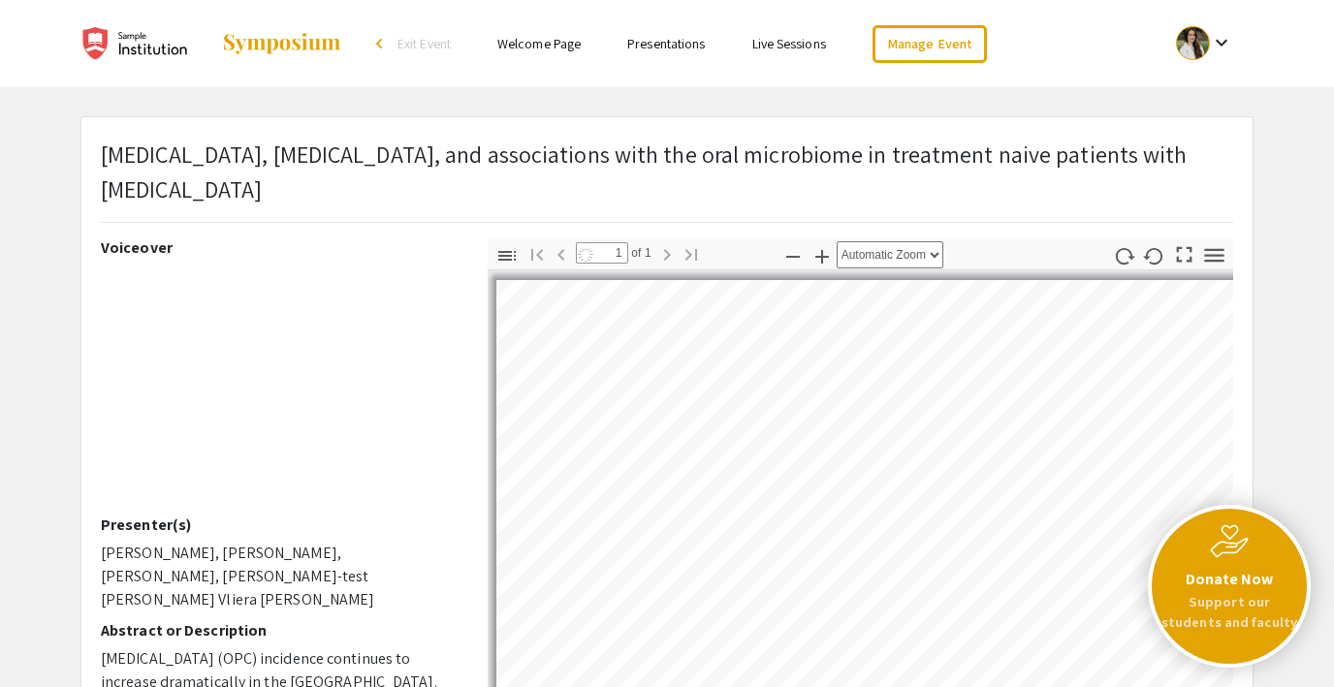
select select "auto"
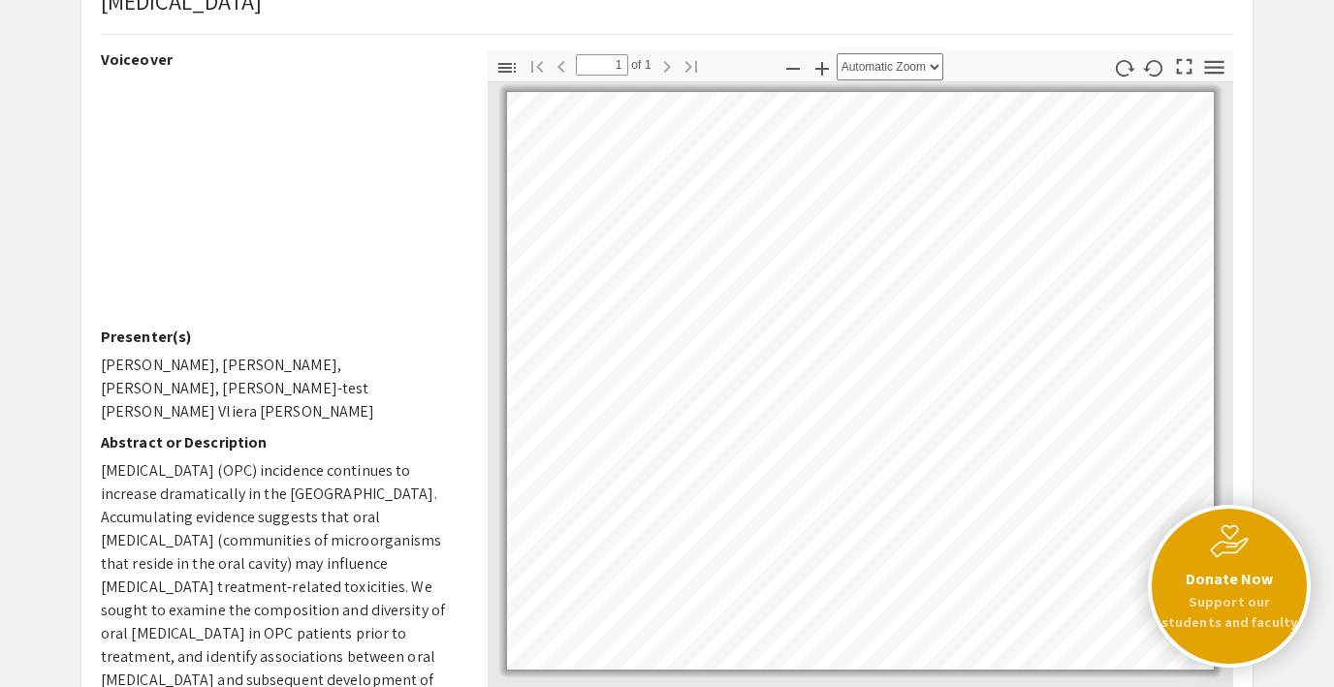
scroll to position [192, 0]
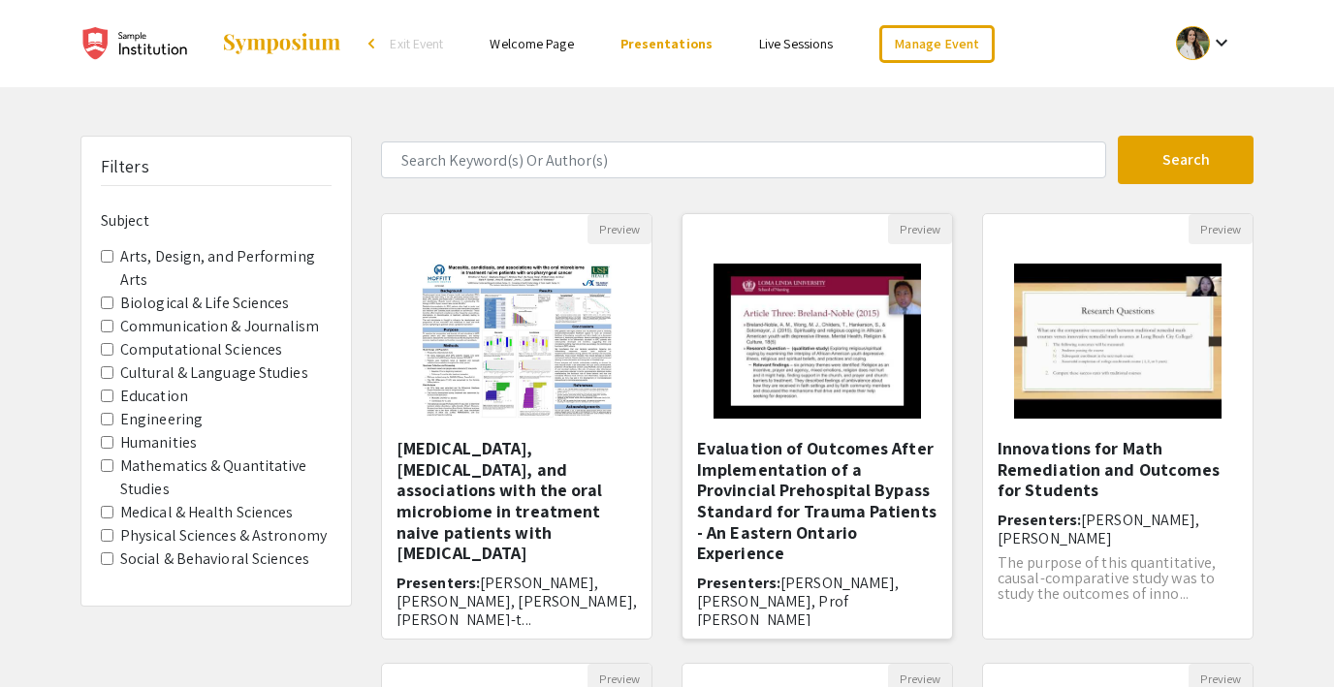
click at [828, 334] on img "Open Presentation <p>Evaluation of Outcomes After Implementation of a Provincia…" at bounding box center [816, 341] width 245 height 194
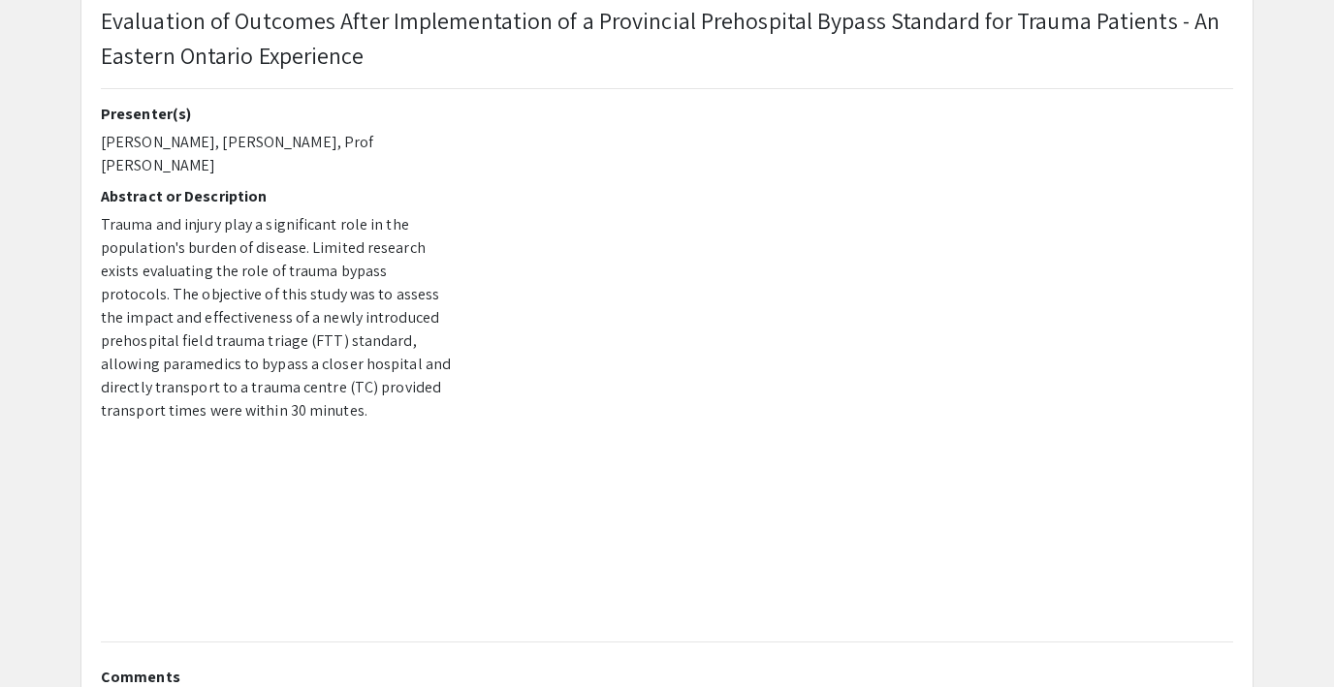
scroll to position [135, 0]
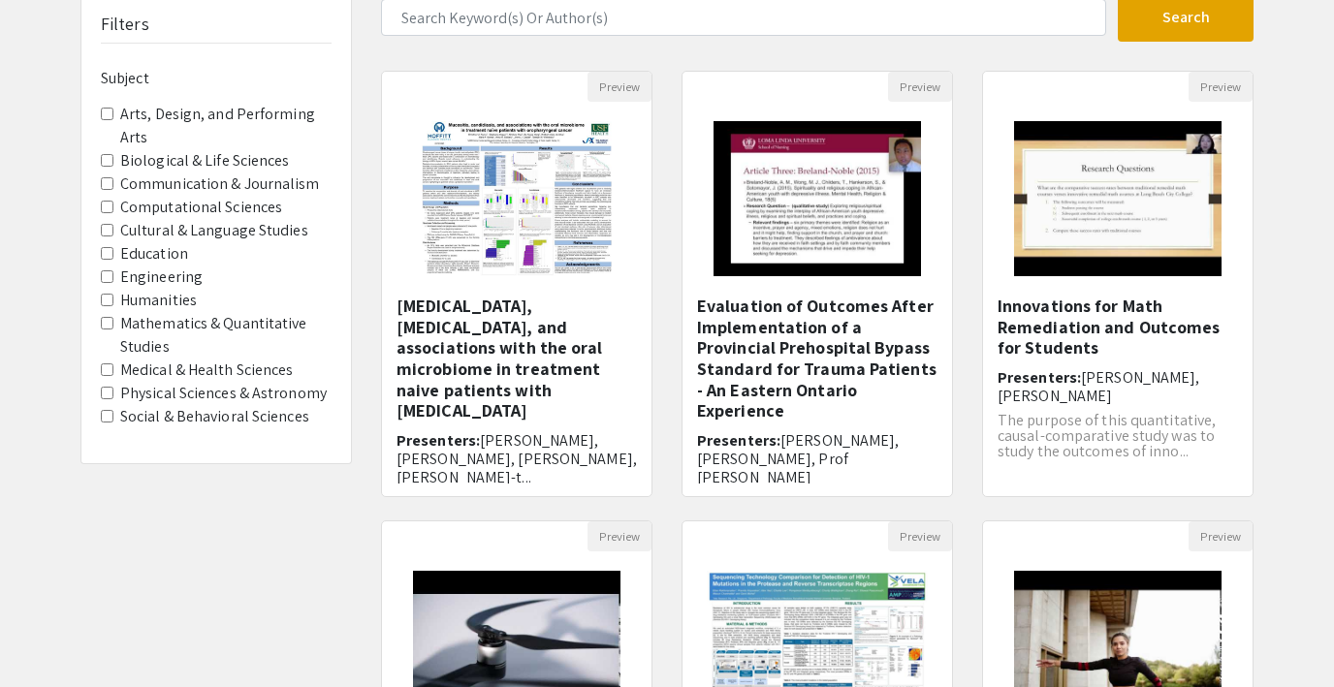
scroll to position [146, 0]
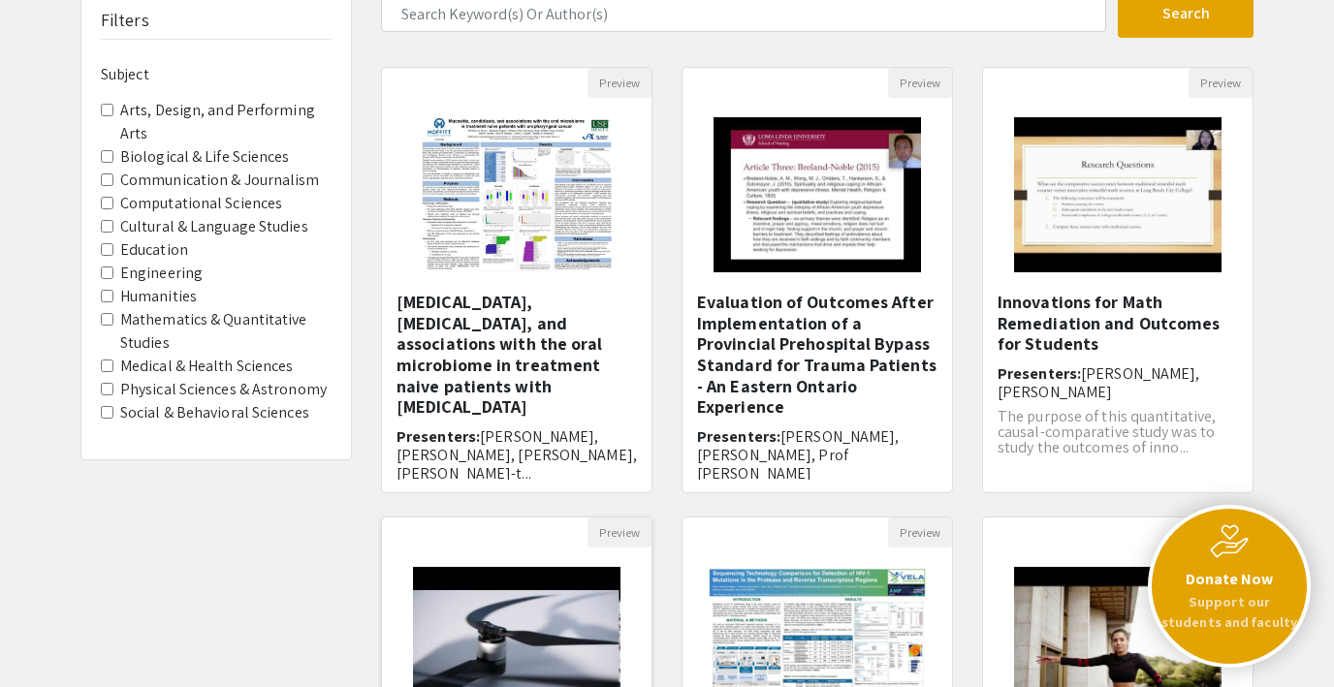
click at [578, 579] on img "Open Presentation <p>Compact multi-rotor drones design using 3D printed compone…" at bounding box center [516, 645] width 245 height 194
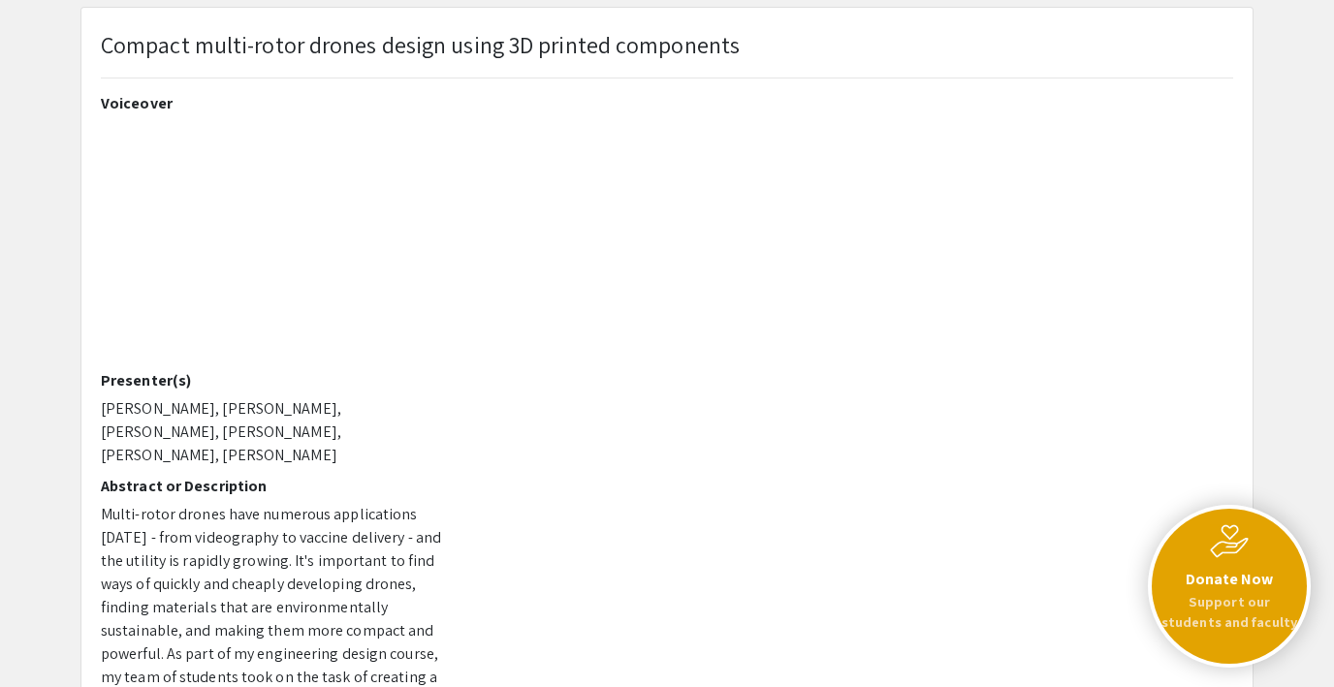
scroll to position [116, 0]
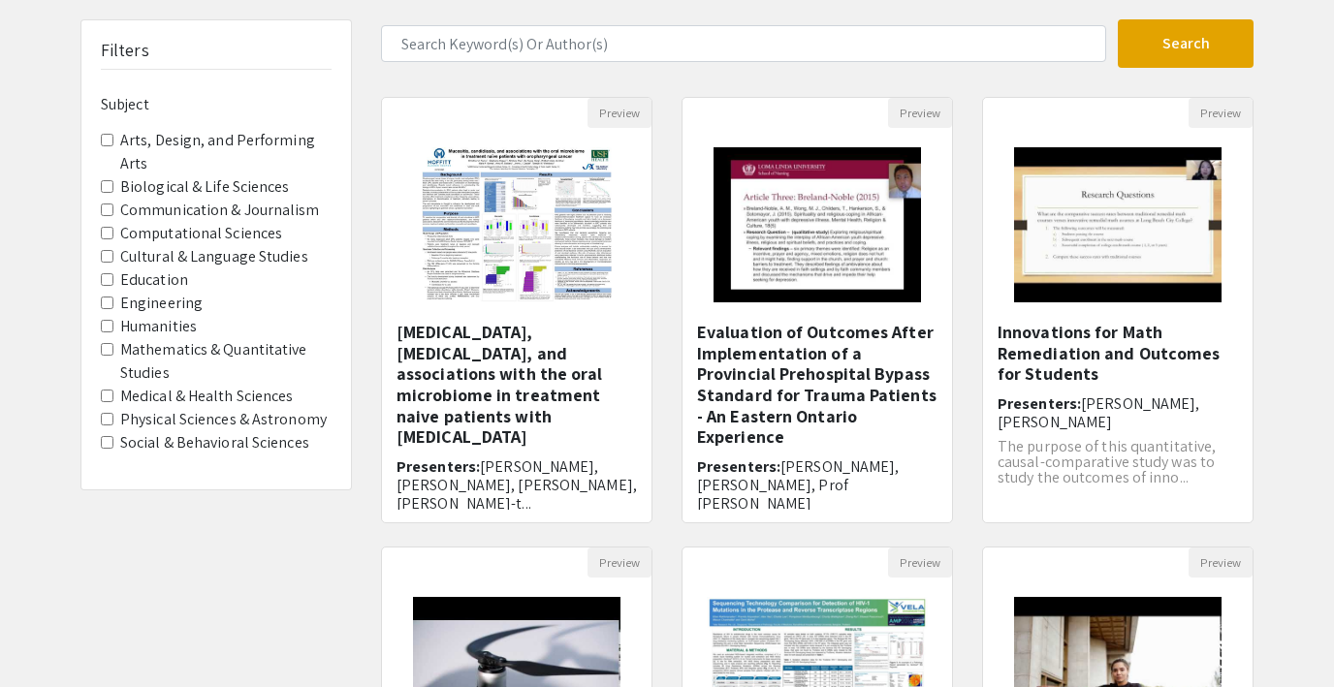
scroll to position [146, 0]
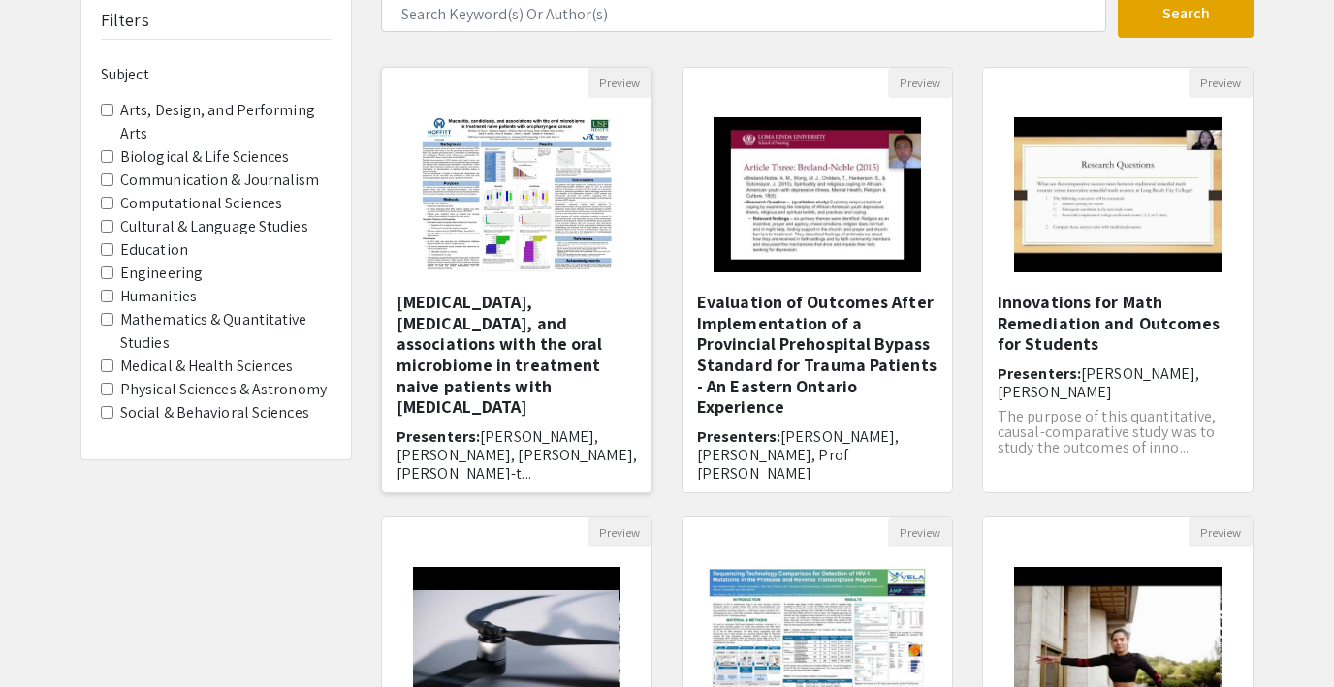
click at [515, 232] on img "Open Presentation <p>Mucositis, candidiasis, and associations with the oral mic…" at bounding box center [516, 195] width 229 height 194
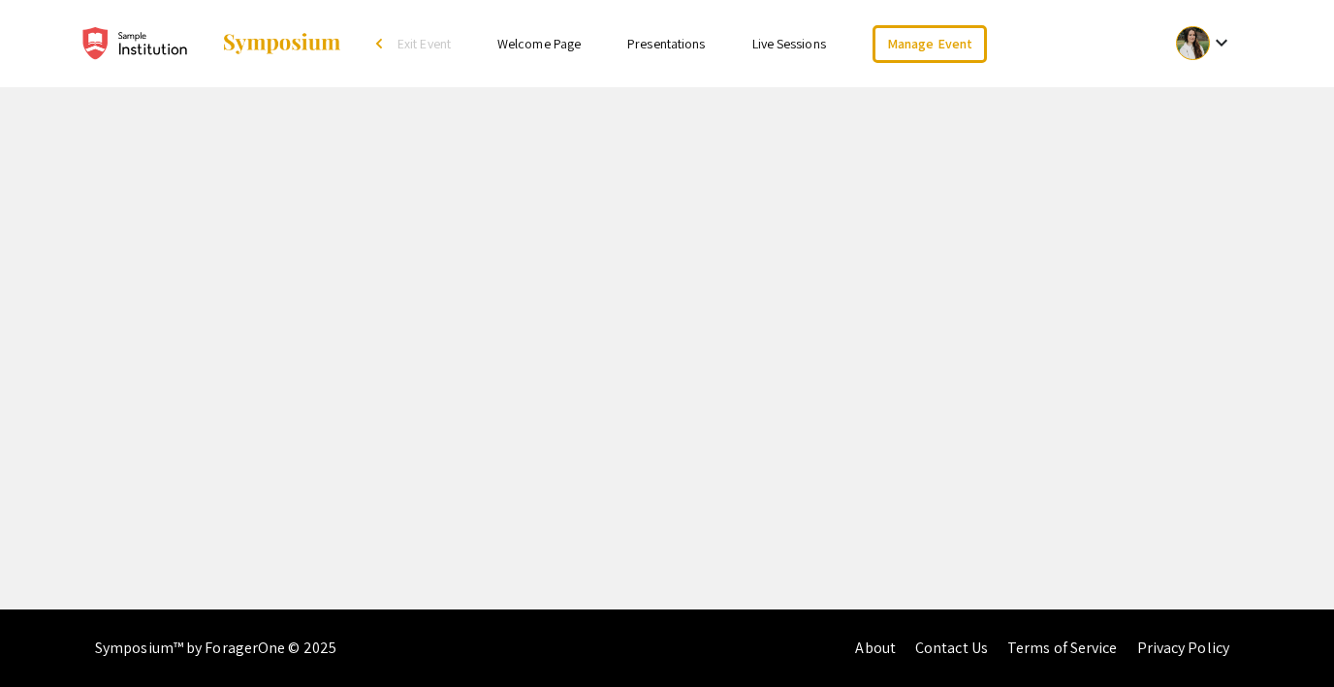
select select "custom"
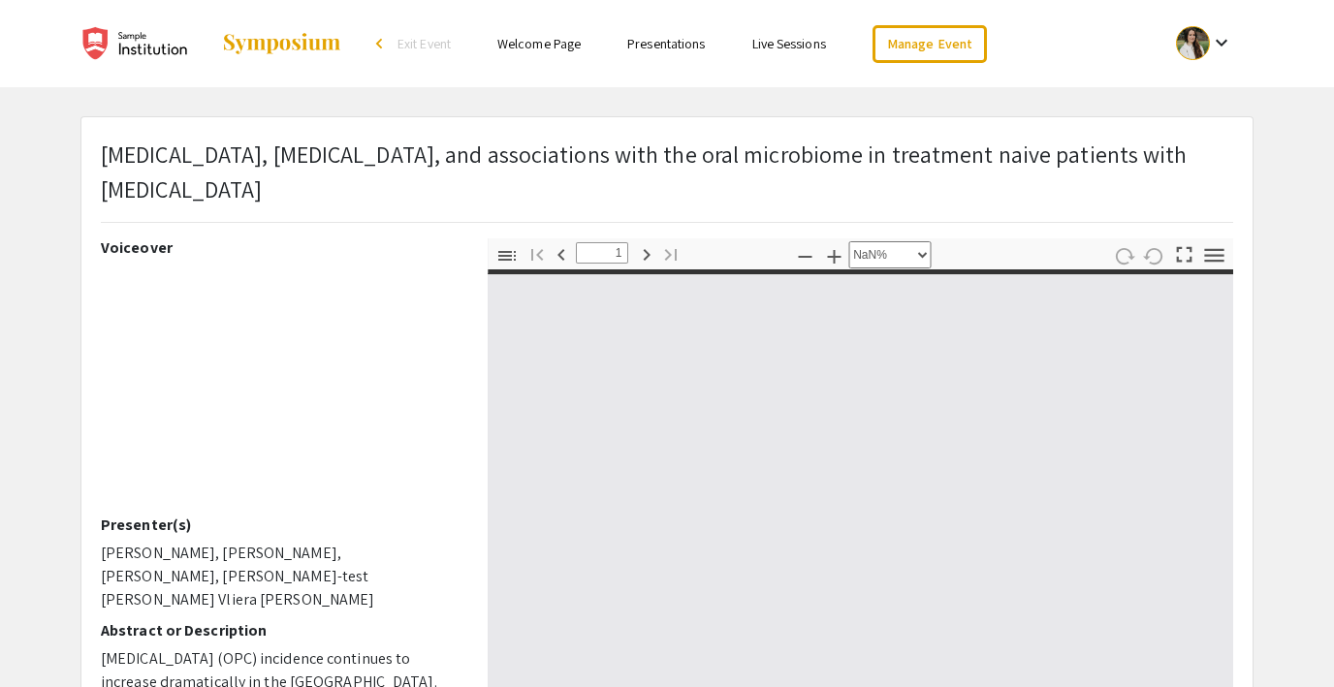
type input "0"
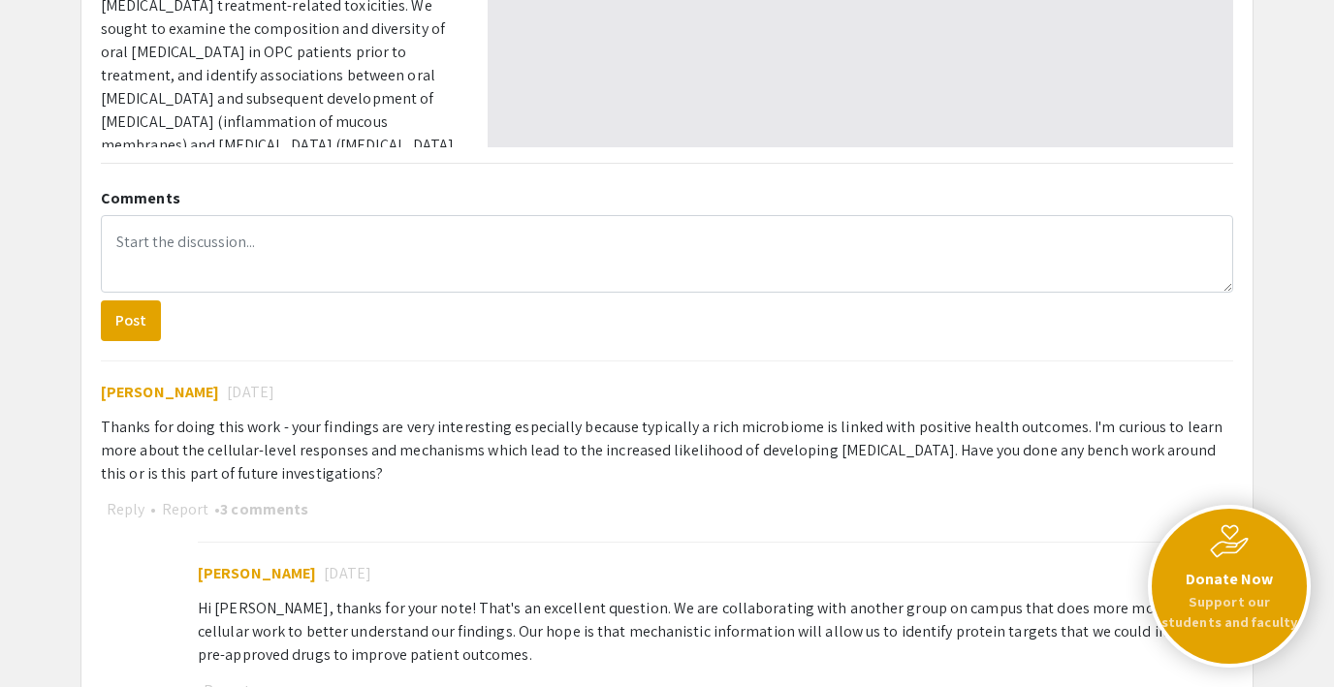
select select "auto"
type input "1"
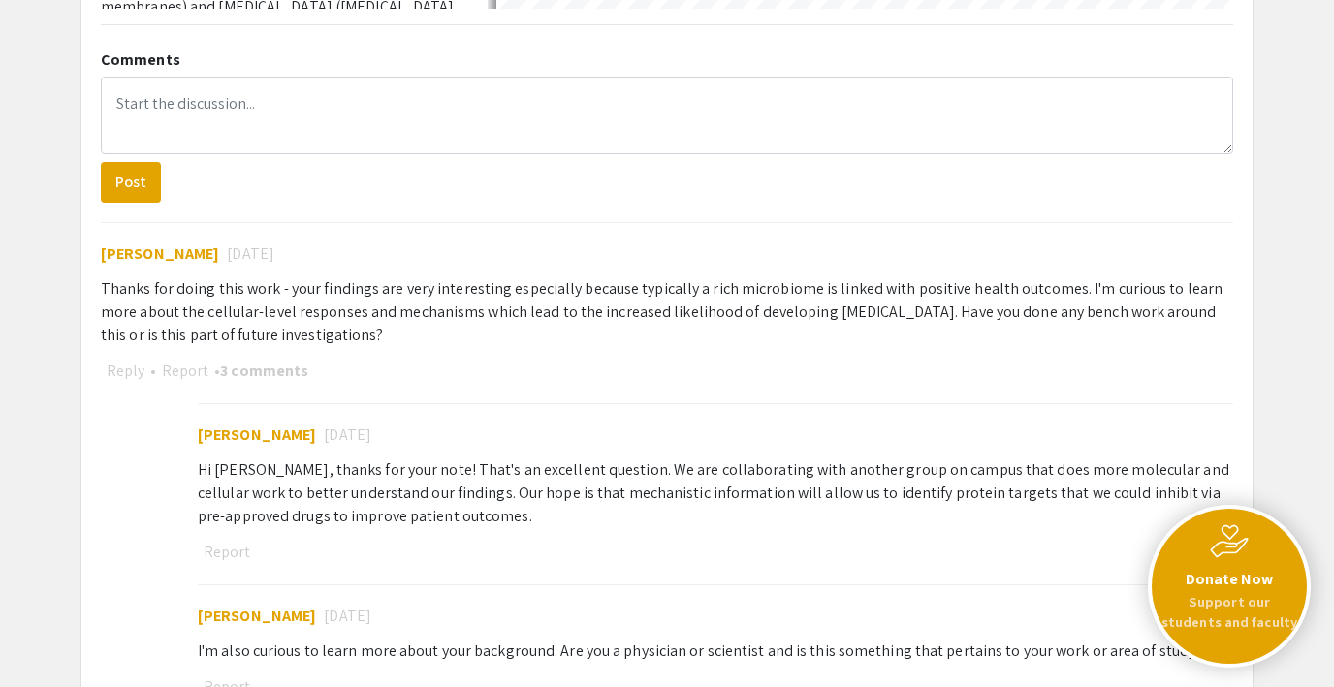
scroll to position [914, 0]
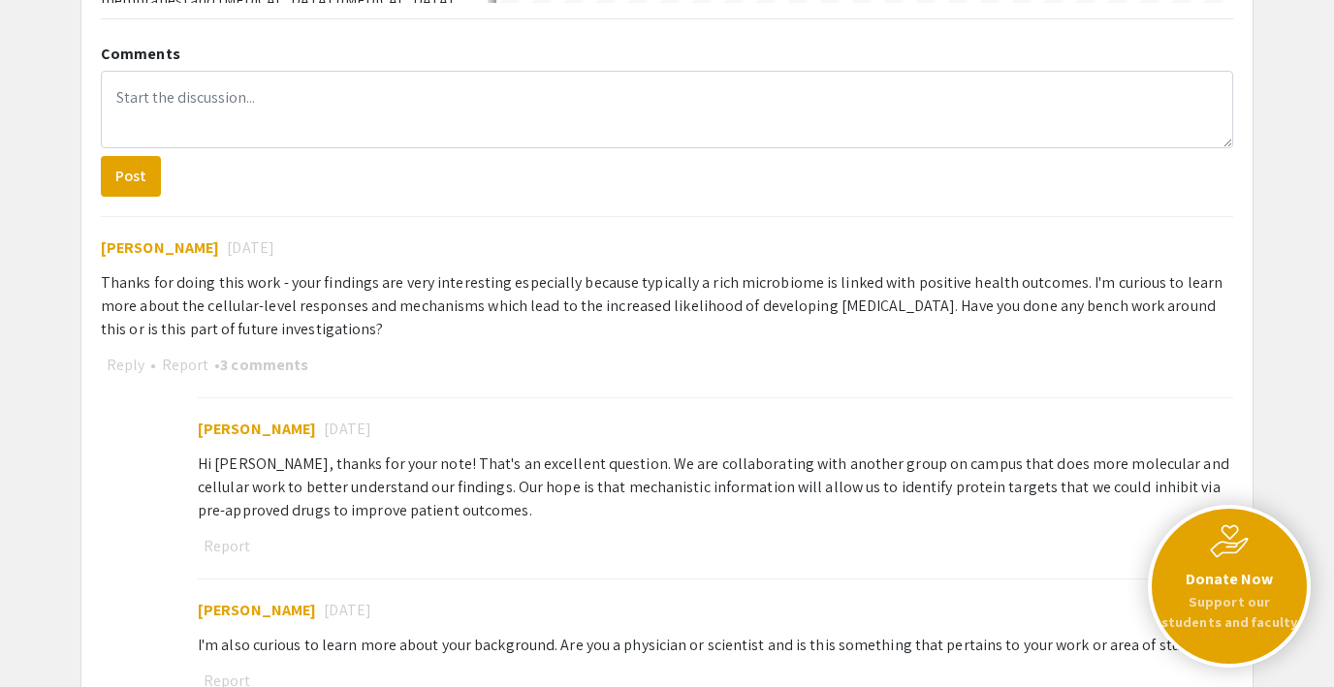
select select "auto"
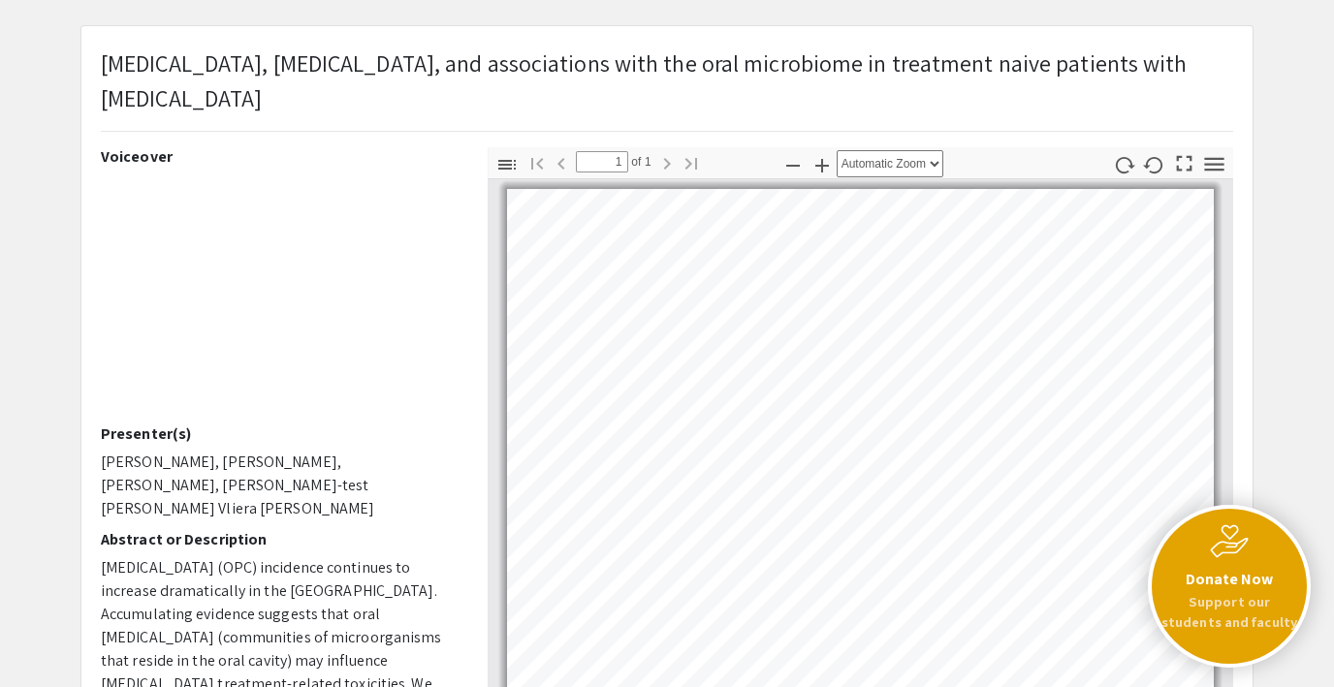
scroll to position [0, 0]
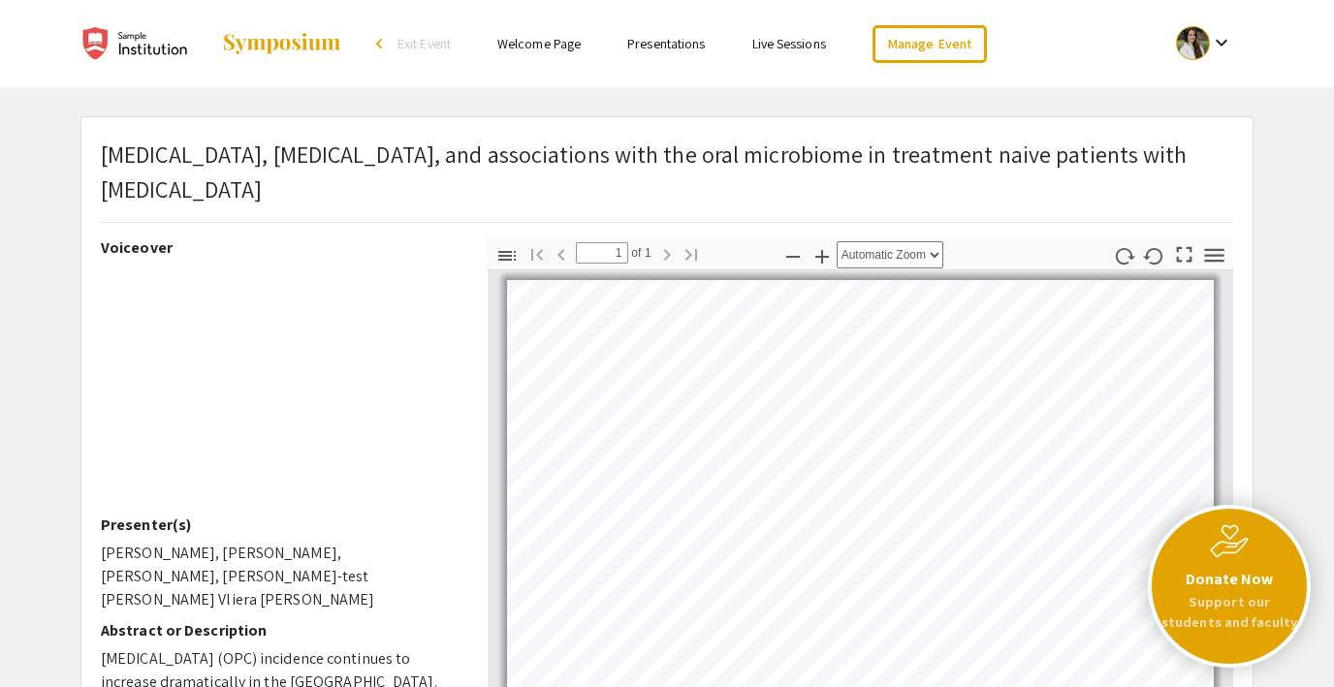
click at [776, 40] on link "Live Sessions" at bounding box center [789, 43] width 74 height 17
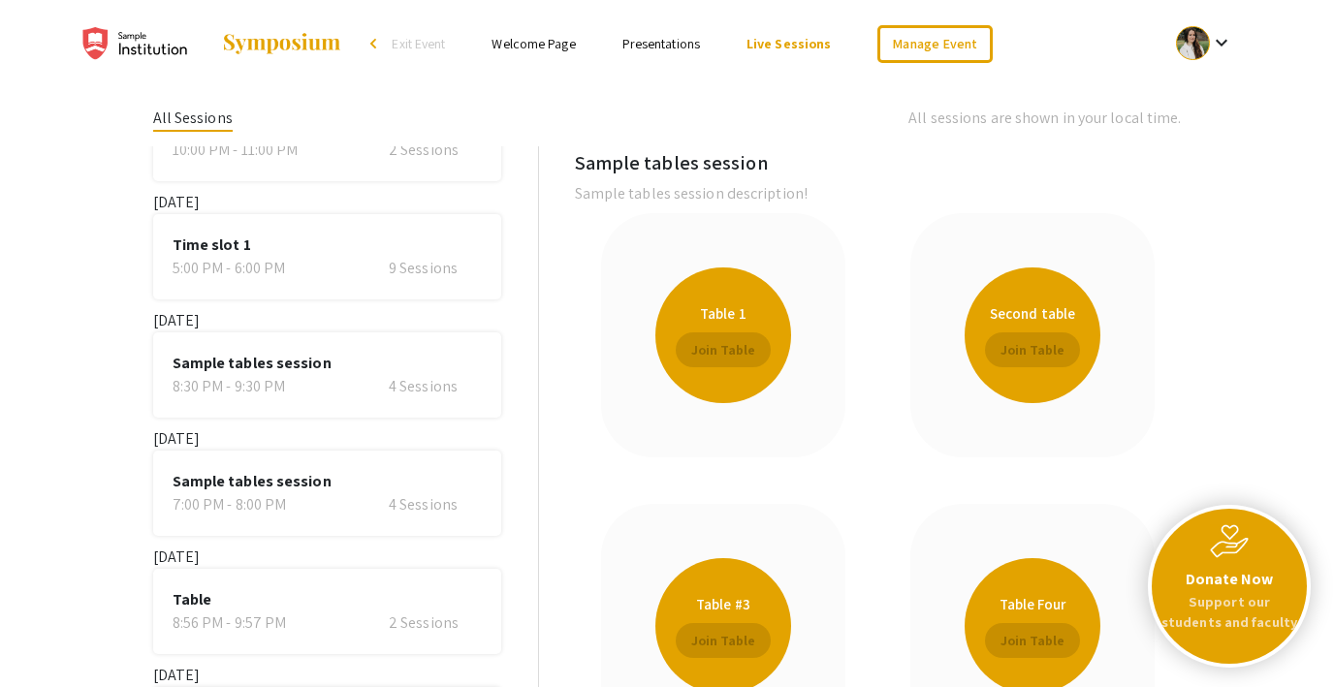
scroll to position [198, 0]
click at [430, 270] on div "9 Sessions" at bounding box center [435, 267] width 93 height 23
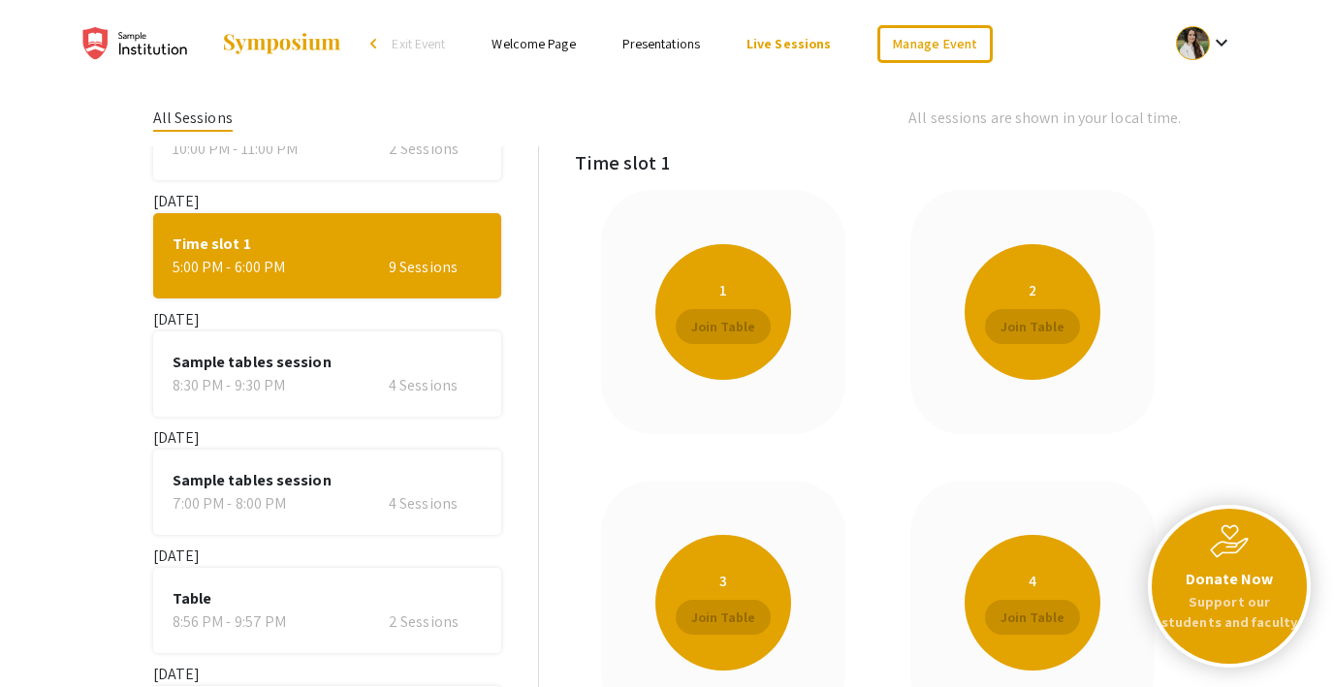
click at [427, 372] on span "Sample tables session" at bounding box center [327, 362] width 309 height 23
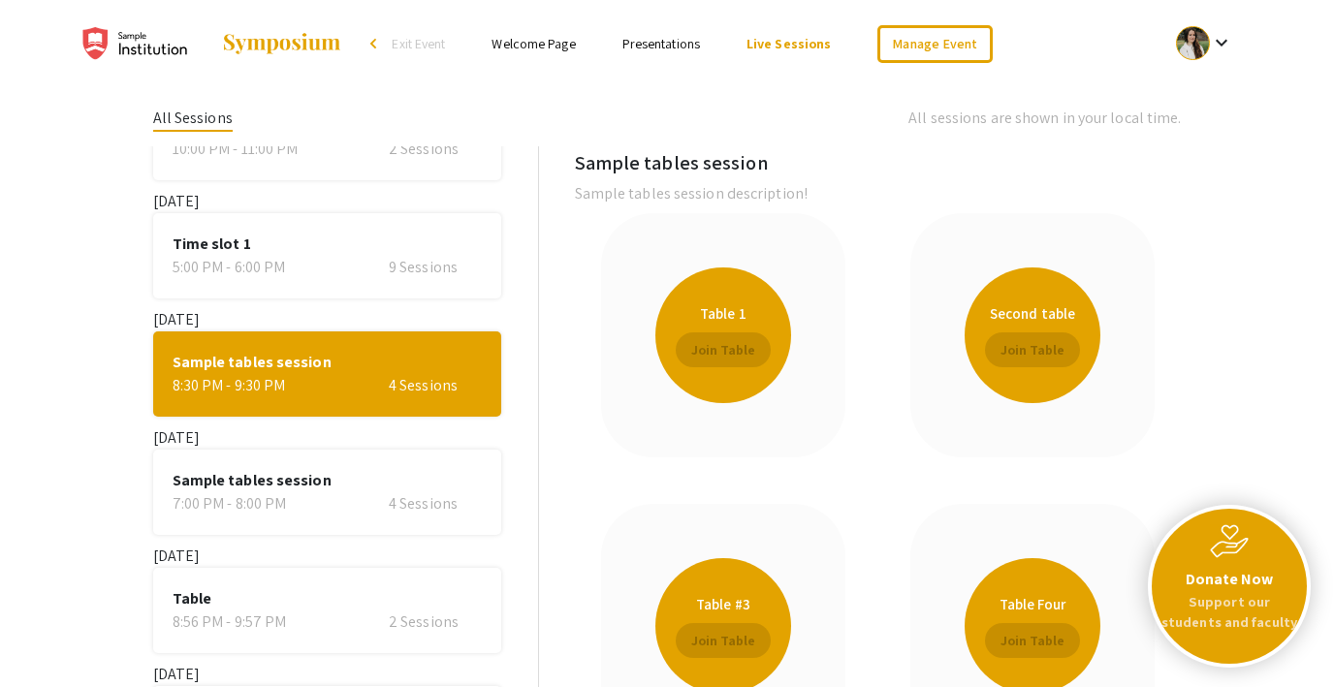
click at [403, 486] on span "Sample tables session" at bounding box center [327, 480] width 309 height 23
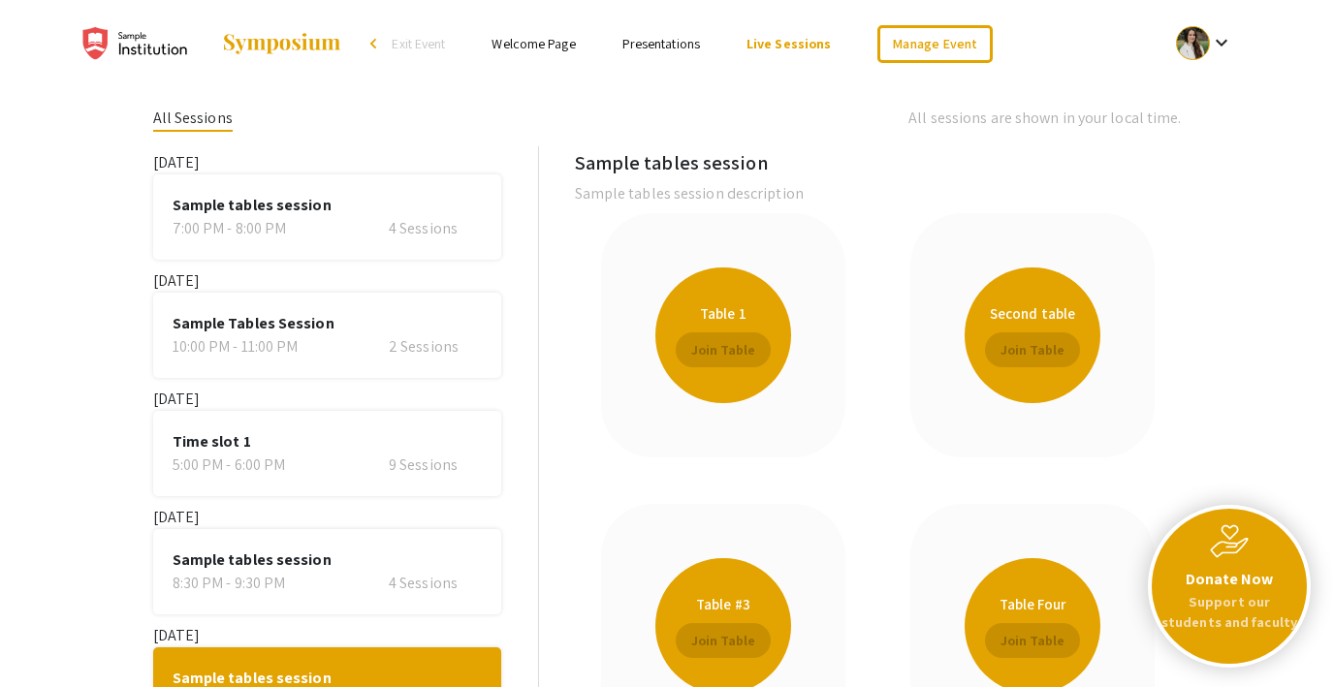
scroll to position [396, 0]
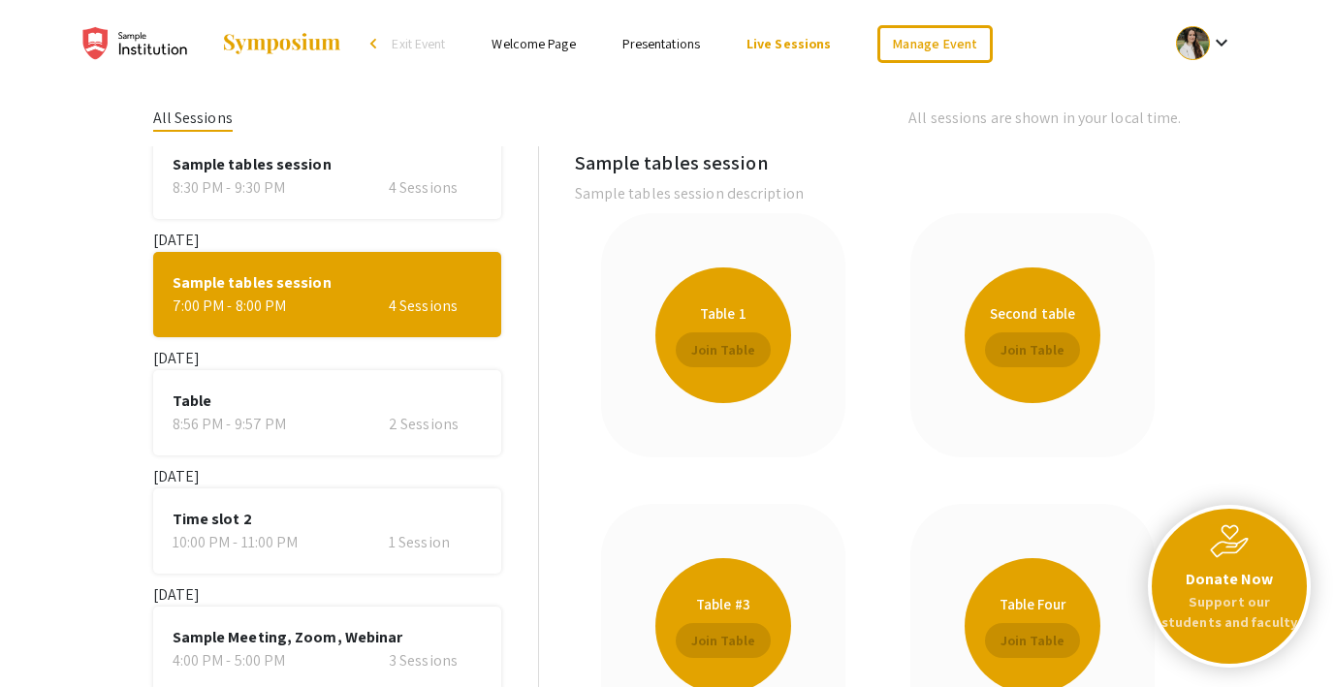
click at [424, 42] on span "Exit Event" at bounding box center [418, 43] width 53 height 17
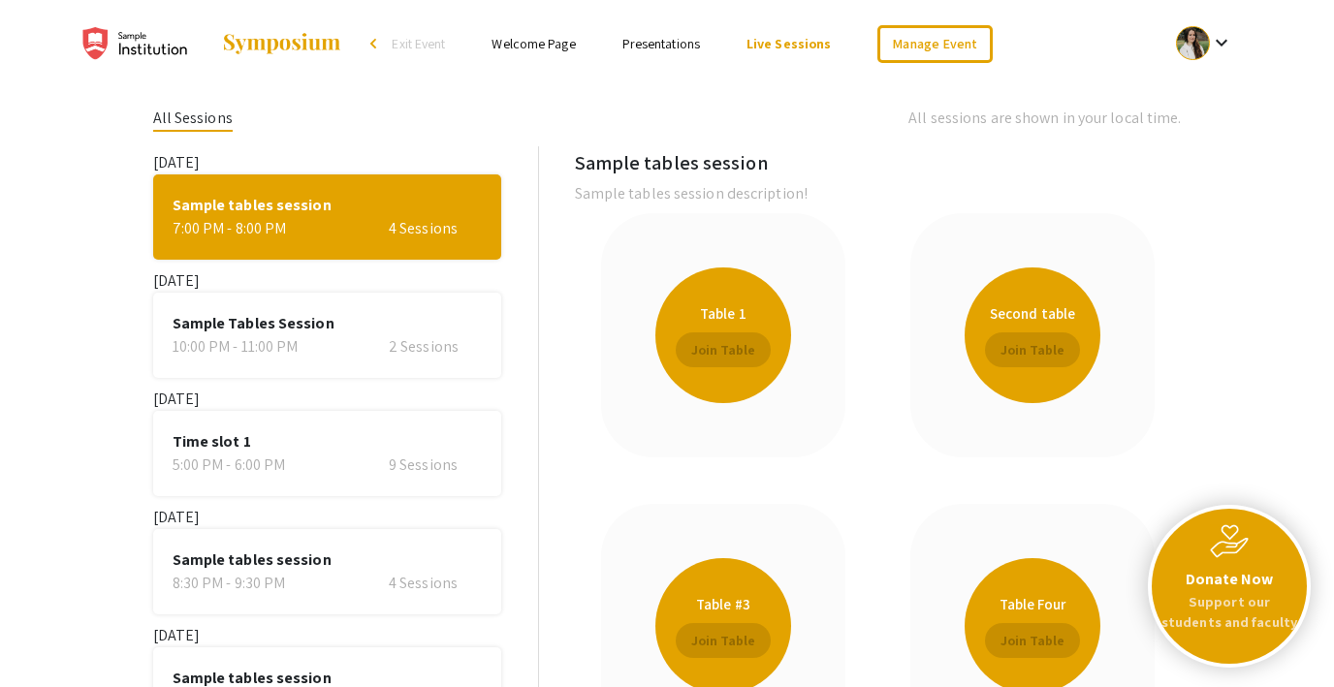
click at [545, 42] on link "Welcome Page" at bounding box center [532, 43] width 83 height 17
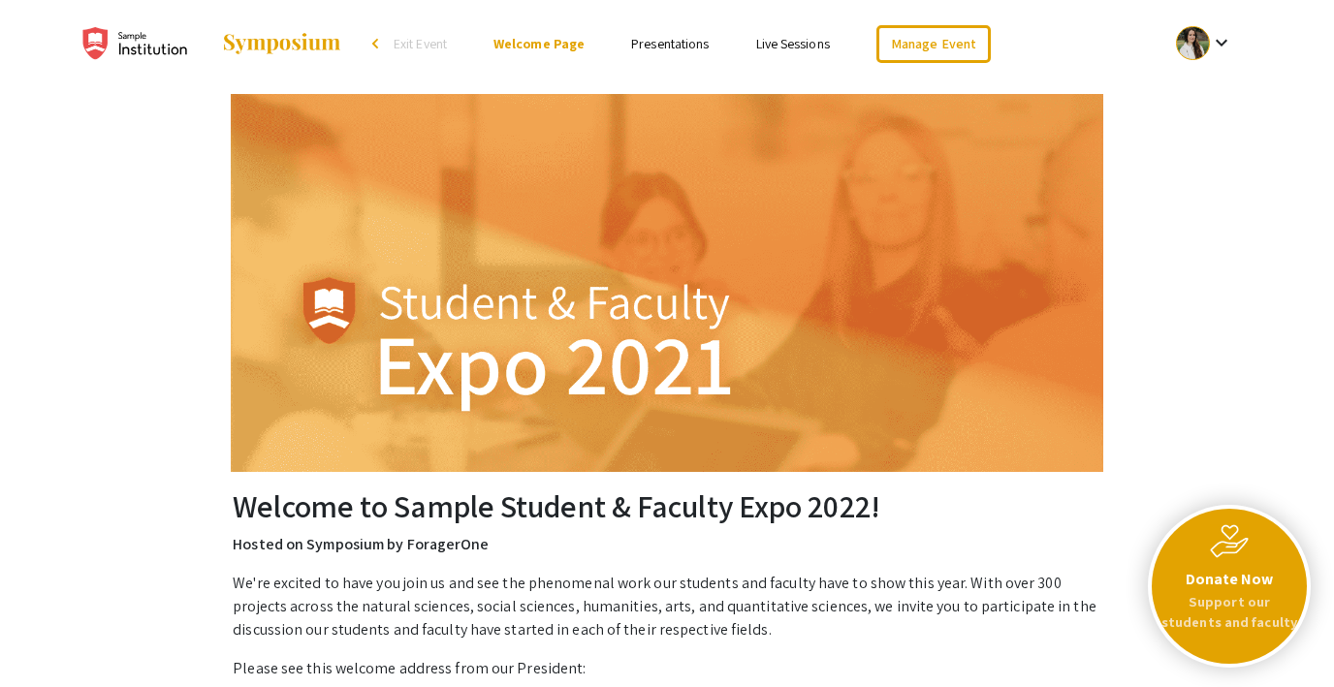
click at [648, 40] on link "Presentations" at bounding box center [670, 43] width 78 height 17
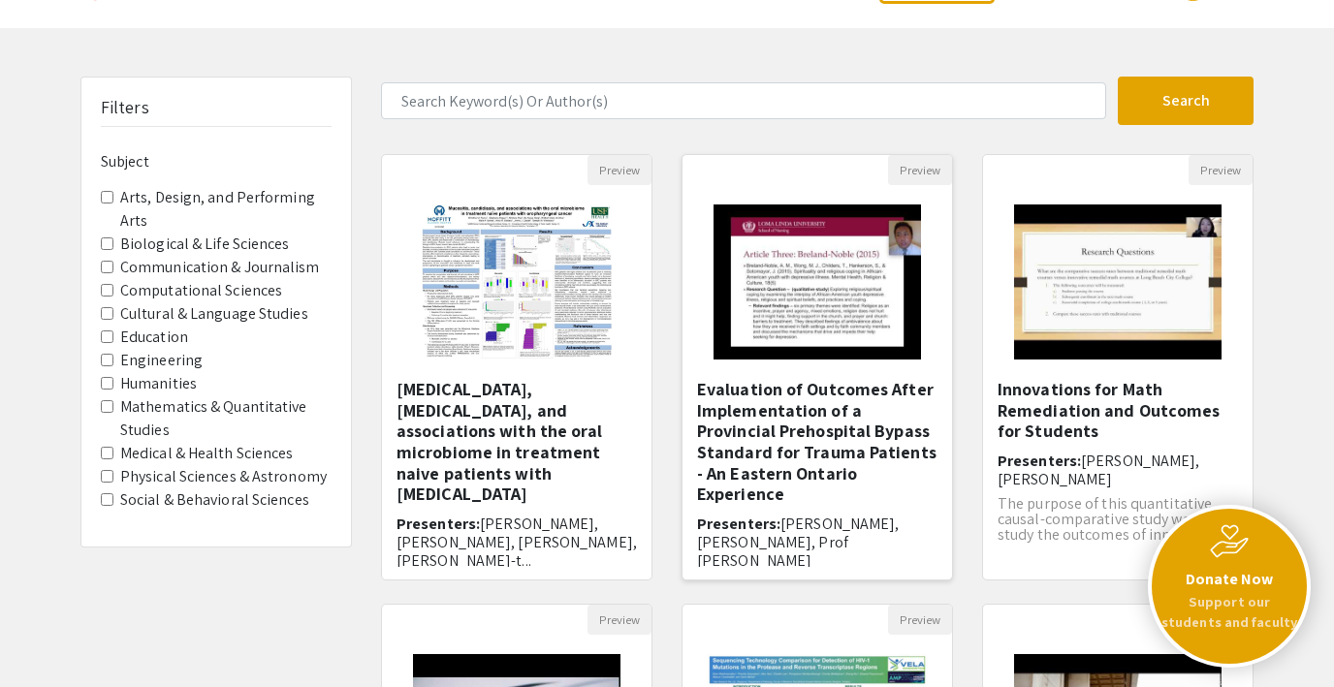
scroll to position [72, 0]
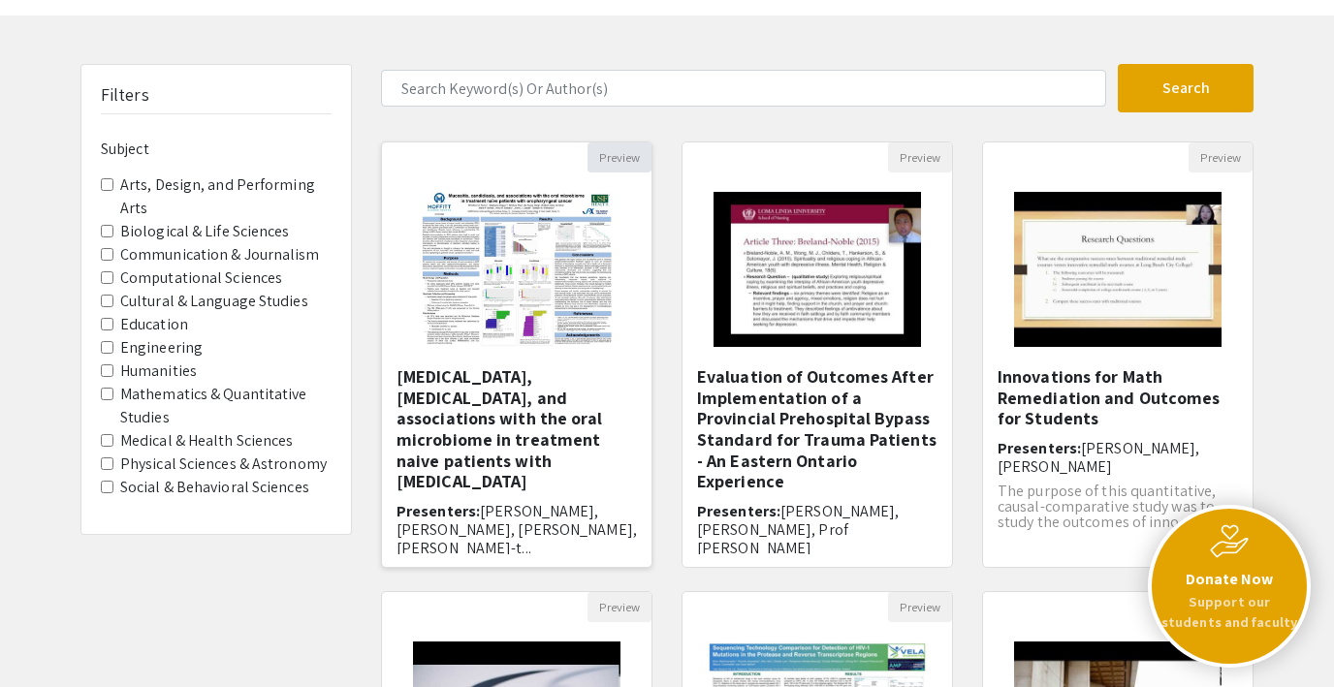
click at [606, 151] on button "Preview" at bounding box center [619, 158] width 64 height 30
select select "custom"
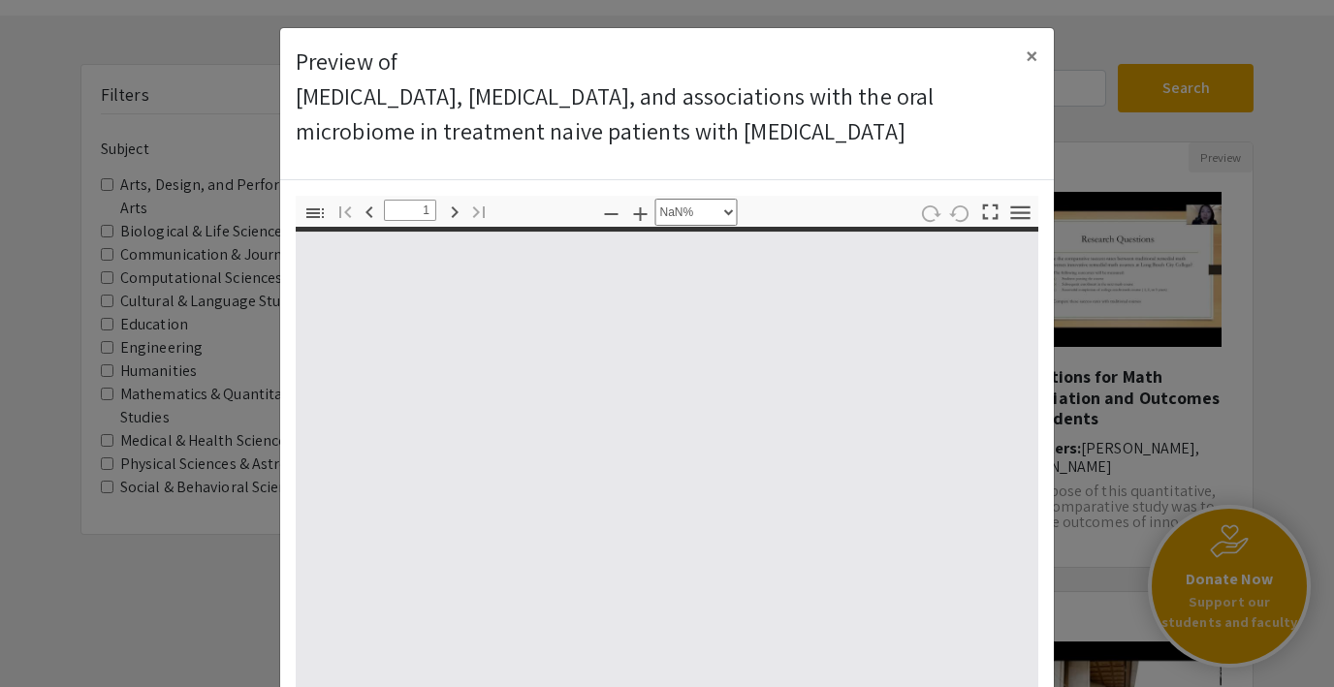
type input "0"
select select "custom"
type input "1"
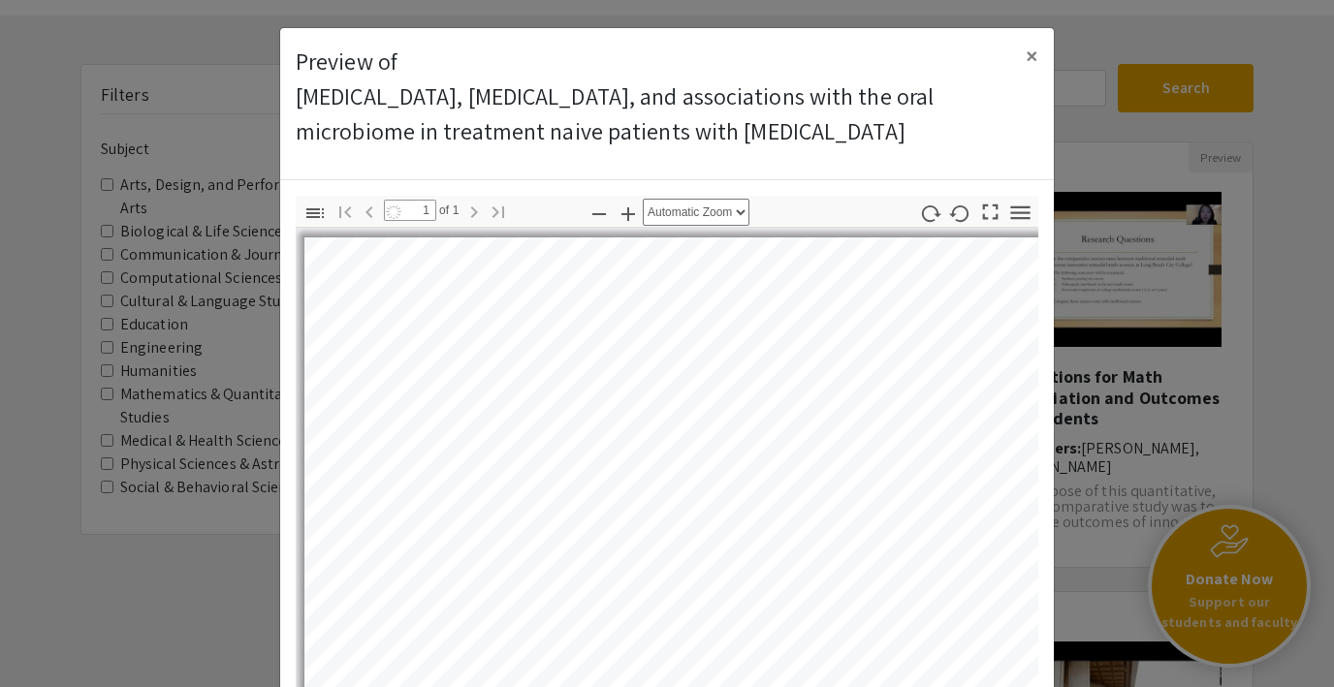
select select "auto"
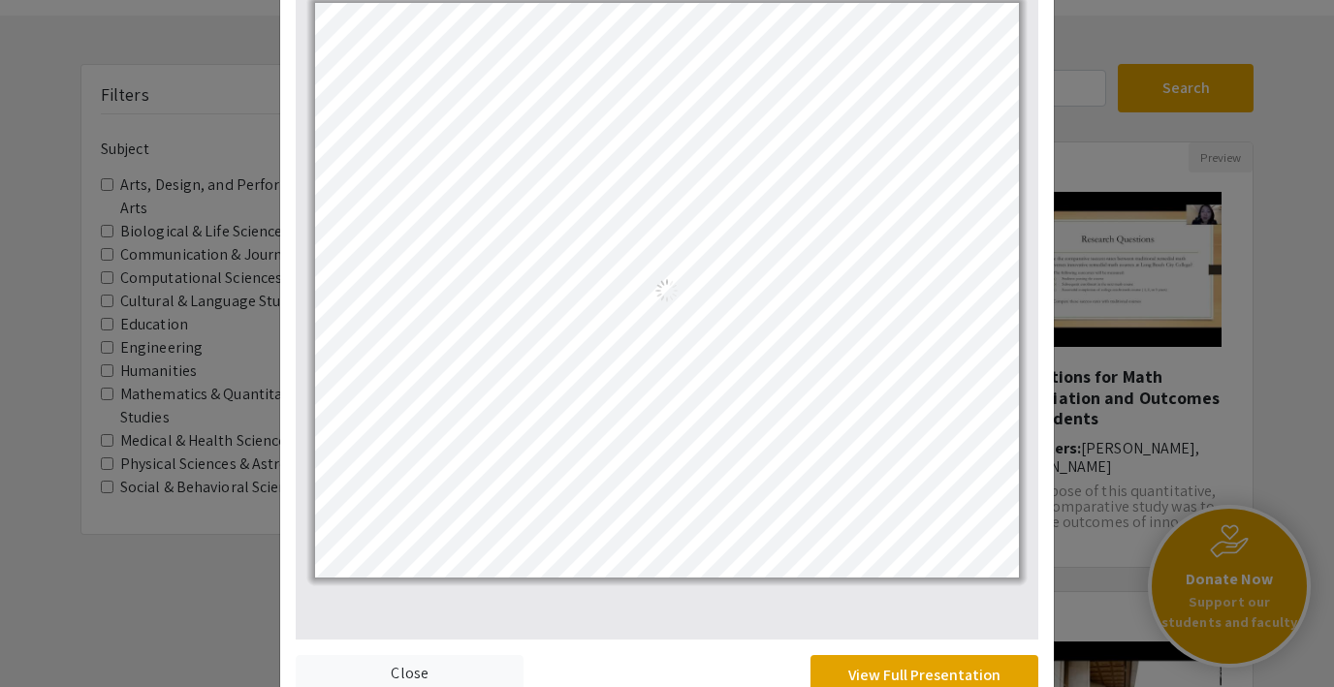
scroll to position [287, 0]
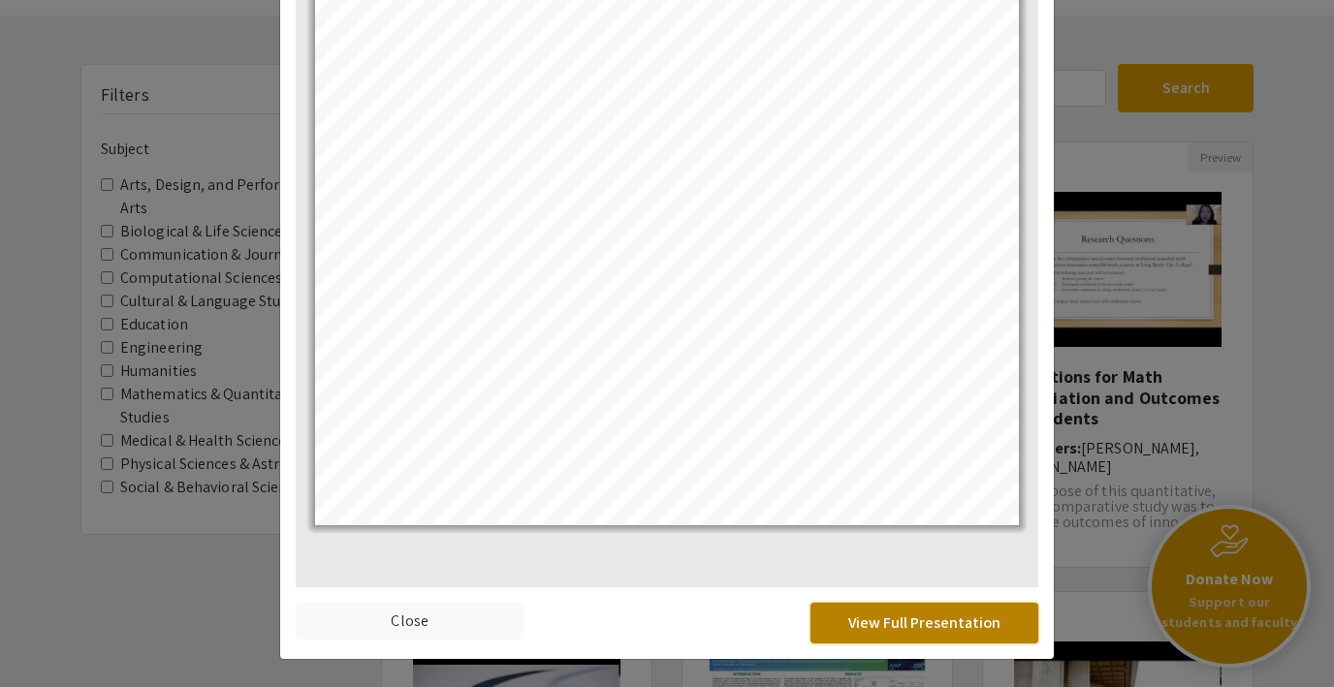
click at [892, 622] on button "View Full Presentation" at bounding box center [924, 623] width 228 height 41
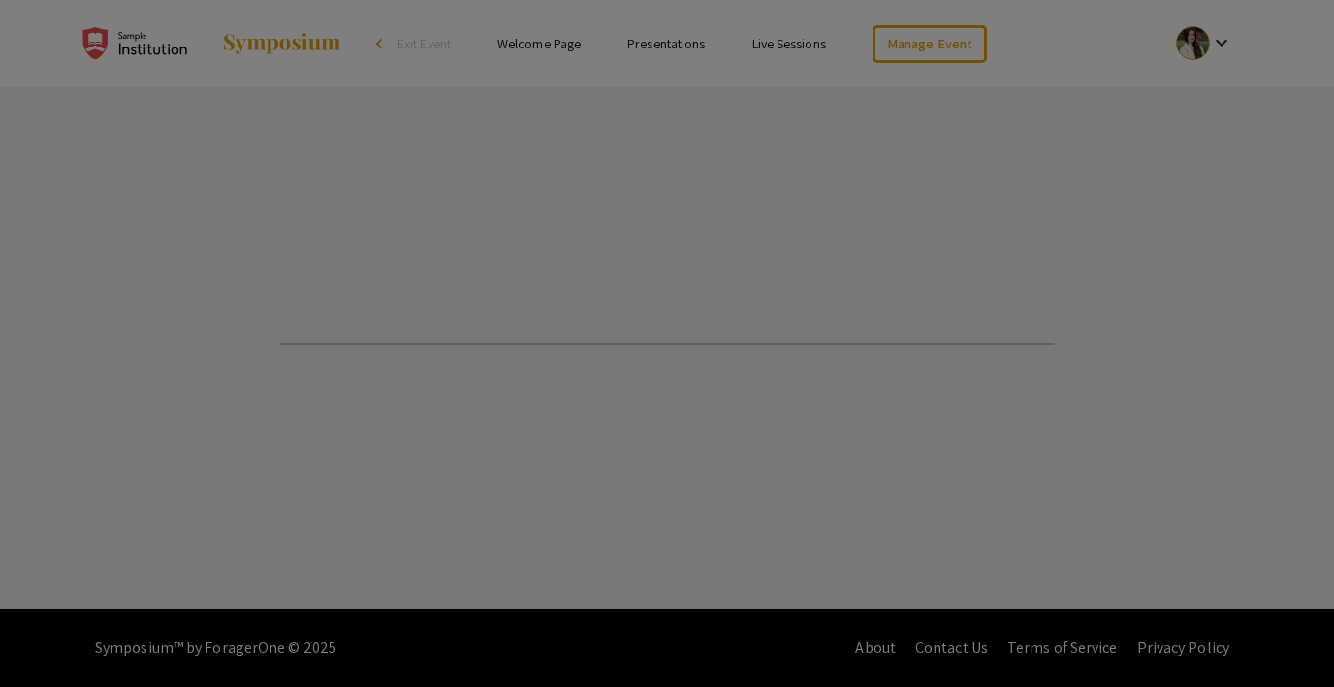
select select "custom"
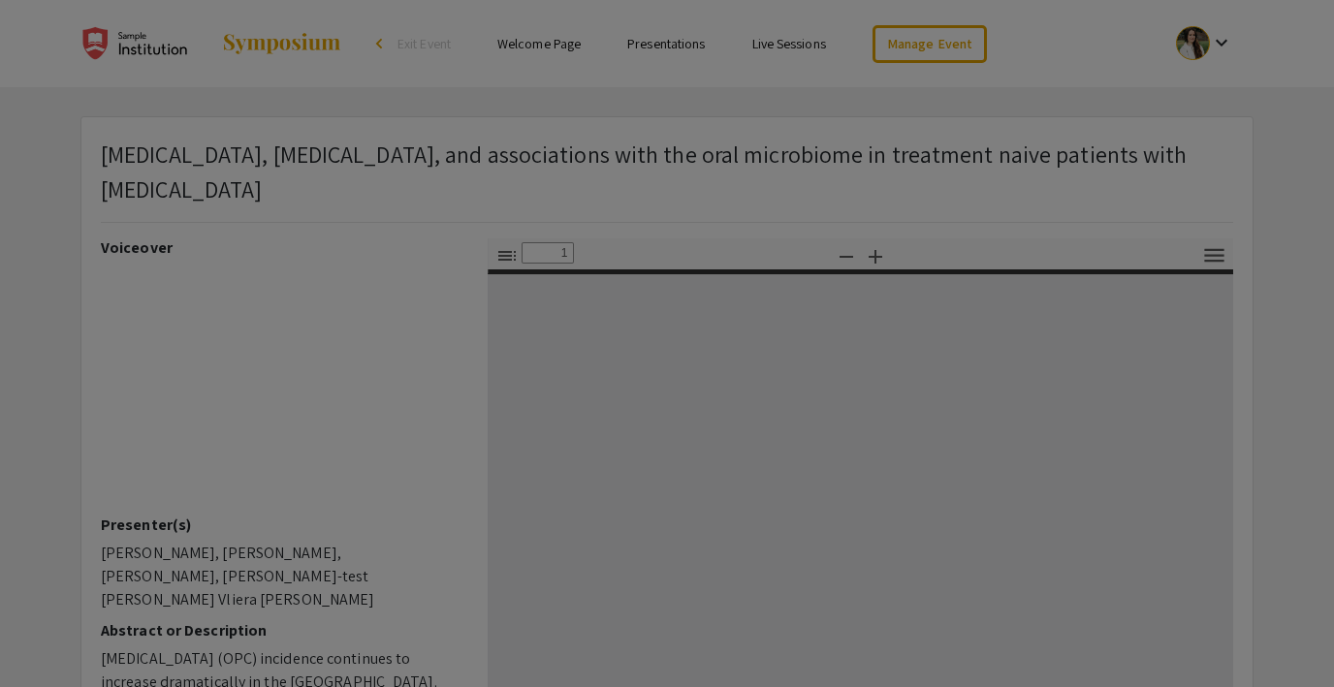
type input "0"
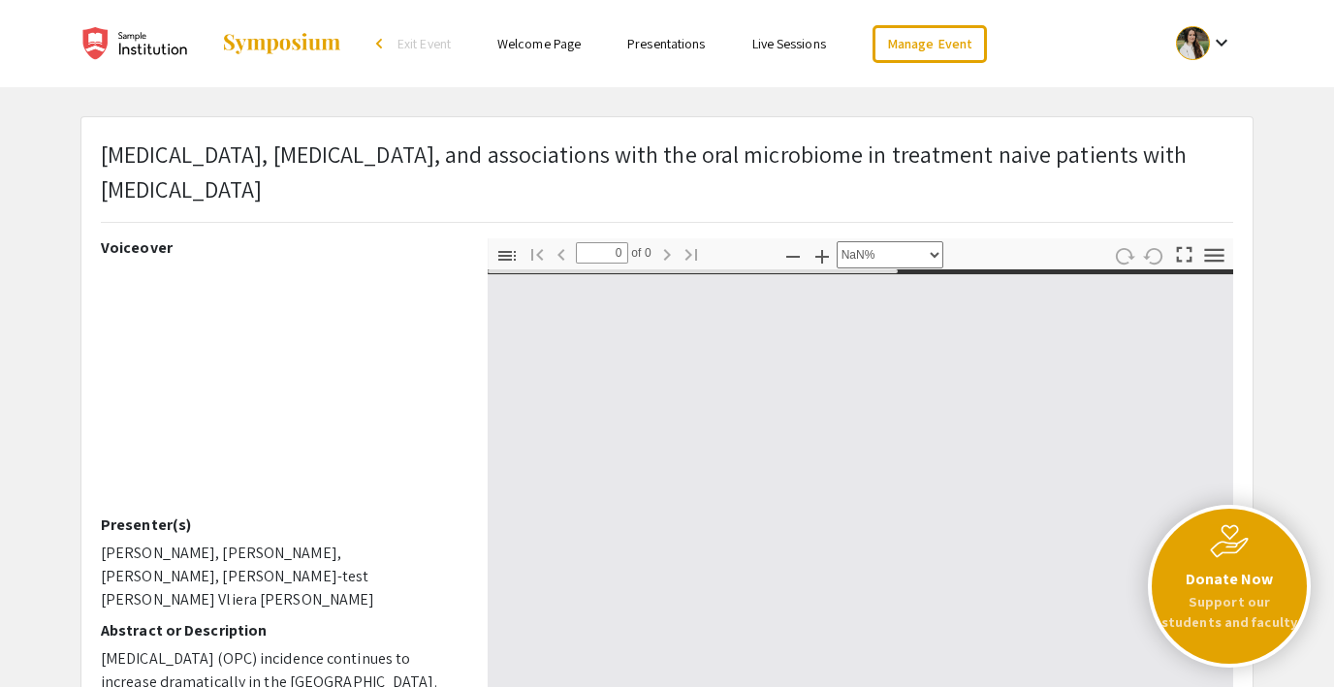
select select "auto"
type input "1"
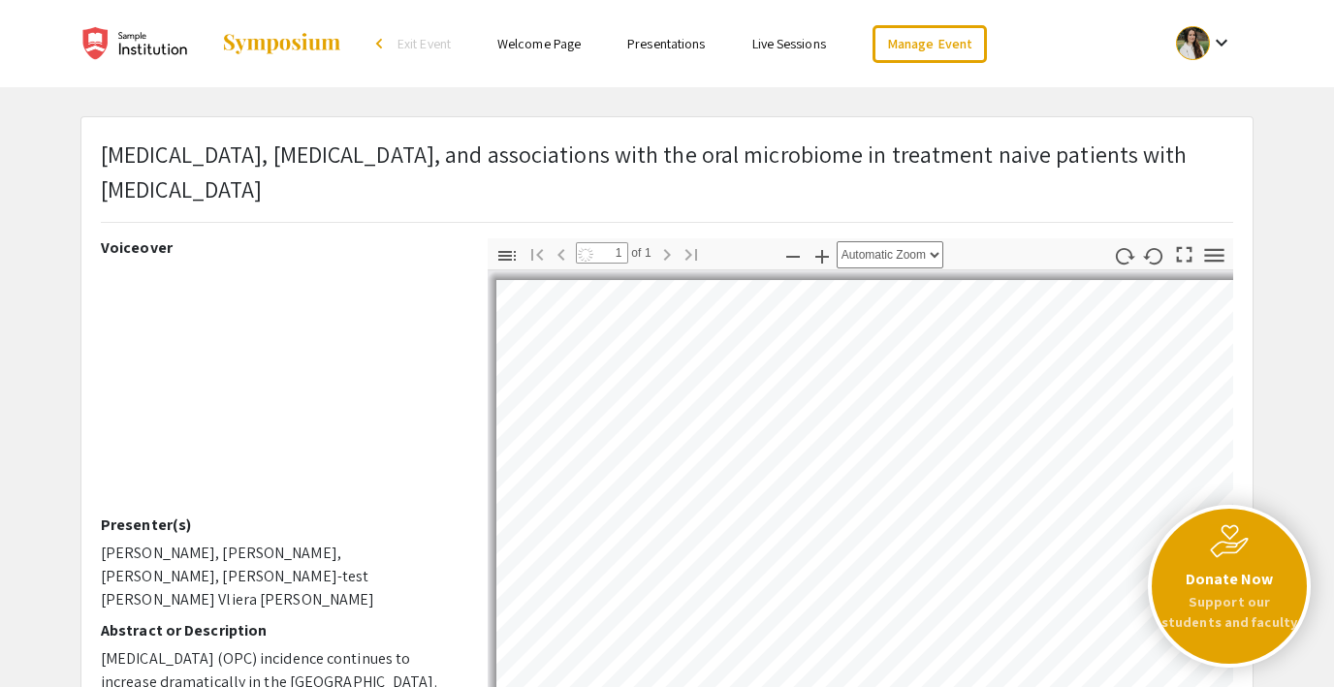
select select "auto"
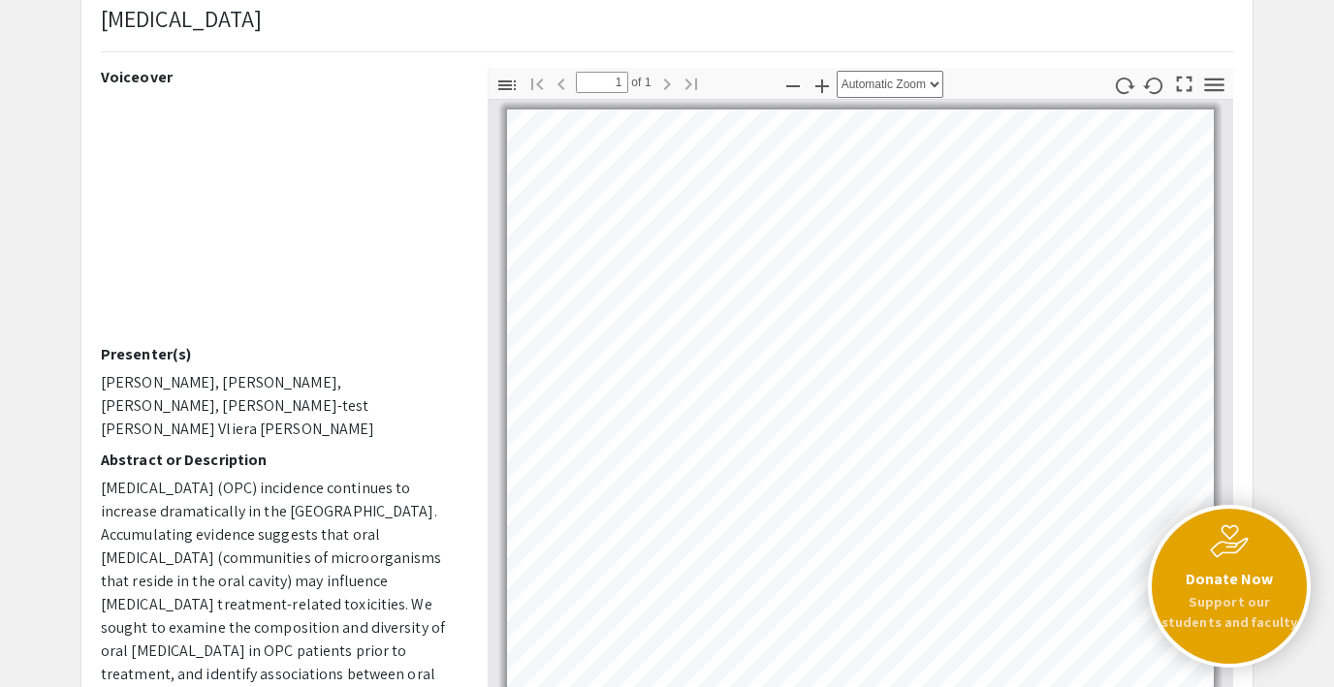
scroll to position [140, 0]
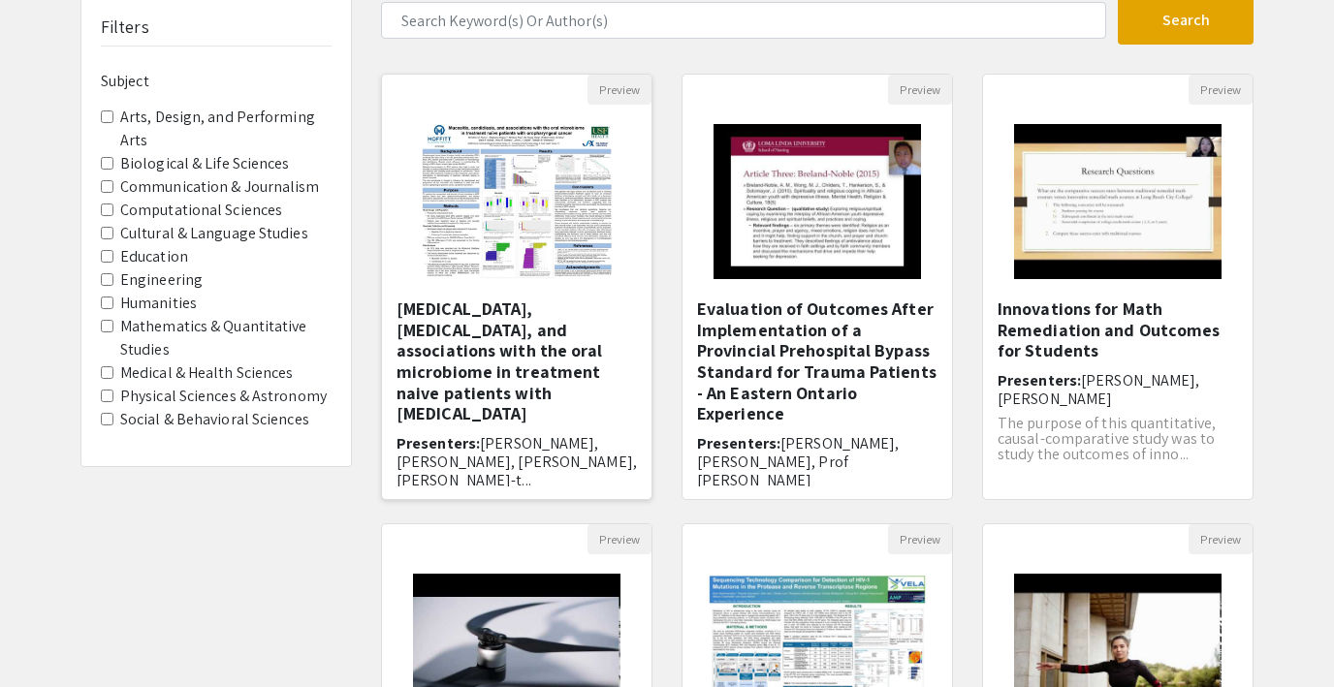
scroll to position [72, 0]
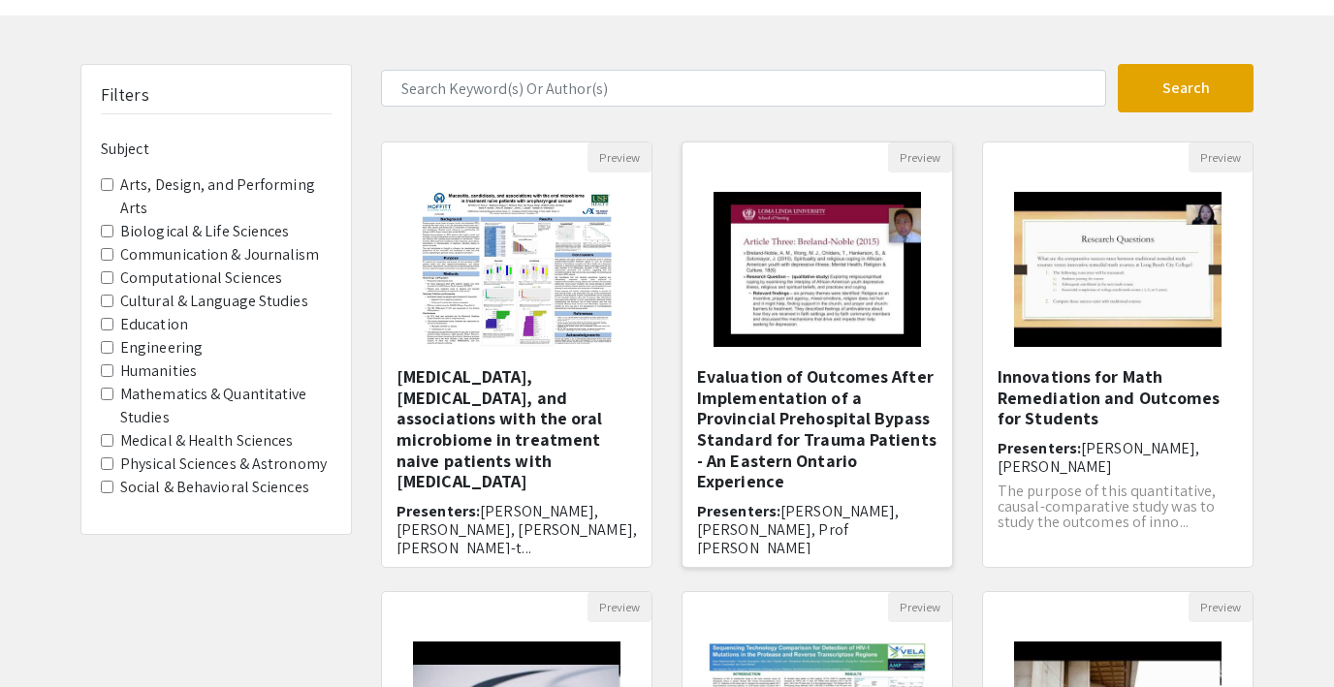
click at [825, 287] on img "Open Presentation <p>Evaluation of Outcomes After Implementation of a Provincia…" at bounding box center [816, 270] width 245 height 194
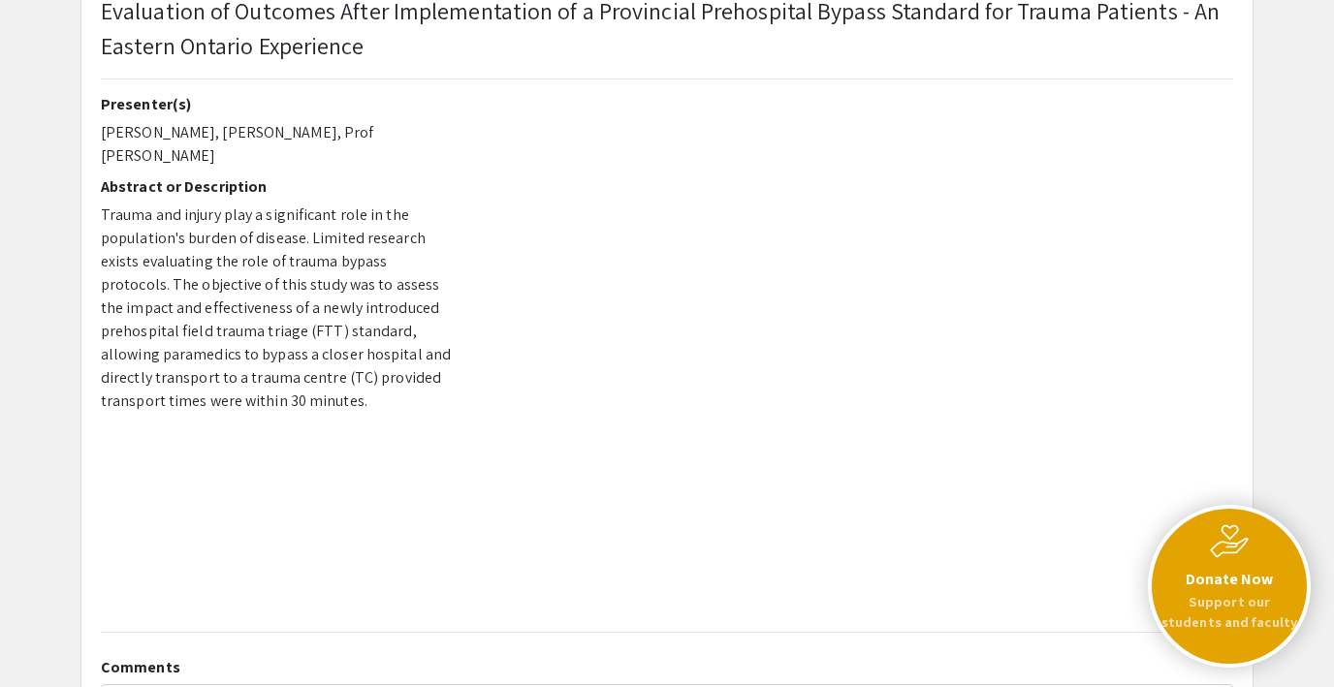
scroll to position [142, 0]
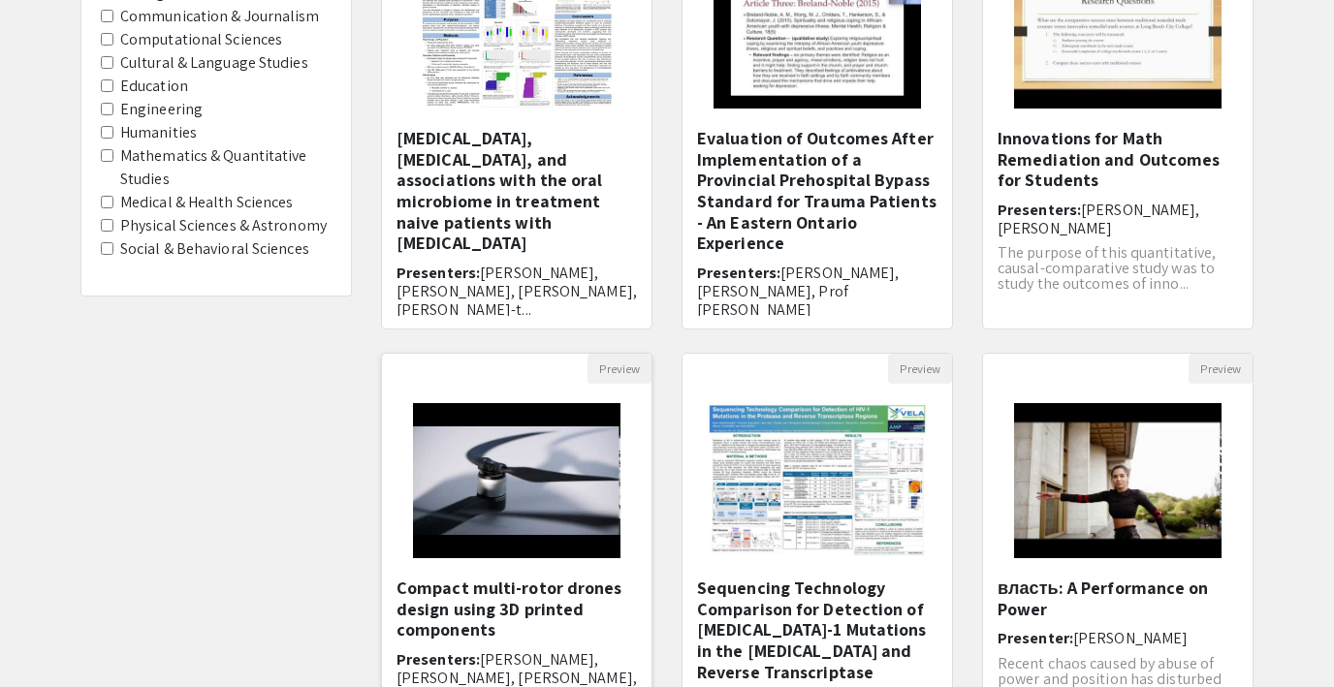
scroll to position [318, 0]
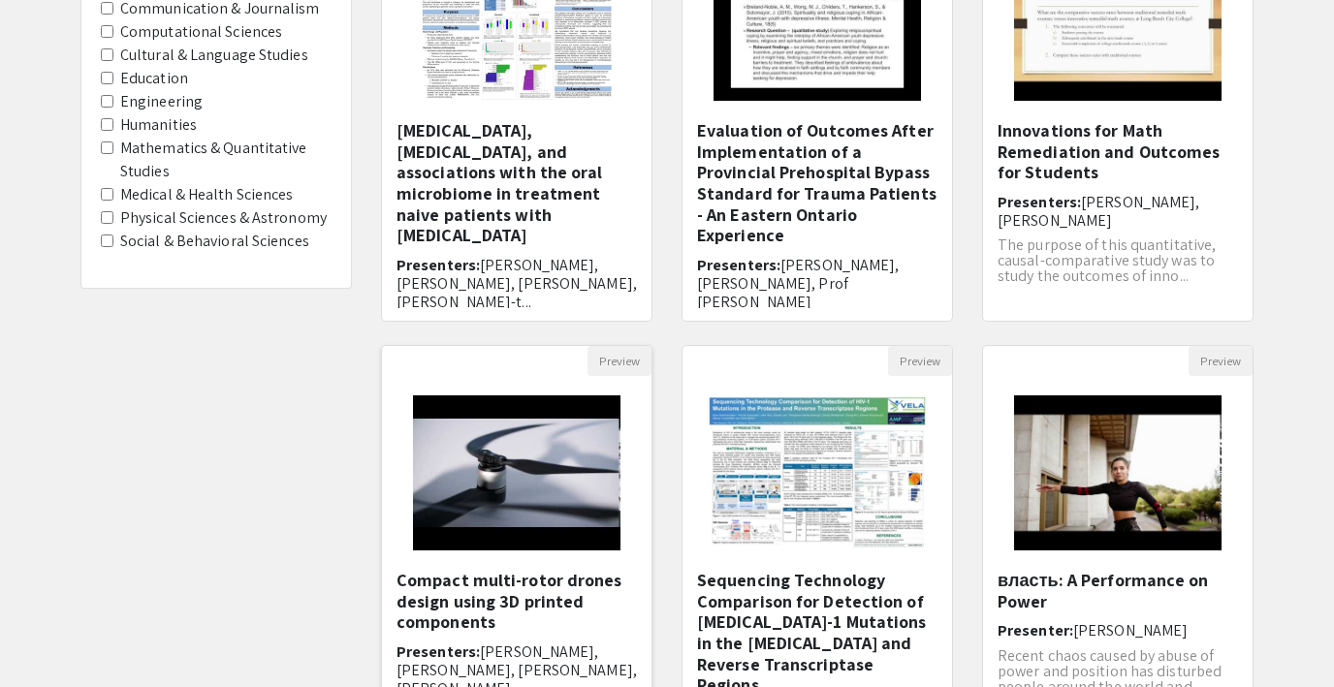
click at [530, 421] on img "Open Presentation <p>Compact multi-rotor drones design using 3D printed compone…" at bounding box center [516, 473] width 245 height 194
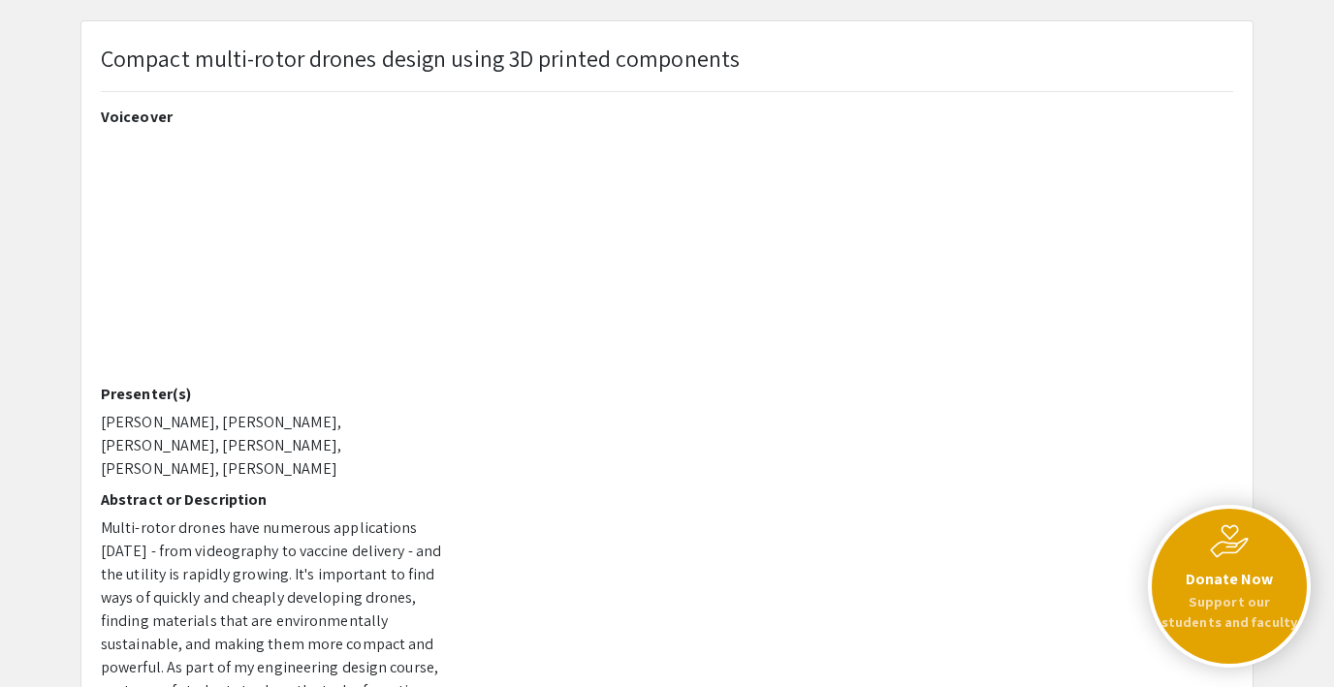
scroll to position [106, 0]
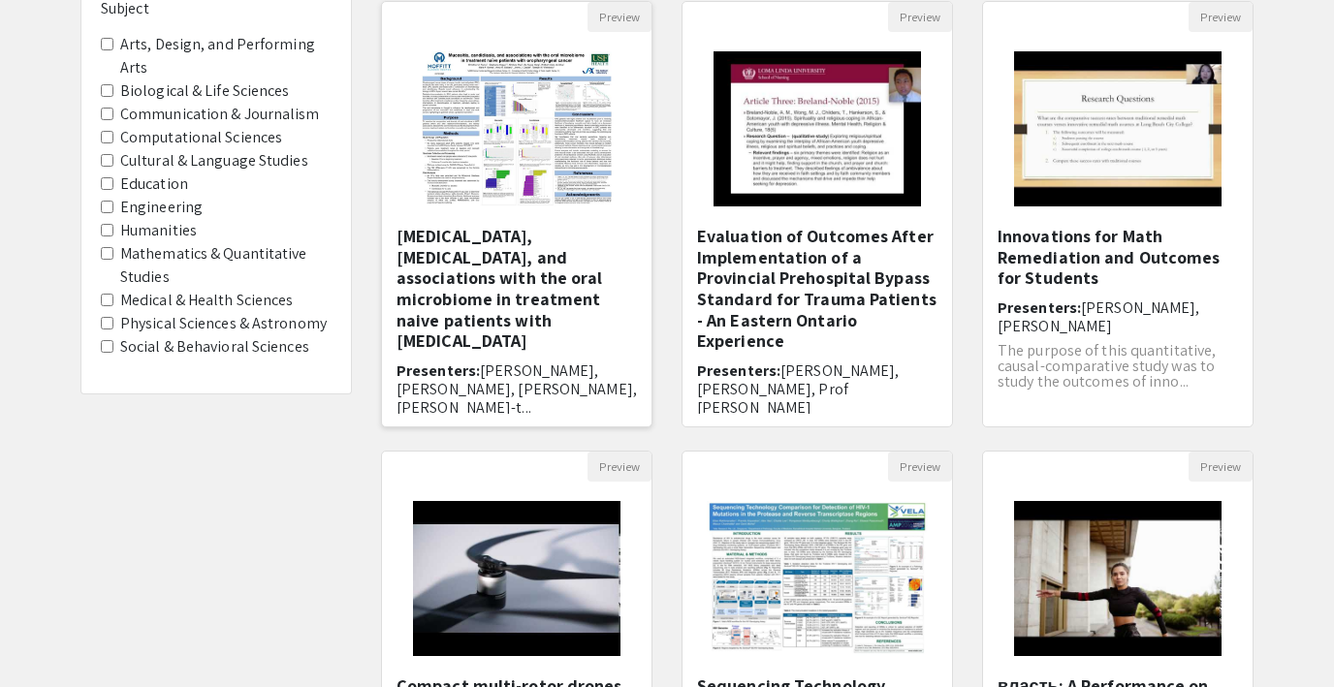
scroll to position [202, 0]
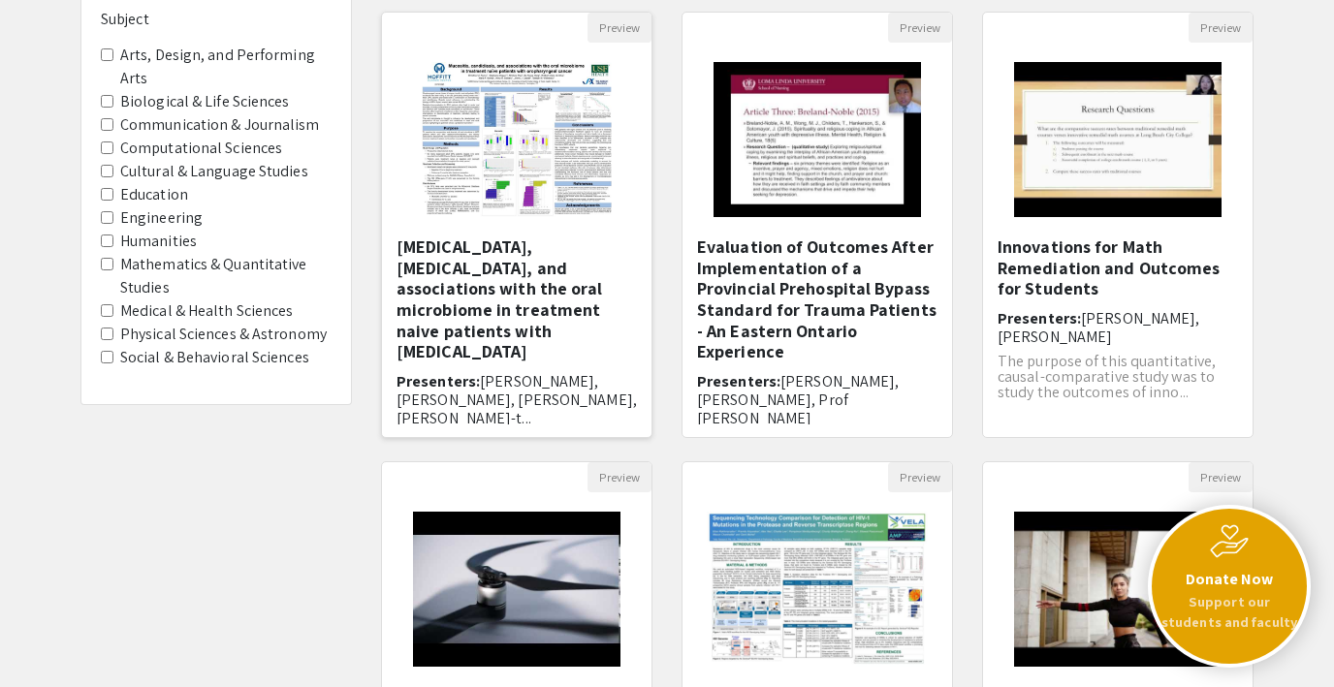
click at [538, 142] on img "Open Presentation <p>Mucositis, candidiasis, and associations with the oral mic…" at bounding box center [516, 140] width 229 height 194
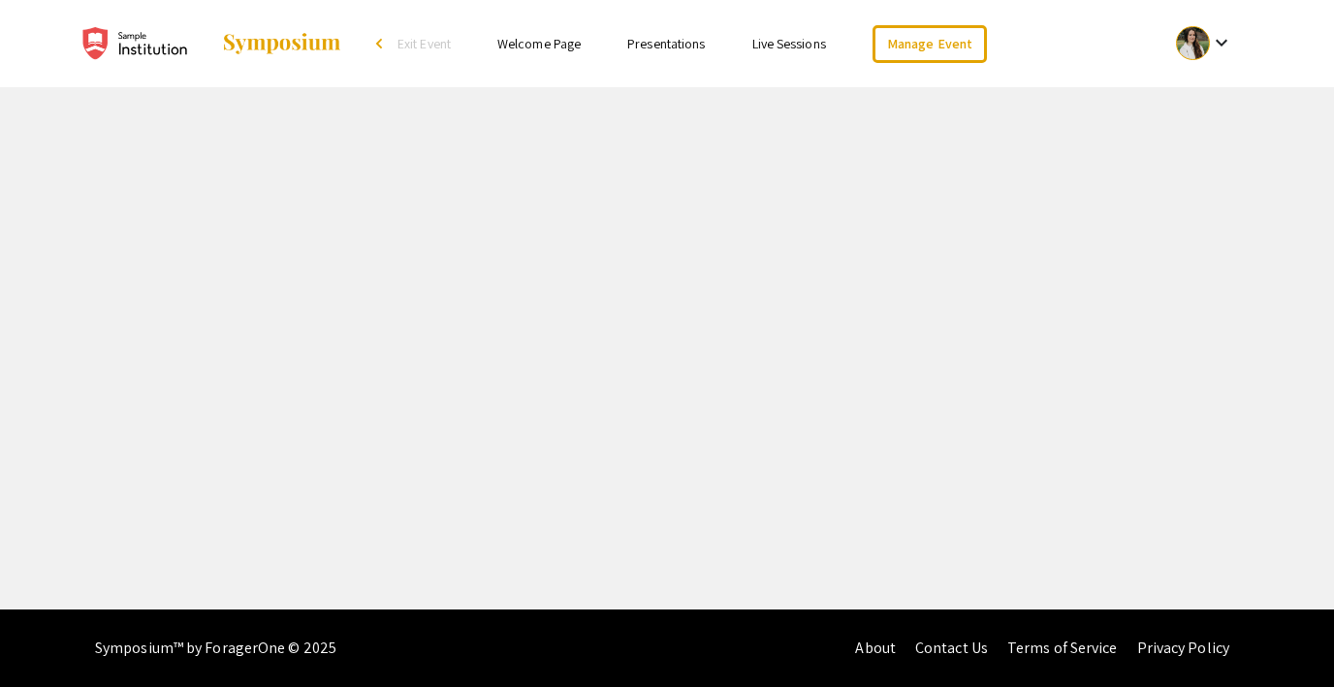
select select "custom"
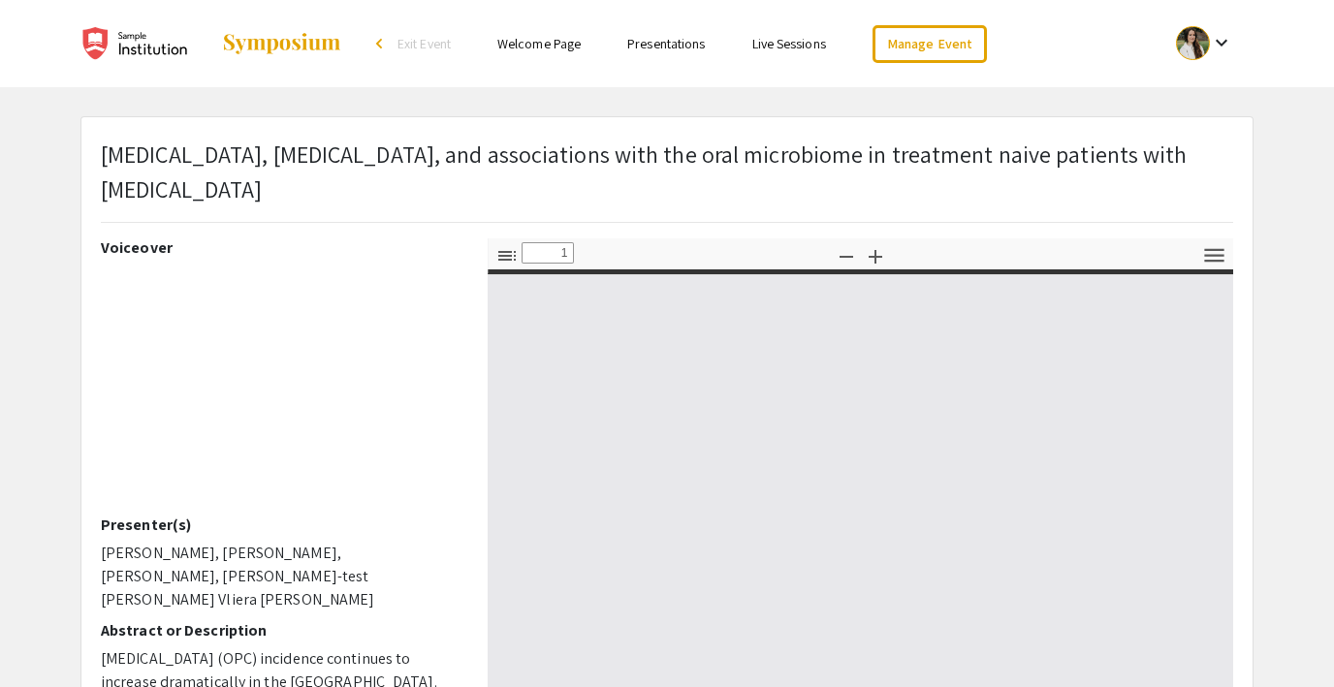
type input "0"
select select "custom"
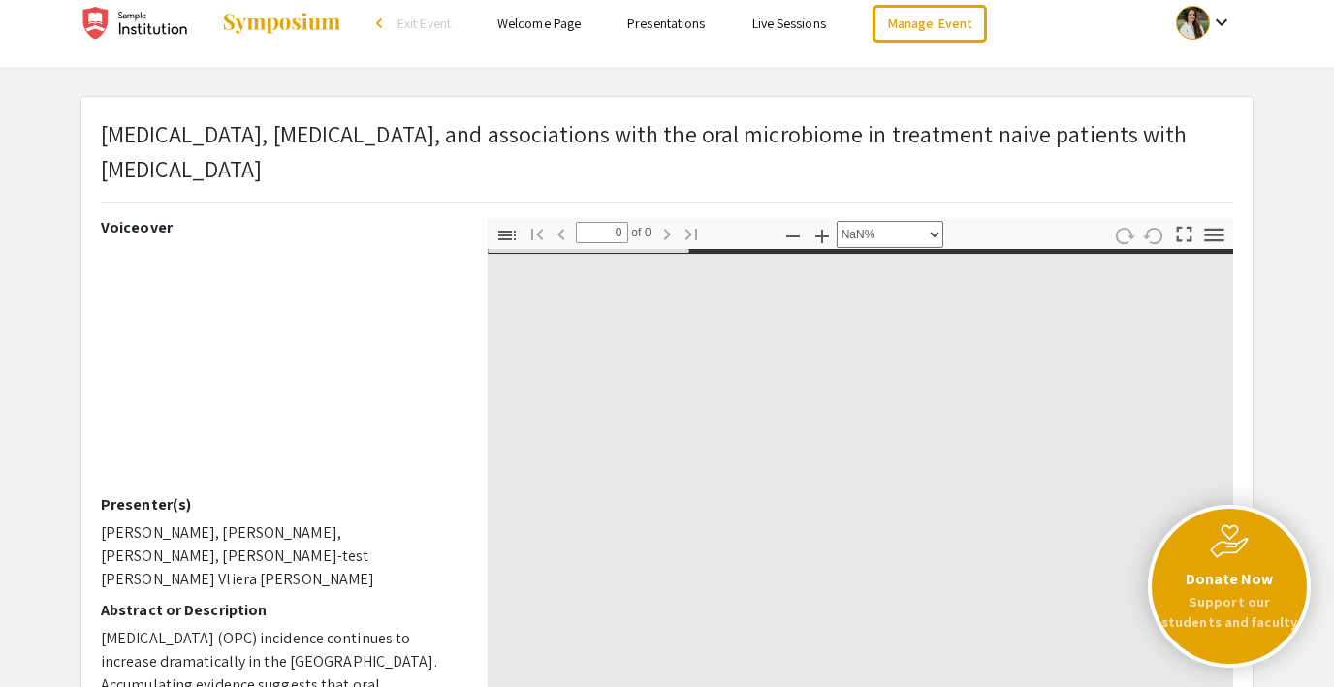
scroll to position [173, 0]
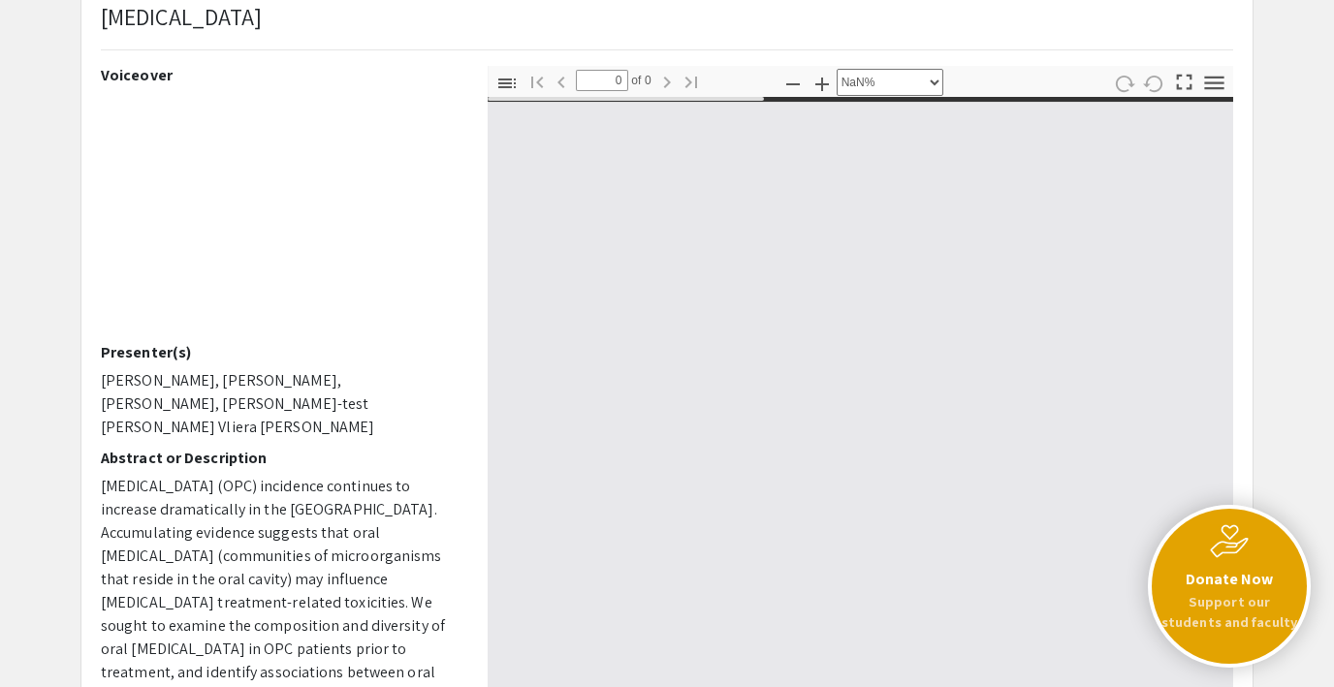
type input "1"
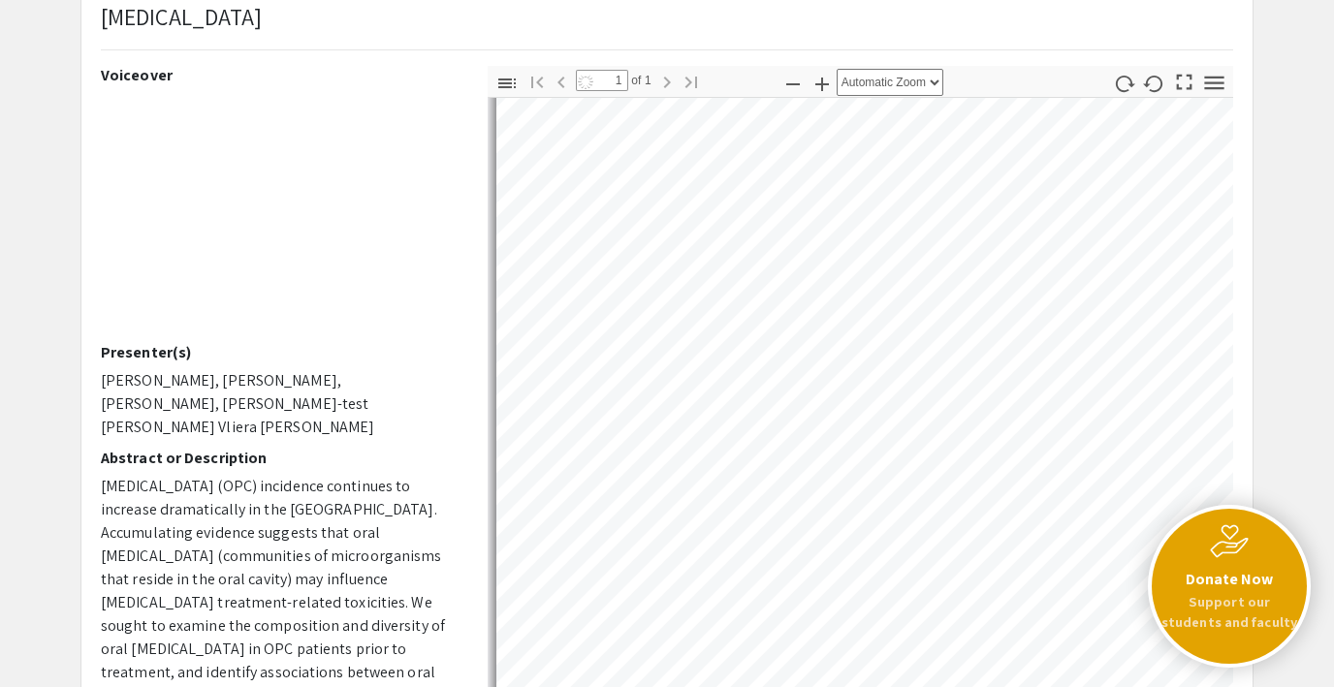
scroll to position [1322, 0]
select select "auto"
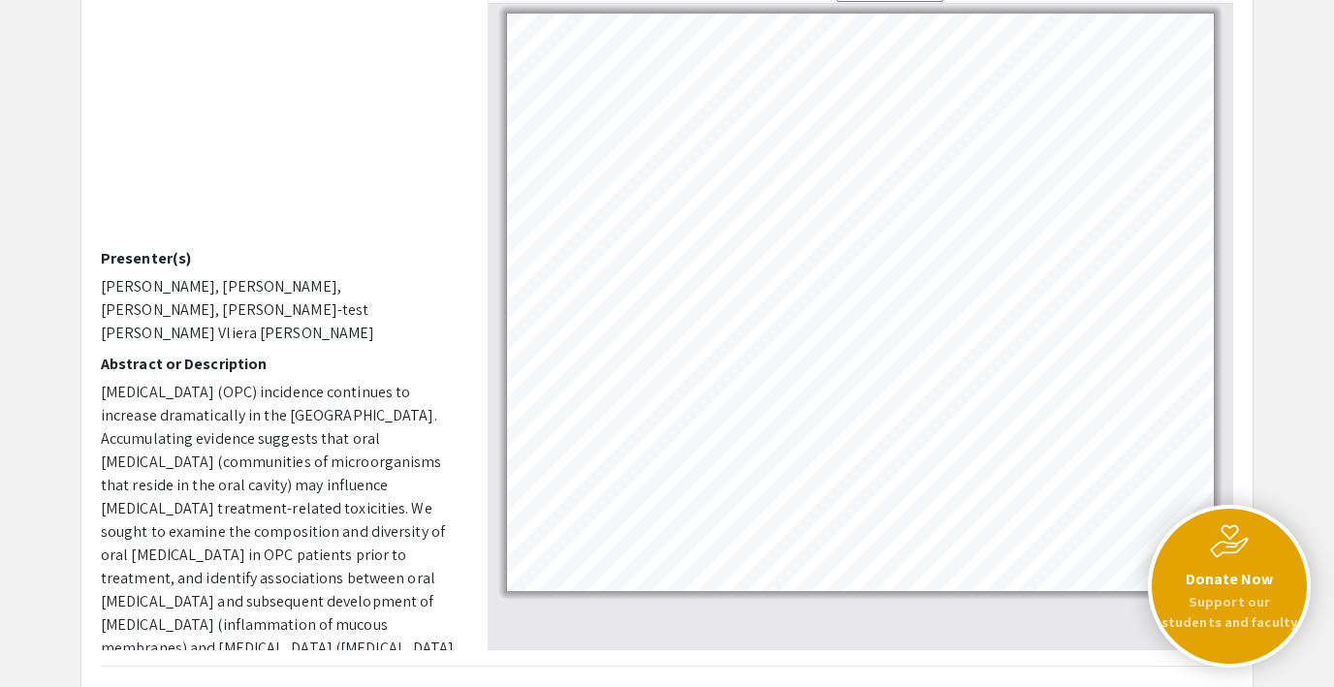
scroll to position [0, 0]
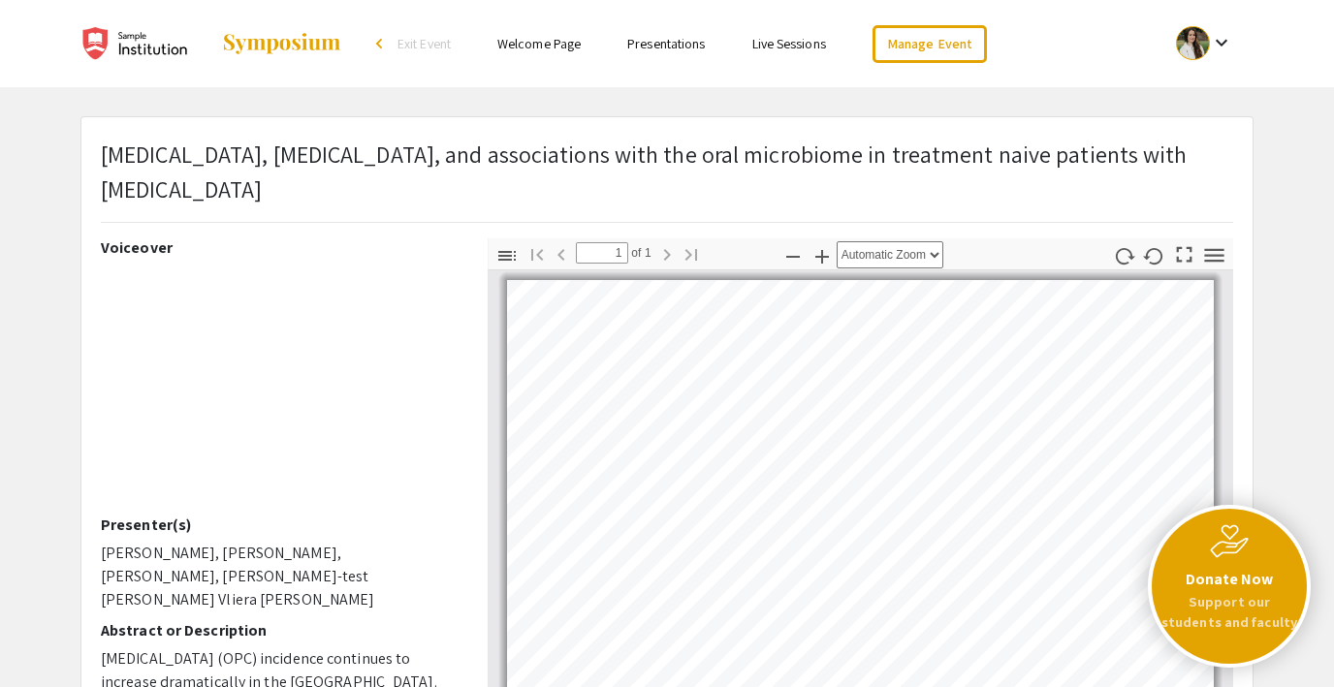
click at [799, 44] on link "Live Sessions" at bounding box center [789, 43] width 74 height 17
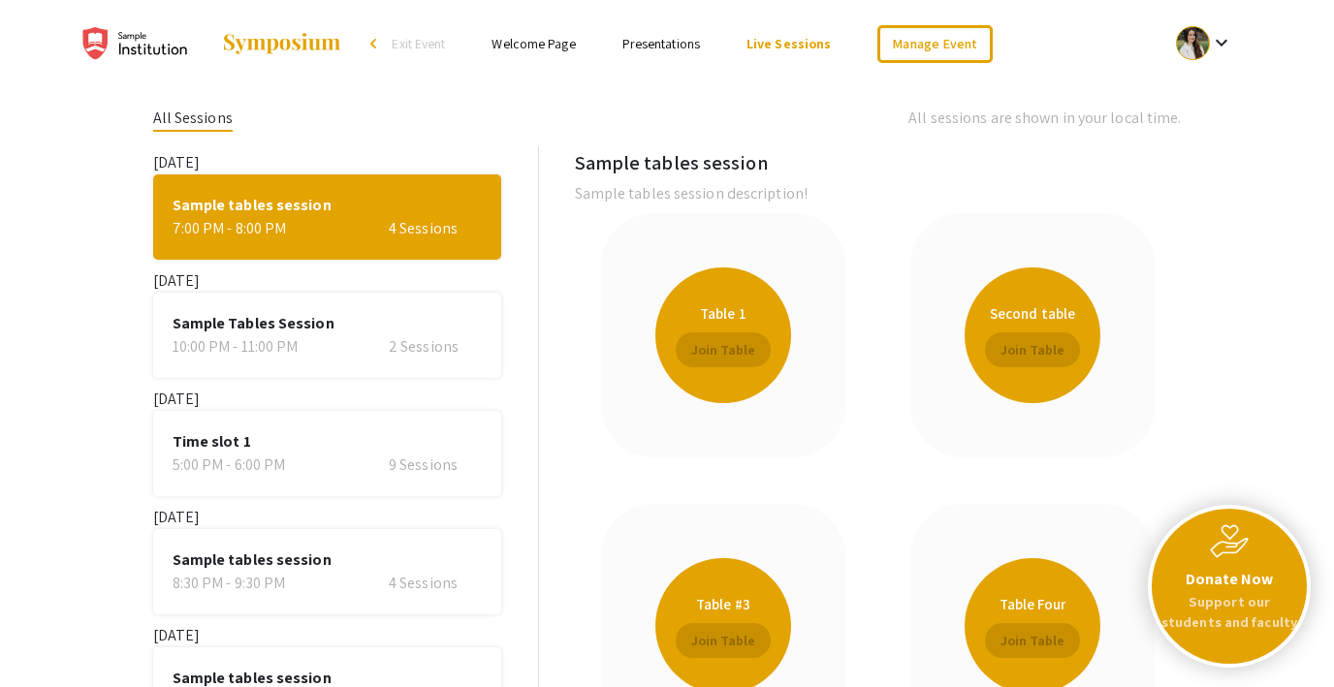
click at [418, 110] on div "All Sessions All sessions are shown in your local time. [DATE] Sample tables se…" at bounding box center [667, 432] width 1029 height 650
click at [528, 35] on link "Welcome Page" at bounding box center [532, 43] width 83 height 17
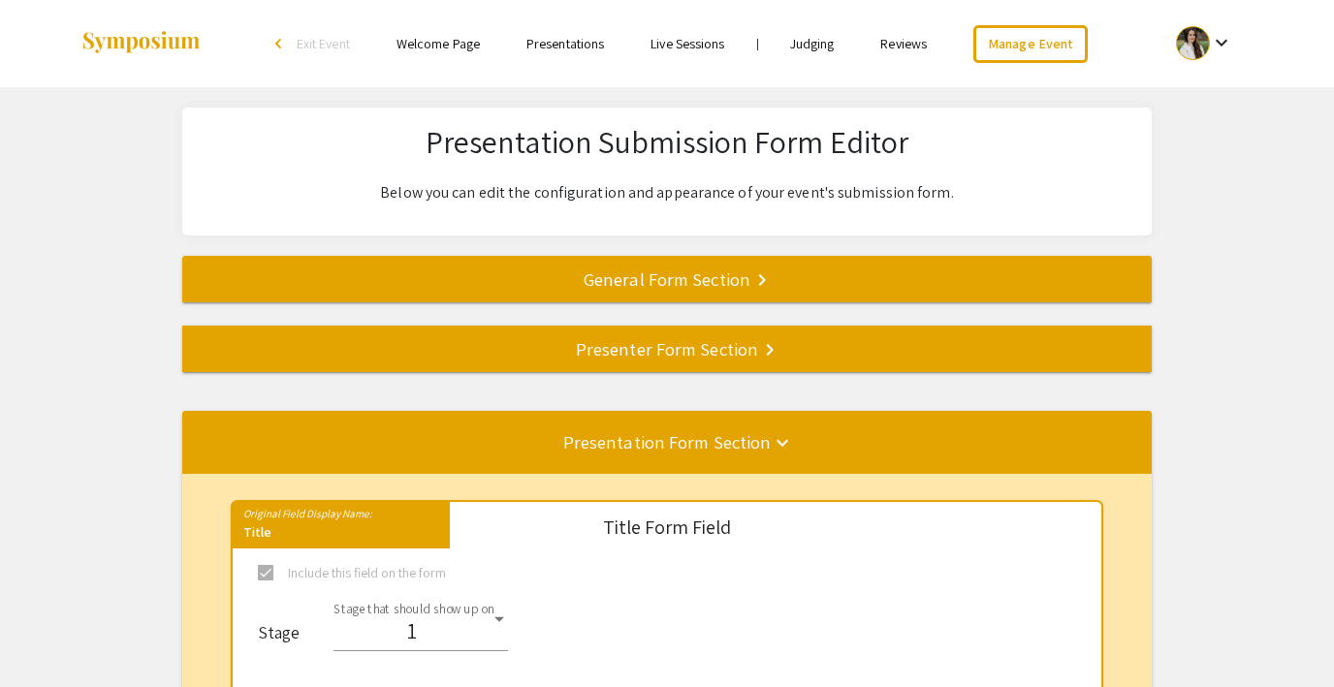
select select "8"
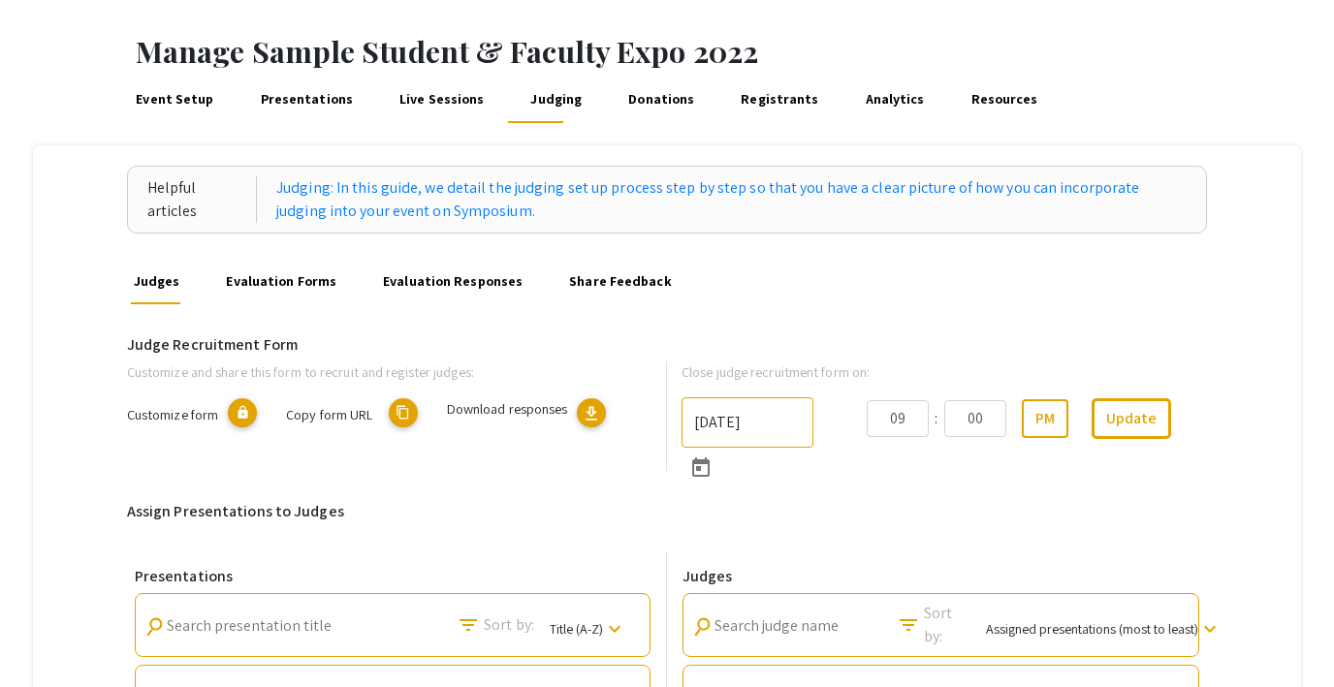
click at [171, 80] on link "Event Setup" at bounding box center [175, 100] width 84 height 47
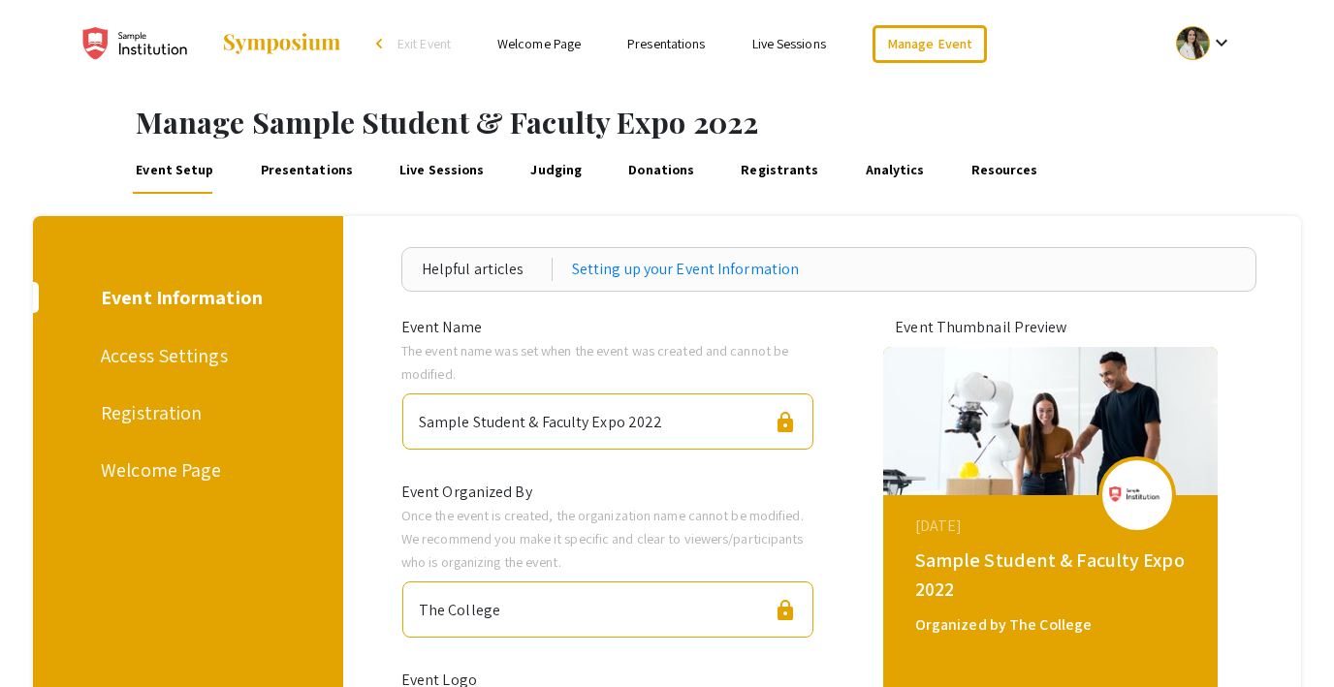
click at [163, 355] on div "Access Settings" at bounding box center [185, 355] width 168 height 29
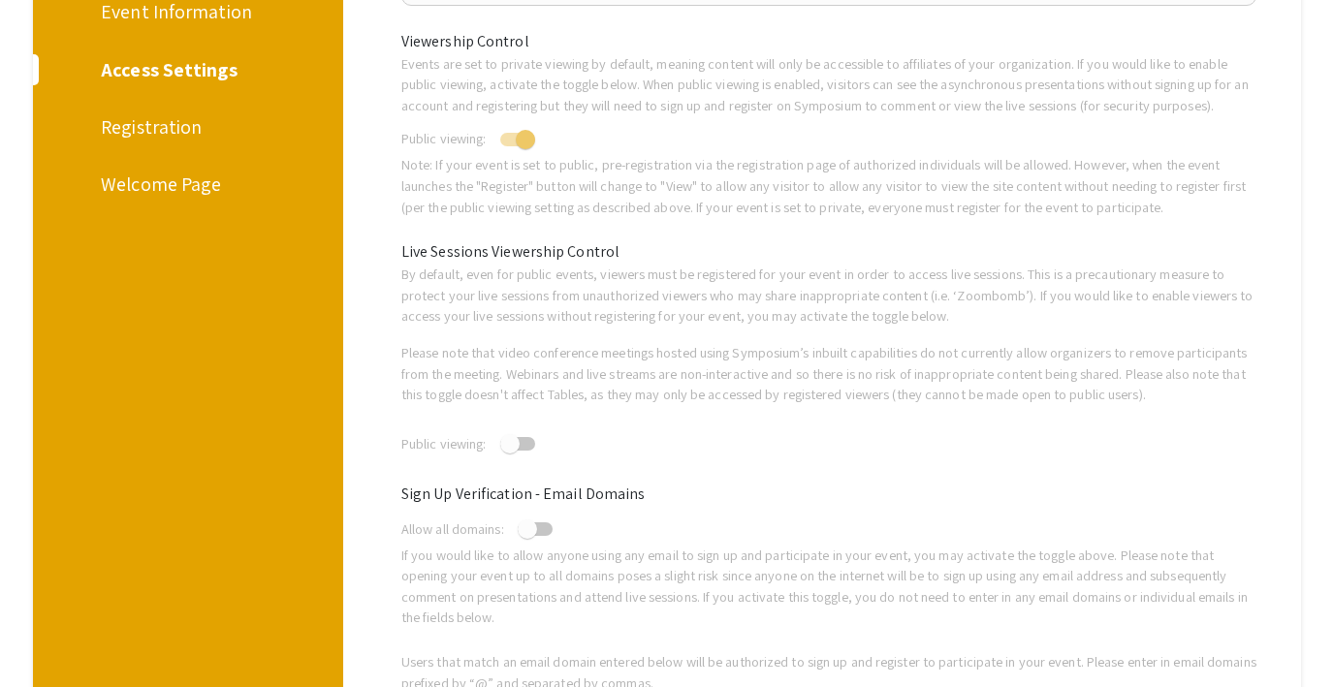
scroll to position [240, 0]
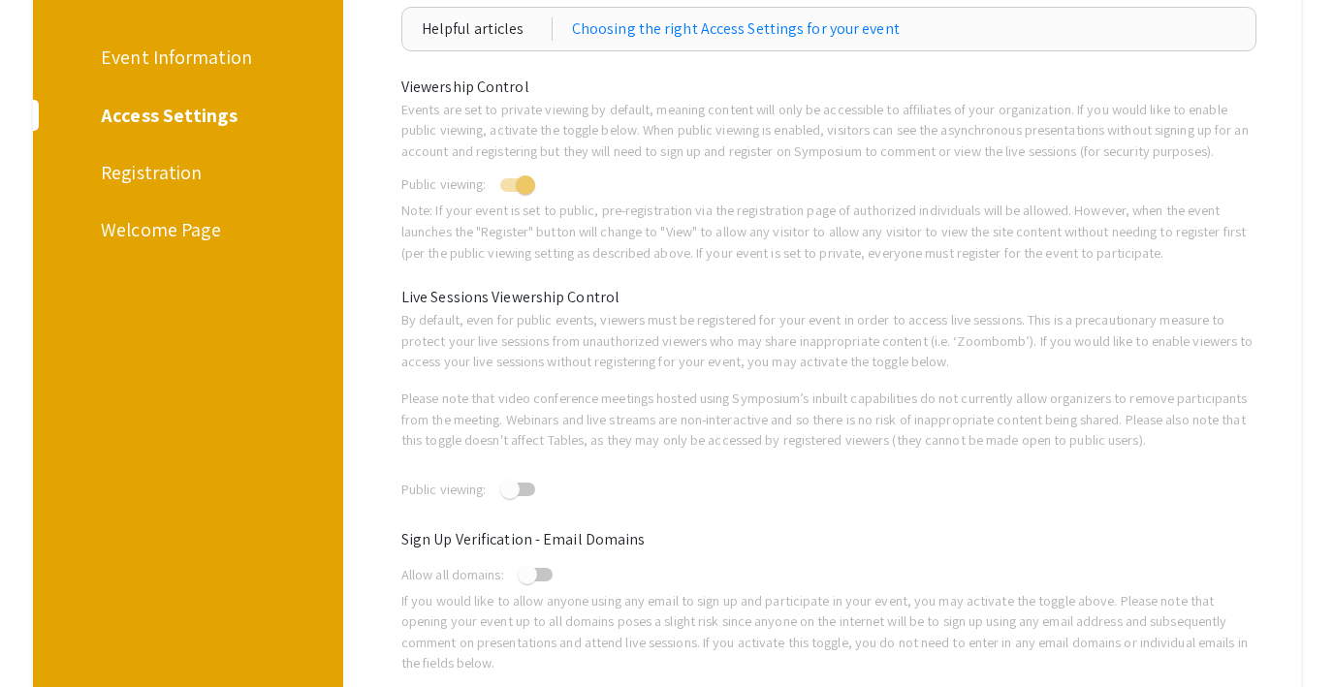
click at [149, 181] on div "Registration" at bounding box center [185, 172] width 168 height 29
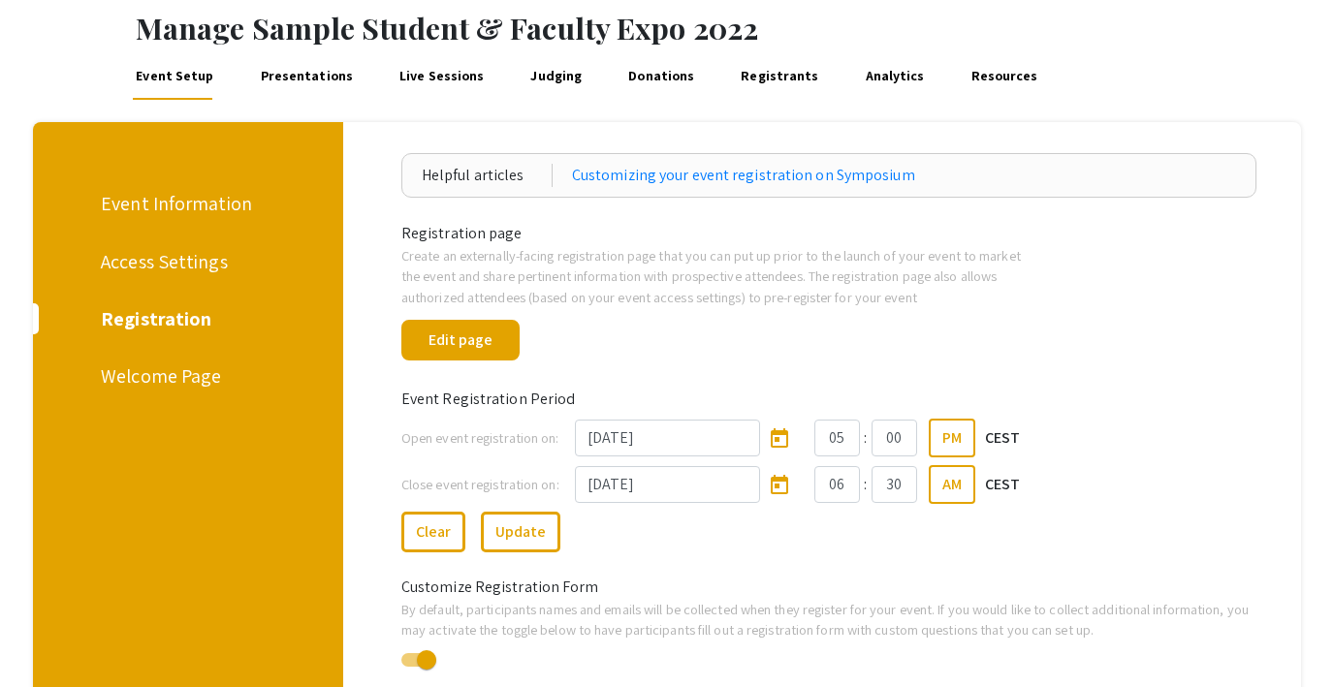
scroll to position [102, 0]
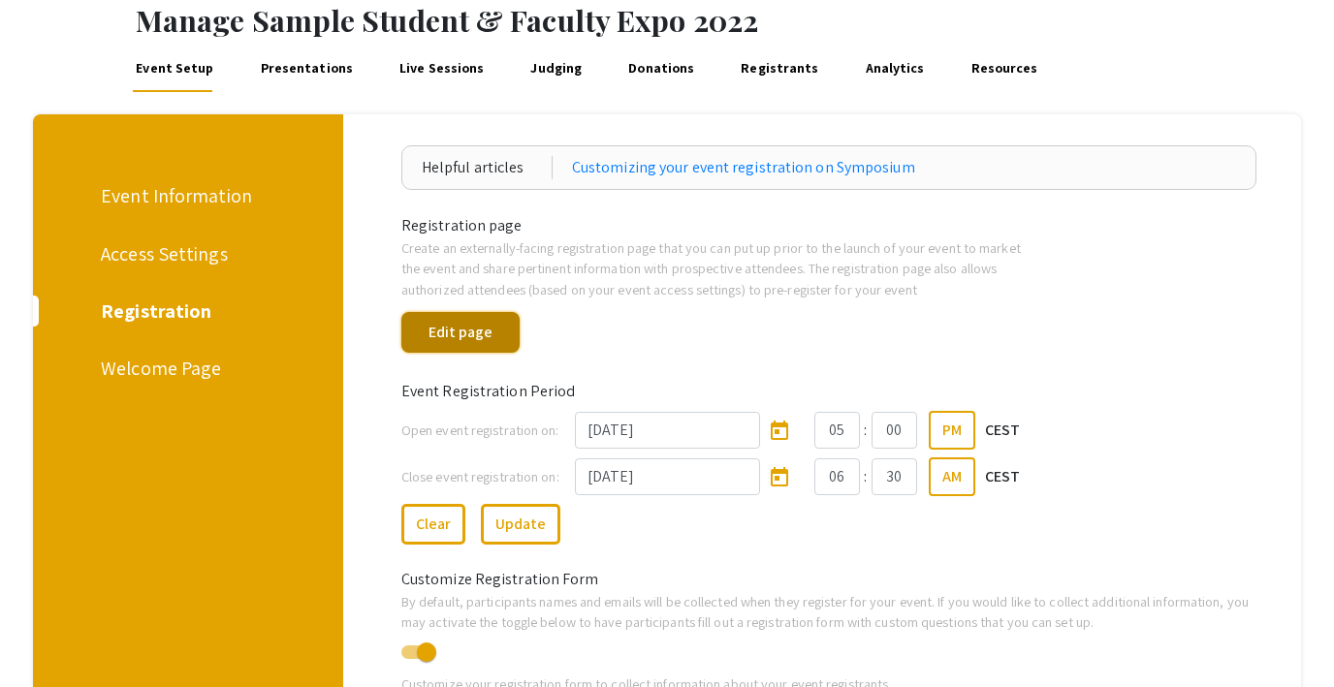
click at [454, 332] on button "Edit page" at bounding box center [460, 332] width 118 height 41
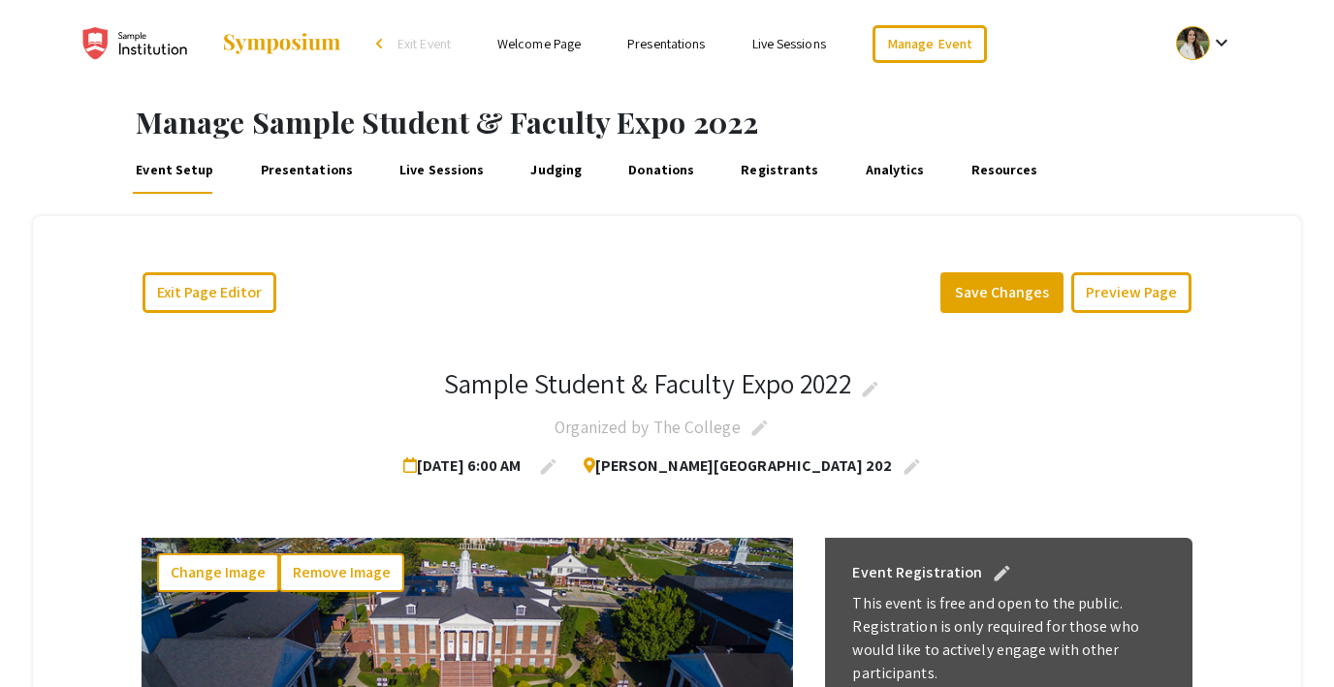
scroll to position [211, 0]
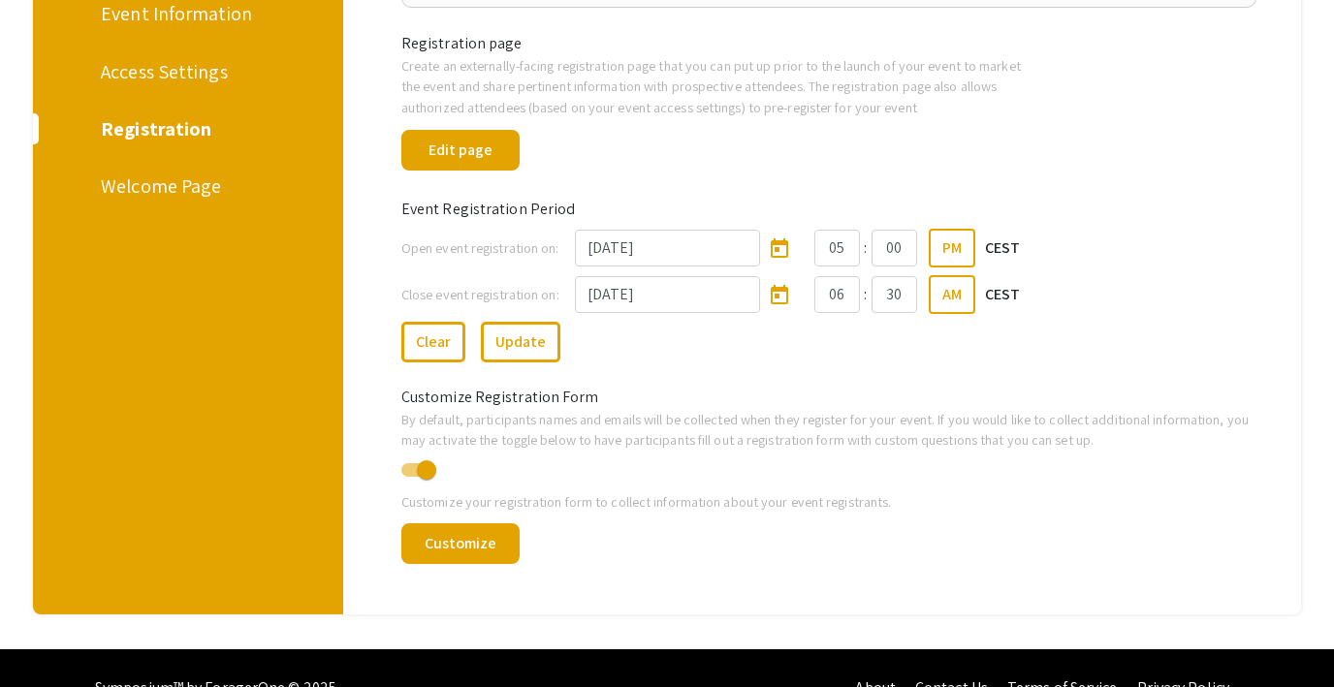
scroll to position [324, 0]
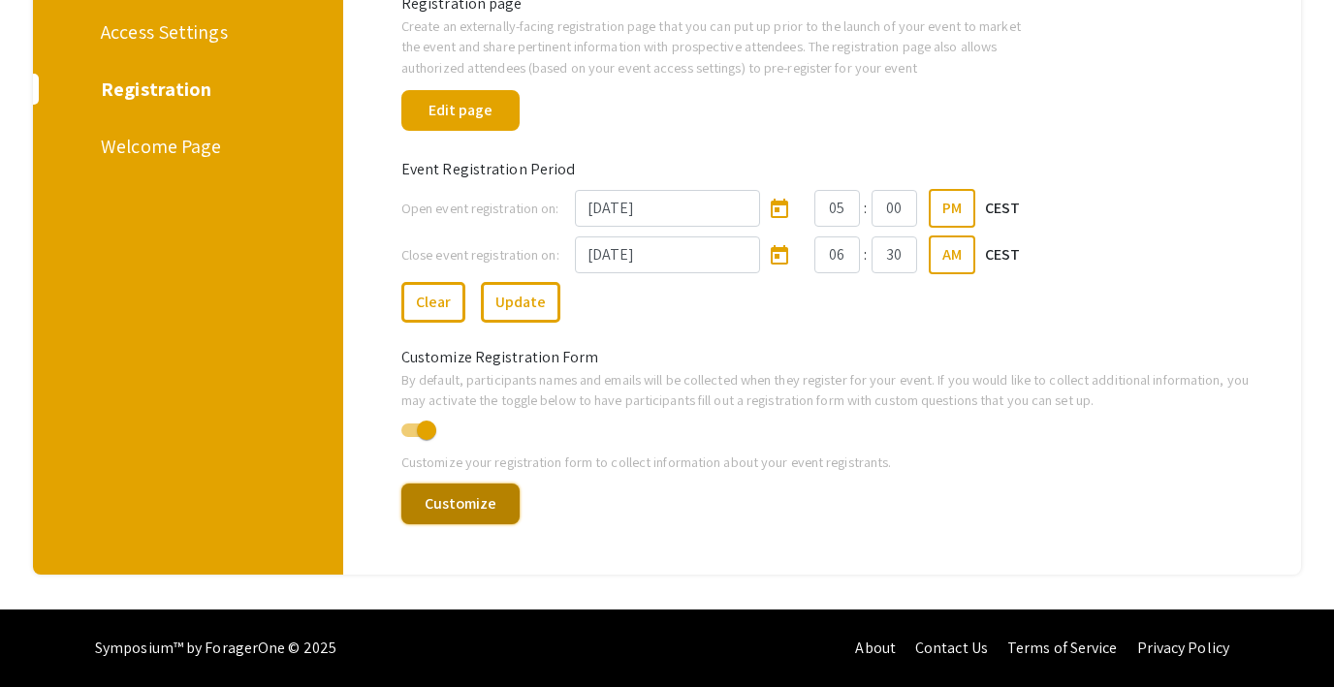
click at [442, 517] on button "Customize" at bounding box center [460, 504] width 118 height 41
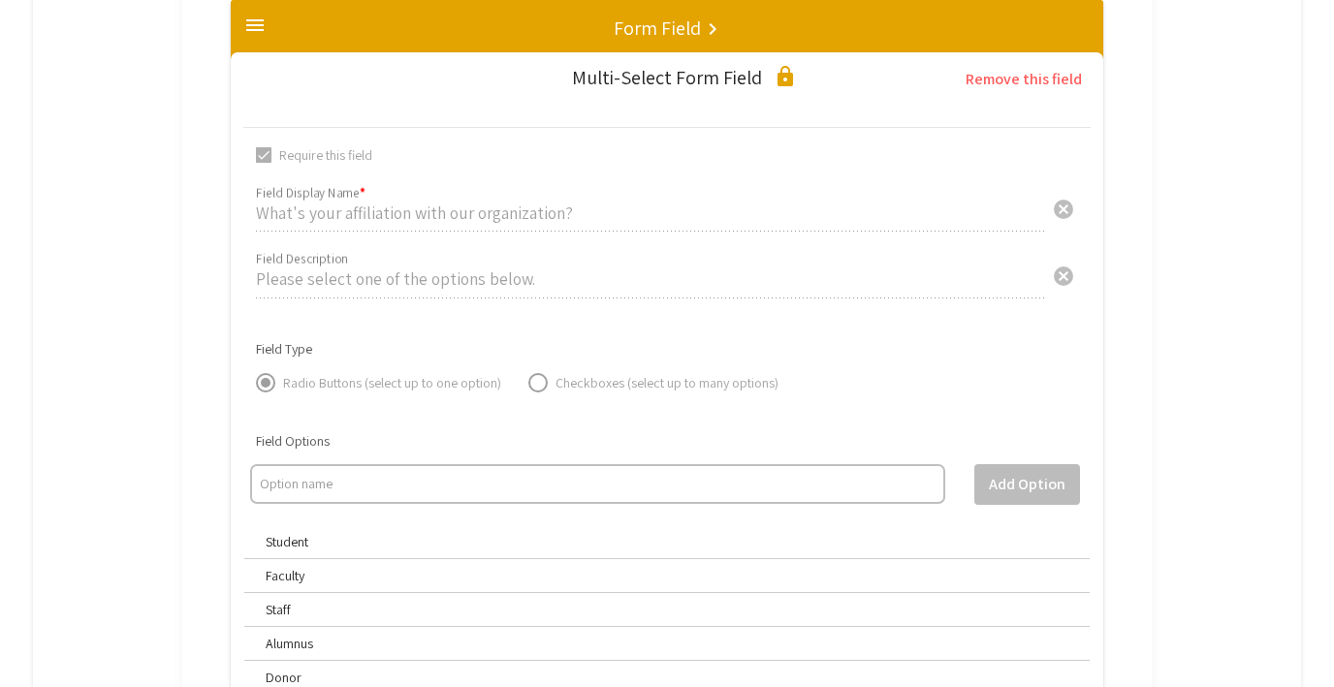
scroll to position [332, 0]
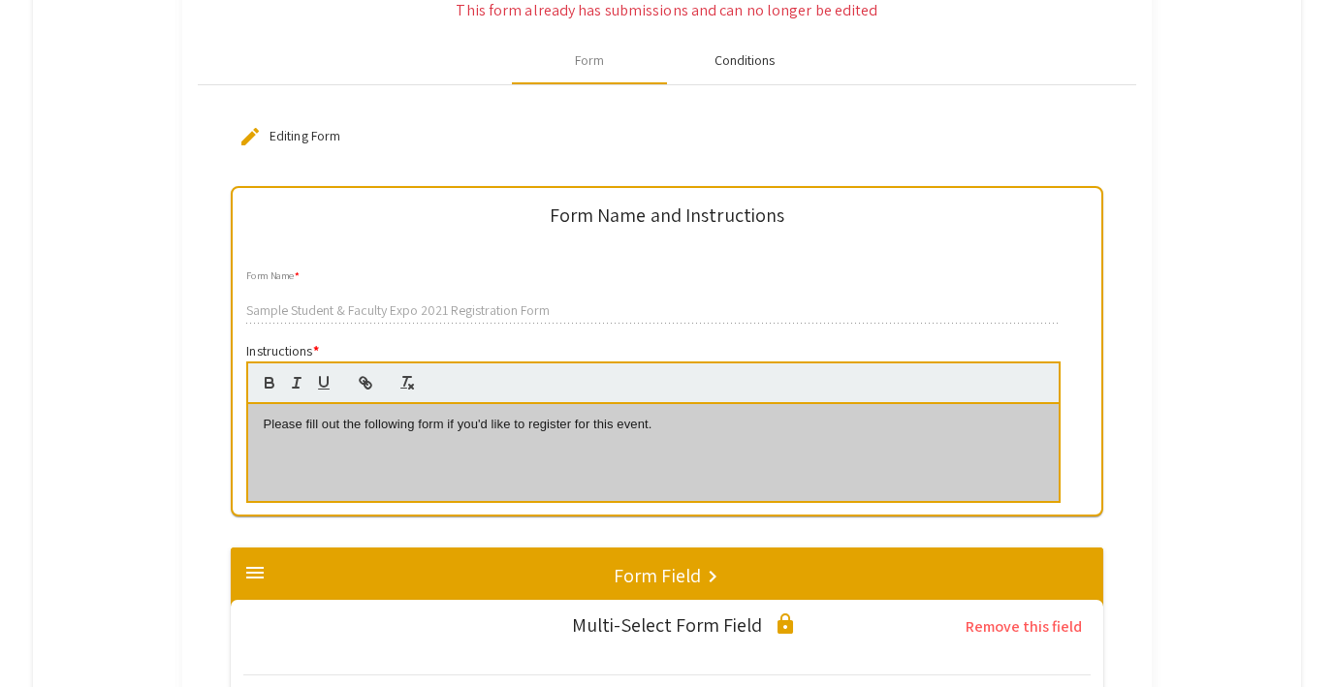
click at [722, 52] on div "Conditions" at bounding box center [744, 60] width 61 height 20
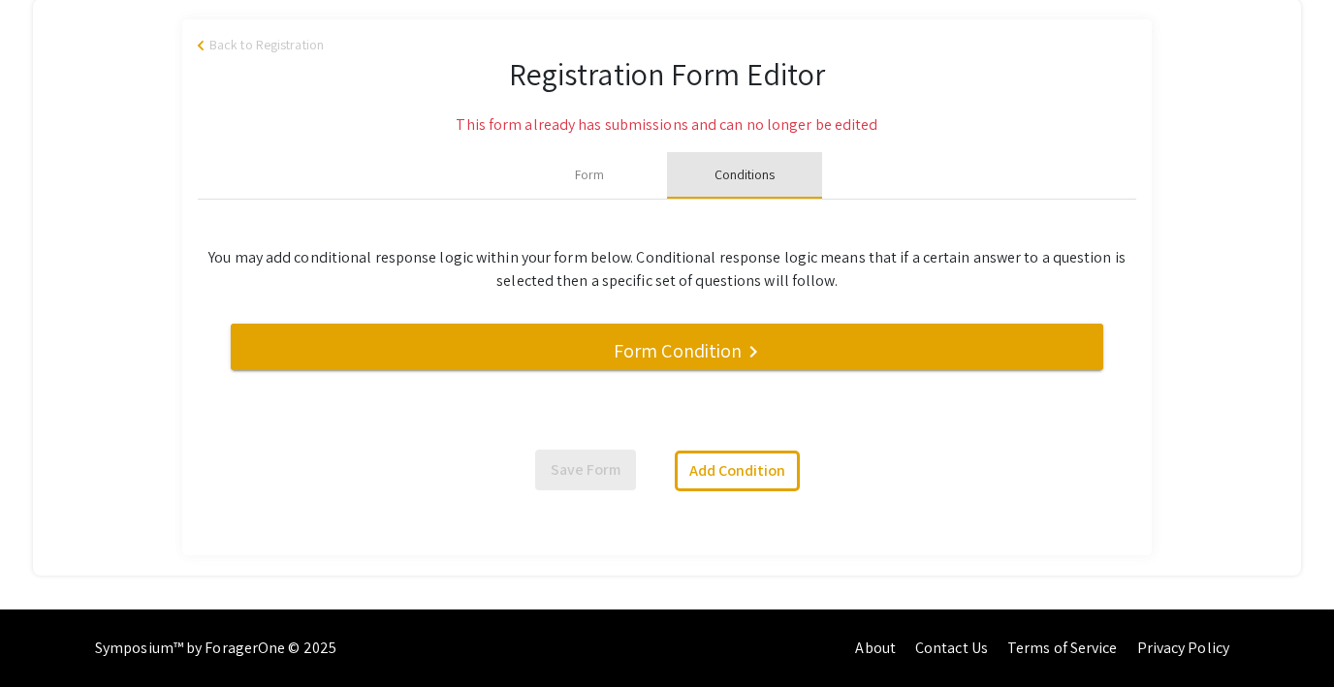
scroll to position [218, 0]
click at [742, 353] on mat-icon "keyboard_arrow_right" at bounding box center [753, 351] width 23 height 23
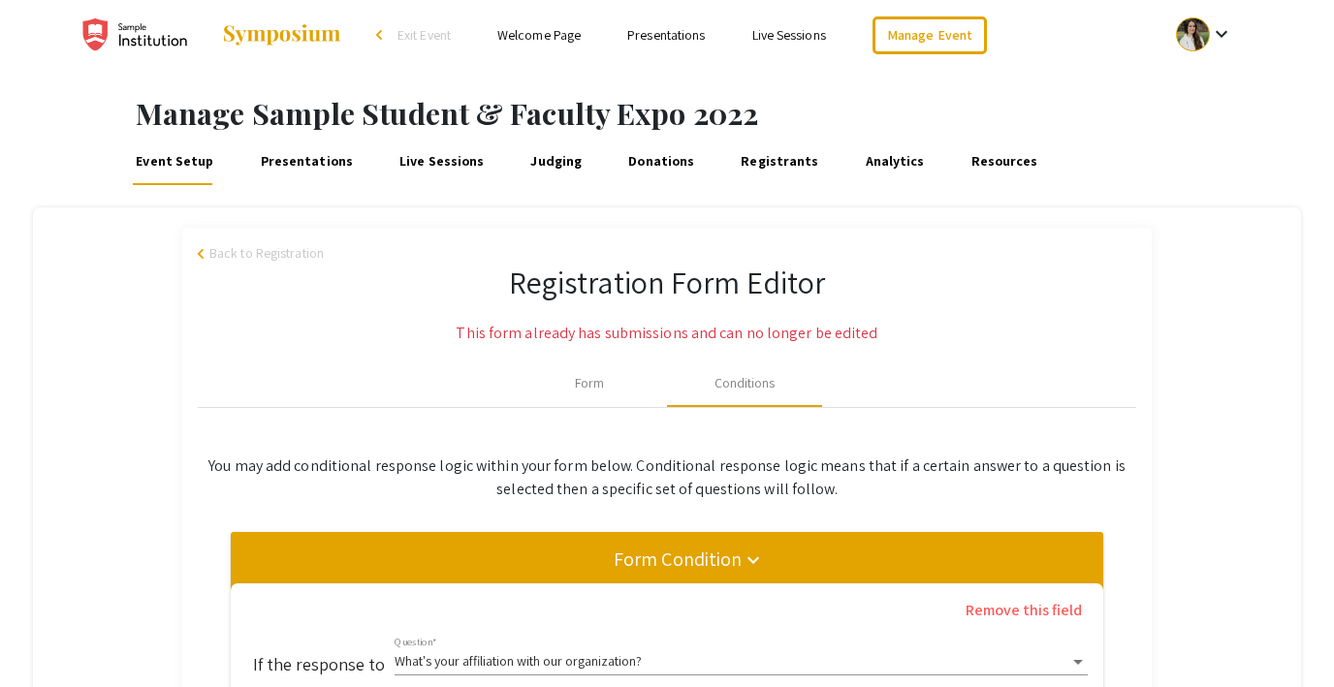
scroll to position [0, 0]
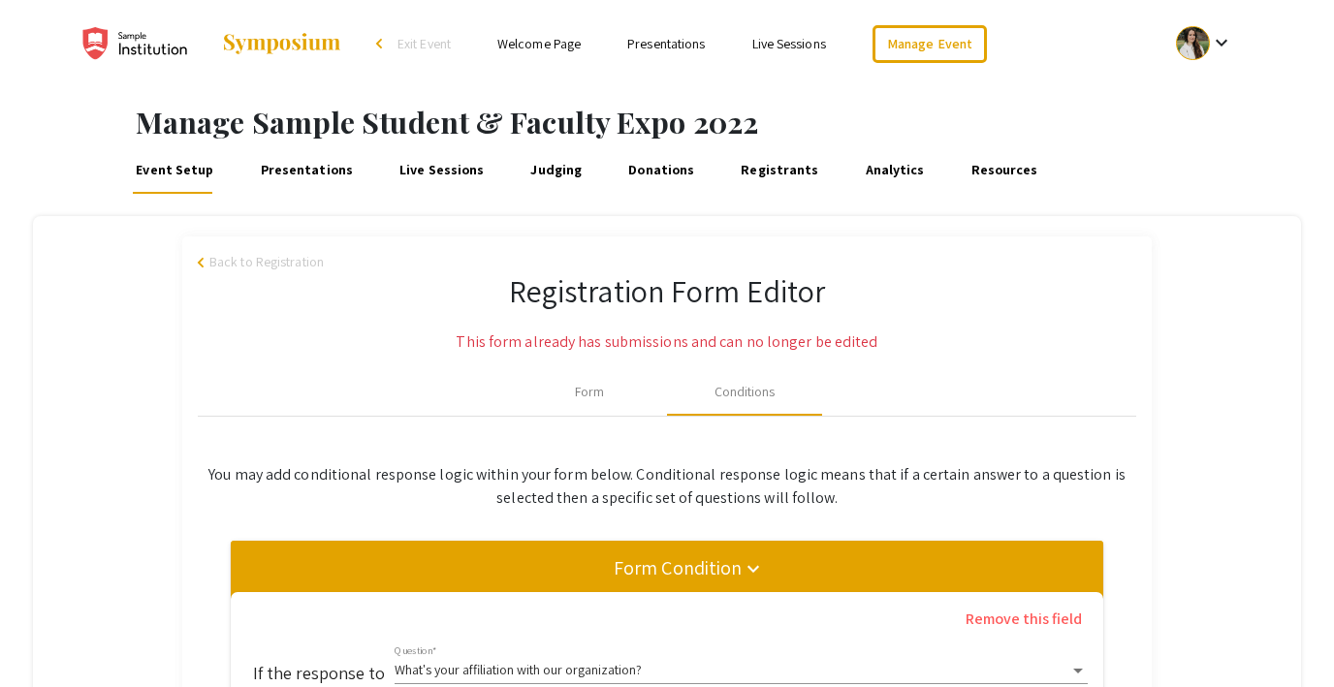
click at [269, 261] on span "Back to Registration" at bounding box center [266, 262] width 114 height 20
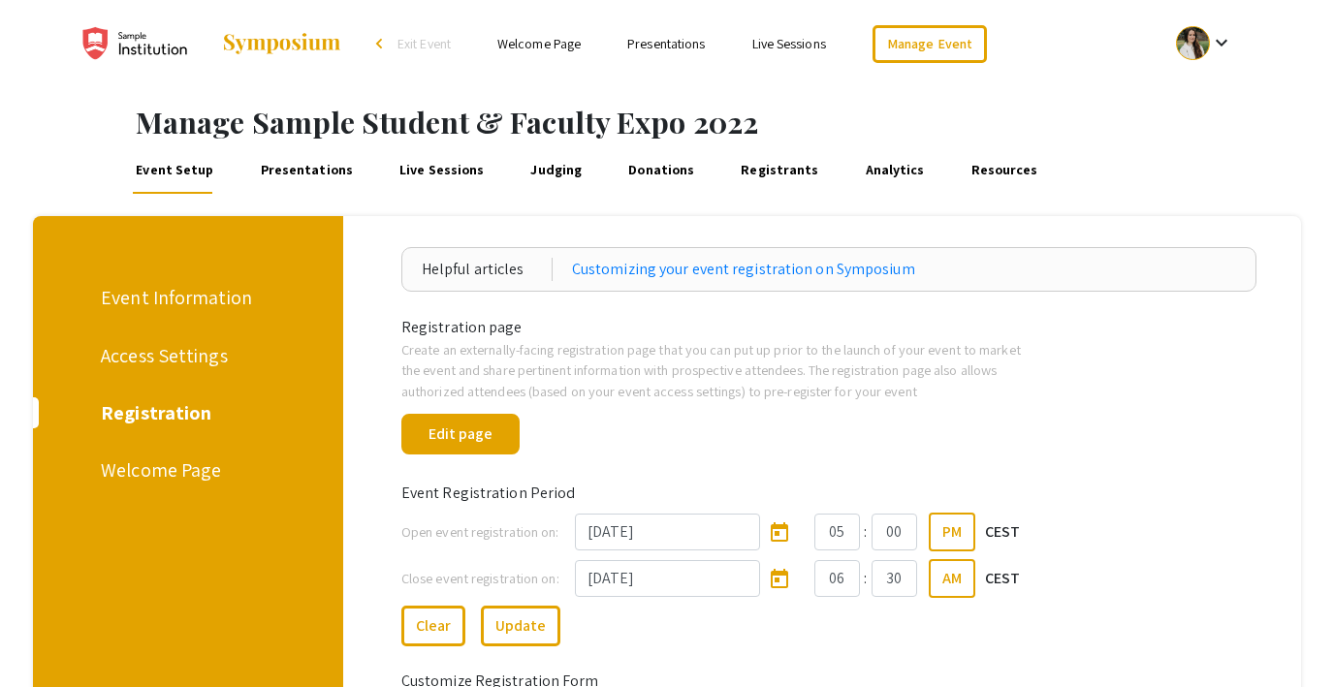
click at [171, 469] on div "Welcome Page" at bounding box center [185, 470] width 168 height 29
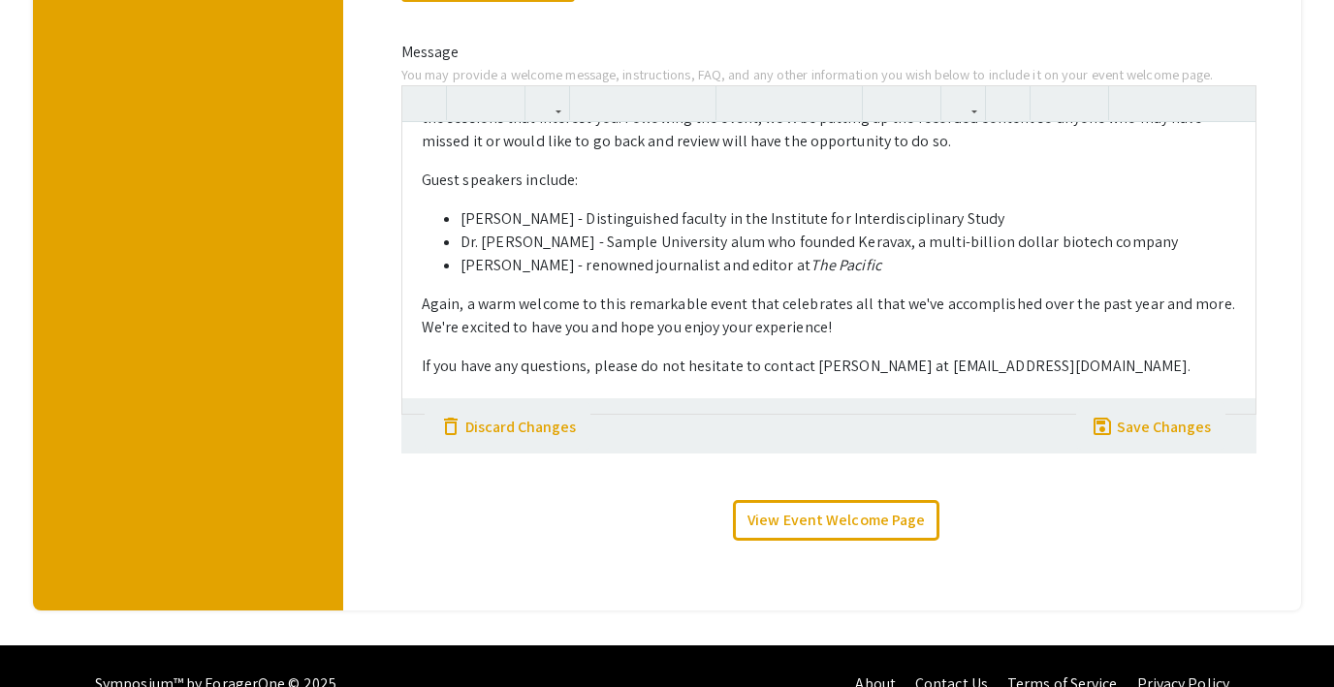
scroll to position [667, 0]
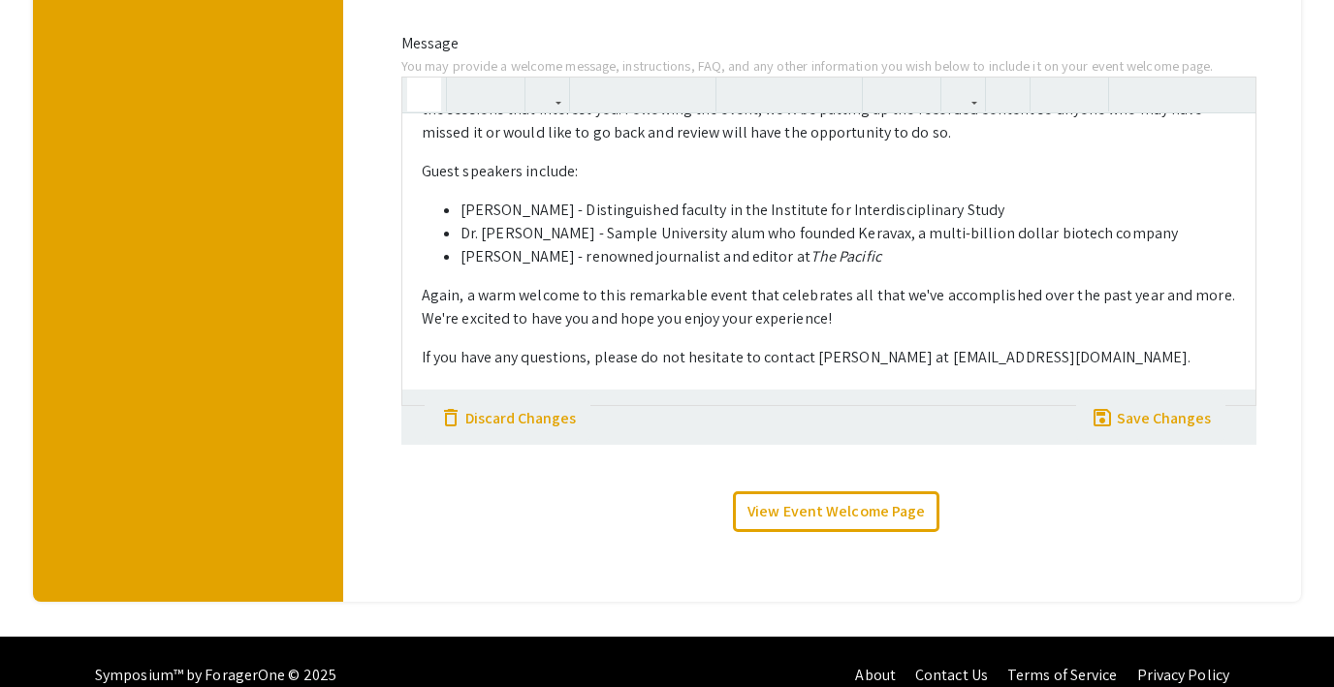
click at [418, 98] on icon "button" at bounding box center [424, 95] width 16 height 32
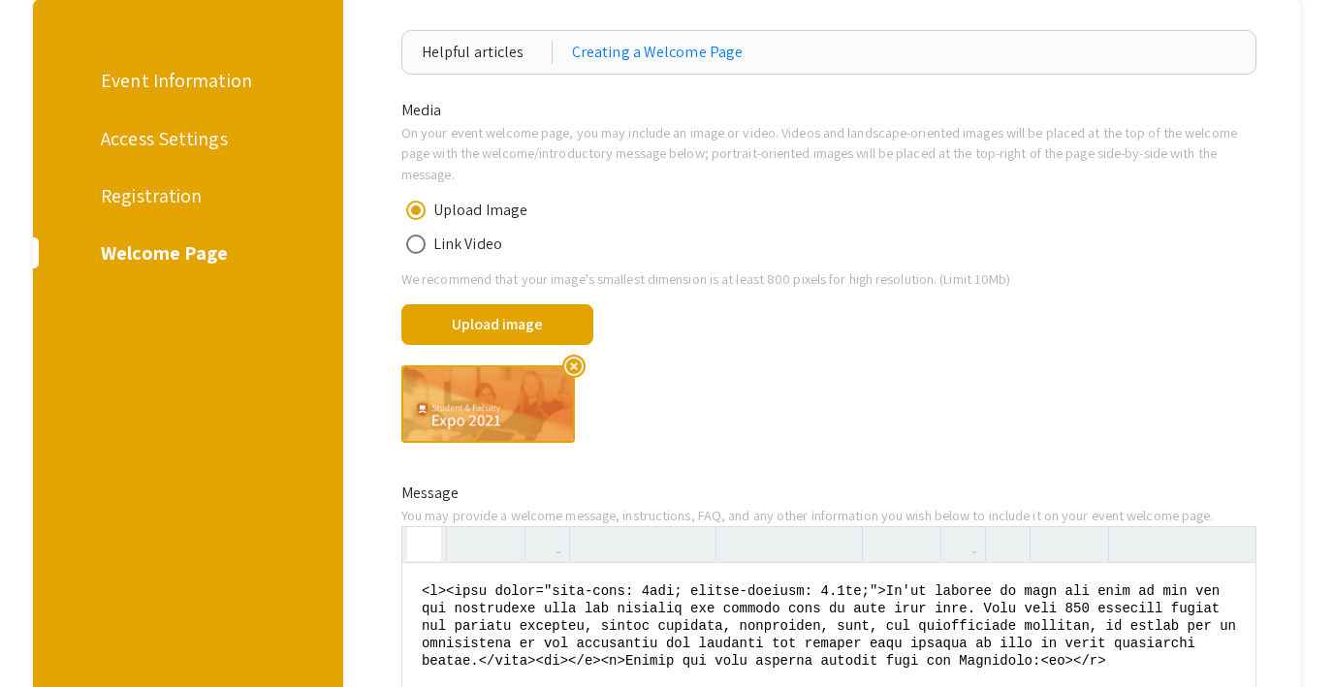
scroll to position [0, 0]
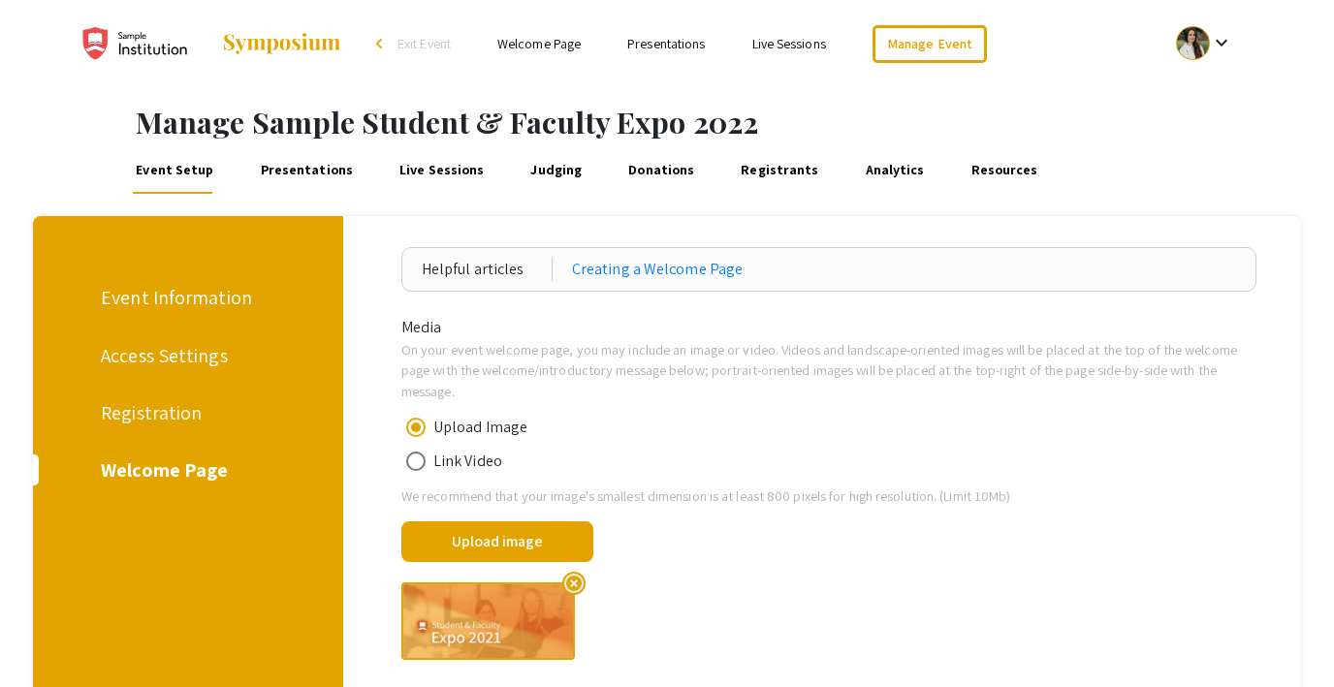
click at [317, 170] on link "Presentations" at bounding box center [306, 170] width 99 height 47
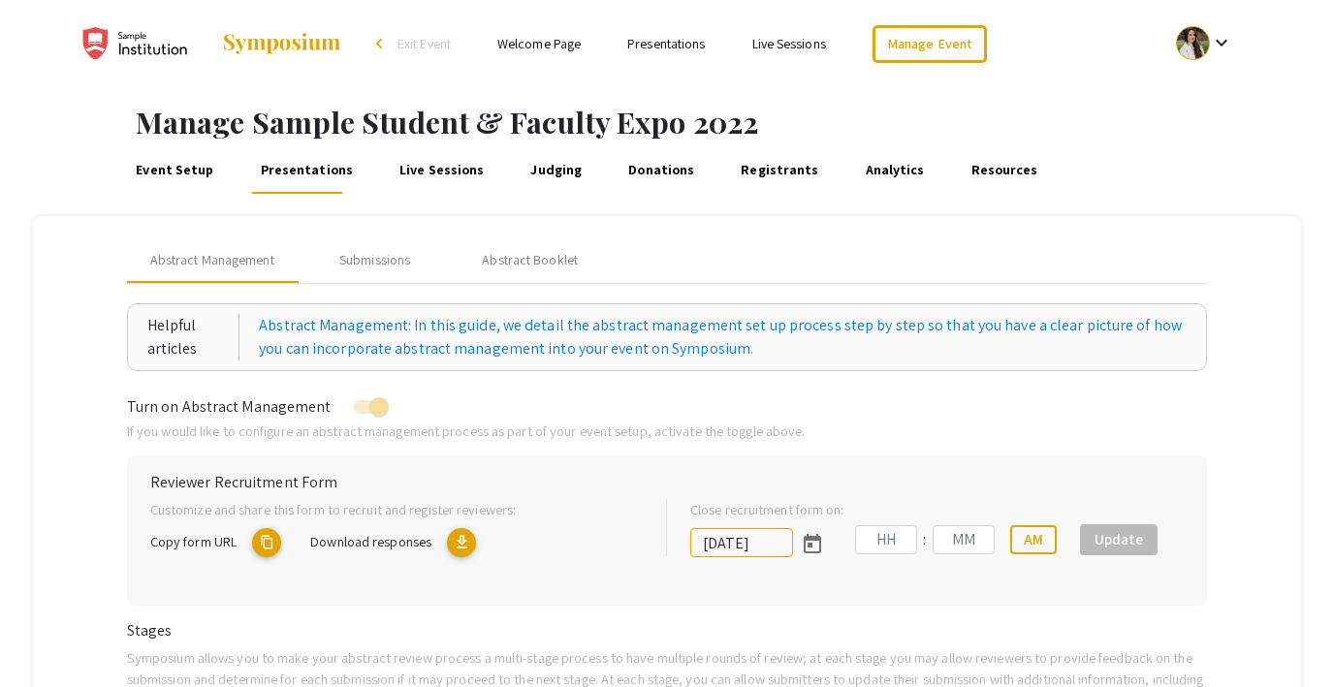
type input "7/8/2022"
type input "09"
type input "00"
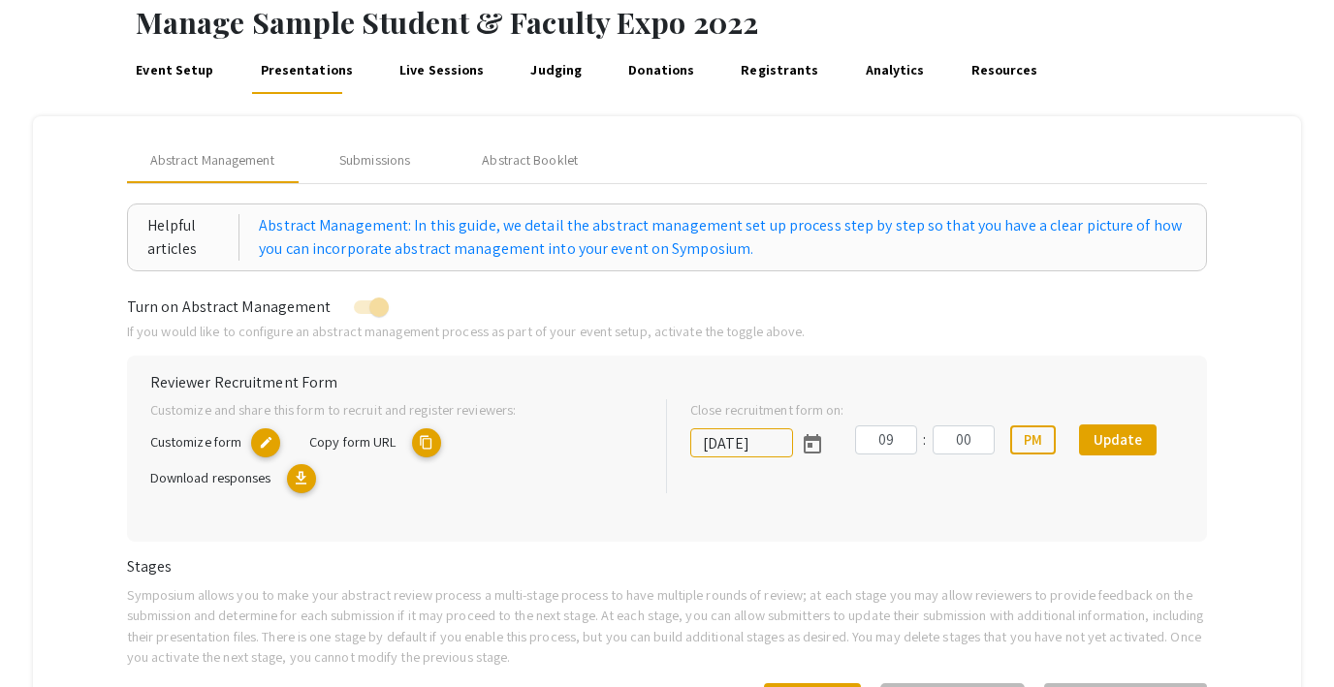
scroll to position [116, 0]
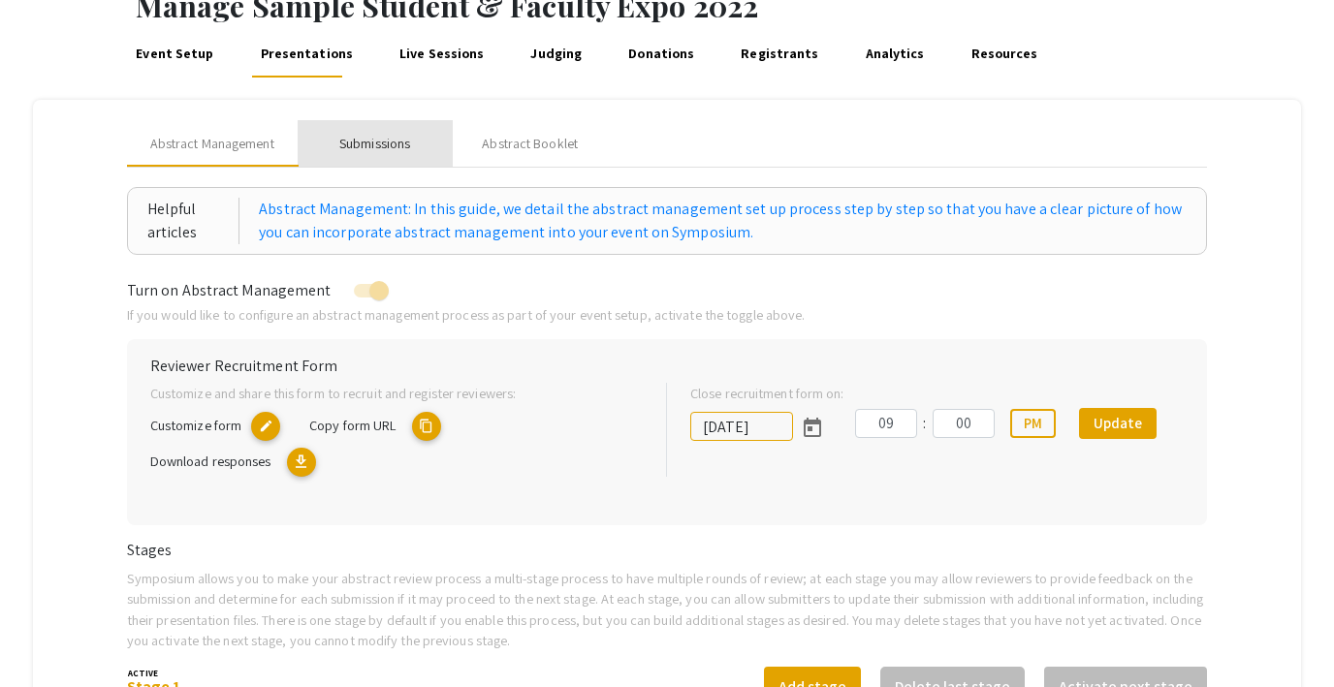
click at [365, 141] on div "Submissions" at bounding box center [374, 144] width 71 height 20
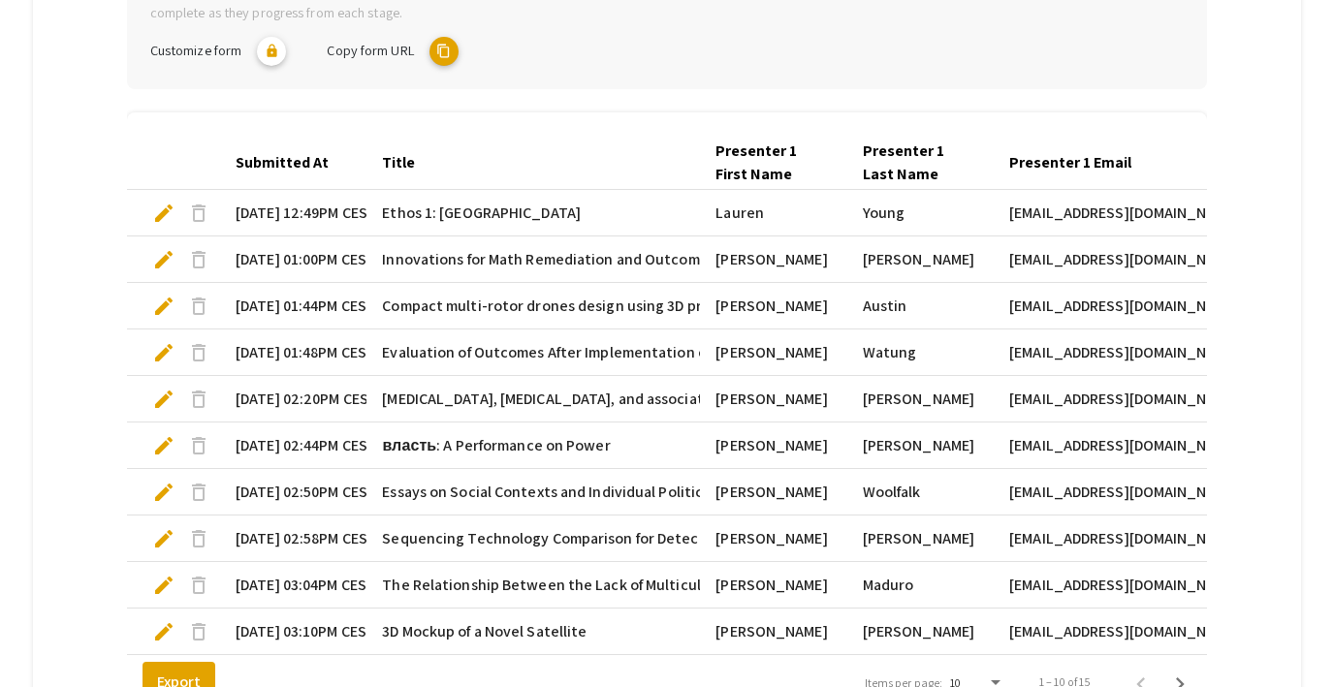
scroll to position [596, 0]
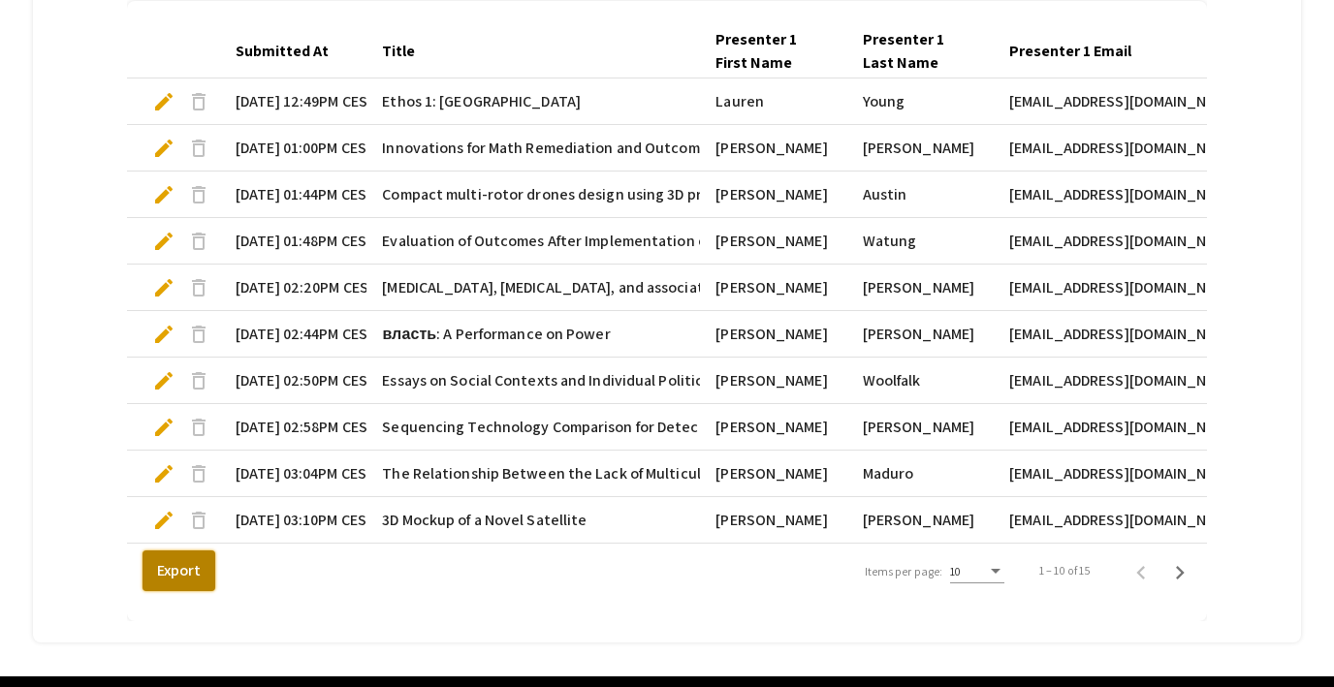
click at [179, 577] on button "Export" at bounding box center [179, 571] width 73 height 41
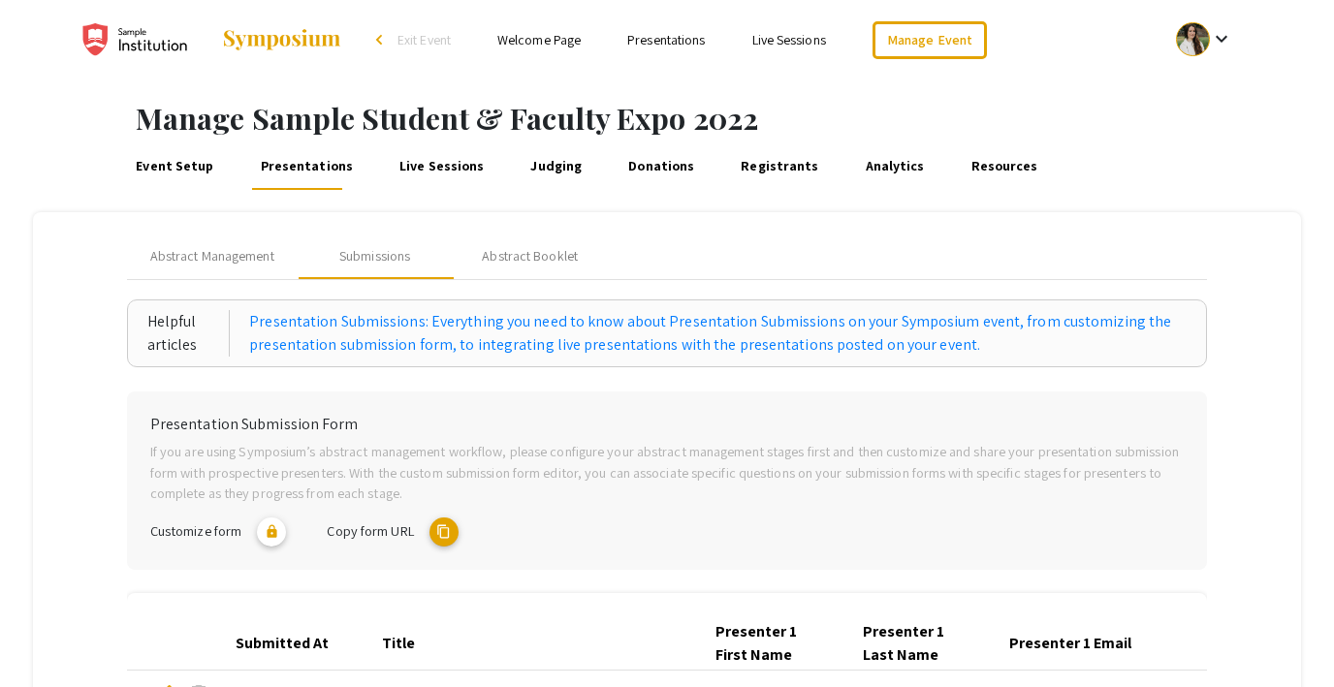
scroll to position [2, 0]
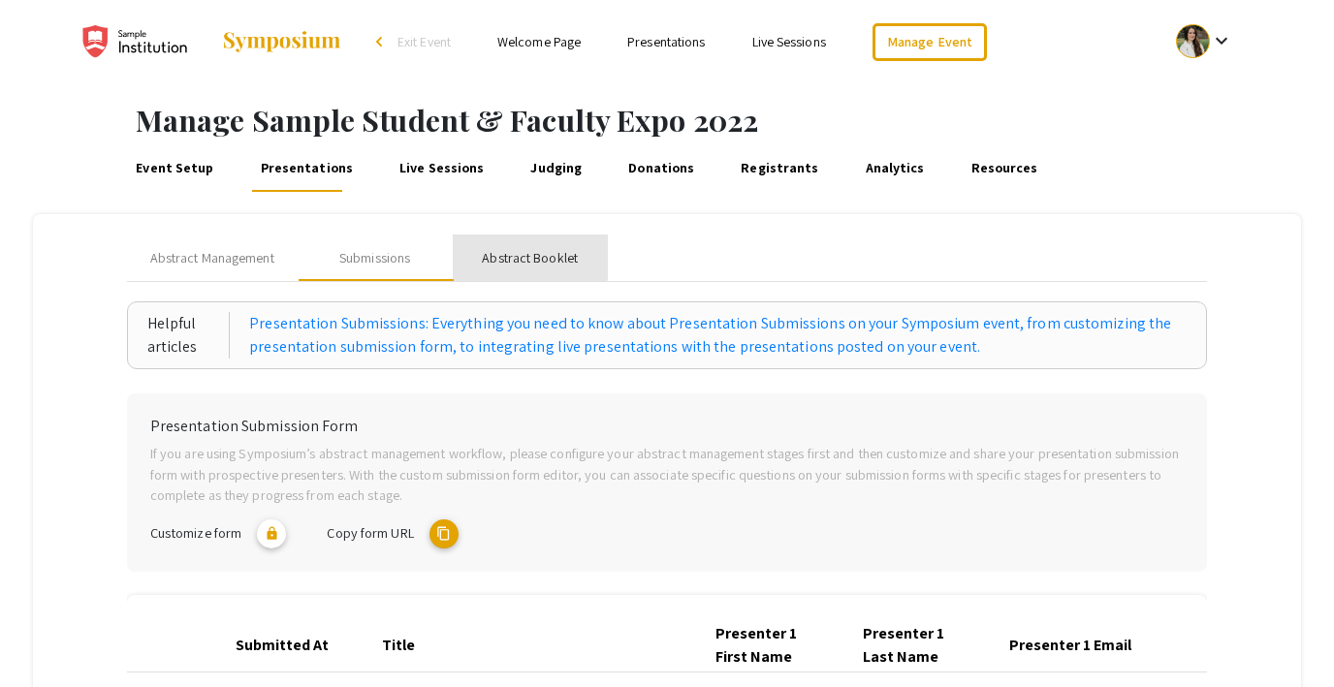
click at [528, 251] on div "Abstract Booklet" at bounding box center [530, 258] width 96 height 20
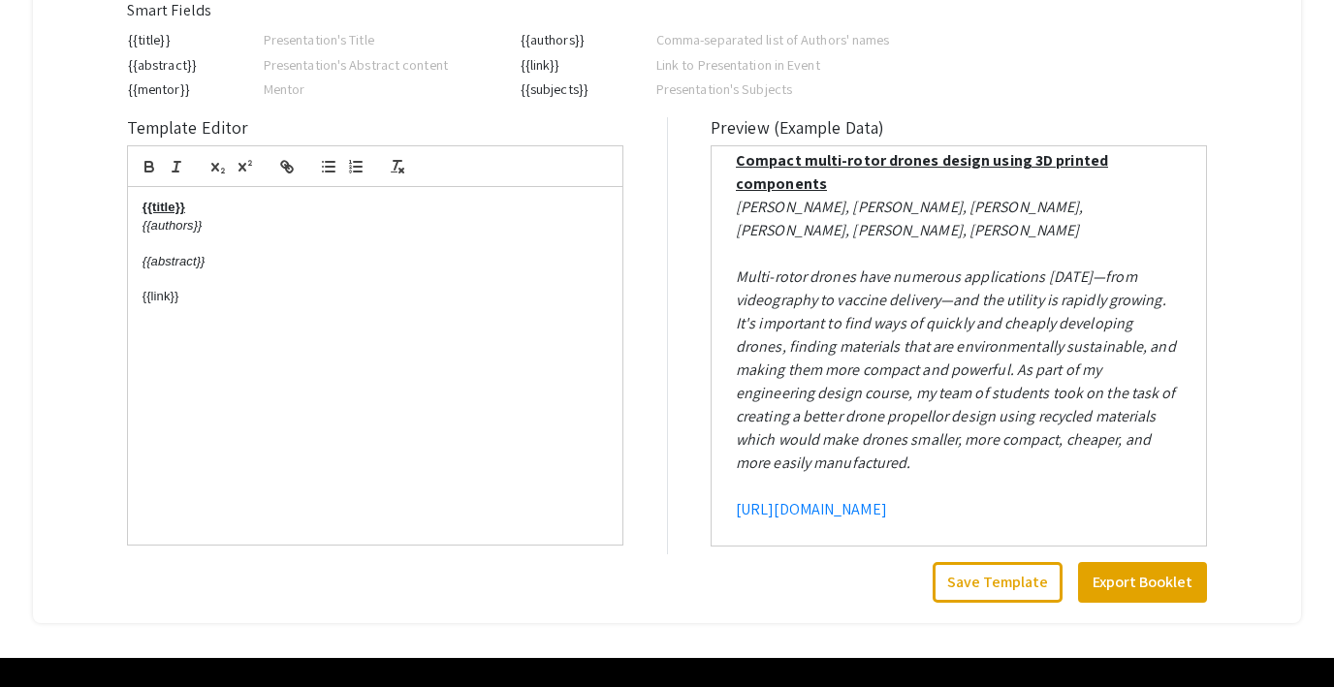
scroll to position [523, 0]
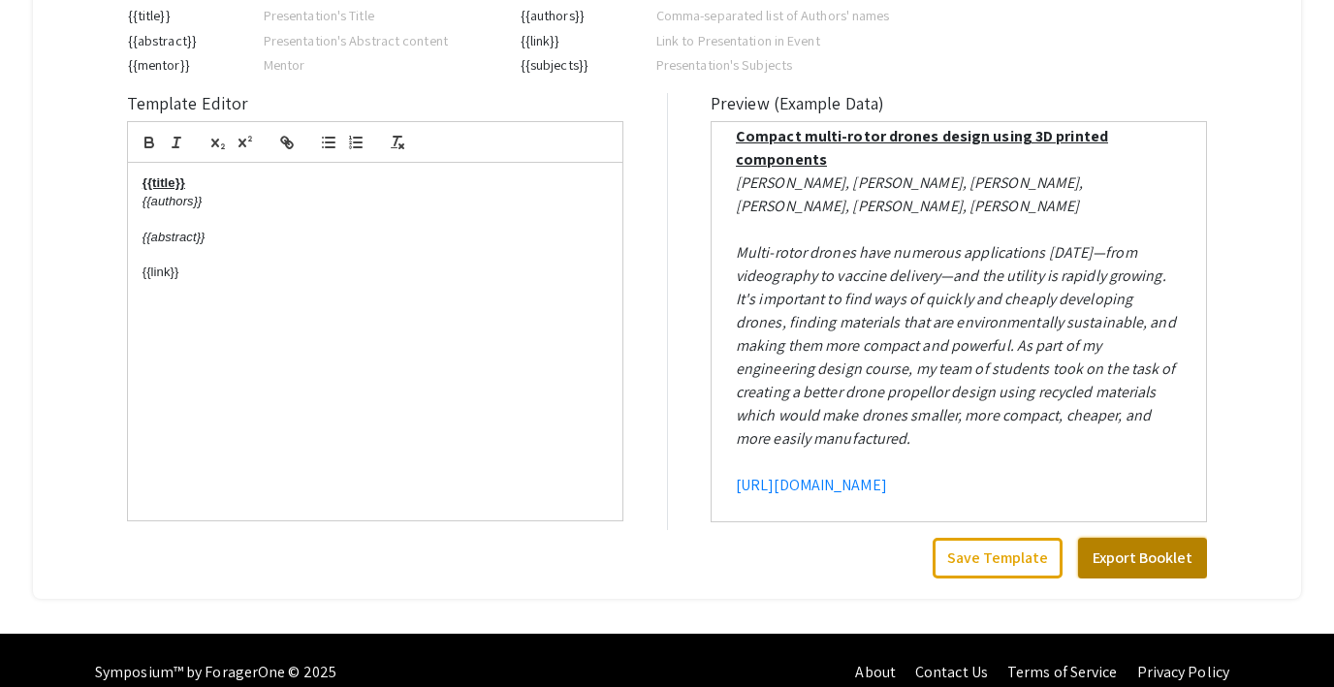
click at [1107, 558] on button "Export Booklet" at bounding box center [1142, 558] width 129 height 41
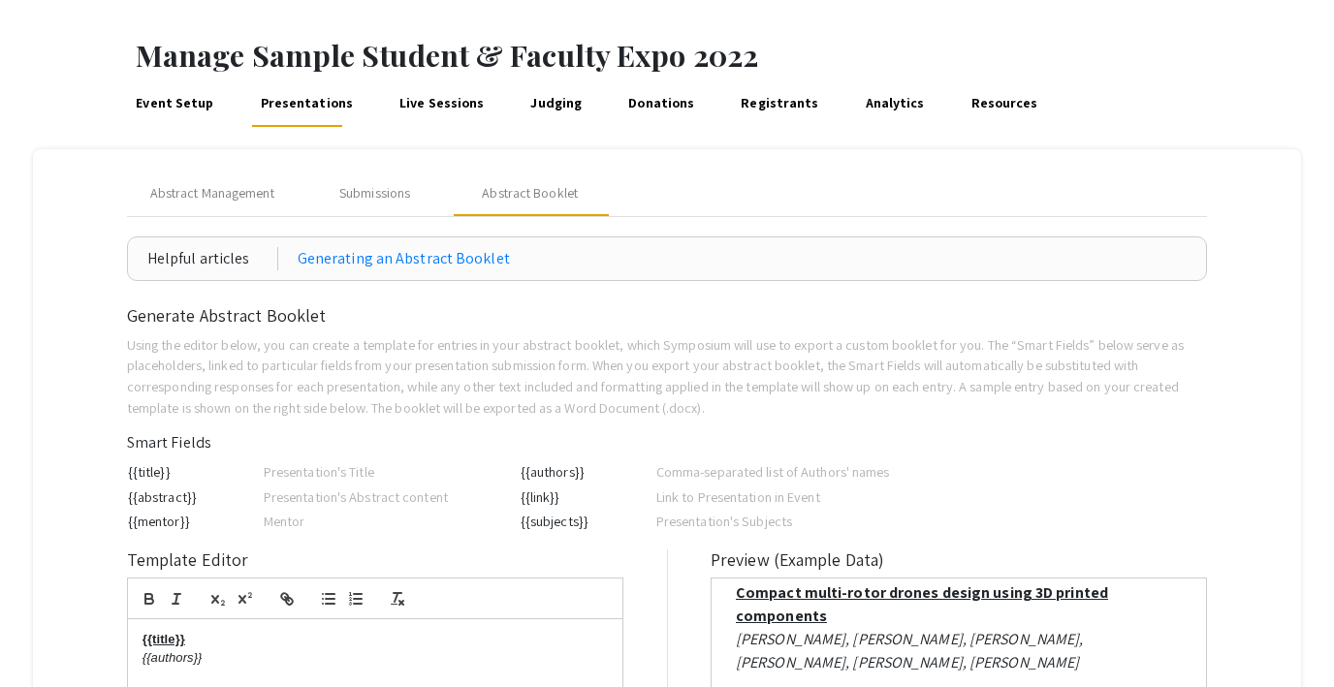
scroll to position [0, 0]
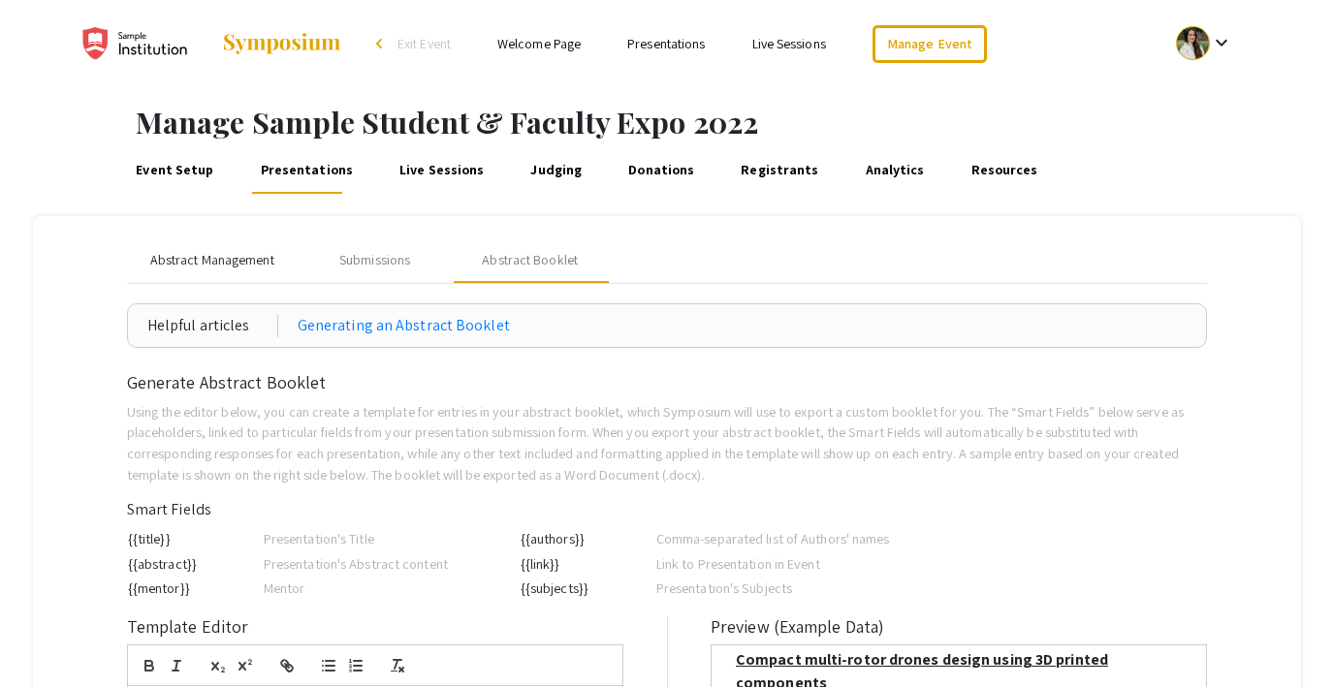
click at [213, 258] on span "Abstract Management" at bounding box center [212, 260] width 124 height 20
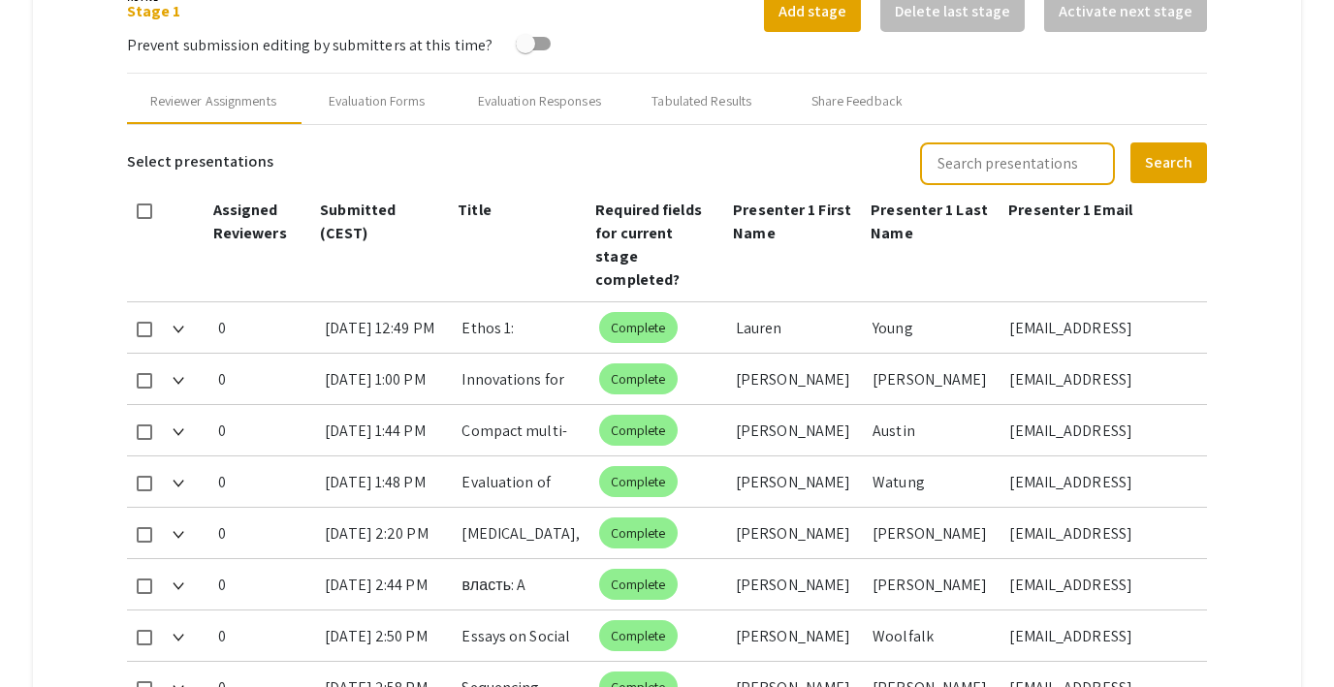
scroll to position [605, 0]
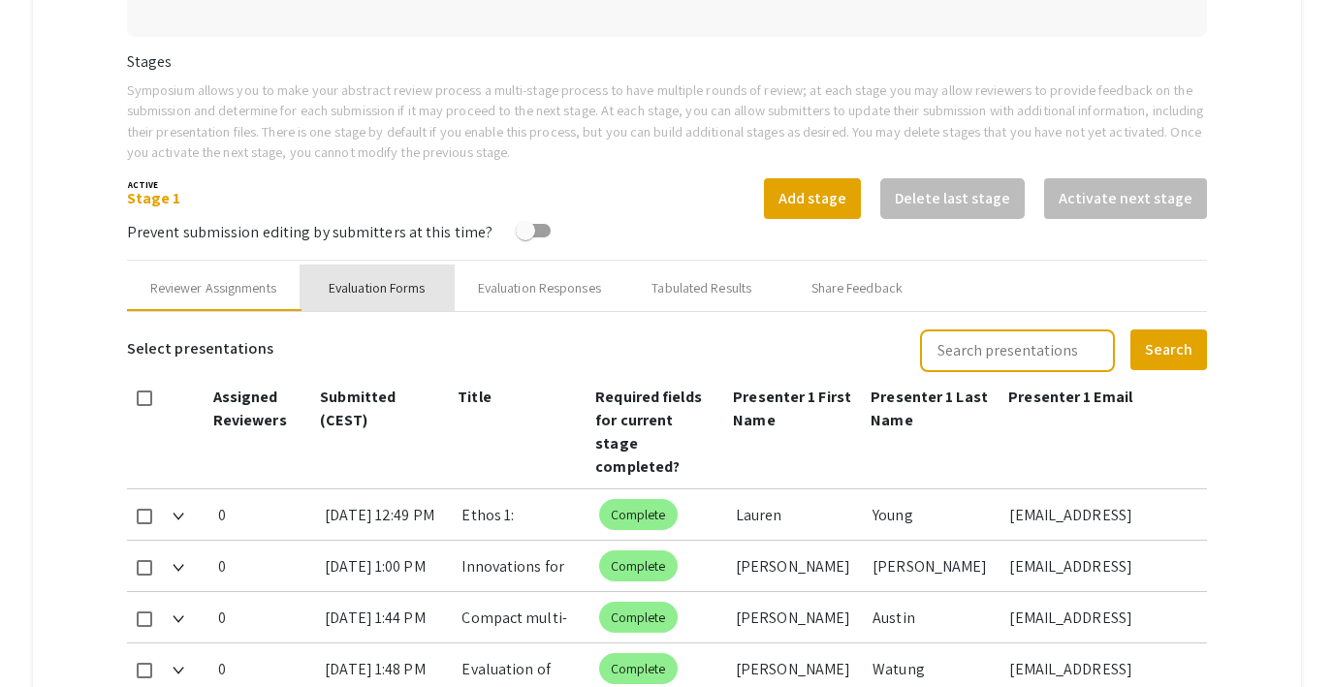
click at [354, 286] on div "Evaluation Forms" at bounding box center [377, 288] width 97 height 20
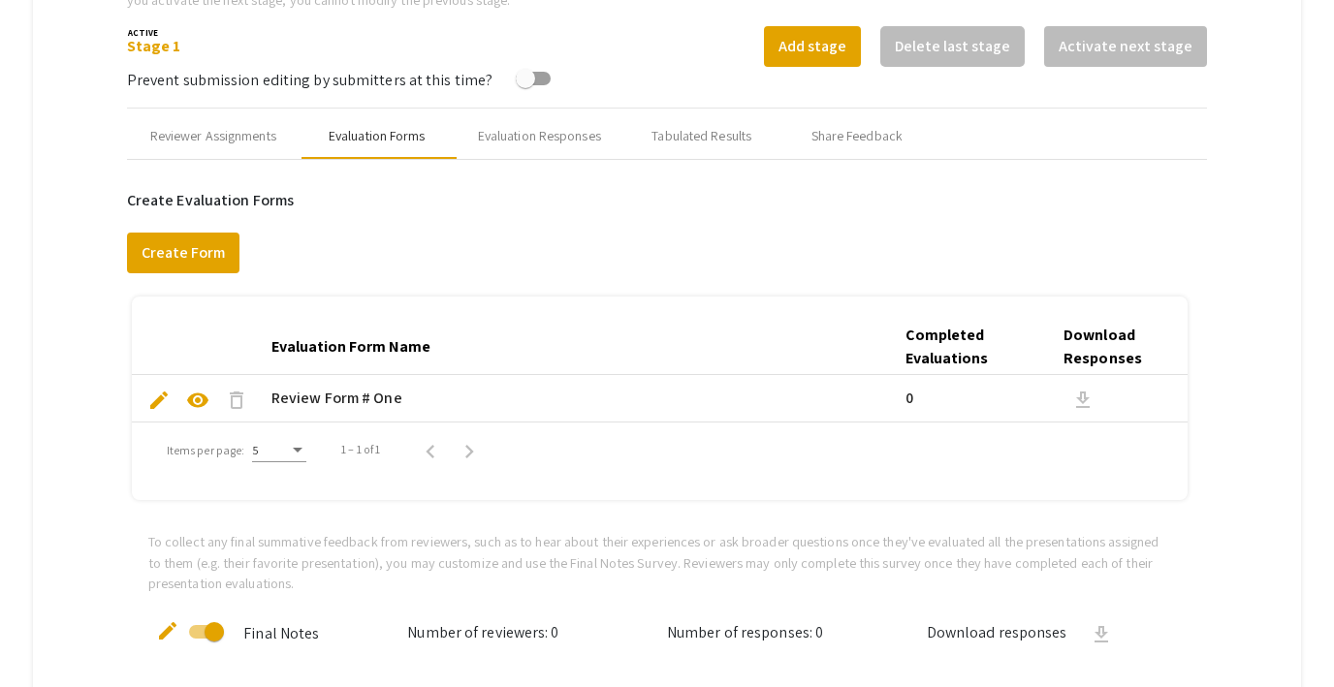
scroll to position [756, 0]
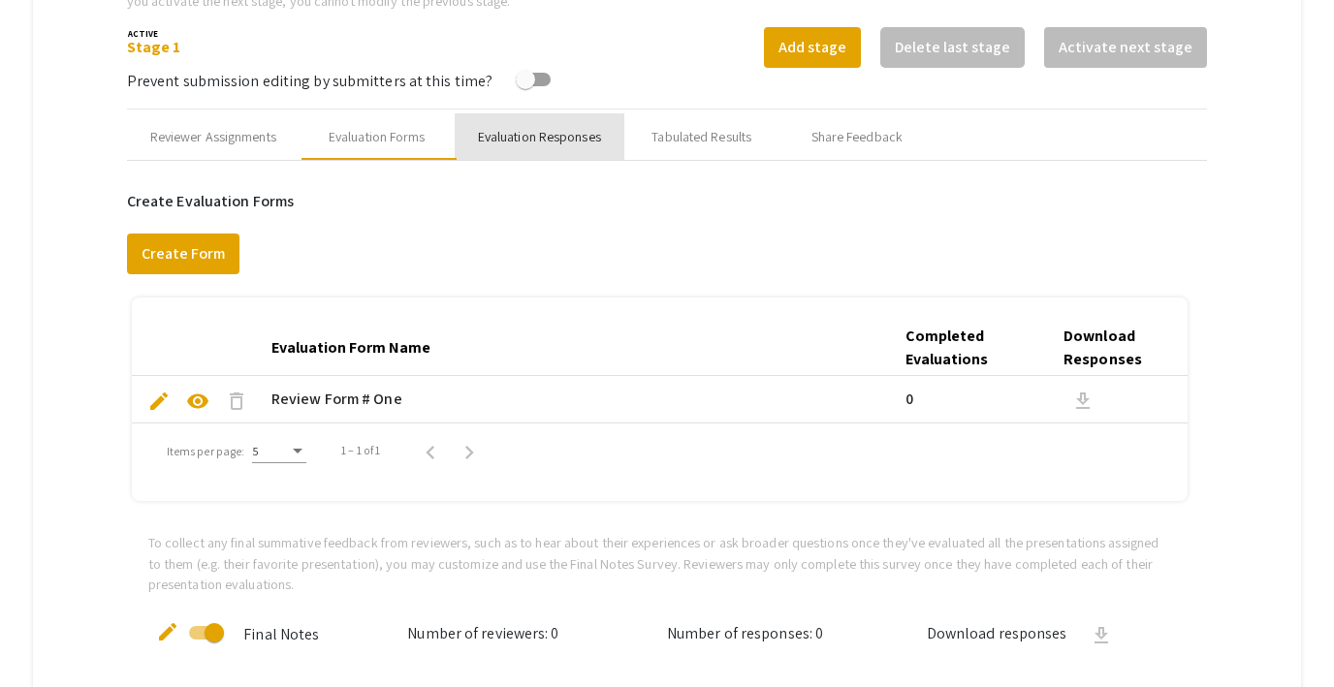
click at [533, 133] on div "Evaluation Responses" at bounding box center [539, 137] width 123 height 20
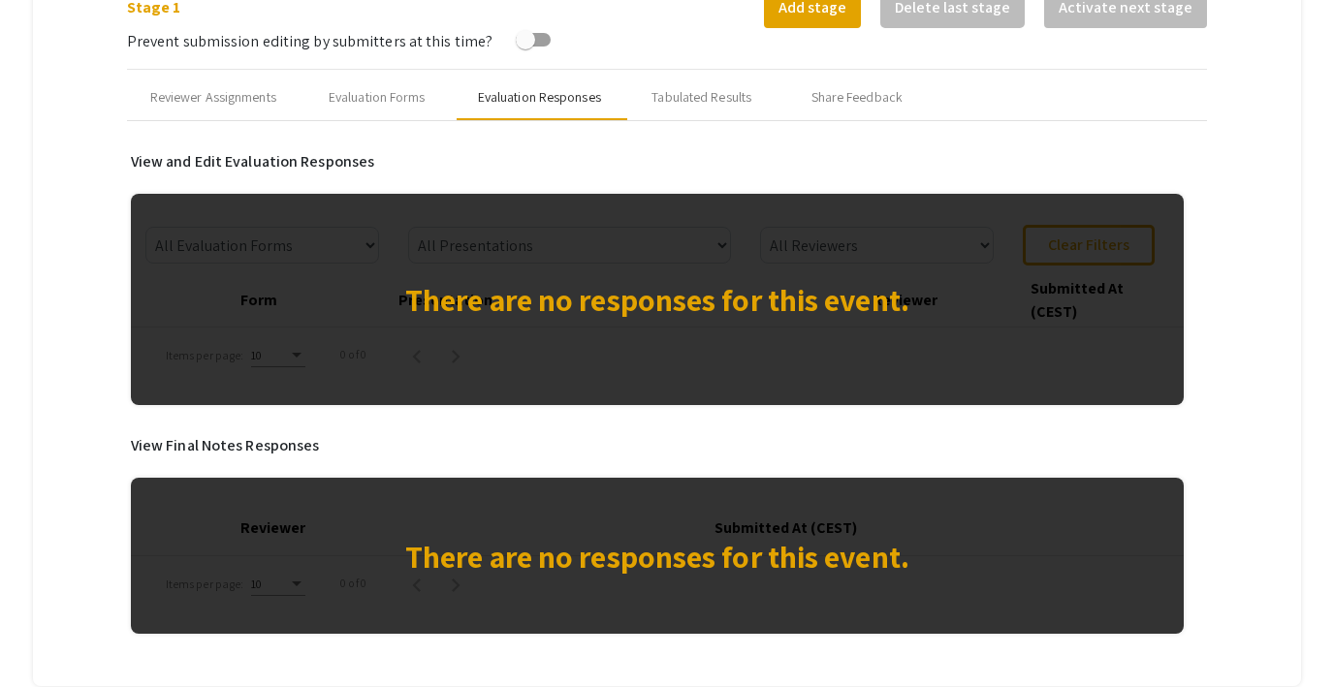
scroll to position [776, 0]
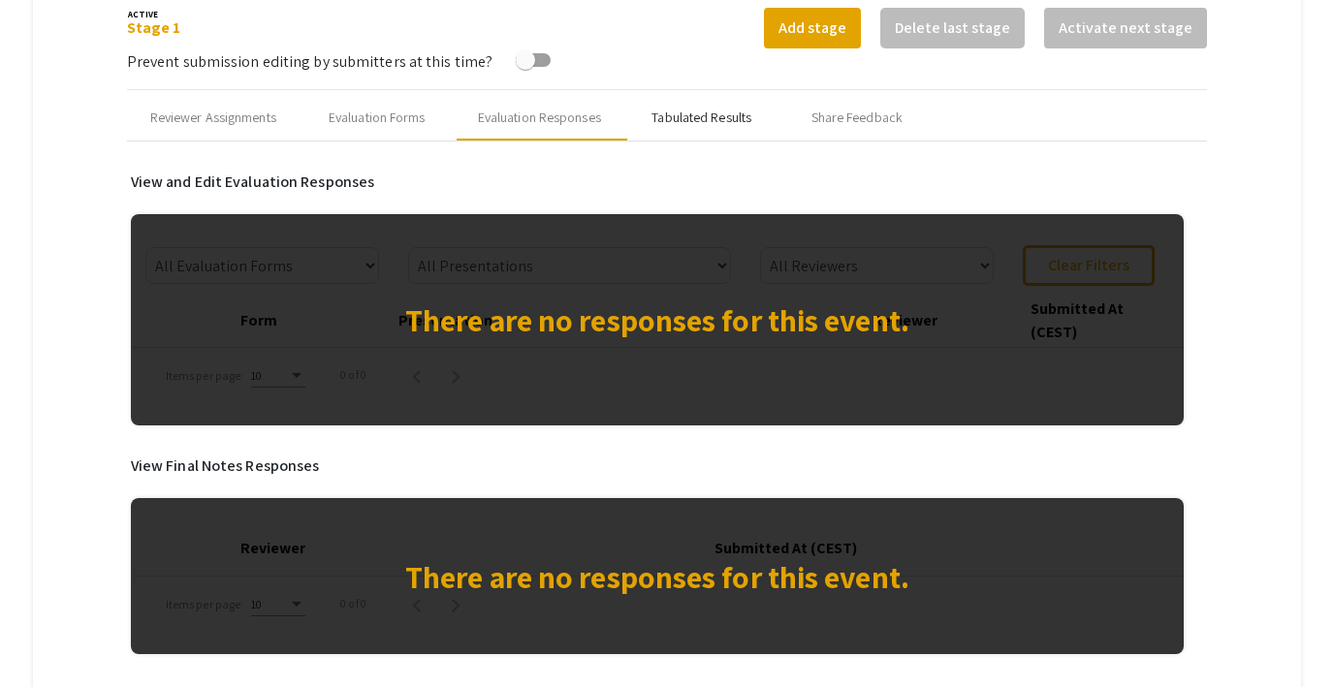
click at [705, 115] on div "Tabulated Results" at bounding box center [701, 118] width 100 height 20
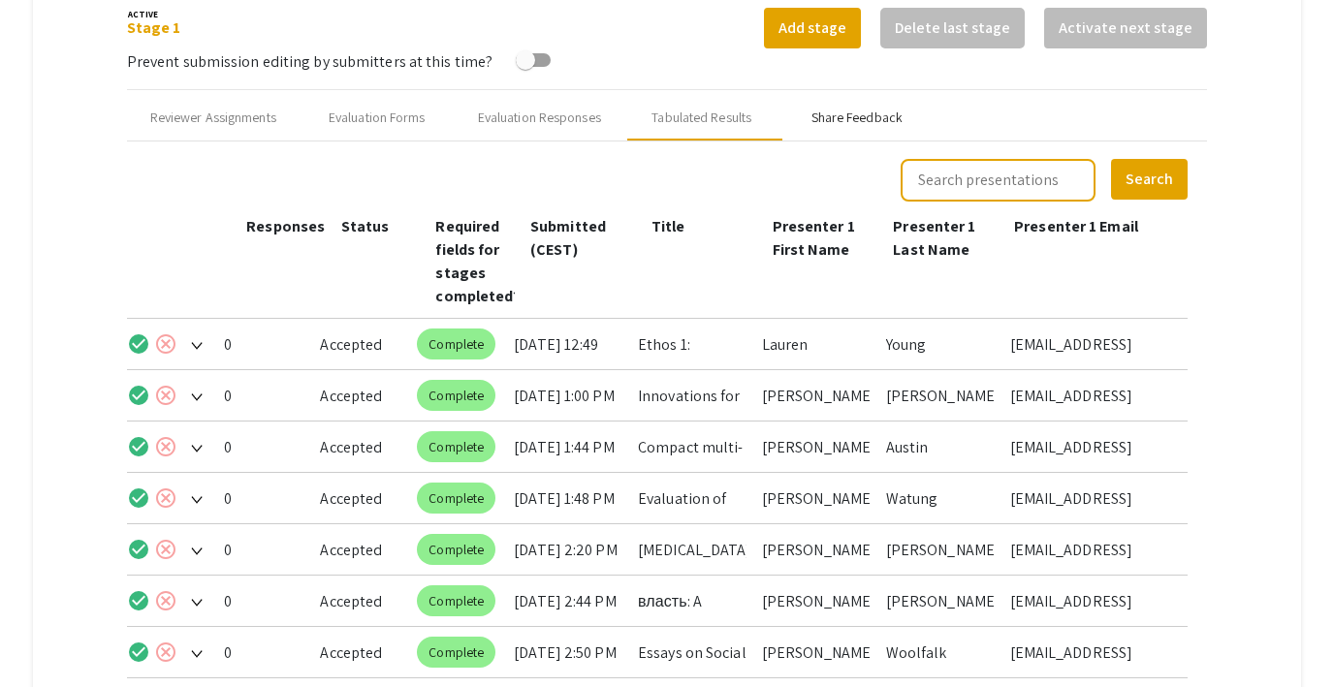
click at [851, 111] on div "Share Feedback" at bounding box center [856, 118] width 91 height 20
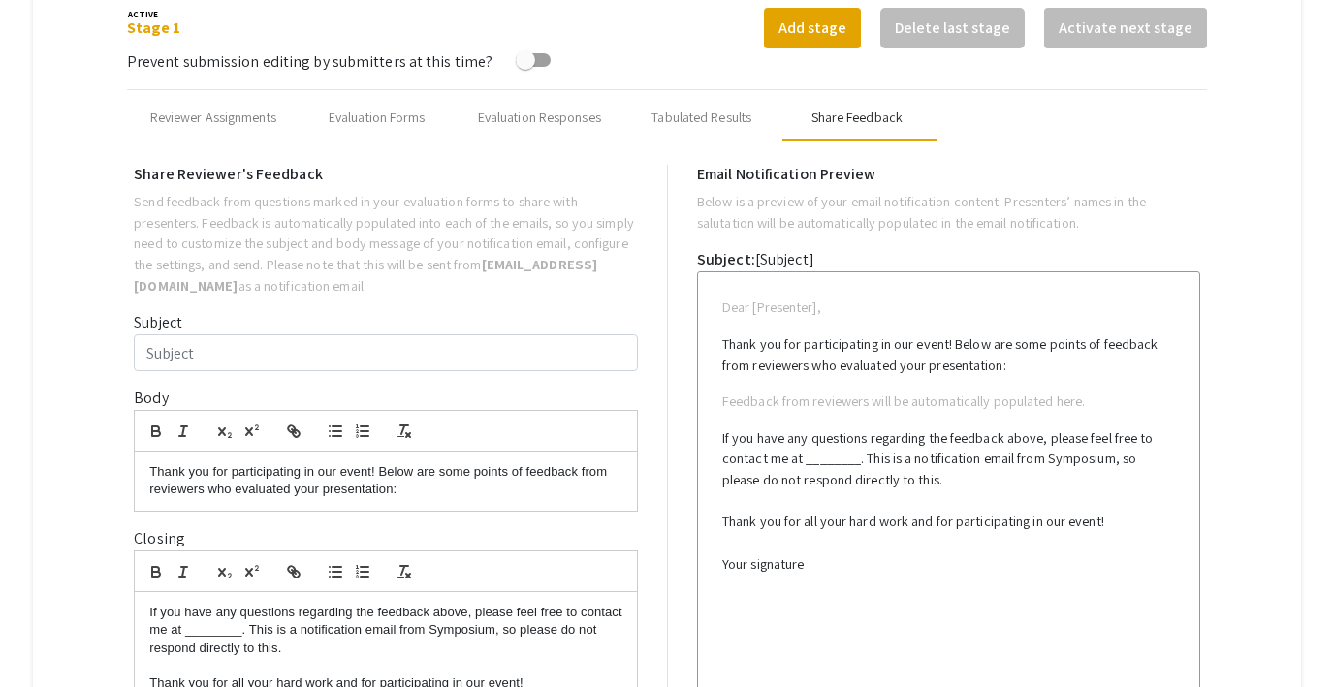
type input "Test Email for multiple co-presenters"
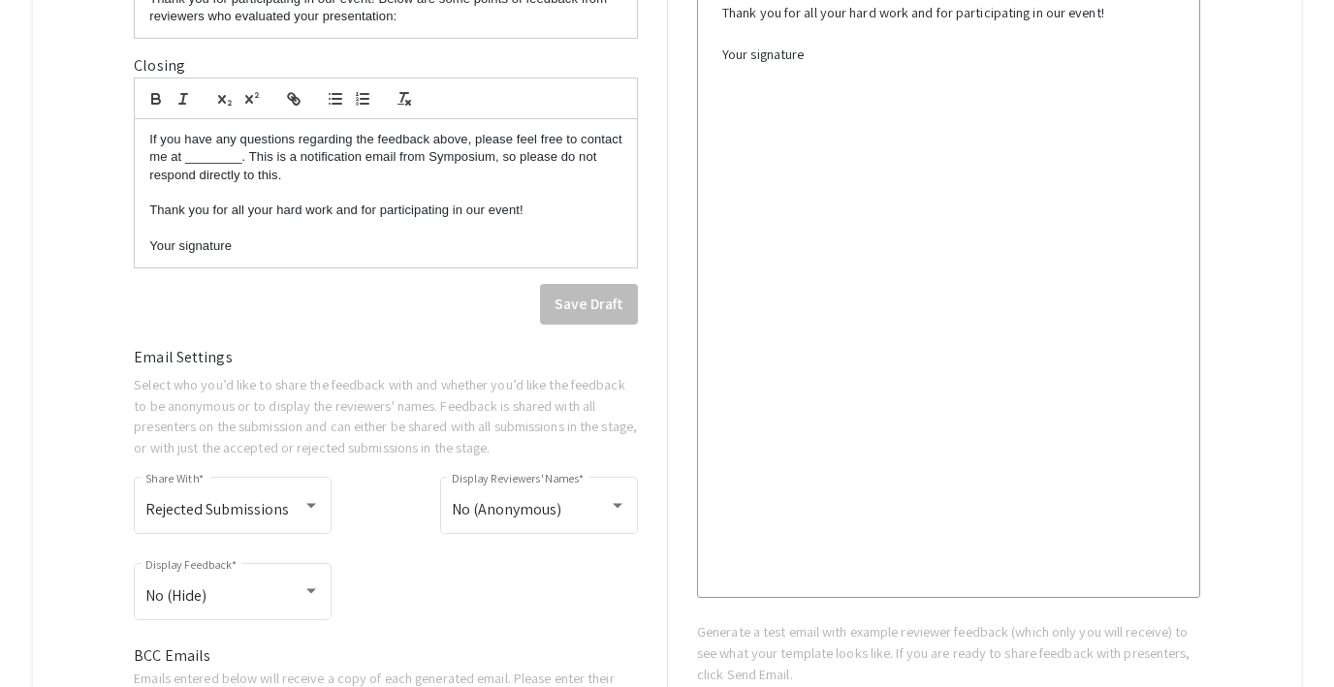
scroll to position [1421, 0]
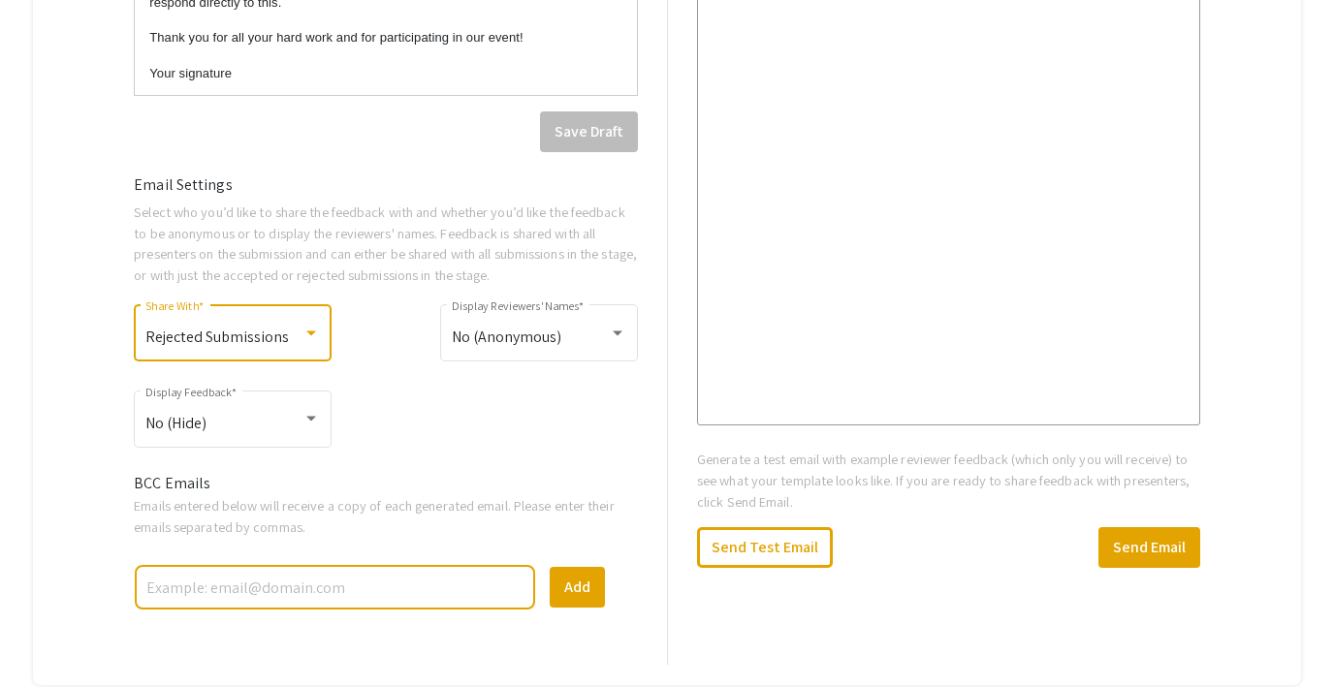
click at [259, 333] on span "Rejected Submissions" at bounding box center [216, 337] width 143 height 20
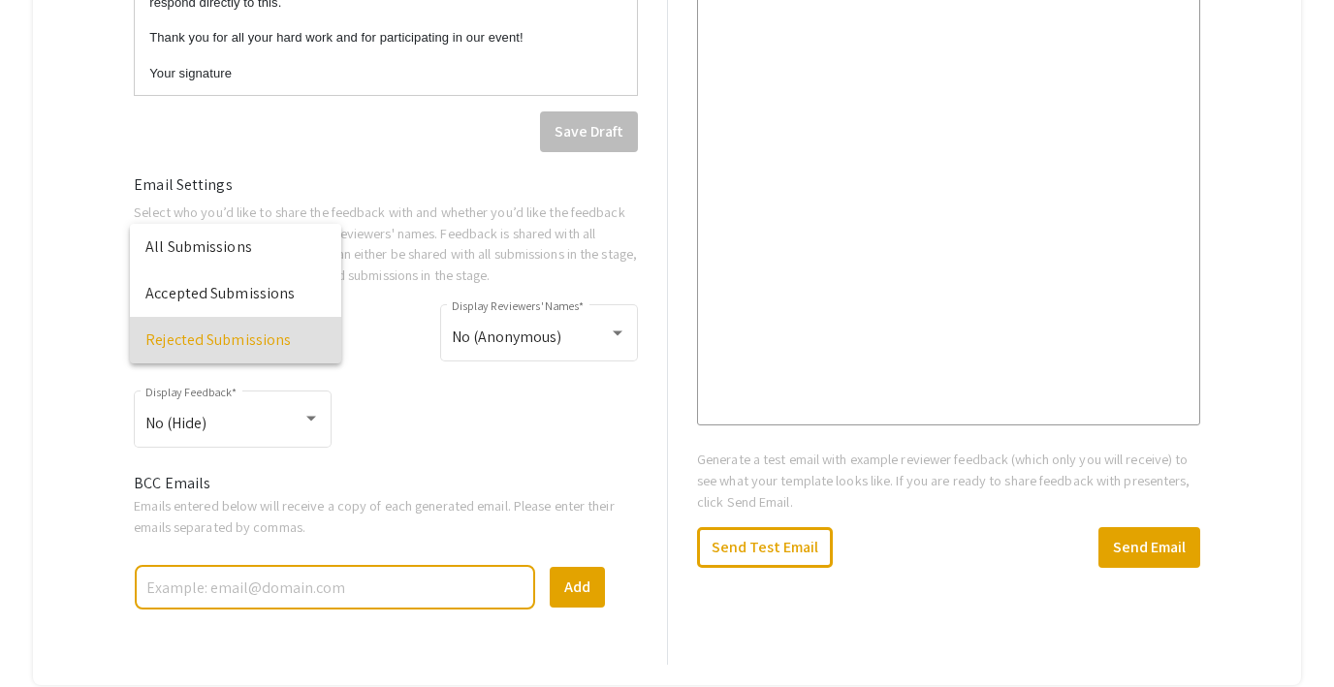
click at [414, 393] on div at bounding box center [667, 343] width 1334 height 687
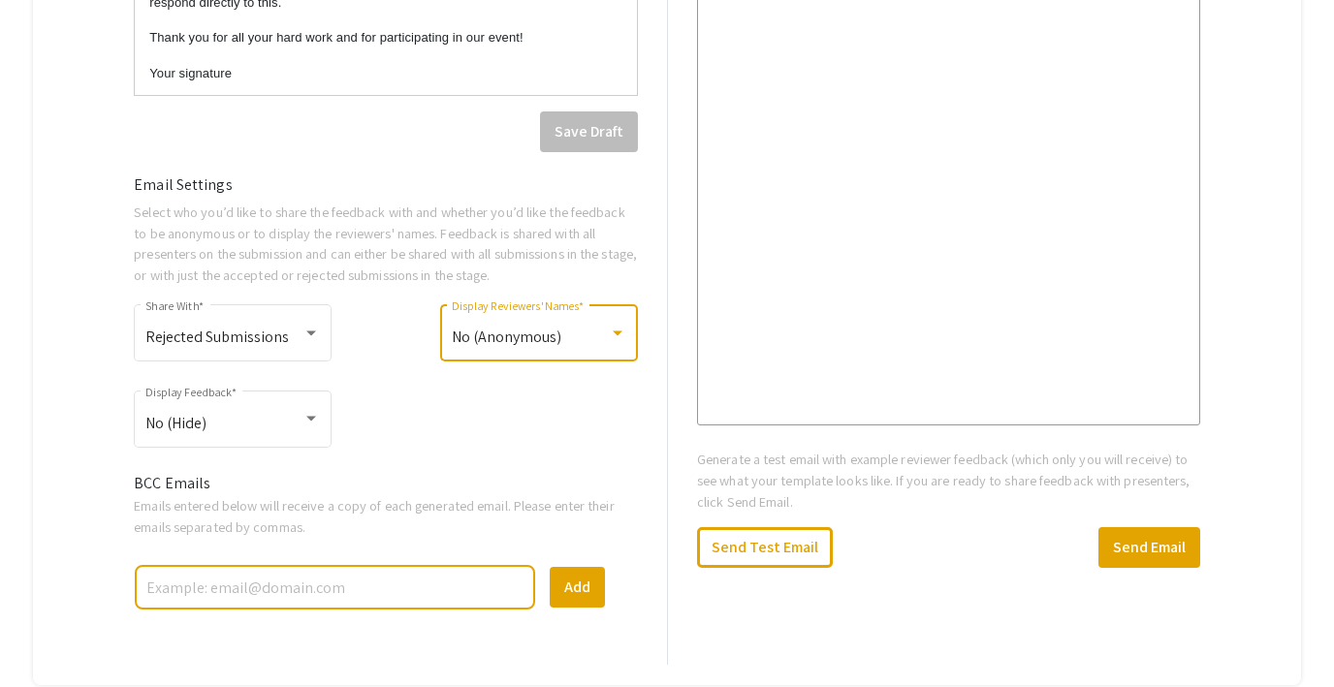
click at [525, 337] on span "No (Anonymous)" at bounding box center [507, 337] width 110 height 20
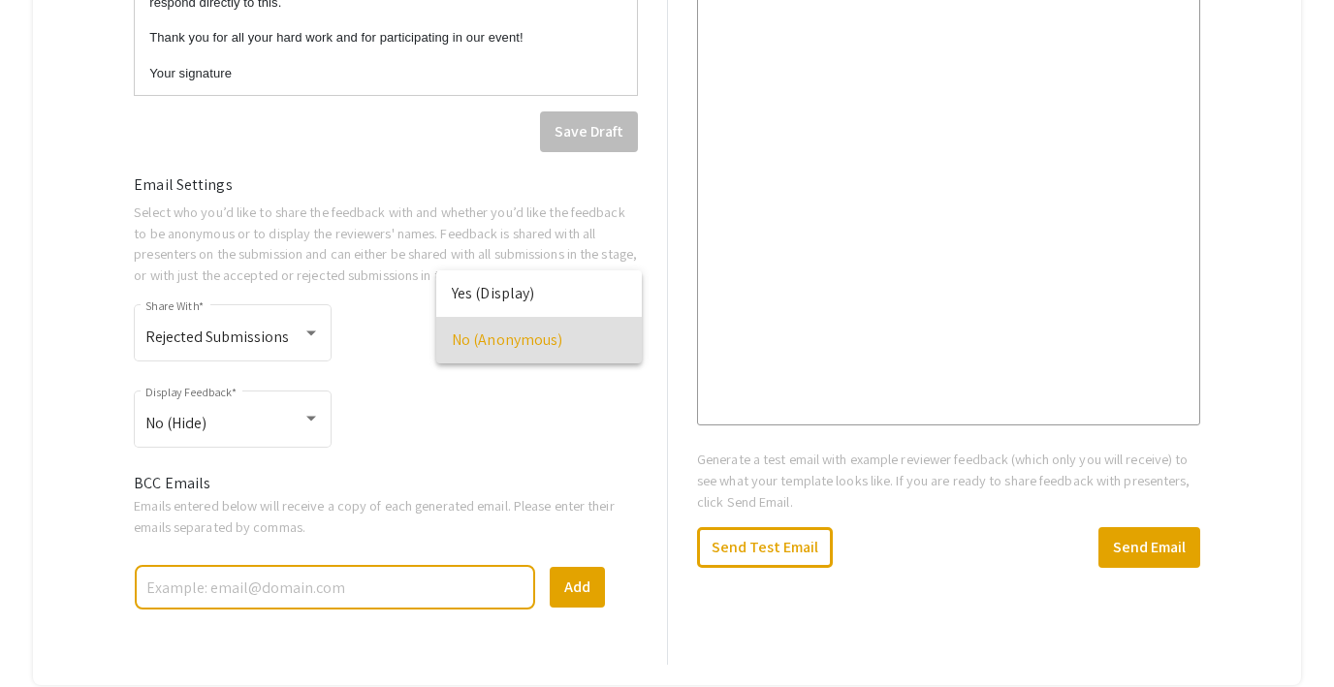
click at [452, 401] on div at bounding box center [667, 343] width 1334 height 687
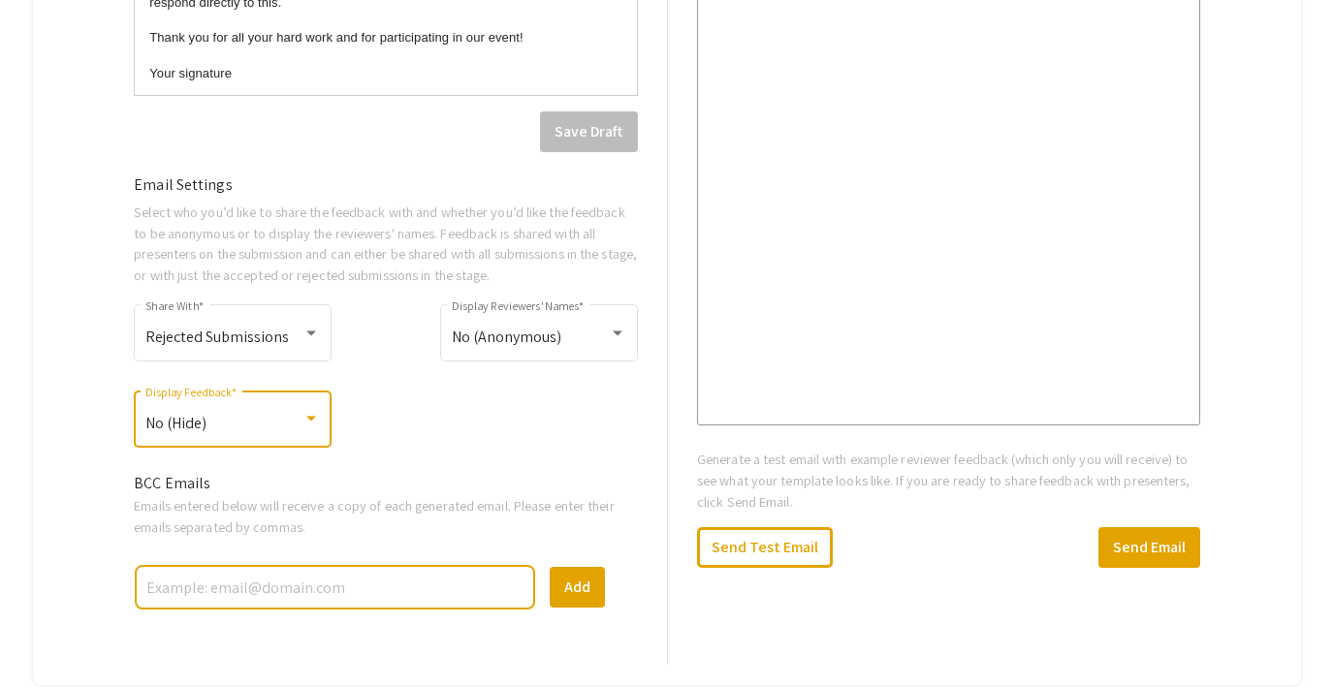
click at [270, 417] on div "No (Hide)" at bounding box center [223, 423] width 157 height 17
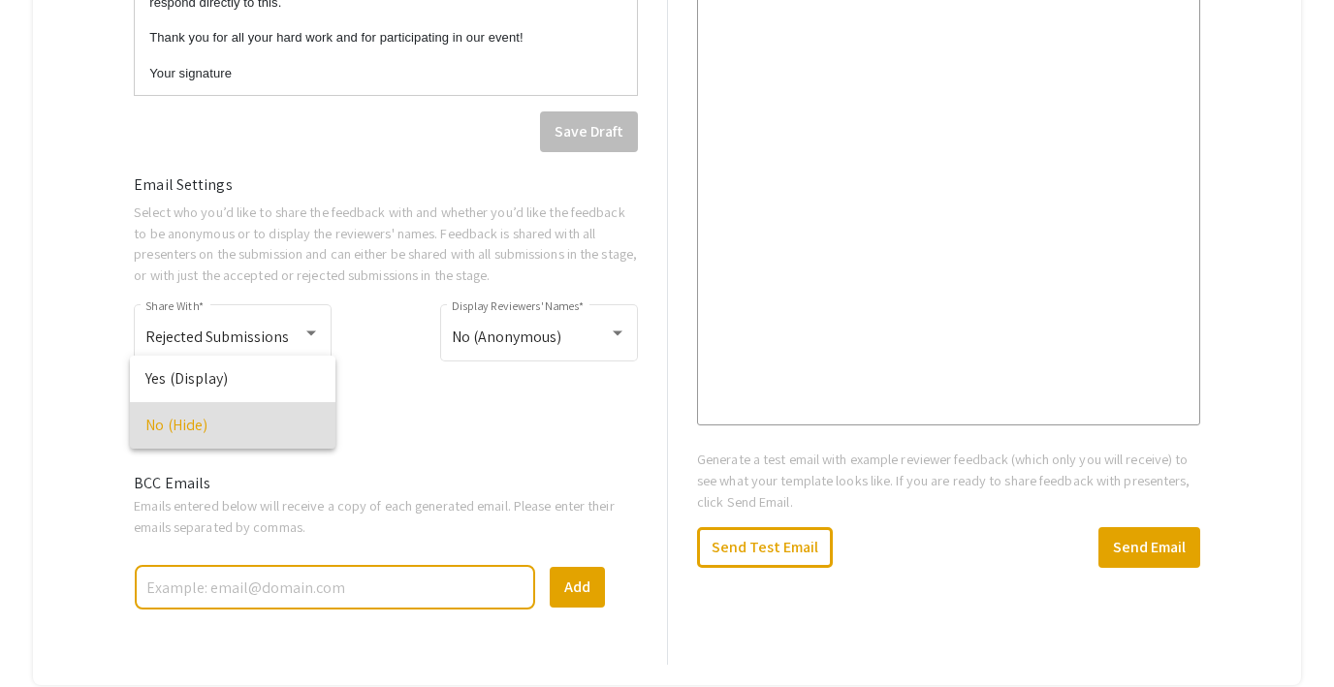
click at [398, 406] on div at bounding box center [667, 343] width 1334 height 687
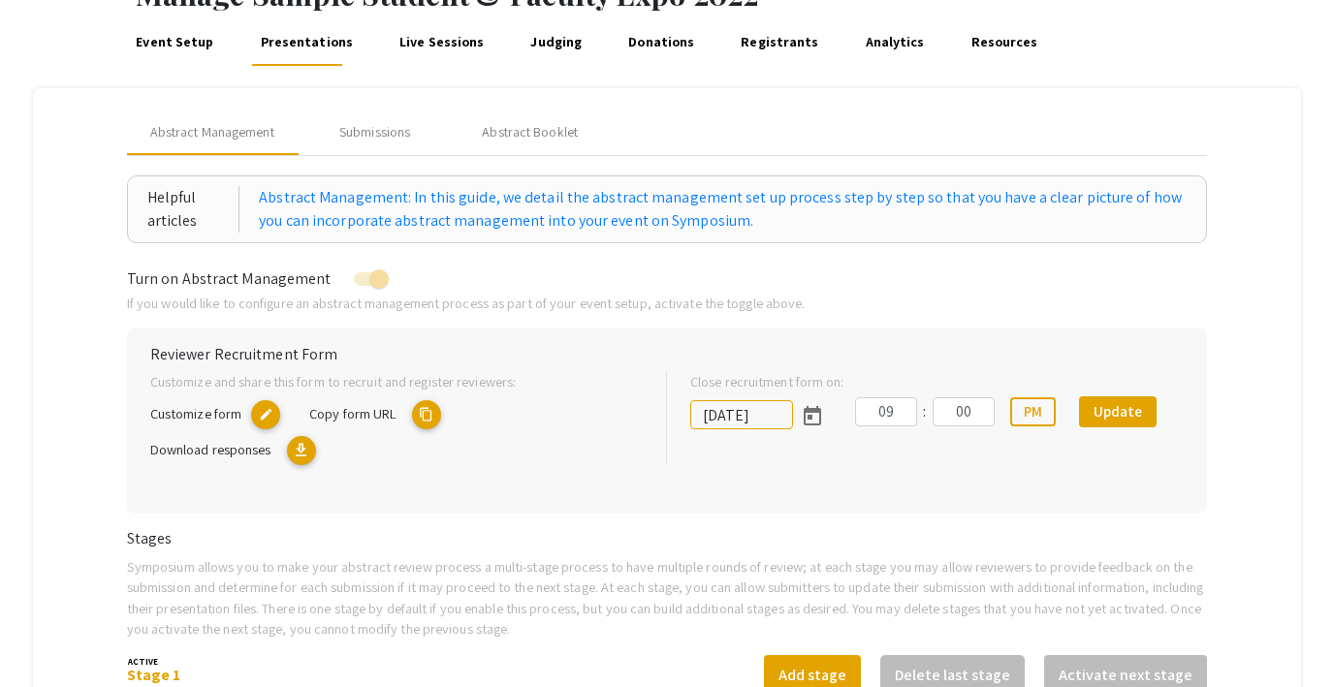
scroll to position [101, 0]
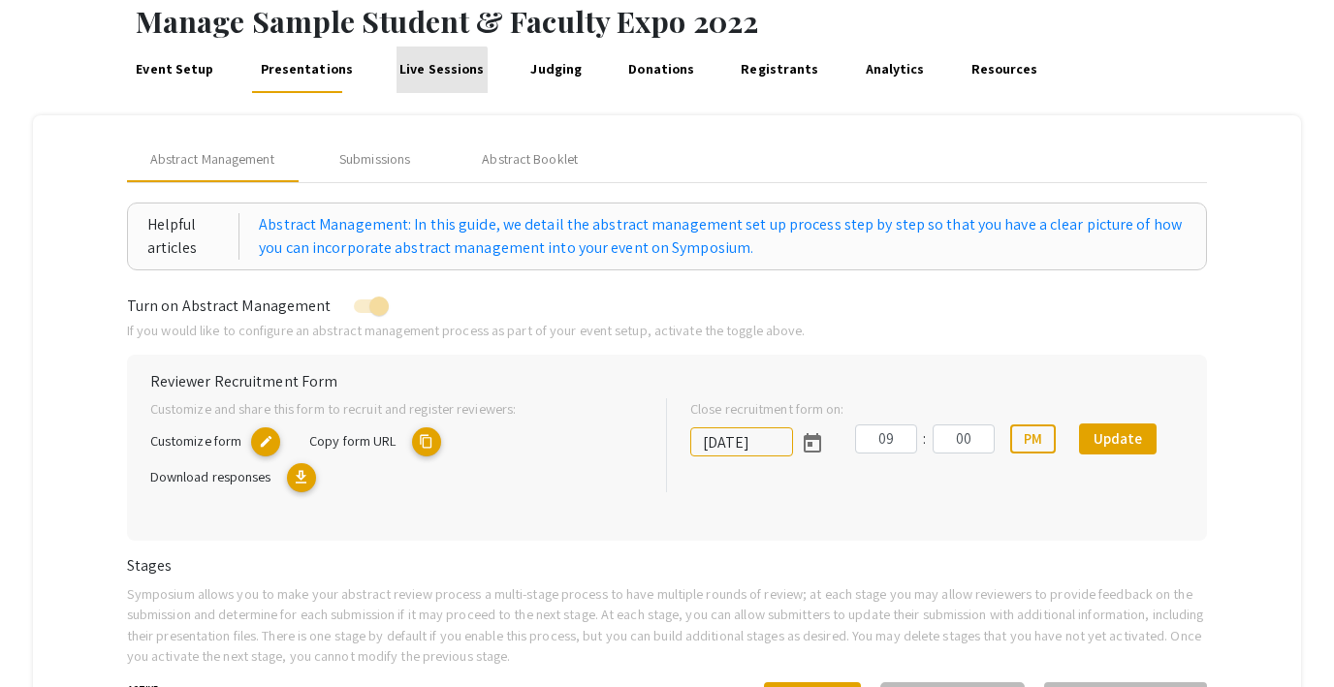
click at [428, 80] on link "Live Sessions" at bounding box center [441, 70] width 91 height 47
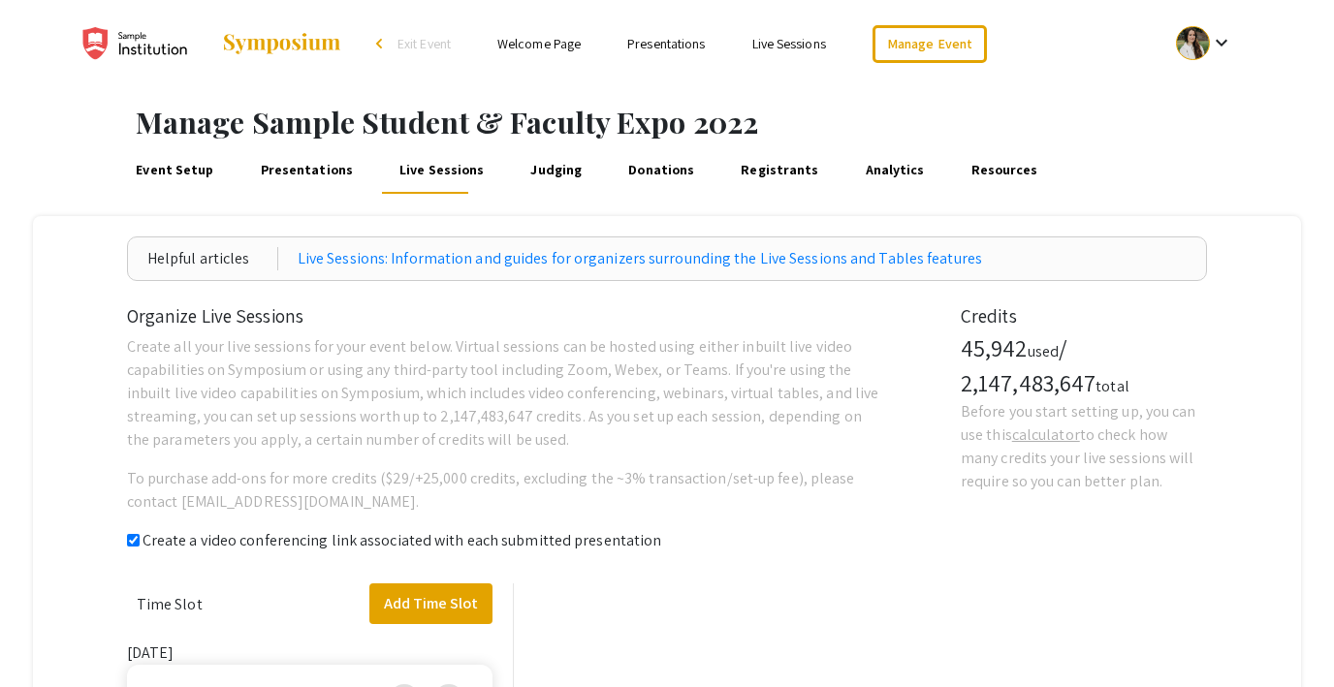
checkbox input "true"
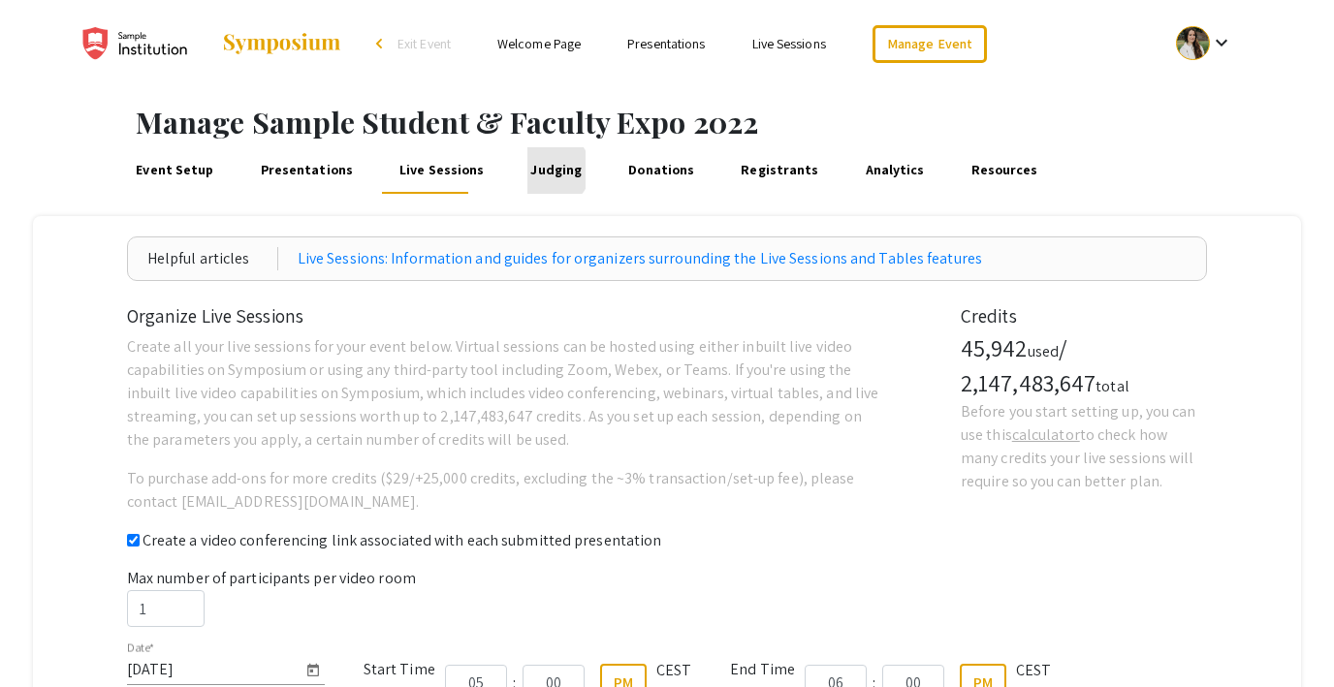
click at [532, 170] on link "Judging" at bounding box center [556, 170] width 58 height 47
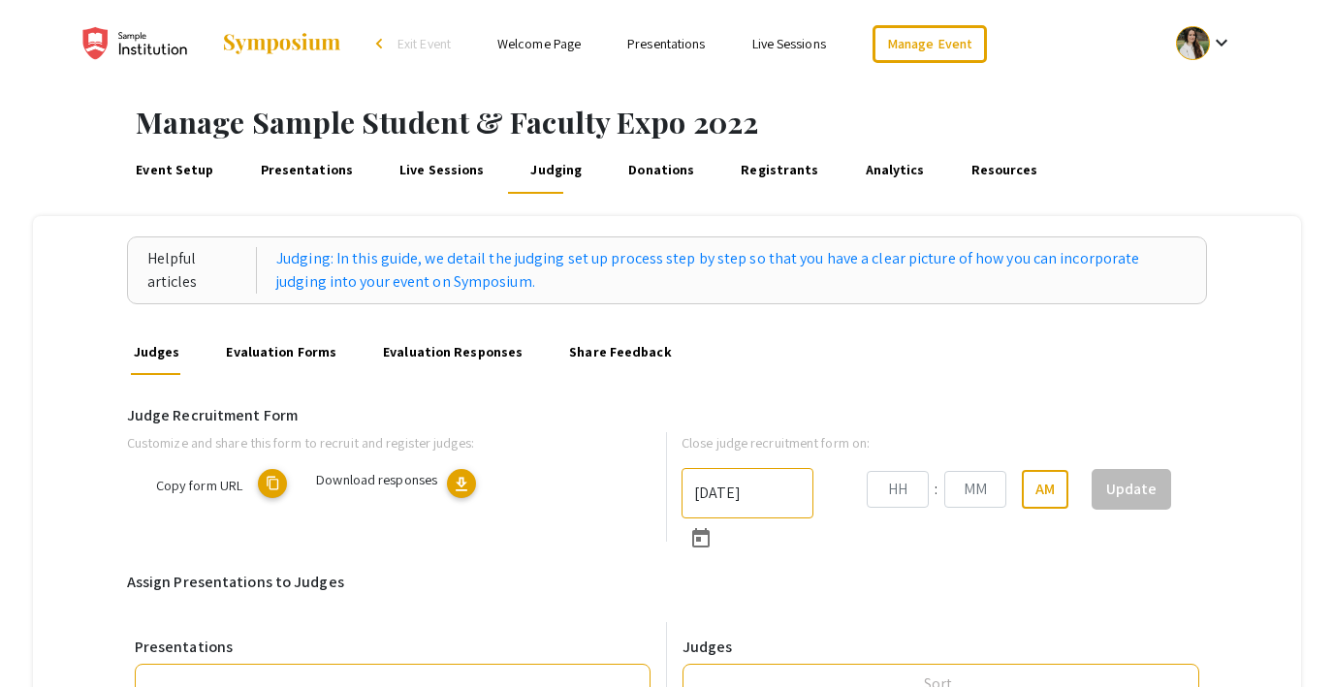
type input "9/13/2025"
type input "09"
type input "00"
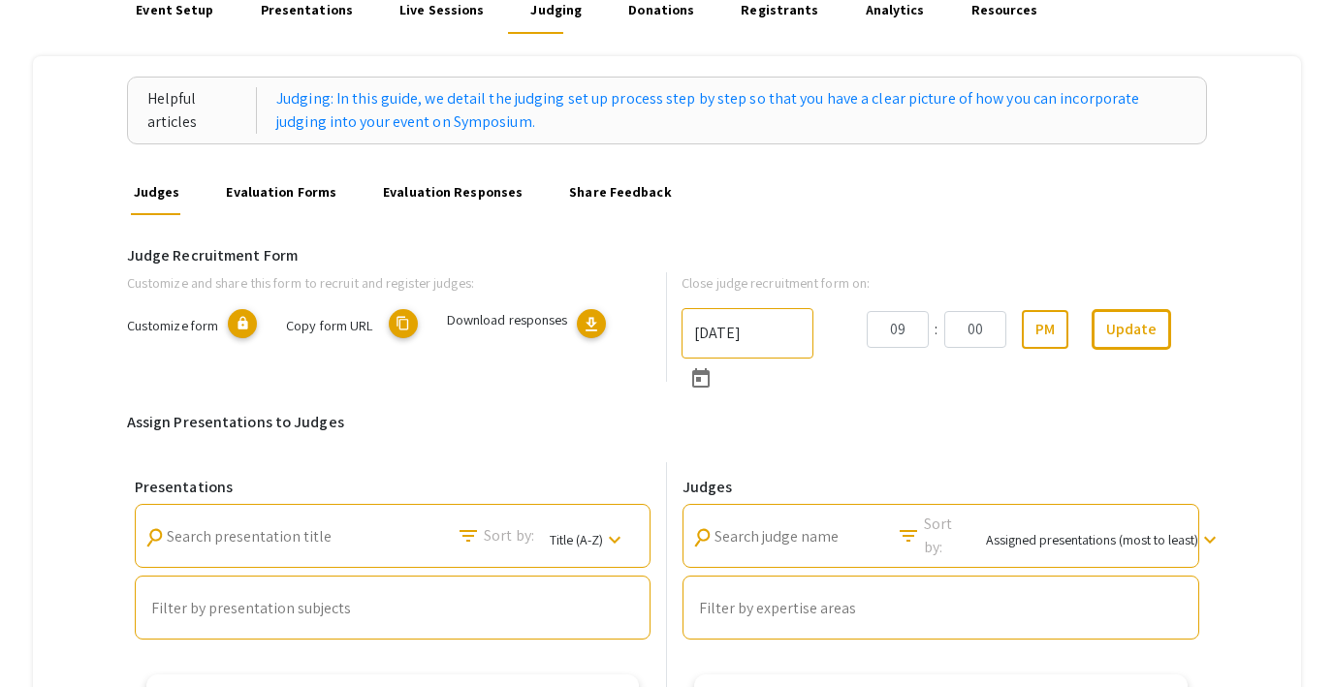
scroll to position [150, 0]
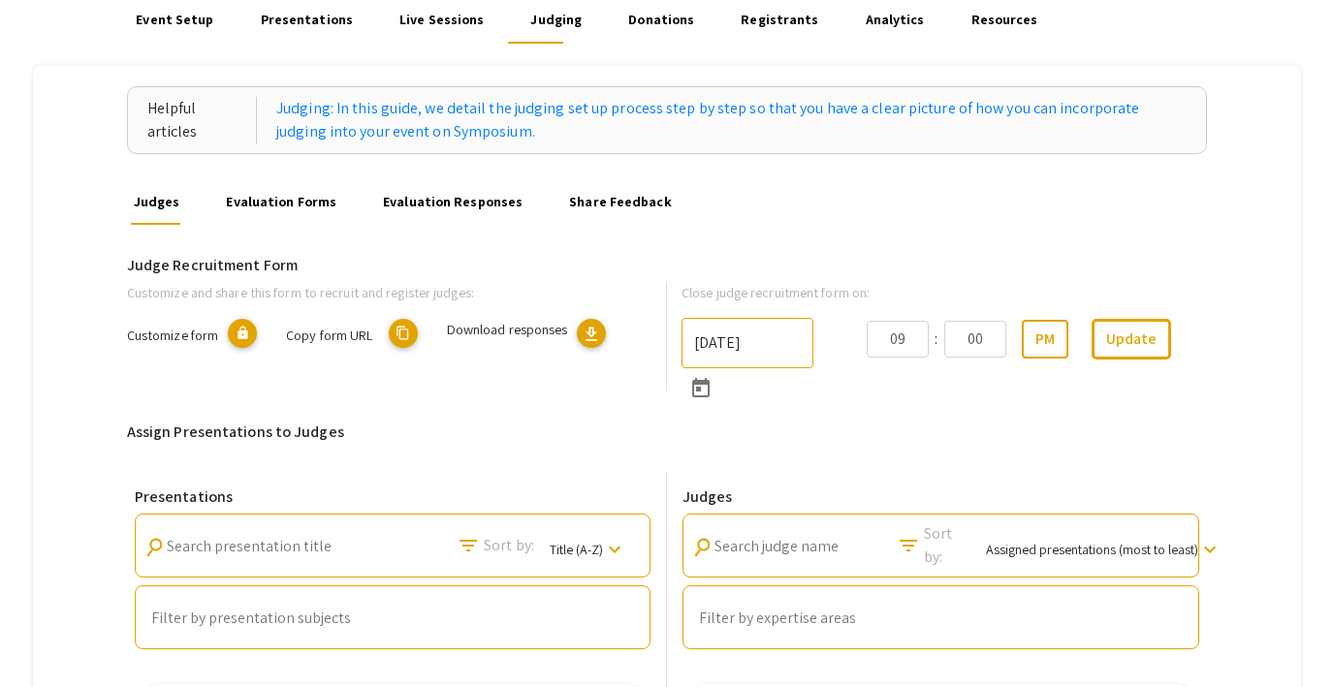
click at [299, 202] on link "Evaluation Forms" at bounding box center [281, 201] width 116 height 47
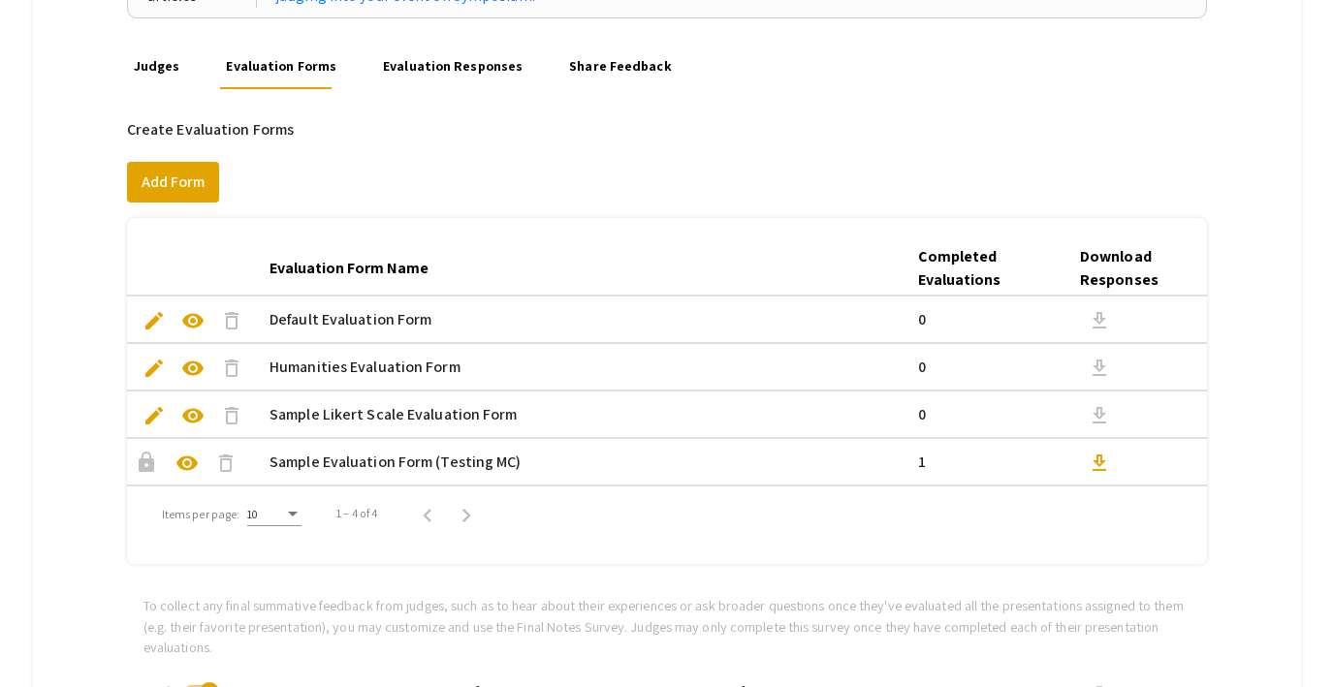
scroll to position [276, 0]
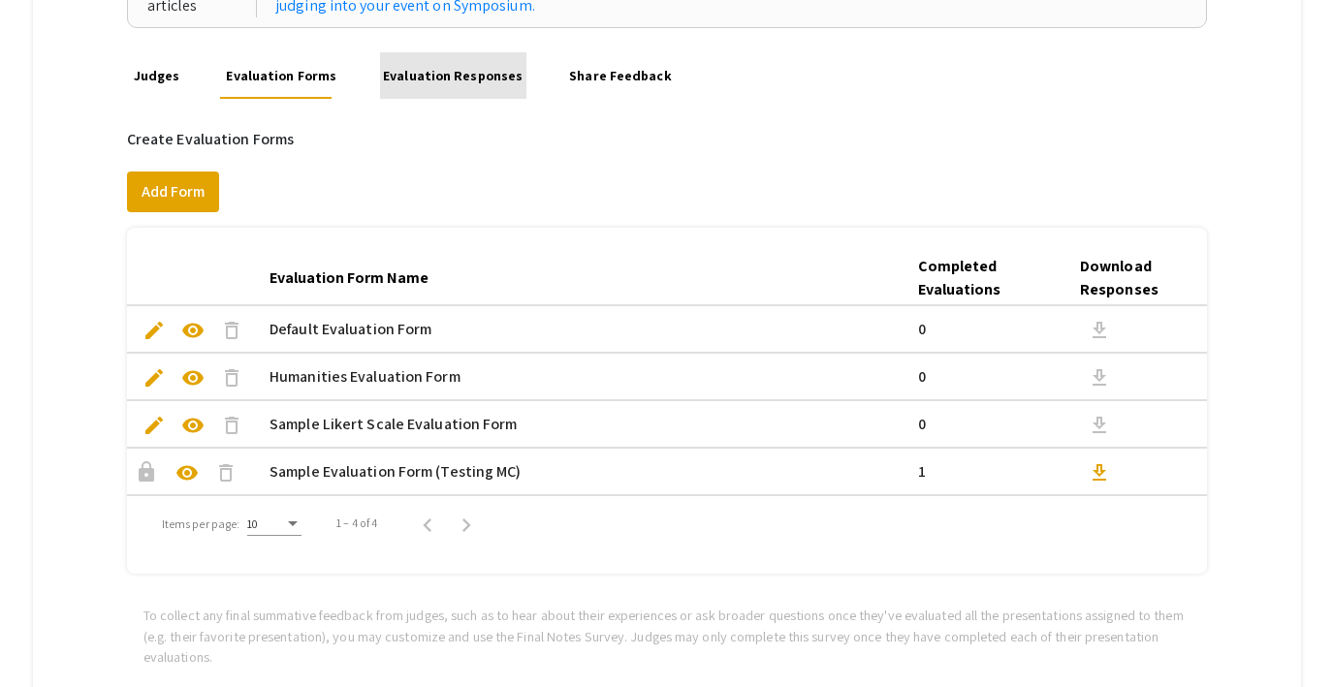
click at [451, 79] on link "Evaluation Responses" at bounding box center [453, 75] width 146 height 47
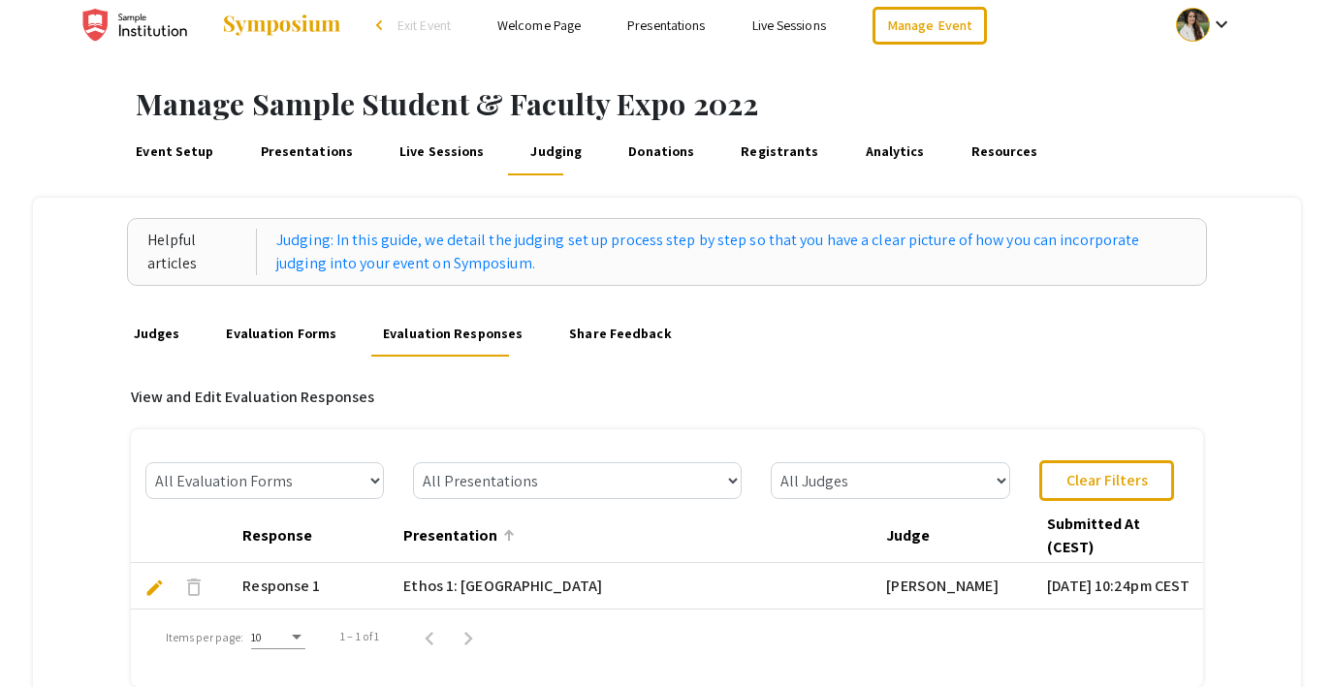
scroll to position [17, 0]
click at [576, 334] on link "Share Feedback" at bounding box center [620, 334] width 109 height 47
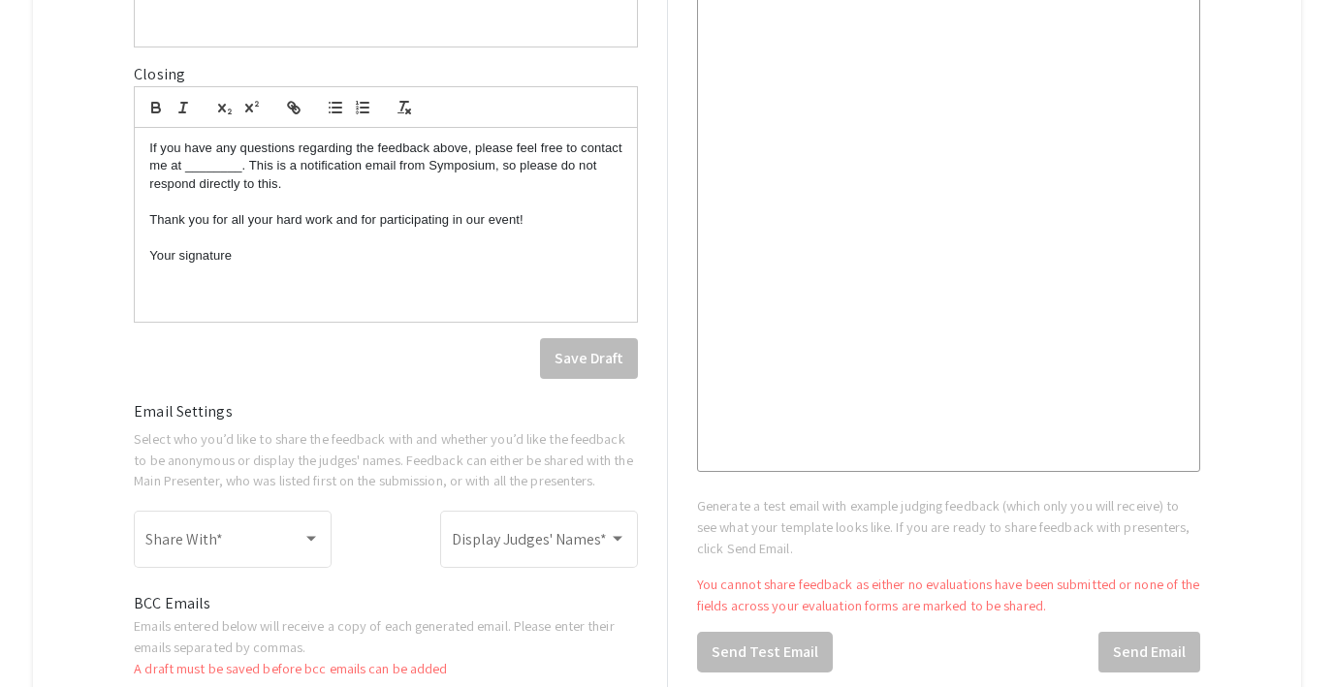
scroll to position [849, 0]
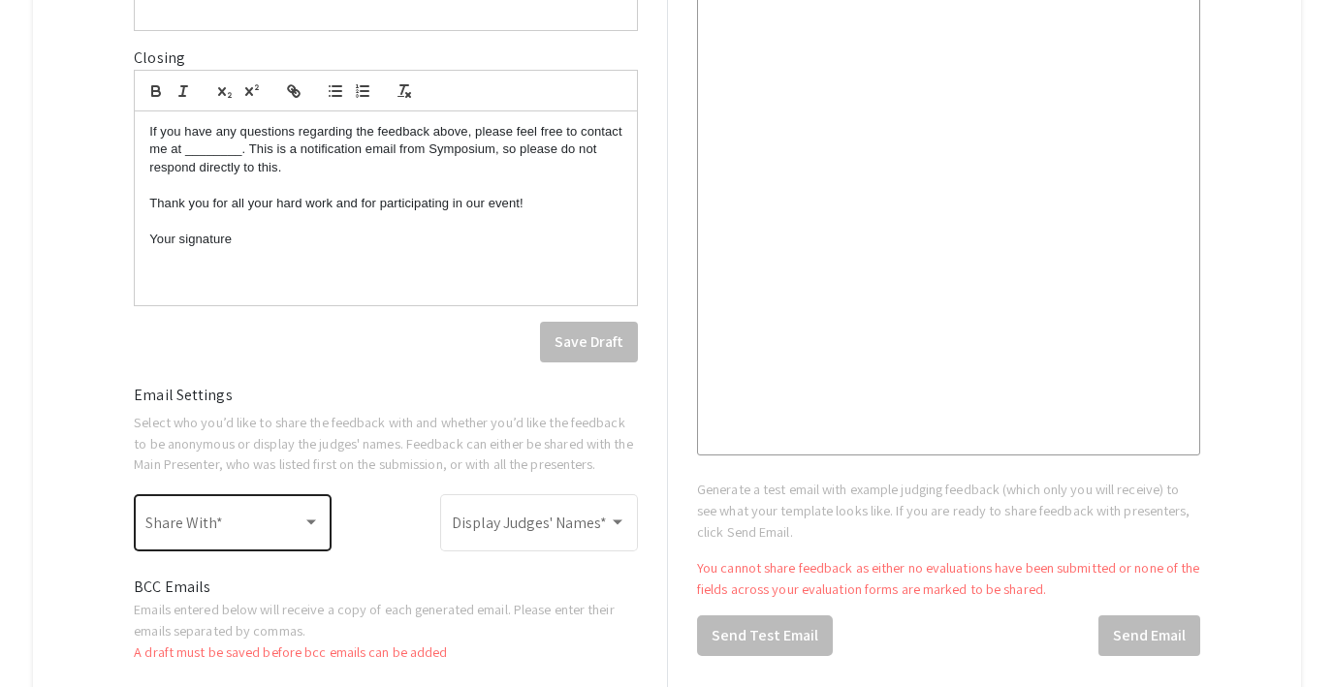
click at [236, 527] on span at bounding box center [223, 527] width 157 height 17
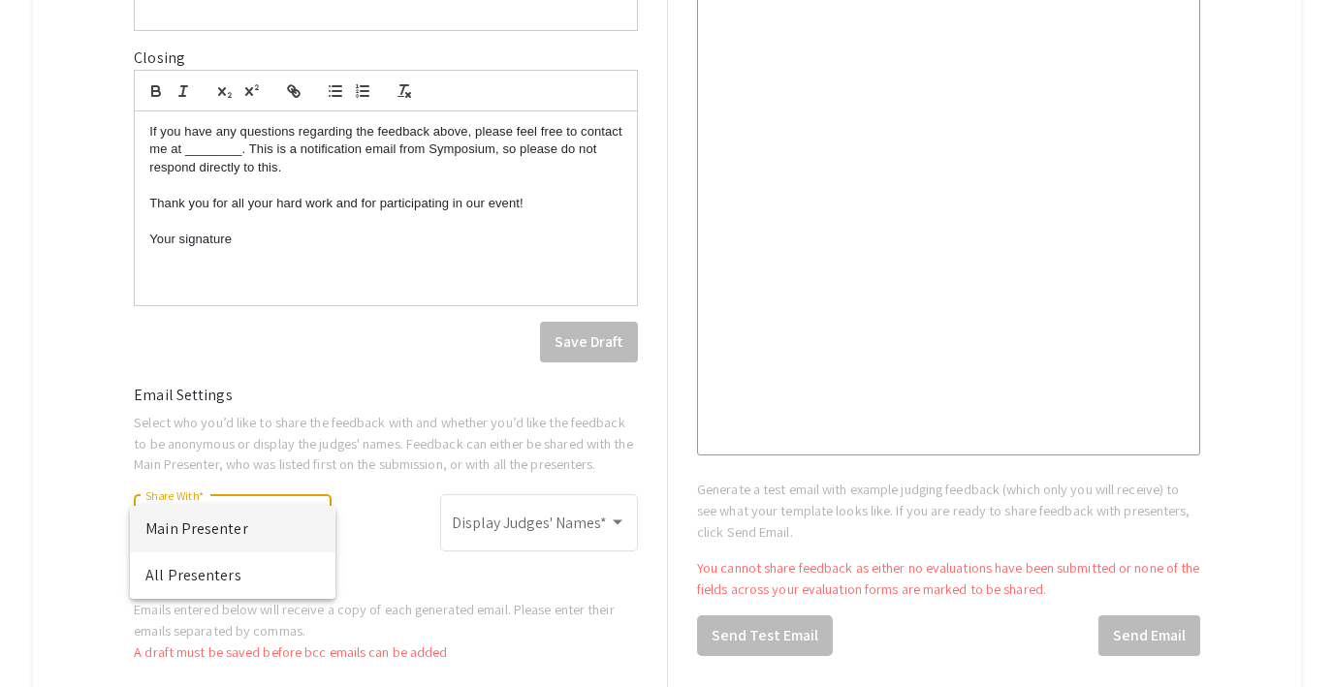
click at [378, 525] on div at bounding box center [667, 343] width 1334 height 687
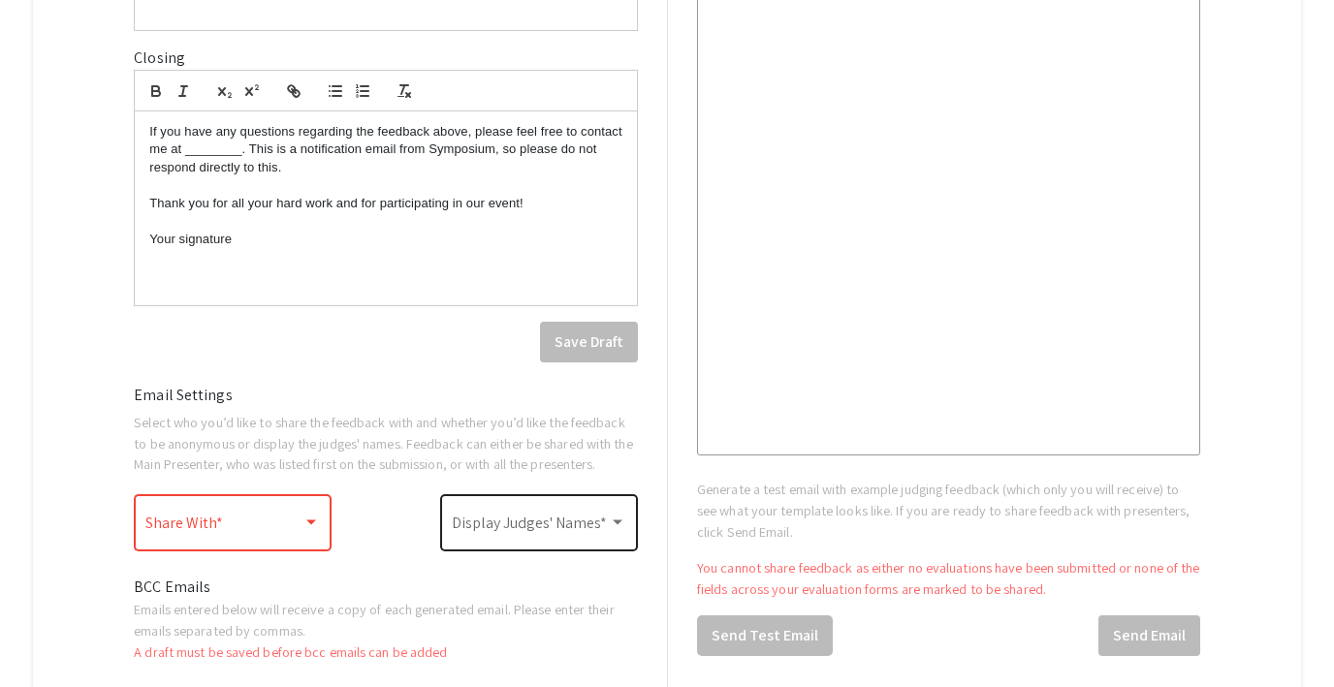
click at [518, 534] on span at bounding box center [530, 527] width 157 height 17
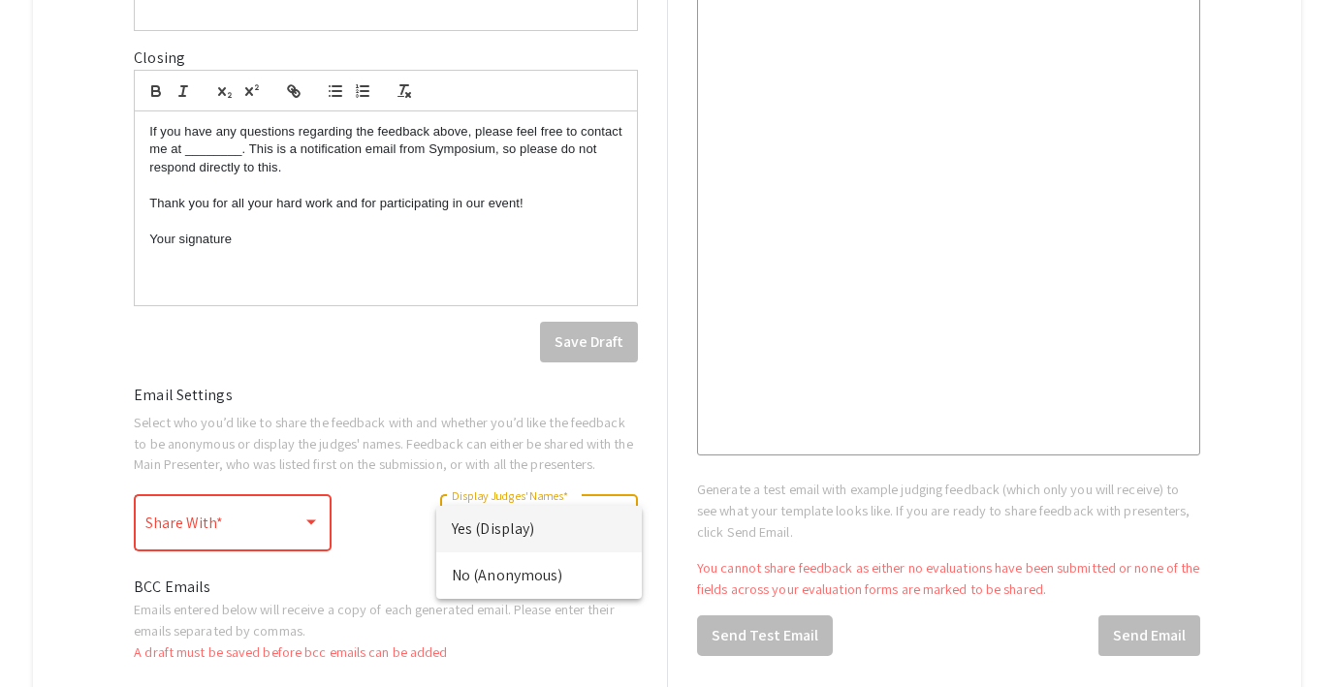
click at [672, 490] on div at bounding box center [667, 343] width 1334 height 687
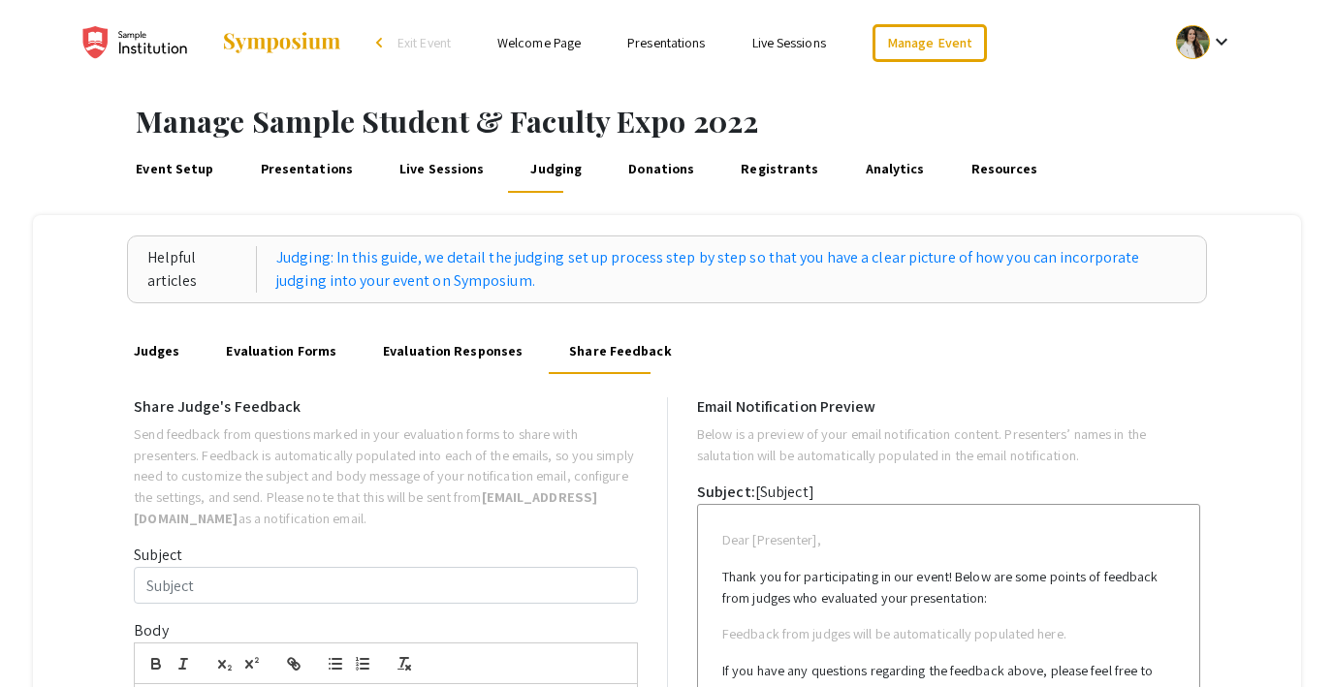
scroll to position [0, 0]
click at [644, 167] on link "Donations" at bounding box center [661, 170] width 73 height 47
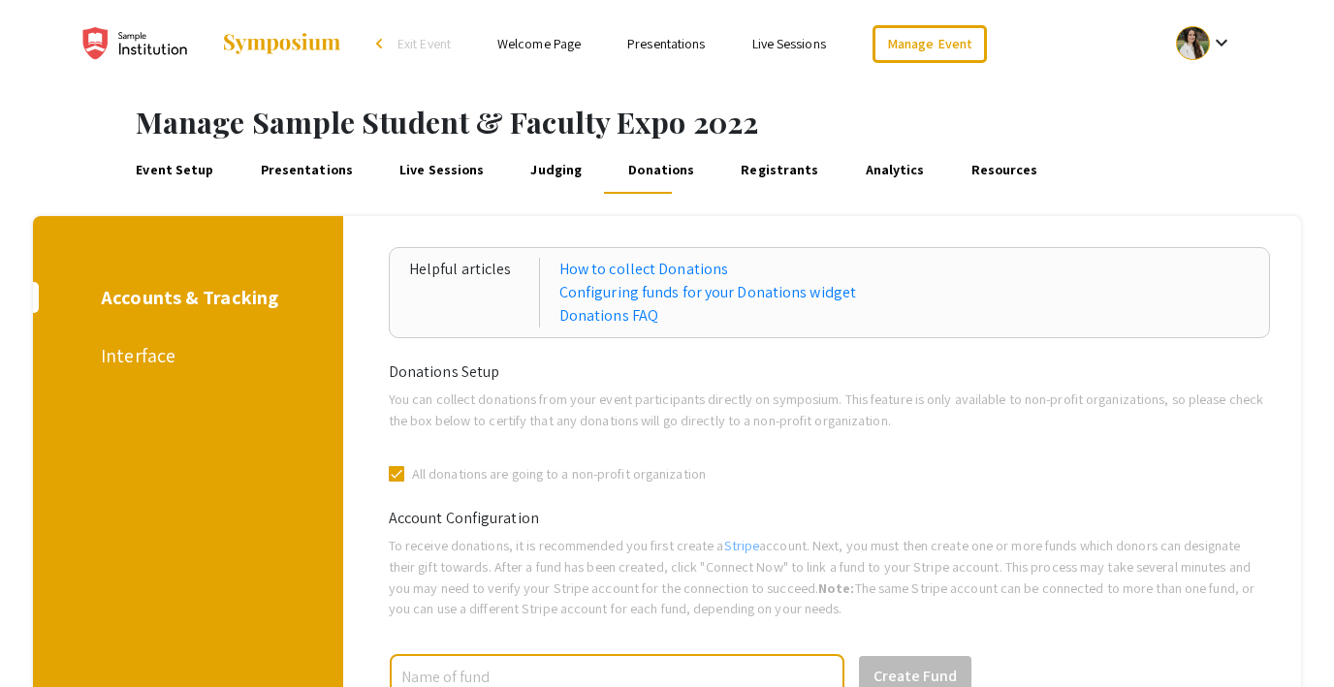
click at [143, 361] on div "Interface" at bounding box center [185, 355] width 168 height 29
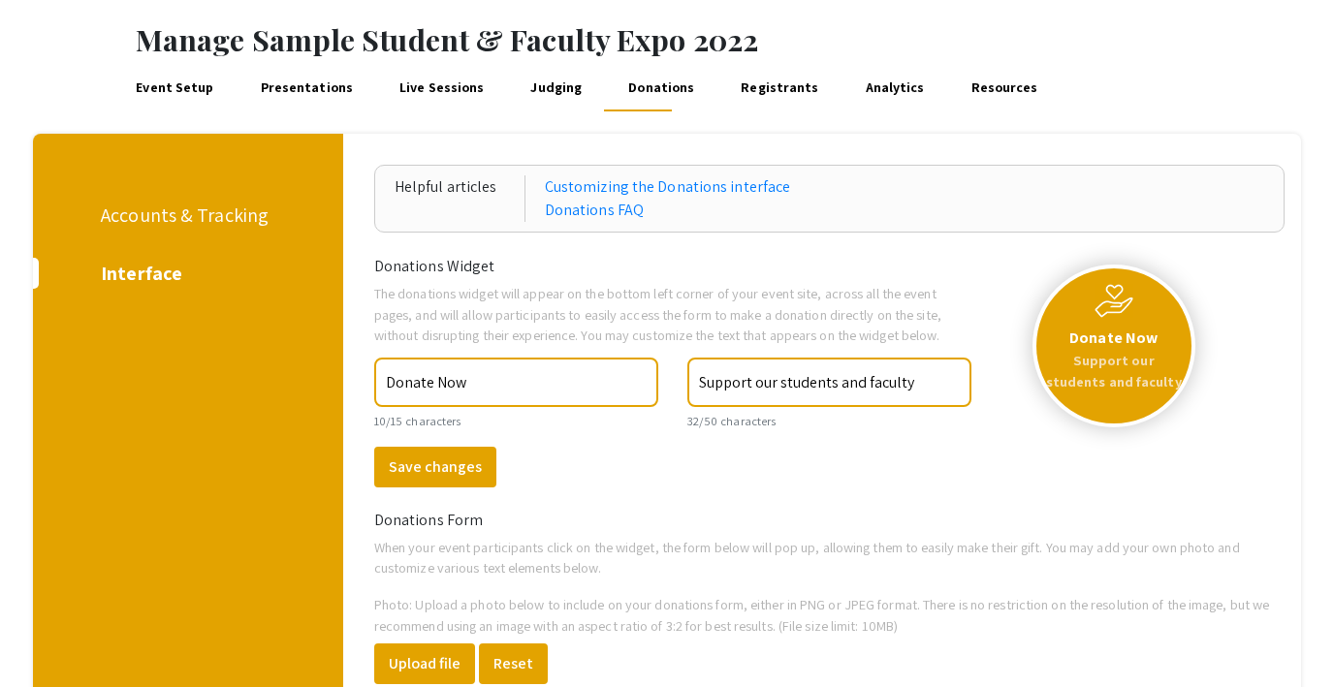
scroll to position [81, 0]
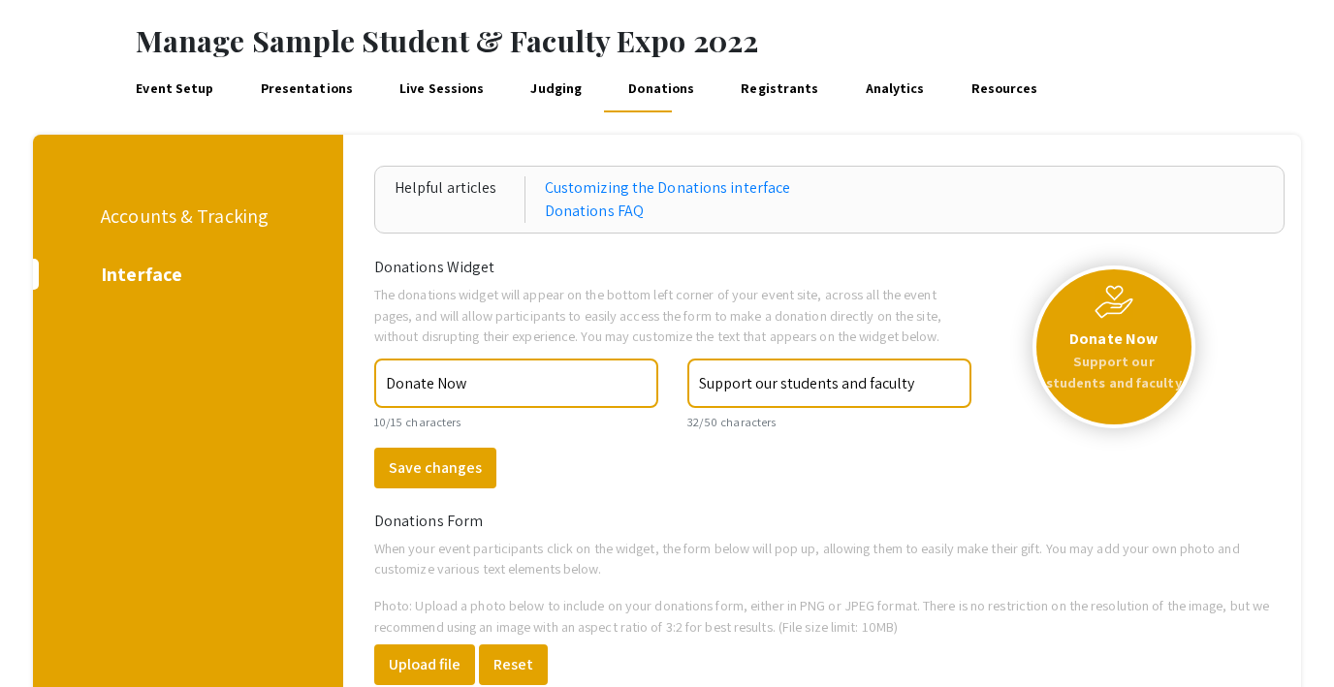
click at [760, 85] on link "Registrants" at bounding box center [780, 89] width 84 height 47
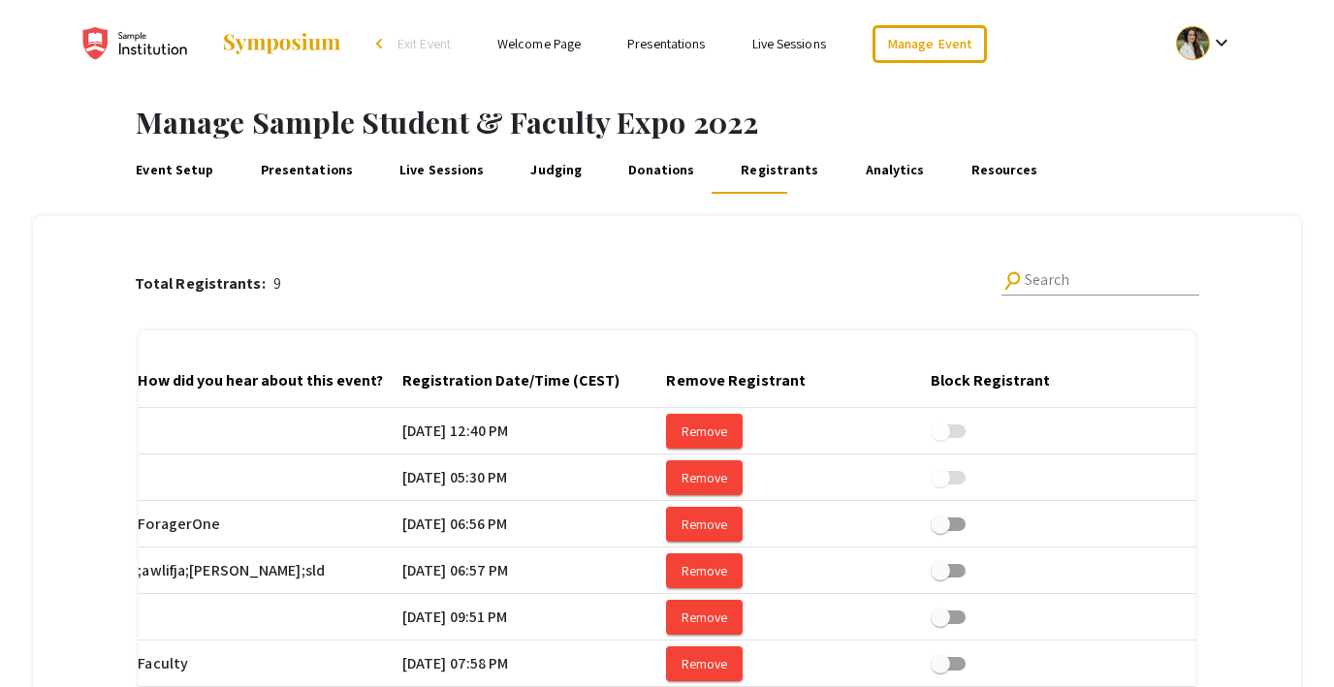
click at [865, 179] on link "Analytics" at bounding box center [895, 170] width 66 height 47
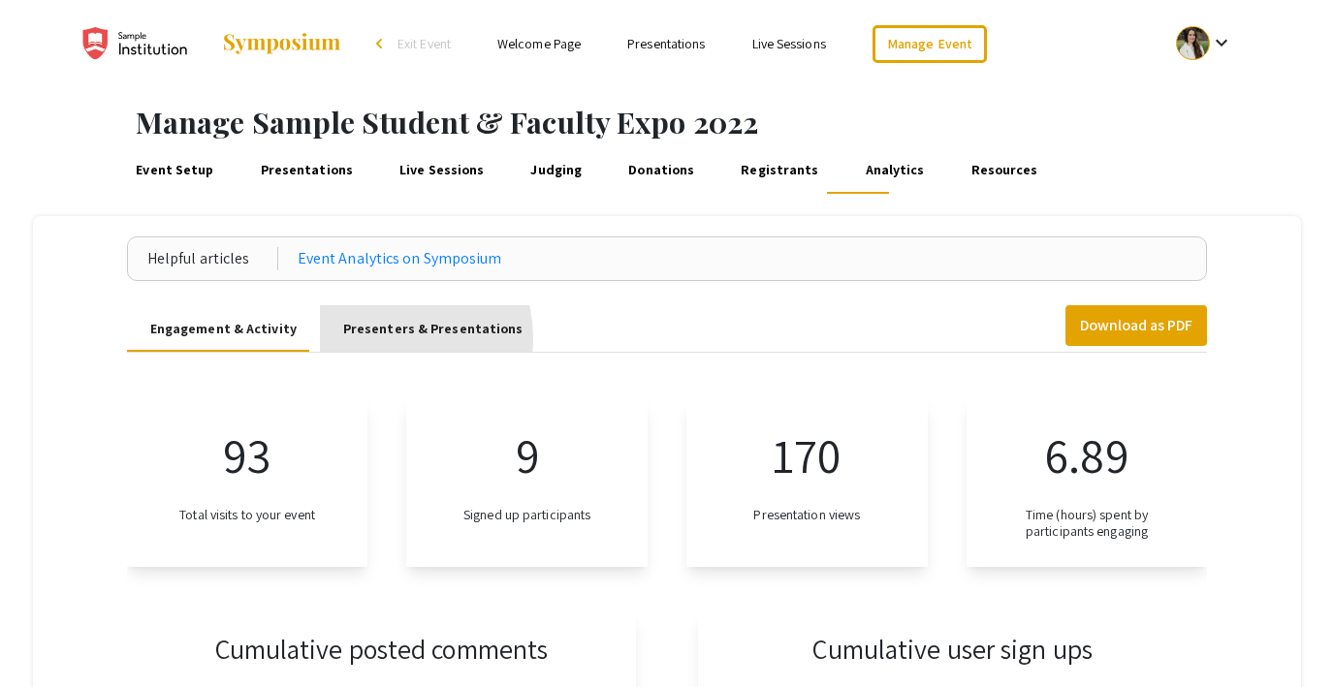
click at [383, 337] on div "Presenters & Presentations" at bounding box center [433, 329] width 180 height 20
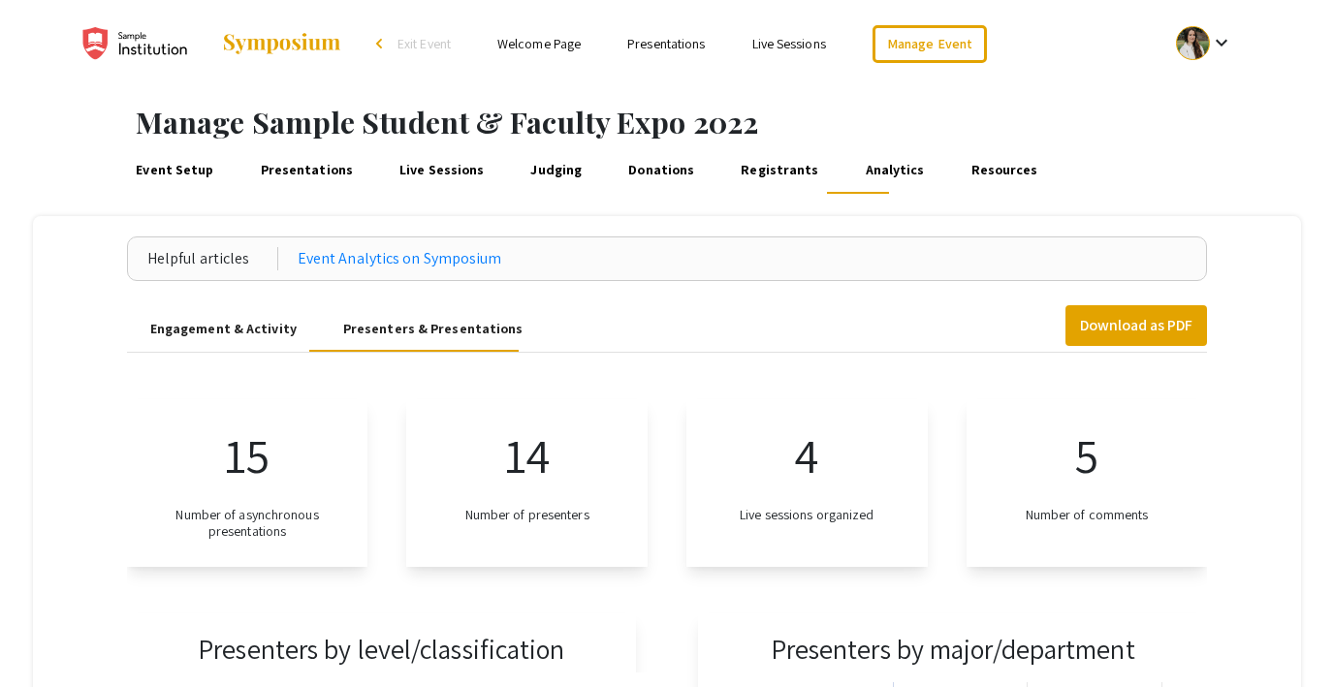
click at [967, 166] on link "Resources" at bounding box center [1004, 170] width 74 height 47
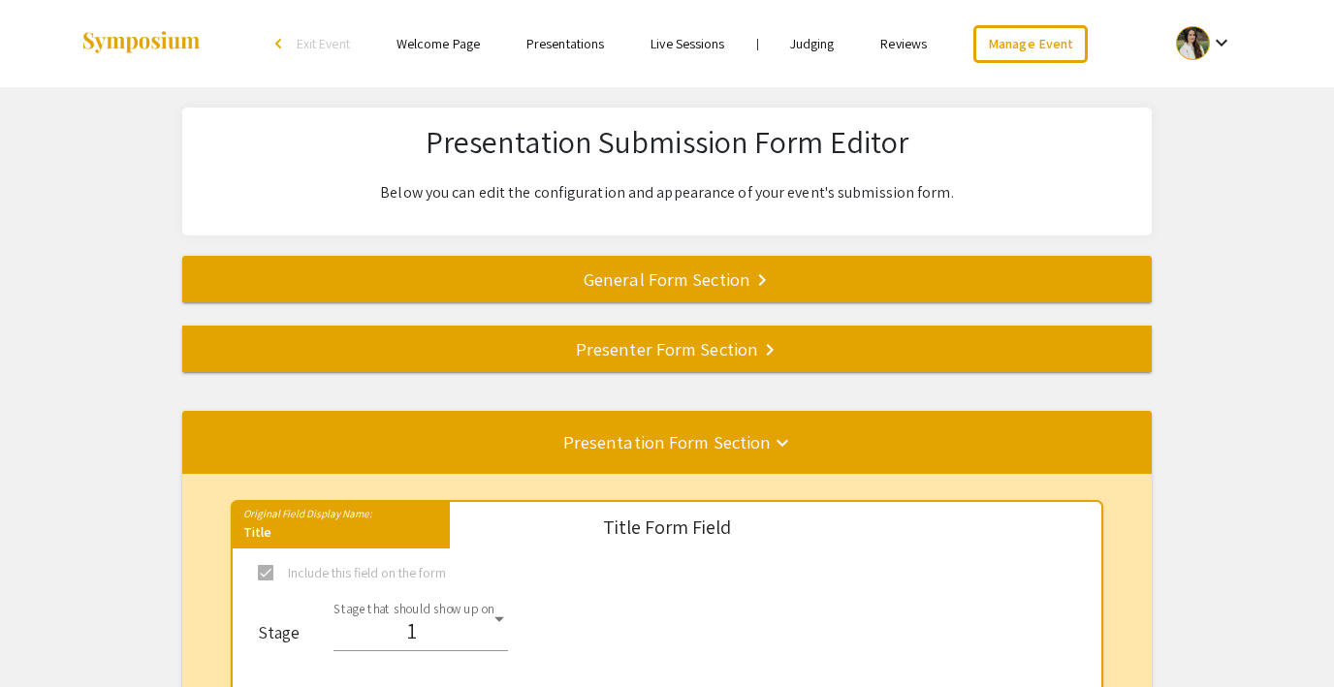
select select "8"
